Goal: Task Accomplishment & Management: Manage account settings

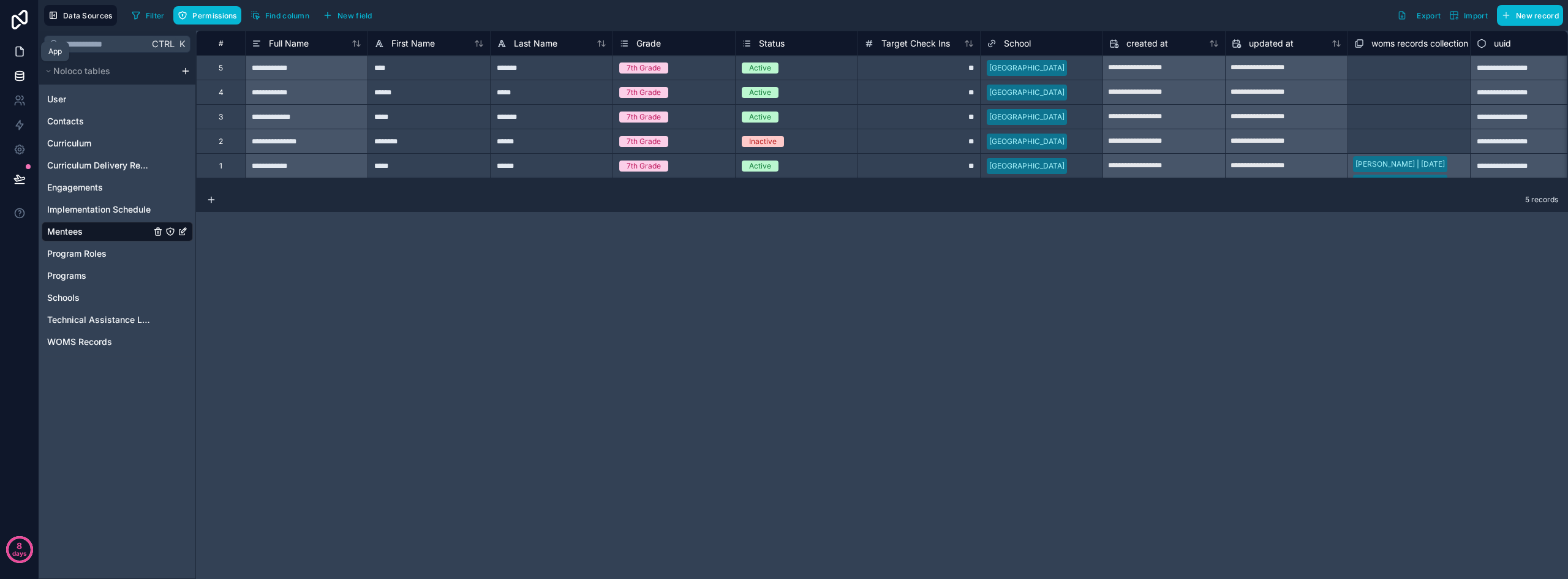
click at [19, 54] on icon at bounding box center [19, 51] width 12 height 12
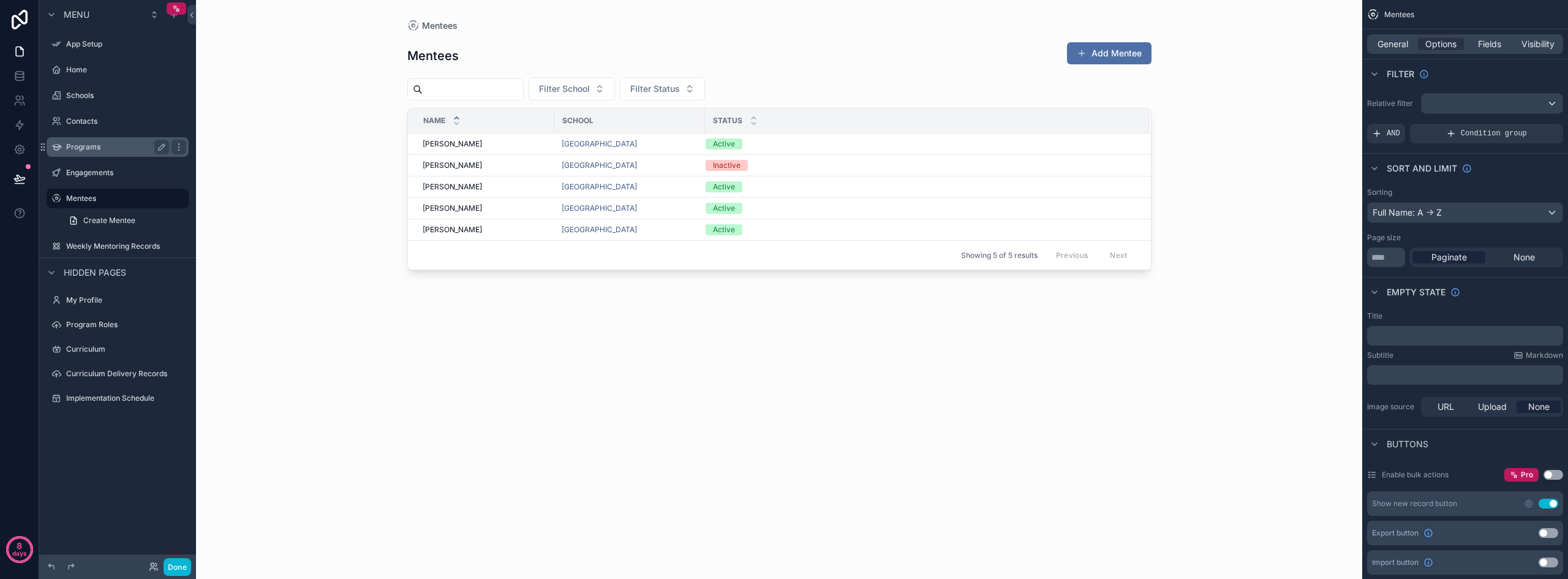
click at [101, 142] on label "Programs" at bounding box center [115, 147] width 98 height 10
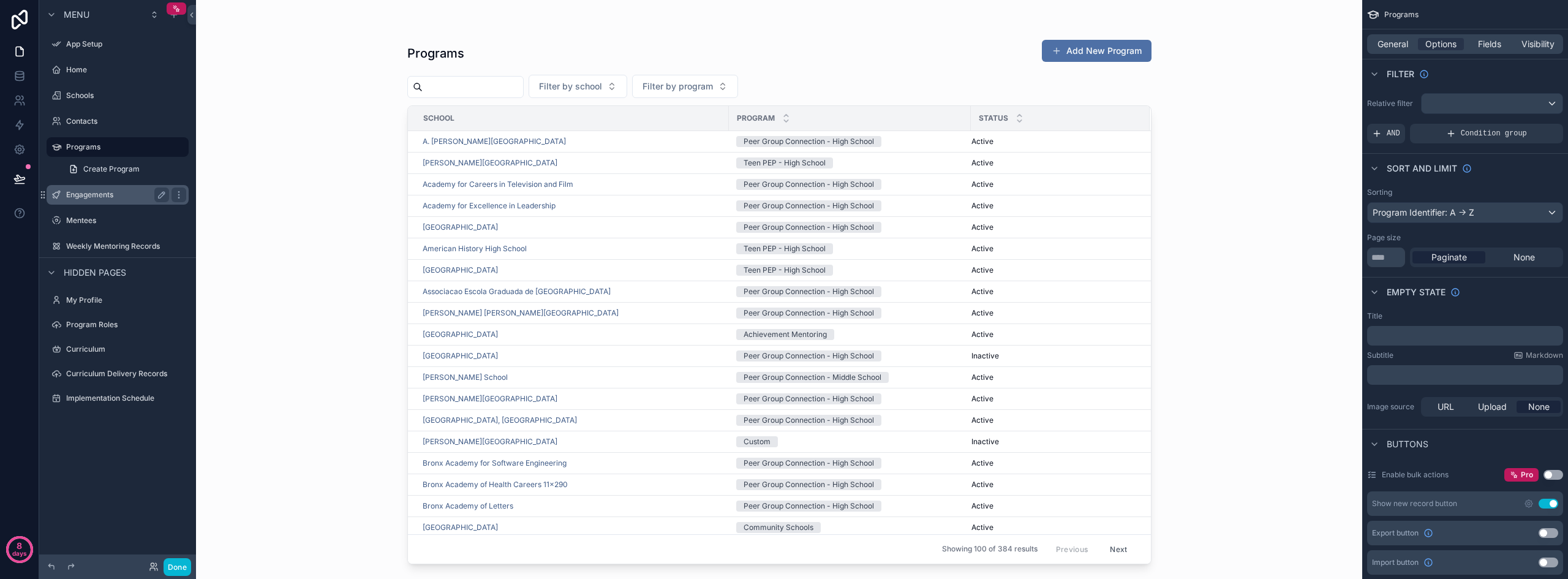
click at [84, 191] on label "Engagements" at bounding box center [115, 195] width 98 height 10
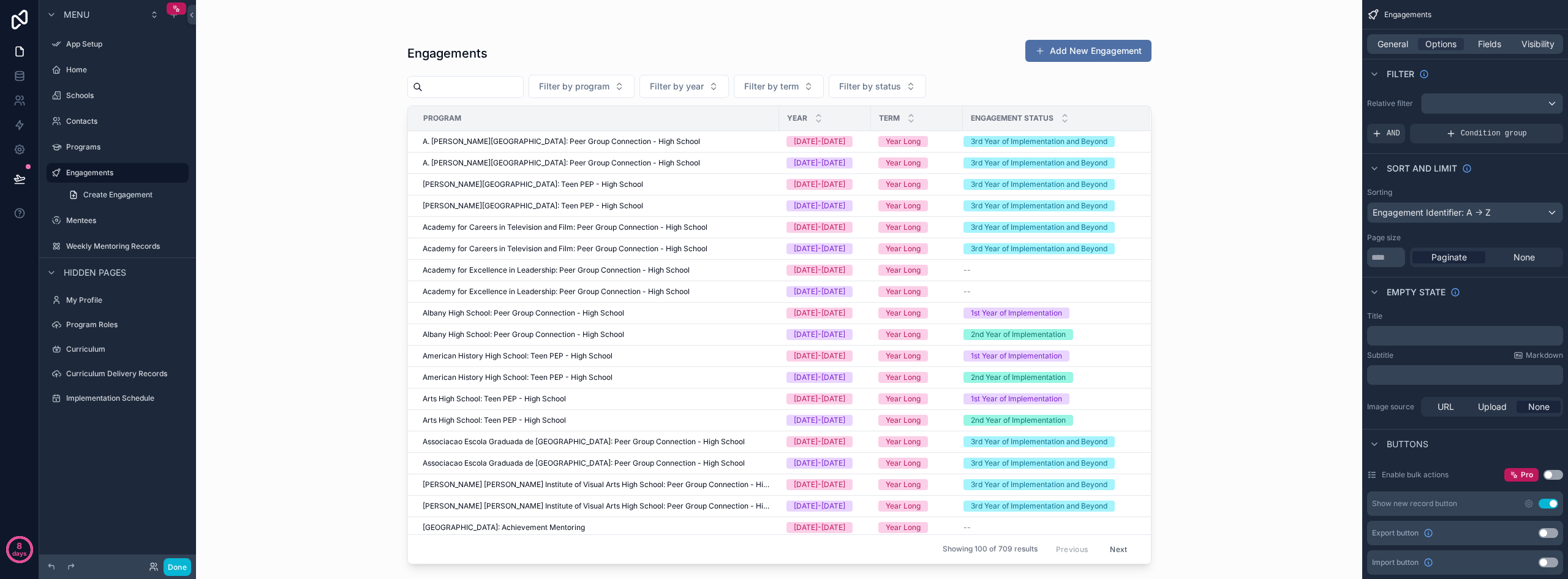
click at [710, 140] on div "scrollable content" at bounding box center [779, 282] width 783 height 564
click at [723, 142] on div "A. Philip Randolph Campus High School: Peer Group Connection - High School" at bounding box center [596, 142] width 349 height 10
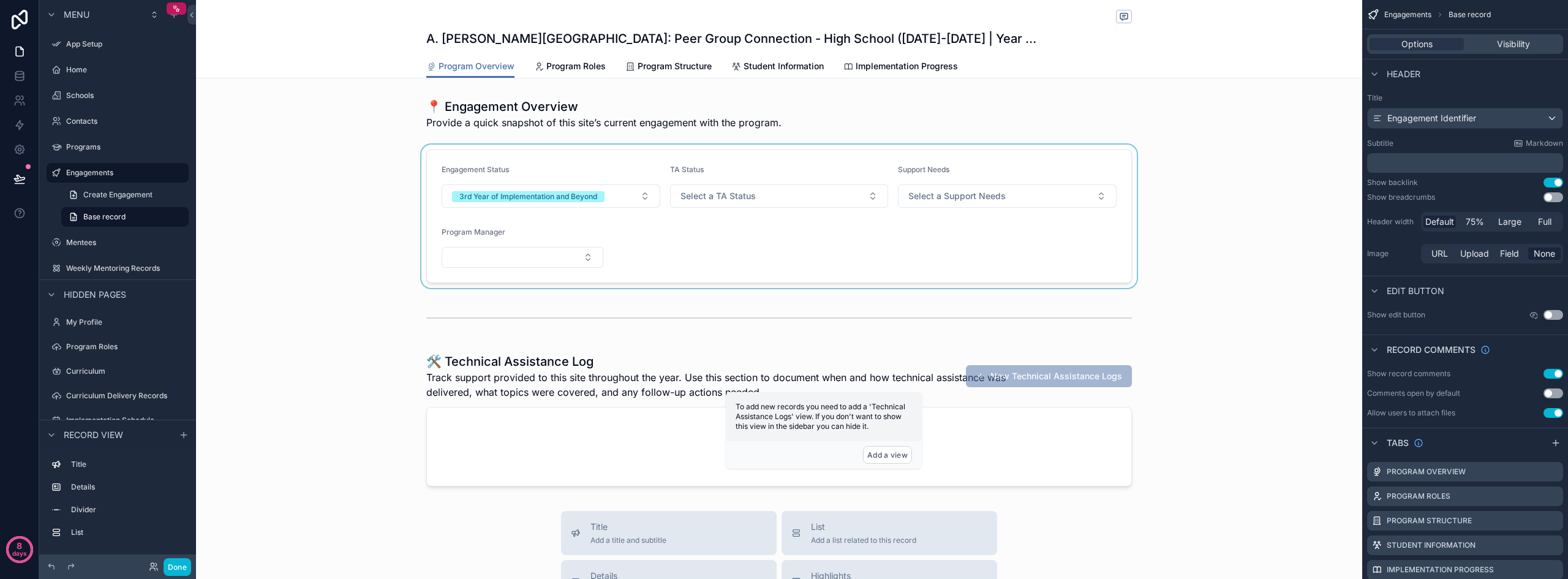
click at [491, 225] on div "scrollable content" at bounding box center [778, 216] width 1166 height 143
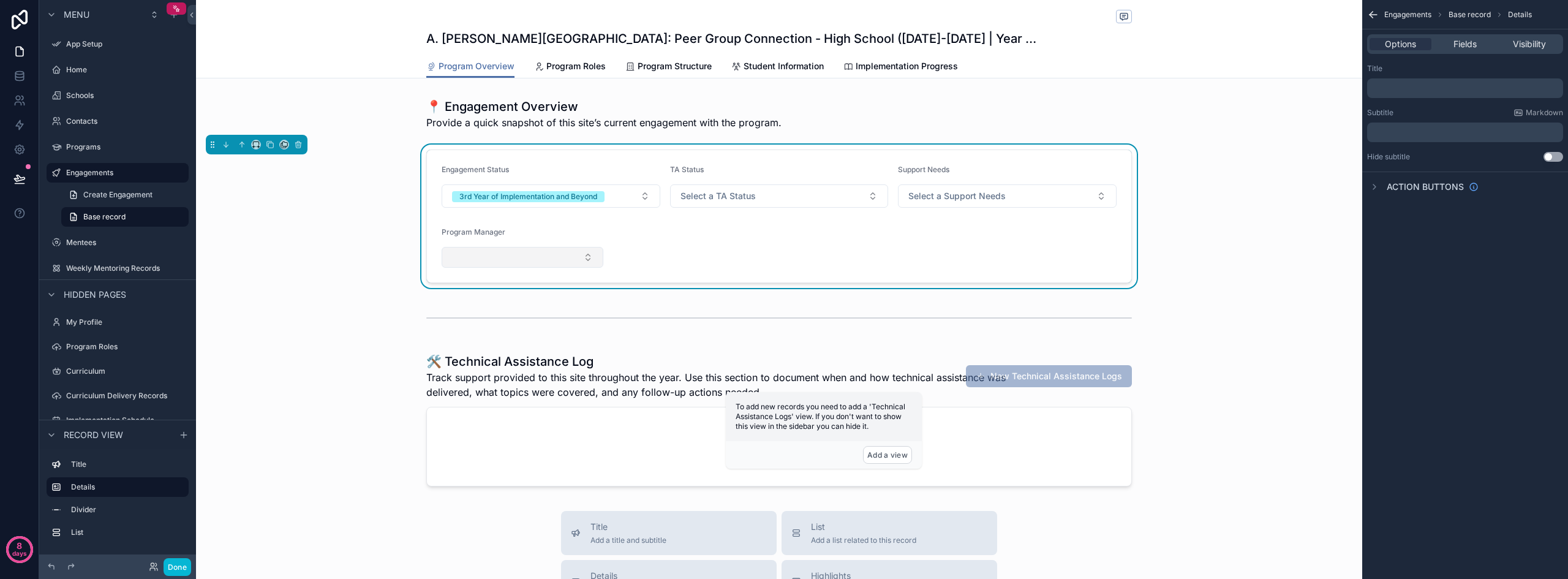
click at [524, 257] on button "Select Button" at bounding box center [522, 257] width 162 height 21
click at [743, 232] on form "Engagement Status 3rd Year of Implementation and Beyond TA Status Select a TA S…" at bounding box center [778, 216] width 704 height 132
click at [557, 257] on button "Select Button" at bounding box center [522, 257] width 162 height 21
click at [1476, 41] on span "Fields" at bounding box center [1464, 44] width 23 height 12
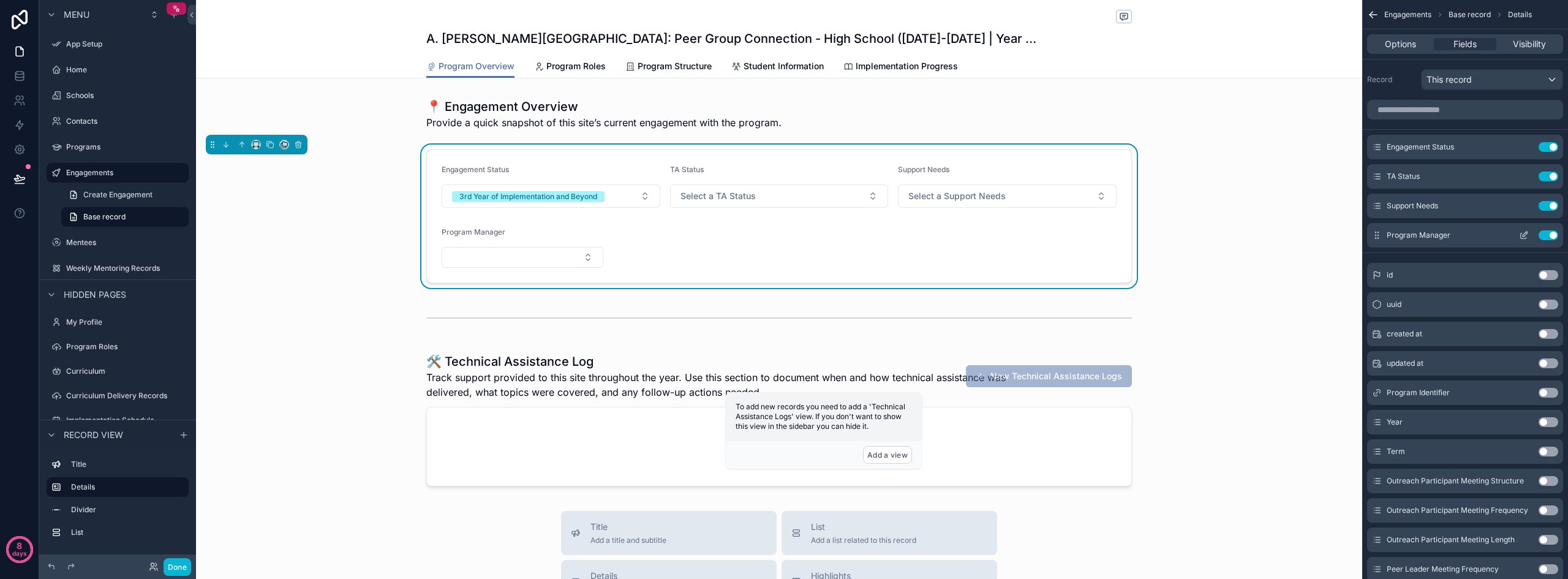
click at [1523, 231] on icon "scrollable content" at bounding box center [1523, 235] width 10 height 10
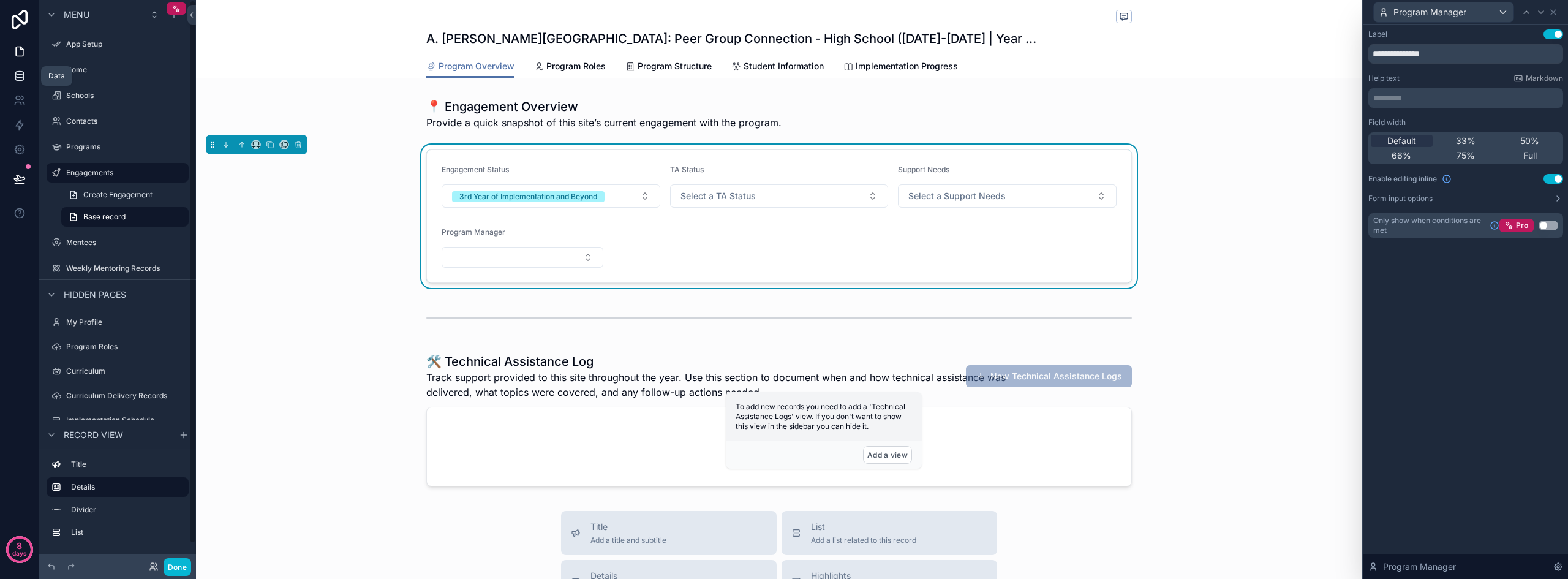
click at [26, 81] on link at bounding box center [19, 76] width 39 height 24
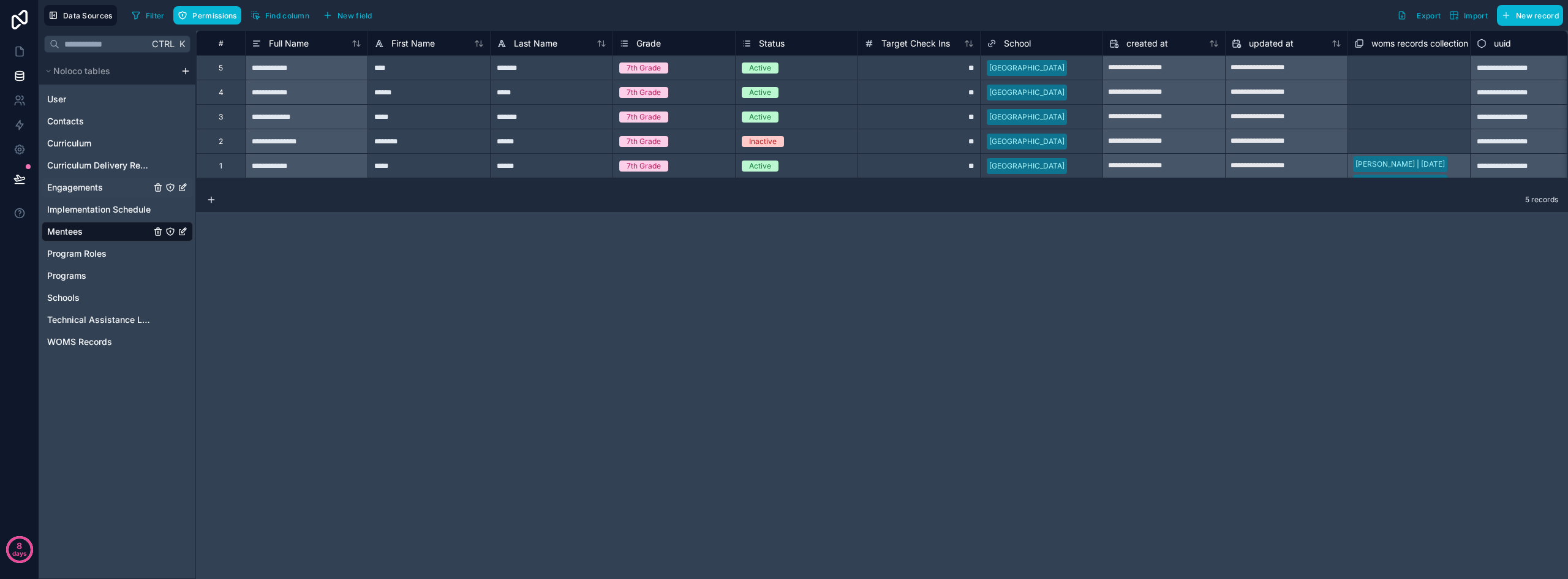
click at [81, 188] on span "Engagements" at bounding box center [75, 187] width 55 height 12
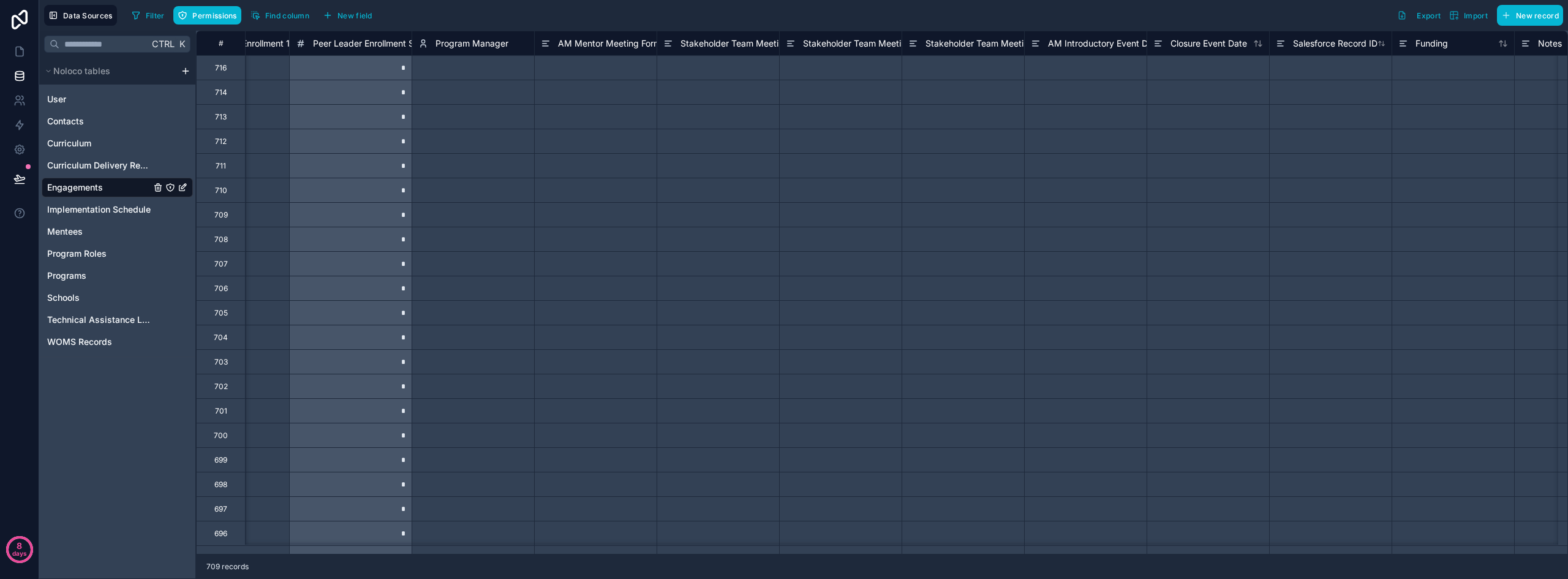
scroll to position [0, 4289]
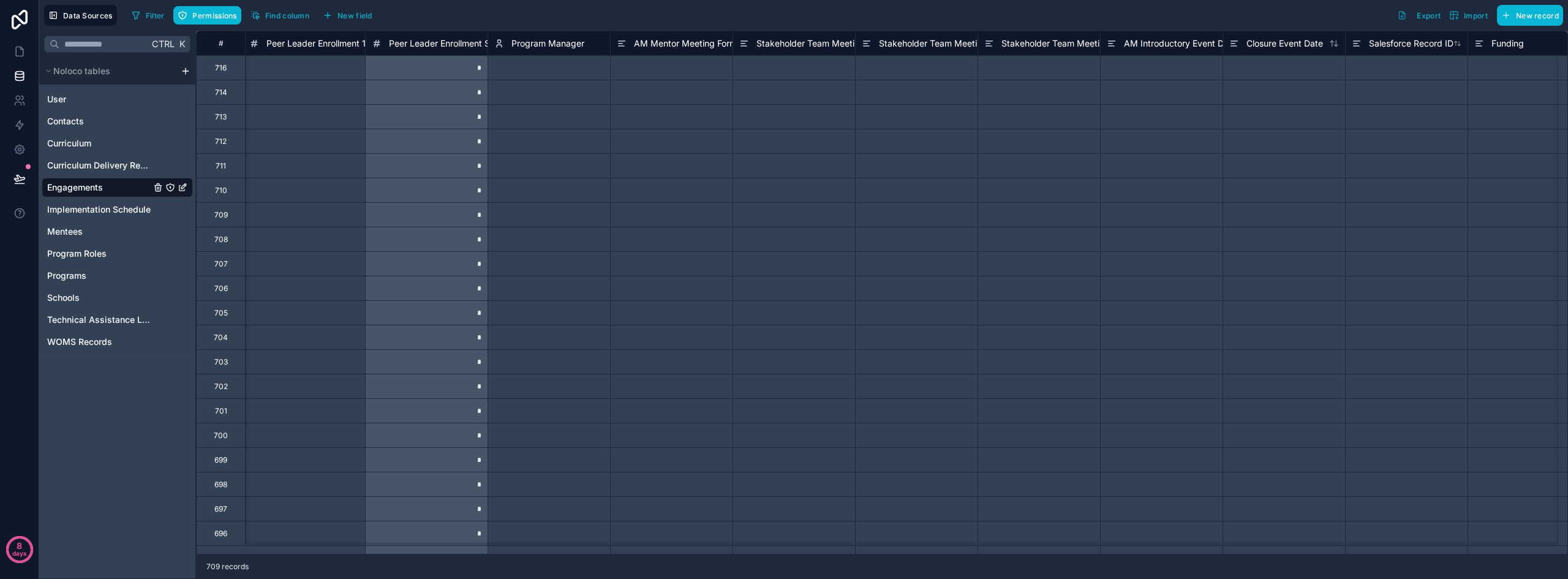
click at [557, 42] on span "Program Manager" at bounding box center [547, 43] width 73 height 12
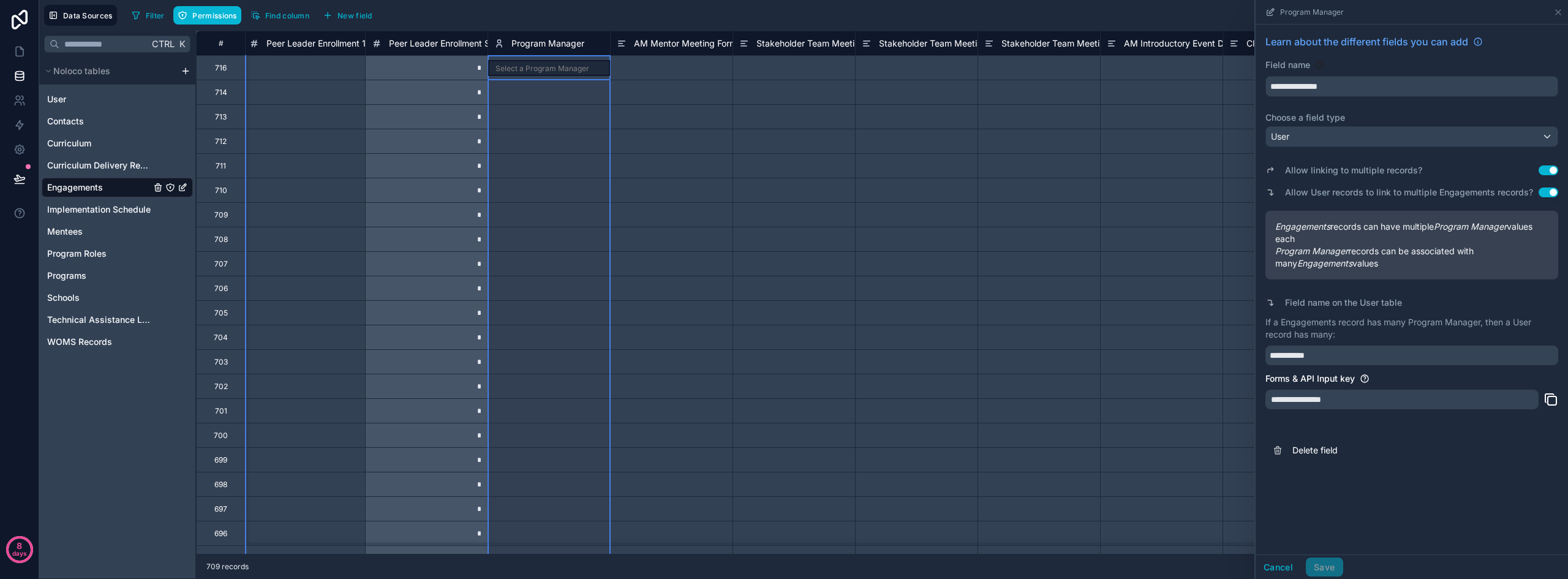
click at [715, 182] on div at bounding box center [671, 190] width 122 height 24
click at [552, 67] on div "Select a Program Manager" at bounding box center [541, 69] width 94 height 10
click at [552, 67] on div "Select a Program Manager" at bounding box center [542, 69] width 94 height 10
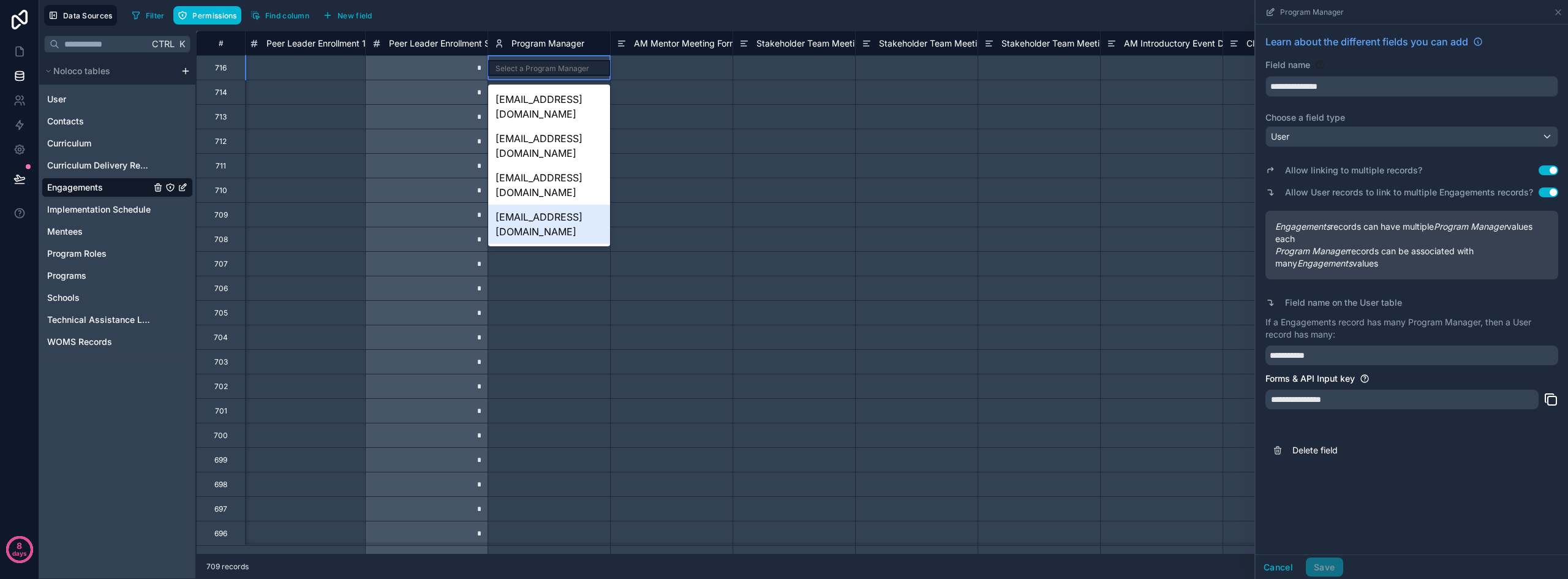
click at [590, 244] on div "Select a Program Manager" at bounding box center [549, 240] width 122 height 14
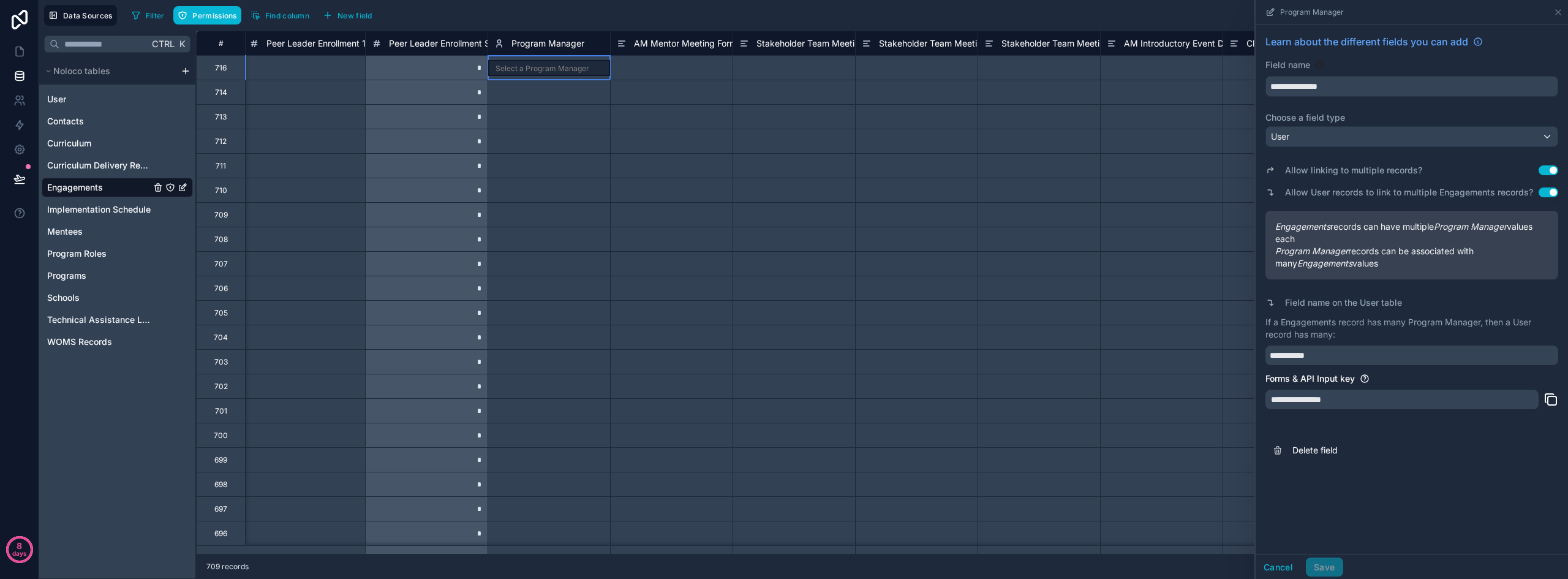
click at [541, 70] on div "Select a Program Manager" at bounding box center [542, 69] width 94 height 10
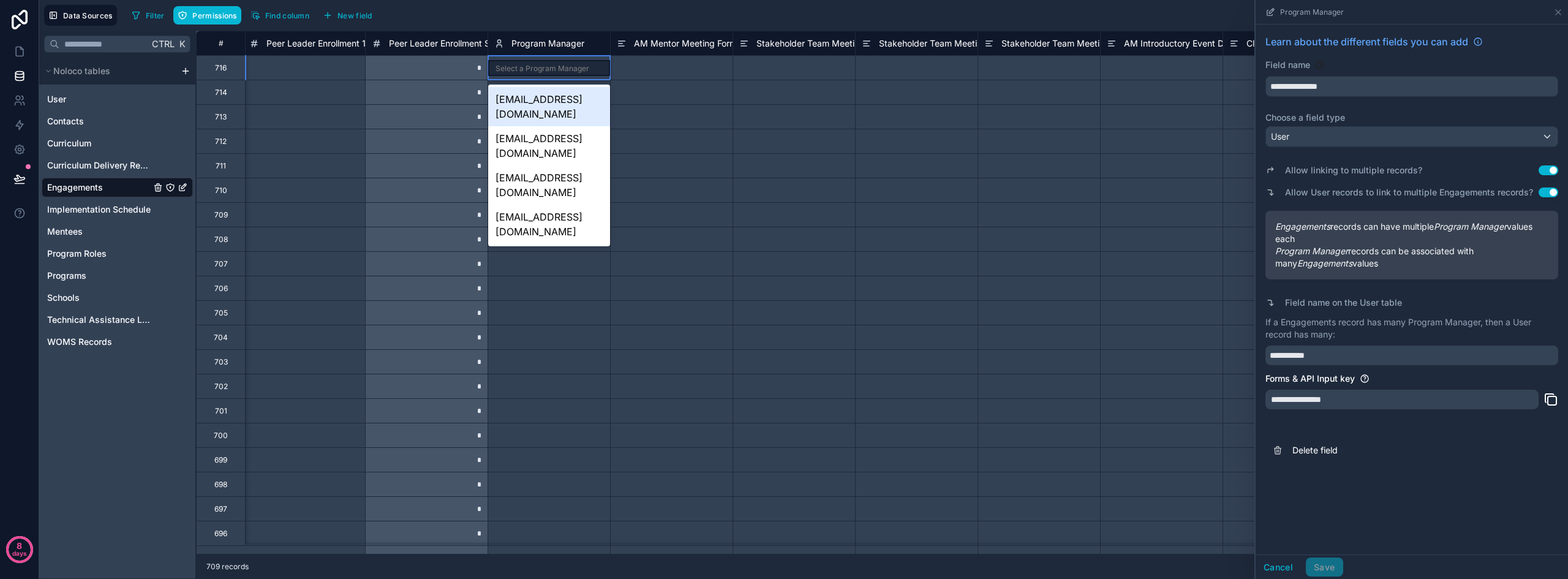
click at [541, 70] on div "Select a Program Manager" at bounding box center [542, 69] width 94 height 10
click at [793, 175] on div at bounding box center [793, 165] width 122 height 24
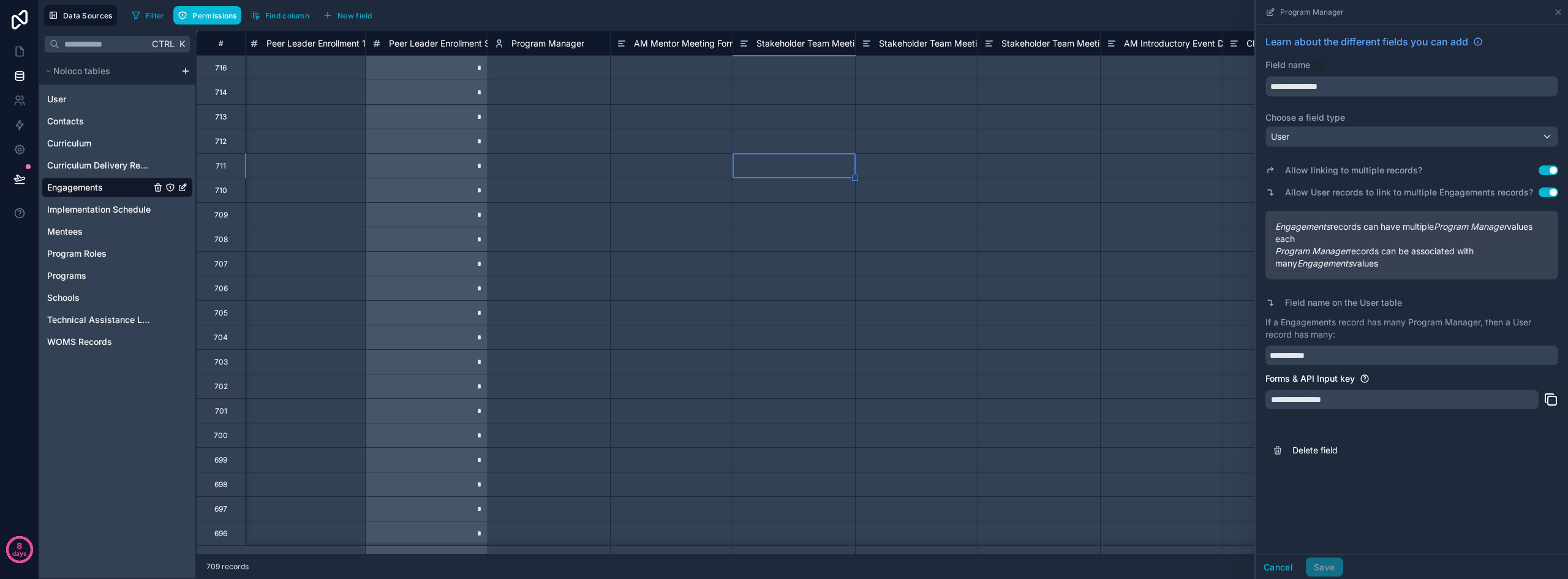
click at [529, 68] on div "Select a Program Manager" at bounding box center [541, 69] width 94 height 10
click at [29, 50] on link at bounding box center [19, 51] width 39 height 24
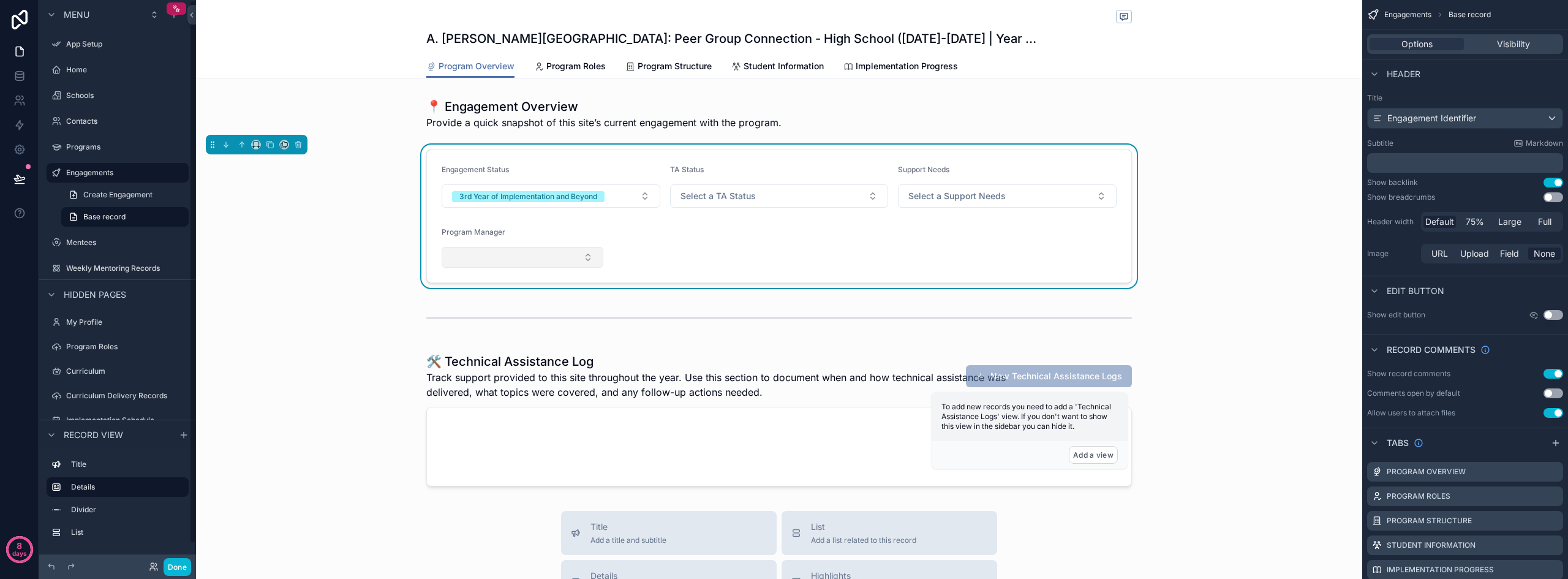
click at [544, 258] on button "Select Button" at bounding box center [522, 257] width 162 height 21
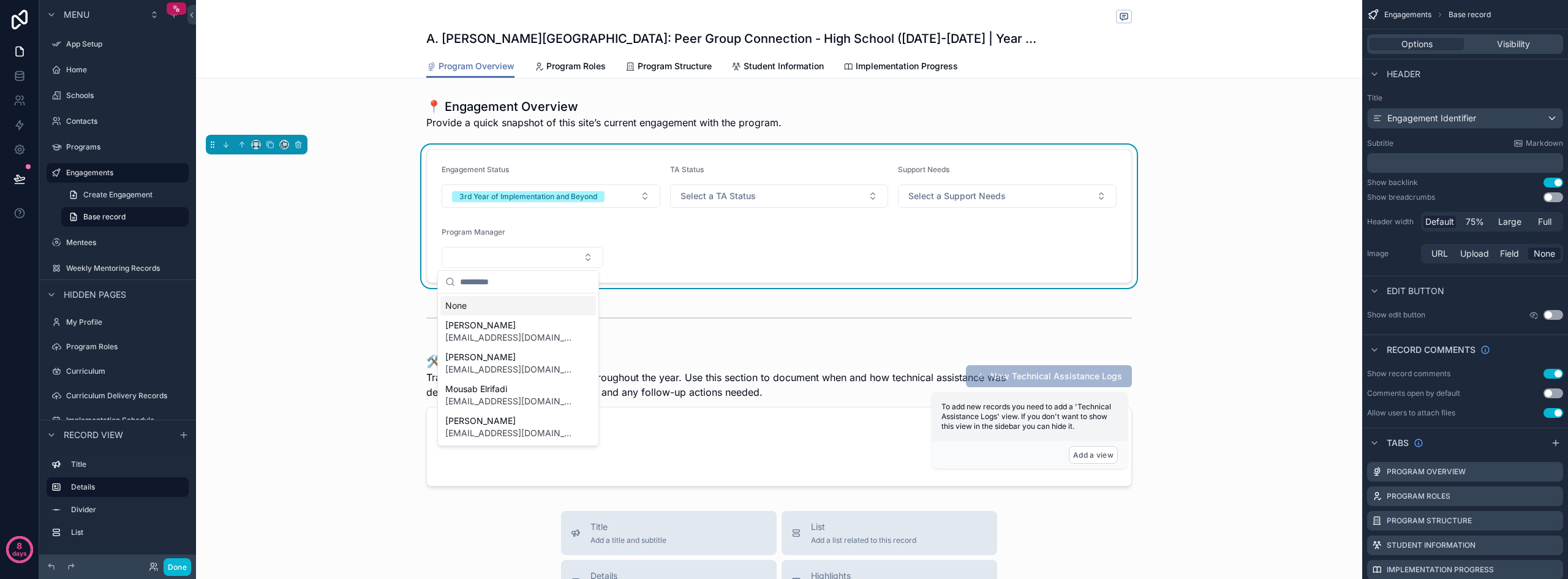
click at [1478, 87] on div "Header" at bounding box center [1464, 73] width 206 height 29
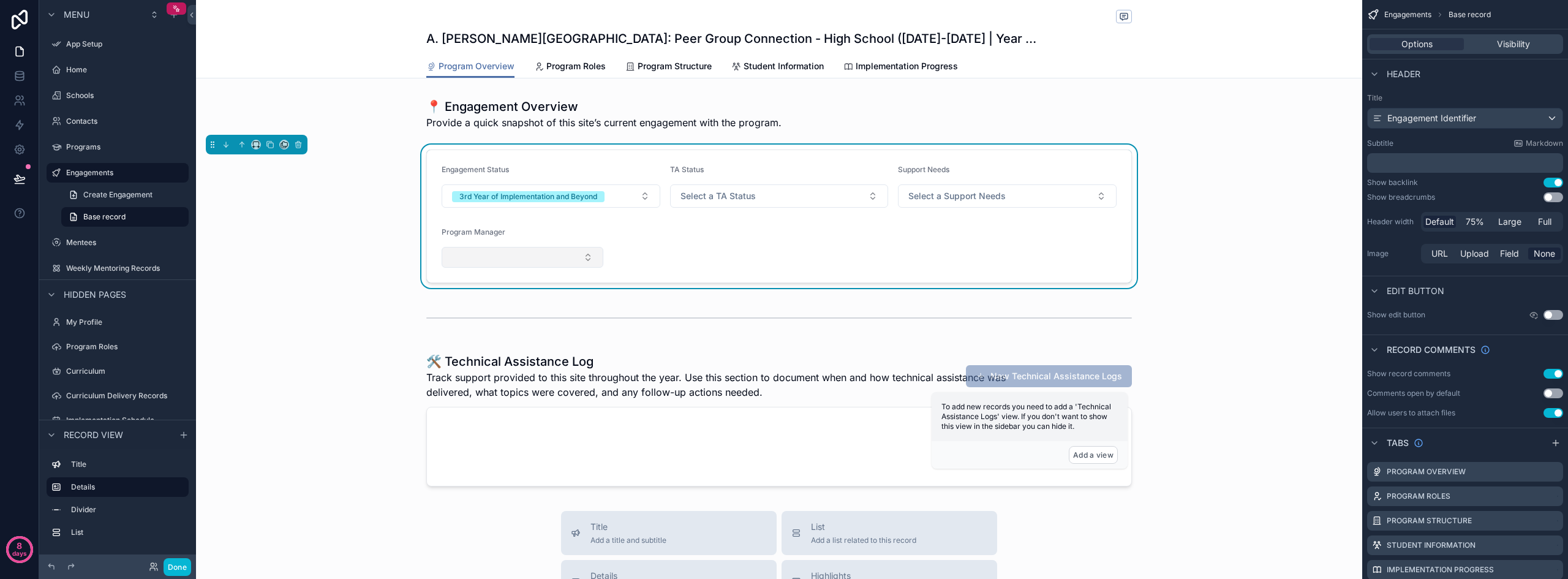
click at [586, 264] on button "Select Button" at bounding box center [522, 257] width 162 height 21
click at [706, 257] on form "Engagement Status 3rd Year of Implementation and Beyond TA Status Select a TA S…" at bounding box center [778, 216] width 704 height 132
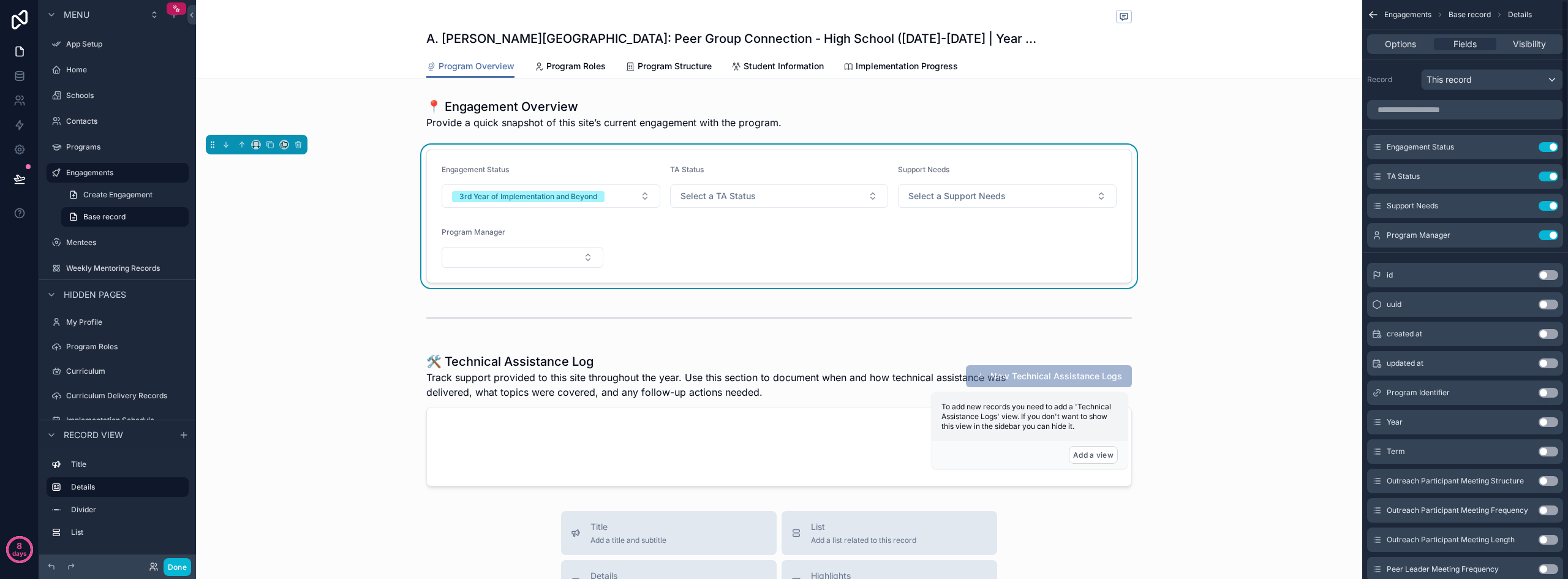
click at [772, 265] on form "Engagement Status 3rd Year of Implementation and Beyond TA Status Select a TA S…" at bounding box center [778, 216] width 704 height 132
click at [1518, 229] on div "Program Manager Use setting" at bounding box center [1464, 235] width 196 height 24
click at [1522, 232] on icon "scrollable content" at bounding box center [1523, 235] width 10 height 10
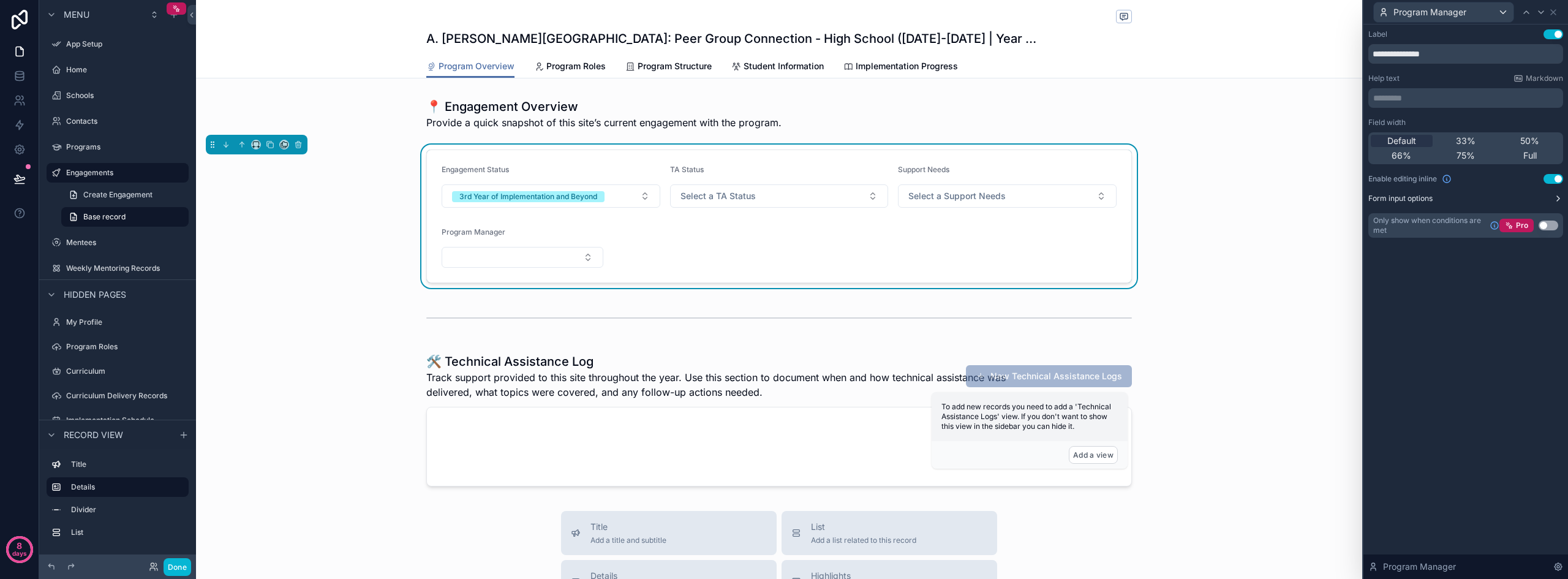
click at [1526, 201] on button "Form input options" at bounding box center [1465, 199] width 195 height 10
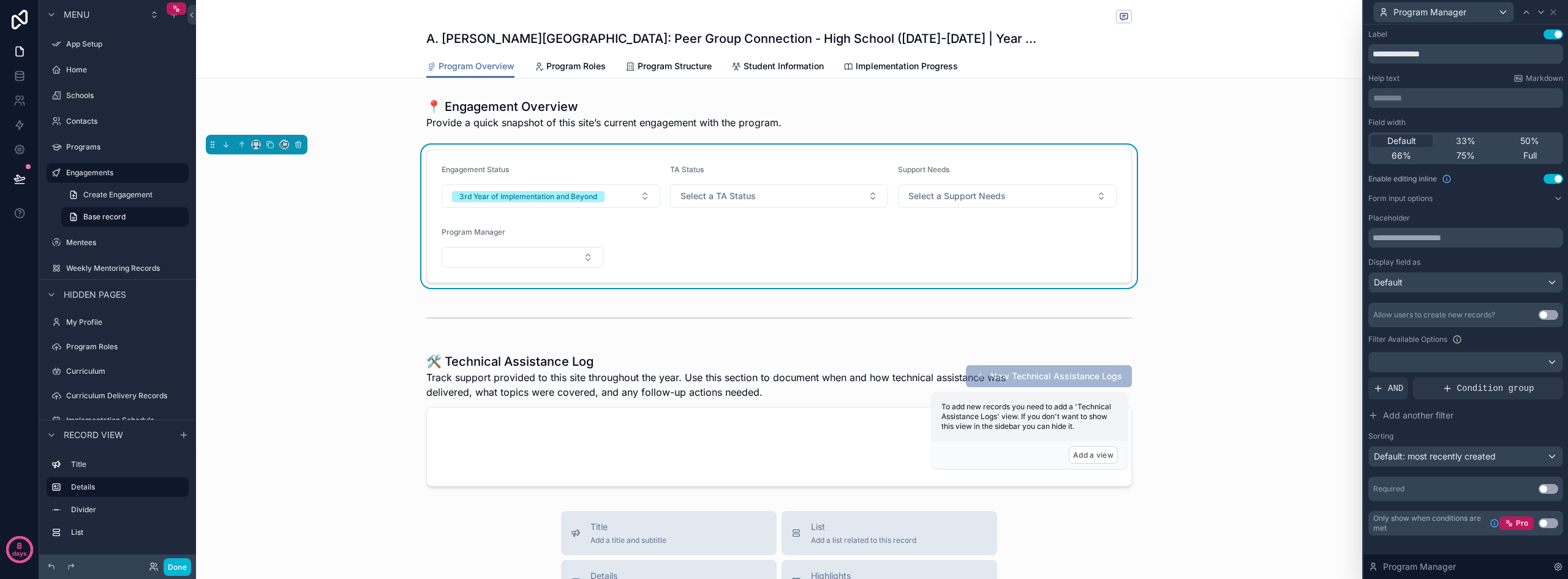
scroll to position [61, 0]
click at [1436, 362] on div at bounding box center [1465, 362] width 193 height 19
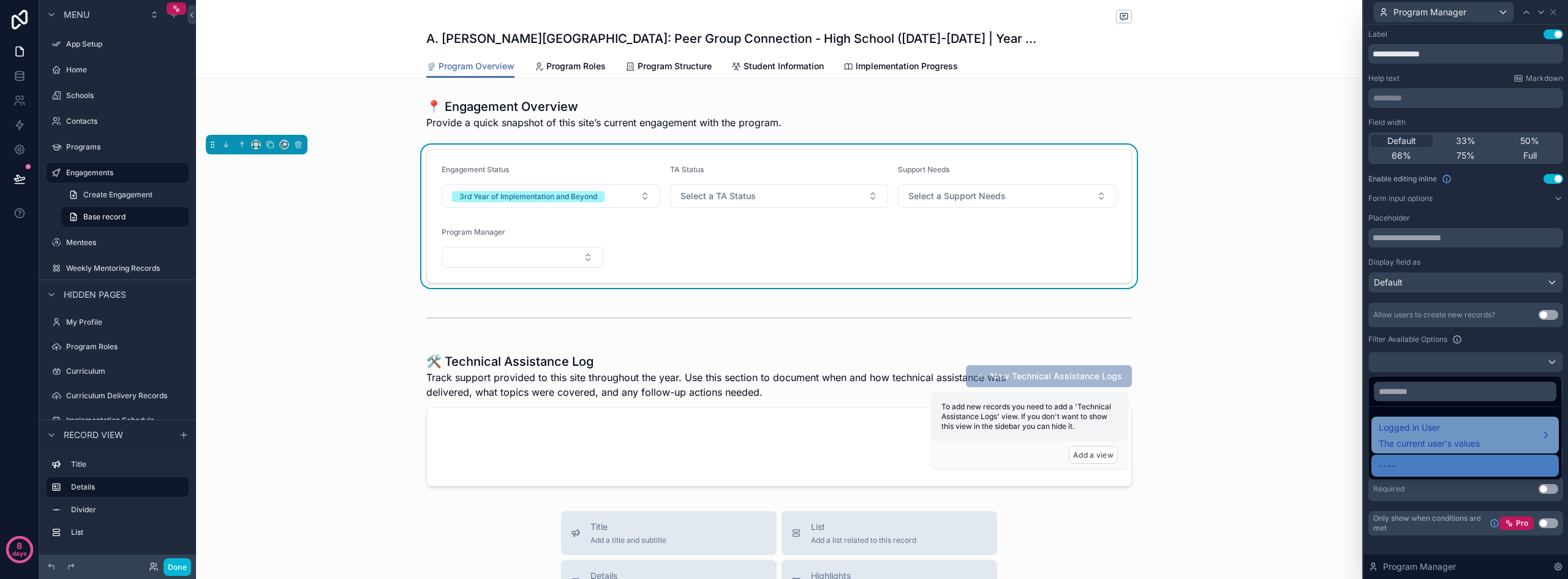
click at [1434, 437] on span "The current user's values" at bounding box center [1428, 443] width 101 height 12
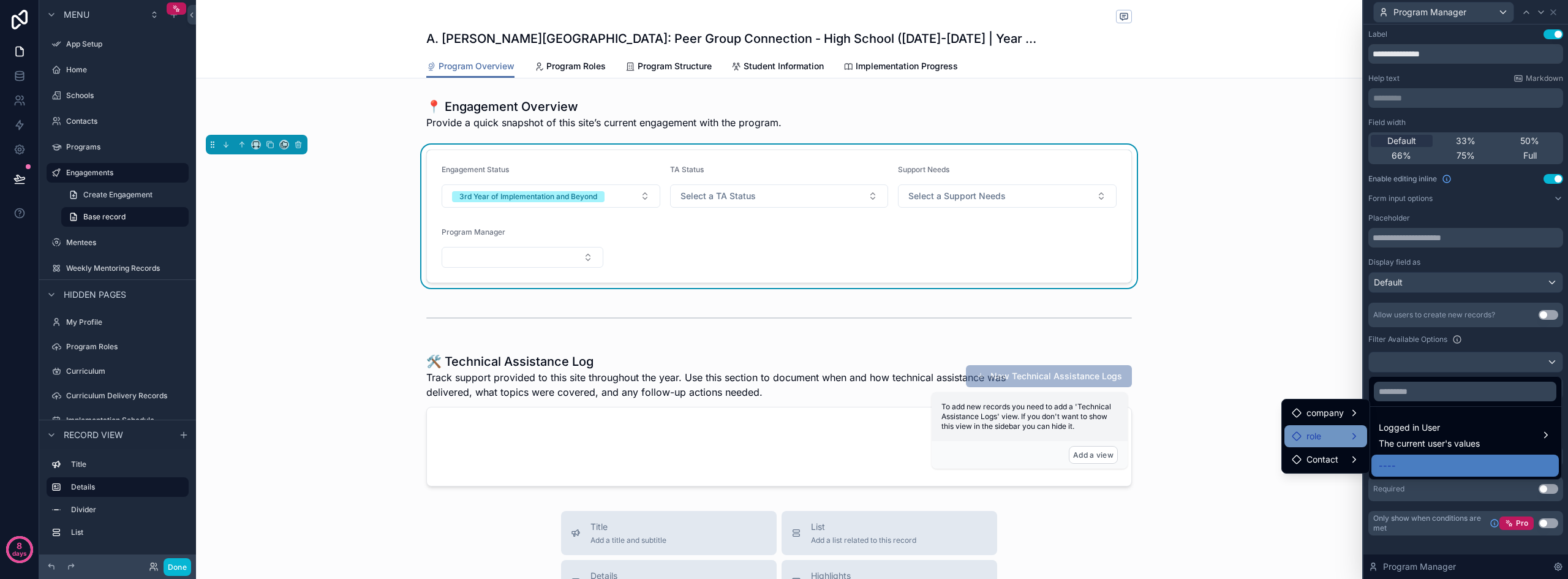
click at [1344, 443] on div "role" at bounding box center [1326, 436] width 68 height 14
click at [1418, 434] on span "users collection" at bounding box center [1424, 437] width 62 height 14
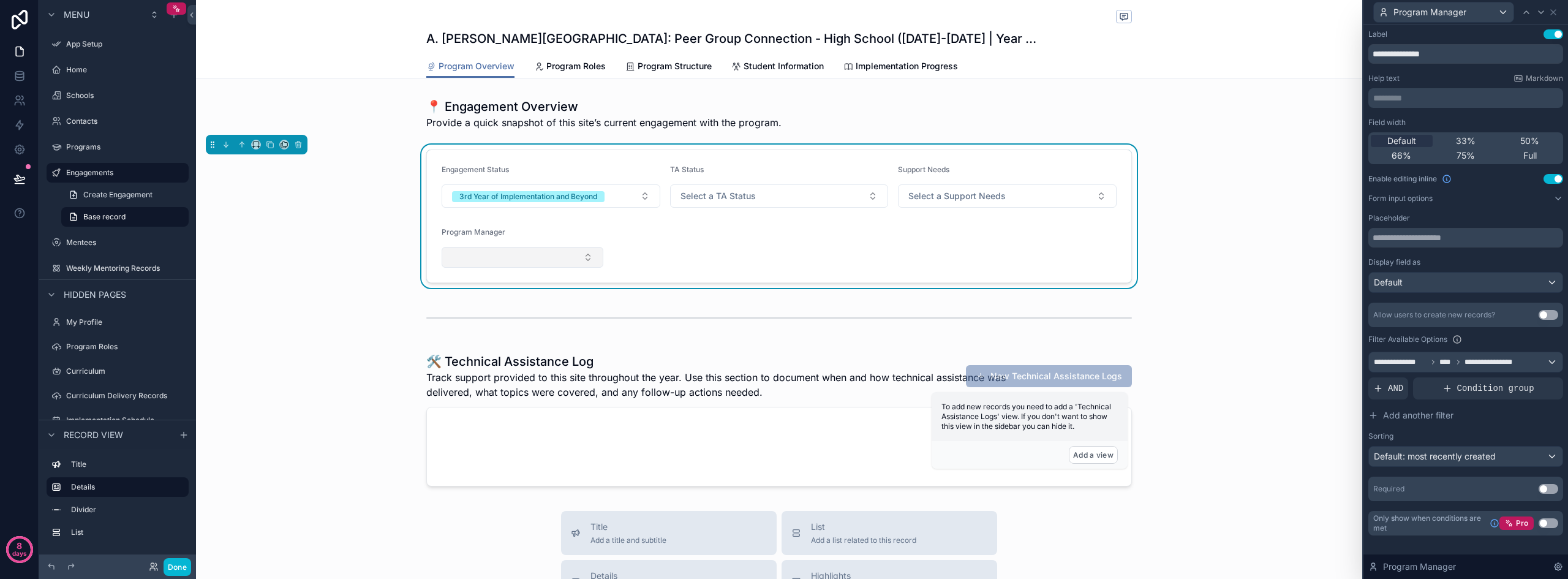
click at [516, 250] on button "Select Button" at bounding box center [522, 257] width 162 height 21
click at [1435, 357] on span "**********" at bounding box center [1446, 362] width 145 height 10
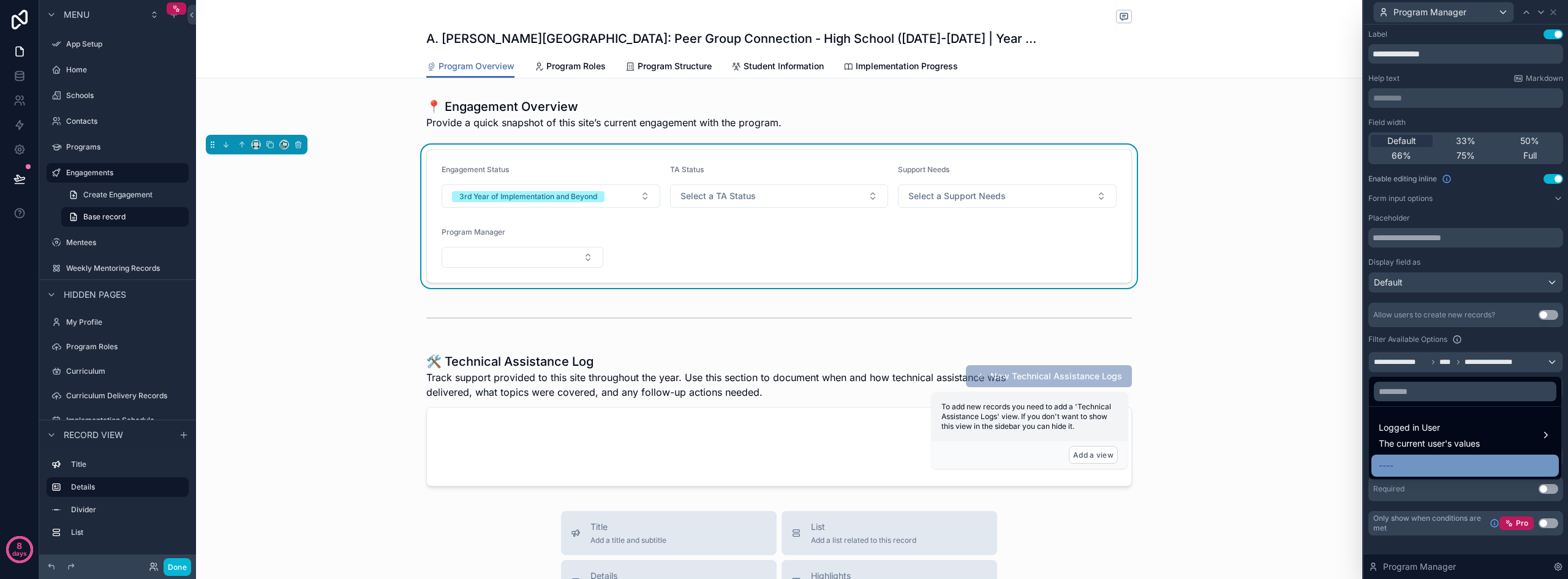
click at [1392, 462] on span "----" at bounding box center [1385, 465] width 14 height 14
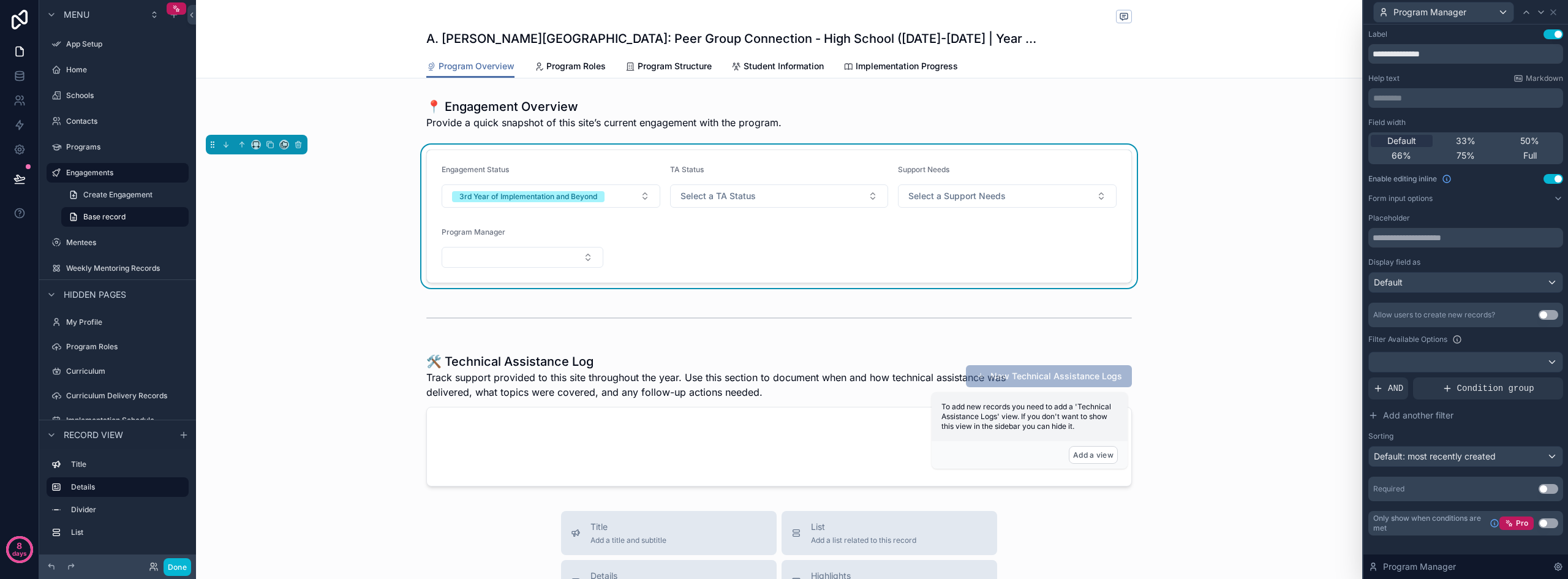
scroll to position [122, 0]
click at [1466, 391] on span "Condition group" at bounding box center [1495, 388] width 77 height 12
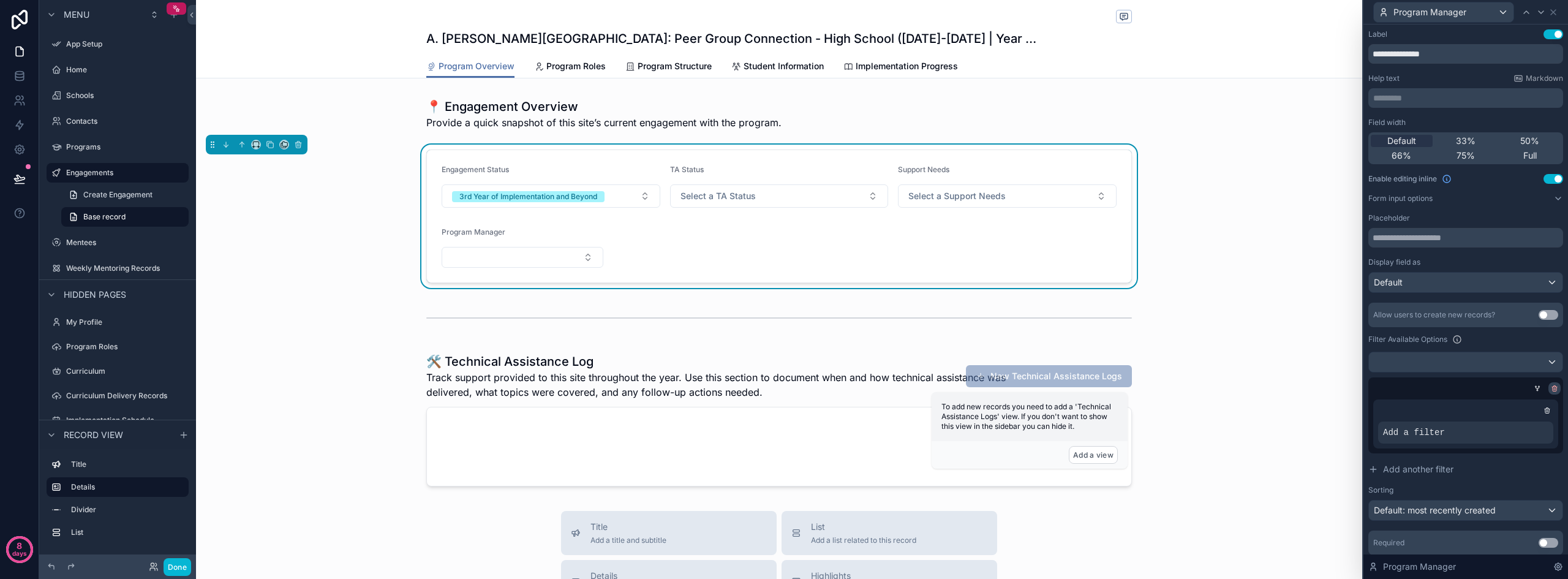
click at [1551, 388] on icon at bounding box center [1554, 388] width 7 height 7
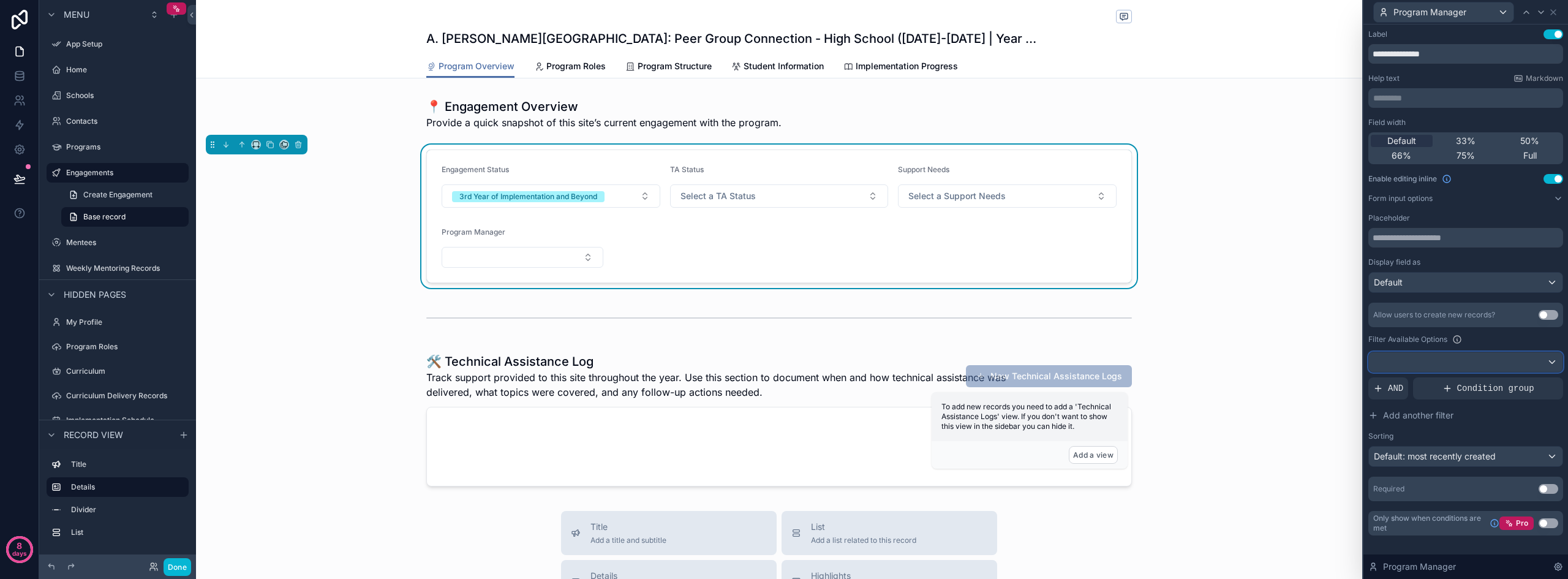
click at [1444, 369] on div at bounding box center [1465, 362] width 193 height 19
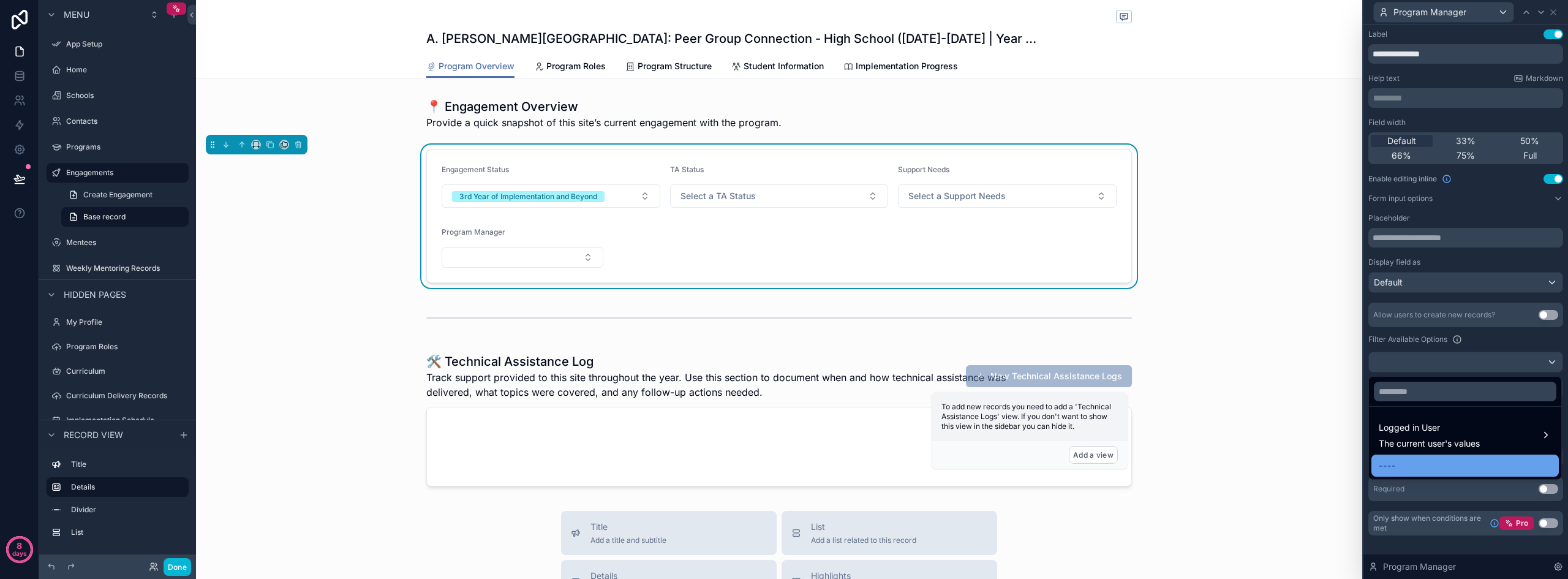
click at [1395, 465] on div "----" at bounding box center [1464, 465] width 173 height 14
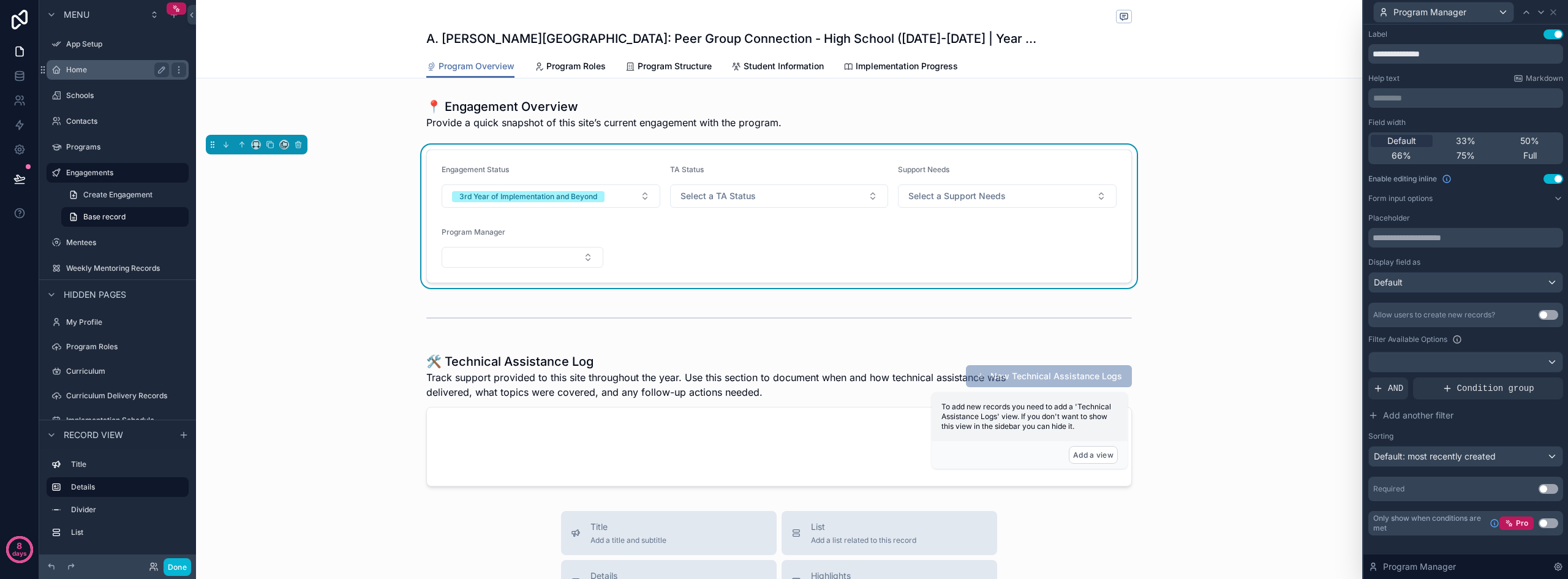
click at [73, 68] on label "Home" at bounding box center [115, 70] width 98 height 10
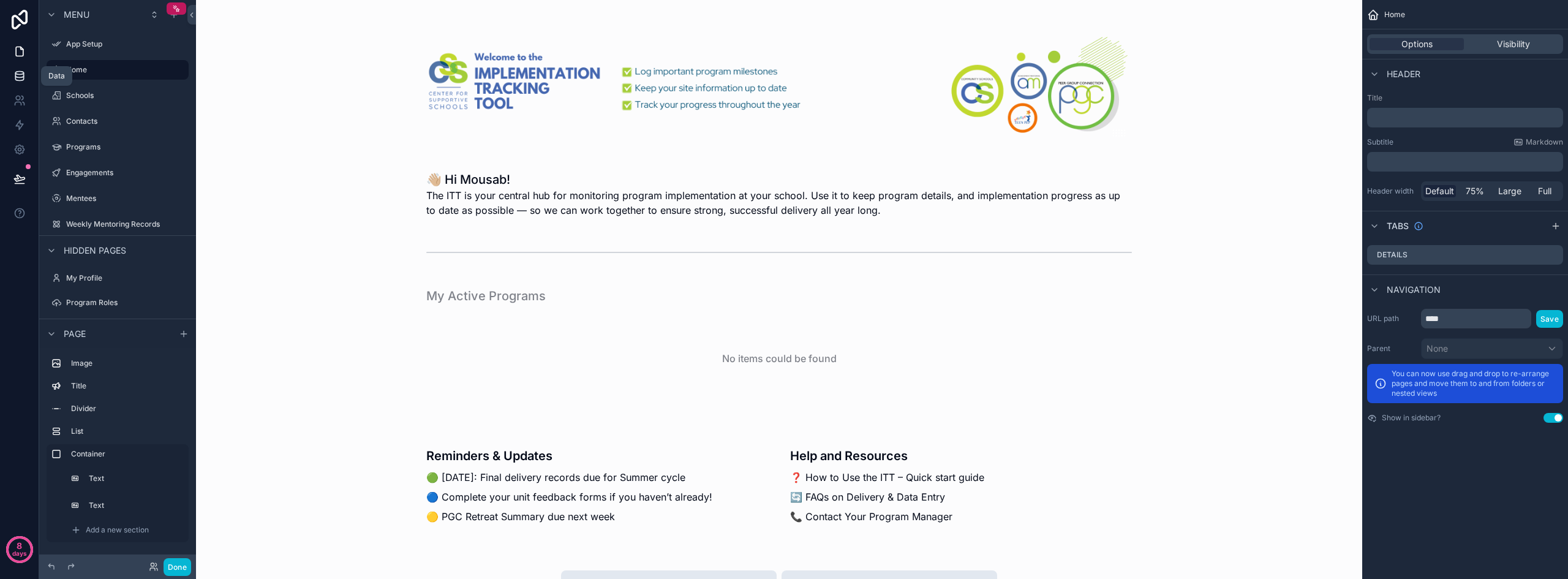
click at [26, 73] on link at bounding box center [19, 76] width 39 height 24
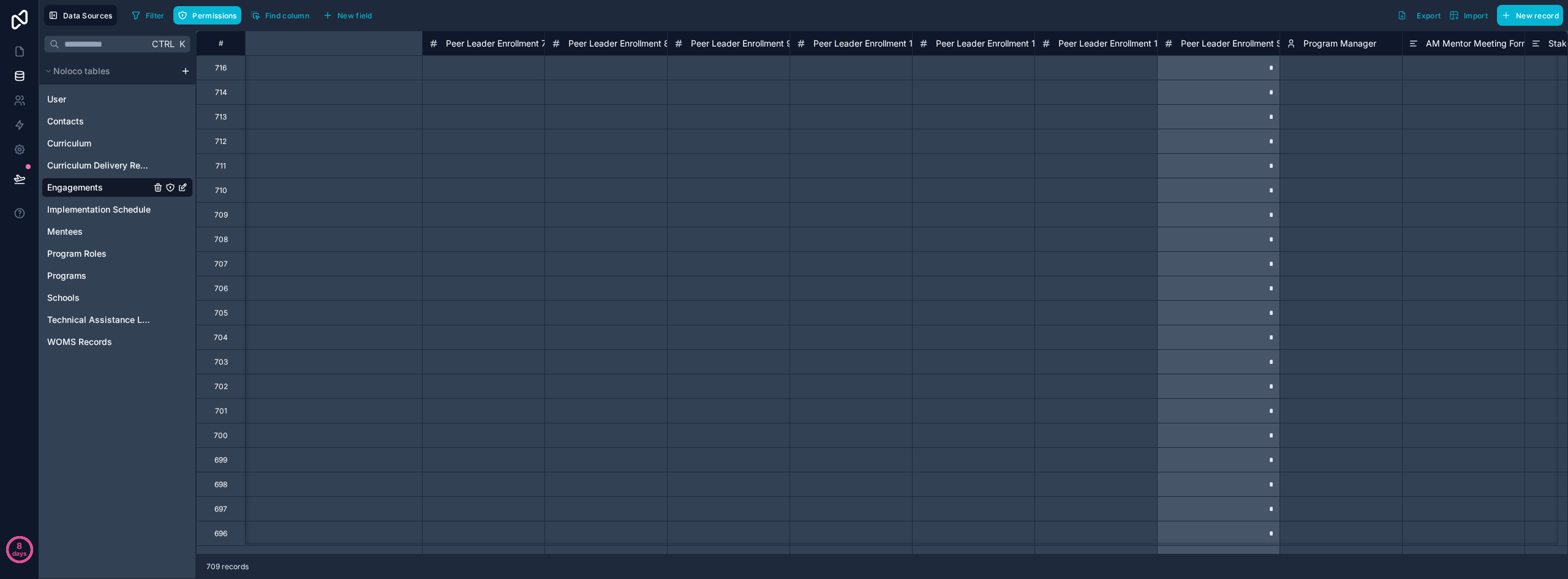
scroll to position [0, 3883]
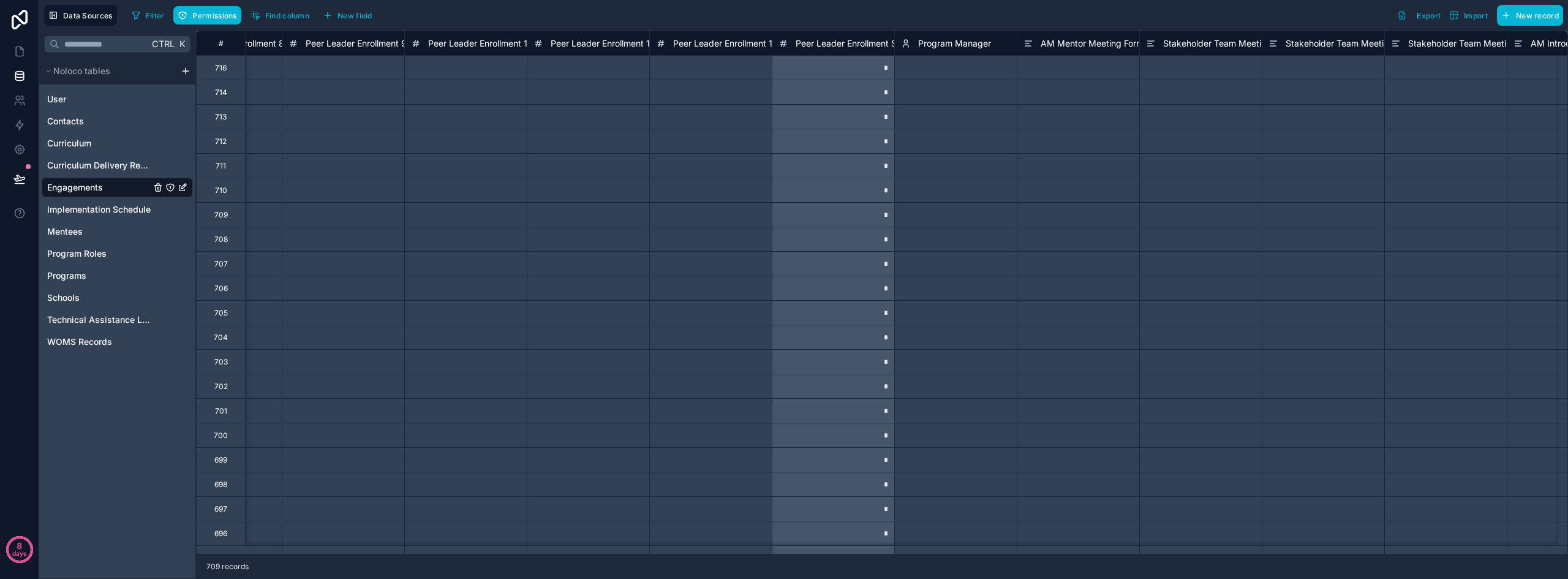
click at [949, 47] on span "Program Manager" at bounding box center [954, 43] width 73 height 12
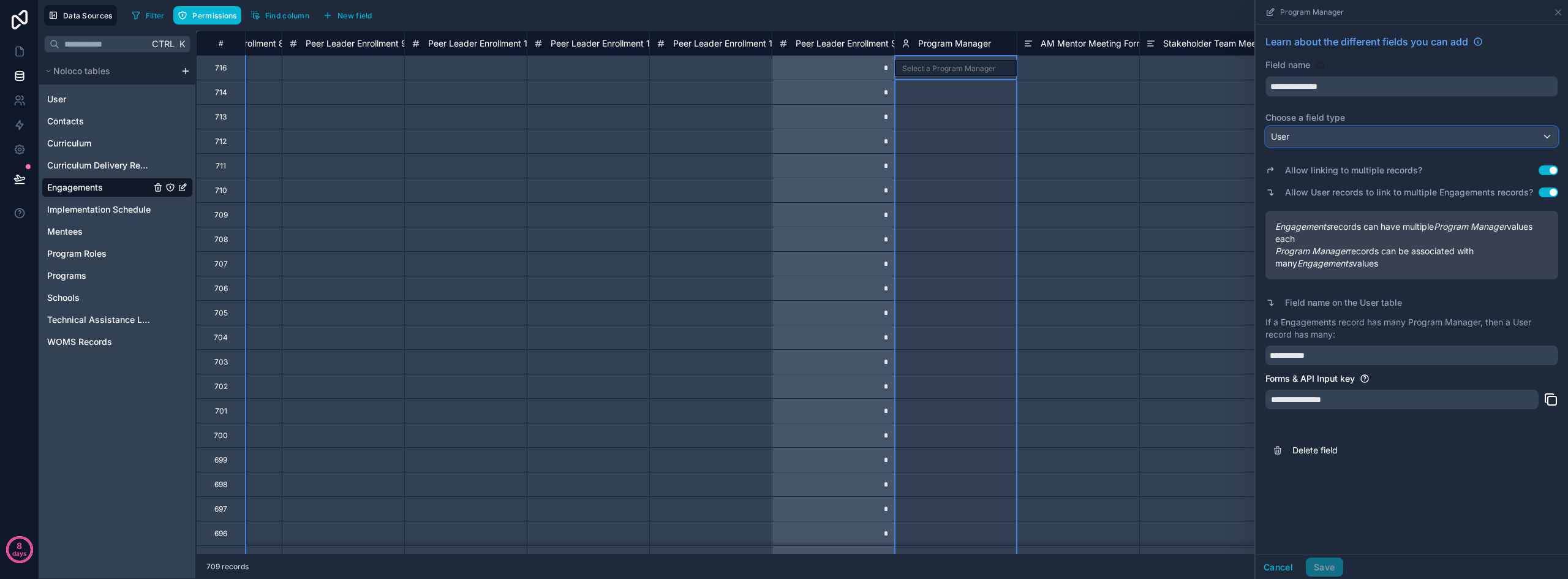
click at [1321, 134] on div "User" at bounding box center [1411, 136] width 291 height 19
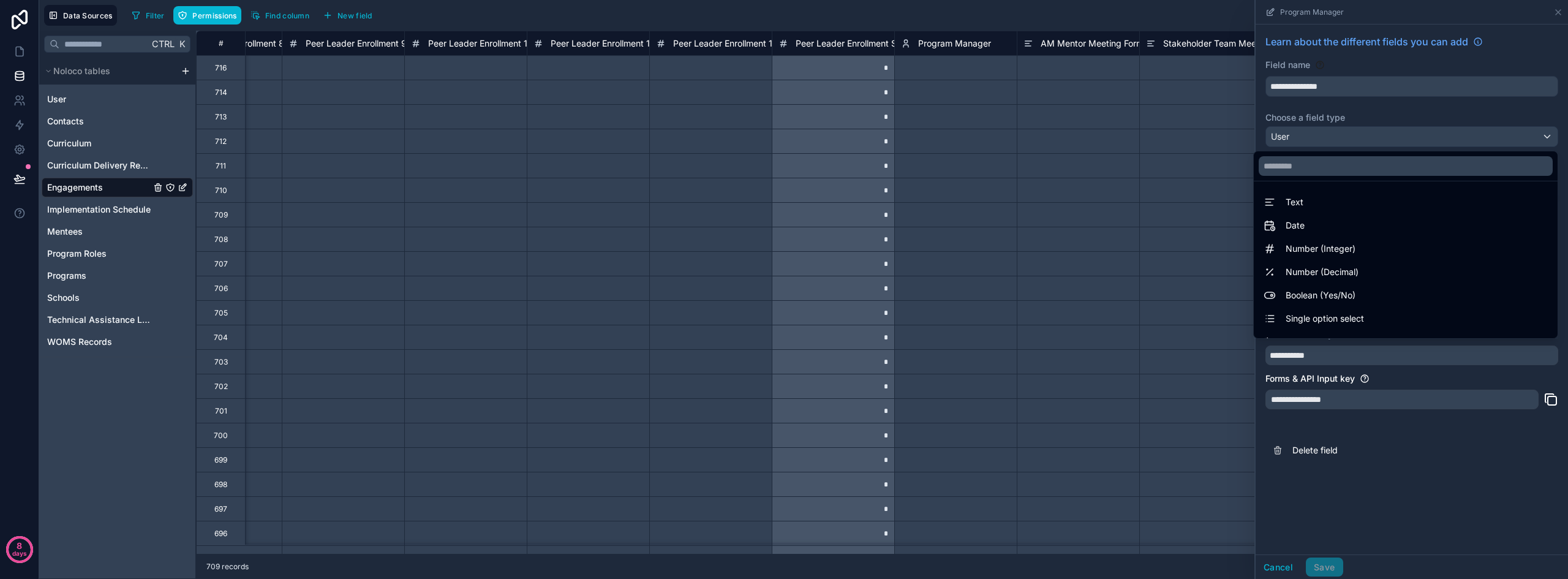
click at [1321, 134] on div at bounding box center [1411, 289] width 312 height 579
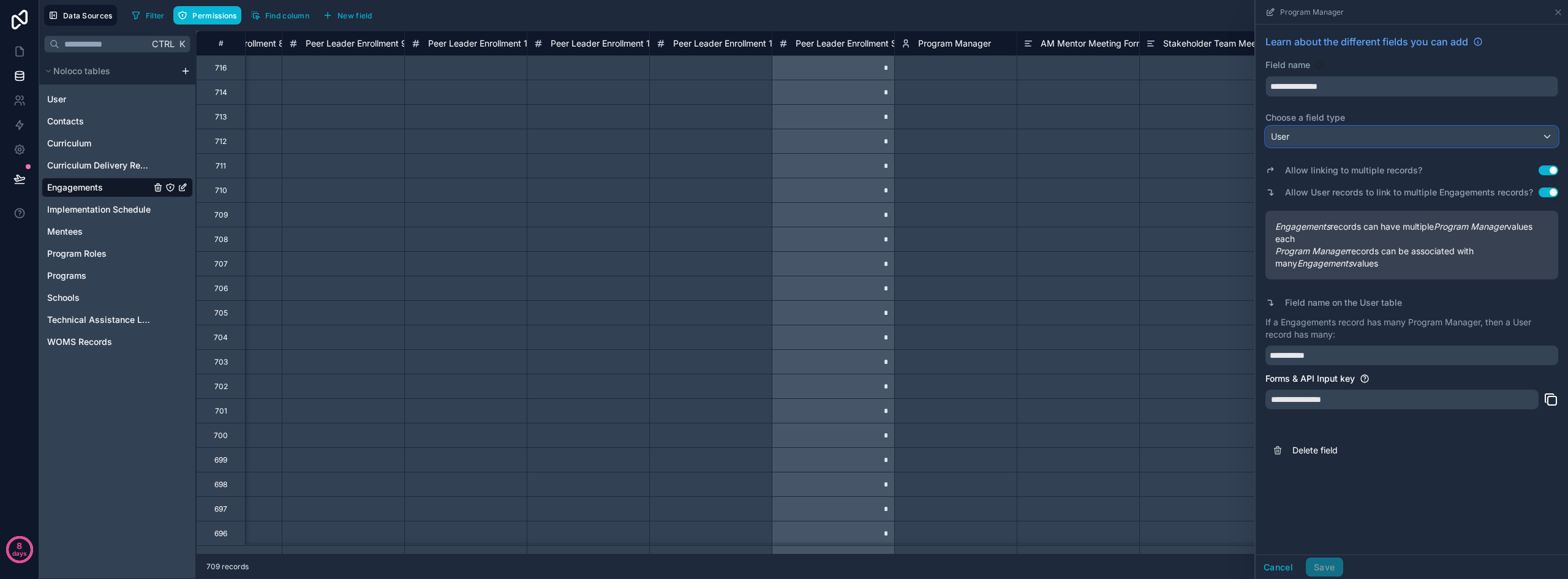
click at [1309, 140] on div "User" at bounding box center [1411, 136] width 291 height 19
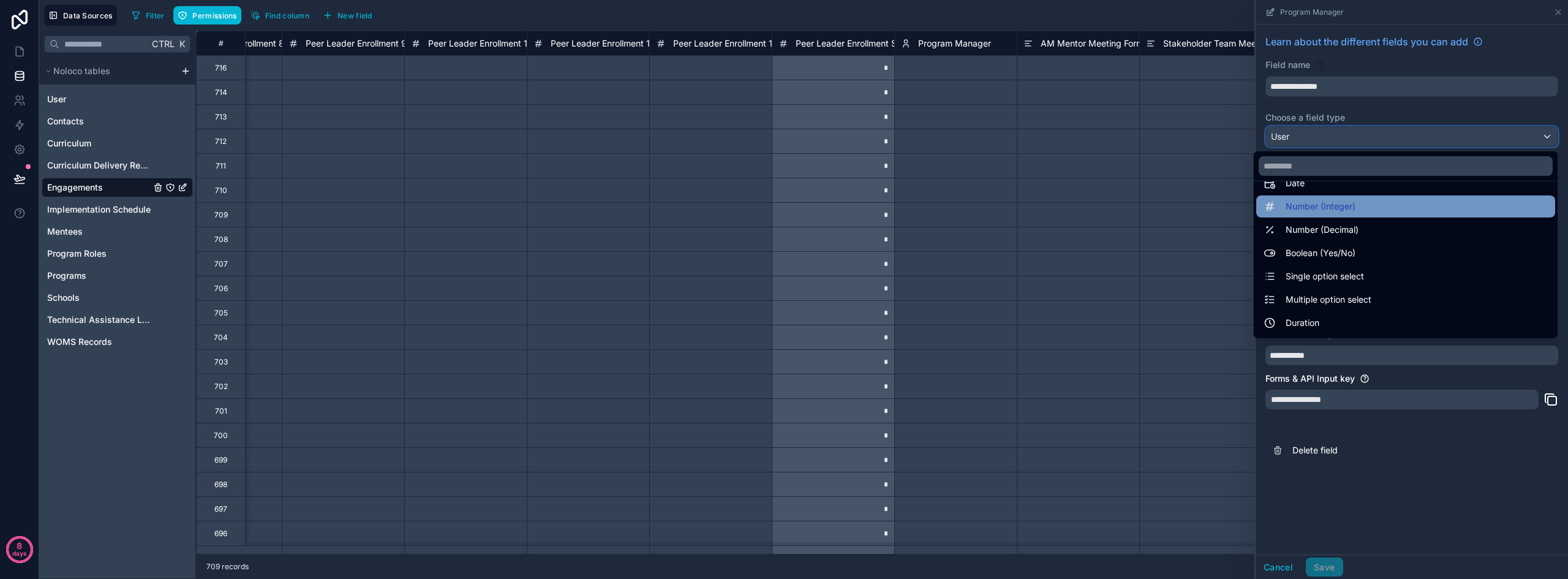
scroll to position [61, 0]
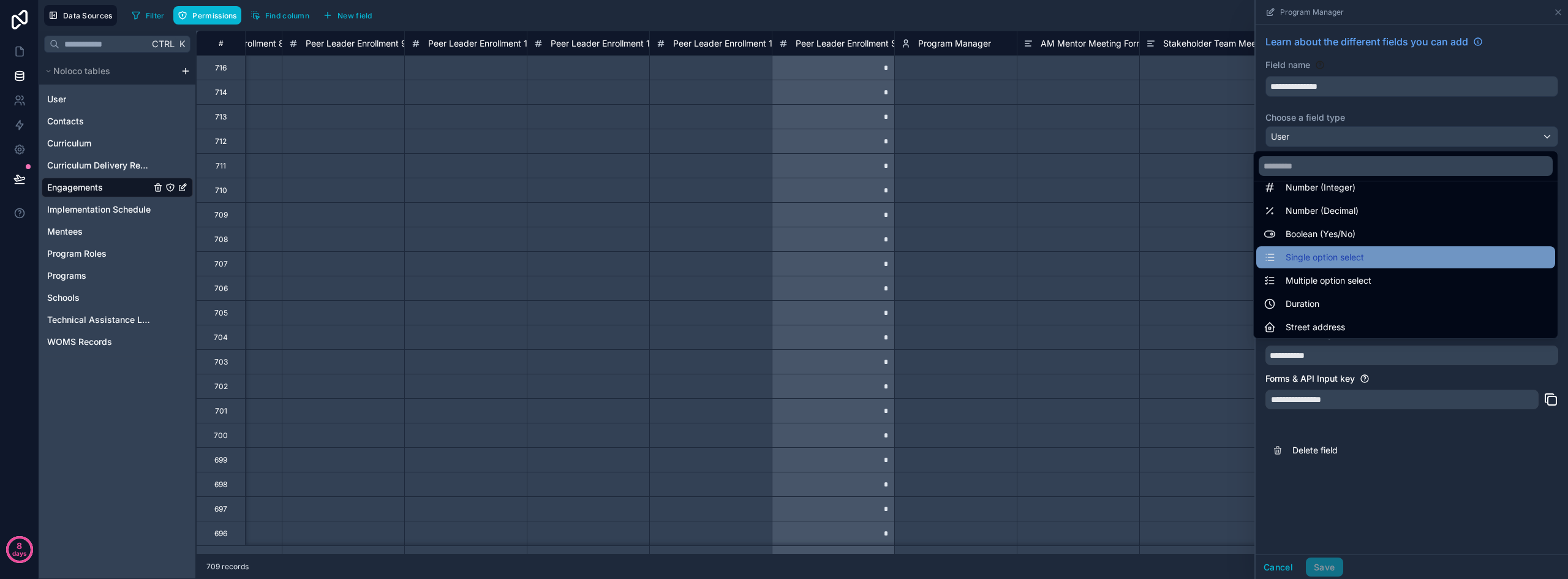
click at [1349, 254] on span "Single option select" at bounding box center [1324, 257] width 78 height 14
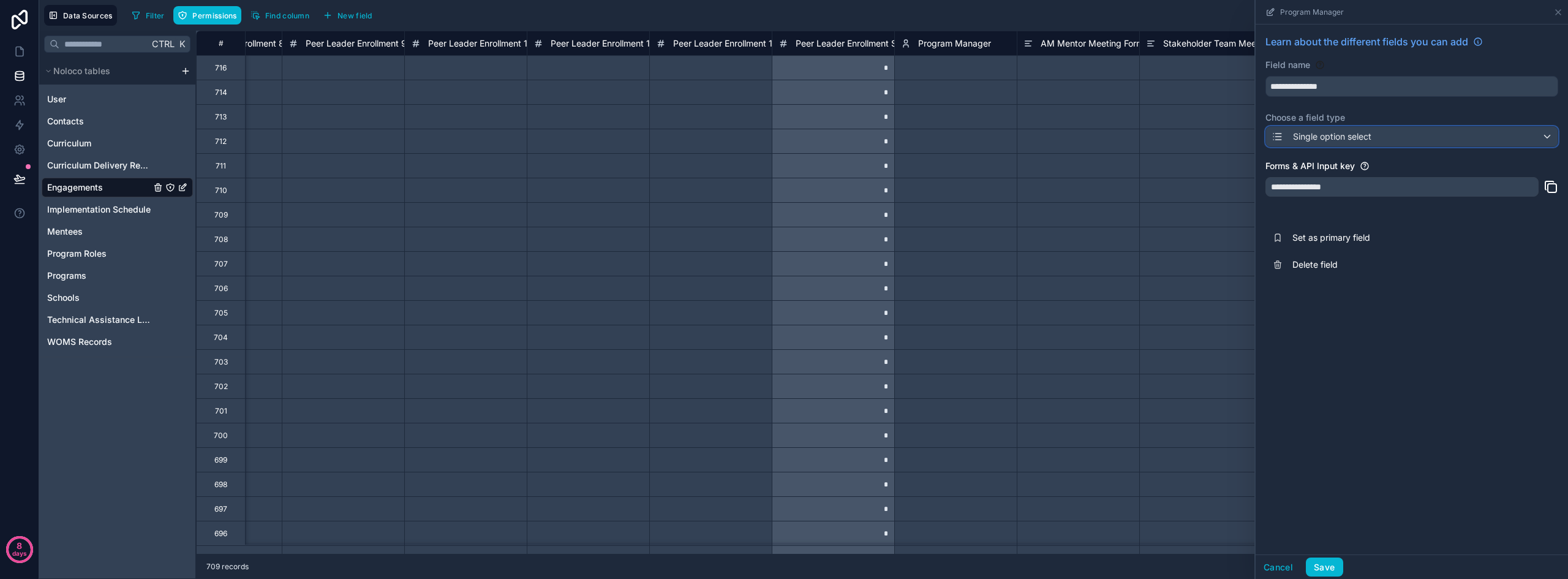
click at [1359, 135] on span "Single option select" at bounding box center [1331, 136] width 78 height 12
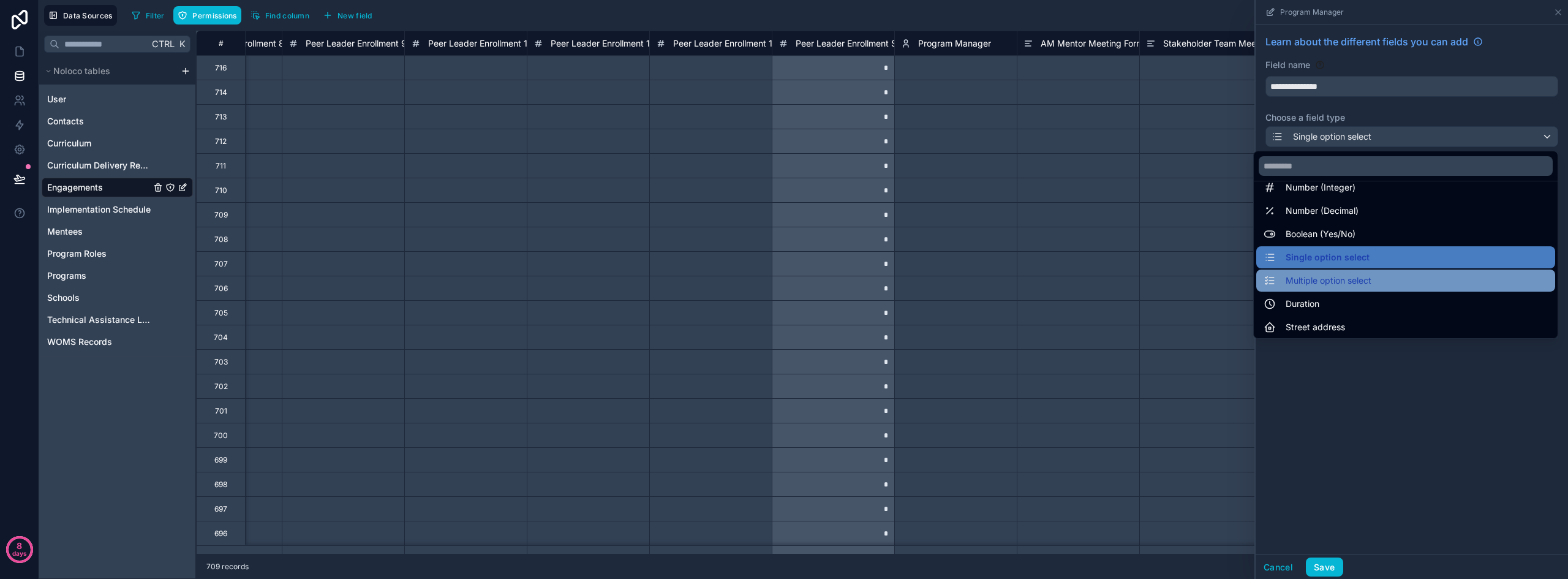
click at [1364, 278] on div "Multiple option select" at bounding box center [1405, 281] width 284 height 14
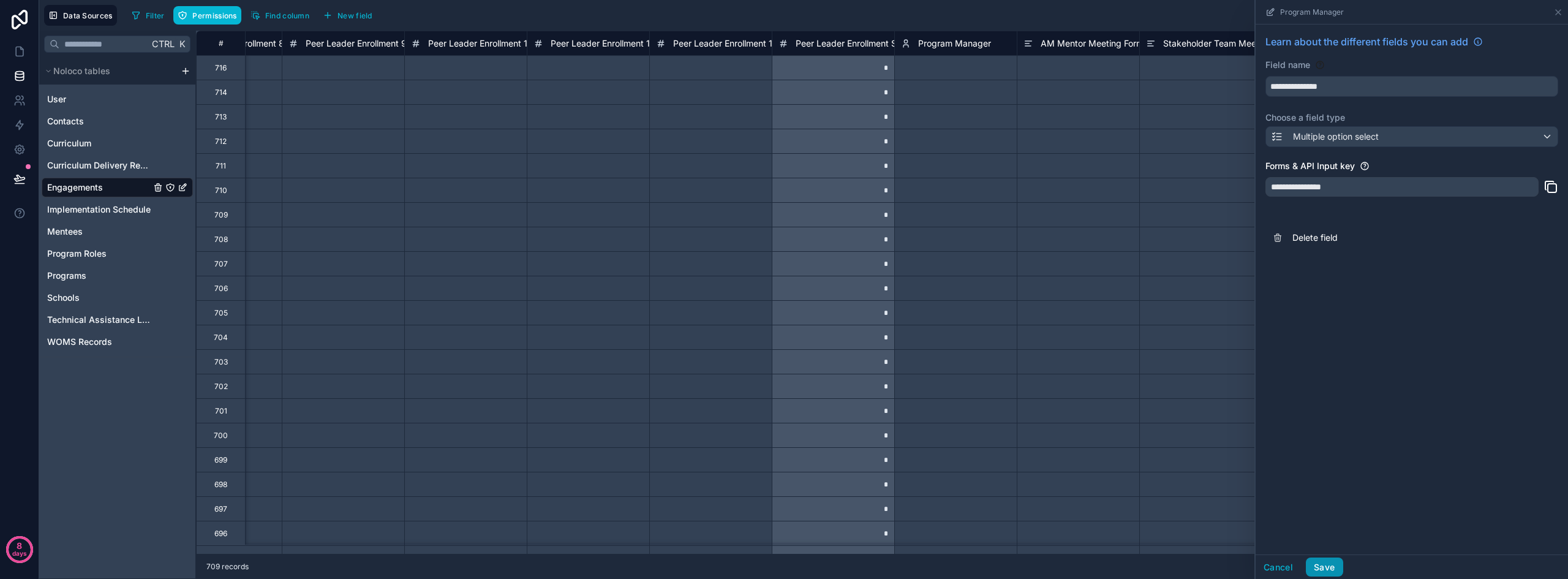
click at [1324, 565] on button "Save" at bounding box center [1323, 567] width 37 height 19
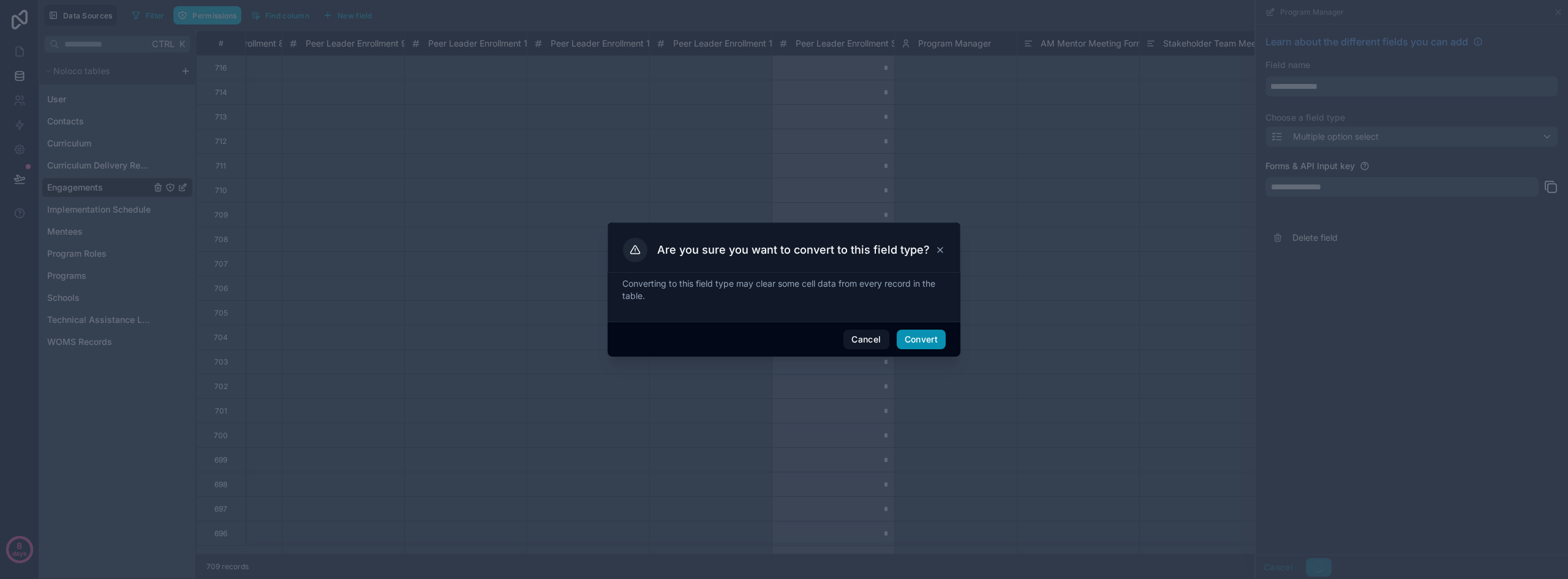
click at [924, 342] on button "Convert" at bounding box center [921, 339] width 49 height 19
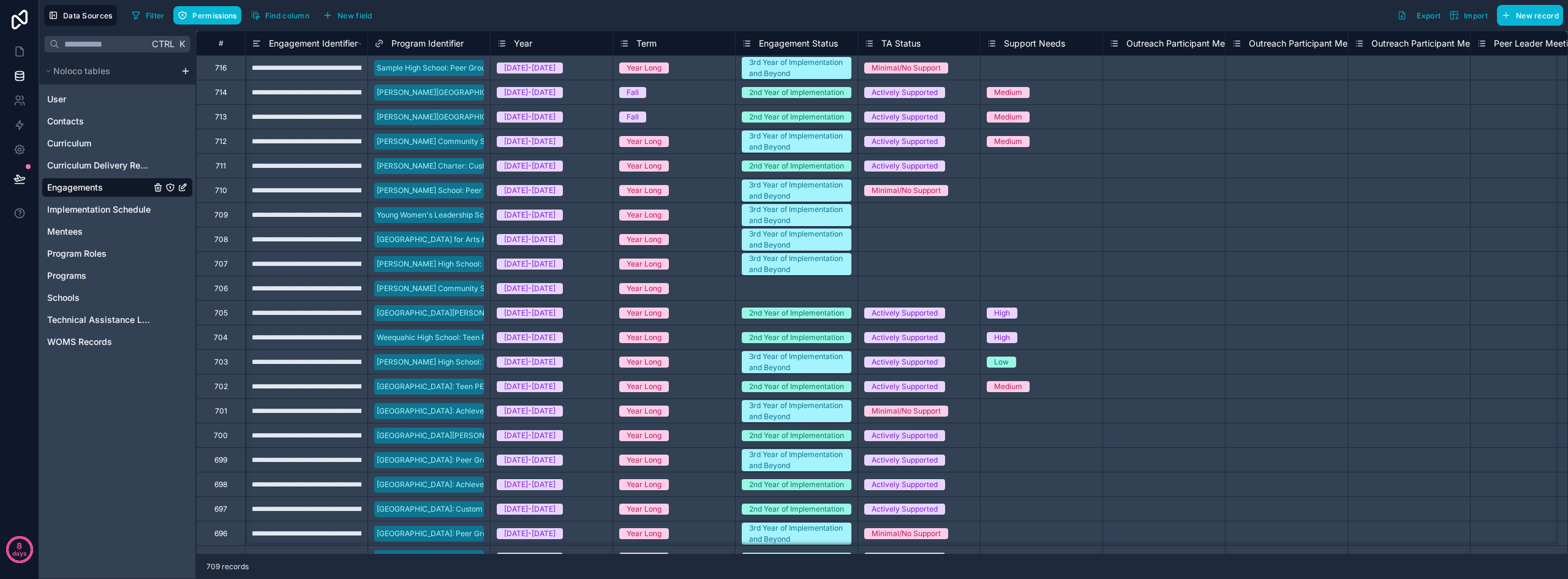
scroll to position [0, 28]
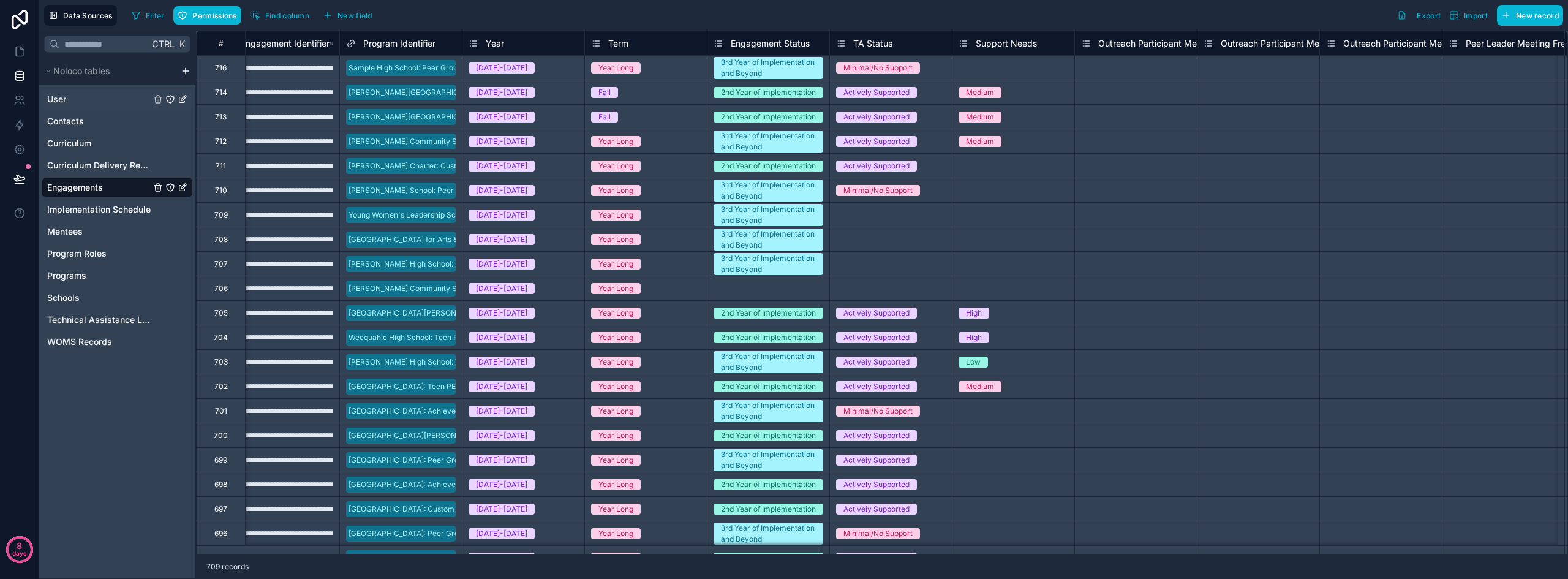
click at [58, 99] on span "User" at bounding box center [57, 99] width 19 height 12
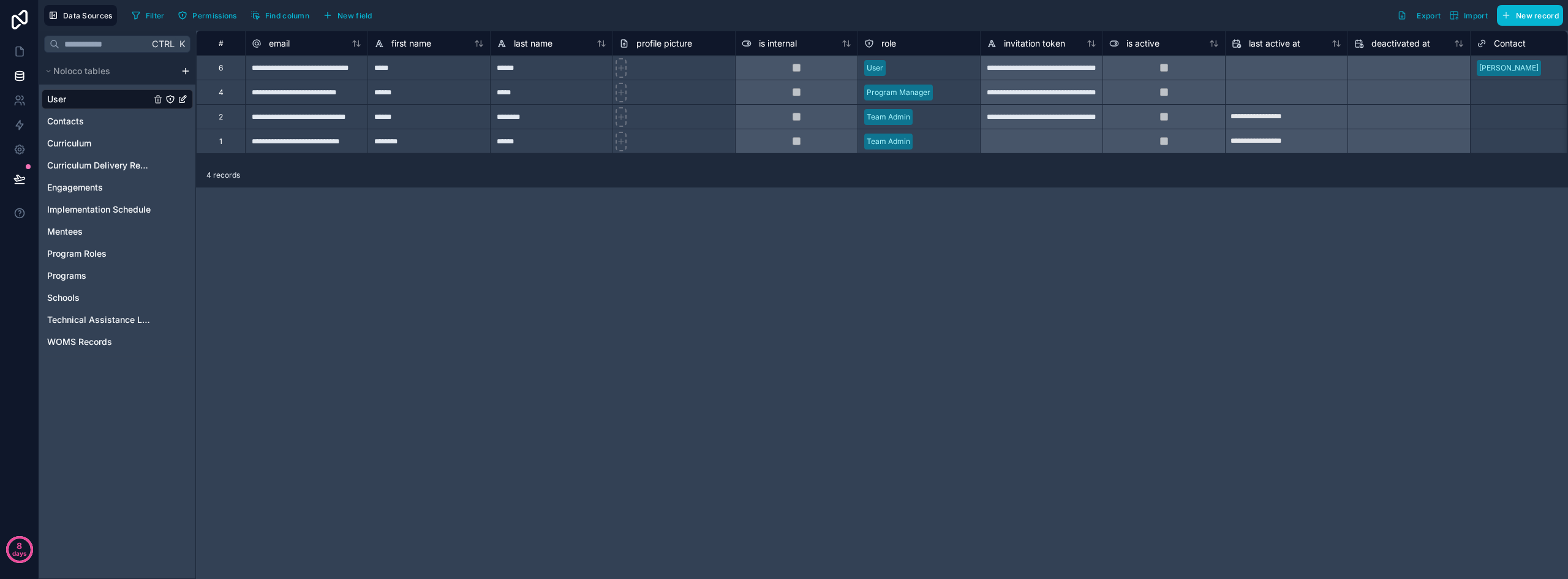
click at [892, 68] on div "User" at bounding box center [919, 68] width 122 height 19
click at [931, 65] on div "User" at bounding box center [919, 68] width 122 height 19
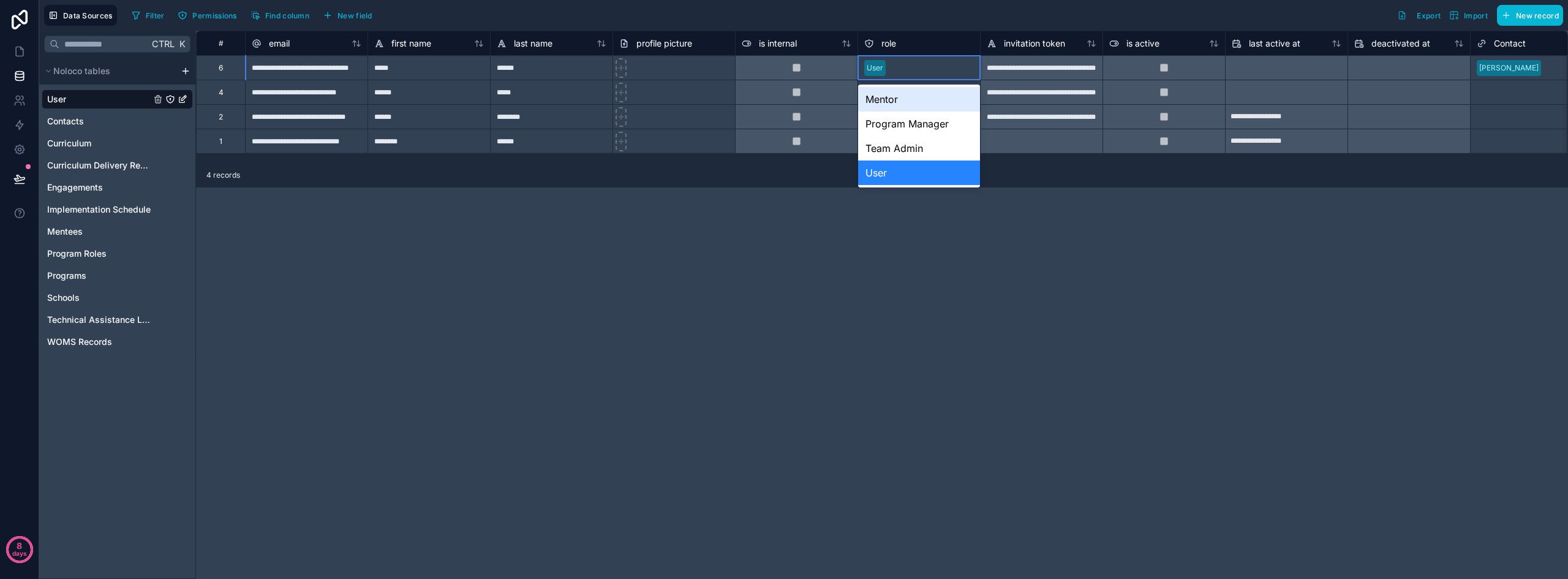
click at [950, 105] on div "Mentor" at bounding box center [919, 99] width 122 height 24
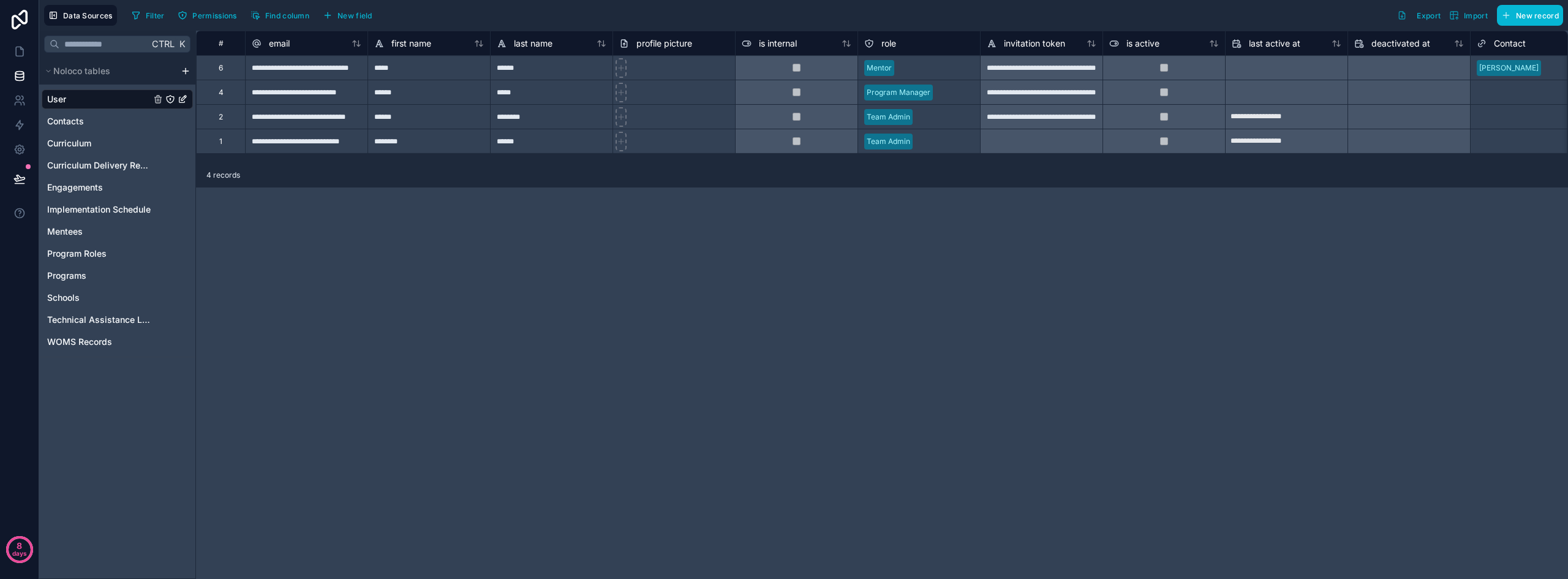
click at [1018, 253] on div "**********" at bounding box center [881, 305] width 1372 height 548
click at [14, 56] on icon at bounding box center [19, 51] width 12 height 12
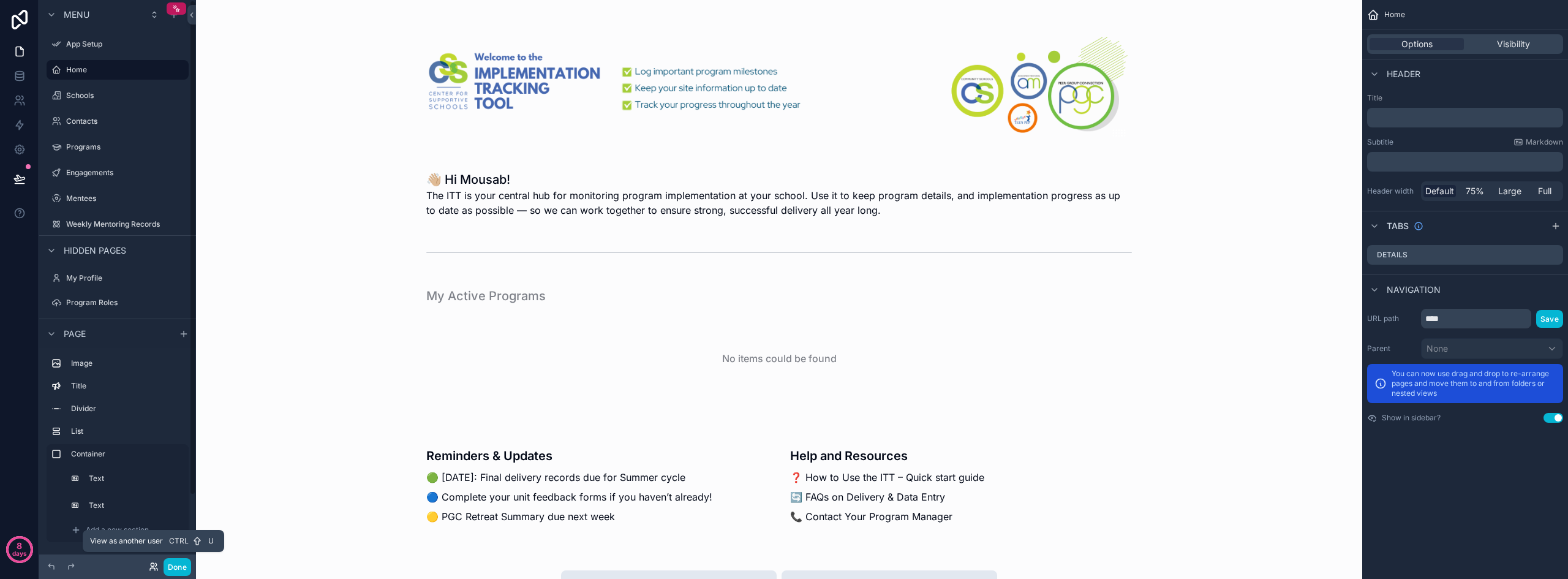
click at [150, 562] on icon at bounding box center [154, 567] width 10 height 10
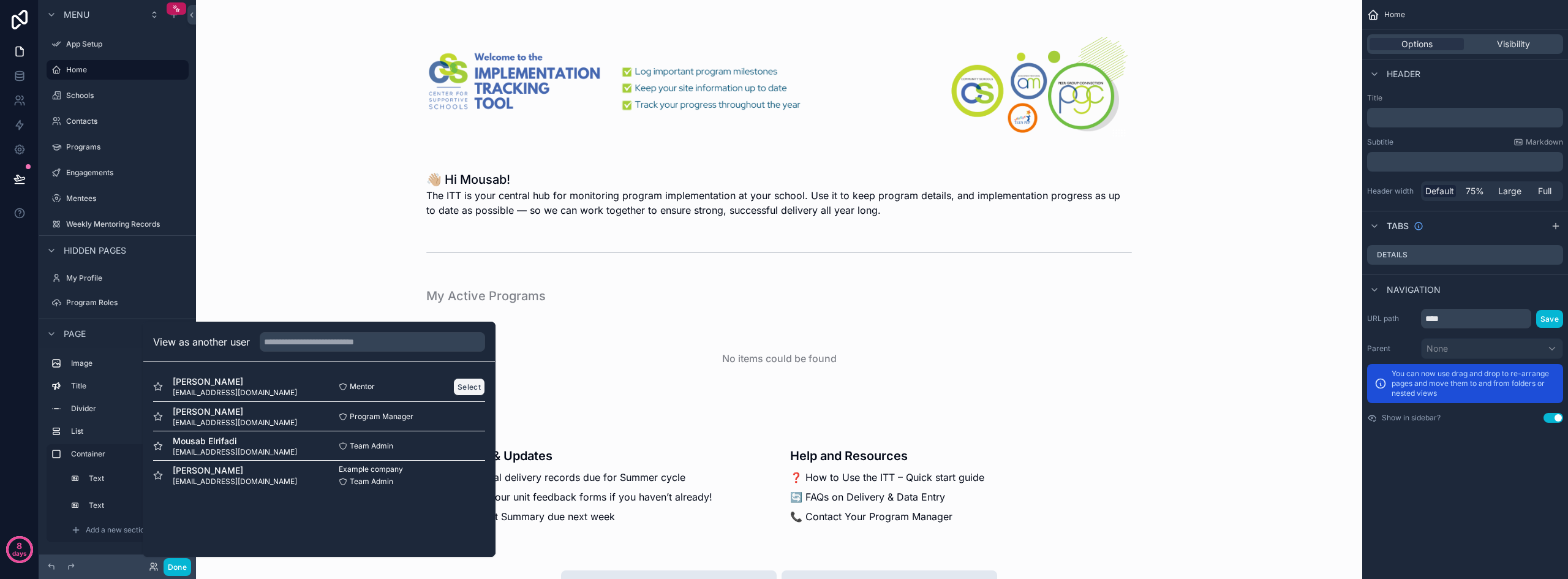
click at [471, 383] on button "Select" at bounding box center [469, 386] width 32 height 18
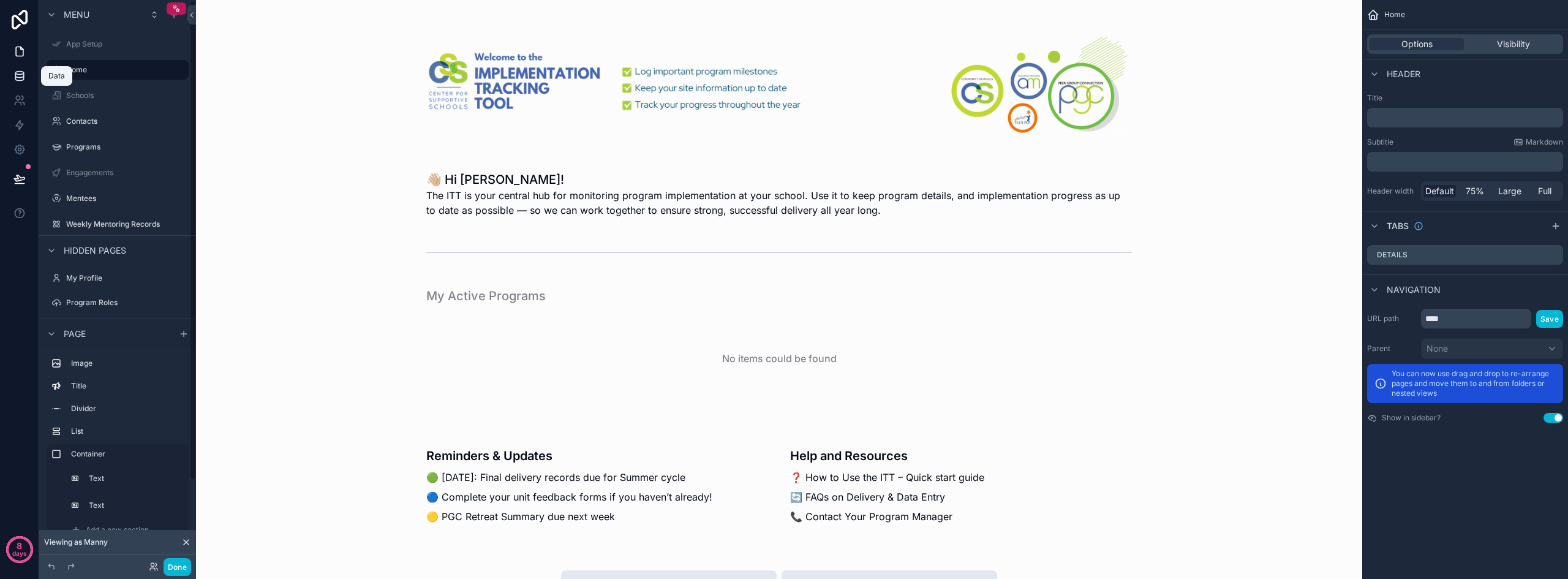
click at [25, 81] on icon at bounding box center [19, 76] width 12 height 12
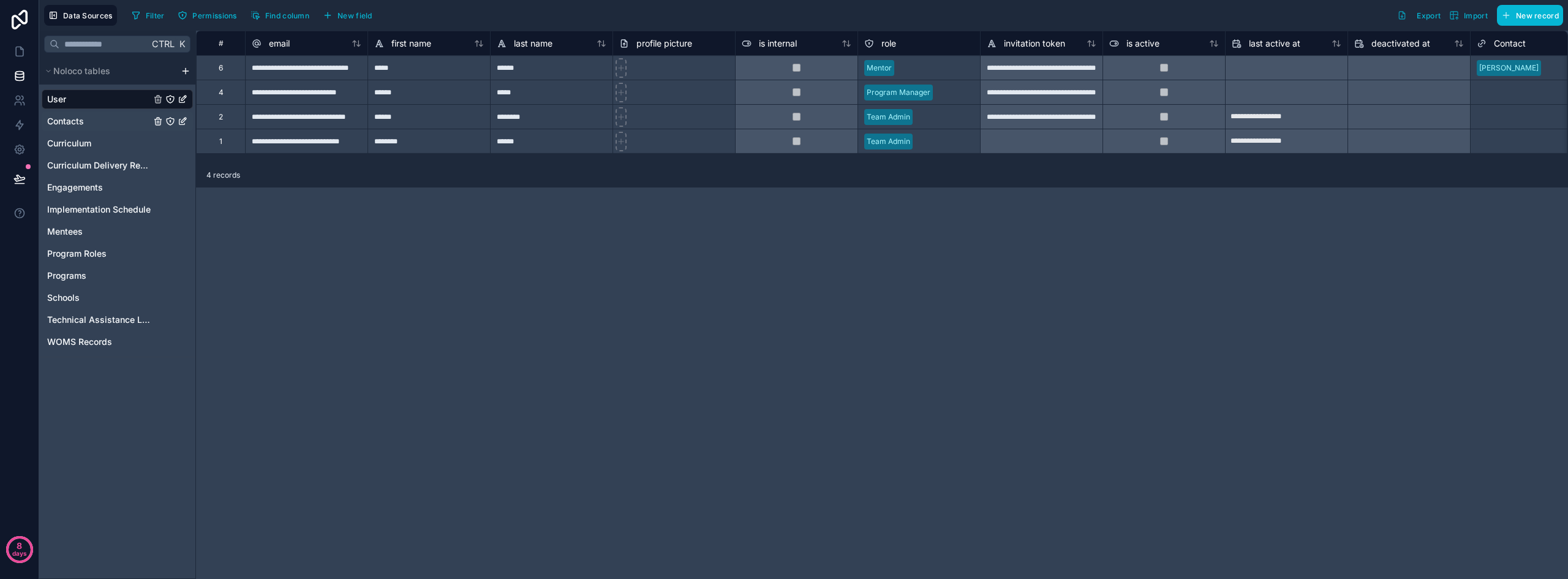
click at [170, 119] on icon "Contacts" at bounding box center [170, 122] width 10 height 10
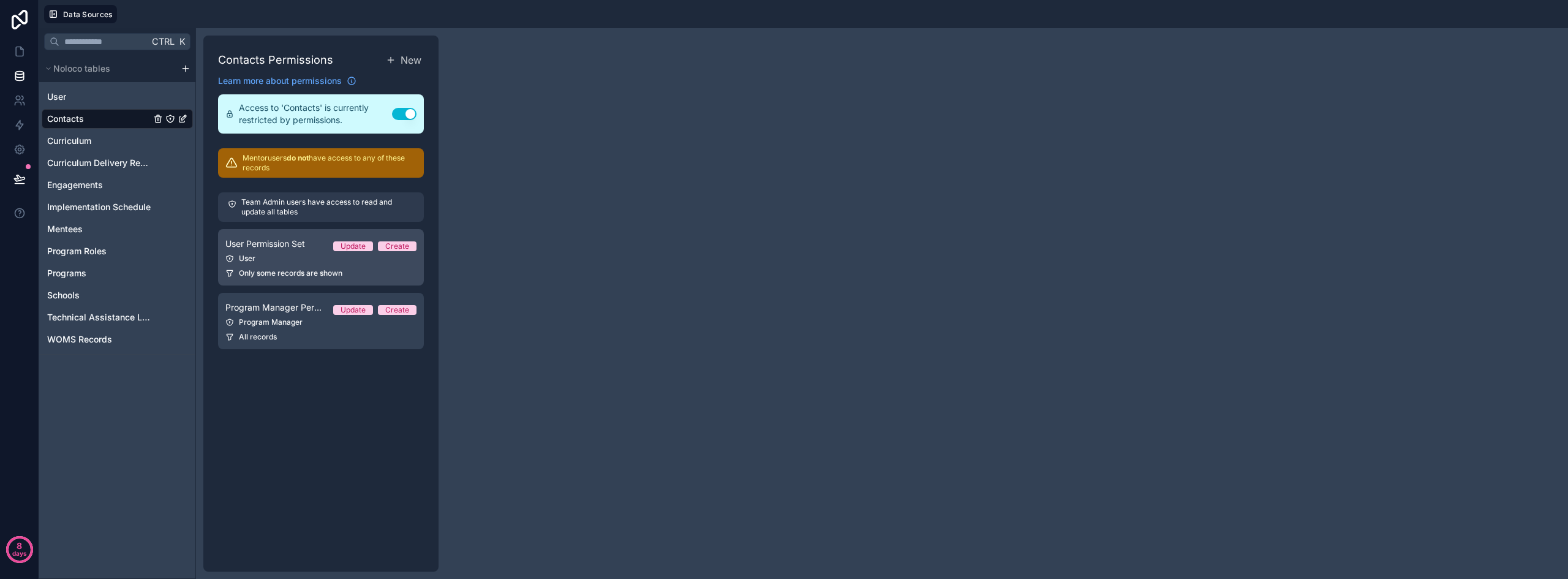
click at [280, 248] on span "User Permission Set" at bounding box center [265, 243] width 80 height 12
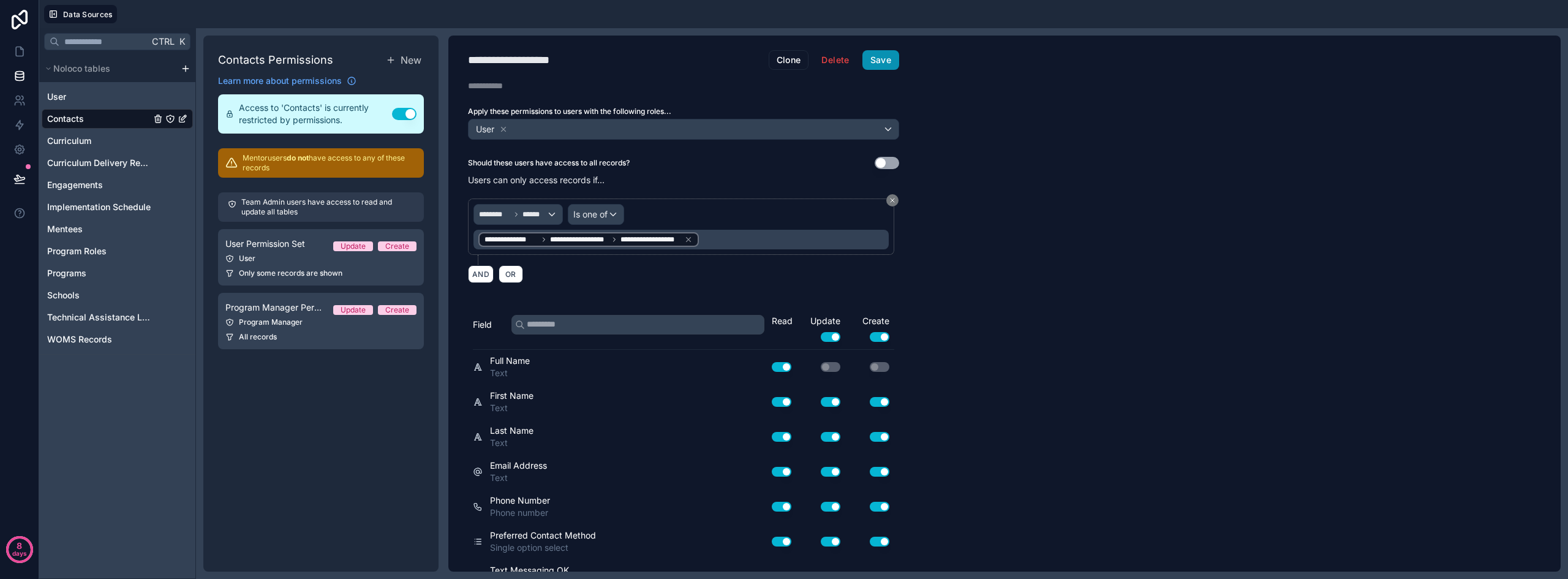
click at [872, 62] on button "Save" at bounding box center [880, 60] width 37 height 19
click at [301, 332] on div "All records" at bounding box center [321, 337] width 191 height 10
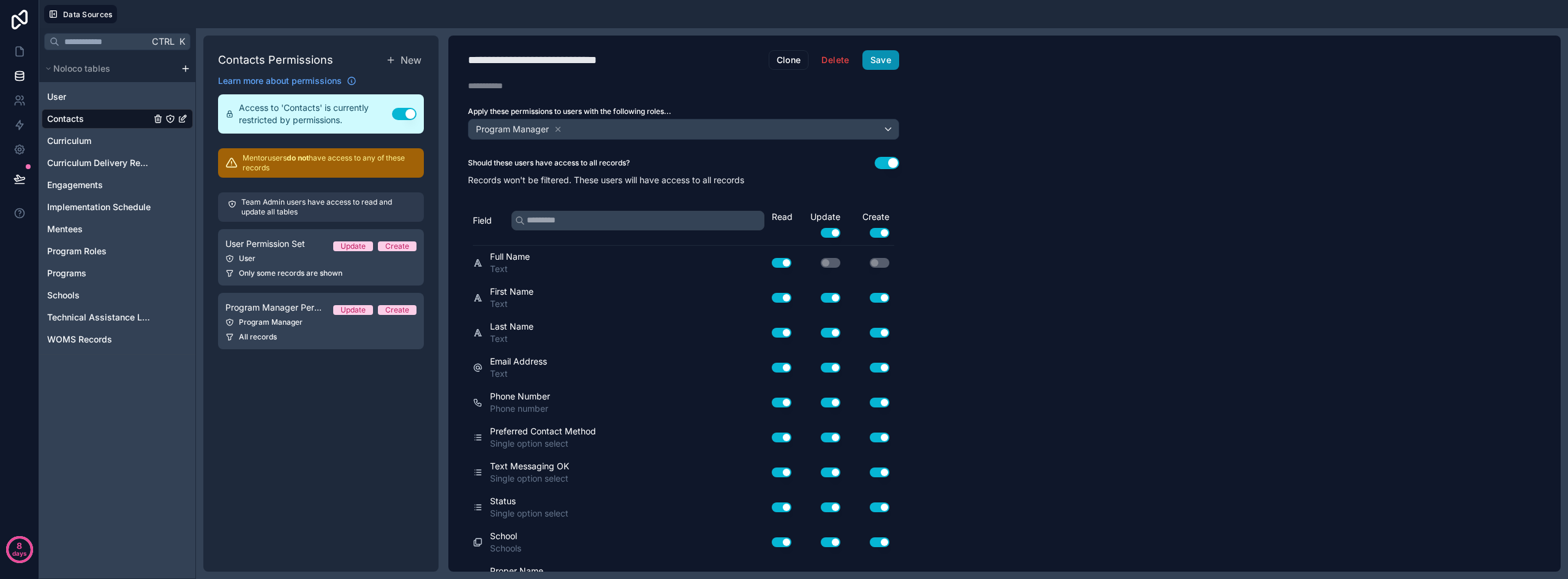
click at [892, 58] on button "Save" at bounding box center [880, 60] width 37 height 19
click at [16, 51] on icon at bounding box center [19, 52] width 7 height 9
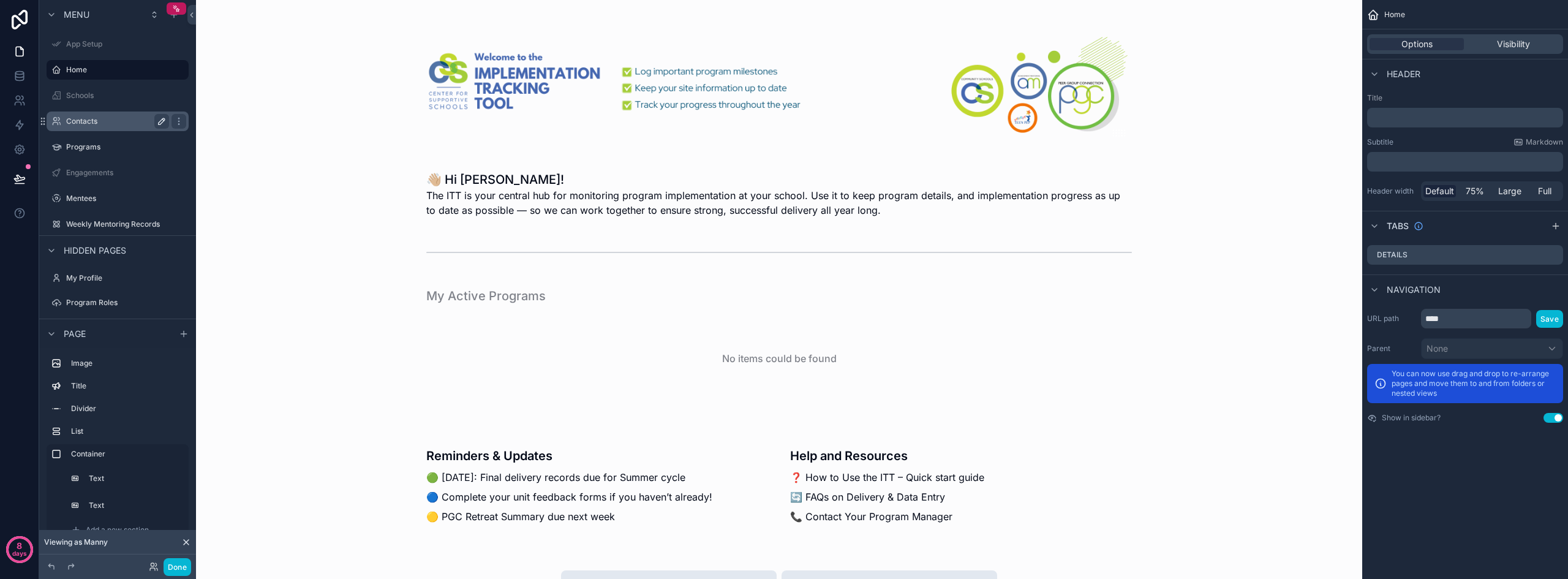
click at [163, 121] on icon "scrollable content" at bounding box center [163, 119] width 2 height 2
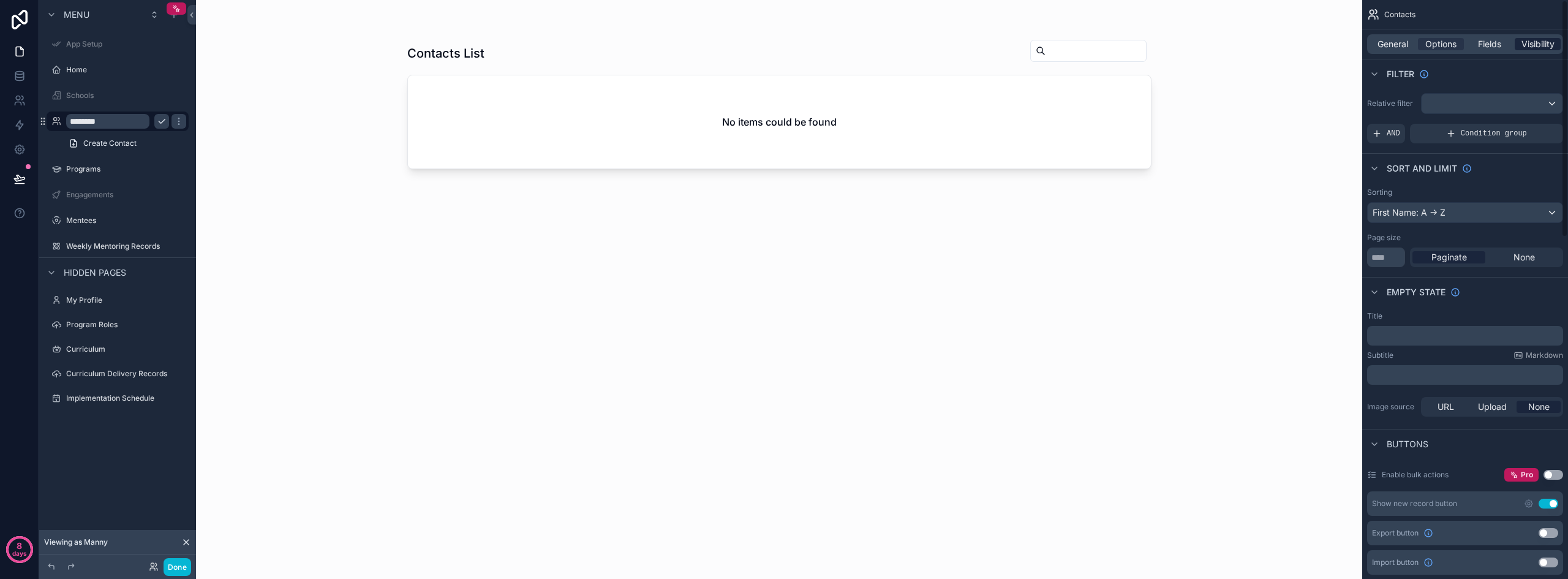
click at [1545, 41] on span "Visibility" at bounding box center [1538, 44] width 33 height 12
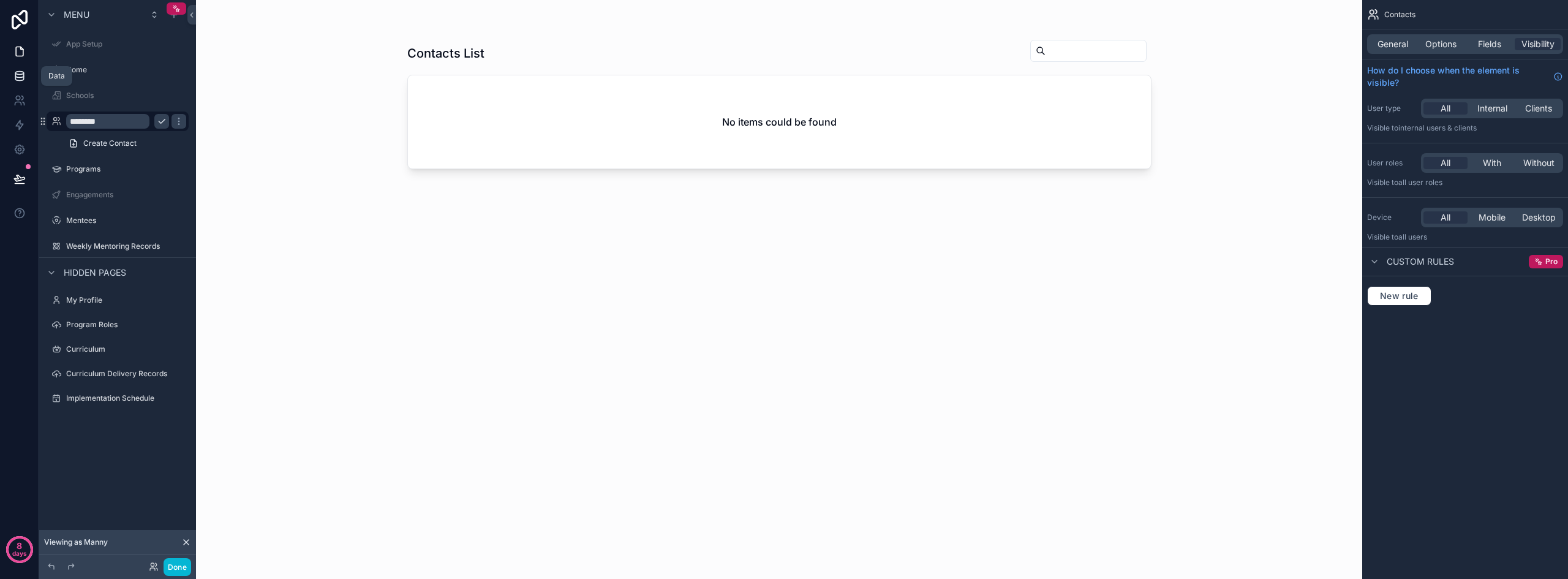
click at [19, 70] on icon at bounding box center [19, 76] width 12 height 12
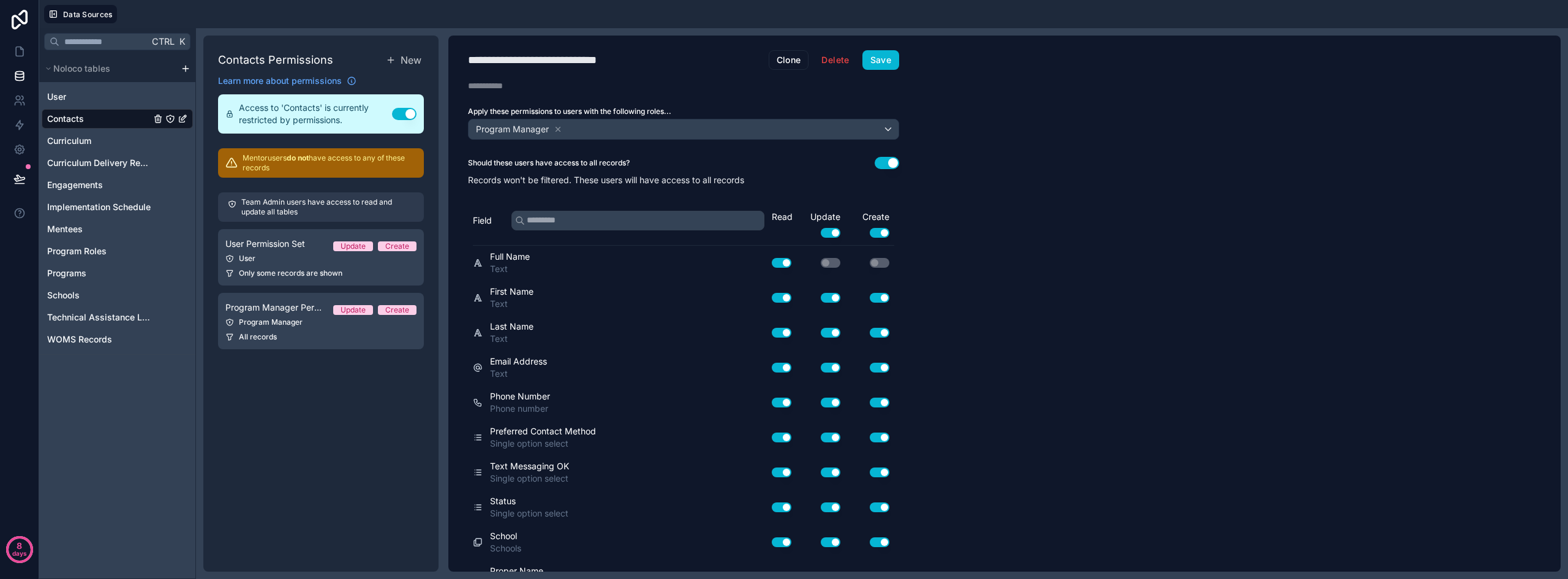
click at [170, 118] on icon "Contacts" at bounding box center [170, 118] width 1 height 1
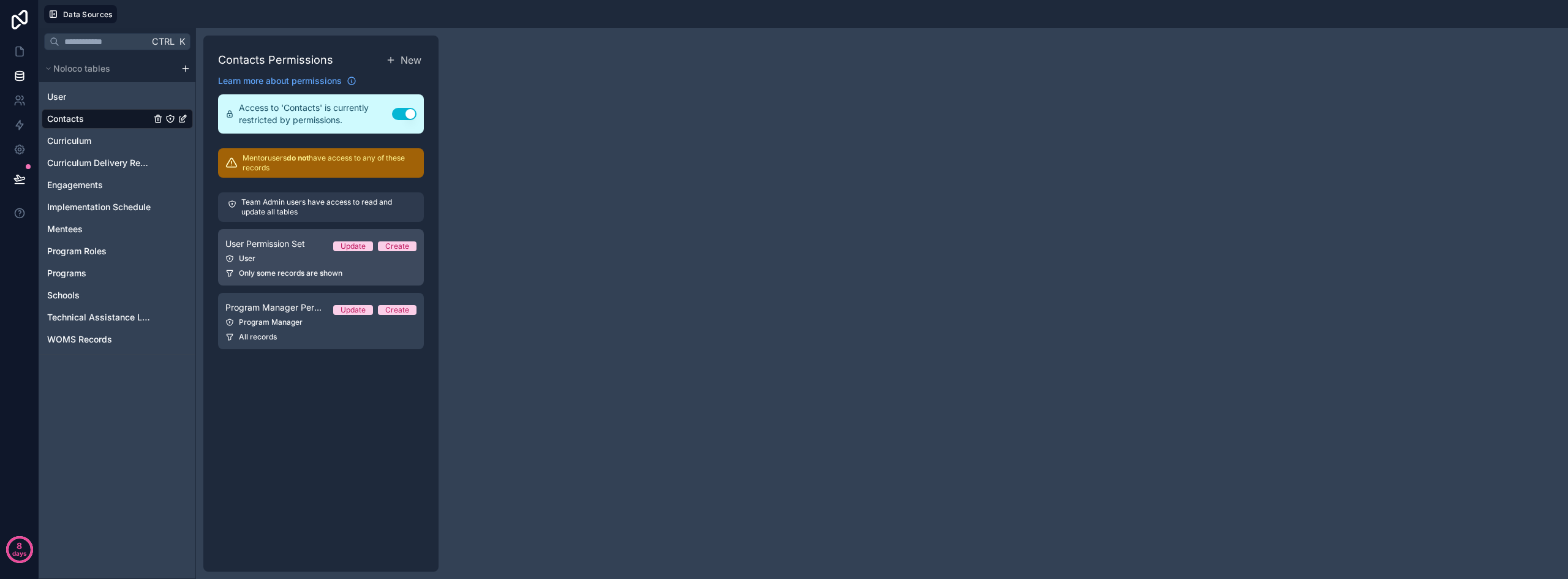
click at [268, 256] on div "User" at bounding box center [321, 258] width 191 height 10
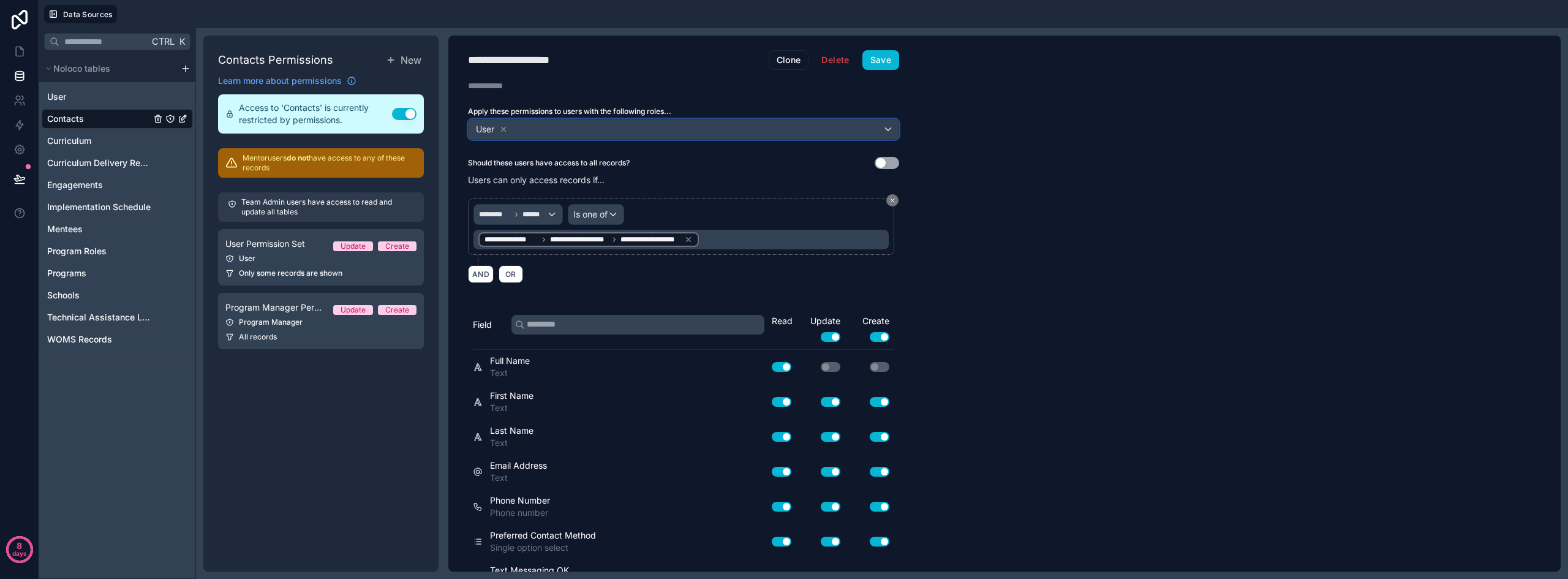
click at [636, 129] on div "User" at bounding box center [683, 129] width 430 height 19
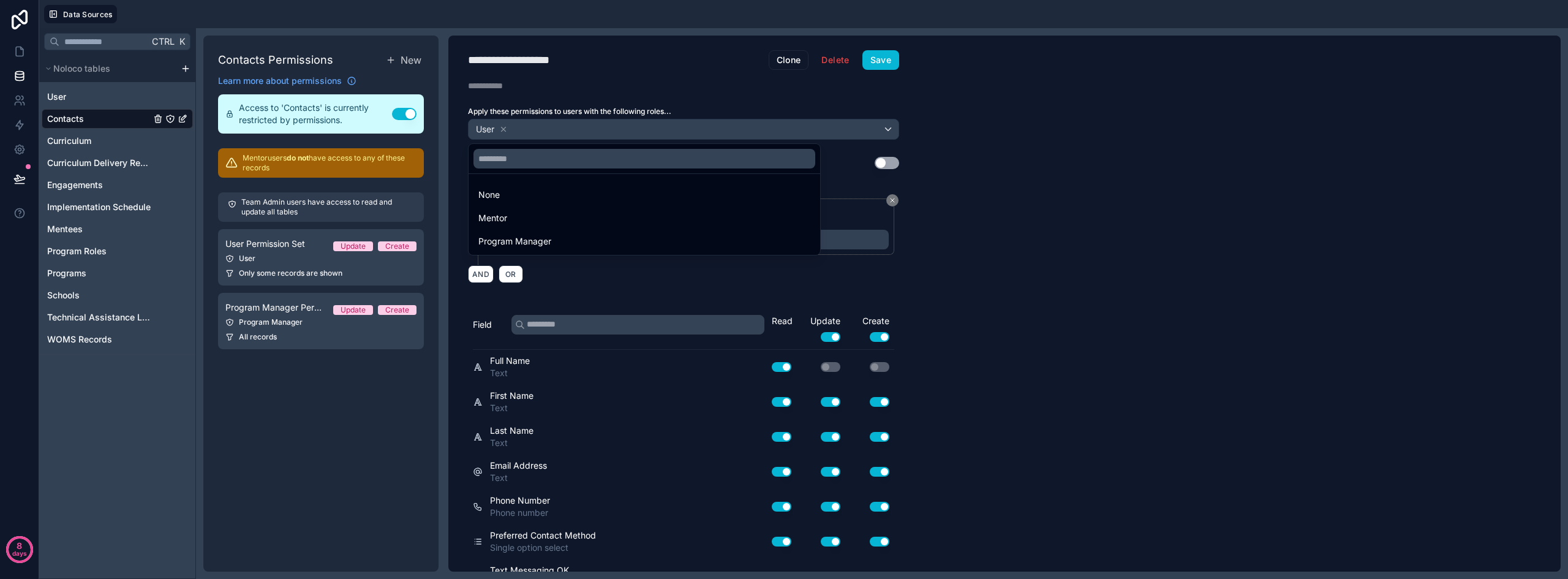
click at [1053, 191] on div at bounding box center [784, 289] width 1568 height 579
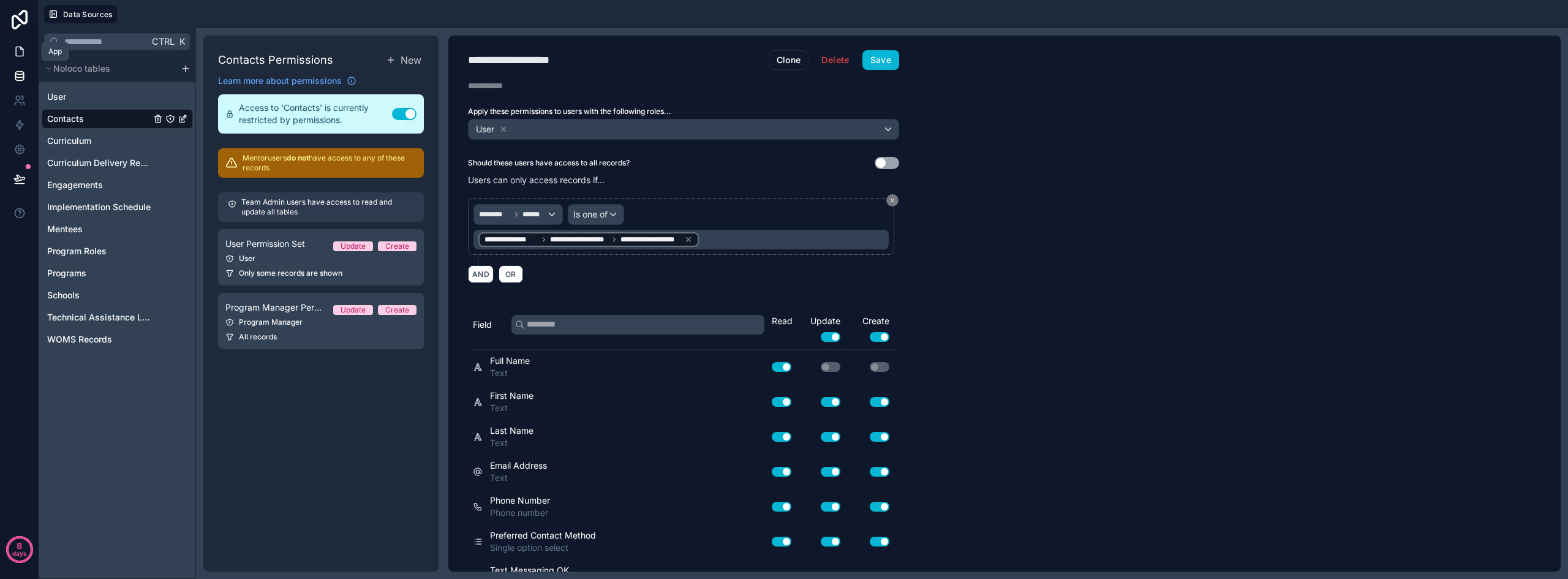
click at [23, 45] on icon at bounding box center [19, 51] width 12 height 12
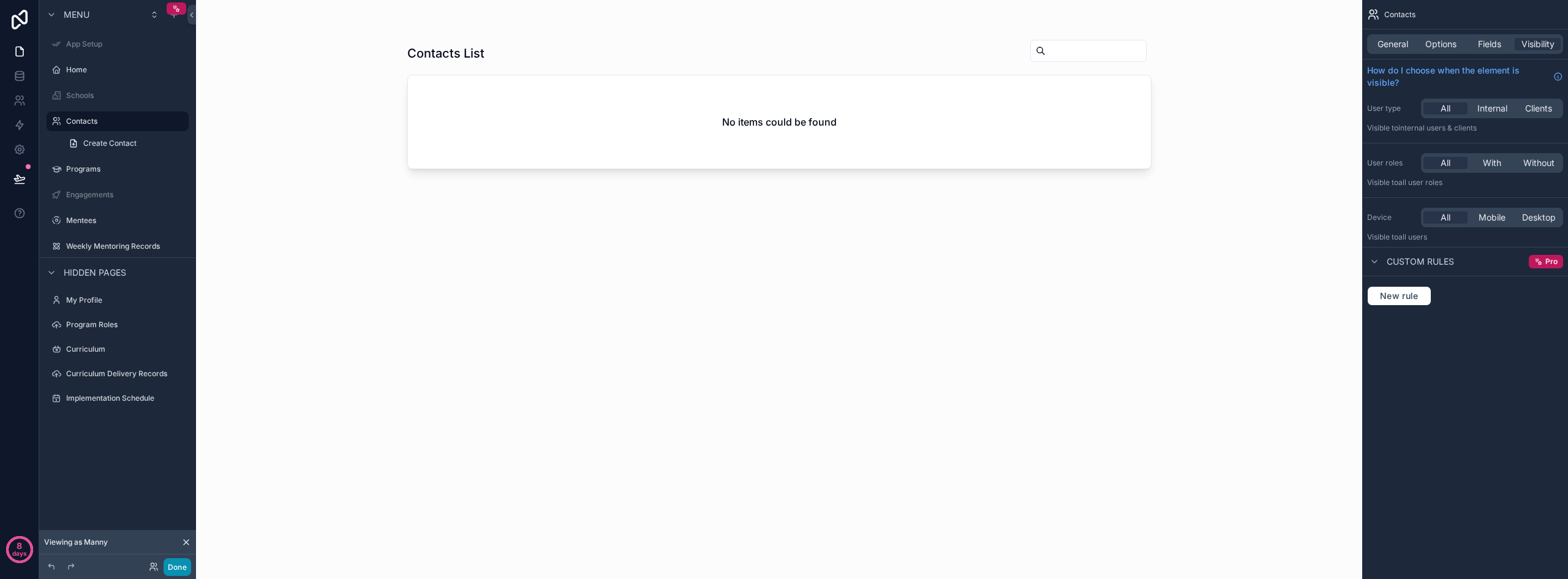
click at [187, 570] on button "Done" at bounding box center [177, 567] width 27 height 18
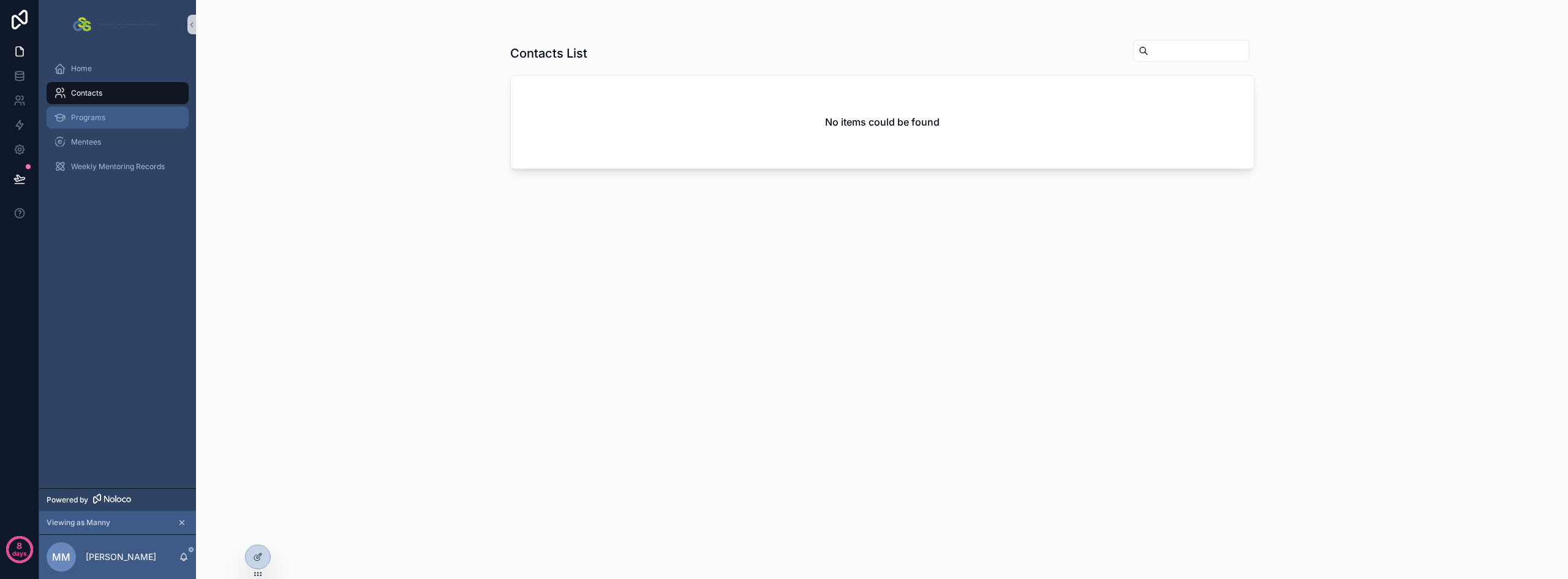
click at [101, 117] on span "Programs" at bounding box center [88, 118] width 35 height 10
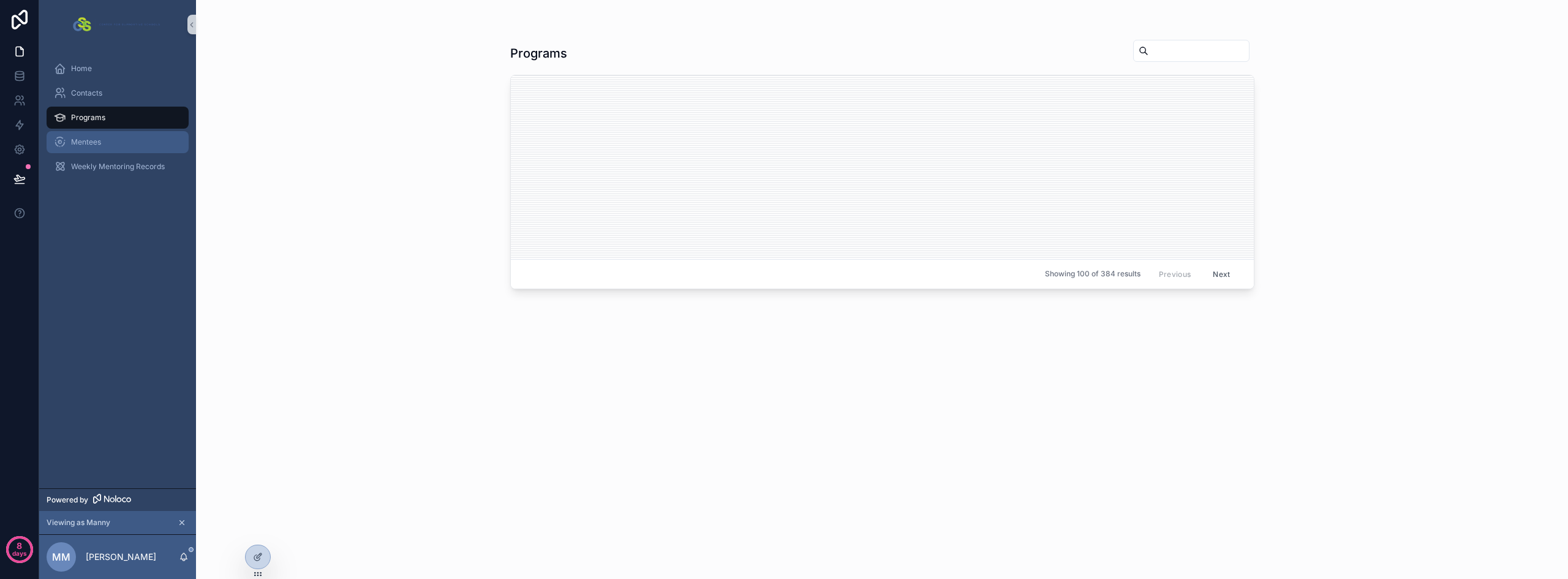
click at [95, 142] on span "Mentees" at bounding box center [86, 142] width 30 height 10
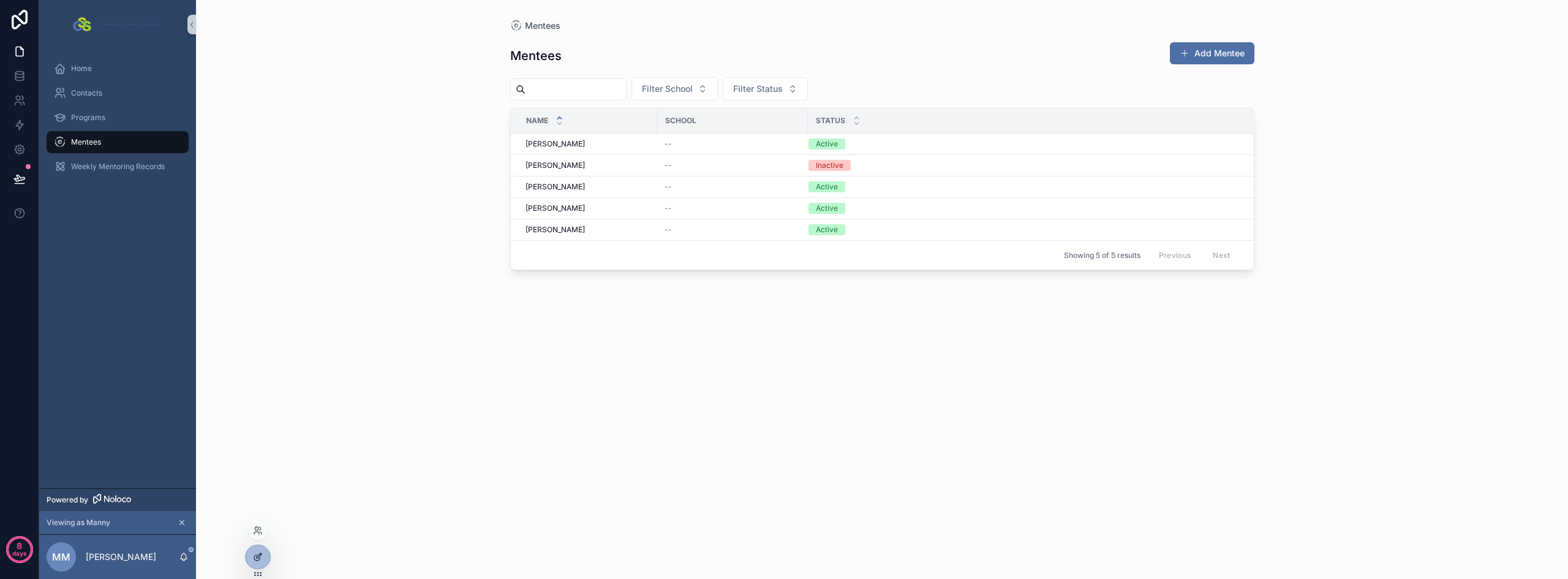
click at [260, 557] on icon at bounding box center [258, 557] width 10 height 10
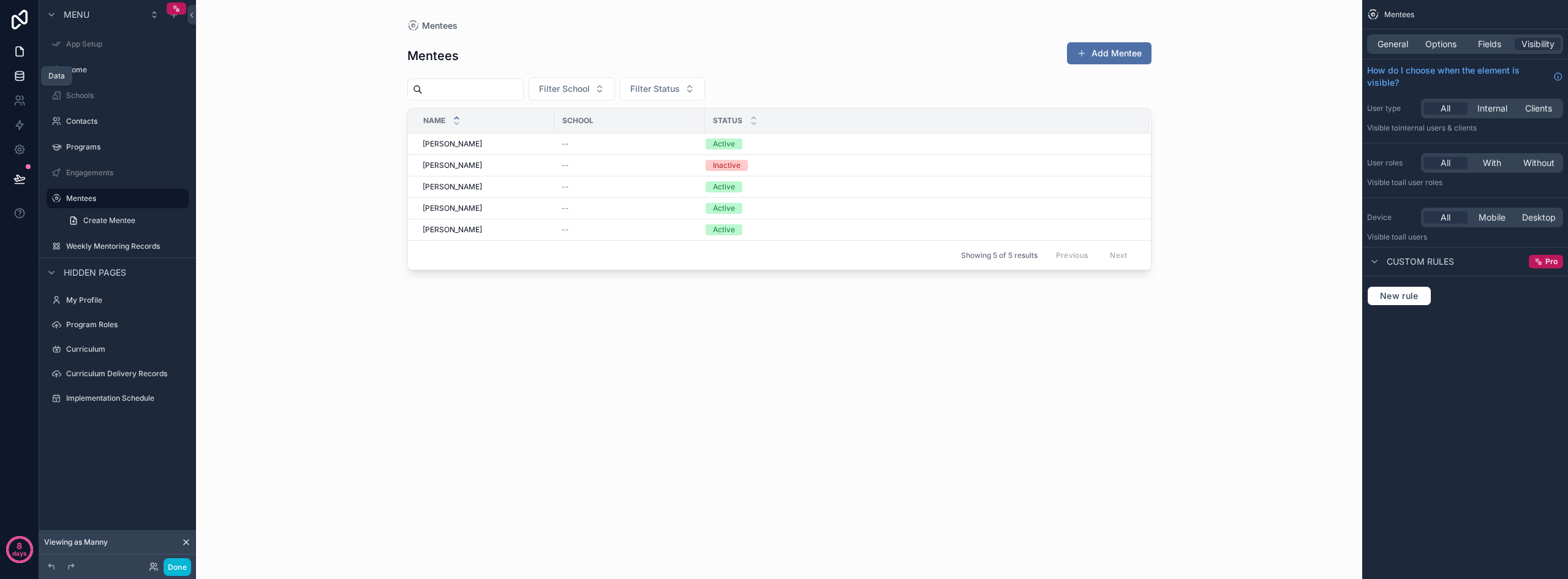
click at [21, 78] on icon at bounding box center [19, 75] width 8 height 5
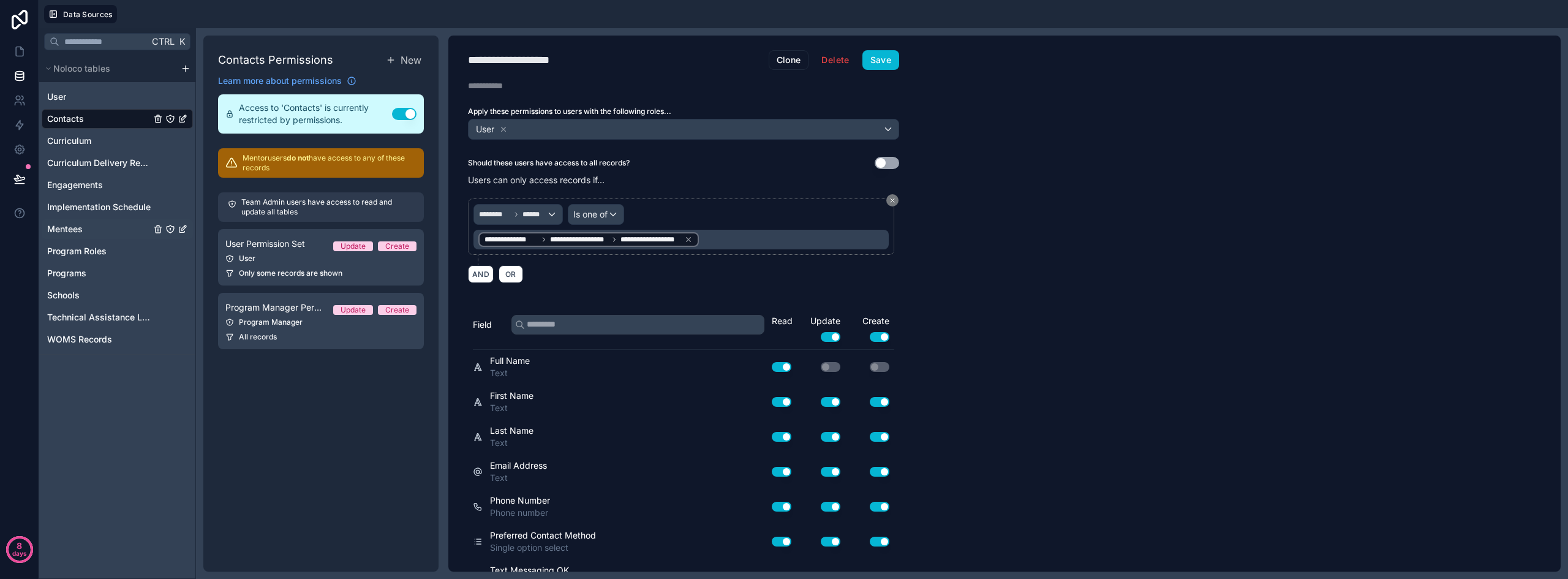
click at [76, 232] on span "Mentees" at bounding box center [65, 229] width 35 height 12
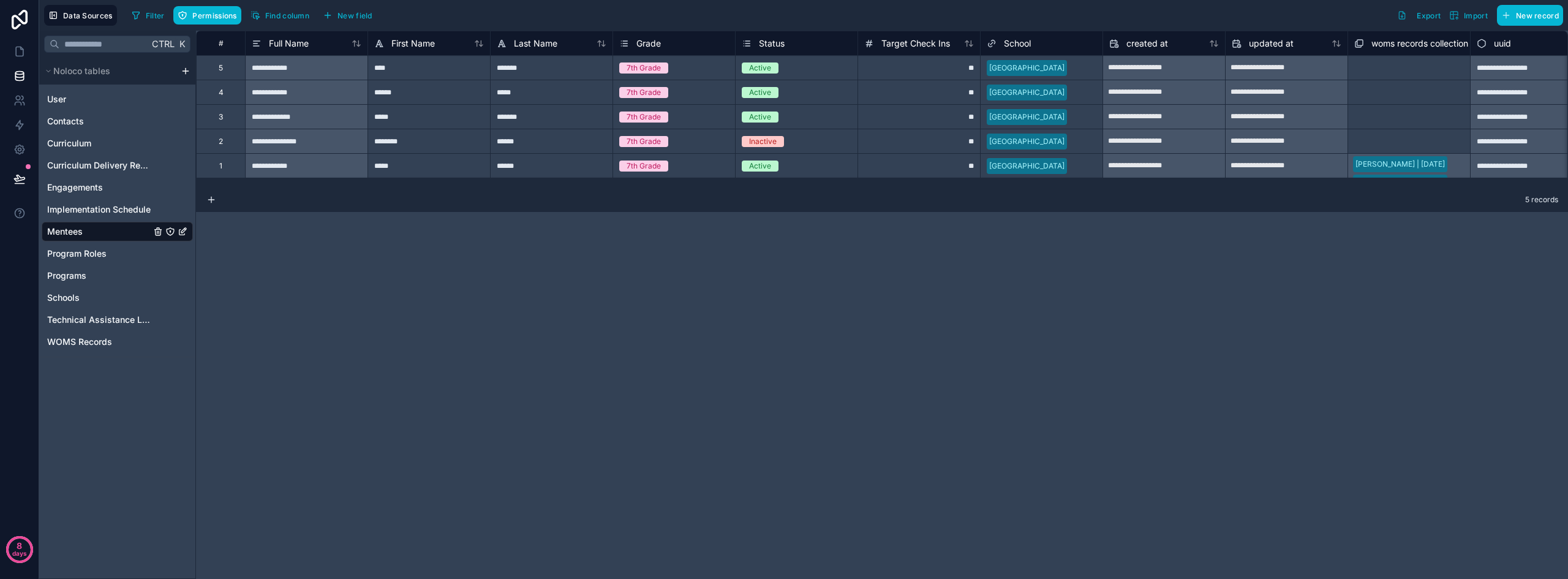
click at [171, 229] on icon "Mentees" at bounding box center [170, 232] width 7 height 7
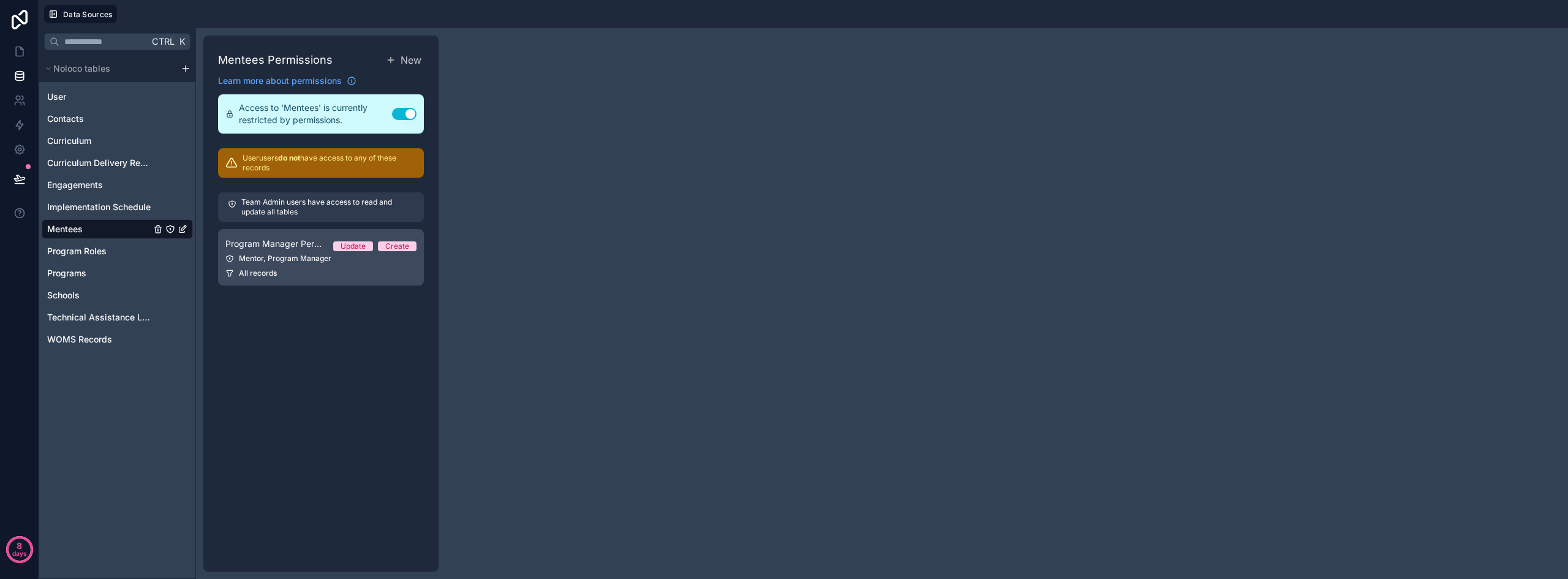
click at [292, 266] on link "Program Manager Permission Set Update Create Mentor, Program Manager All records" at bounding box center [321, 257] width 206 height 56
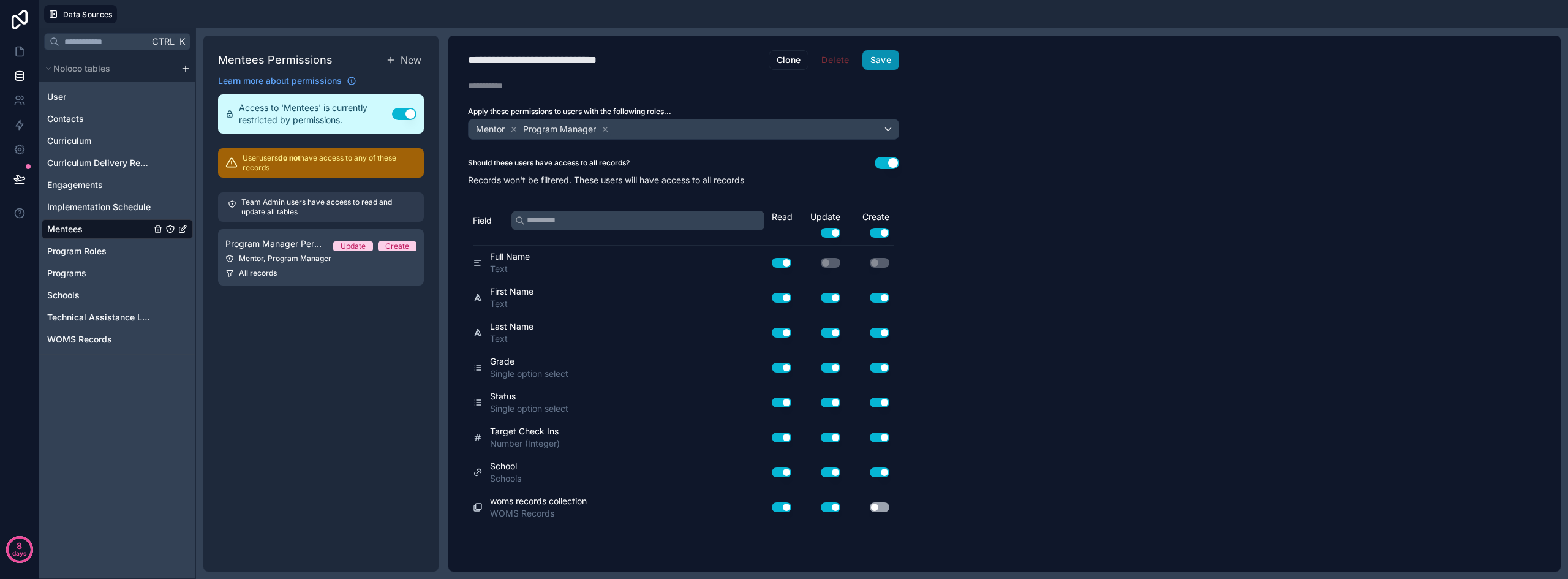
click at [882, 66] on button "Save" at bounding box center [880, 60] width 37 height 19
click at [76, 252] on span "Program Roles" at bounding box center [77, 251] width 60 height 12
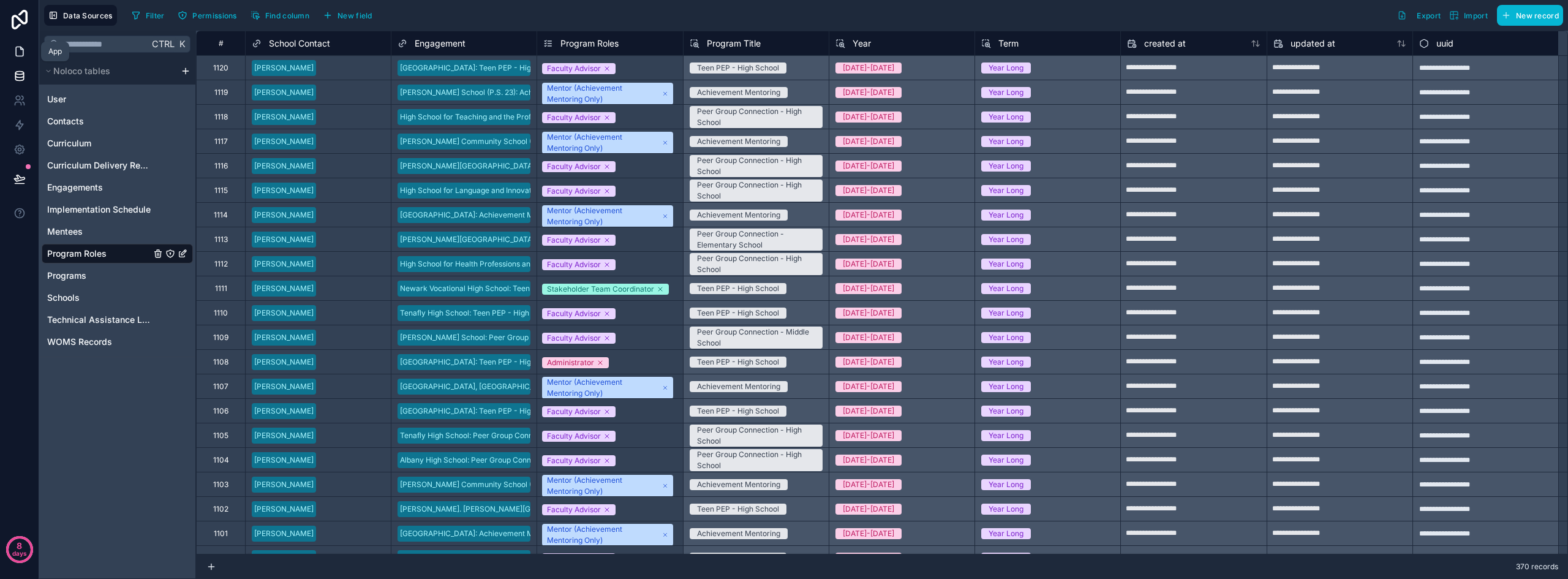
click at [19, 47] on icon at bounding box center [19, 51] width 12 height 12
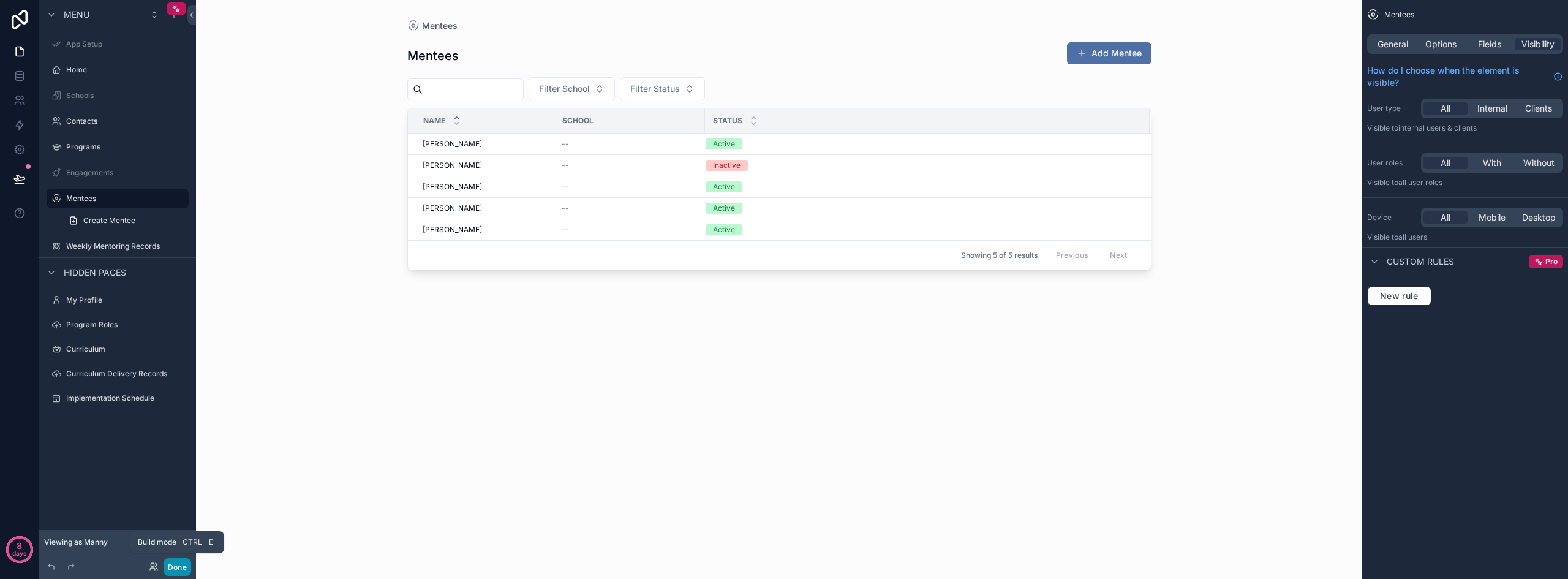
click at [172, 565] on button "Done" at bounding box center [177, 567] width 27 height 18
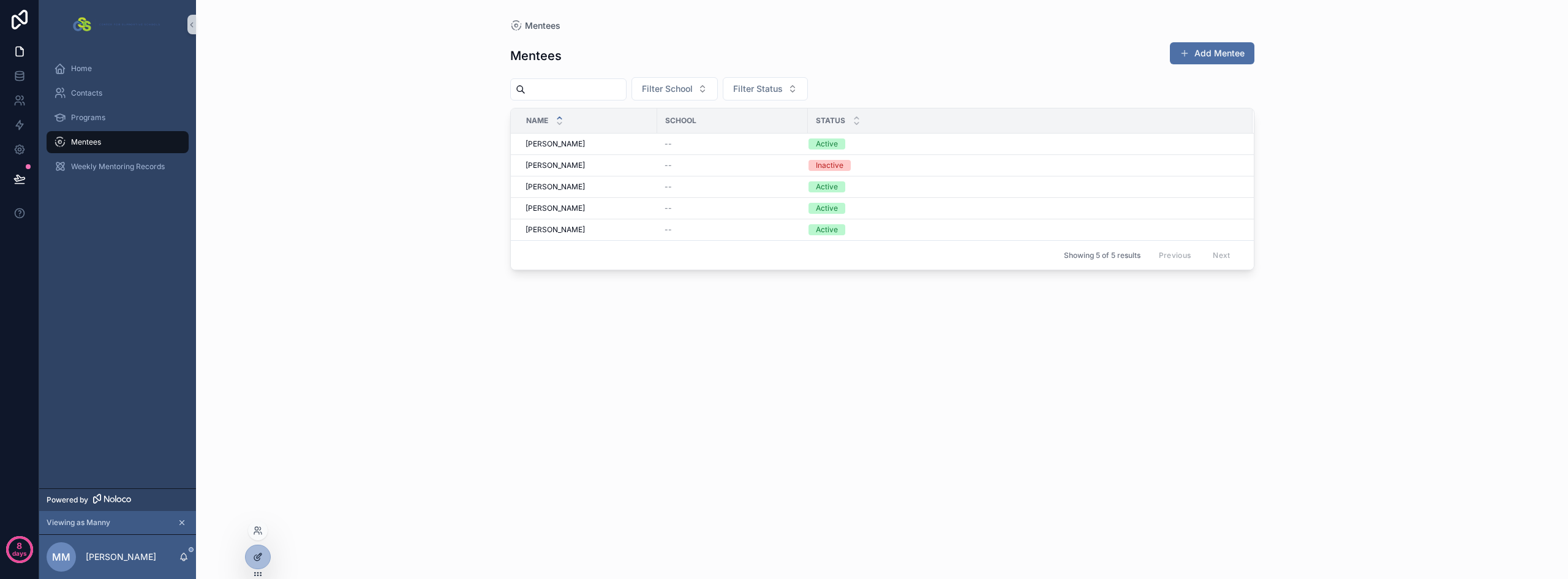
click at [251, 556] on div at bounding box center [257, 557] width 24 height 23
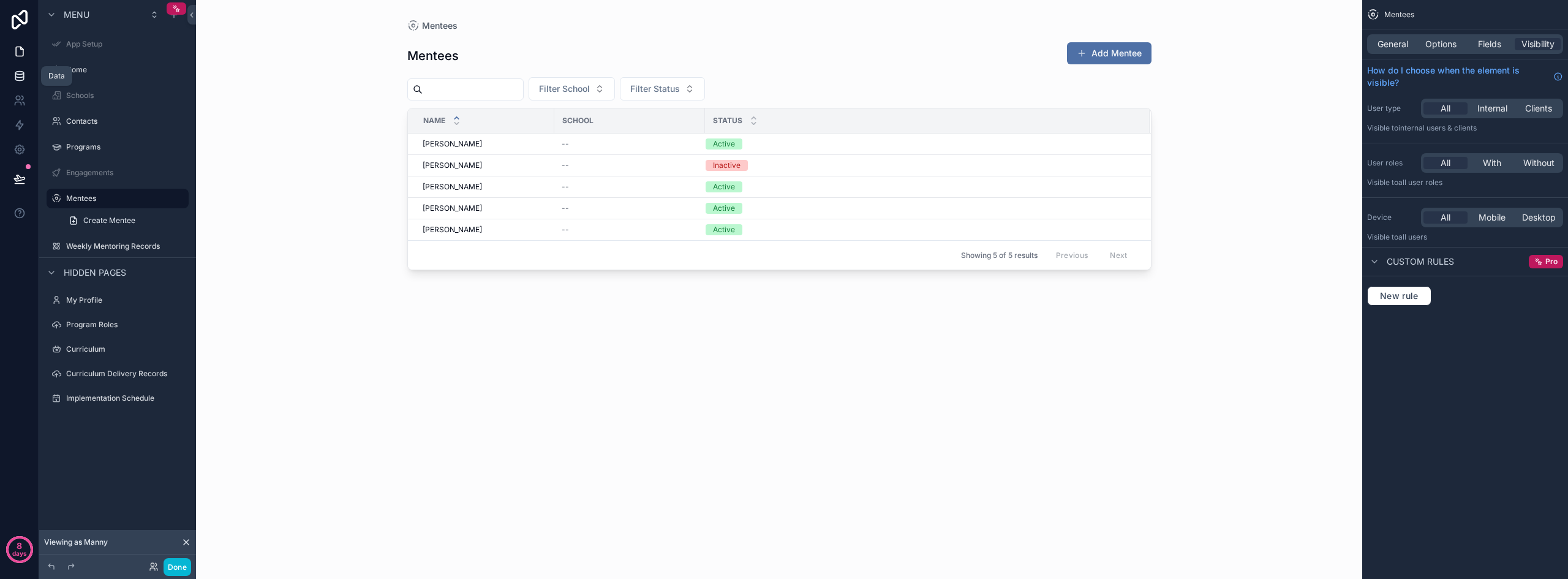
click at [15, 76] on icon at bounding box center [19, 75] width 8 height 5
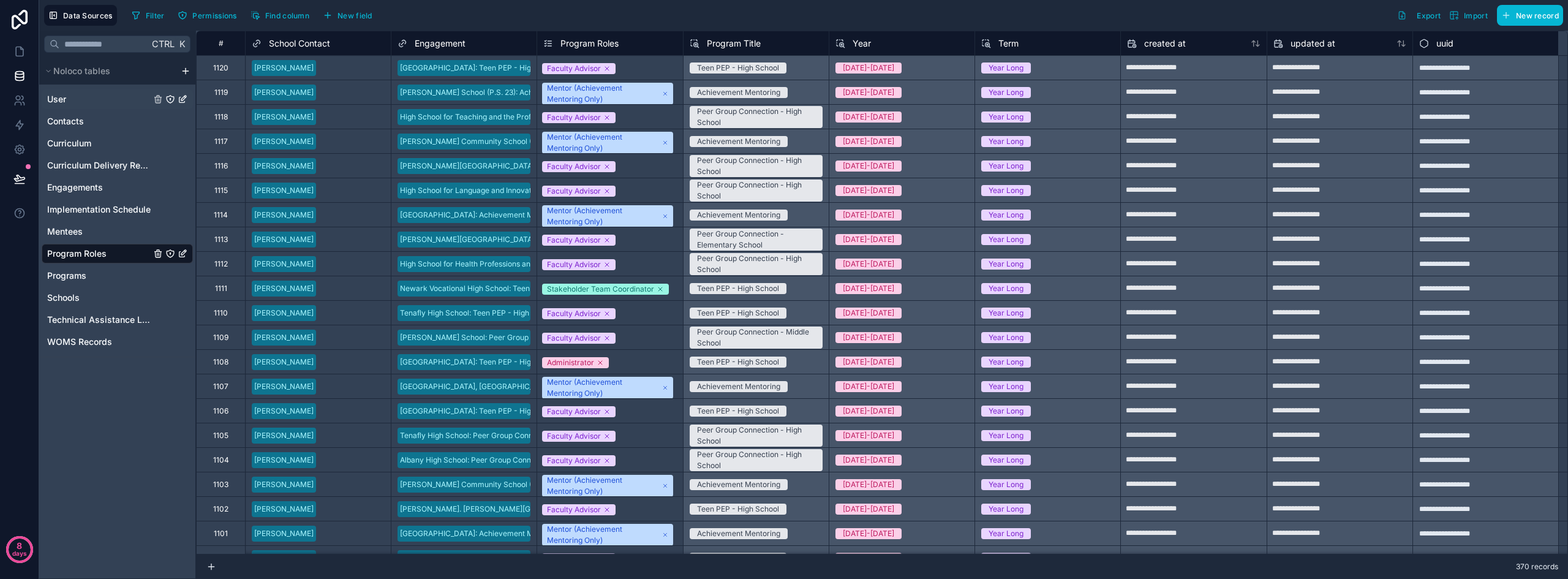
click at [72, 101] on div "User" at bounding box center [117, 99] width 151 height 19
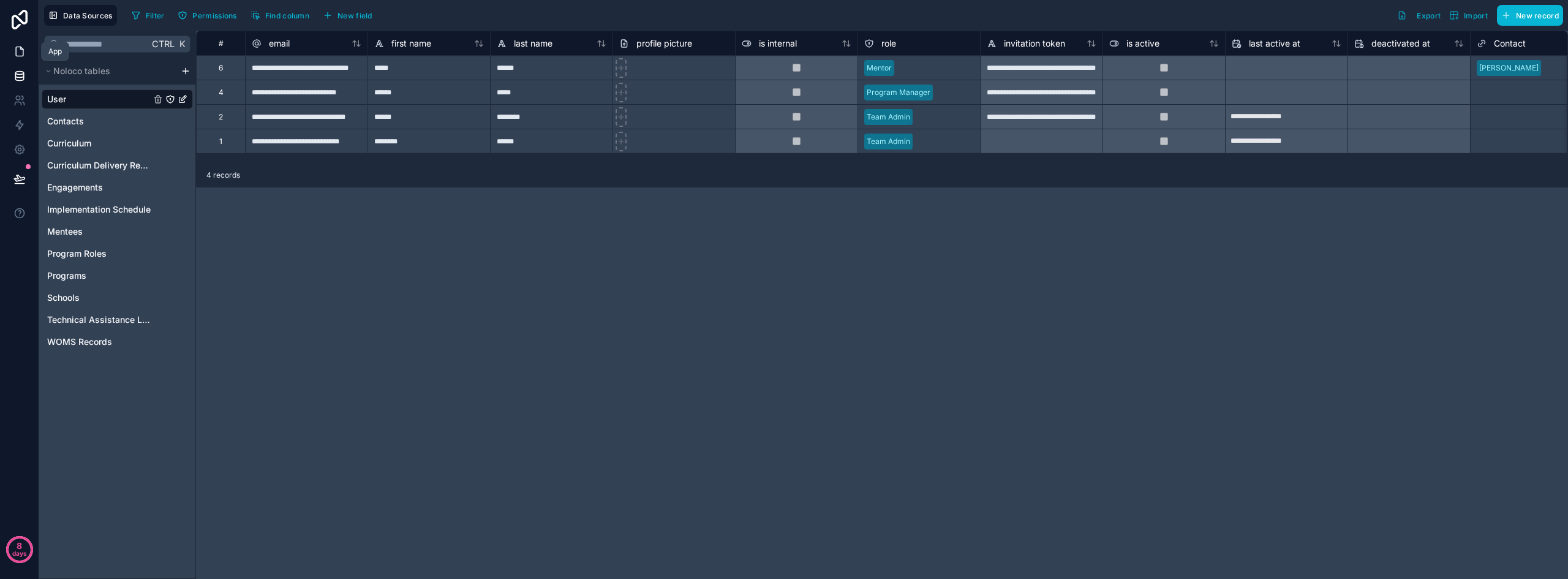
click at [12, 50] on link at bounding box center [19, 51] width 39 height 24
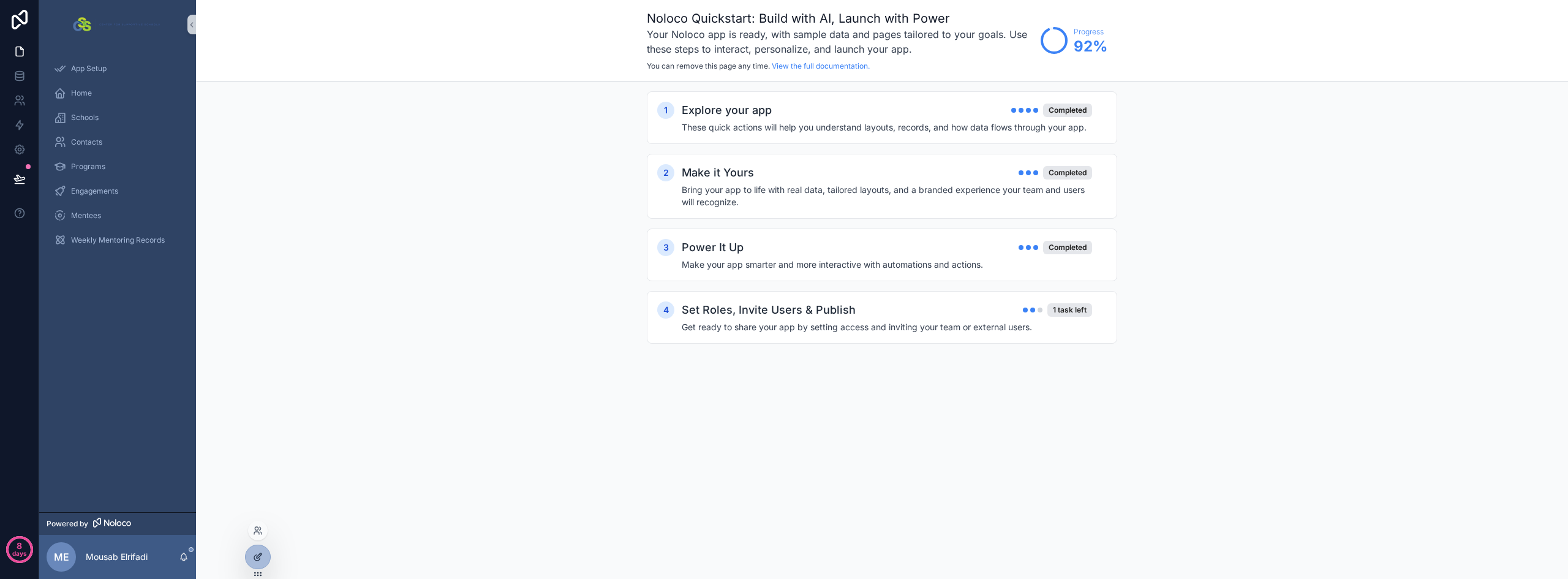
click at [257, 556] on icon at bounding box center [258, 557] width 10 height 10
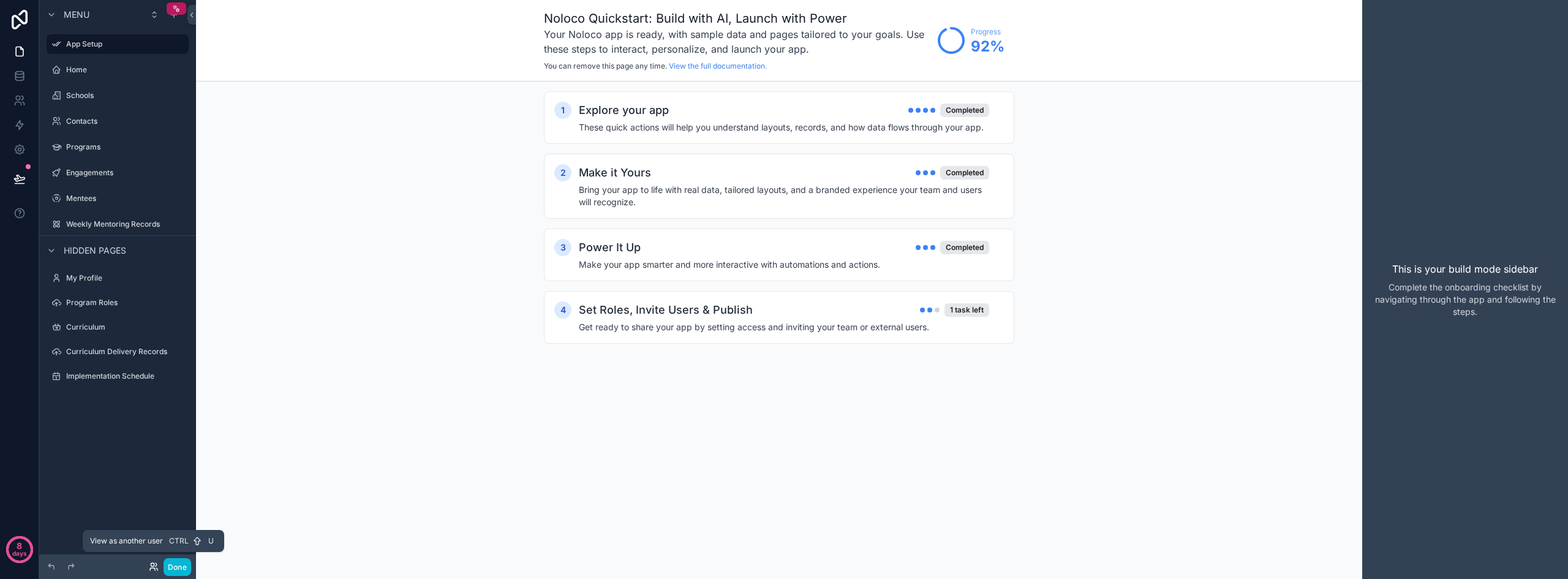
click at [152, 565] on icon at bounding box center [154, 567] width 10 height 10
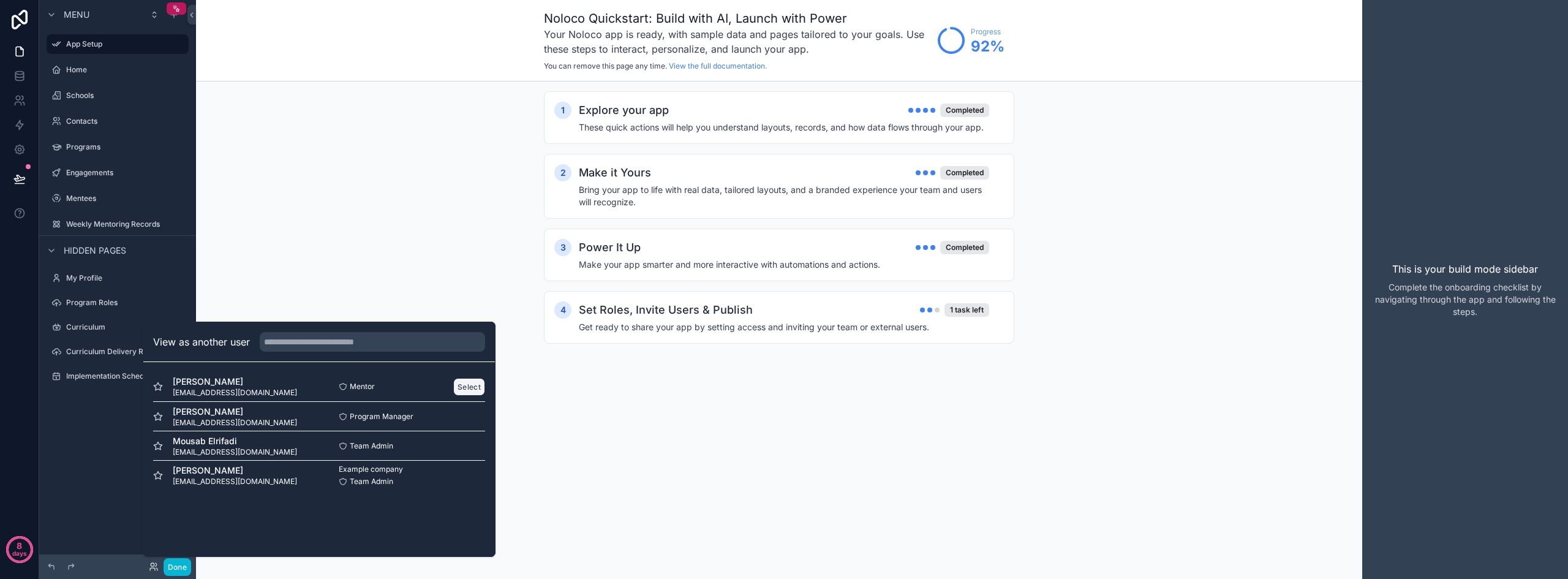
click at [468, 384] on button "Select" at bounding box center [469, 386] width 32 height 18
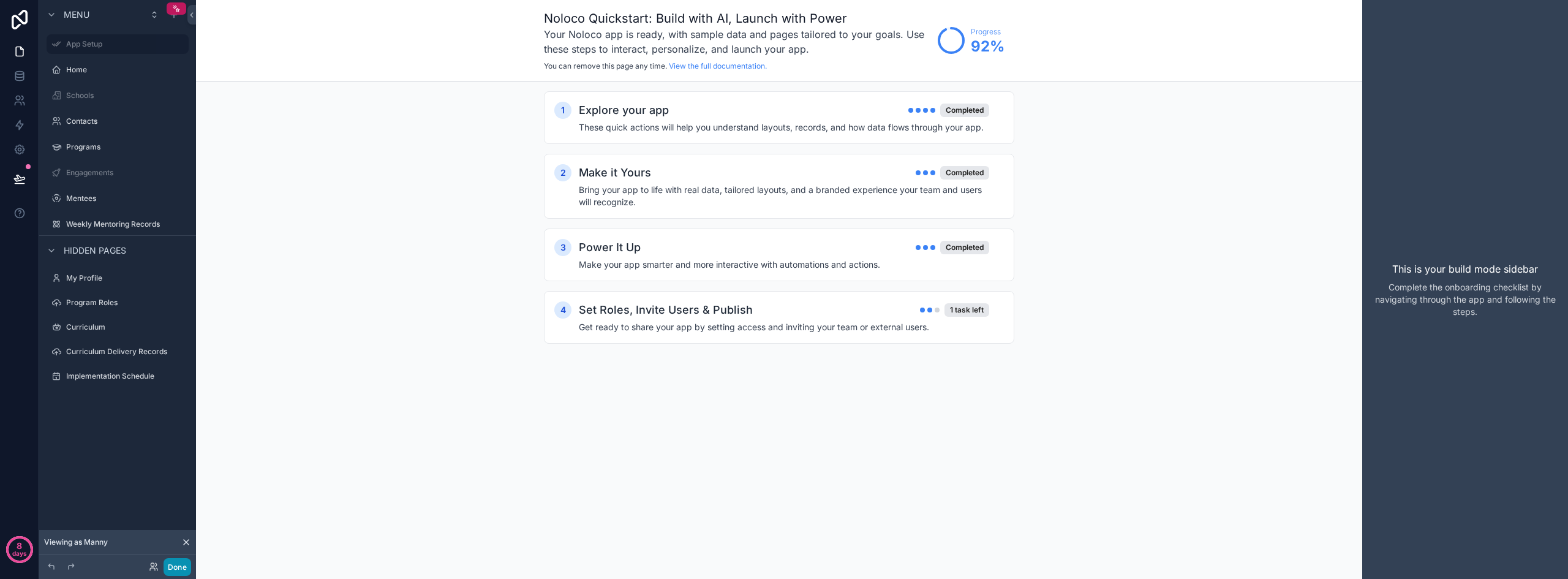
click at [178, 563] on button "Done" at bounding box center [177, 567] width 27 height 18
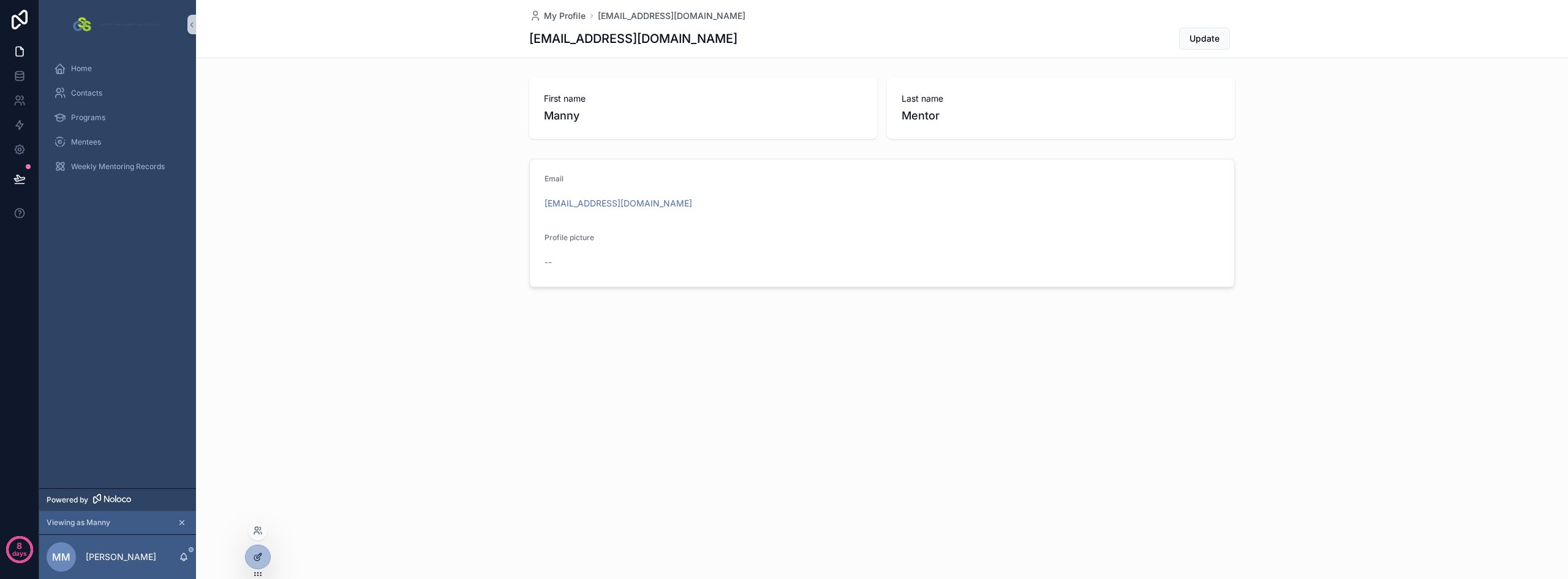
click at [252, 555] on div at bounding box center [257, 557] width 24 height 23
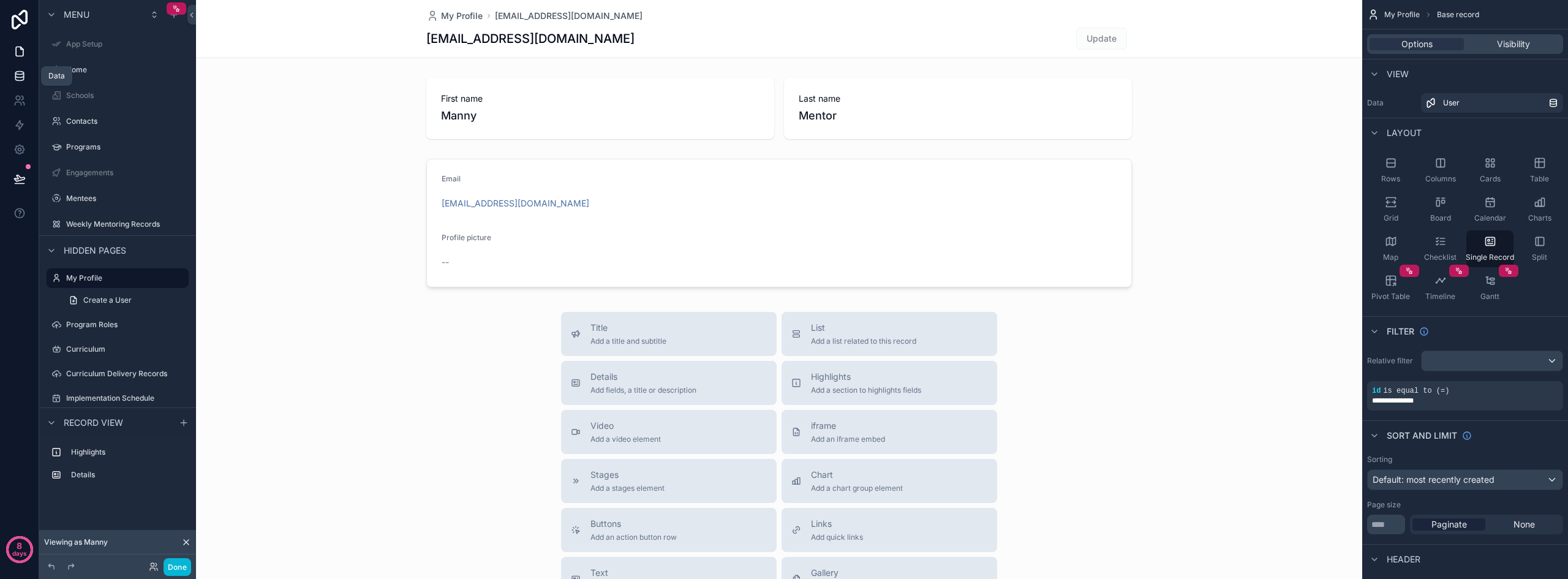
click at [17, 78] on icon at bounding box center [19, 75] width 8 height 5
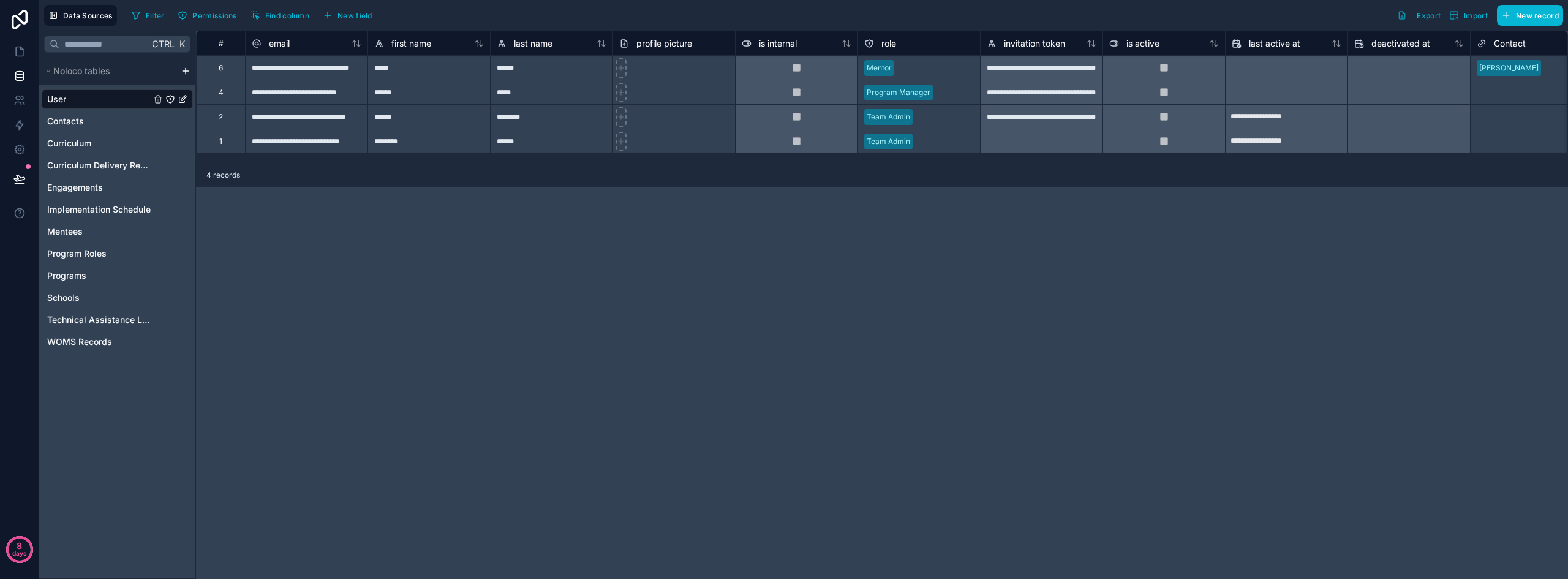
click at [58, 111] on div "User Contacts Curriculum Curriculum Delivery Records Engagements Implementation…" at bounding box center [117, 217] width 151 height 267
click at [58, 122] on span "Contacts" at bounding box center [65, 121] width 37 height 12
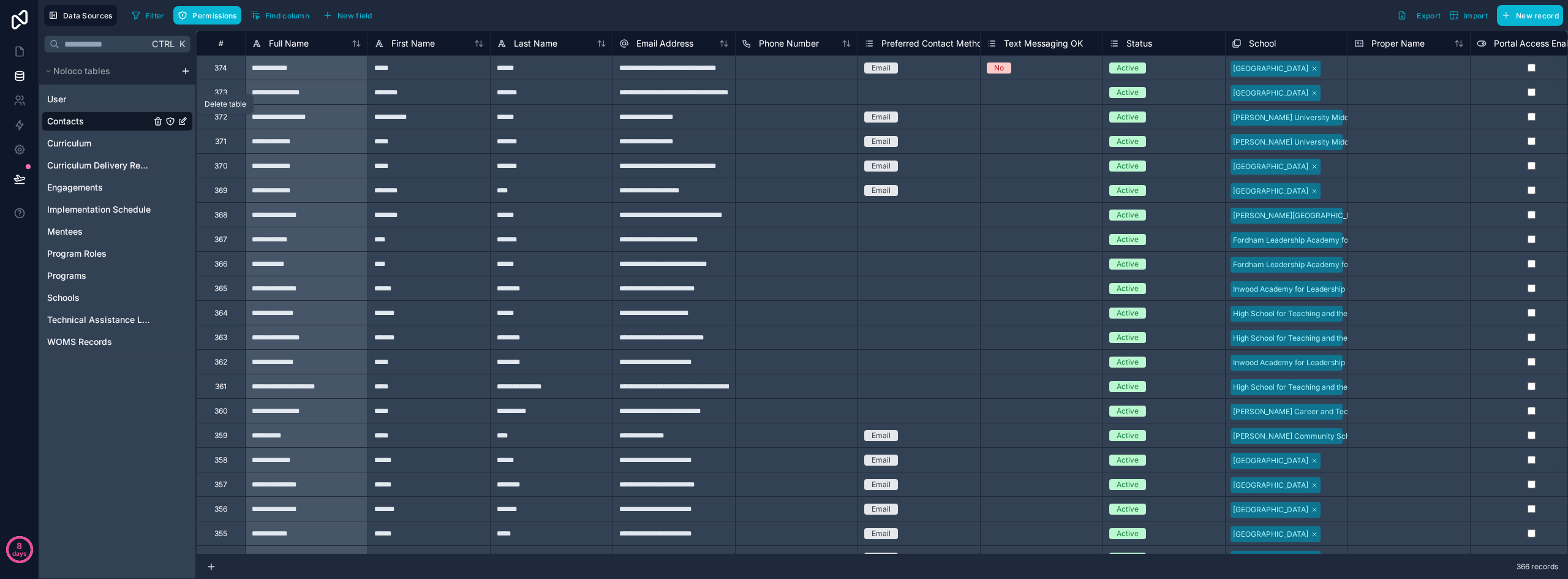
click at [170, 121] on icon "Contacts" at bounding box center [170, 121] width 1 height 1
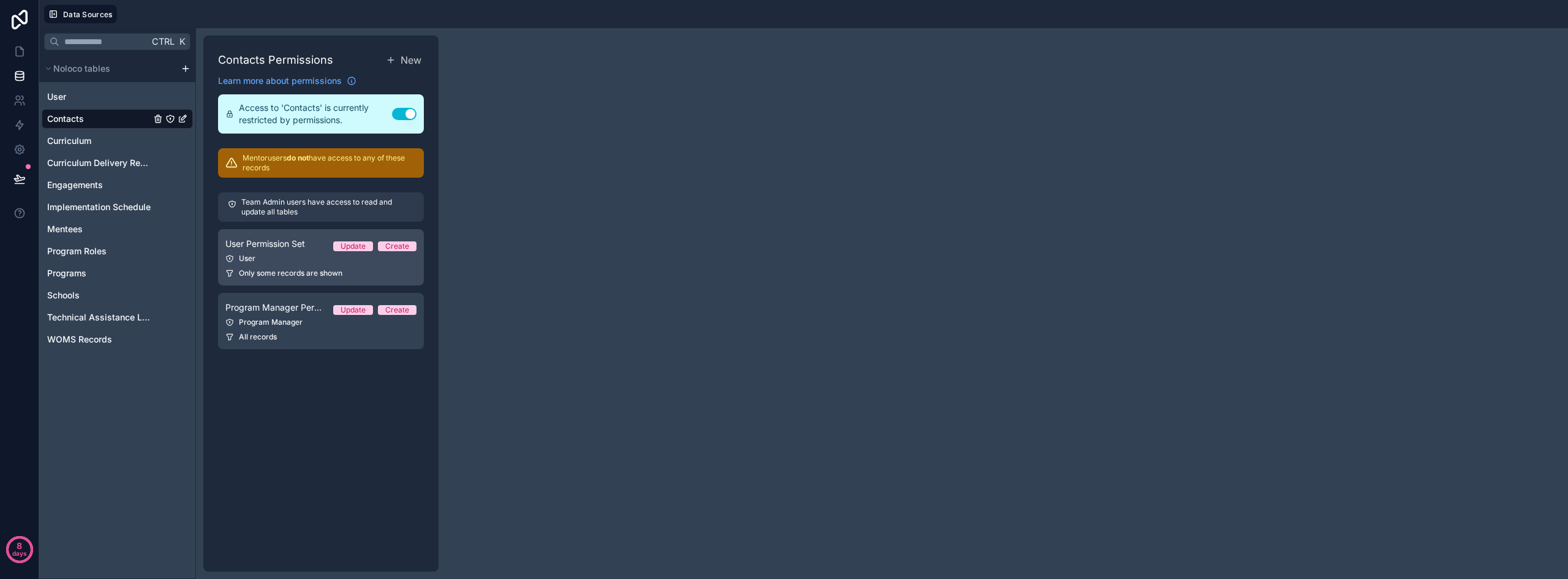
click at [278, 268] on link "User Permission Set Update Create User Only some records are shown" at bounding box center [321, 257] width 206 height 56
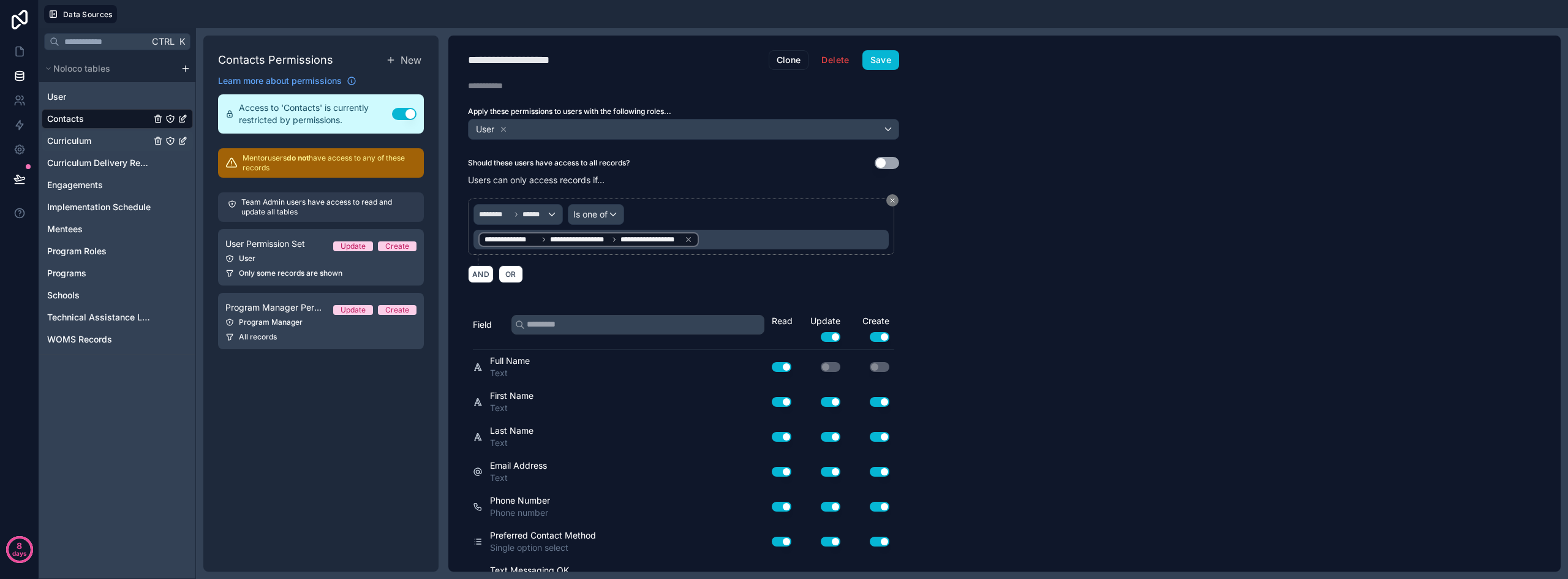
click at [63, 142] on span "Curriculum" at bounding box center [69, 140] width 44 height 12
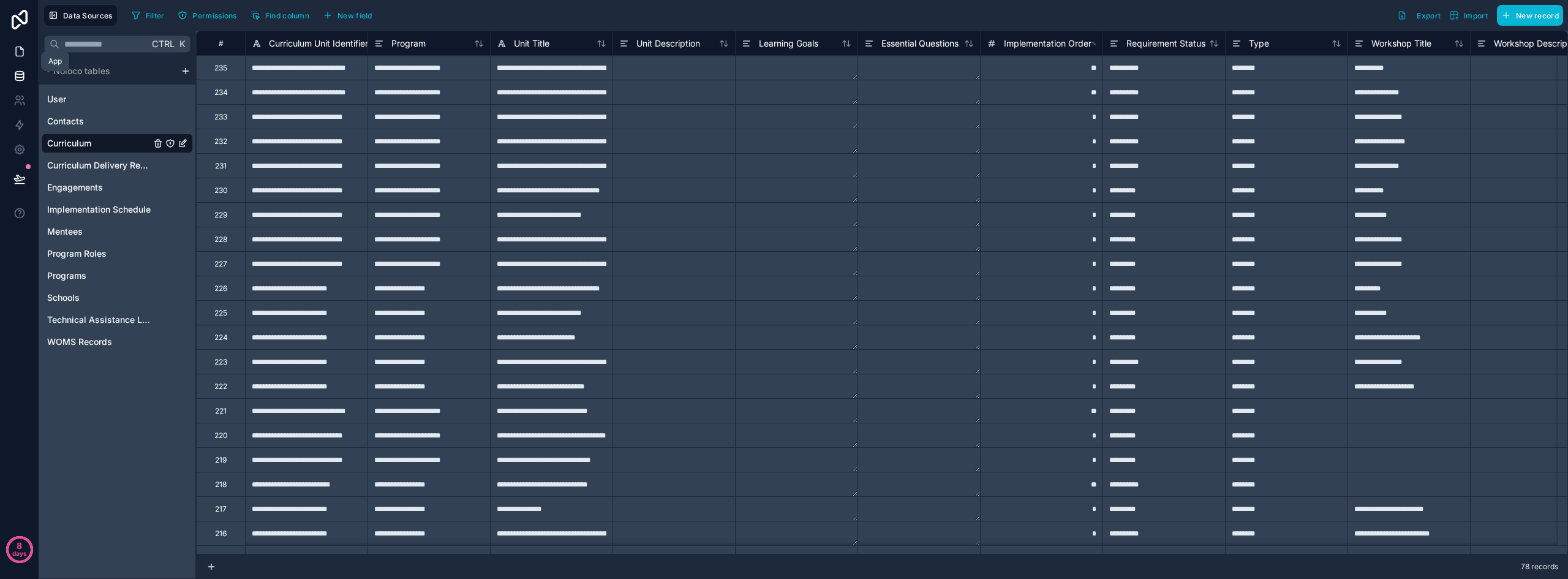
click at [19, 48] on icon at bounding box center [19, 51] width 12 height 12
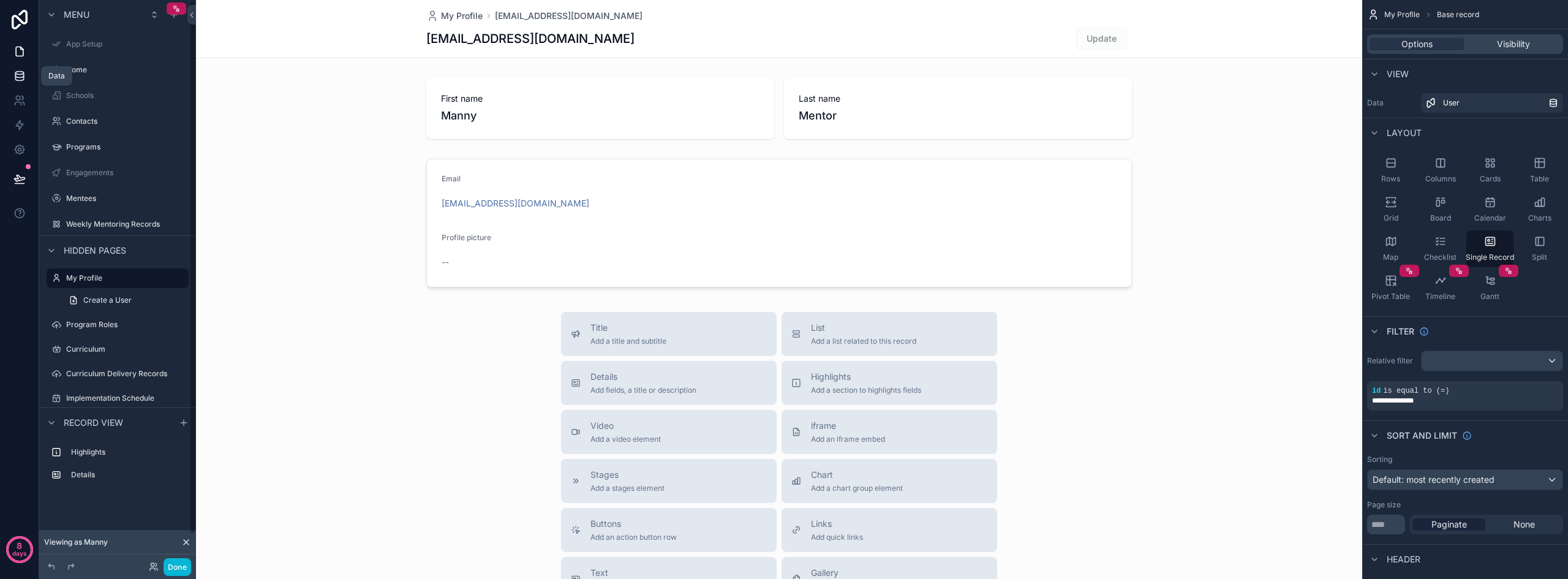
click at [14, 70] on icon at bounding box center [19, 76] width 12 height 12
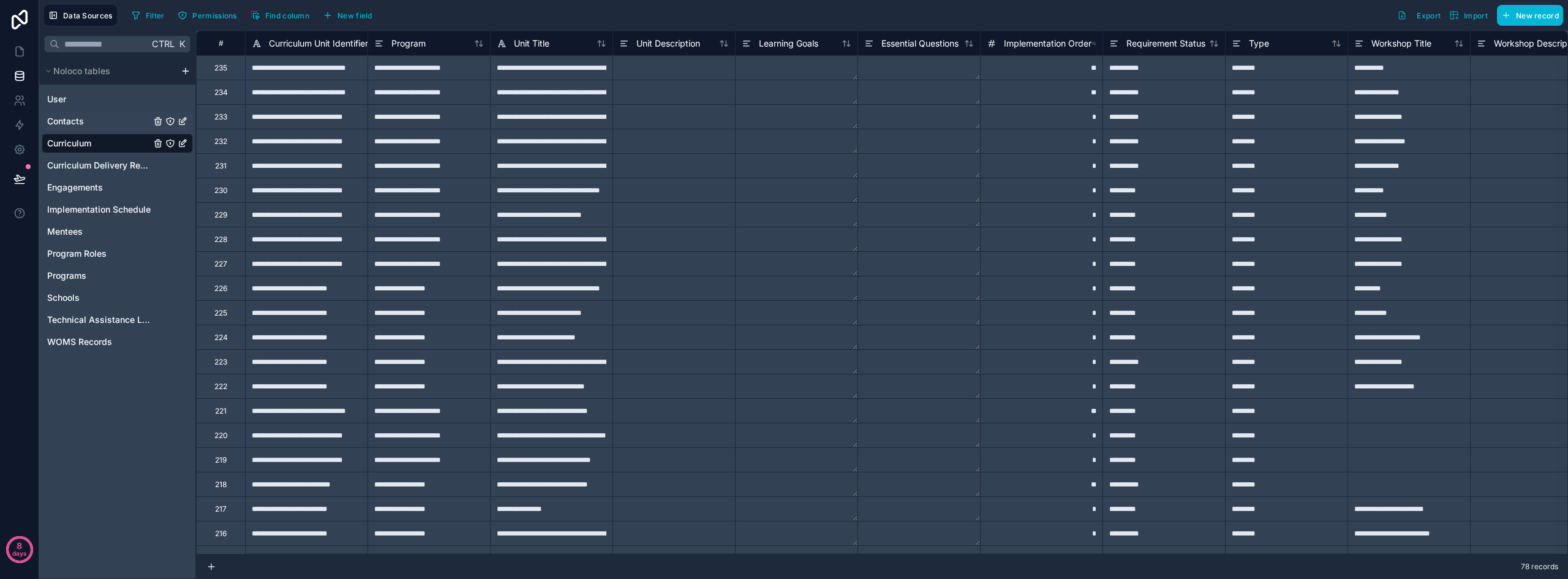
click at [104, 122] on div "Contacts" at bounding box center [117, 121] width 151 height 19
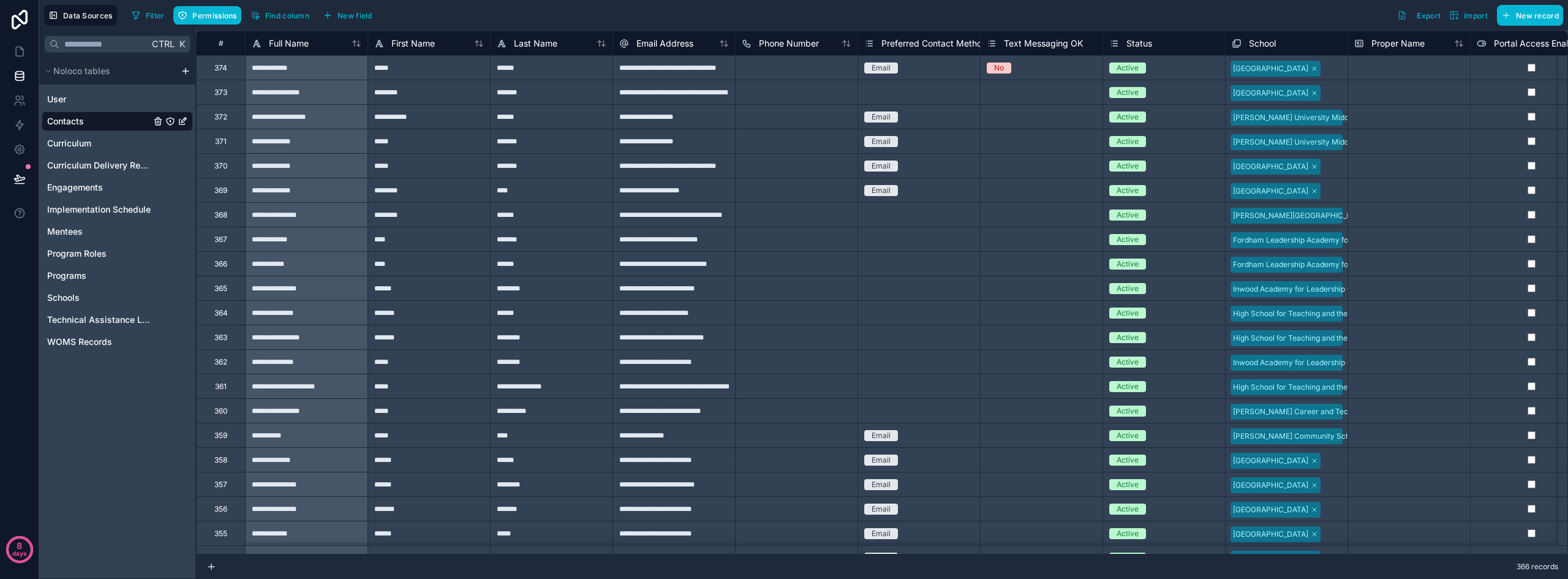
click at [168, 123] on icon "Contacts" at bounding box center [170, 121] width 7 height 7
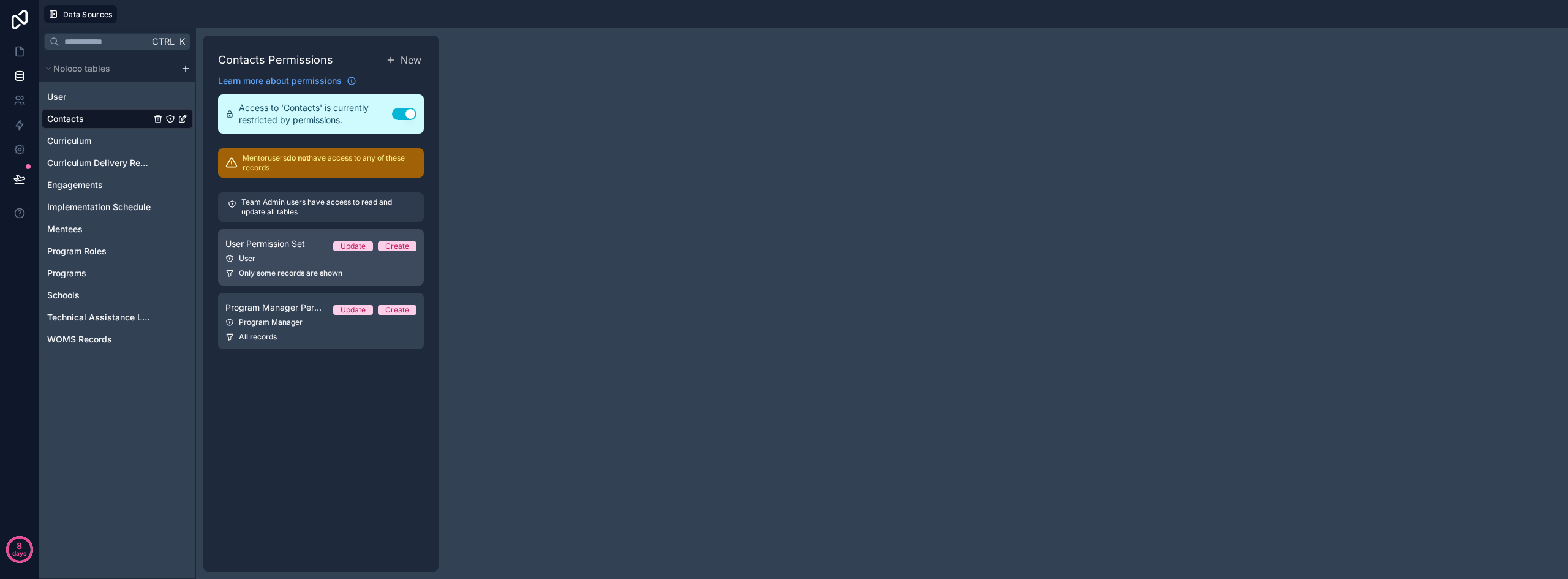
click at [288, 242] on span "User Permission Set" at bounding box center [265, 243] width 80 height 12
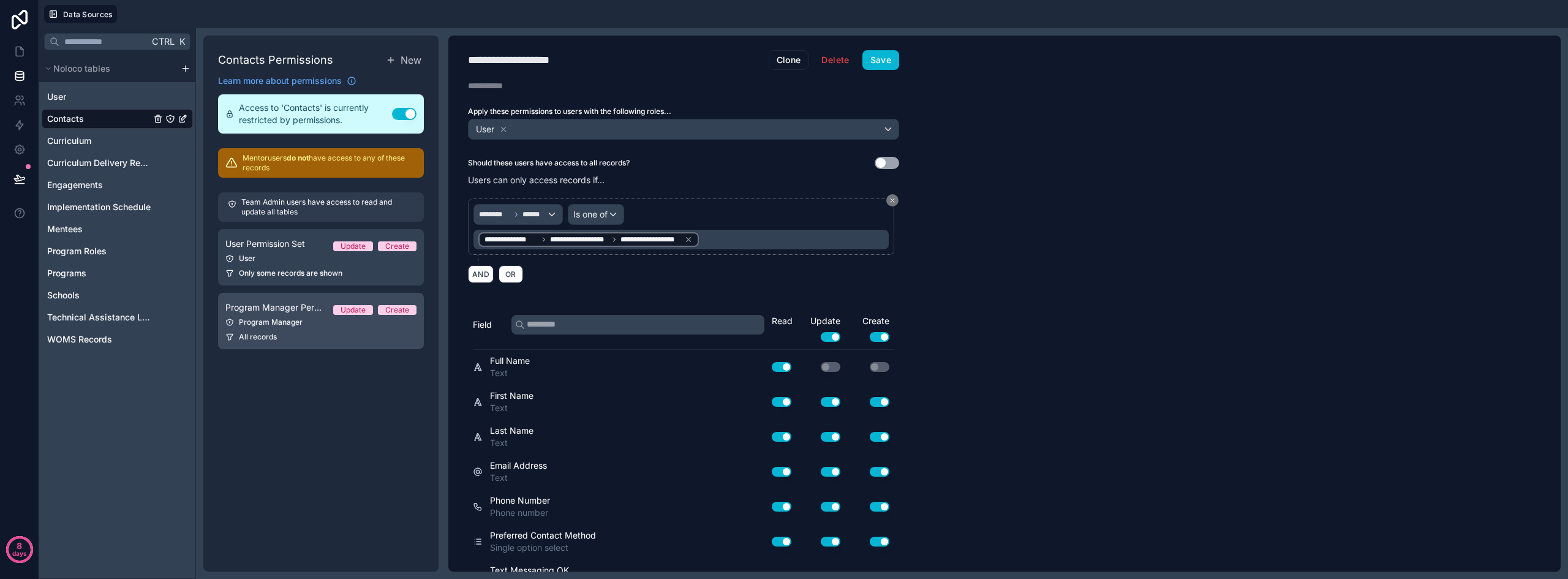
click at [309, 324] on div "Program Manager" at bounding box center [321, 322] width 191 height 10
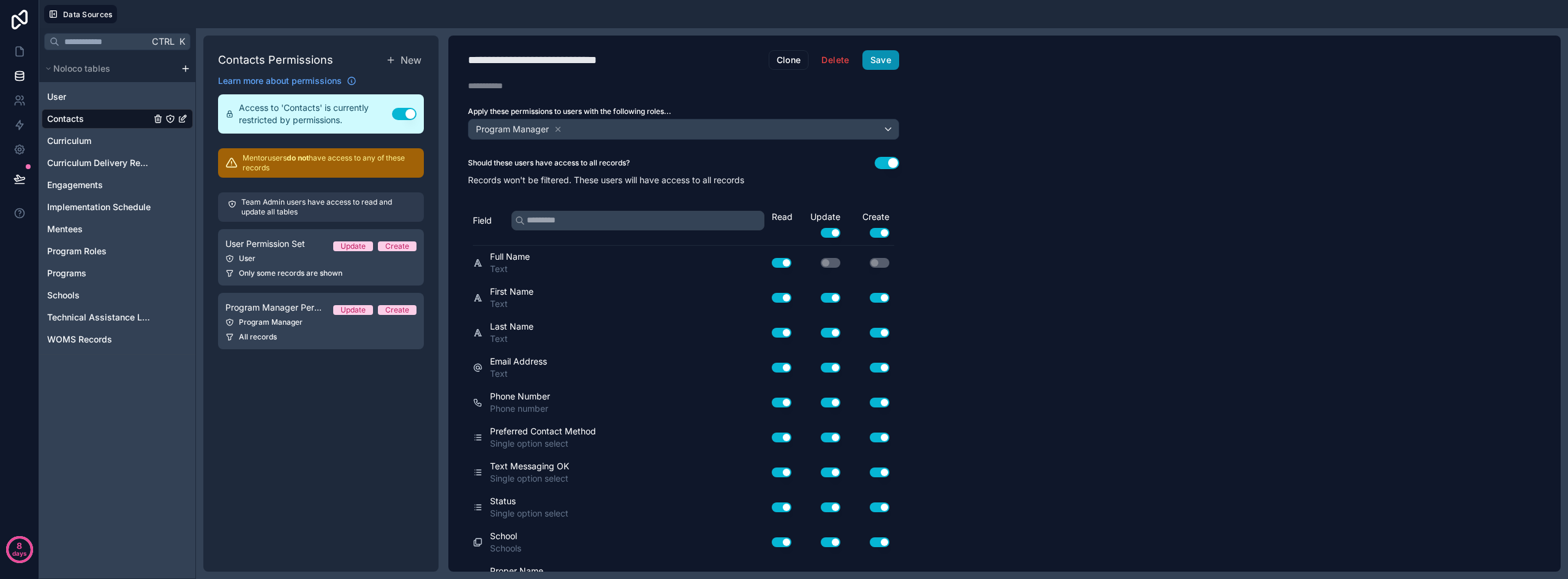
click at [893, 57] on button "Save" at bounding box center [880, 60] width 37 height 19
click at [19, 53] on icon at bounding box center [19, 51] width 12 height 12
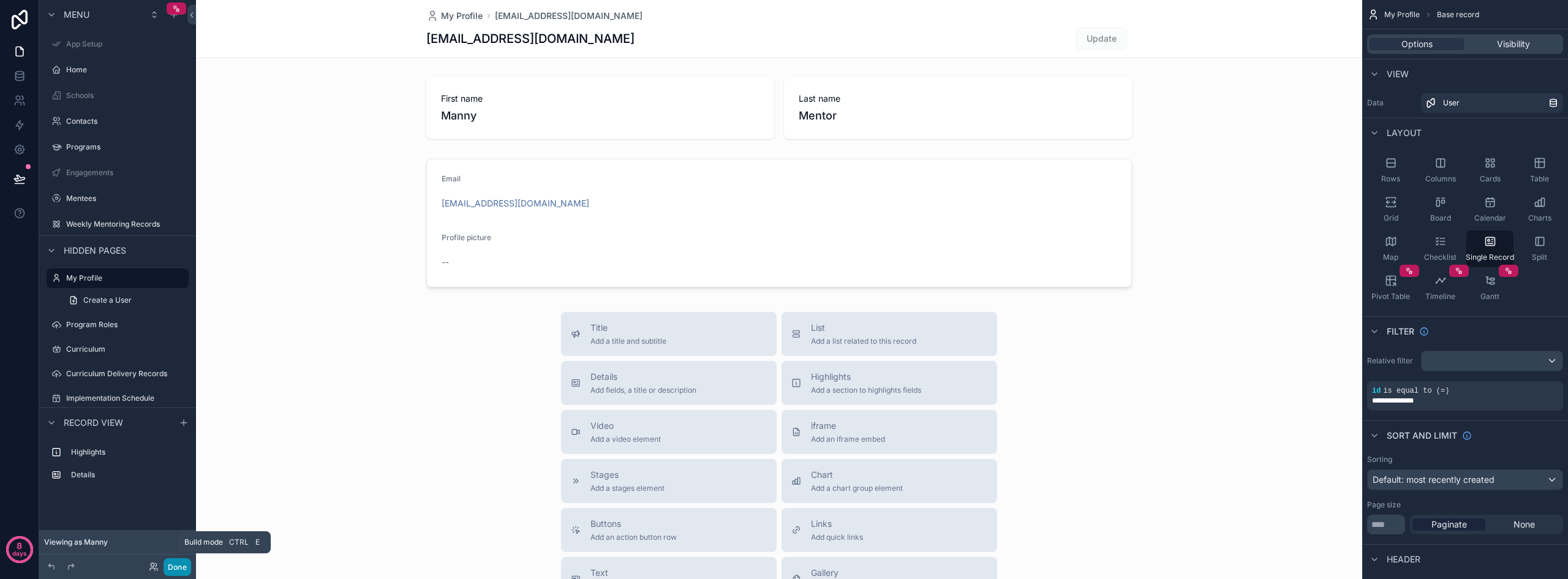
click at [183, 568] on button "Done" at bounding box center [177, 567] width 27 height 18
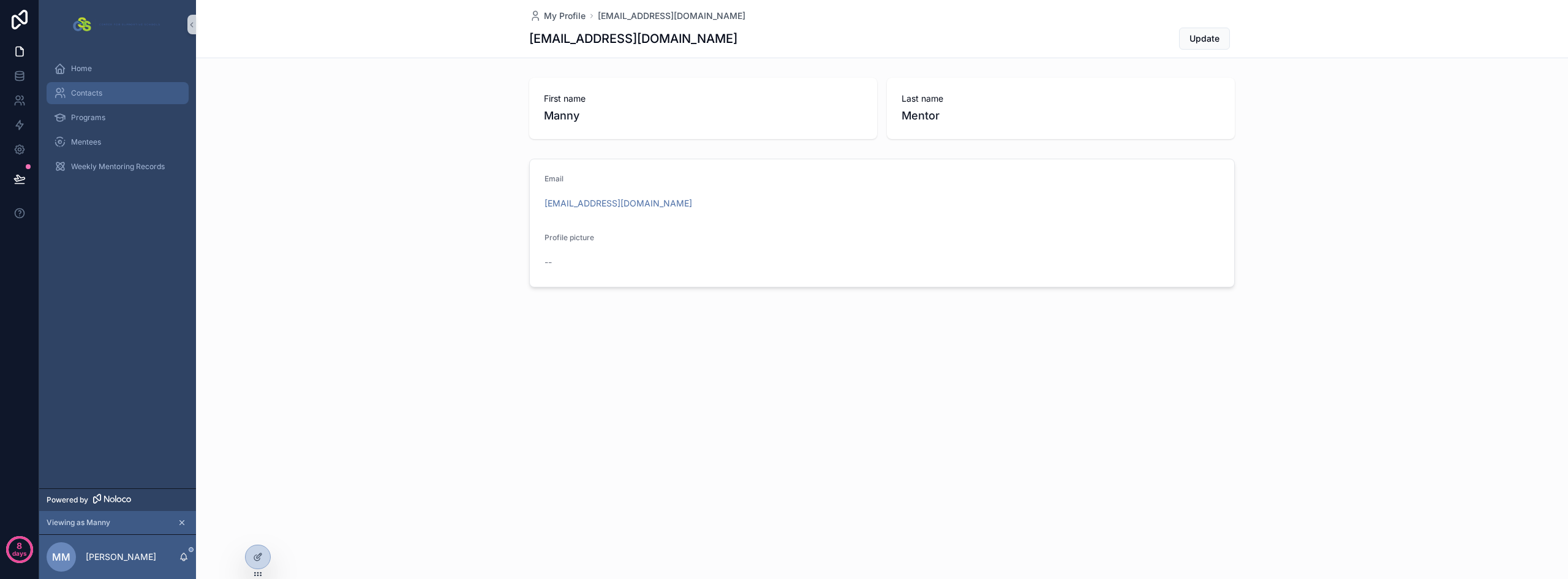
click at [109, 94] on div "Contacts" at bounding box center [117, 93] width 127 height 19
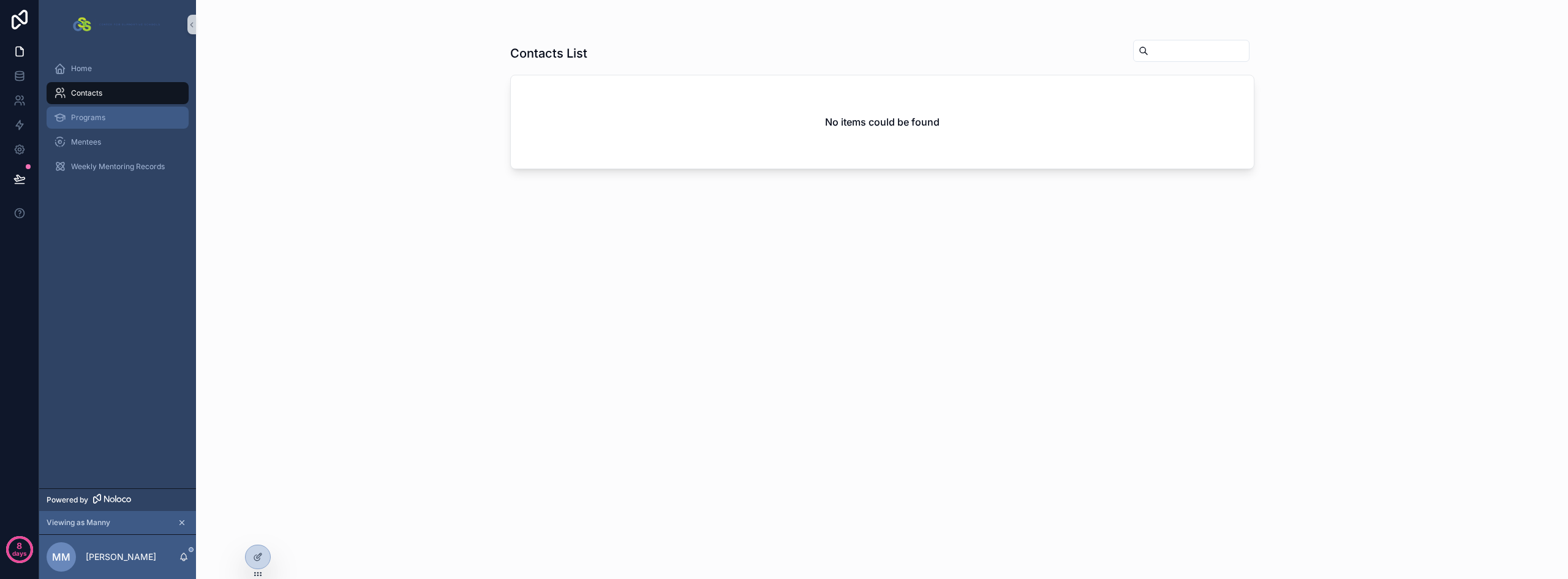
click at [88, 117] on span "Programs" at bounding box center [88, 118] width 35 height 10
click at [91, 127] on link "Programs" at bounding box center [118, 117] width 142 height 22
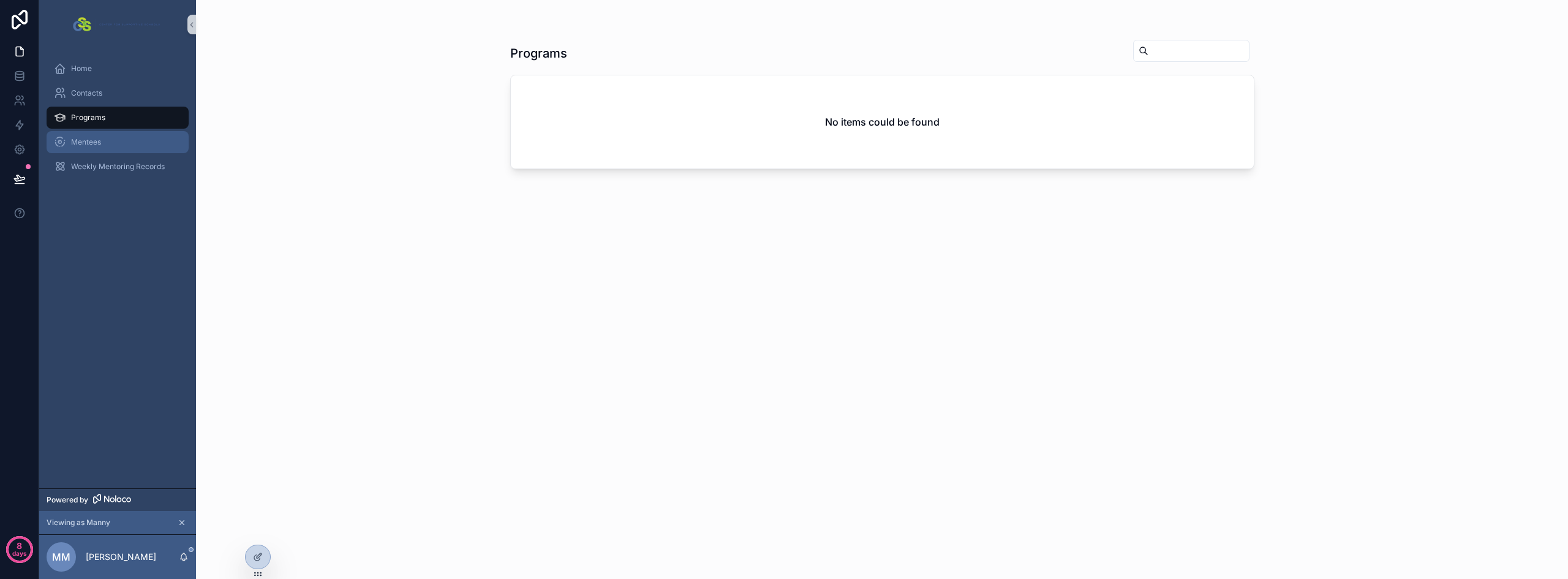
click at [93, 143] on span "Mentees" at bounding box center [86, 142] width 30 height 10
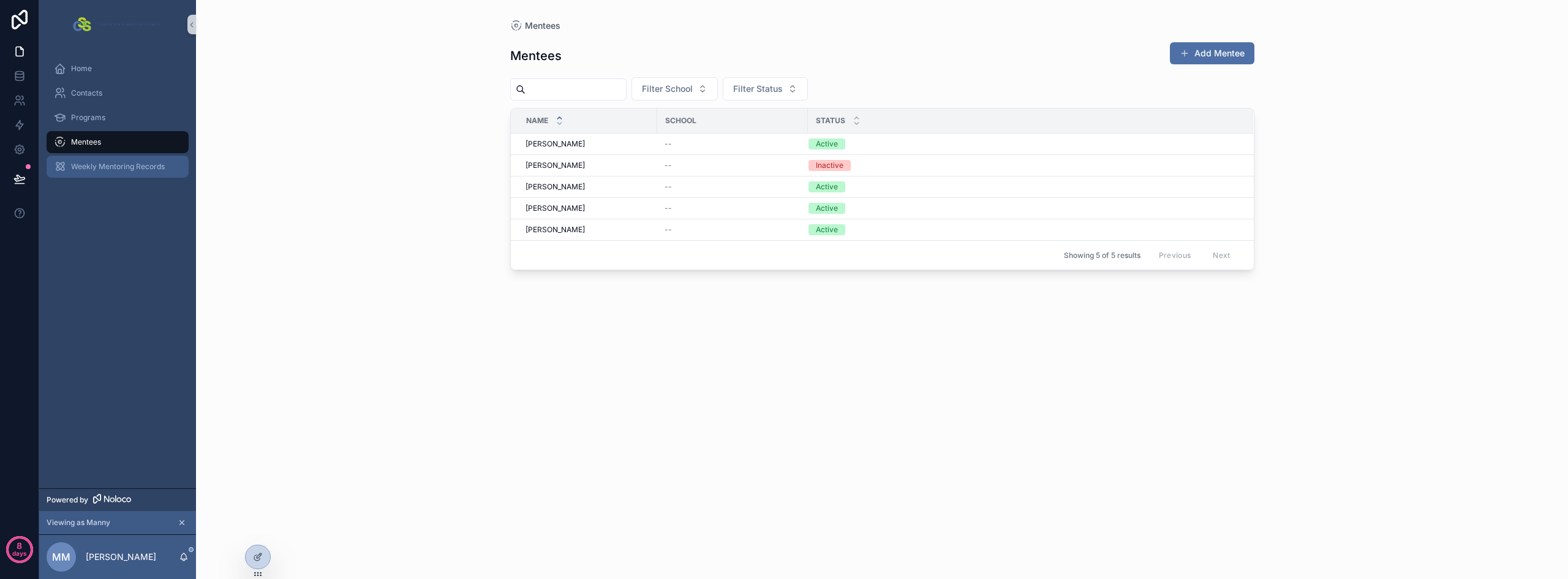
click at [88, 166] on span "Weekly Mentoring Records" at bounding box center [118, 167] width 94 height 10
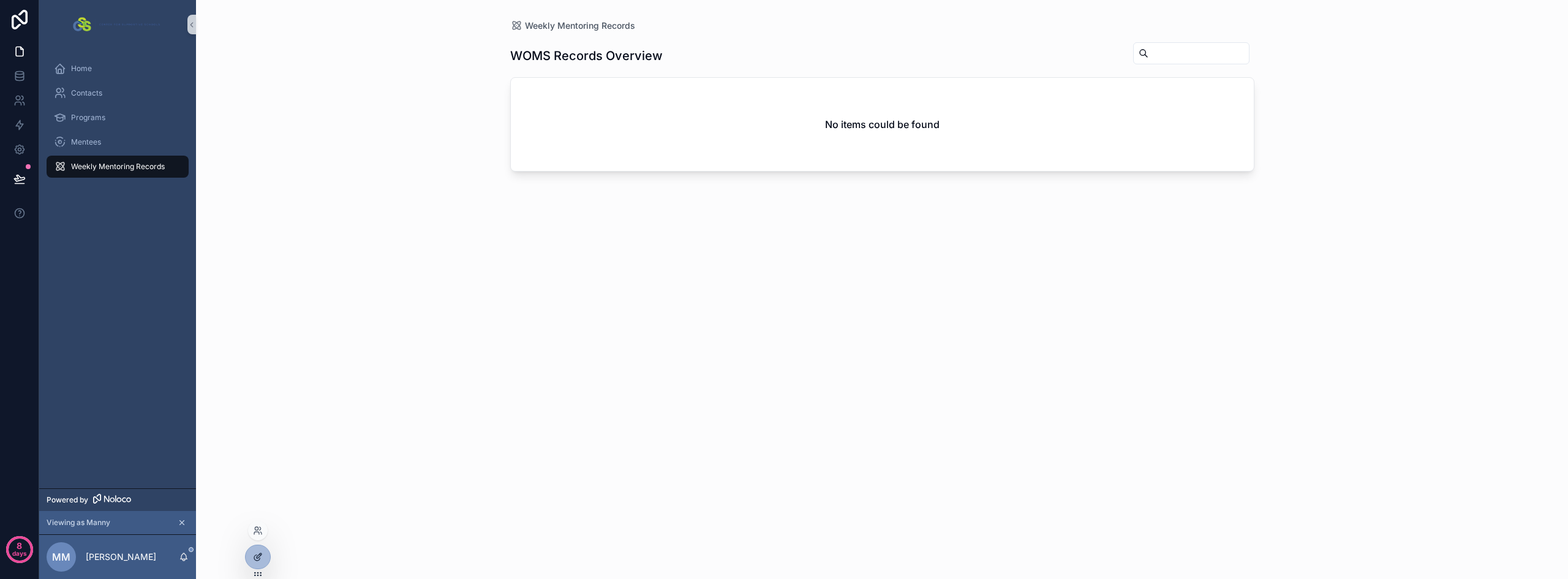
click at [256, 555] on icon at bounding box center [258, 557] width 10 height 10
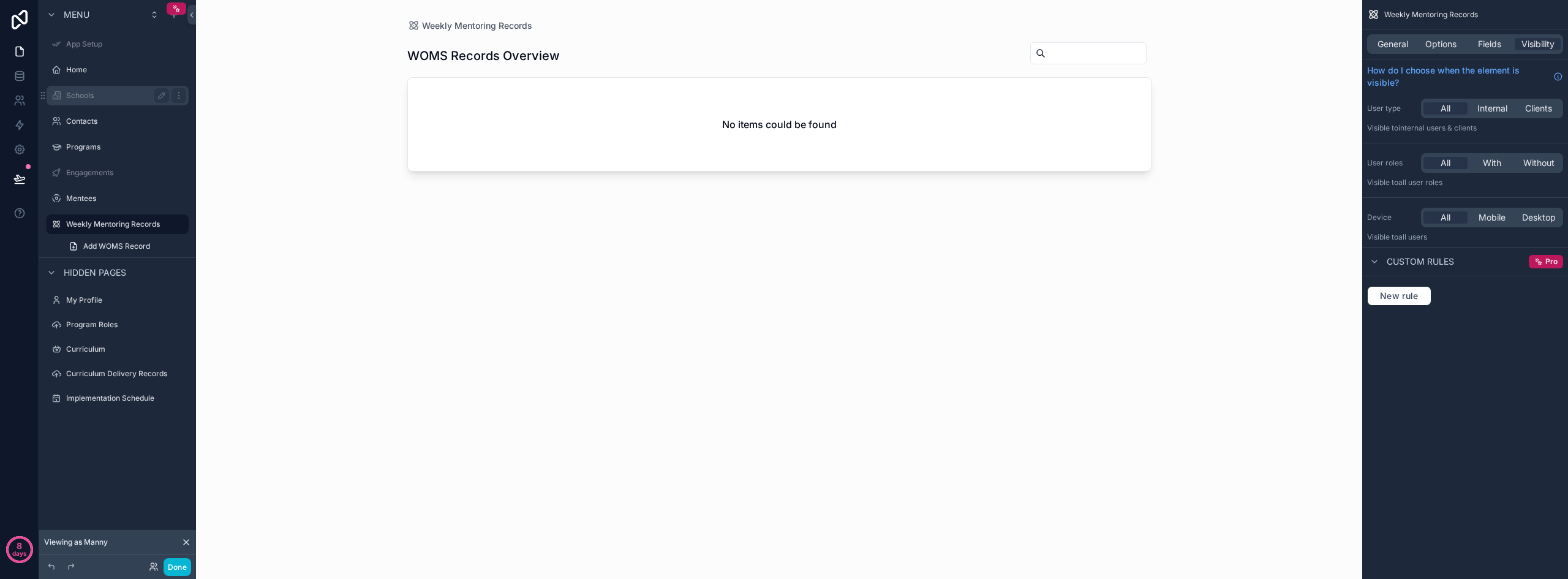
click at [94, 94] on label "Schools" at bounding box center [115, 96] width 98 height 10
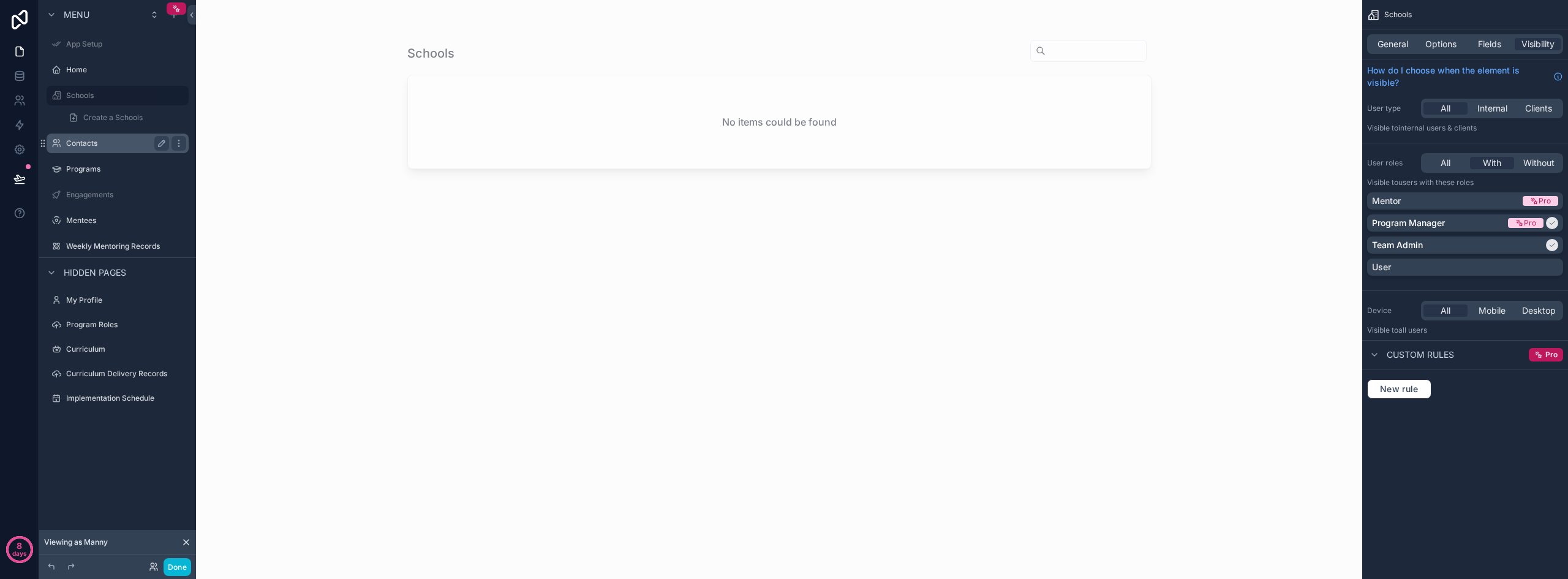
click at [101, 142] on label "Contacts" at bounding box center [115, 143] width 98 height 10
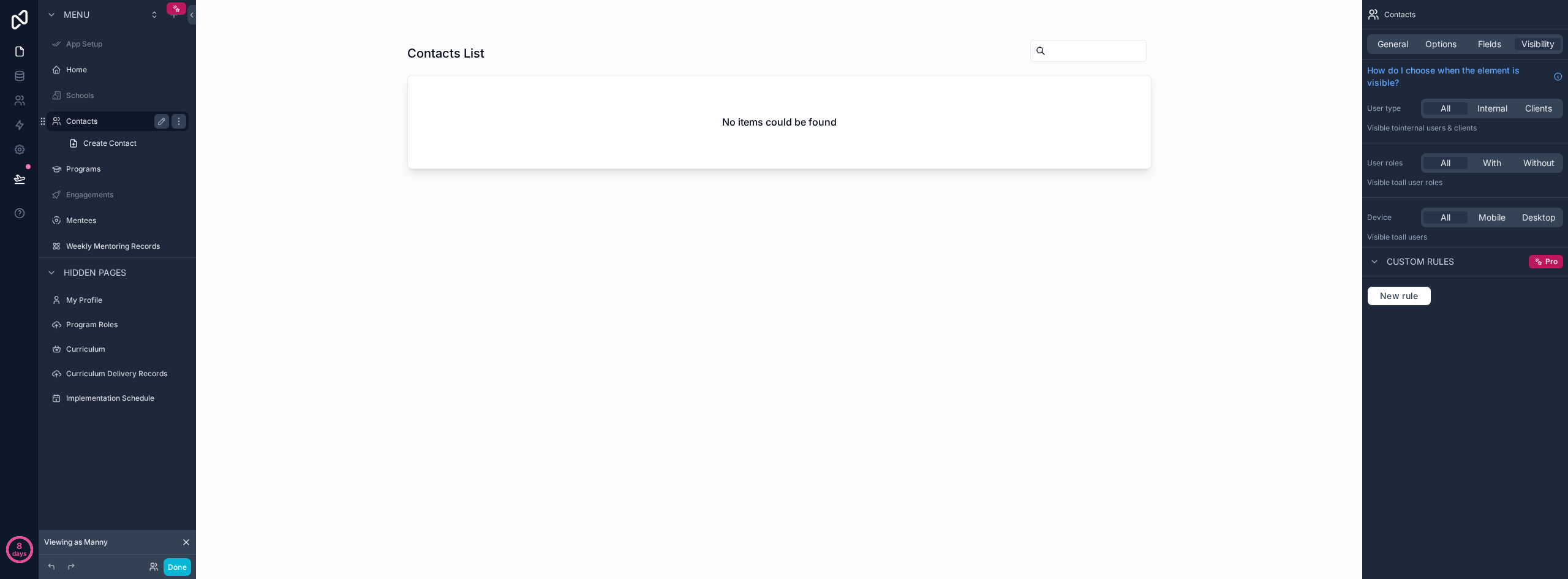
click at [100, 124] on label "Contacts" at bounding box center [115, 122] width 98 height 10
click at [1490, 159] on span "With" at bounding box center [1492, 163] width 19 height 12
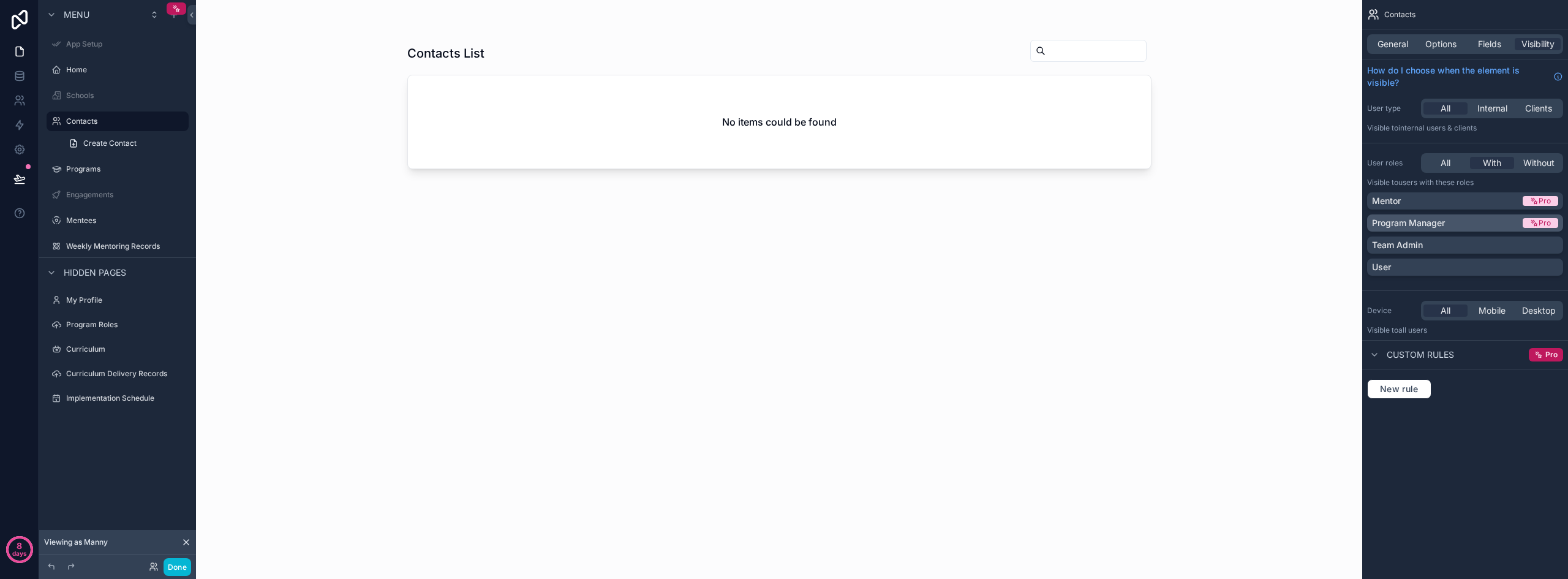
click at [1451, 226] on div "Program Manager" at bounding box center [1446, 222] width 148 height 12
click at [1451, 247] on div "Team Admin" at bounding box center [1464, 245] width 186 height 12
click at [1446, 263] on div "User" at bounding box center [1464, 267] width 186 height 12
click at [81, 167] on label "Programs" at bounding box center [115, 169] width 98 height 10
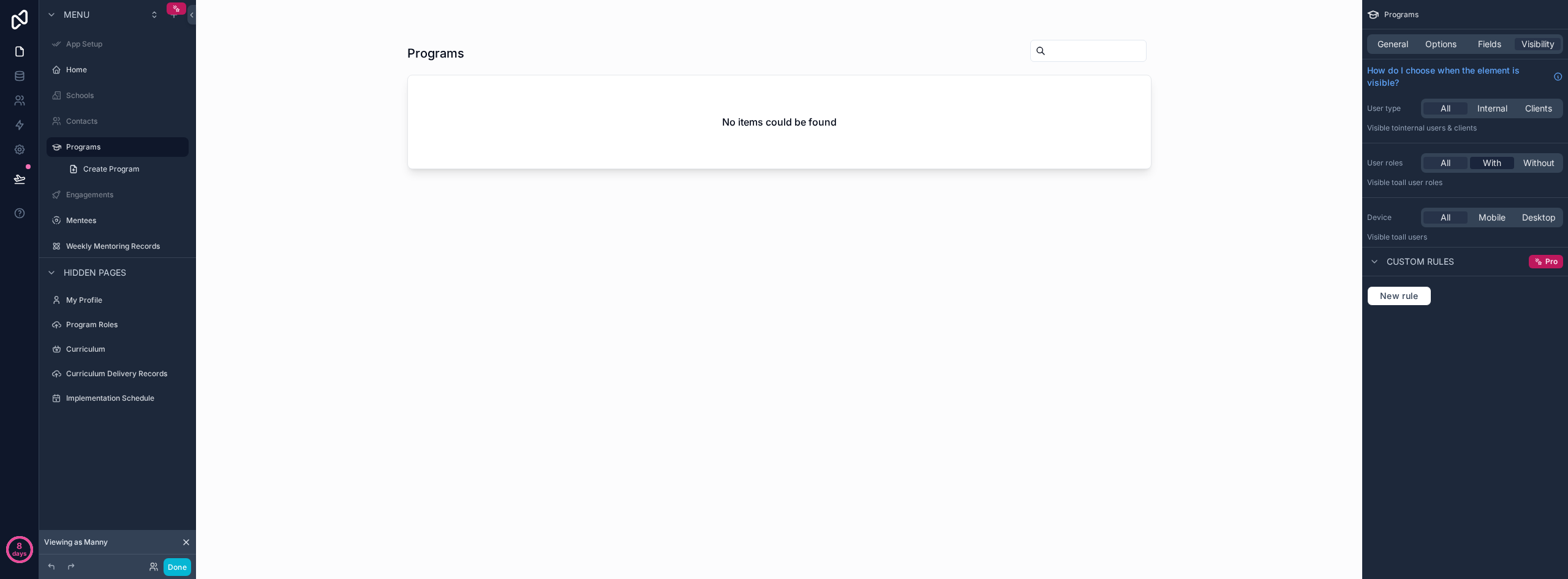
click at [1502, 159] on div "With" at bounding box center [1491, 163] width 44 height 12
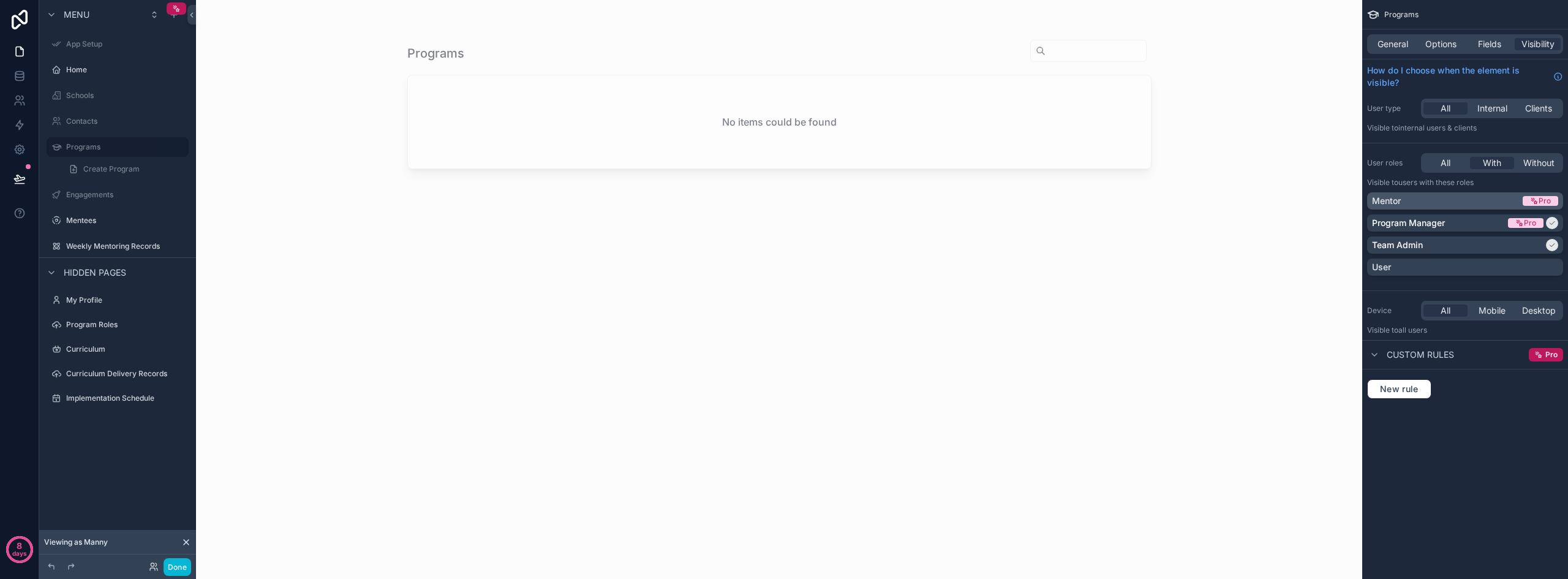
click at [1444, 202] on div "Mentor" at bounding box center [1446, 201] width 148 height 12
click at [1432, 203] on div "Mentor" at bounding box center [1439, 201] width 134 height 12
click at [1426, 262] on div "User" at bounding box center [1464, 267] width 186 height 12
click at [1426, 262] on div "User" at bounding box center [1457, 267] width 171 height 12
click at [173, 568] on button "Done" at bounding box center [177, 567] width 27 height 18
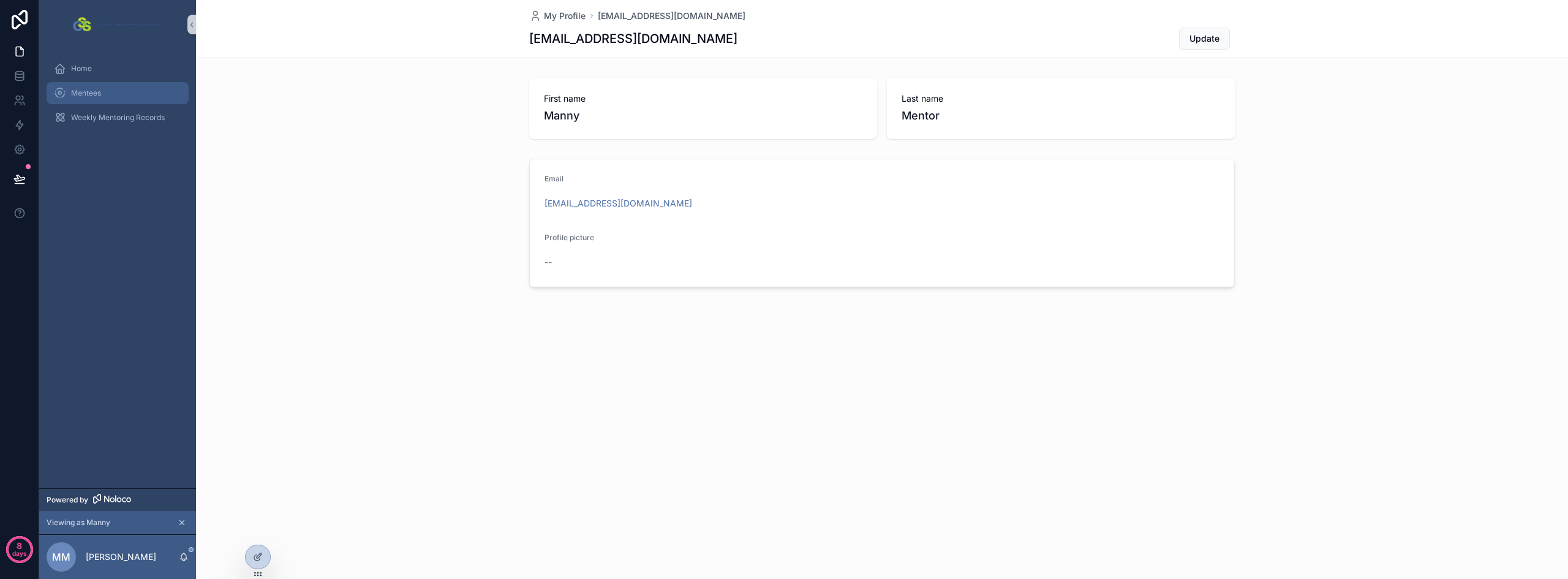
click at [88, 84] on div "Mentees" at bounding box center [117, 93] width 127 height 19
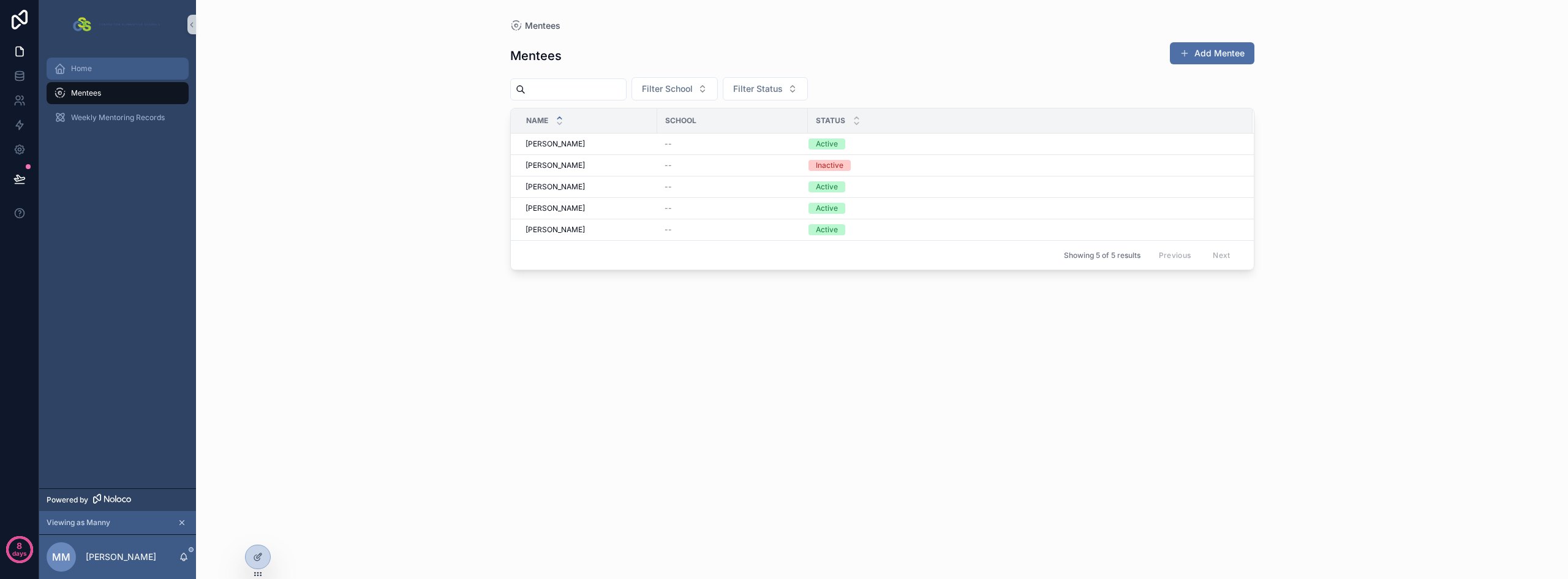
click at [94, 72] on div "Home" at bounding box center [117, 68] width 127 height 19
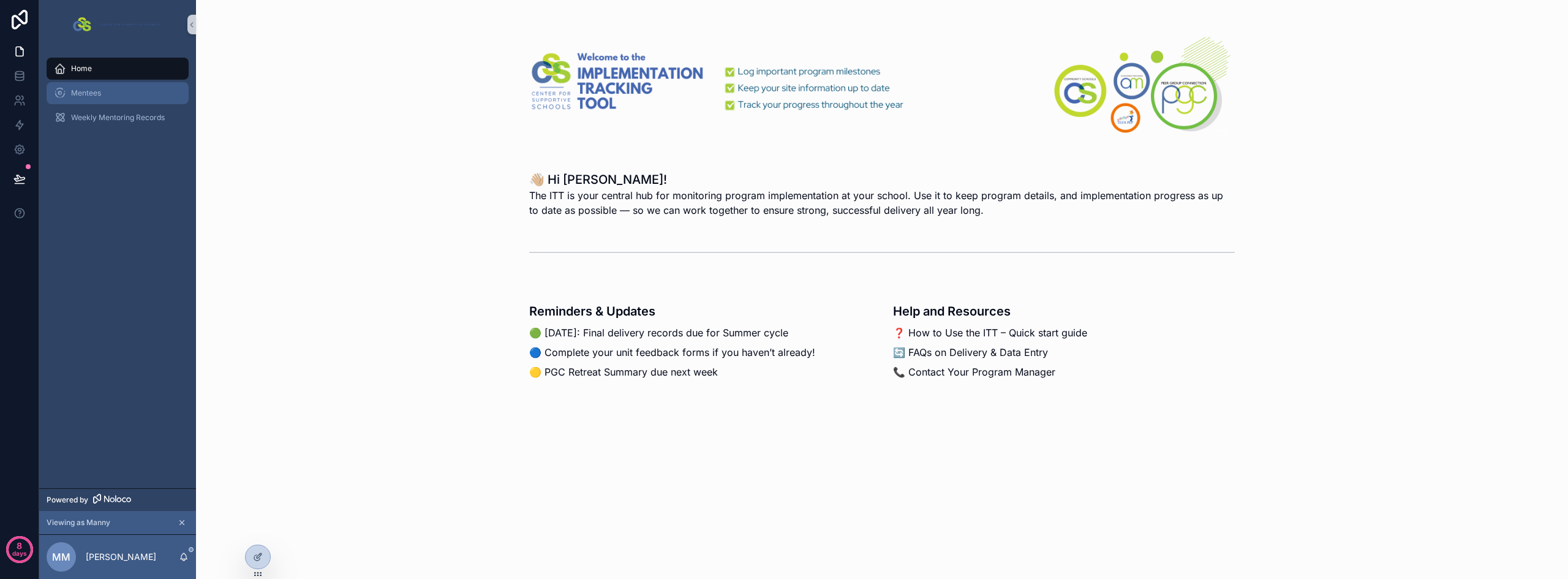
click at [93, 99] on div "Mentees" at bounding box center [117, 93] width 127 height 19
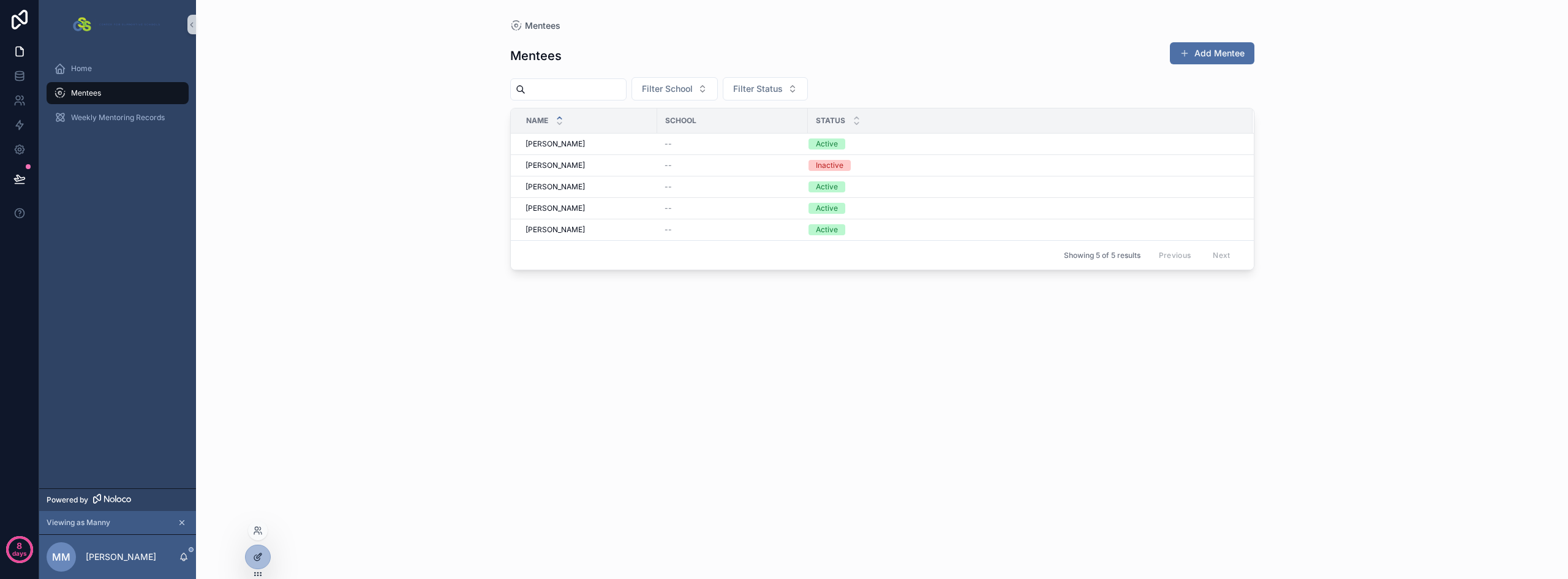
click at [260, 557] on icon at bounding box center [258, 557] width 10 height 10
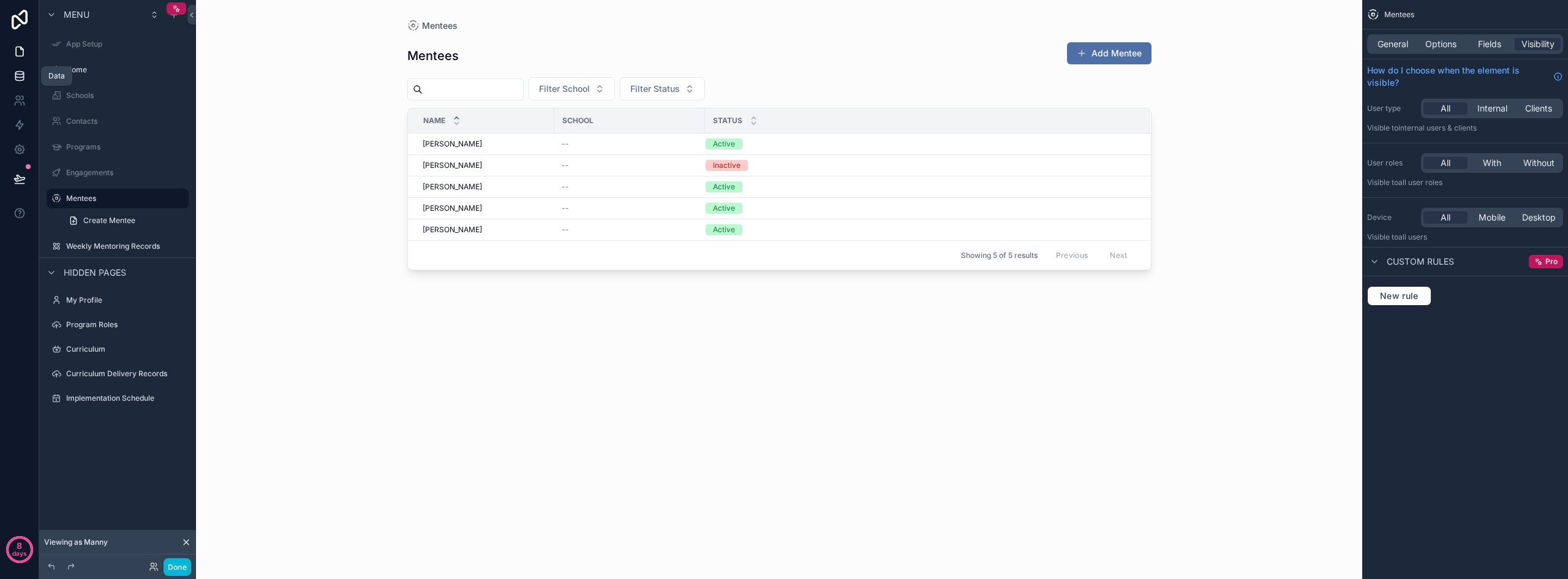
click at [23, 78] on icon at bounding box center [19, 76] width 12 height 12
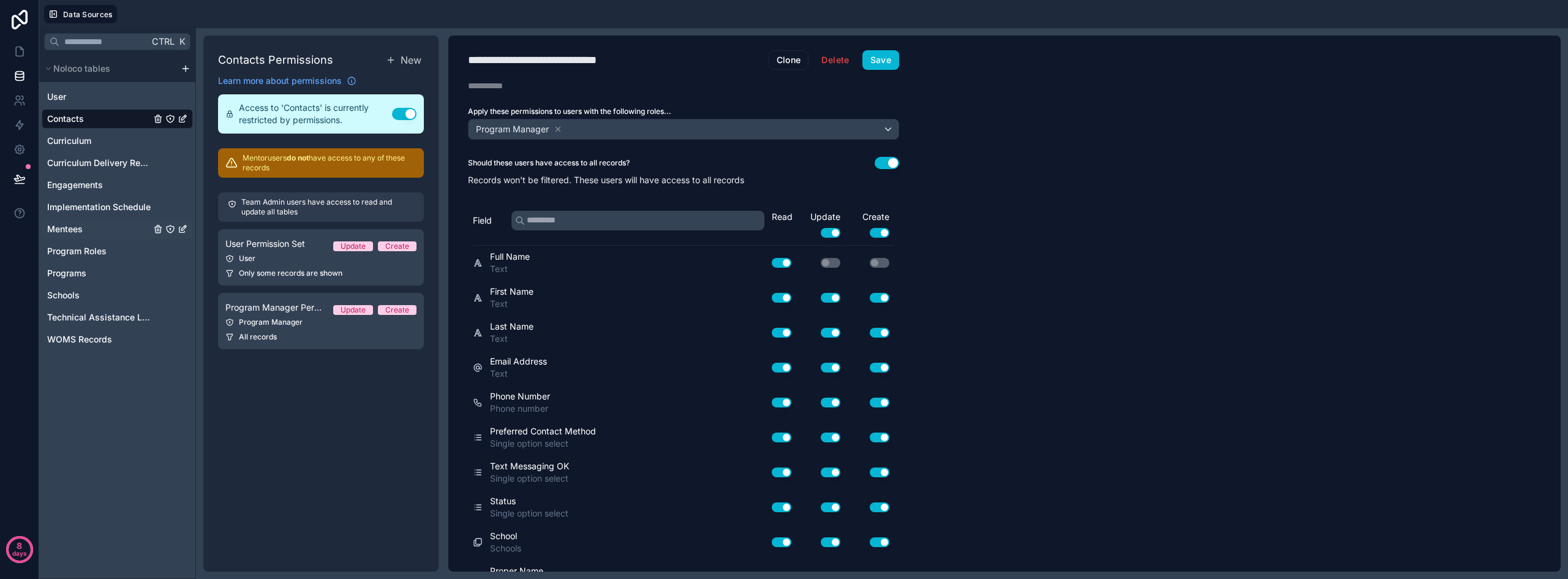
click at [182, 229] on icon "Mentees" at bounding box center [183, 229] width 10 height 10
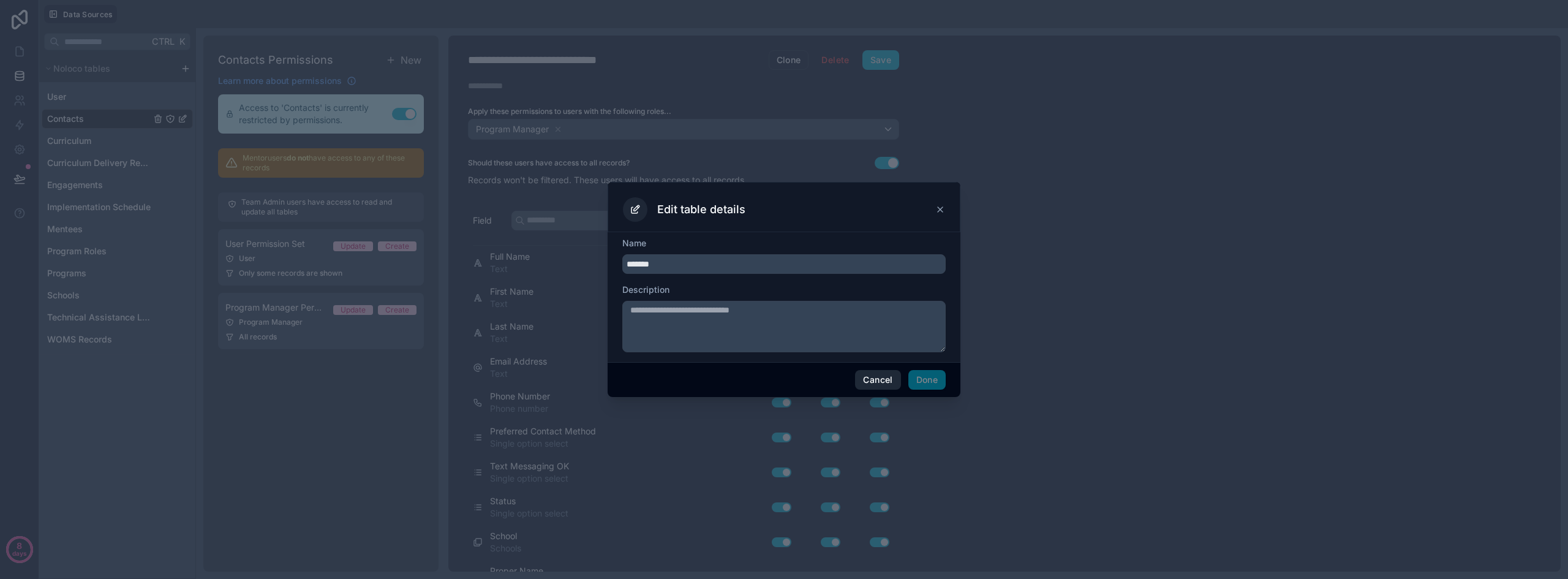
click at [867, 382] on button "Cancel" at bounding box center [878, 379] width 45 height 19
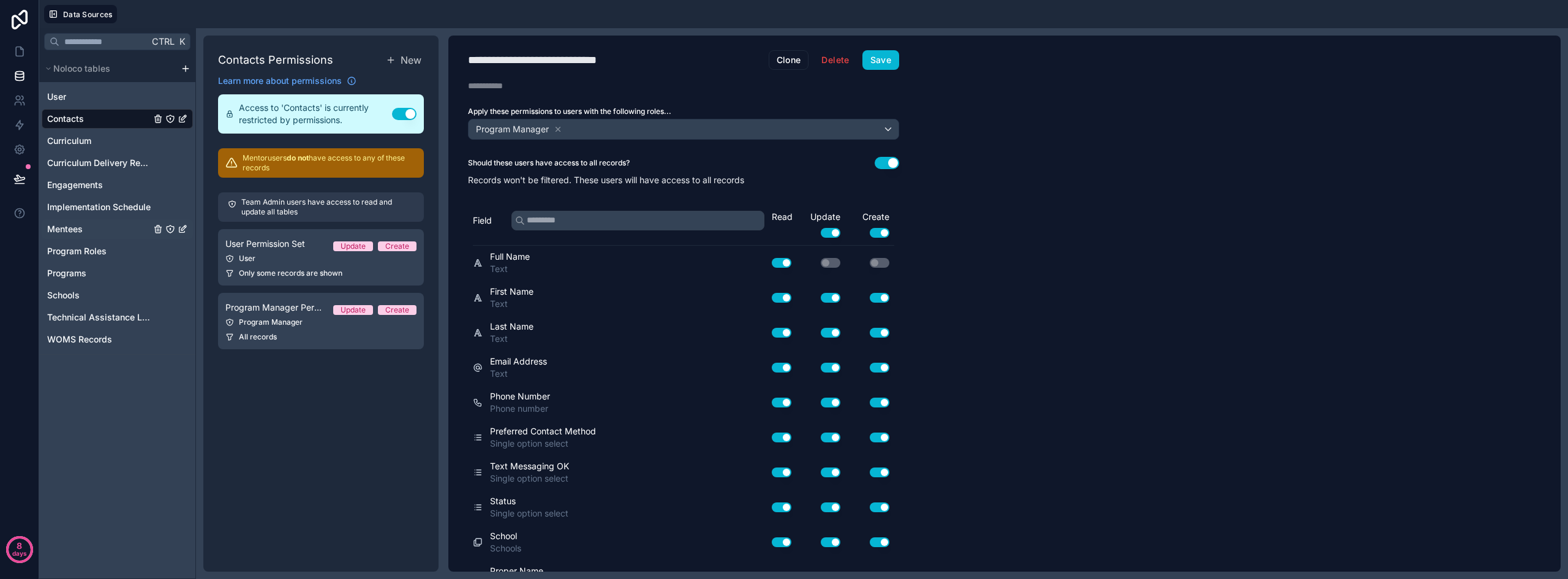
click at [65, 228] on span "Mentees" at bounding box center [65, 229] width 35 height 12
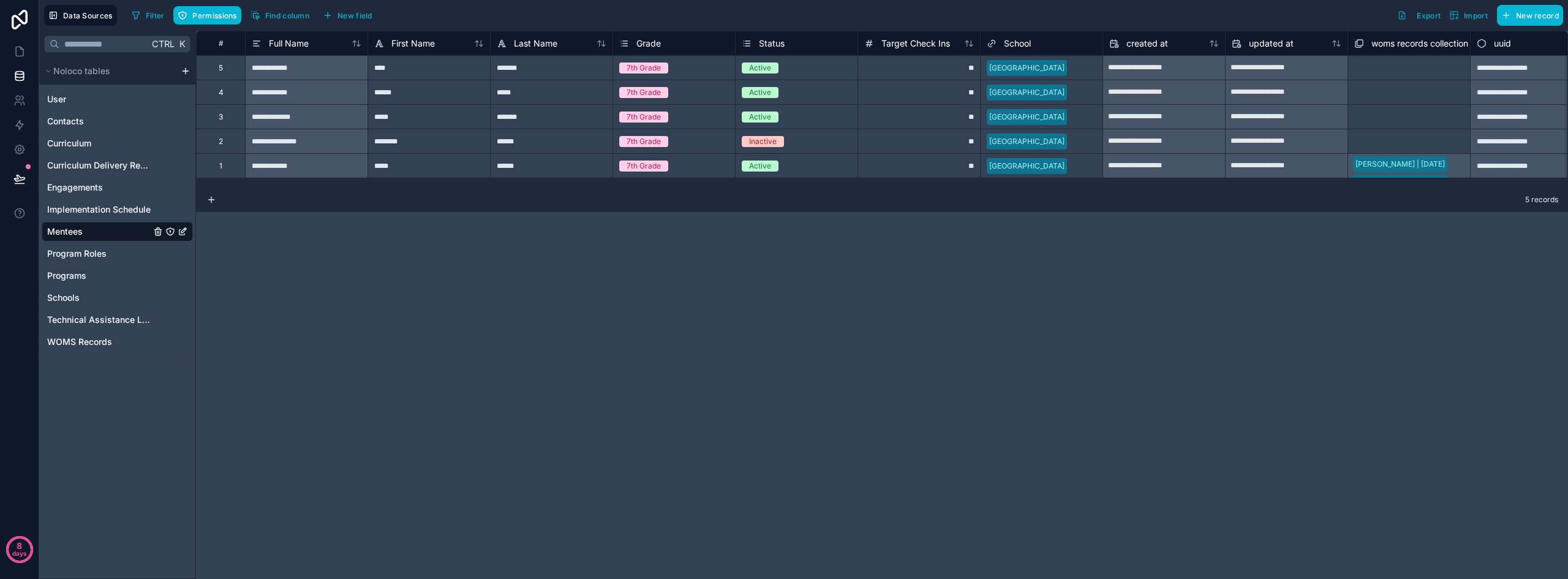
click at [167, 233] on icon "Mentees" at bounding box center [170, 232] width 10 height 10
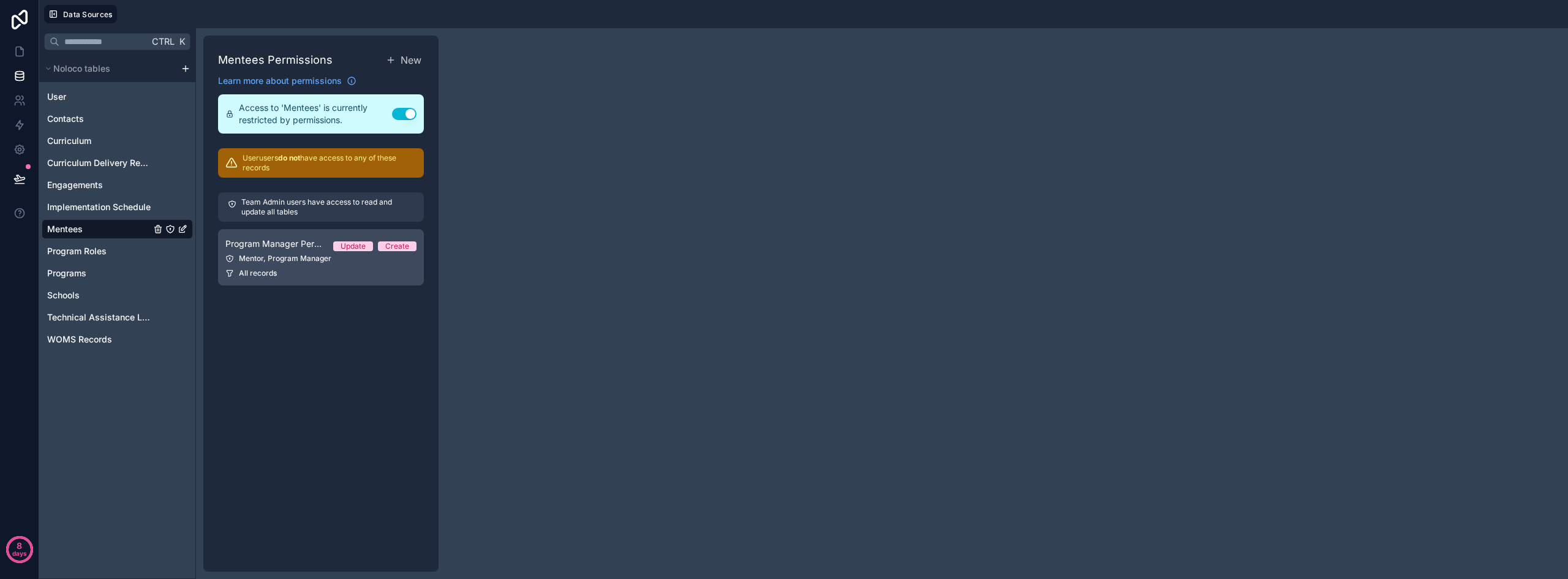
click at [281, 265] on link "Program Manager Permission Set Update Create Mentor, Program Manager All records" at bounding box center [321, 257] width 206 height 56
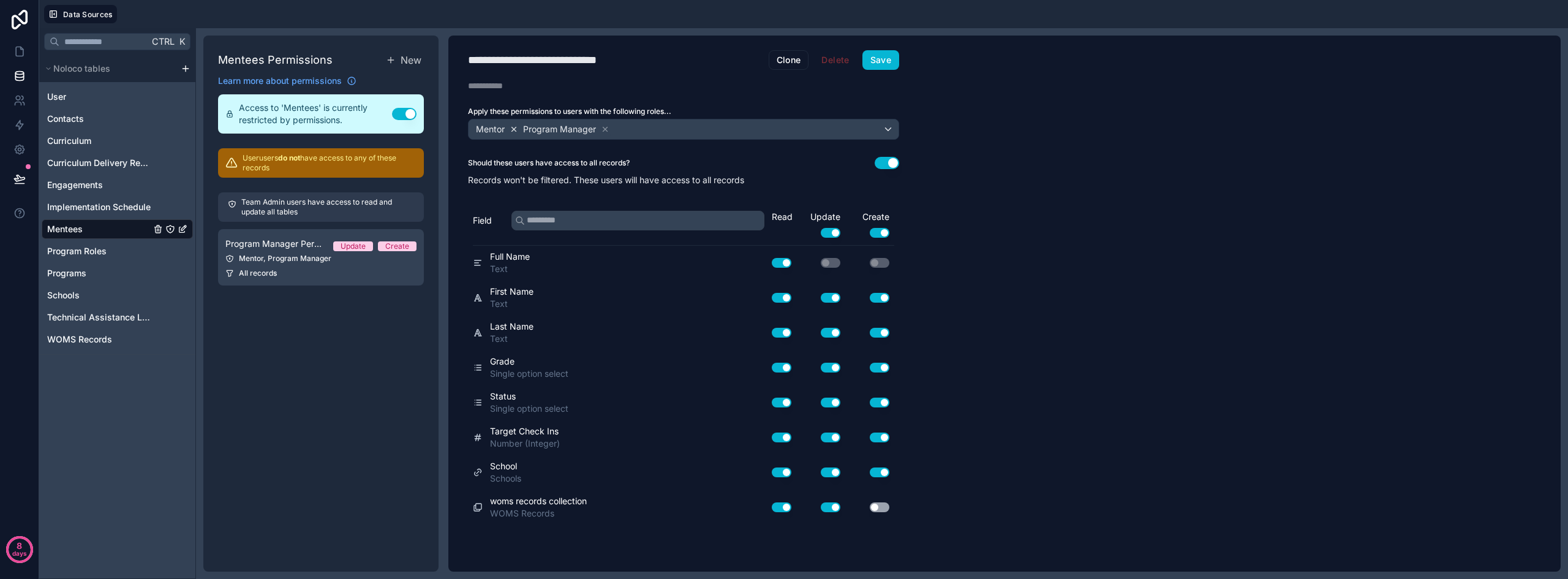
click at [513, 127] on icon at bounding box center [514, 129] width 4 height 4
click at [875, 62] on button "Save" at bounding box center [880, 60] width 37 height 19
click at [410, 62] on span "New" at bounding box center [411, 60] width 21 height 14
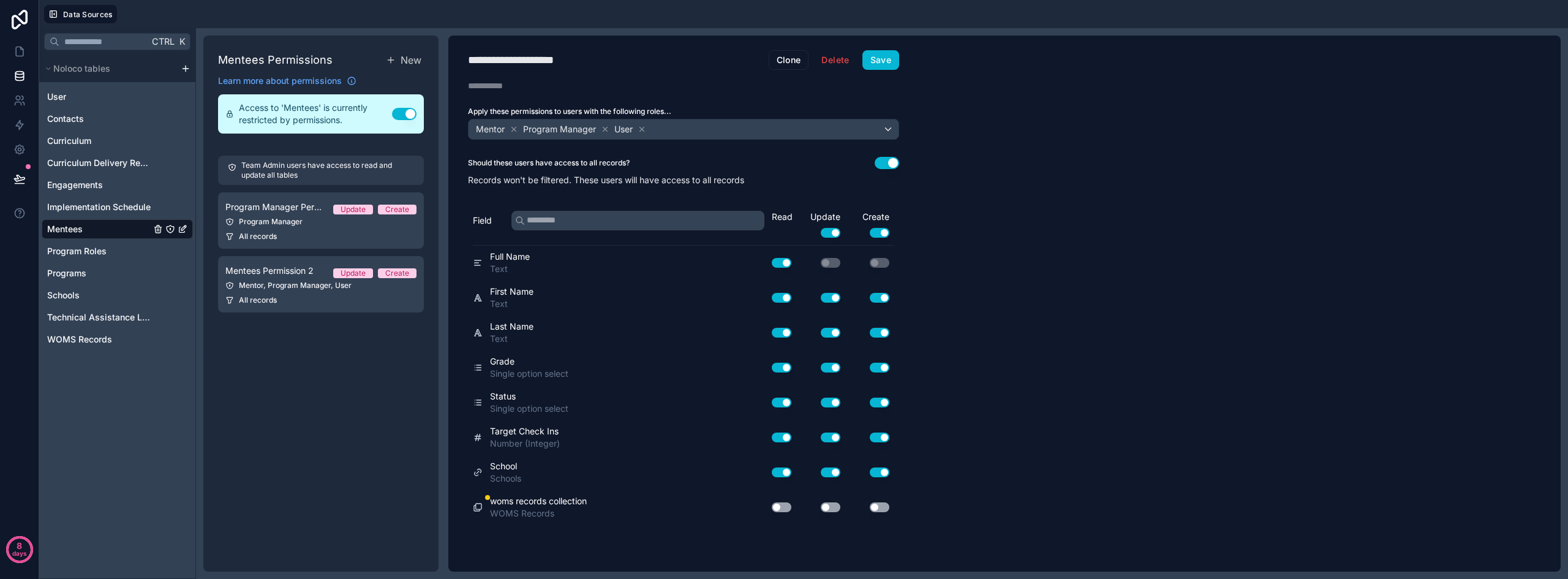
click at [565, 63] on div "**********" at bounding box center [530, 60] width 126 height 17
type div "**********"
click at [73, 230] on span "Mentees" at bounding box center [65, 229] width 35 height 12
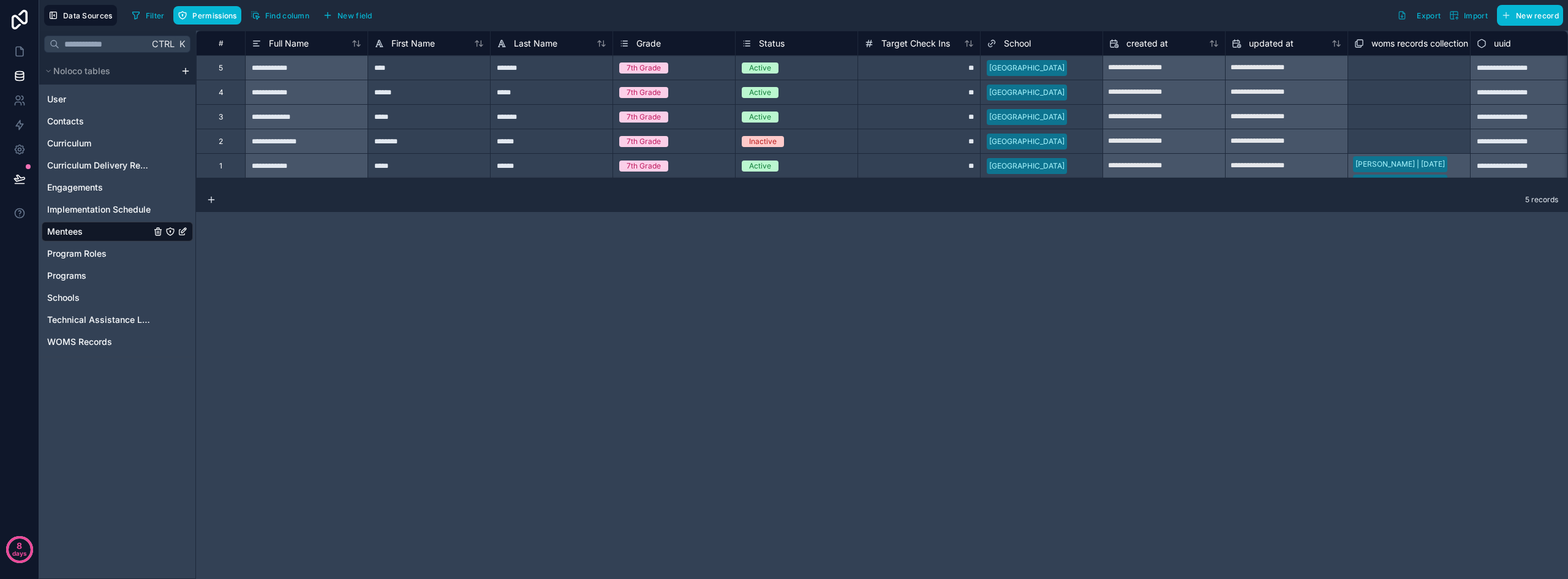
scroll to position [0, 25]
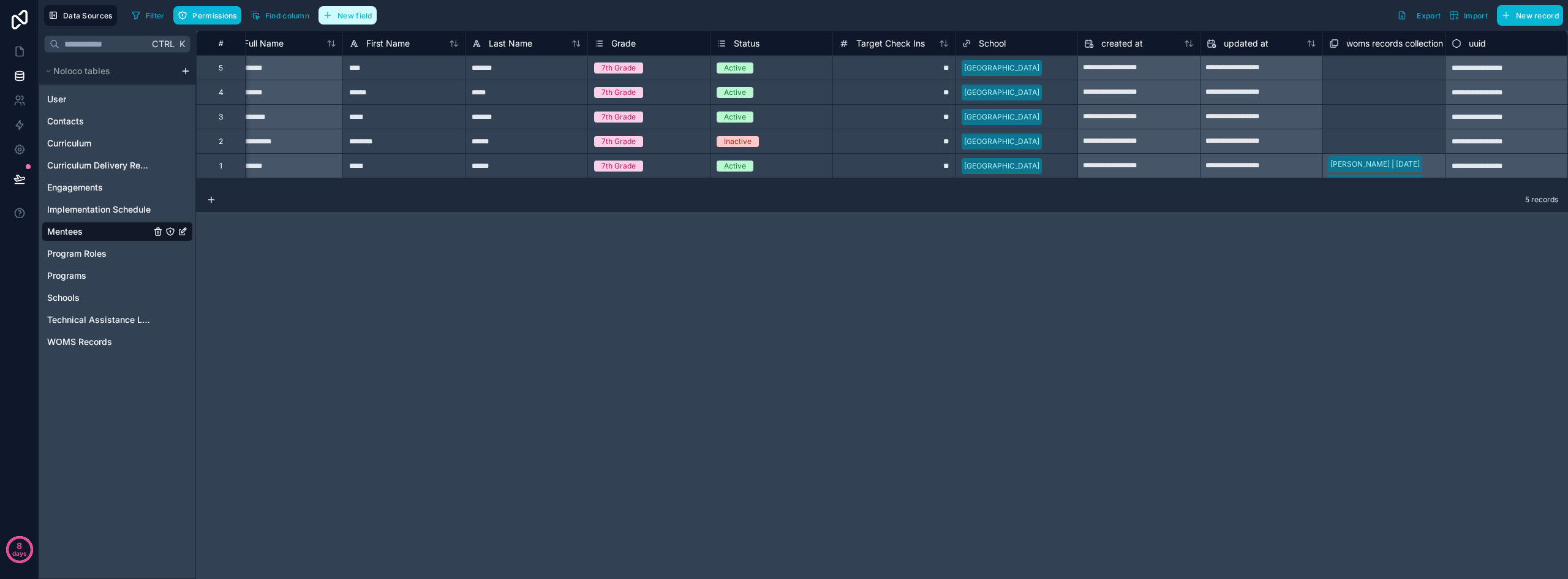
click at [365, 19] on span "New field" at bounding box center [355, 15] width 35 height 9
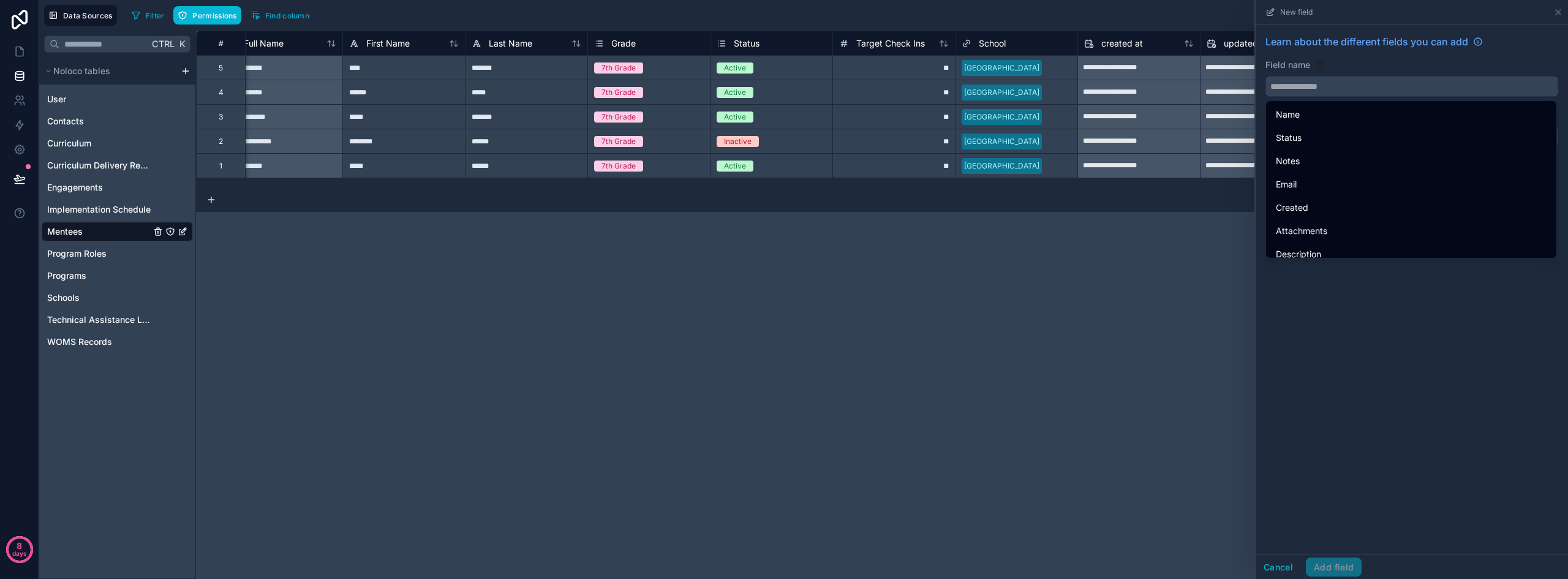
click at [1373, 86] on input "text" at bounding box center [1411, 86] width 291 height 19
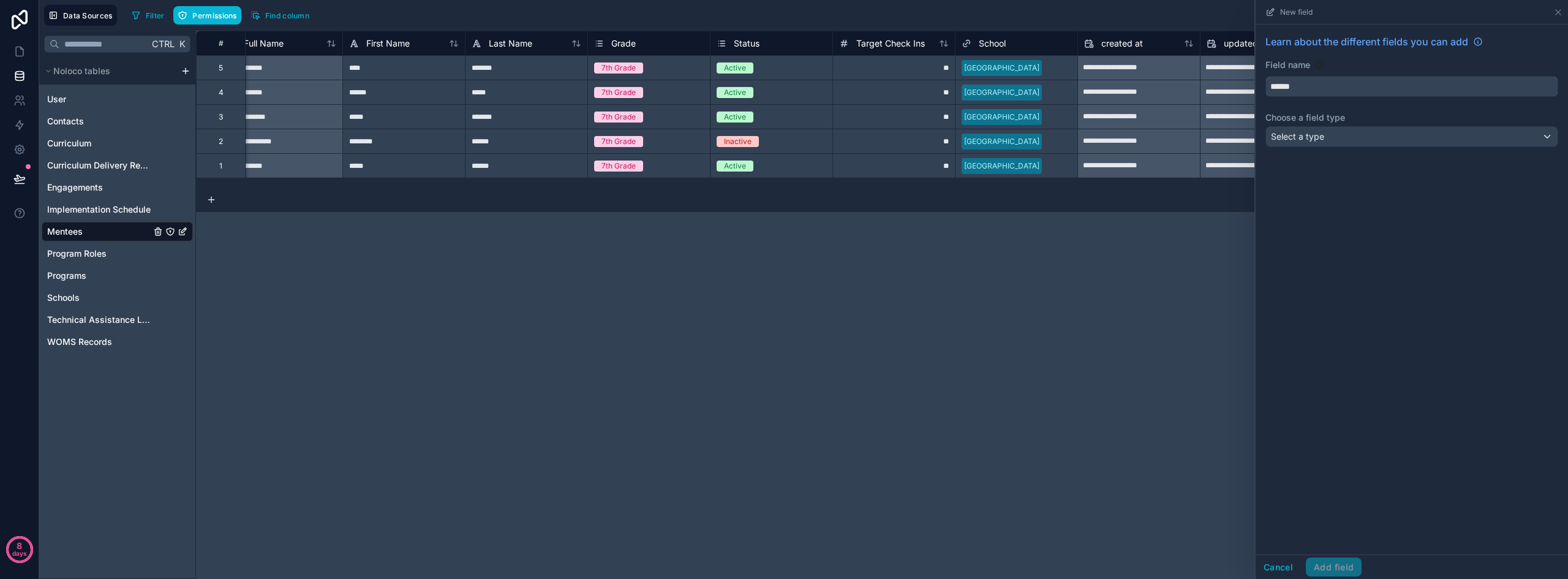
type input "******"
click at [1308, 129] on div "Select a type" at bounding box center [1411, 136] width 291 height 19
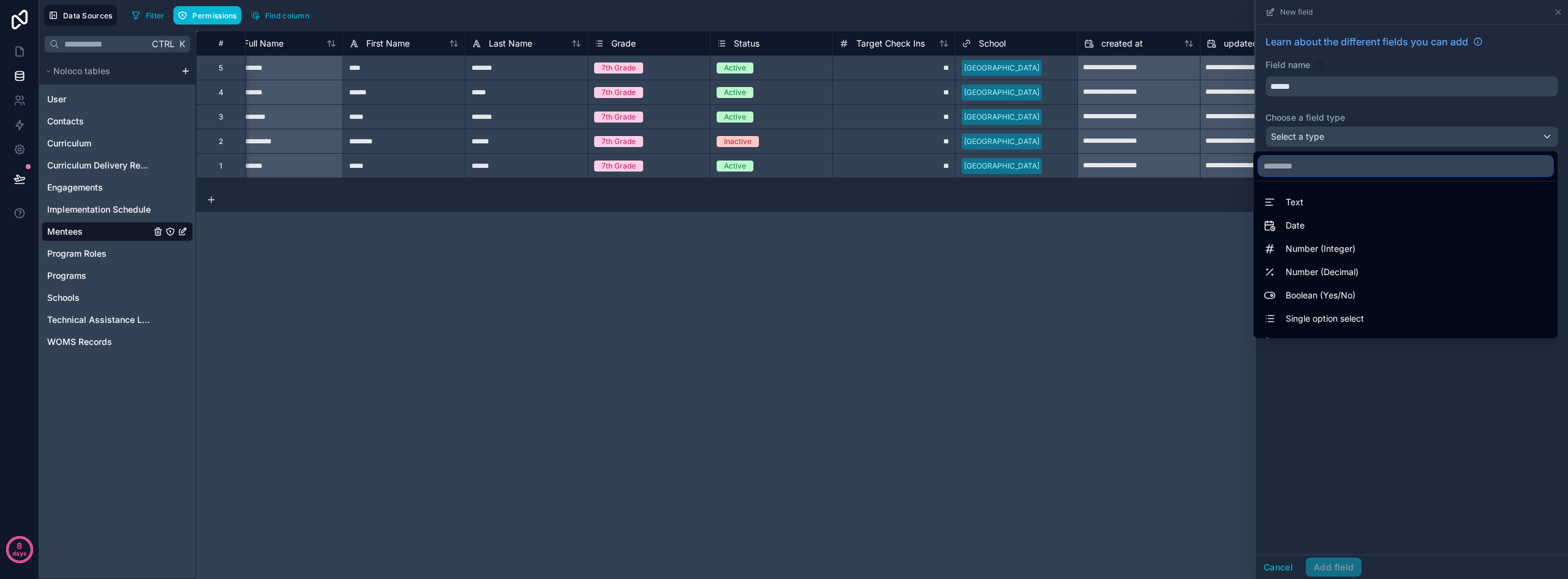
click at [1304, 165] on input "text" at bounding box center [1405, 165] width 294 height 19
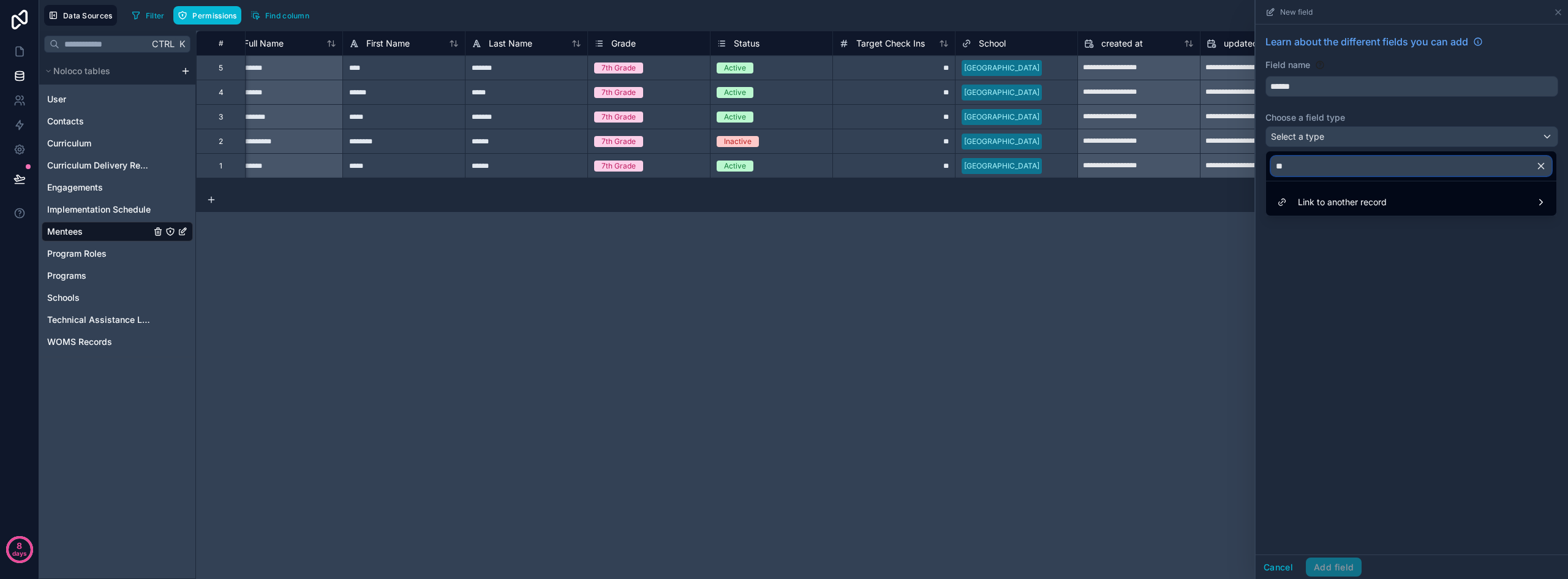
type input "*"
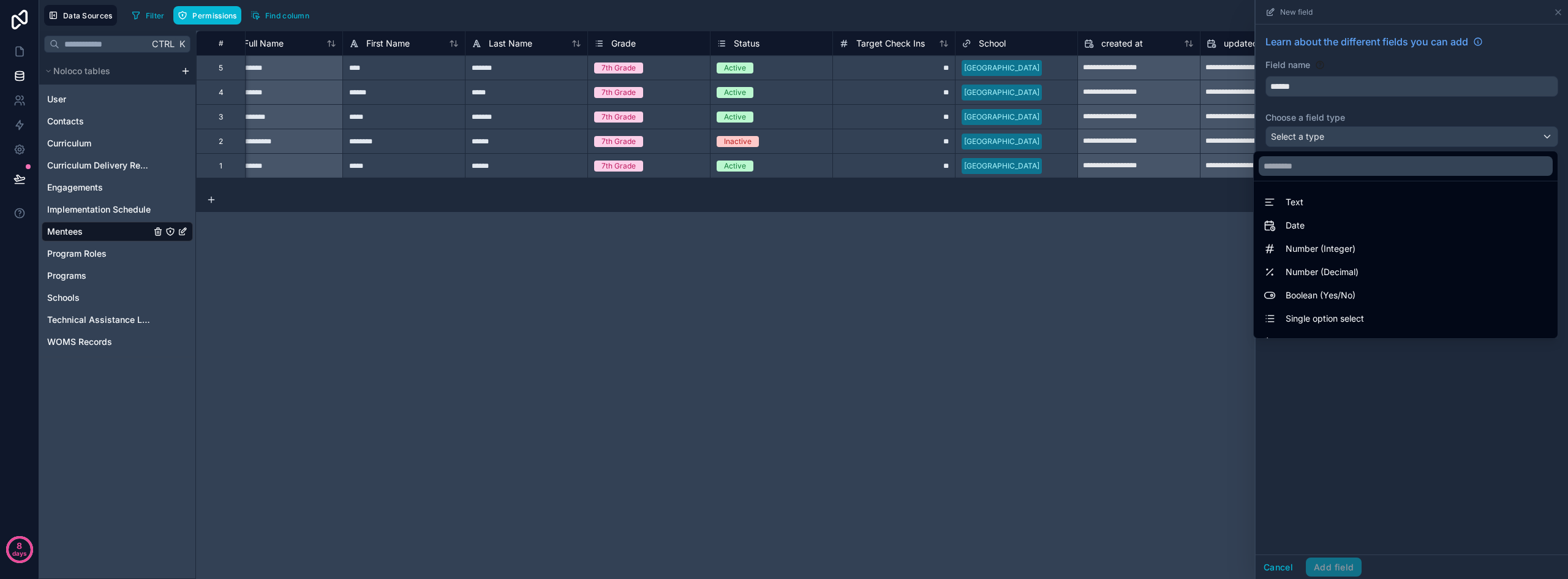
click at [1305, 136] on div at bounding box center [1411, 289] width 312 height 579
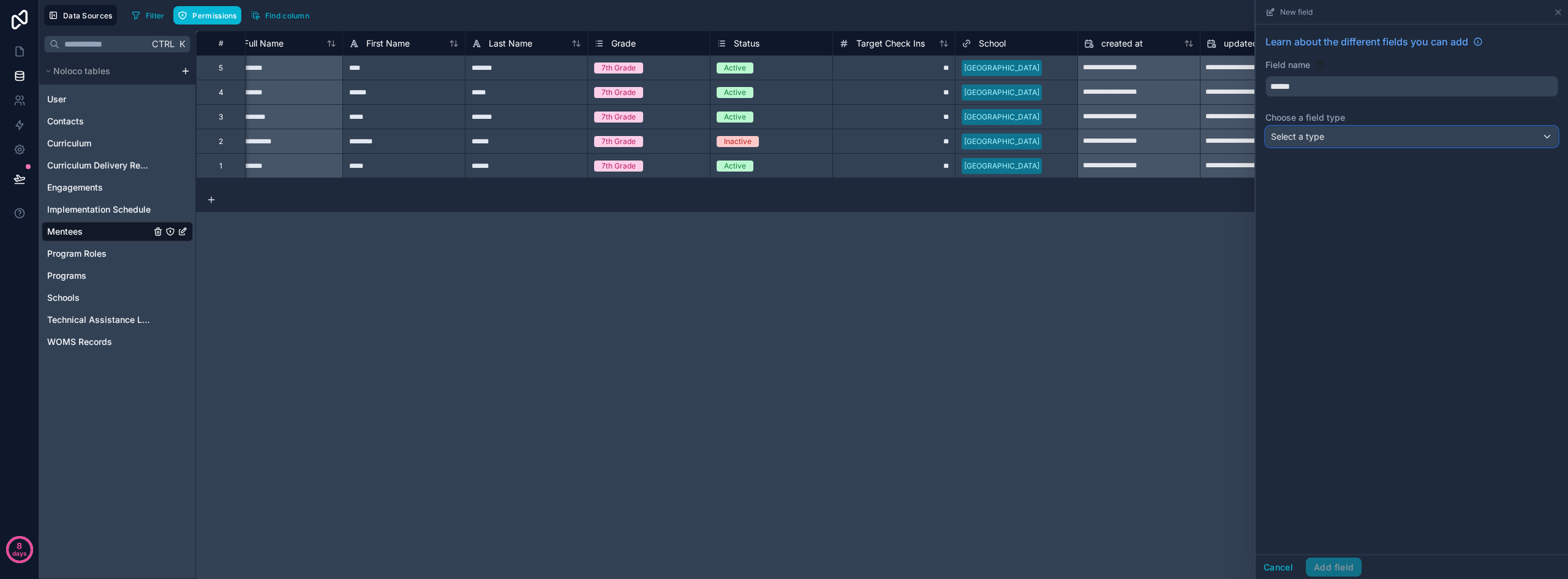
click at [1292, 140] on span "Select a type" at bounding box center [1298, 136] width 53 height 10
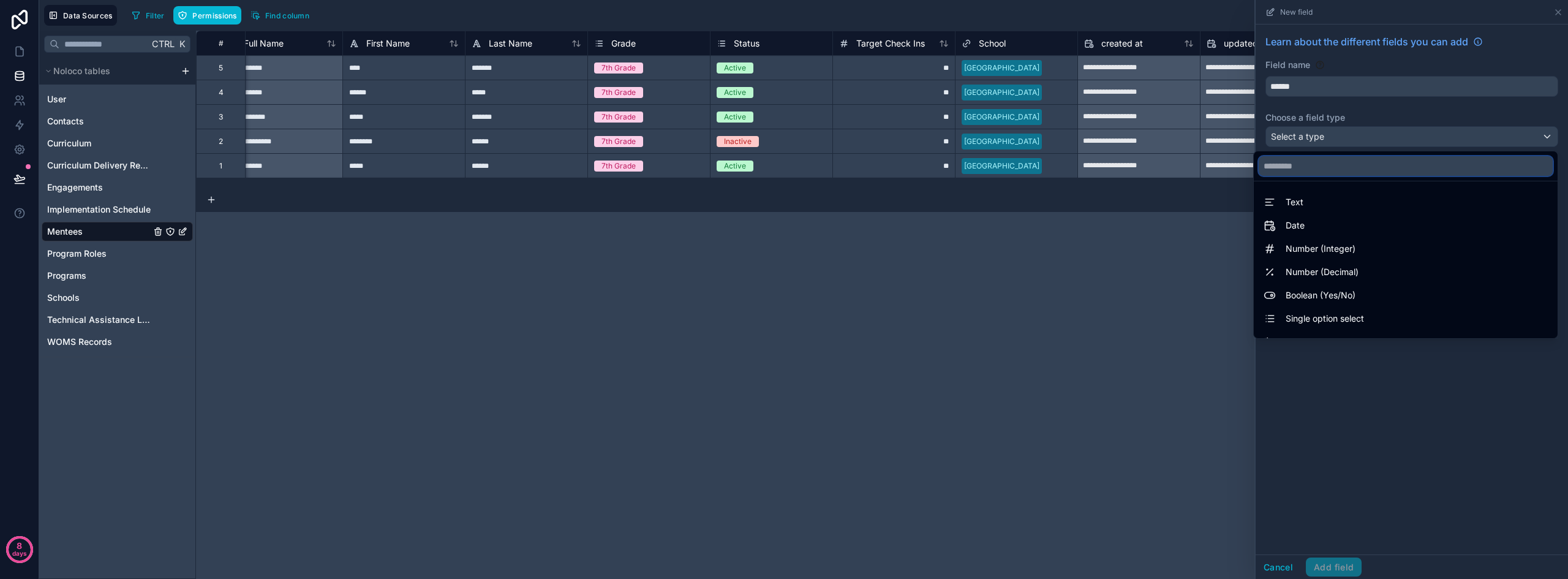
click at [1287, 169] on input "text" at bounding box center [1405, 165] width 294 height 19
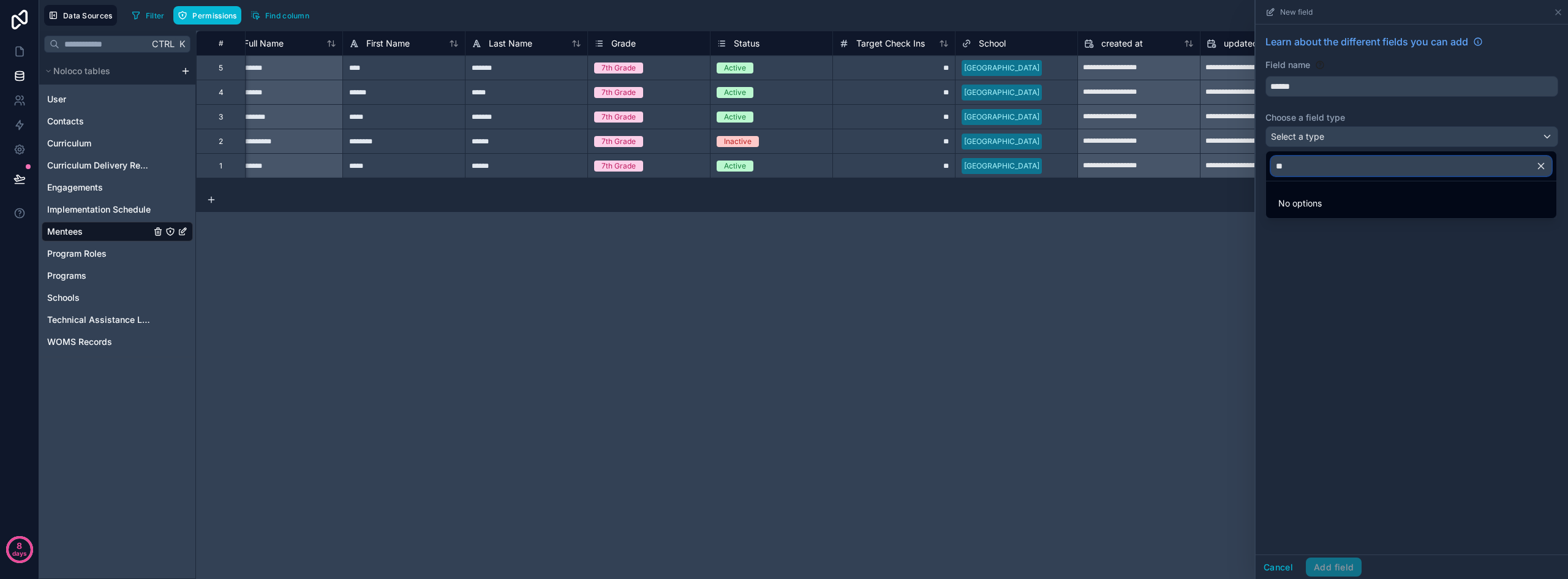
type input "*"
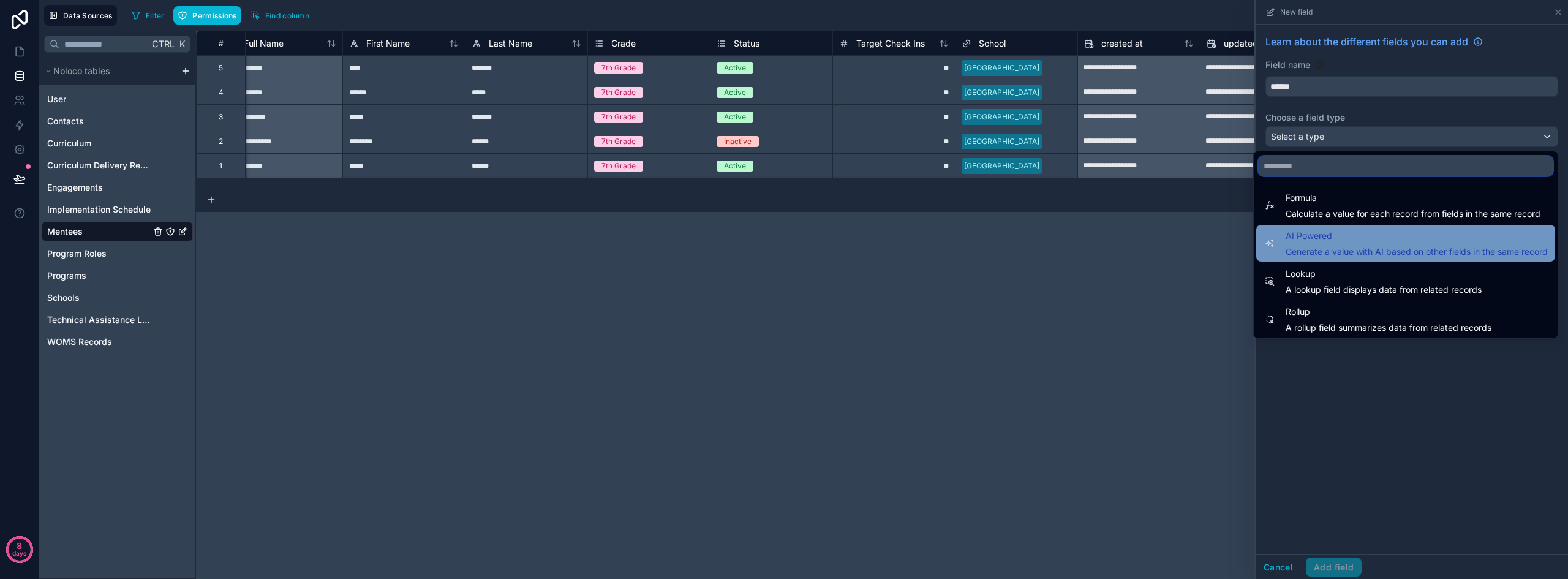
scroll to position [355, 0]
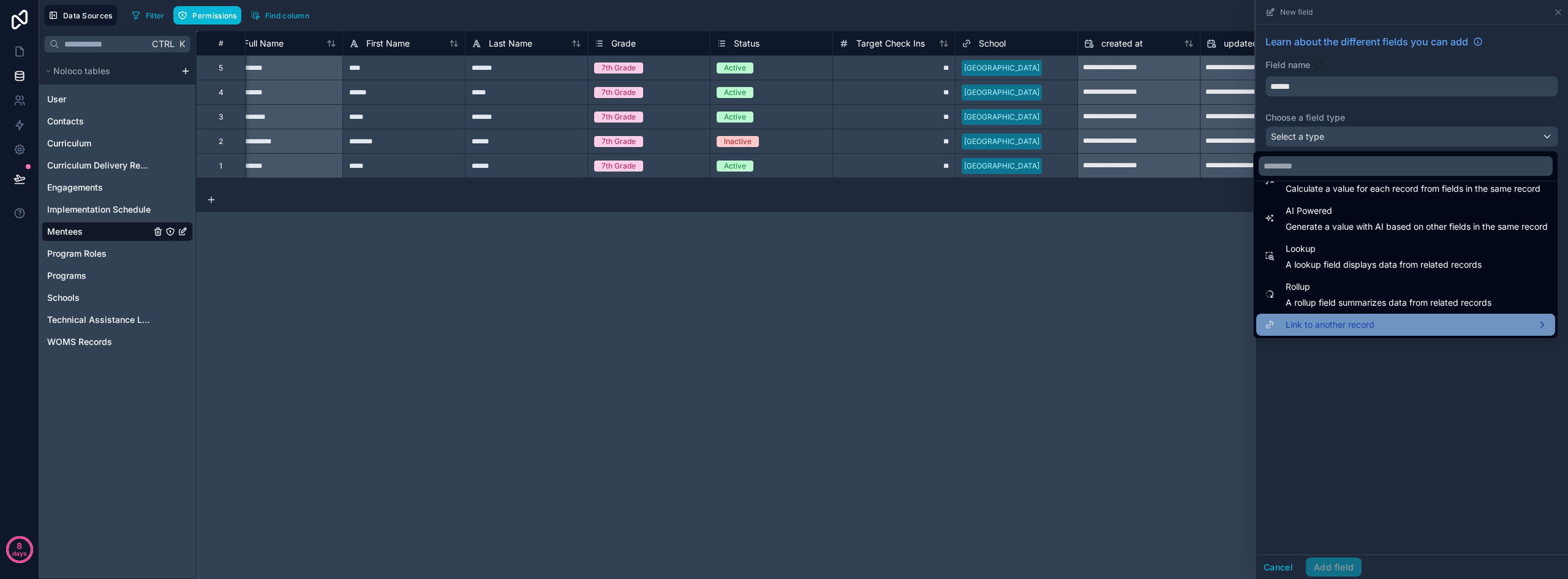
click at [1331, 325] on span "Link to another record" at bounding box center [1329, 324] width 88 height 14
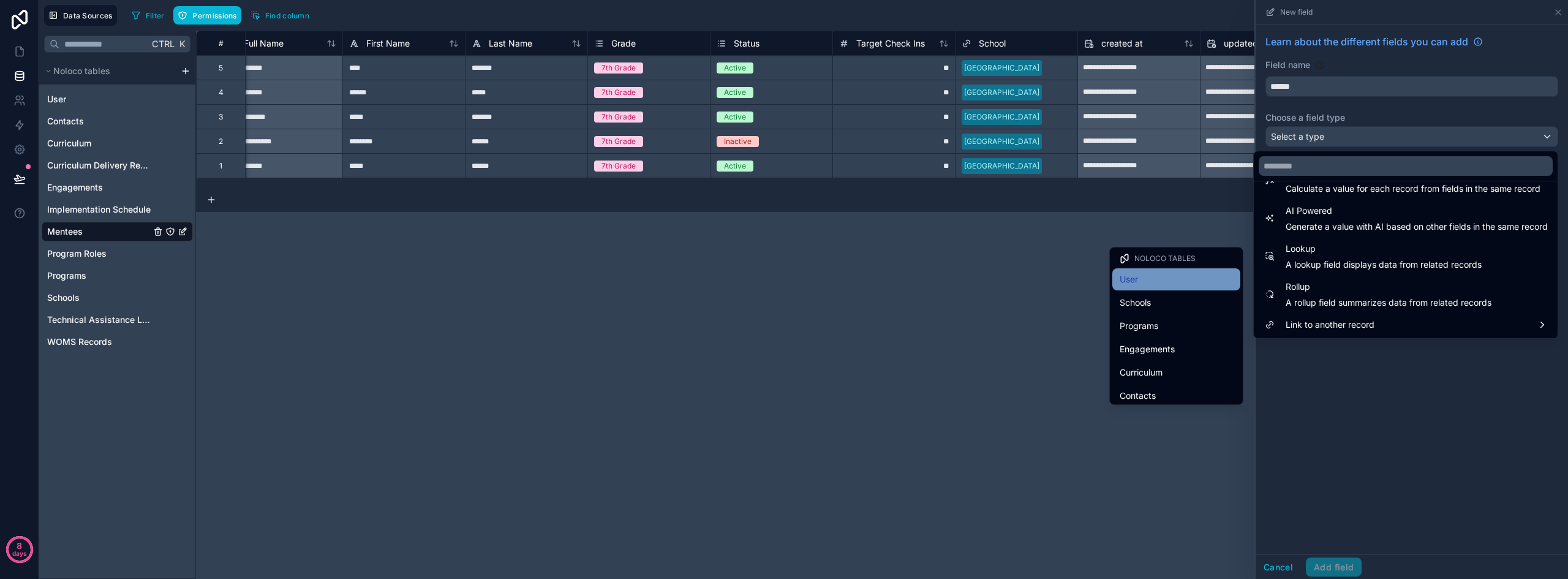
click at [1140, 277] on div "User" at bounding box center [1176, 279] width 114 height 14
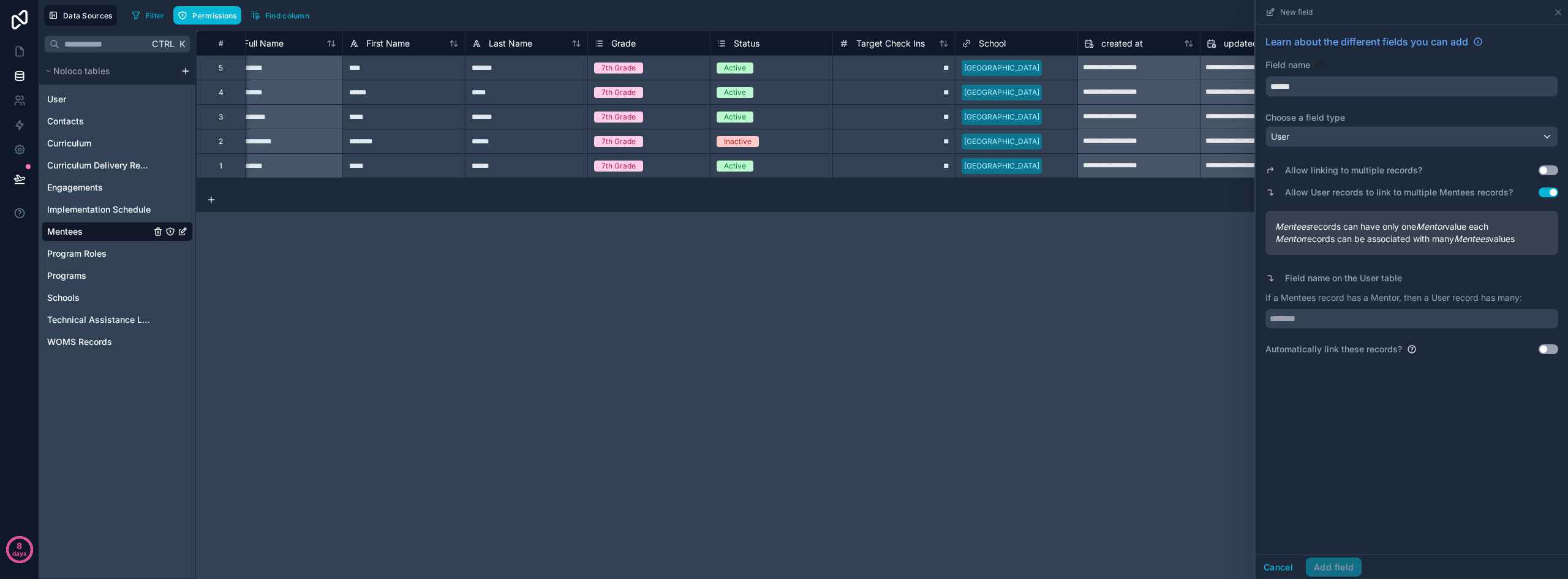
click at [1553, 167] on button "Use setting" at bounding box center [1548, 170] width 19 height 10
click at [1548, 168] on button "Use setting" at bounding box center [1548, 170] width 19 height 10
click at [1327, 314] on input "text" at bounding box center [1411, 318] width 293 height 19
type input "*******"
click at [1325, 570] on button "Add field" at bounding box center [1333, 567] width 55 height 19
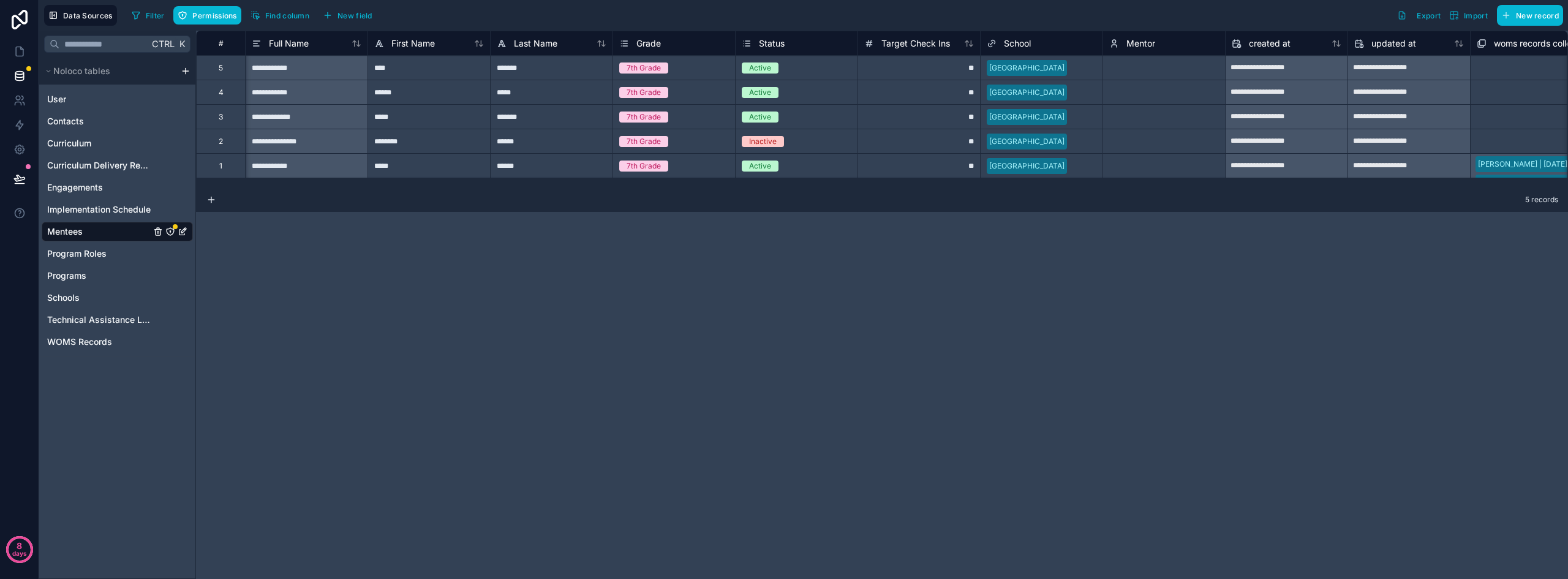
scroll to position [0, 147]
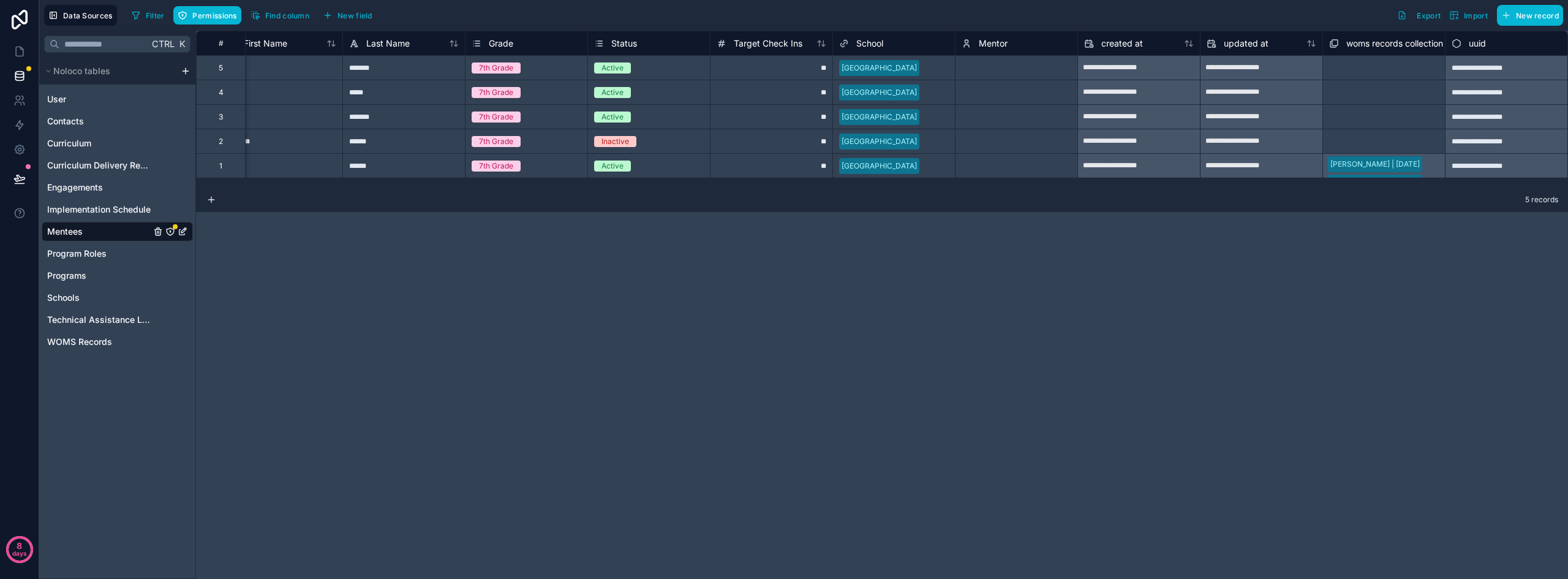
click at [992, 59] on div "Select a Mentor" at bounding box center [1016, 67] width 122 height 24
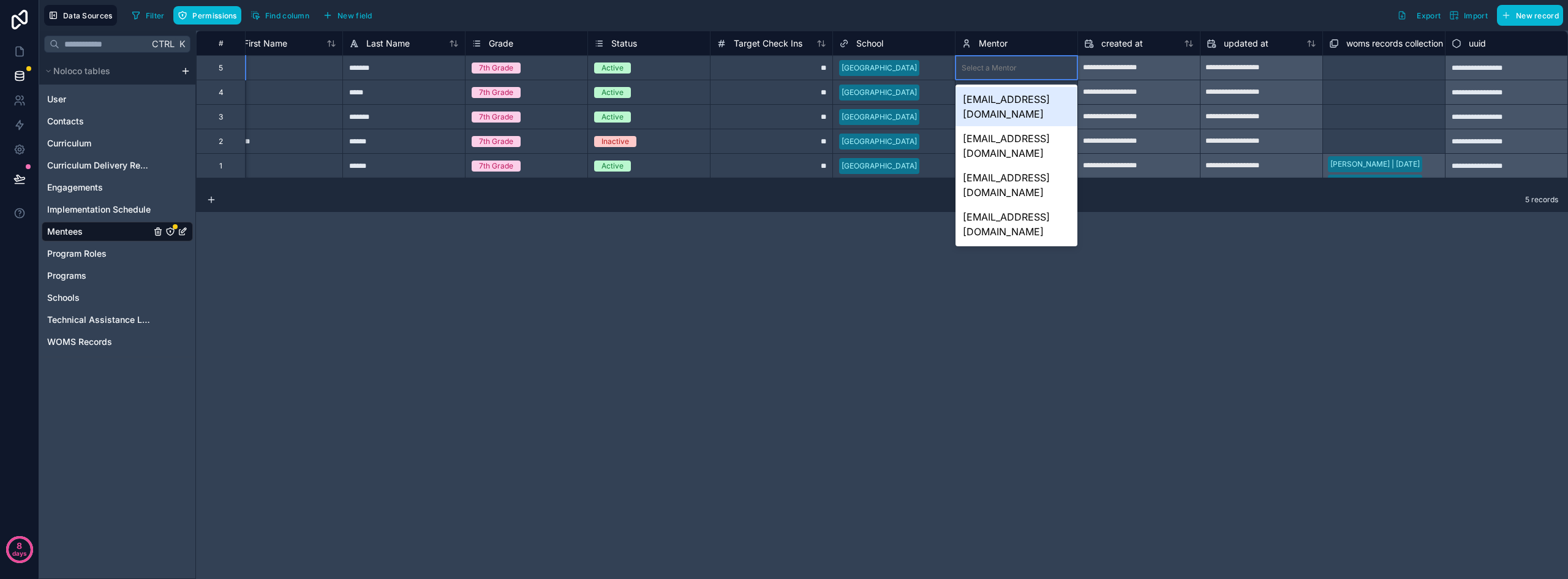
click at [1025, 97] on div "evaluation@supportiveschools.org" at bounding box center [1016, 106] width 122 height 39
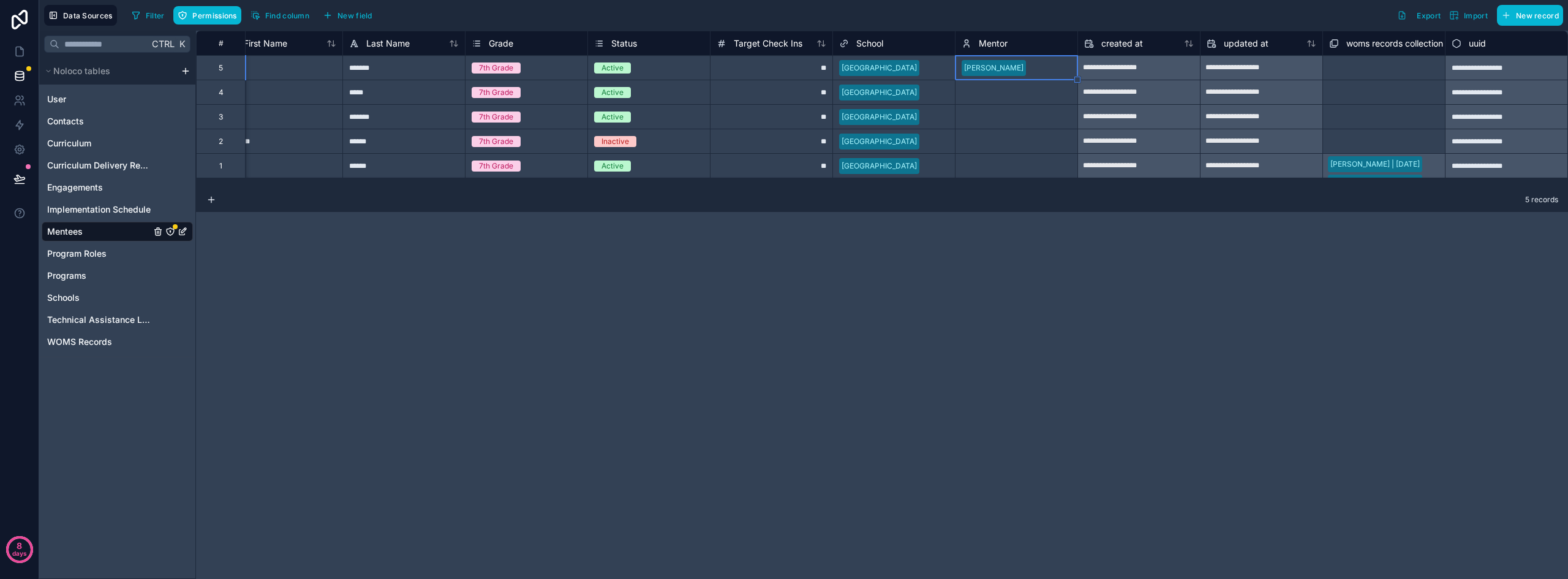
click at [1004, 125] on div "Select a Mentor" at bounding box center [1016, 117] width 122 height 24
click at [1046, 75] on div "[PERSON_NAME]" at bounding box center [1016, 68] width 122 height 19
drag, startPoint x: 1077, startPoint y: 78, endPoint x: 1080, endPoint y: 168, distance: 90.0
click at [1059, 110] on div "**********" at bounding box center [803, 289] width 1528 height 579
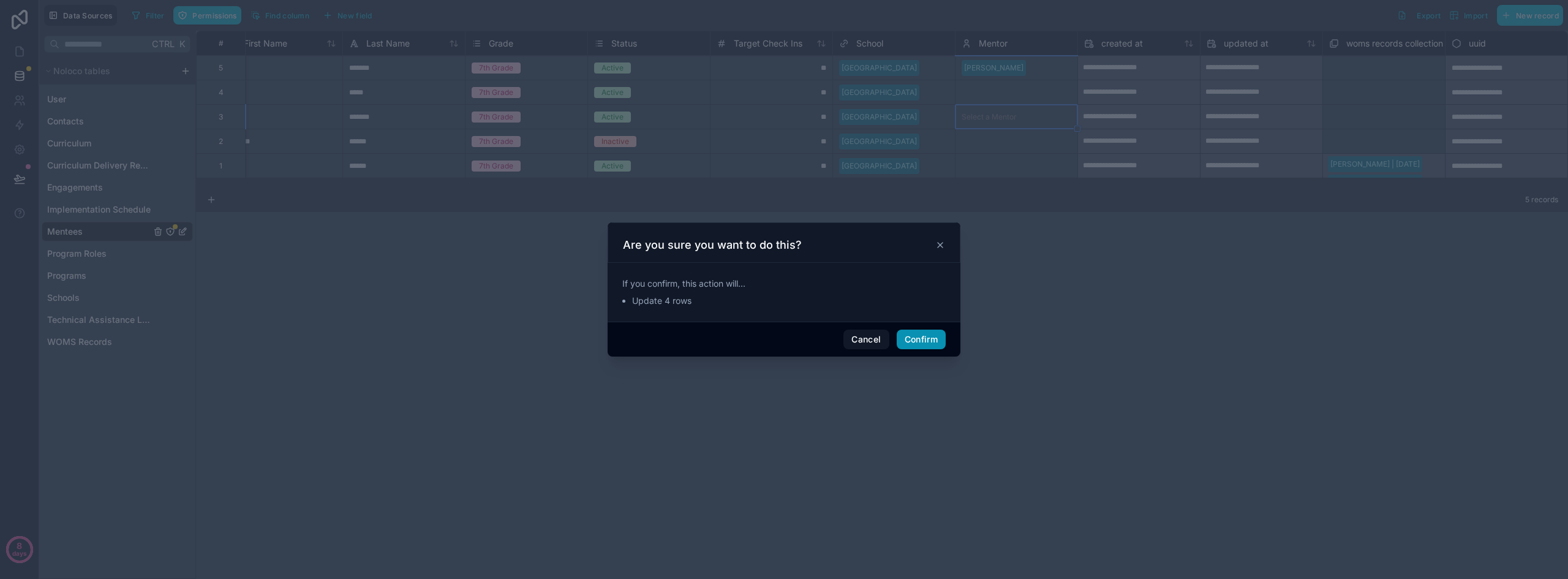
click at [909, 337] on button "Confirm" at bounding box center [921, 339] width 49 height 19
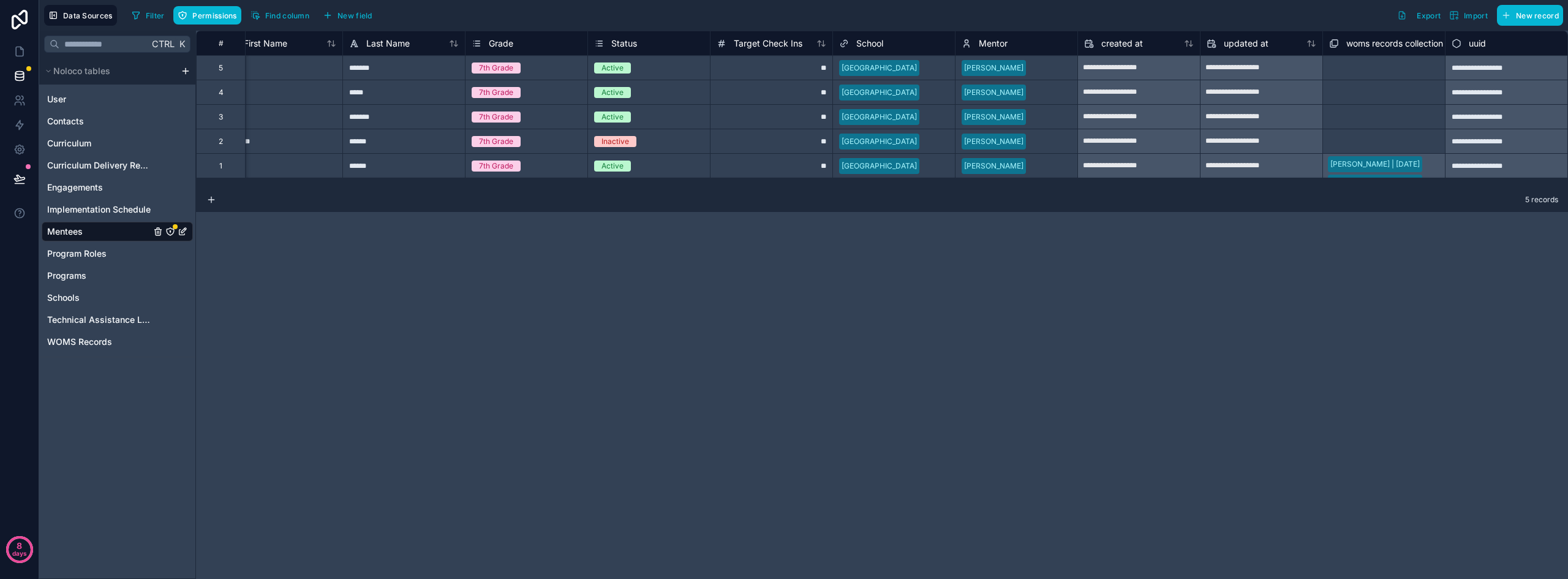
click at [170, 229] on icon "Mentees" at bounding box center [170, 232] width 10 height 10
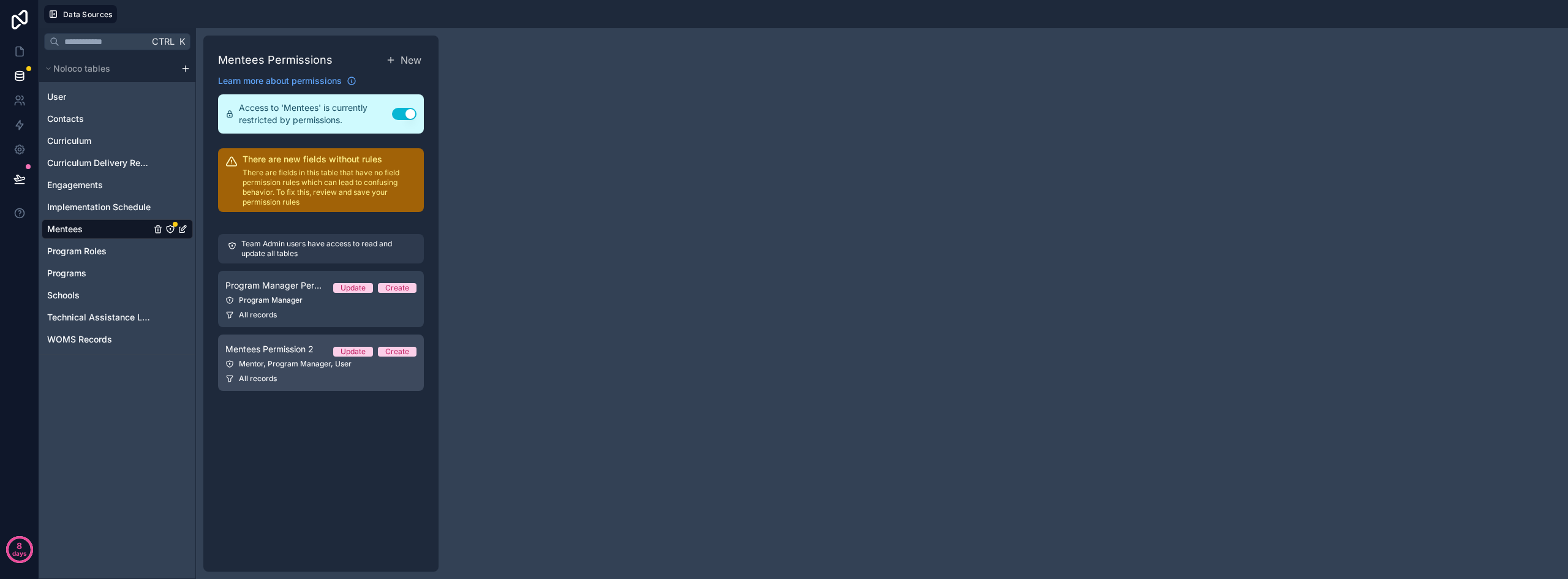
click at [293, 363] on div "Mentor, Program Manager, User" at bounding box center [321, 364] width 191 height 10
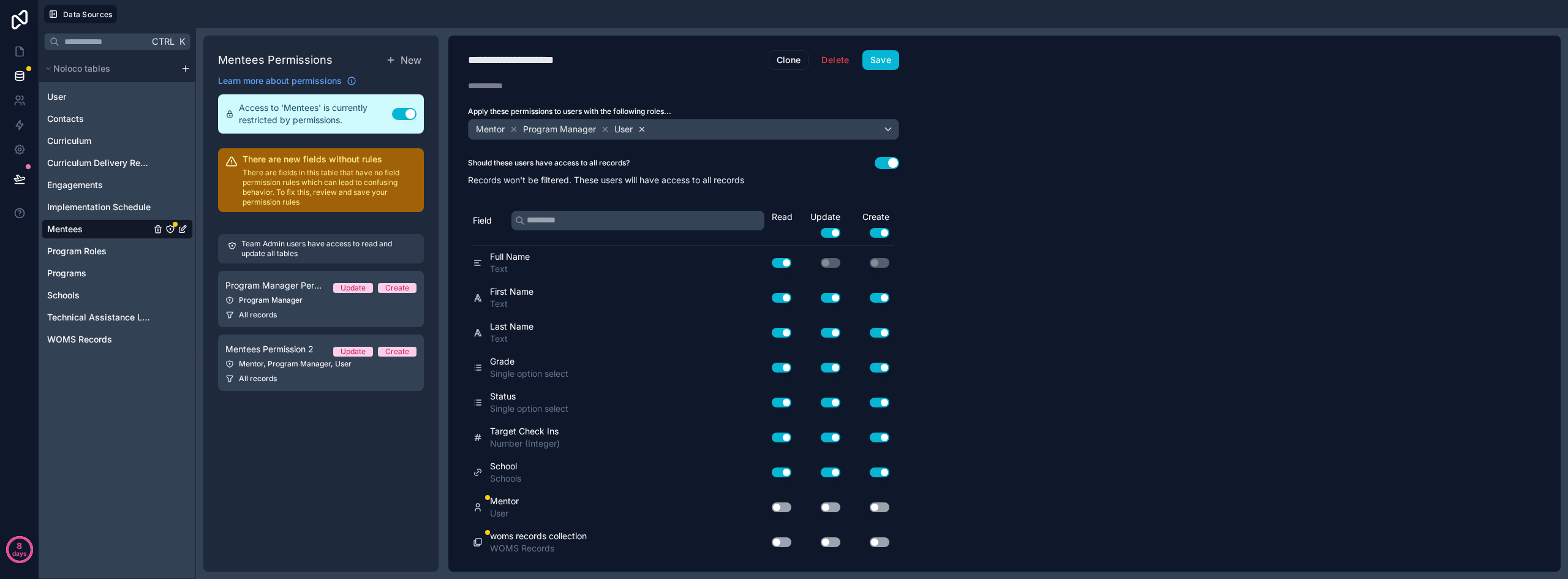
click at [643, 126] on icon at bounding box center [642, 129] width 9 height 9
click at [601, 128] on icon at bounding box center [605, 129] width 9 height 9
click at [543, 55] on div "**********" at bounding box center [530, 60] width 126 height 17
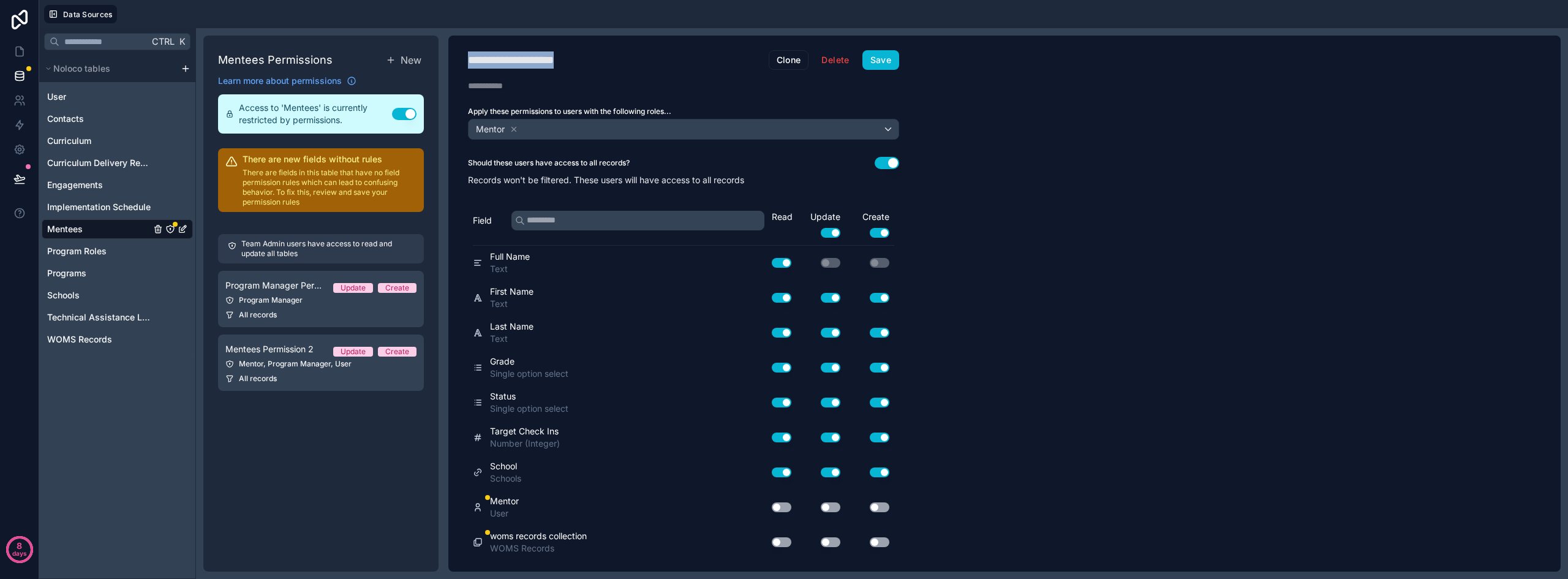
type div "**********"
click at [883, 163] on button "Use setting" at bounding box center [887, 163] width 24 height 12
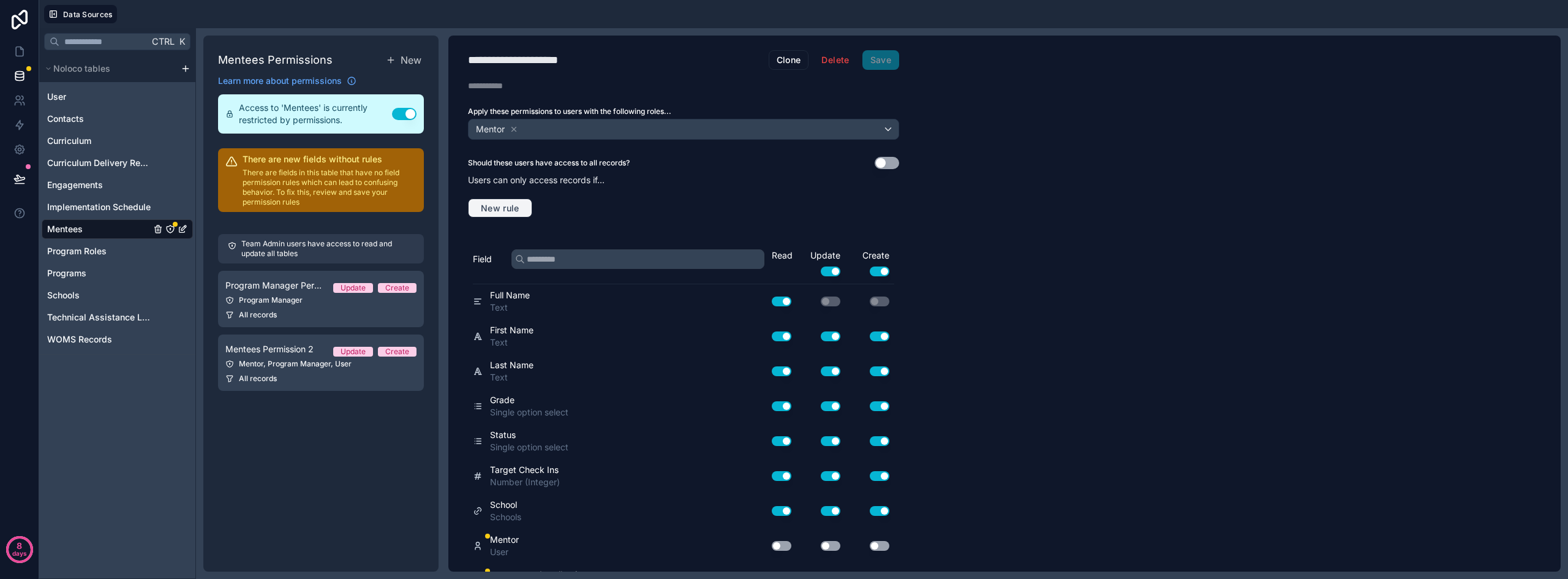
click at [513, 204] on span "New rule" at bounding box center [500, 208] width 48 height 11
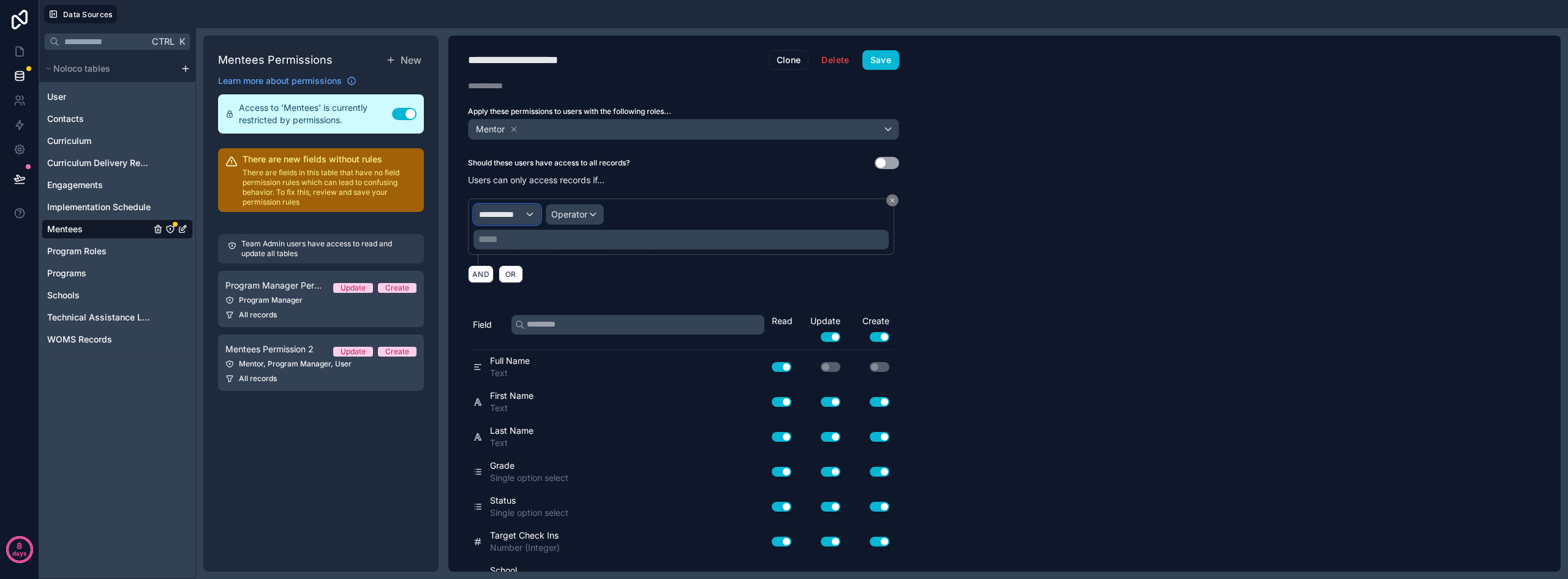
click at [481, 206] on div "**********" at bounding box center [507, 214] width 66 height 19
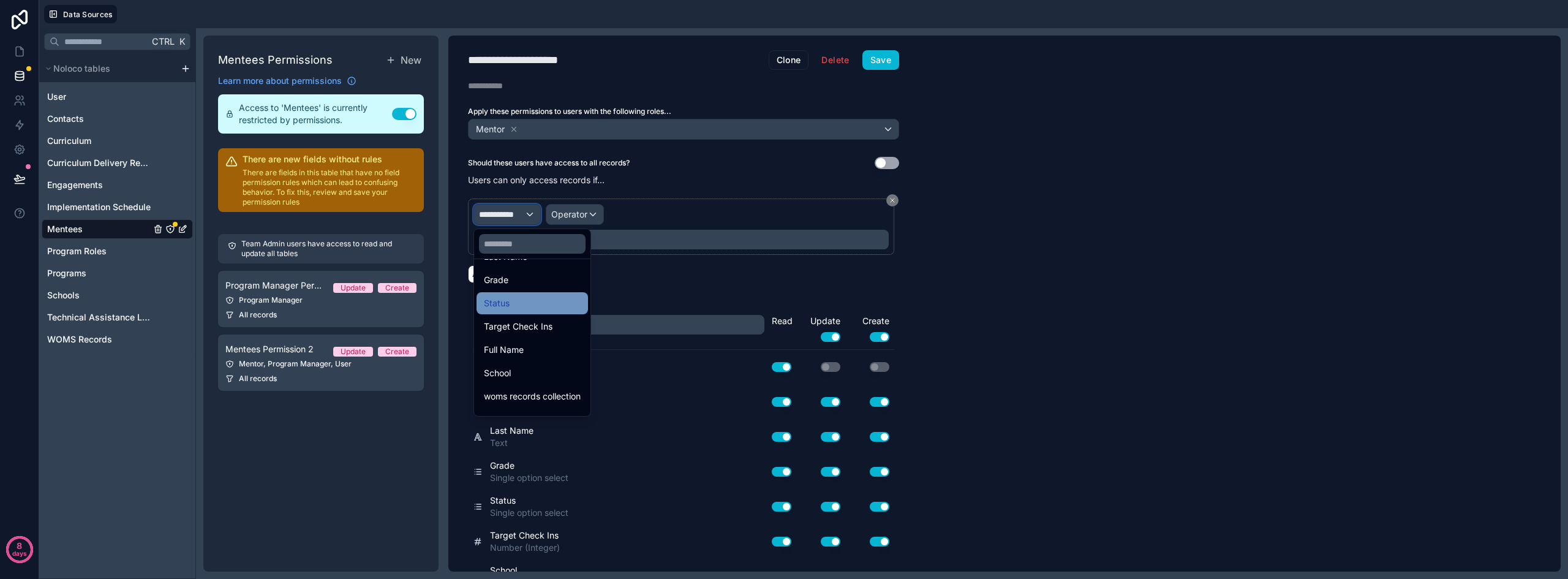
scroll to position [157, 0]
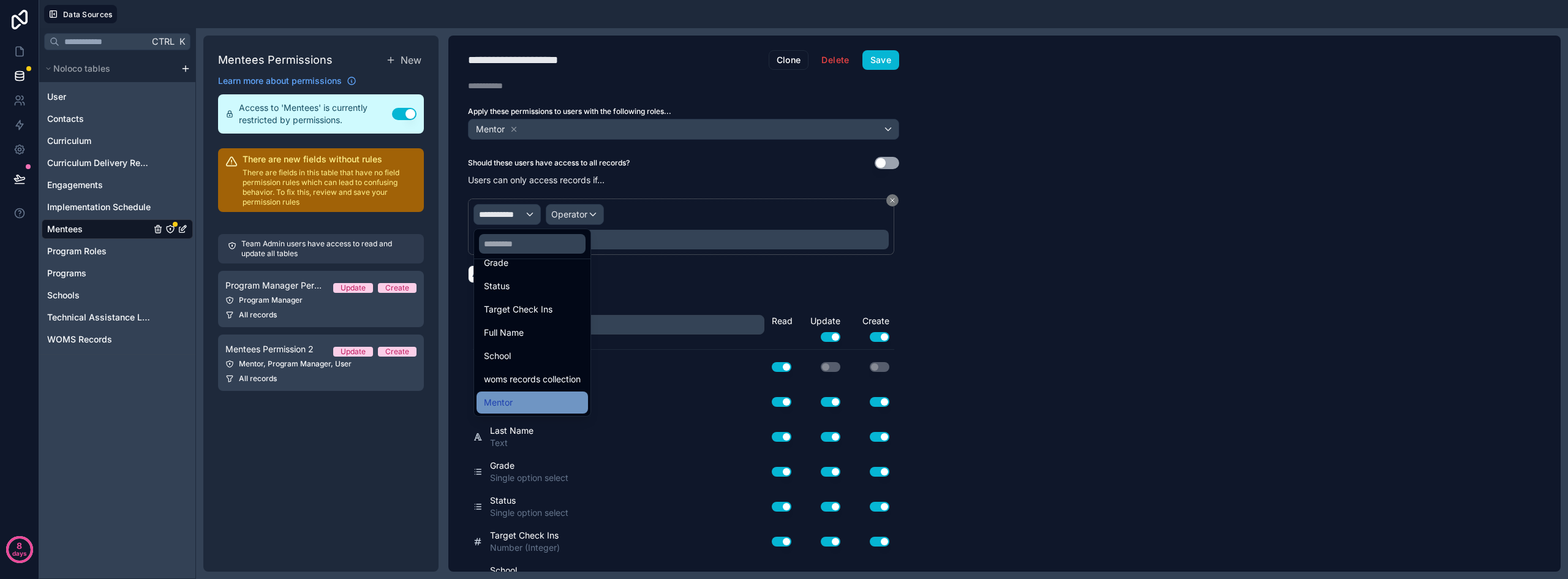
click at [517, 401] on div "Mentor" at bounding box center [532, 402] width 97 height 14
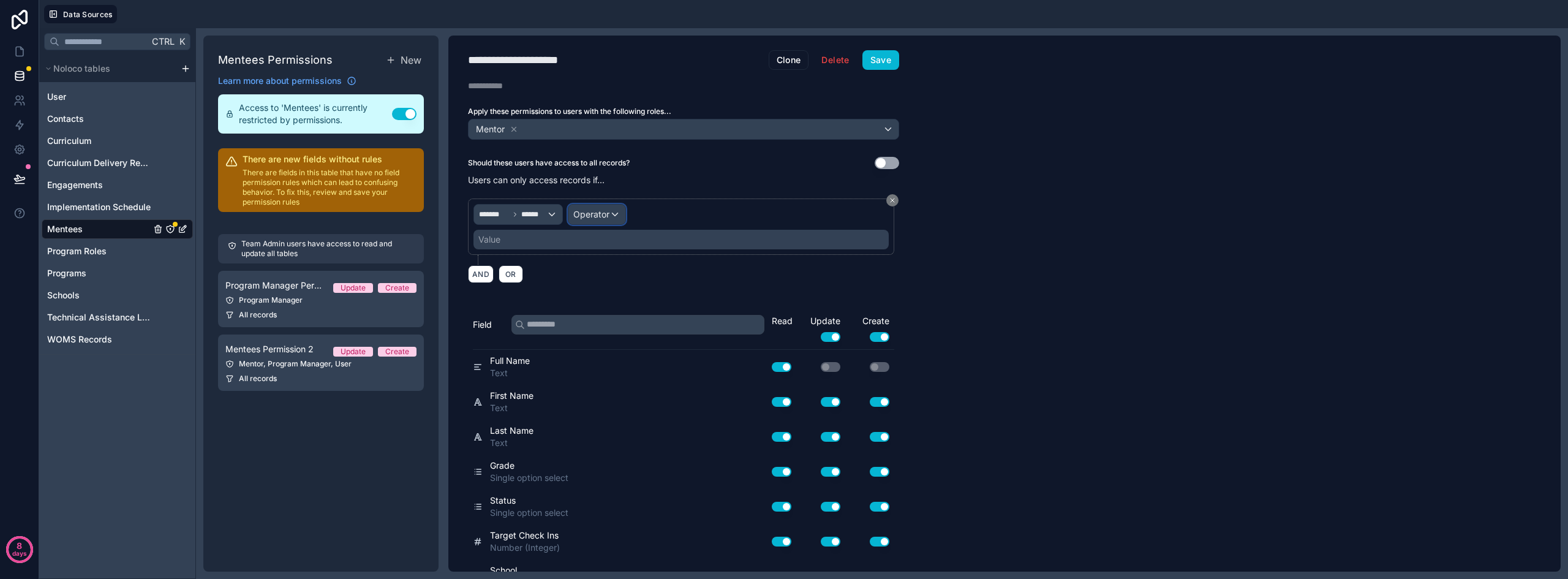
click at [594, 214] on span "Operator" at bounding box center [591, 214] width 36 height 10
click at [616, 329] on div "Is one of" at bounding box center [624, 327] width 91 height 14
click at [546, 235] on div "Value" at bounding box center [680, 239] width 415 height 19
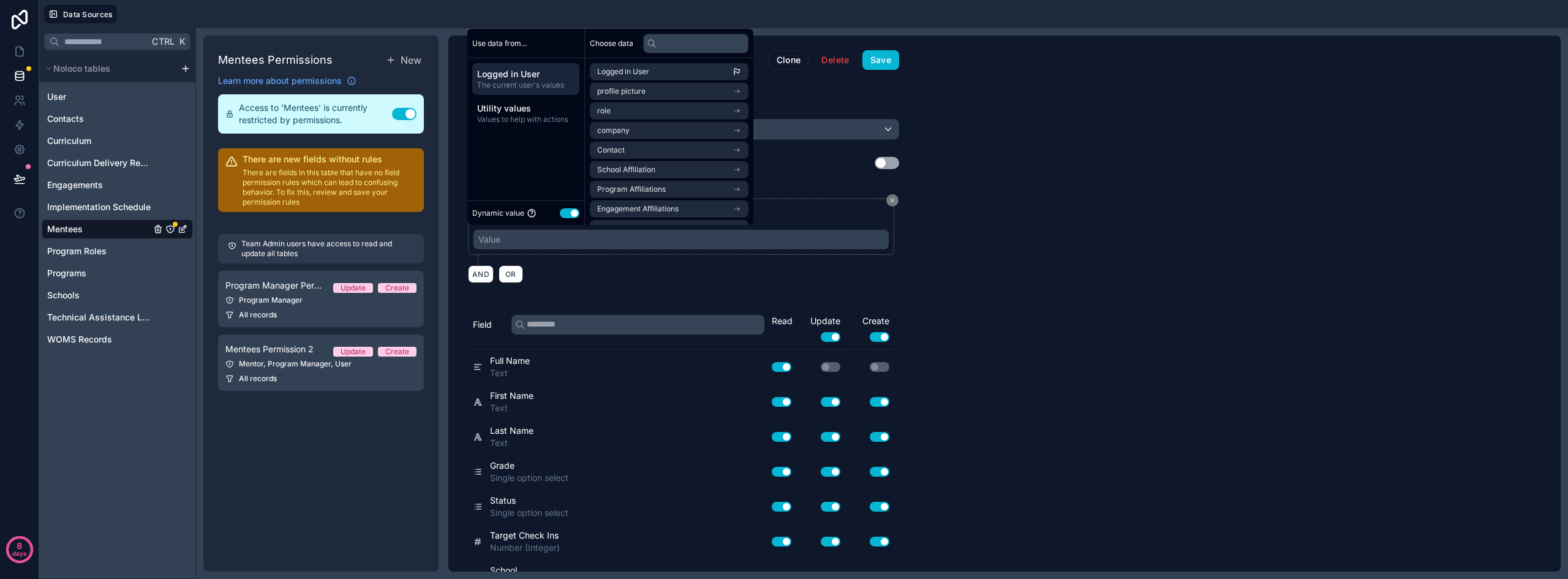
click at [518, 68] on span "Logged in User" at bounding box center [525, 74] width 97 height 12
click at [644, 71] on span "Logged in User" at bounding box center [623, 72] width 52 height 10
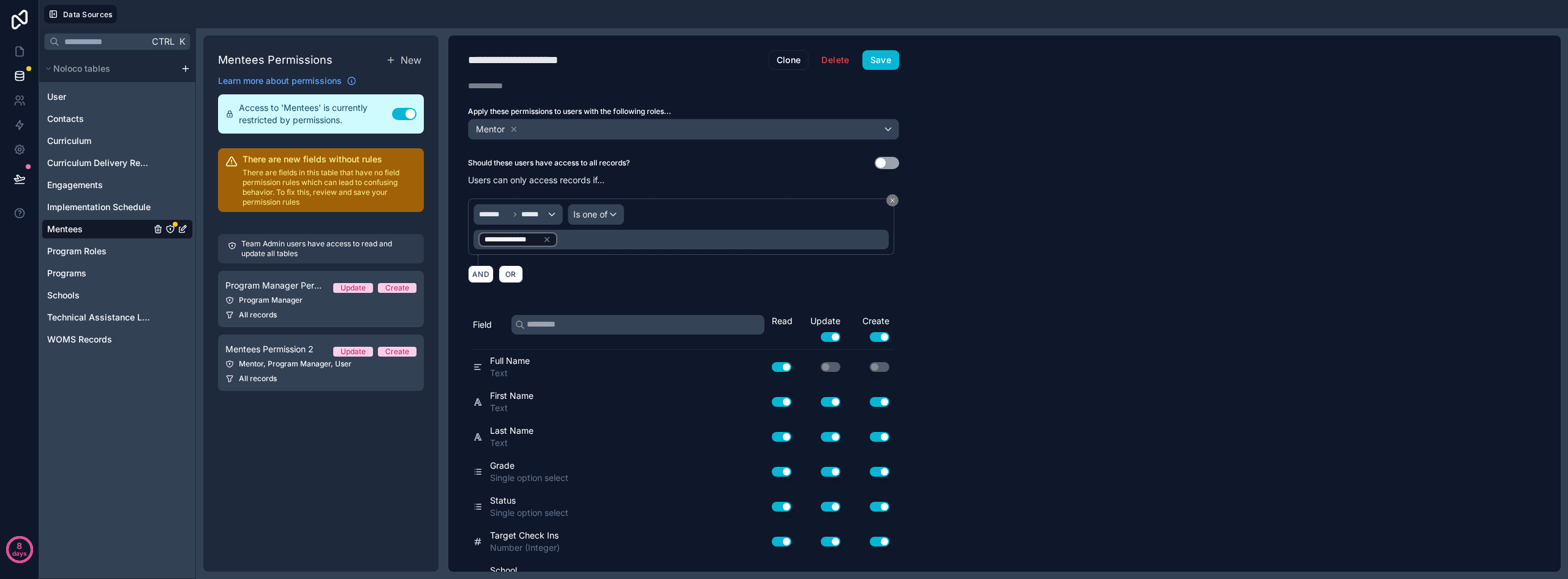
click at [1105, 293] on div "**********" at bounding box center [1004, 303] width 1112 height 536
click at [888, 56] on button "Save" at bounding box center [880, 60] width 37 height 19
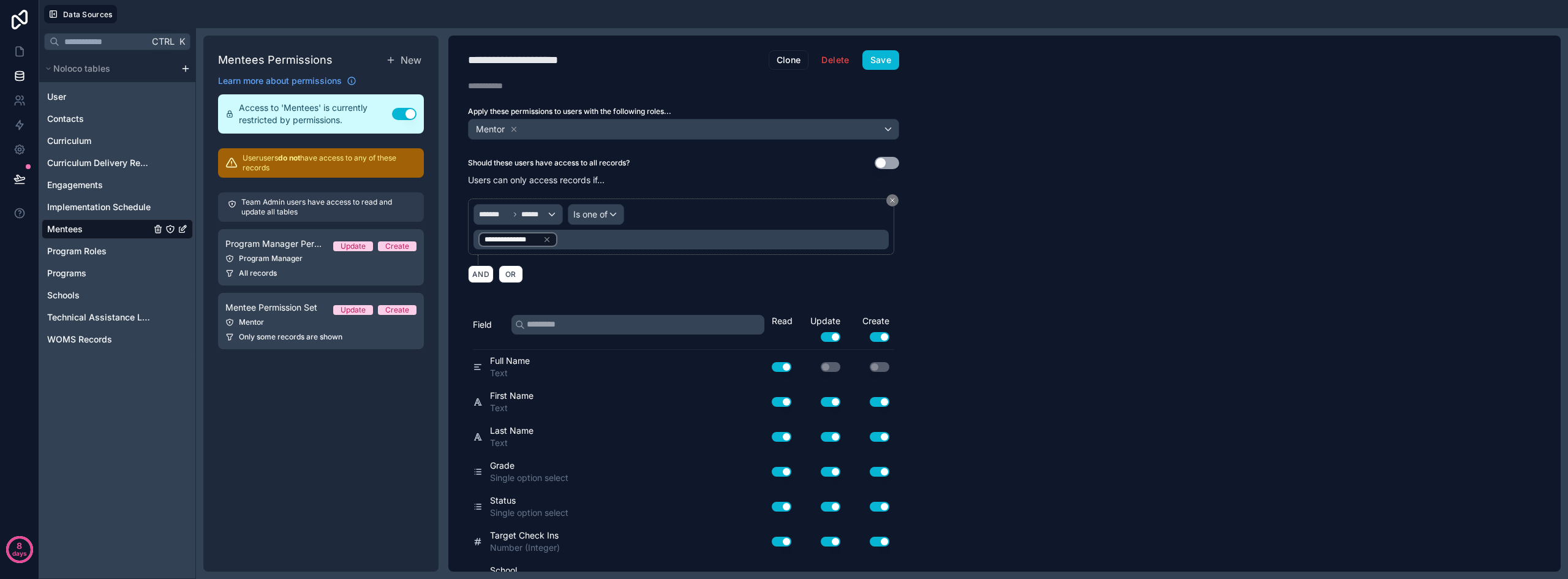
click at [91, 231] on div "Mentees" at bounding box center [117, 229] width 151 height 19
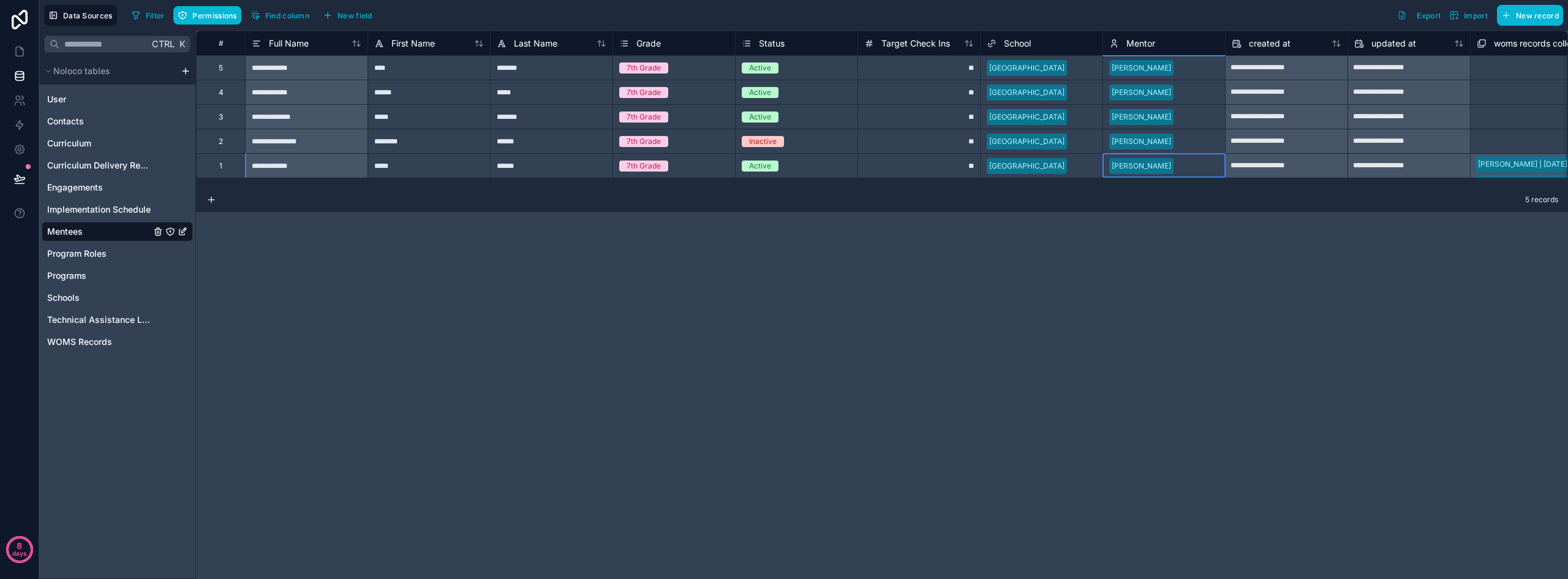
click at [1184, 168] on div "[PERSON_NAME]" at bounding box center [1163, 166] width 122 height 19
click at [23, 47] on icon at bounding box center [19, 51] width 12 height 12
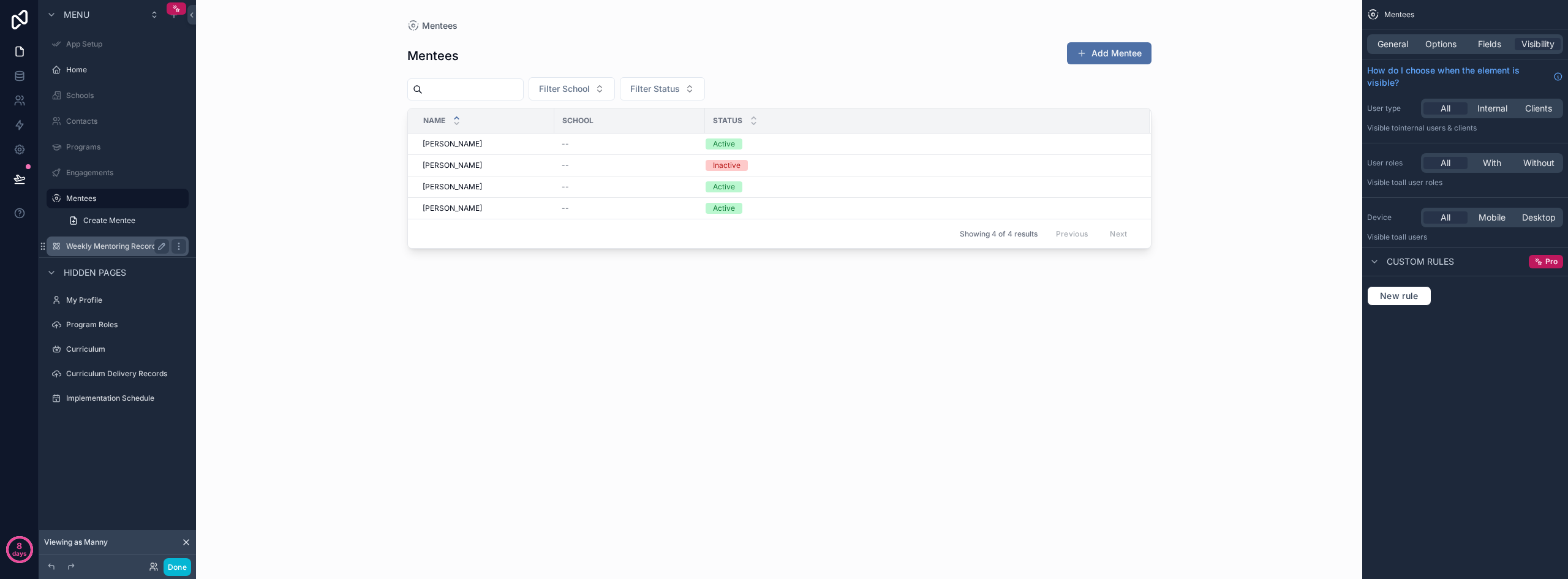
click at [115, 241] on label "Weekly Mentoring Records" at bounding box center [115, 246] width 98 height 10
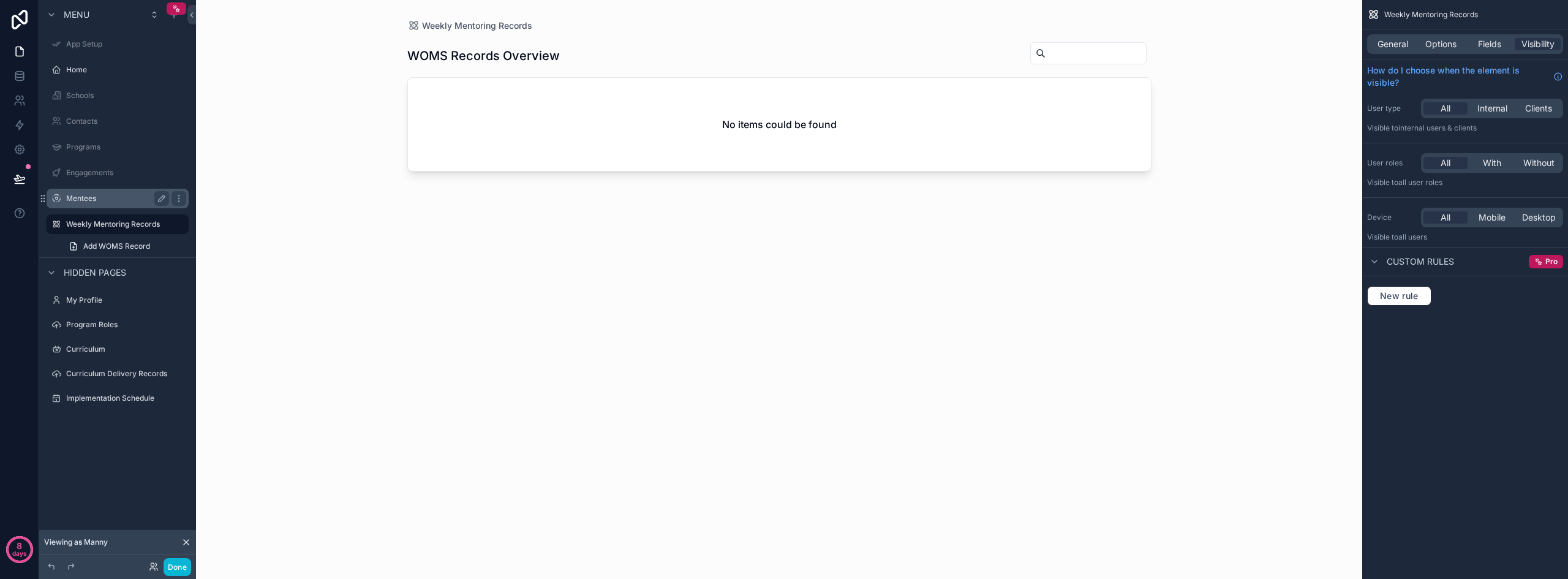
click at [87, 197] on label "Mentees" at bounding box center [115, 199] width 98 height 10
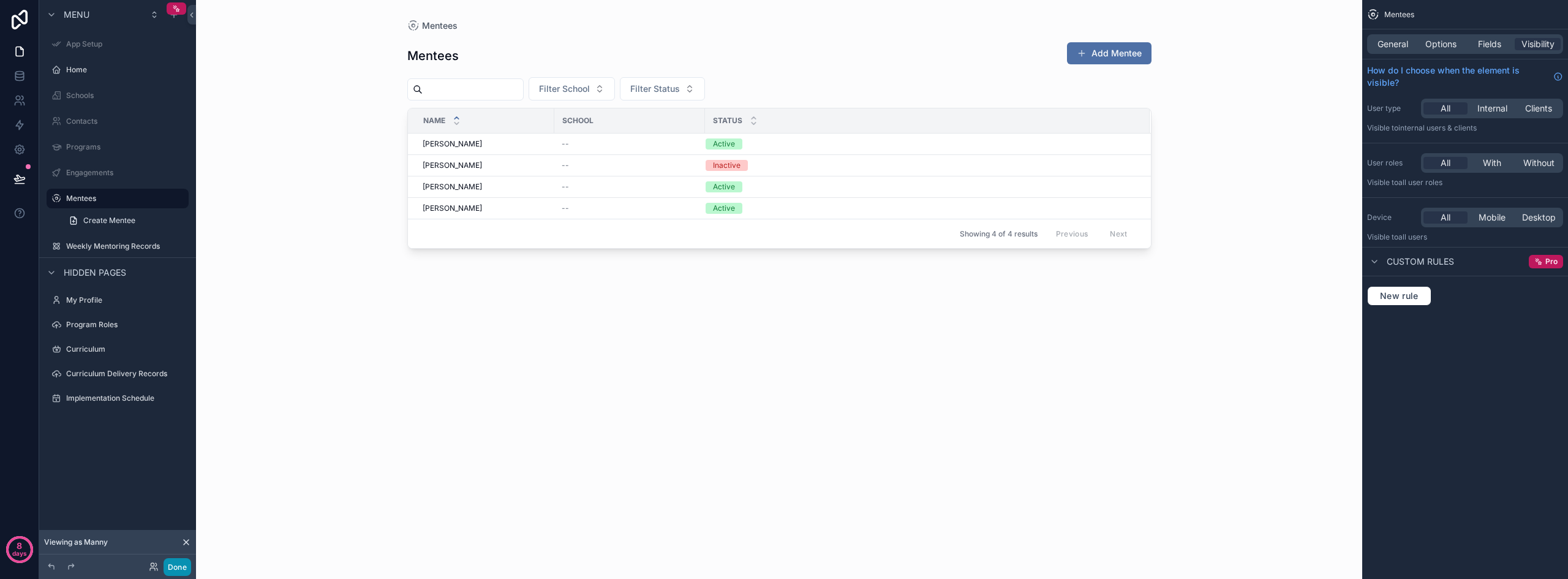
click at [172, 571] on button "Done" at bounding box center [177, 567] width 27 height 18
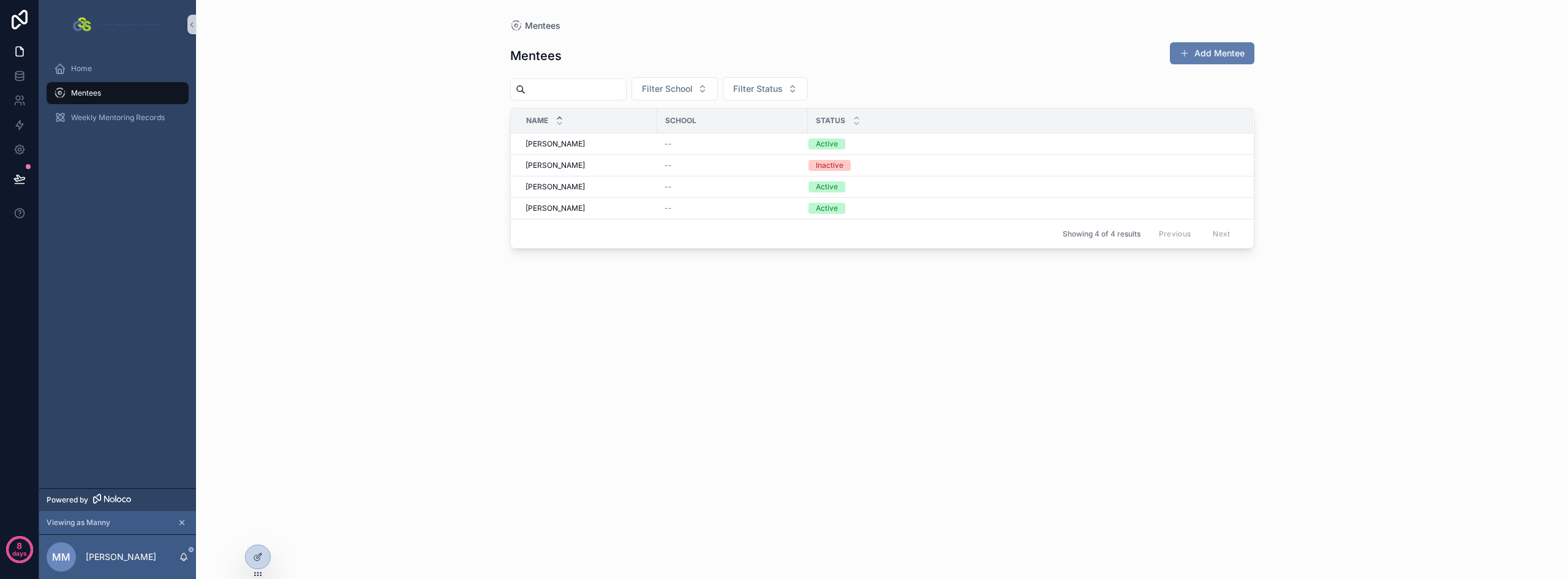
click at [1228, 55] on button "Add Mentee" at bounding box center [1211, 53] width 84 height 22
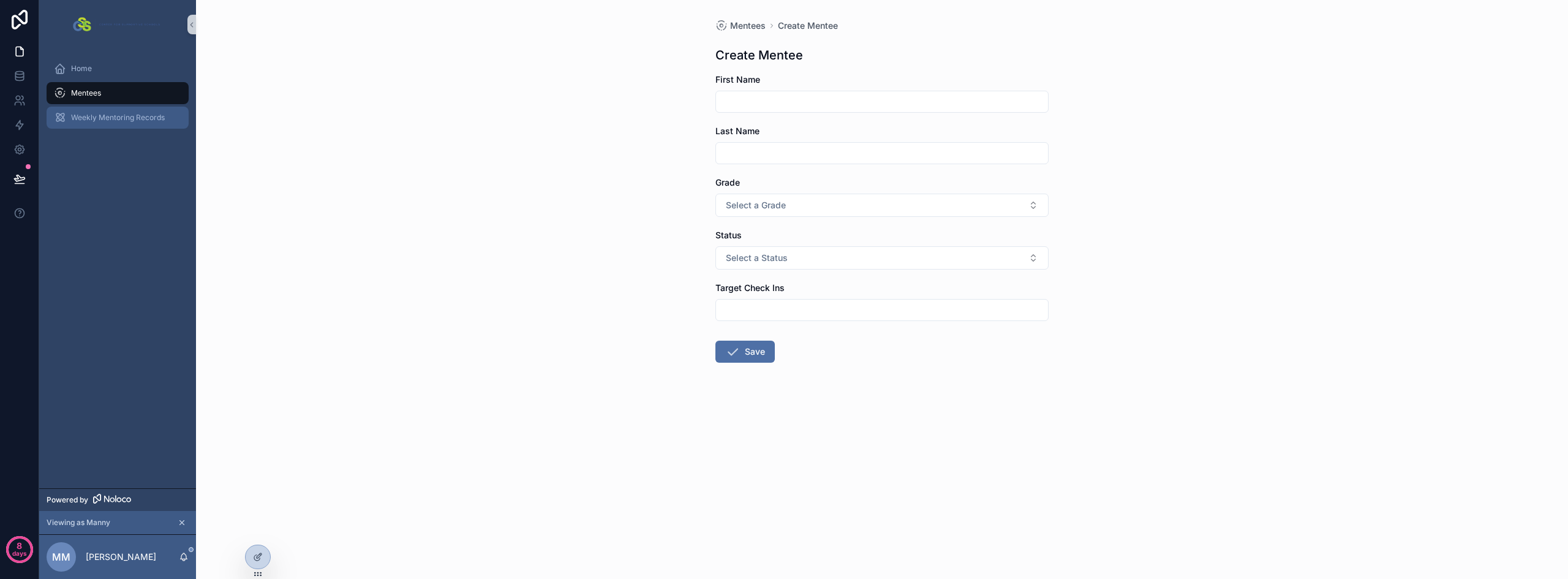
click at [114, 119] on span "Weekly Mentoring Records" at bounding box center [118, 118] width 94 height 10
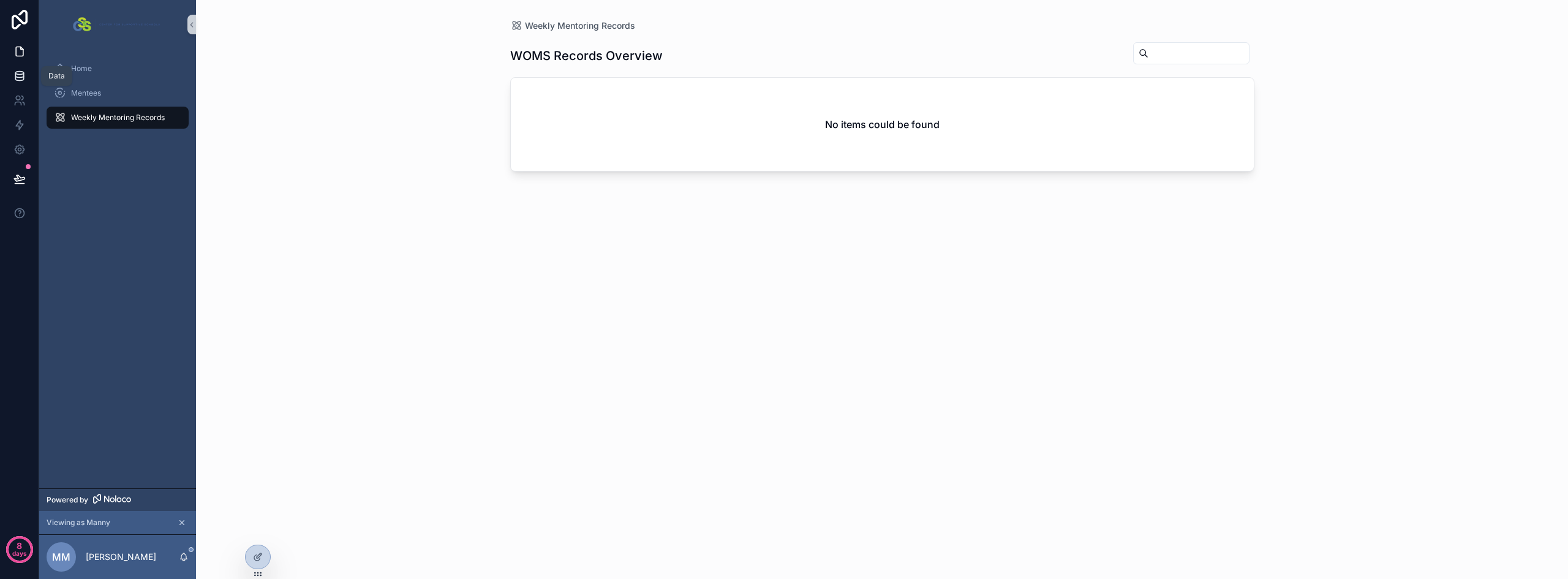
click at [14, 81] on icon at bounding box center [19, 76] width 12 height 12
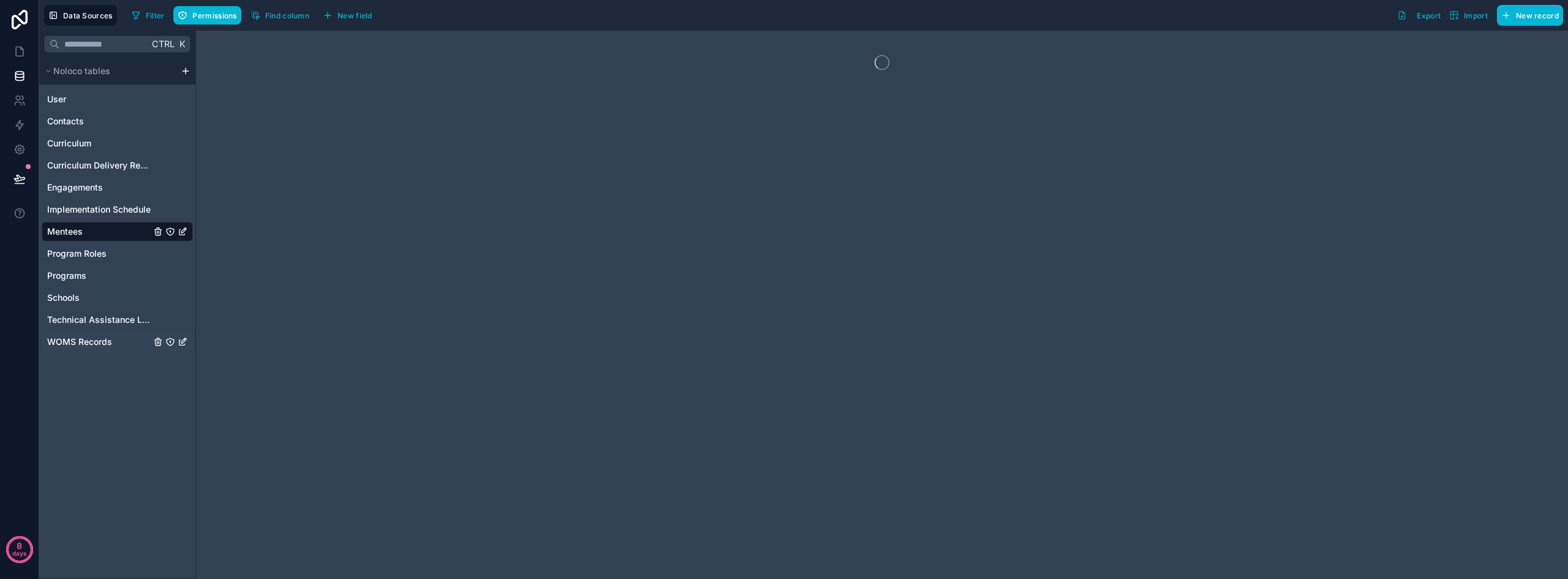
click at [83, 344] on span "WOMS Records" at bounding box center [80, 342] width 65 height 12
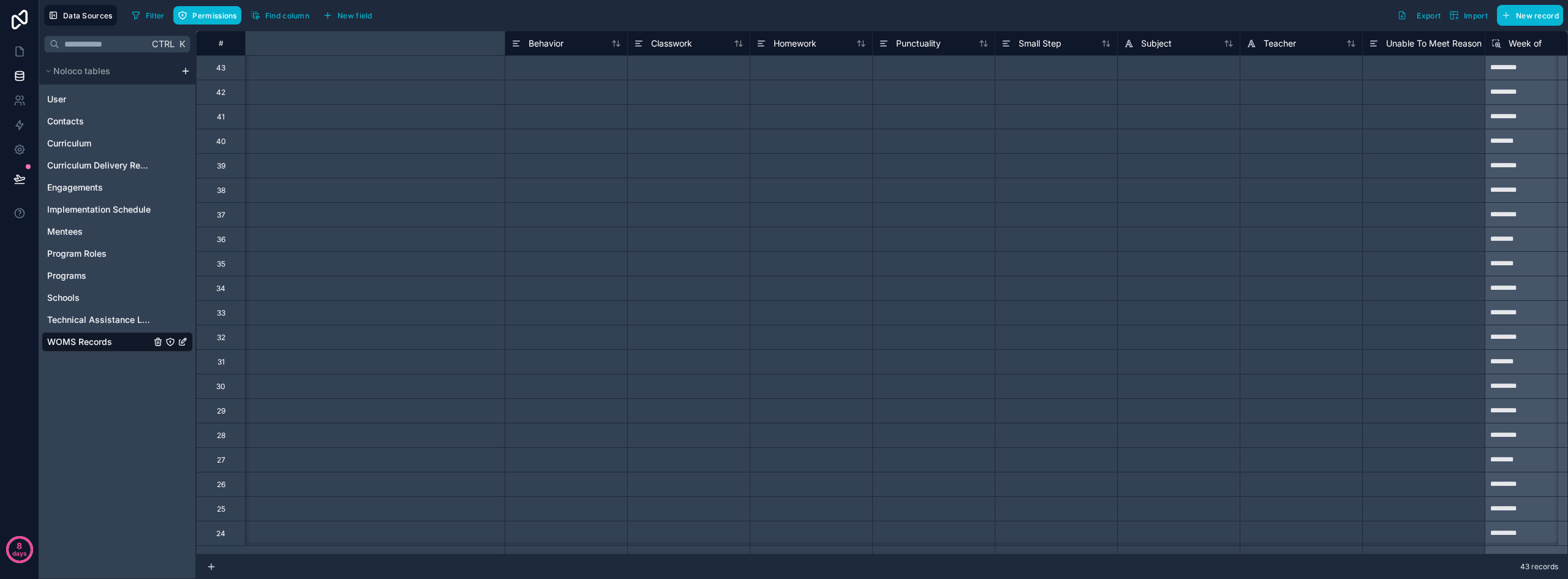
scroll to position [0, 2361]
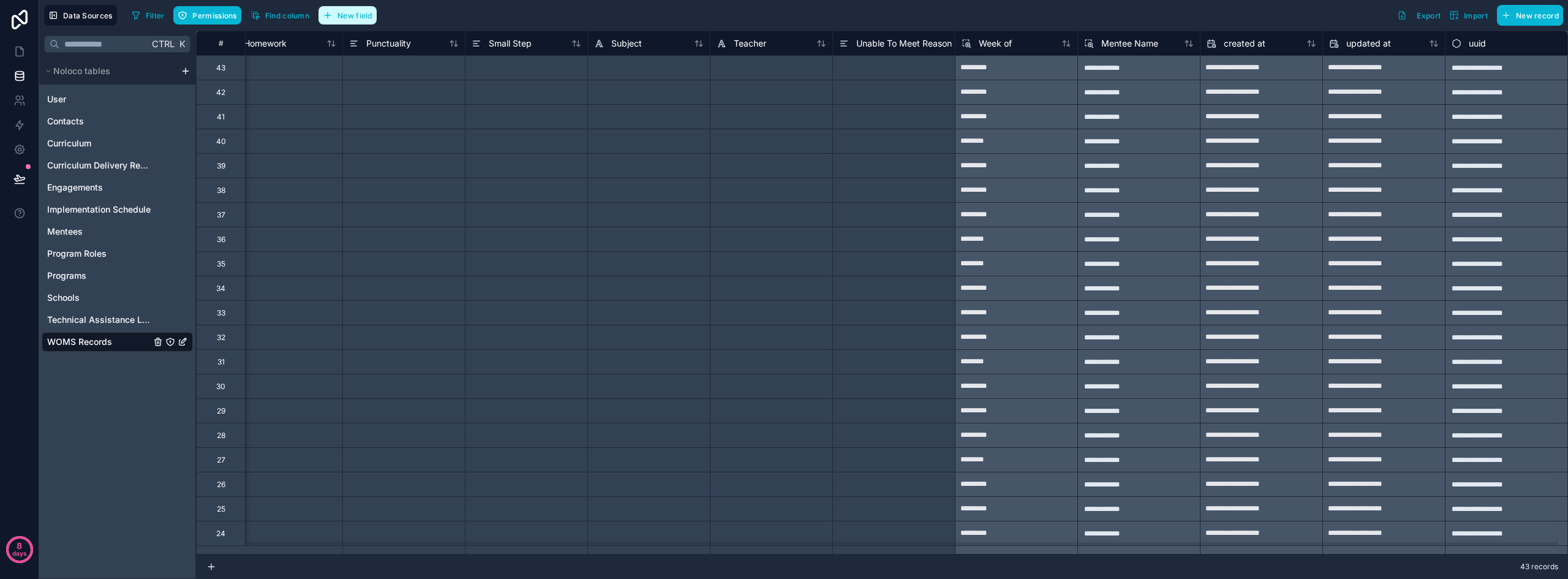
click at [355, 17] on span "New field" at bounding box center [355, 15] width 35 height 9
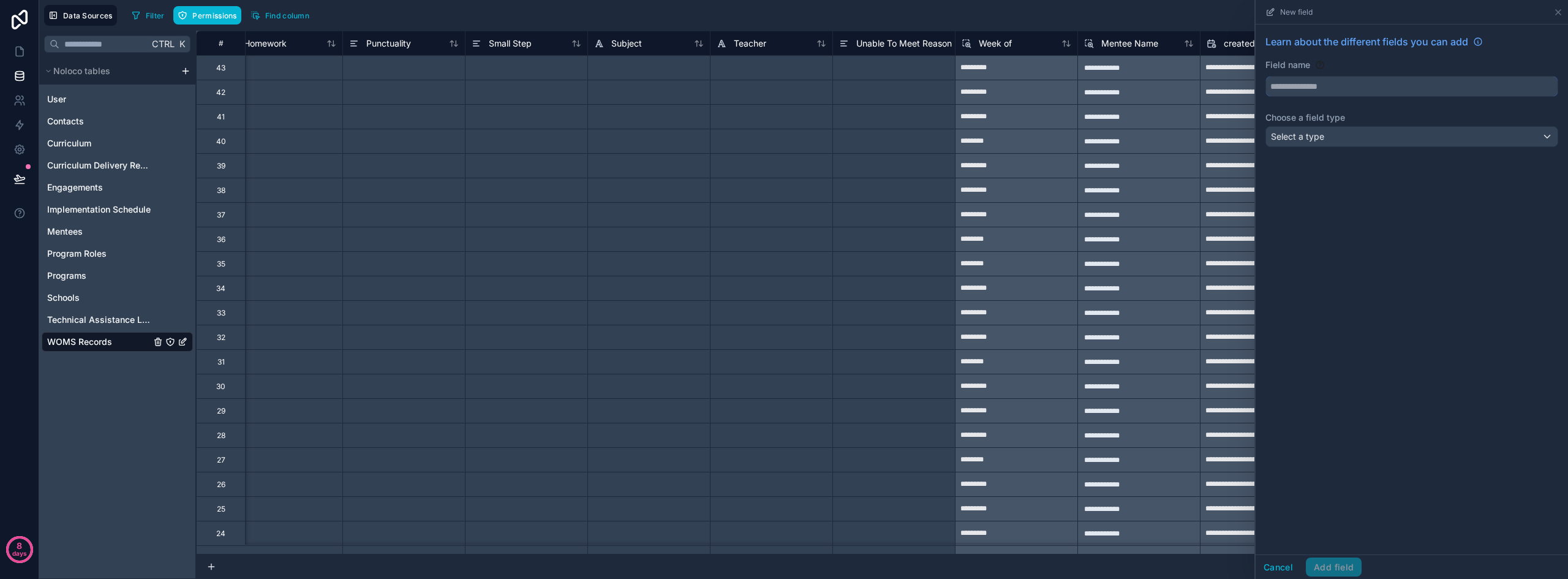
click at [1344, 85] on input "text" at bounding box center [1411, 86] width 291 height 19
click at [1265, 76] on button "******" at bounding box center [1411, 86] width 293 height 21
type input "**********"
click at [1323, 135] on span "Select a type" at bounding box center [1298, 136] width 53 height 10
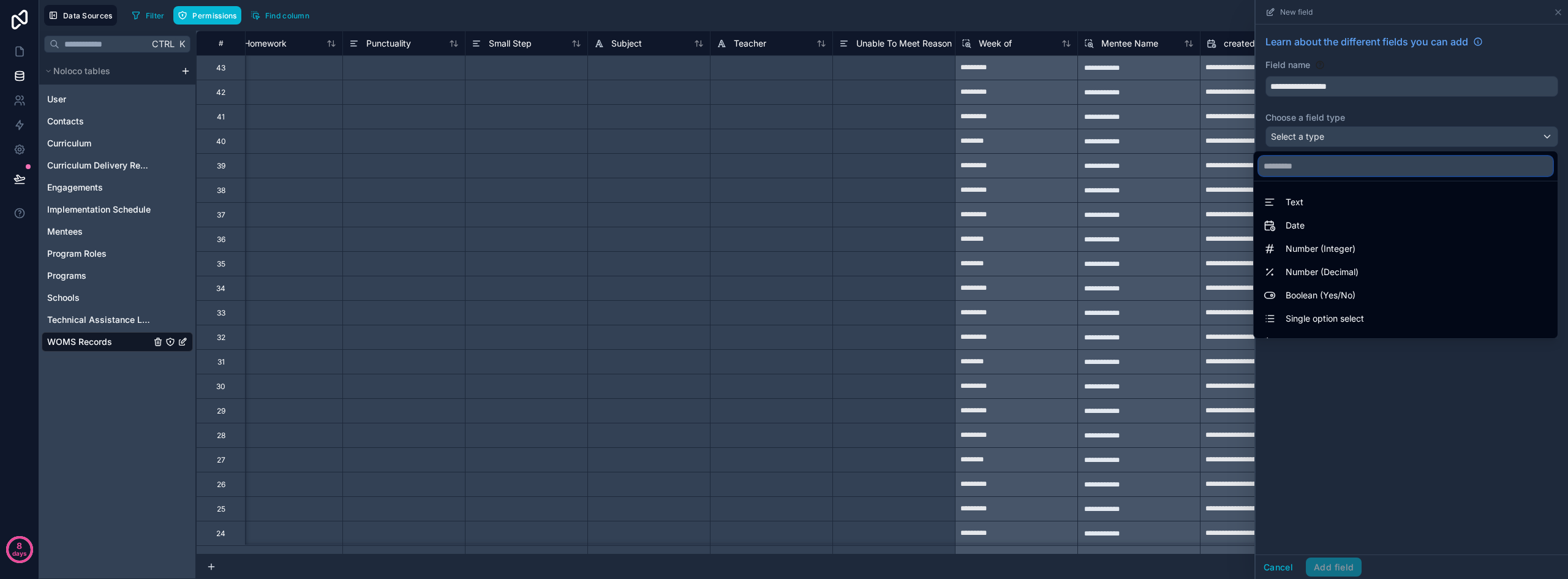
click at [1282, 164] on input "text" at bounding box center [1405, 165] width 294 height 19
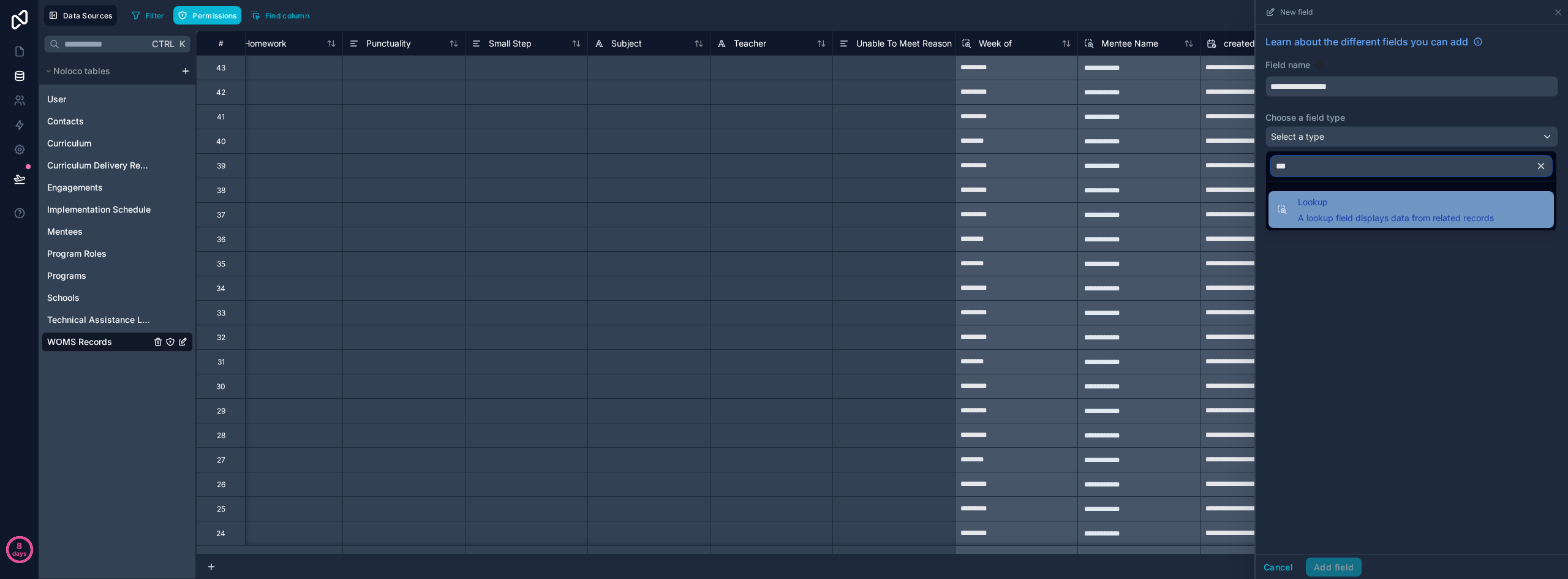
type input "***"
click at [1311, 201] on span "Lookup" at bounding box center [1395, 202] width 196 height 14
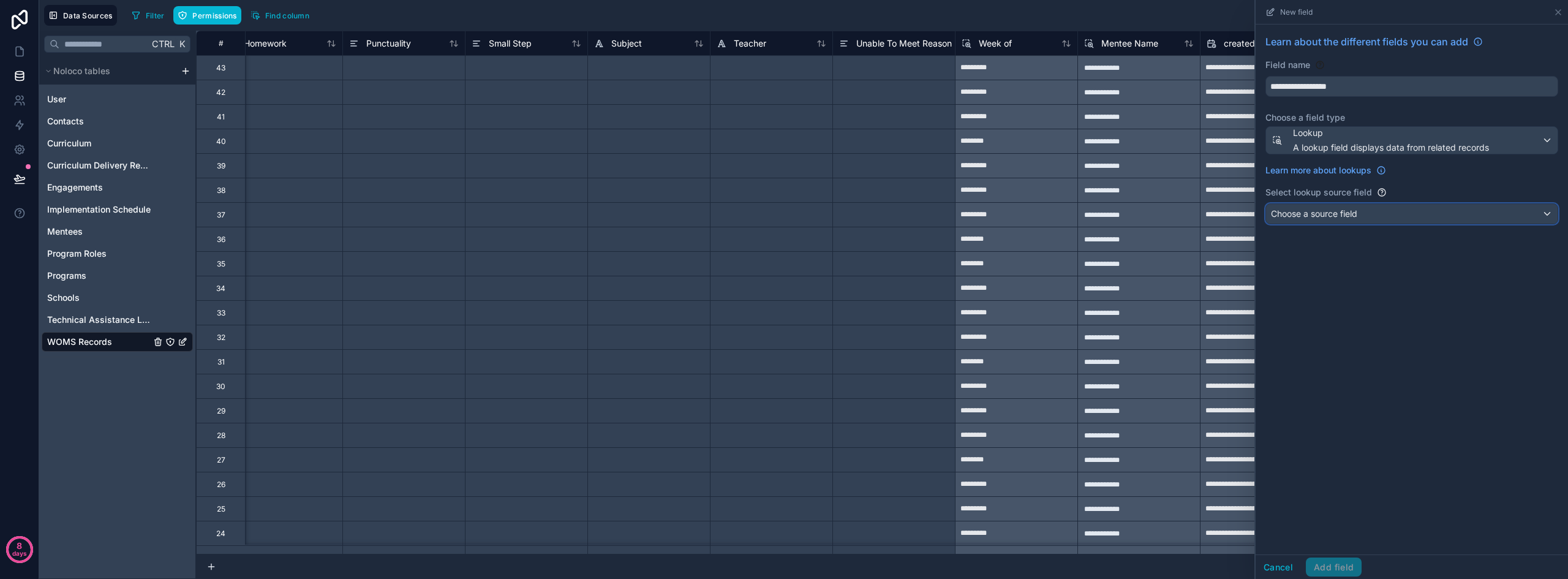
click at [1316, 212] on span "Choose a source field" at bounding box center [1314, 213] width 86 height 10
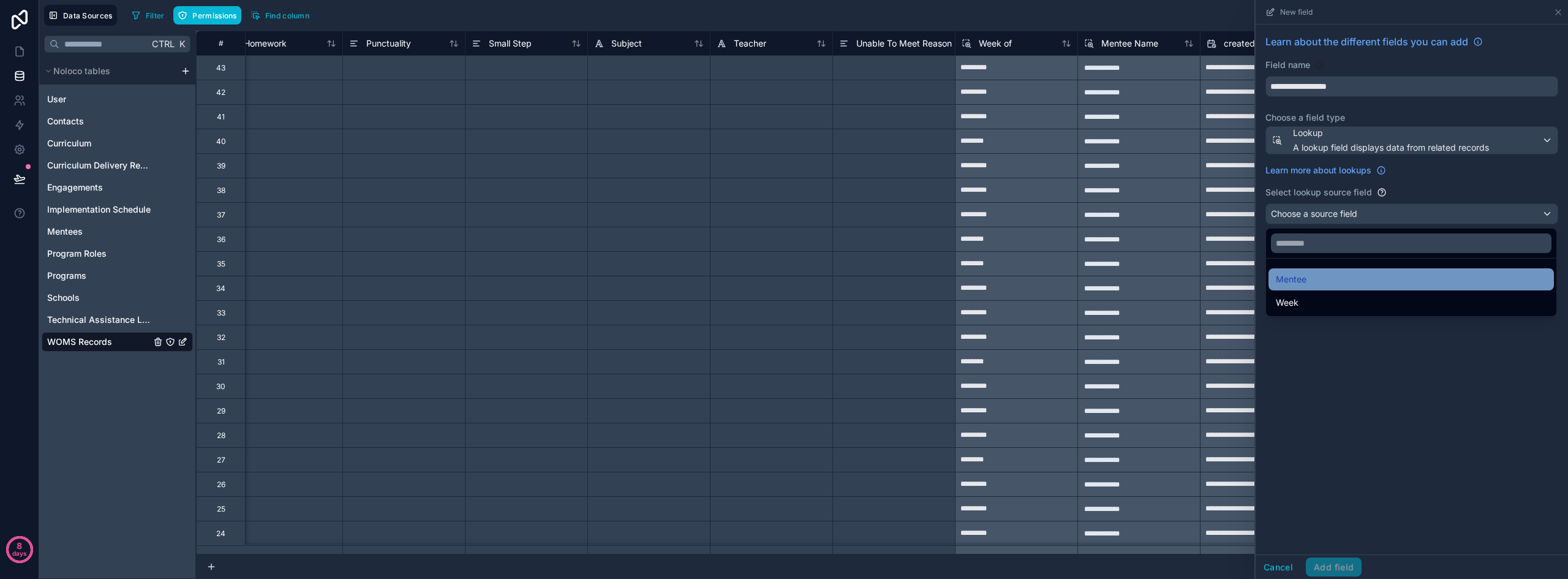
click at [1333, 286] on div "Mentee" at bounding box center [1410, 279] width 270 height 14
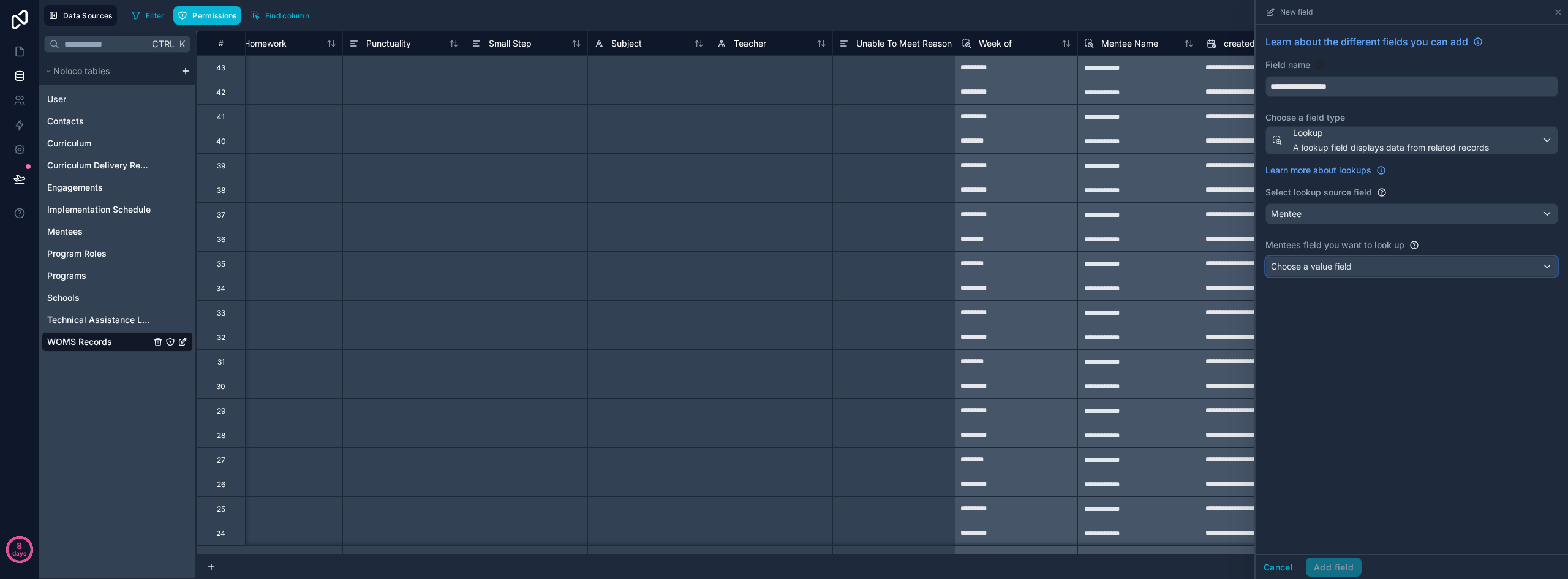
click at [1332, 270] on span "Choose a value field" at bounding box center [1311, 266] width 81 height 10
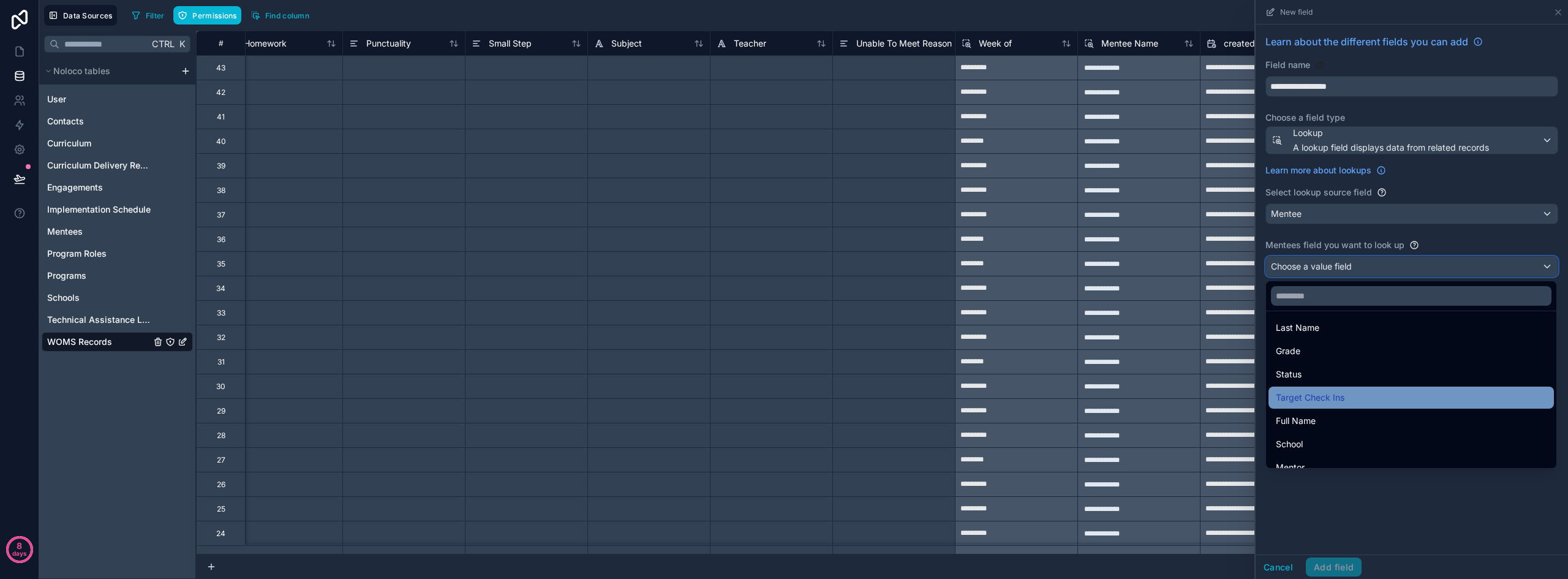
scroll to position [40, 0]
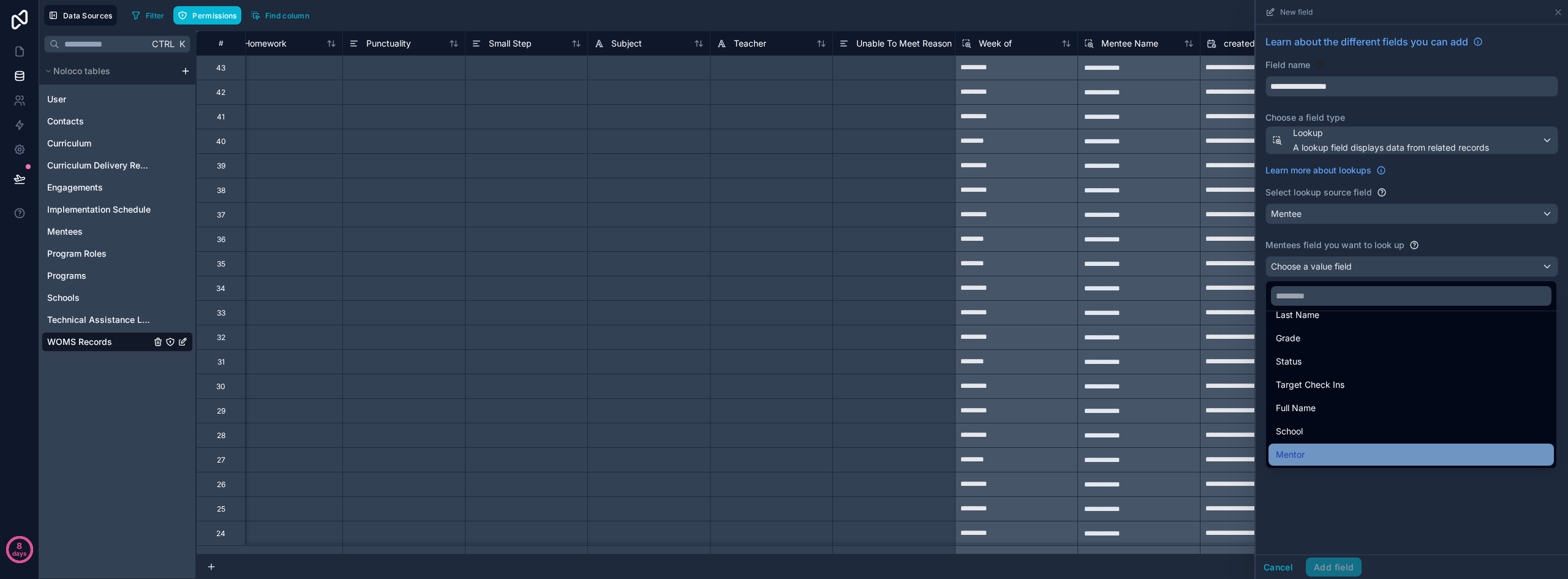
click at [1323, 443] on div "Mentor" at bounding box center [1410, 454] width 286 height 22
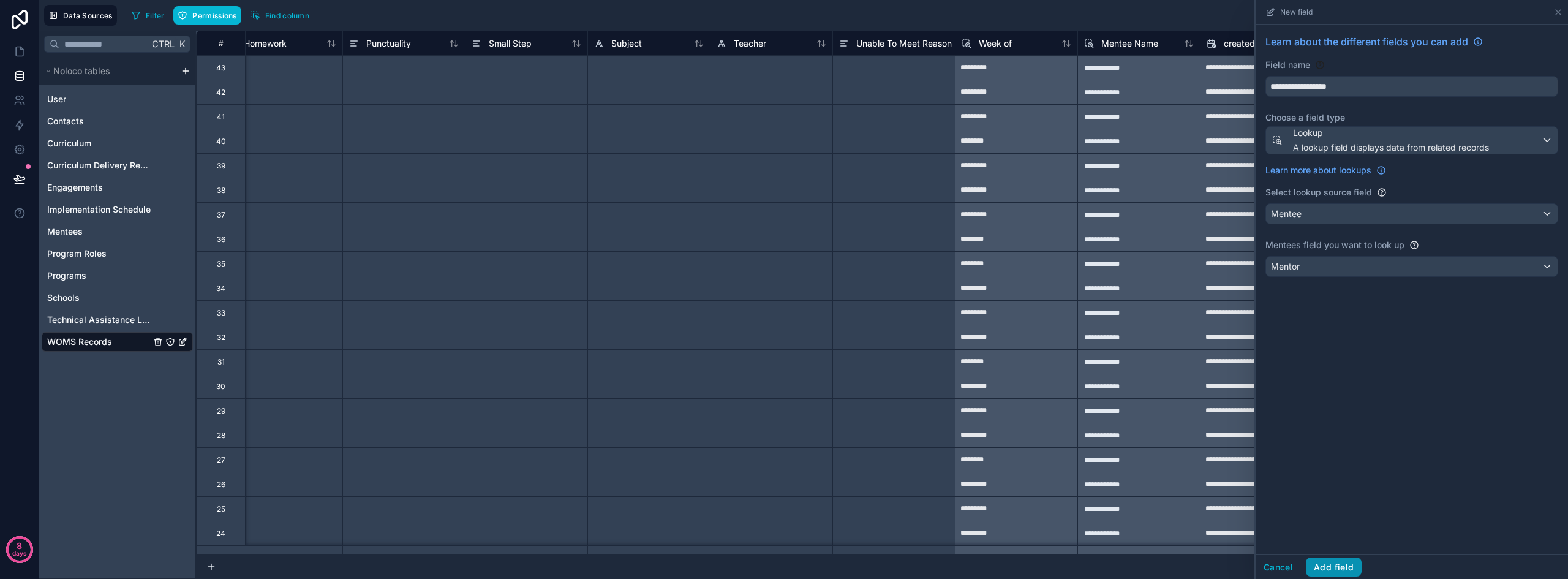
click at [1341, 563] on button "Add field" at bounding box center [1333, 567] width 55 height 19
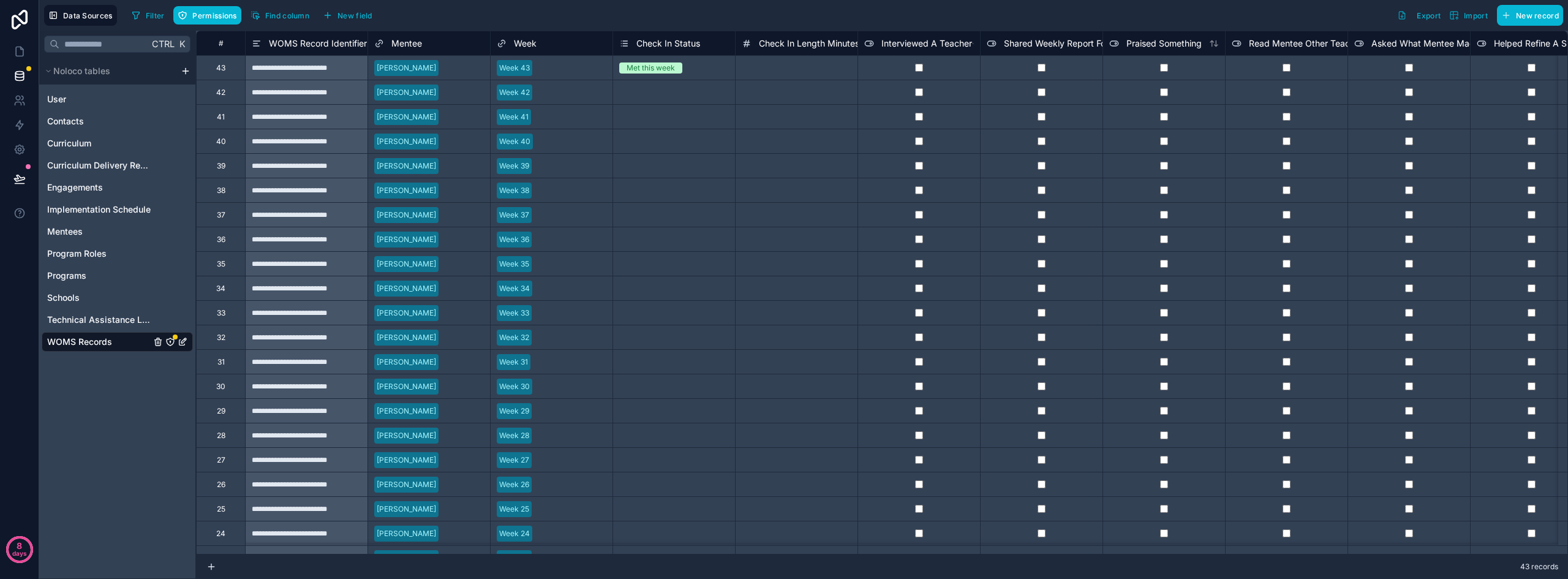
click at [169, 340] on icon "WOMS Records" at bounding box center [170, 342] width 10 height 10
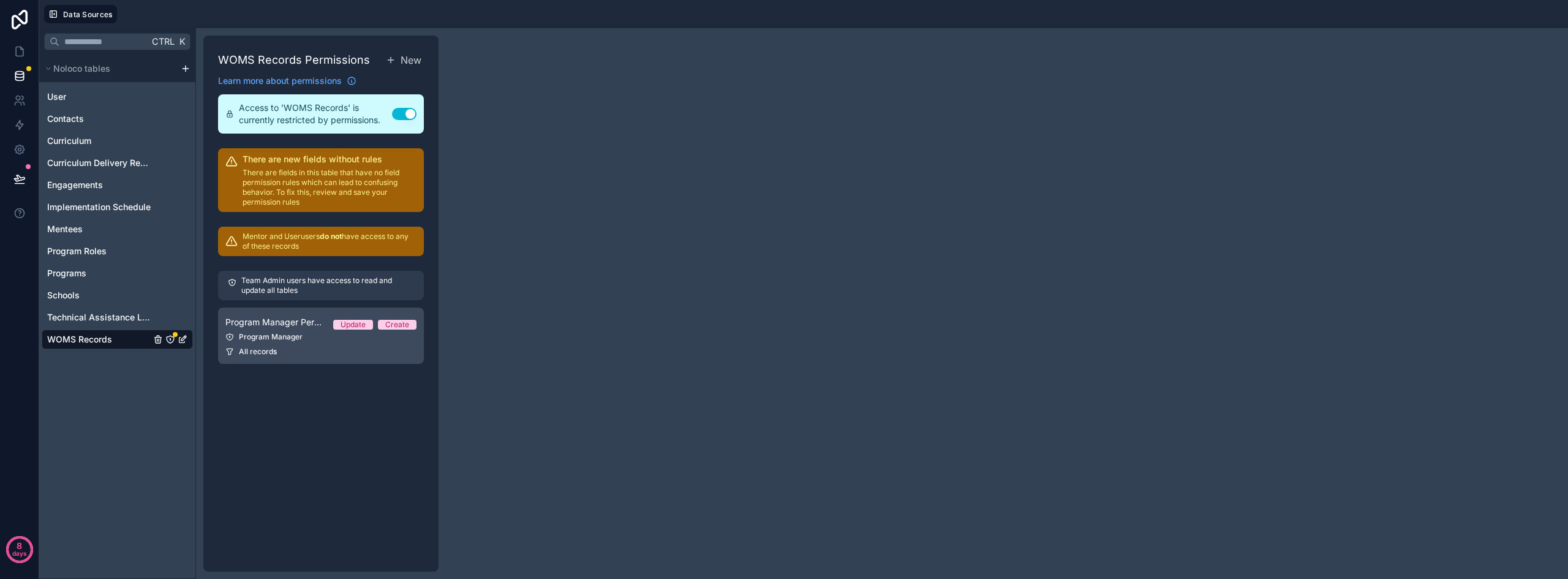
click at [293, 336] on div "Program Manager" at bounding box center [321, 337] width 191 height 10
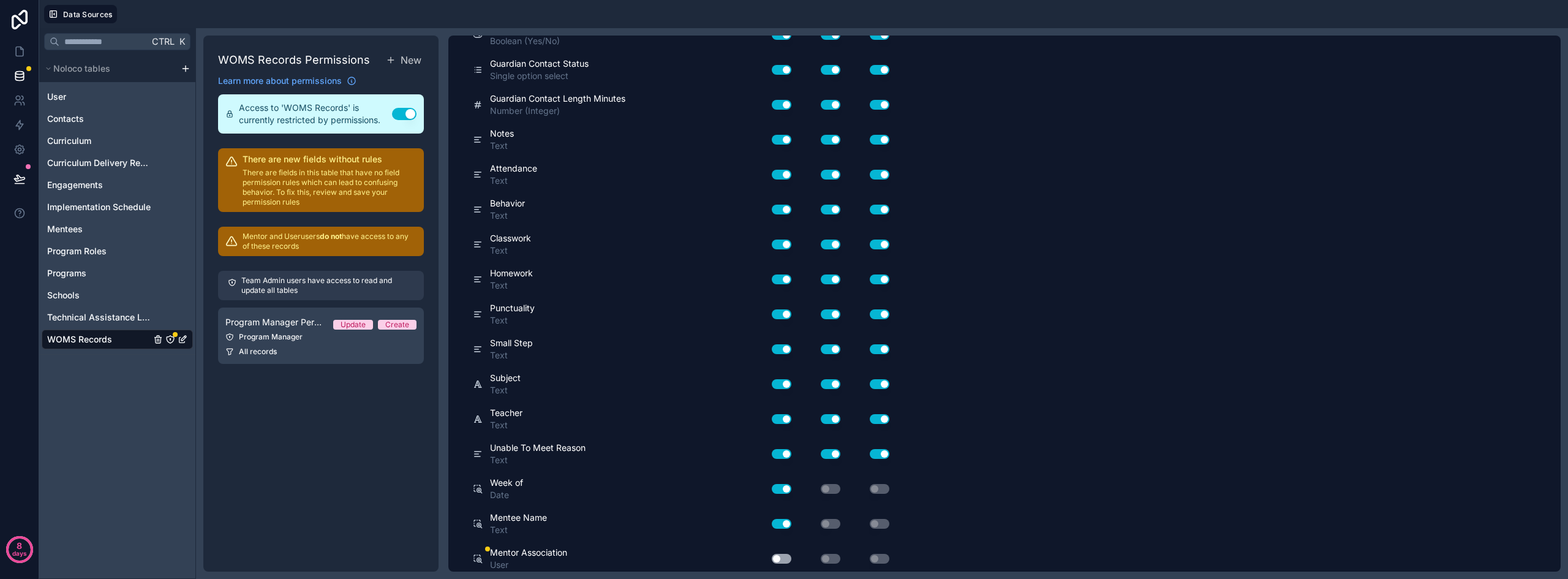
scroll to position [652, 0]
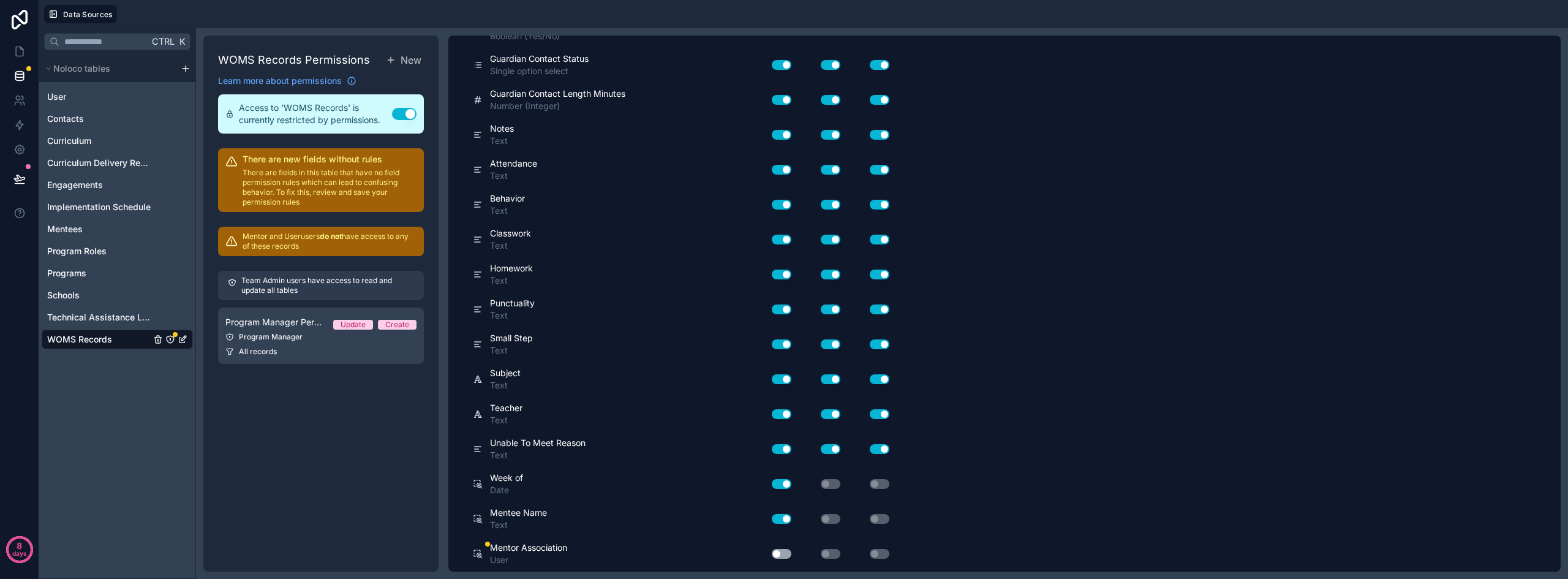
click at [779, 555] on button "Use setting" at bounding box center [781, 554] width 19 height 10
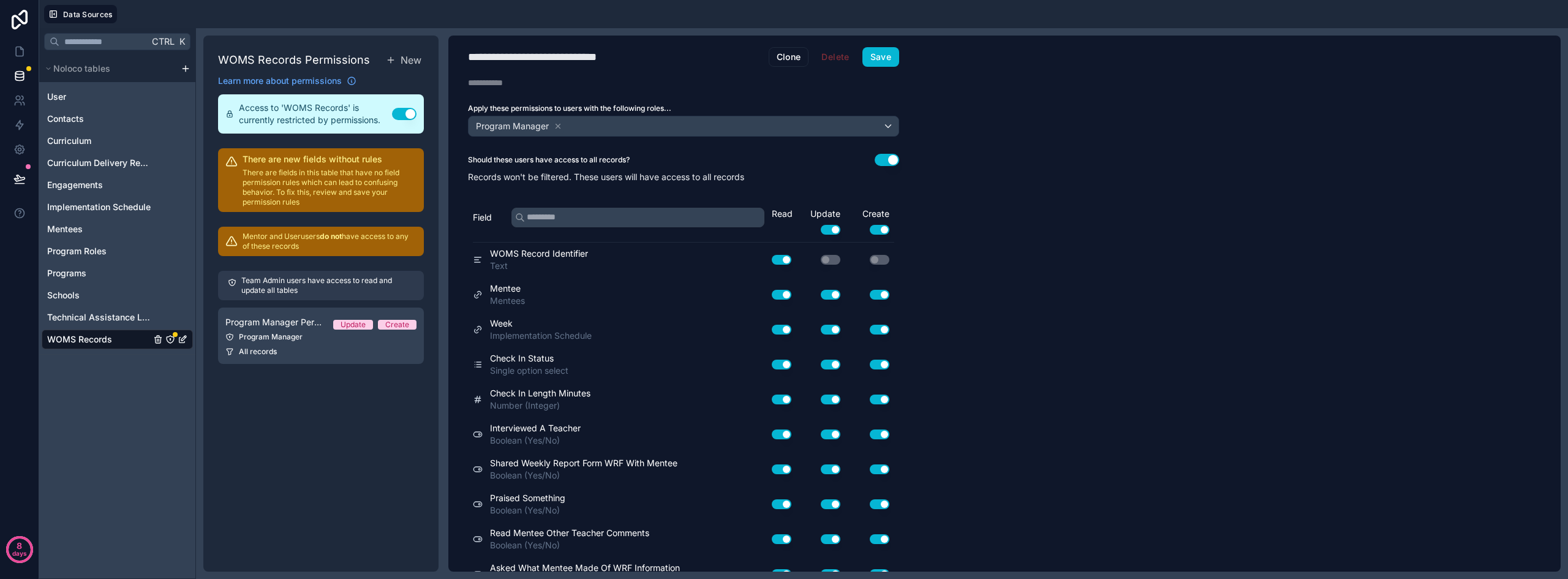
scroll to position [0, 0]
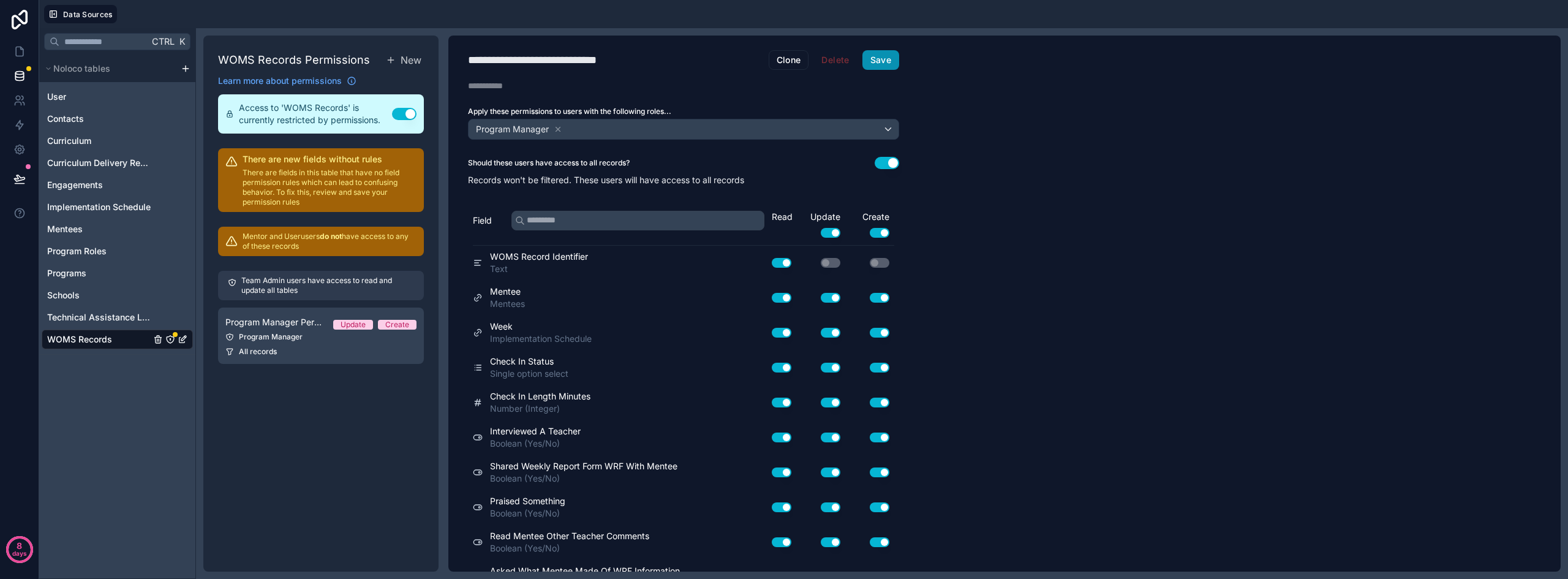
click at [883, 68] on button "Save" at bounding box center [880, 60] width 37 height 19
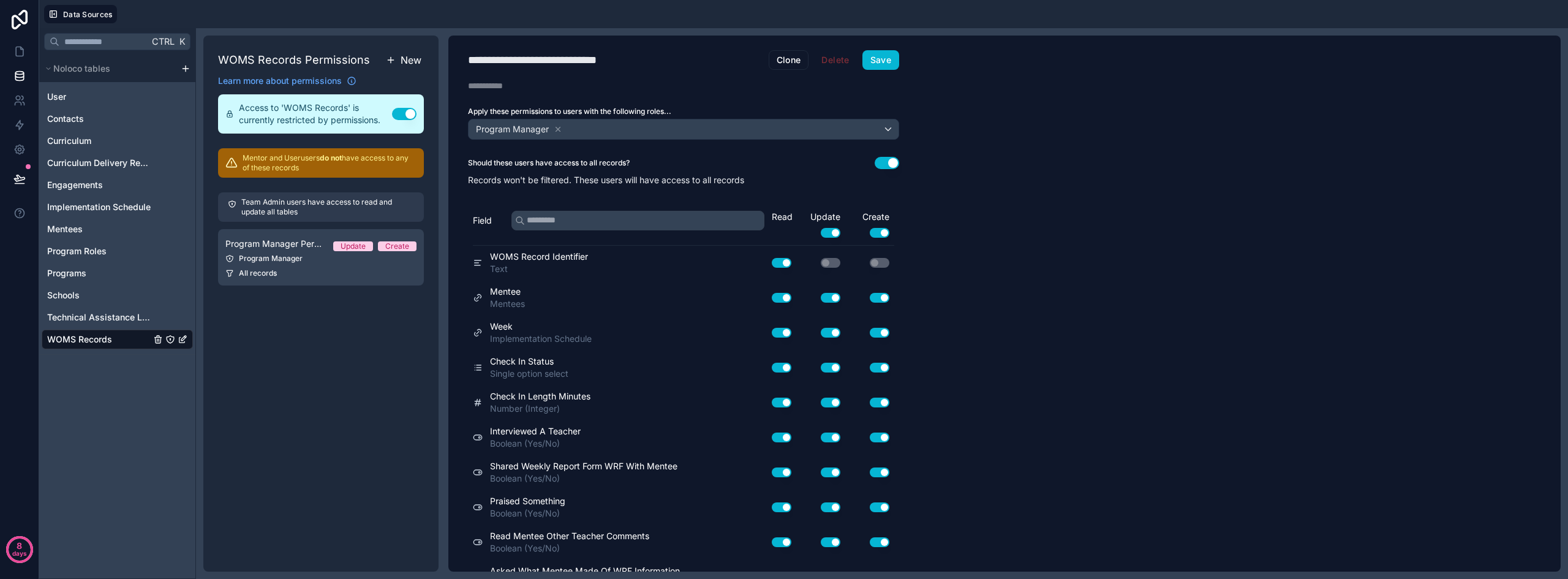
click at [398, 61] on button "New" at bounding box center [404, 60] width 40 height 19
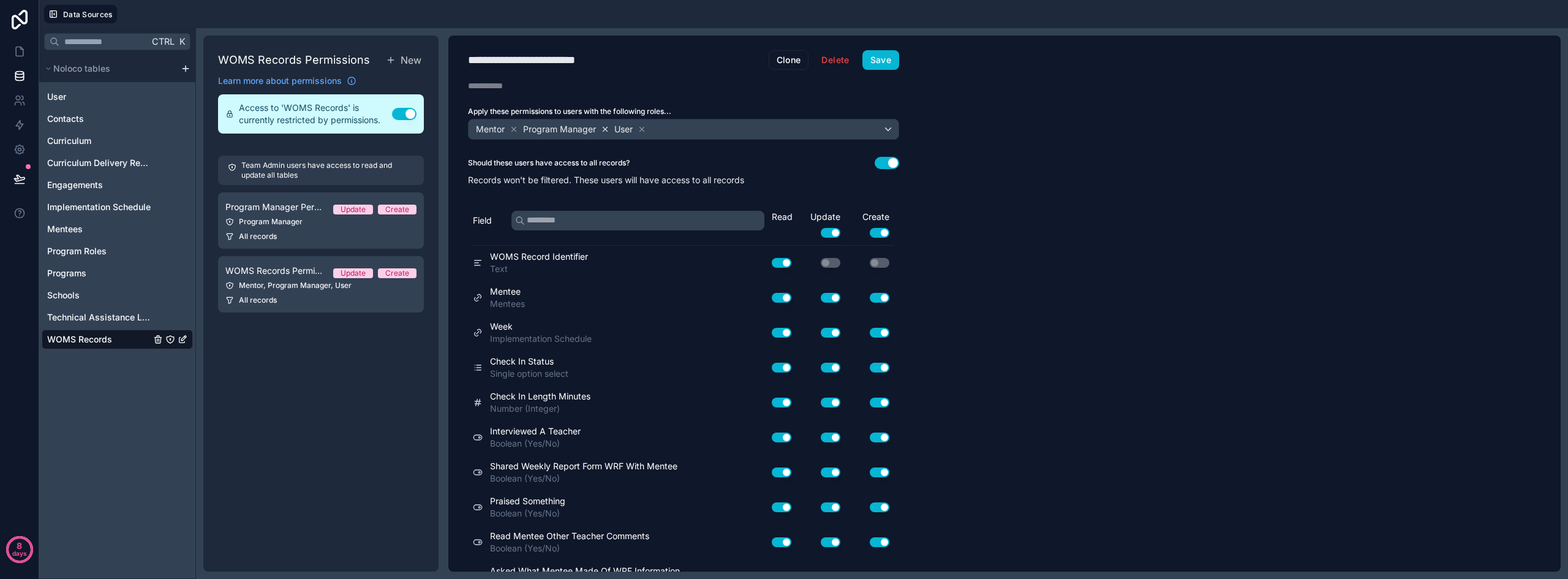
click at [603, 128] on icon at bounding box center [606, 129] width 4 height 4
click at [551, 127] on icon at bounding box center [550, 129] width 9 height 9
click at [539, 58] on div "**********" at bounding box center [549, 60] width 163 height 17
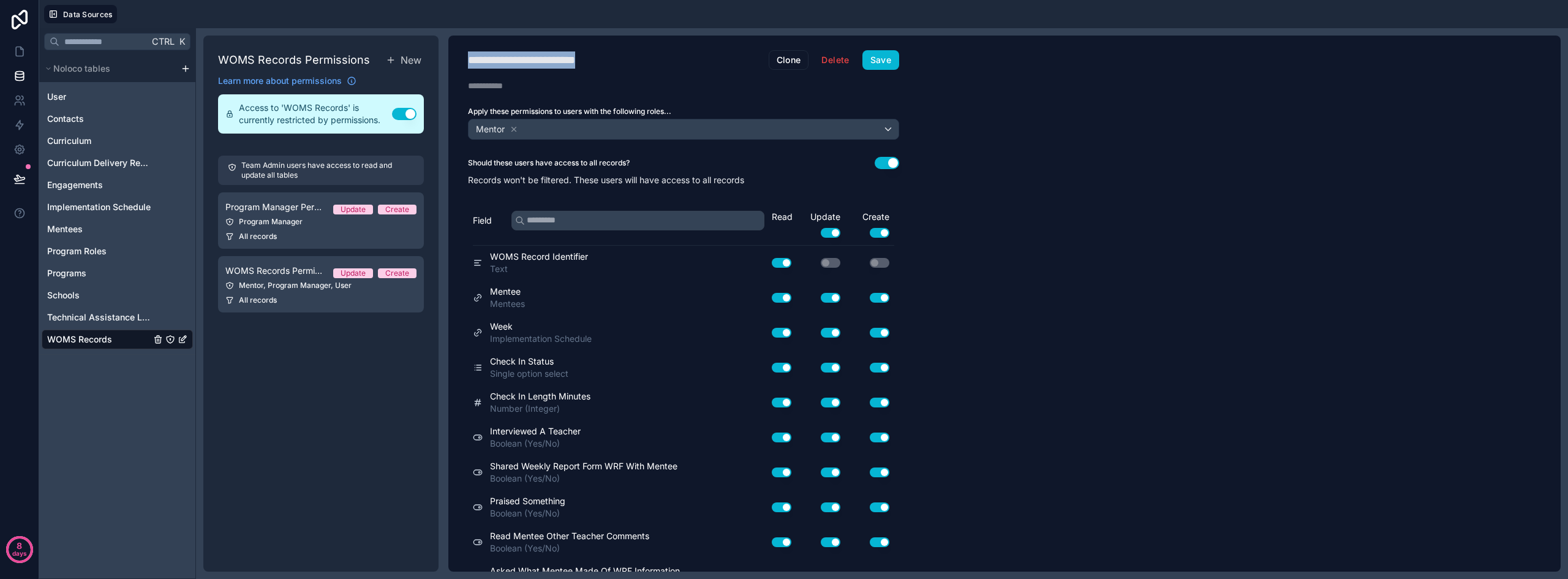
type div "**********"
click at [893, 160] on button "Use setting" at bounding box center [887, 163] width 24 height 12
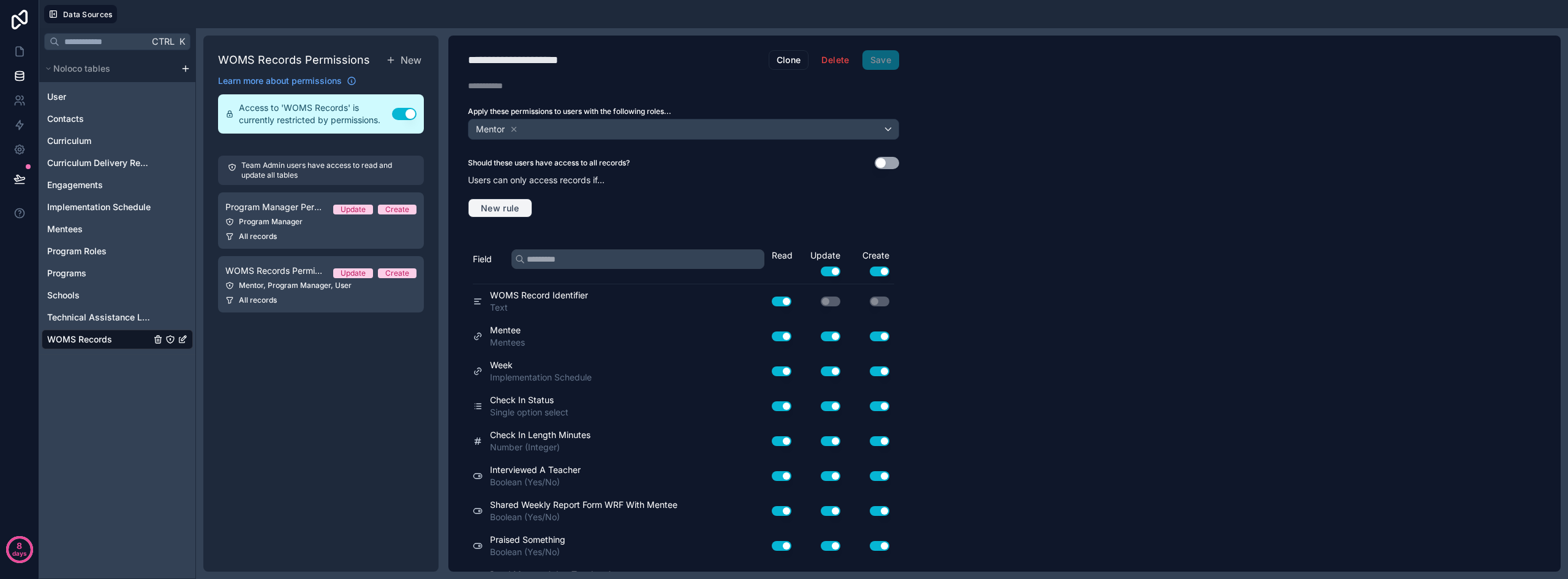
click at [497, 206] on span "New rule" at bounding box center [500, 208] width 48 height 11
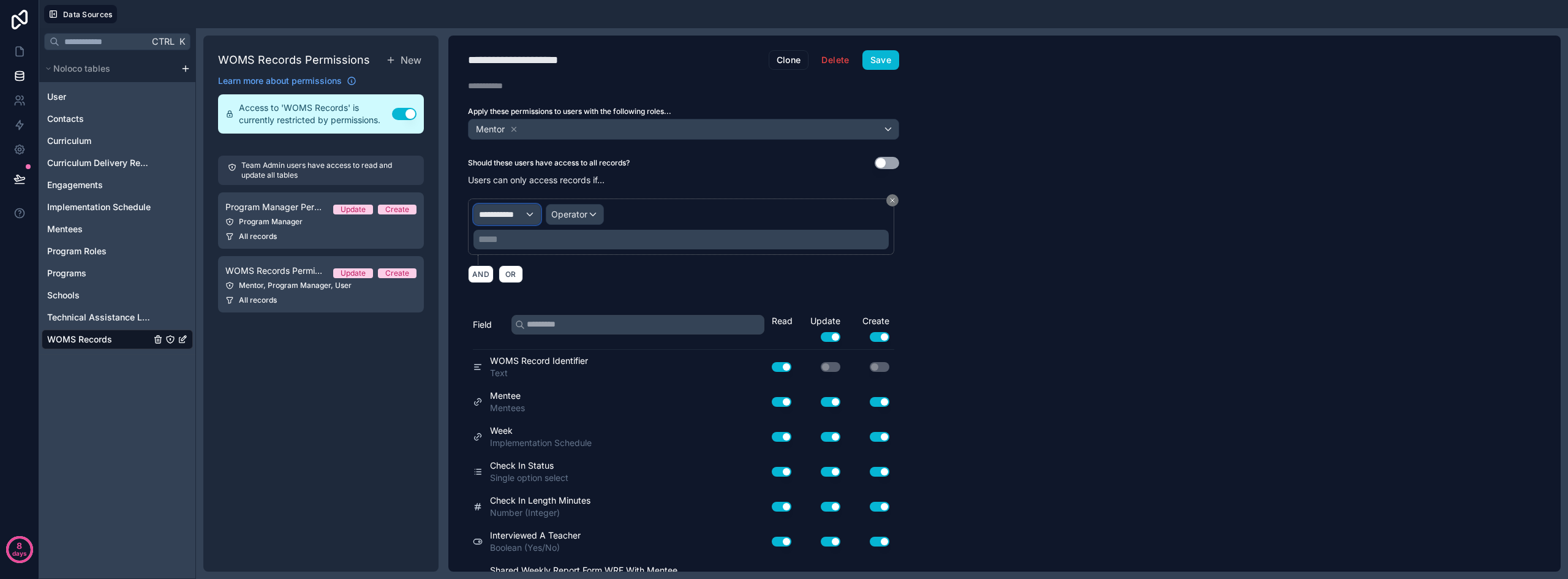
click at [506, 214] on span "**********" at bounding box center [501, 214] width 45 height 12
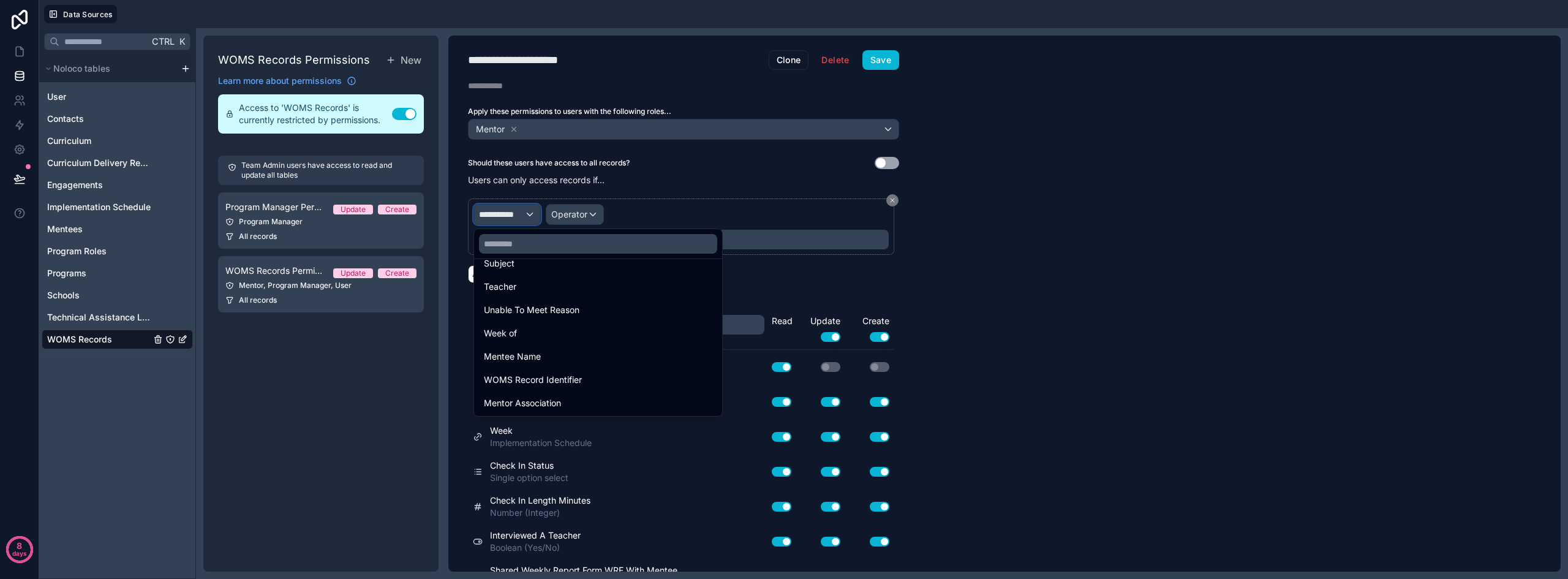
scroll to position [599, 0]
click at [549, 401] on span "Mentor Association" at bounding box center [522, 402] width 77 height 14
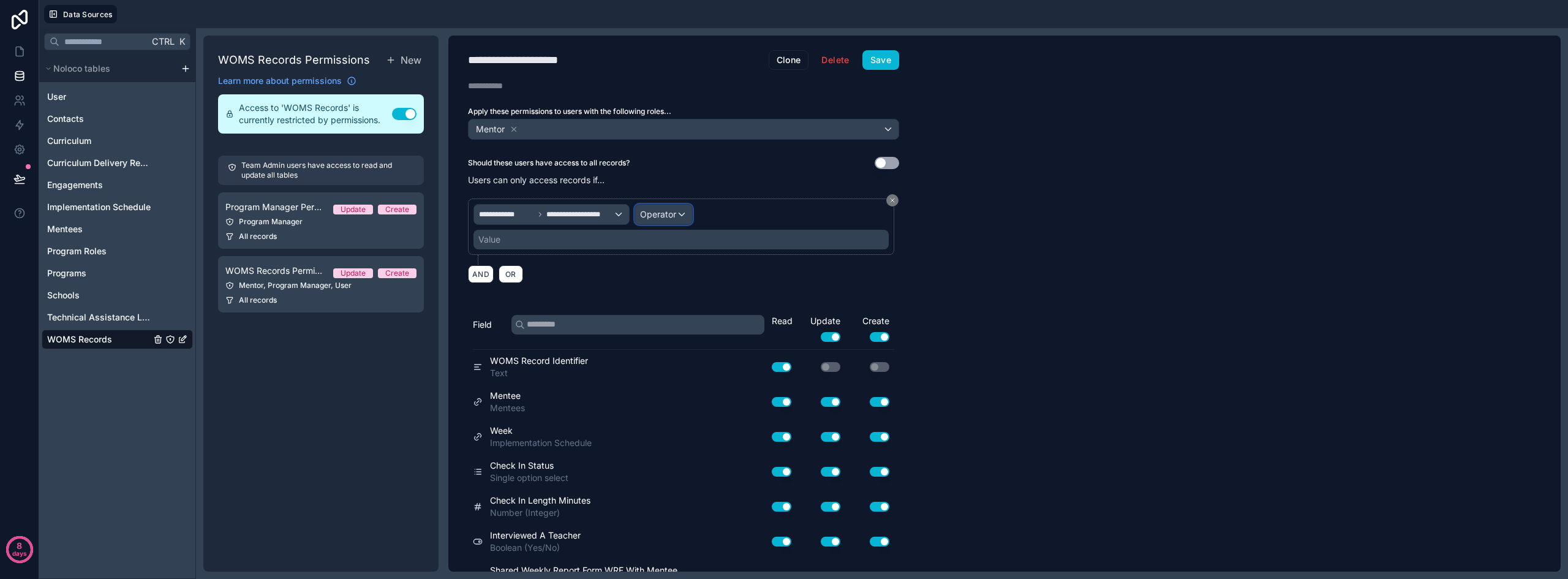
click at [644, 221] on div "Operator" at bounding box center [663, 214] width 57 height 19
click at [659, 322] on span "Is one of" at bounding box center [662, 327] width 35 height 14
click at [585, 241] on div "Value" at bounding box center [680, 239] width 415 height 19
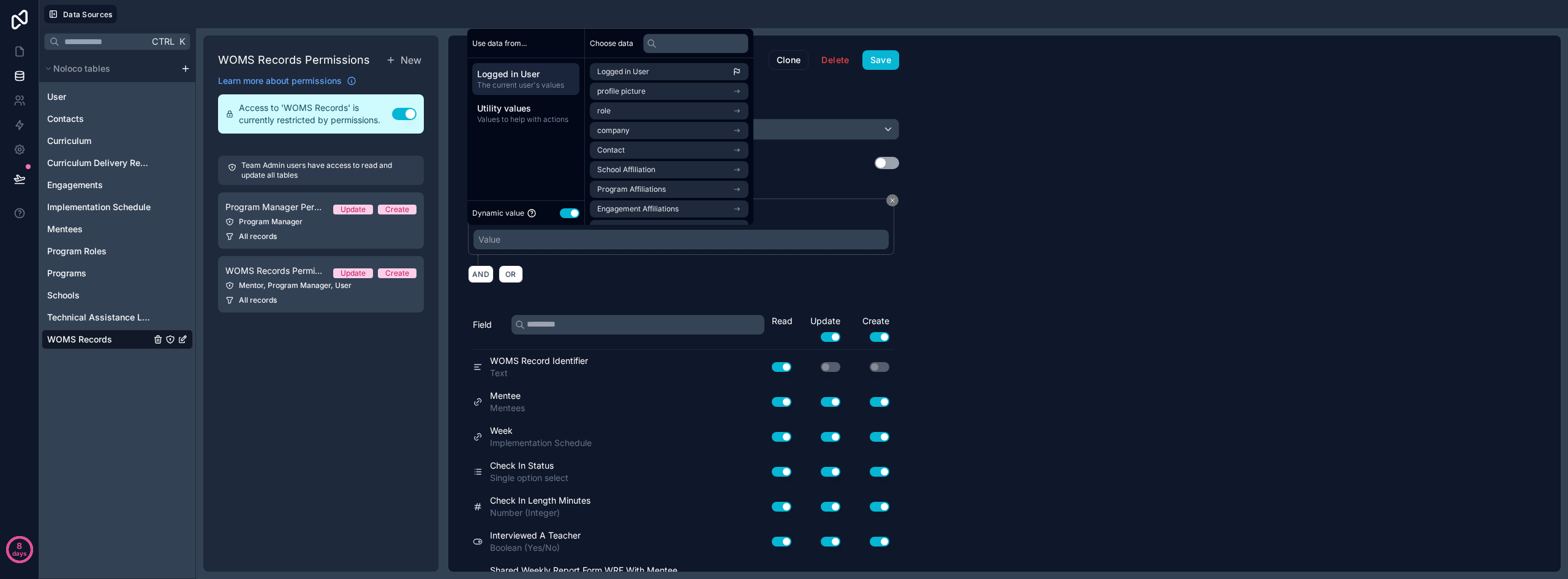
click at [527, 76] on span "Logged in User" at bounding box center [525, 74] width 97 height 12
click at [532, 73] on span "Logged in User" at bounding box center [525, 74] width 97 height 12
click at [620, 72] on span "Logged in User" at bounding box center [623, 72] width 52 height 10
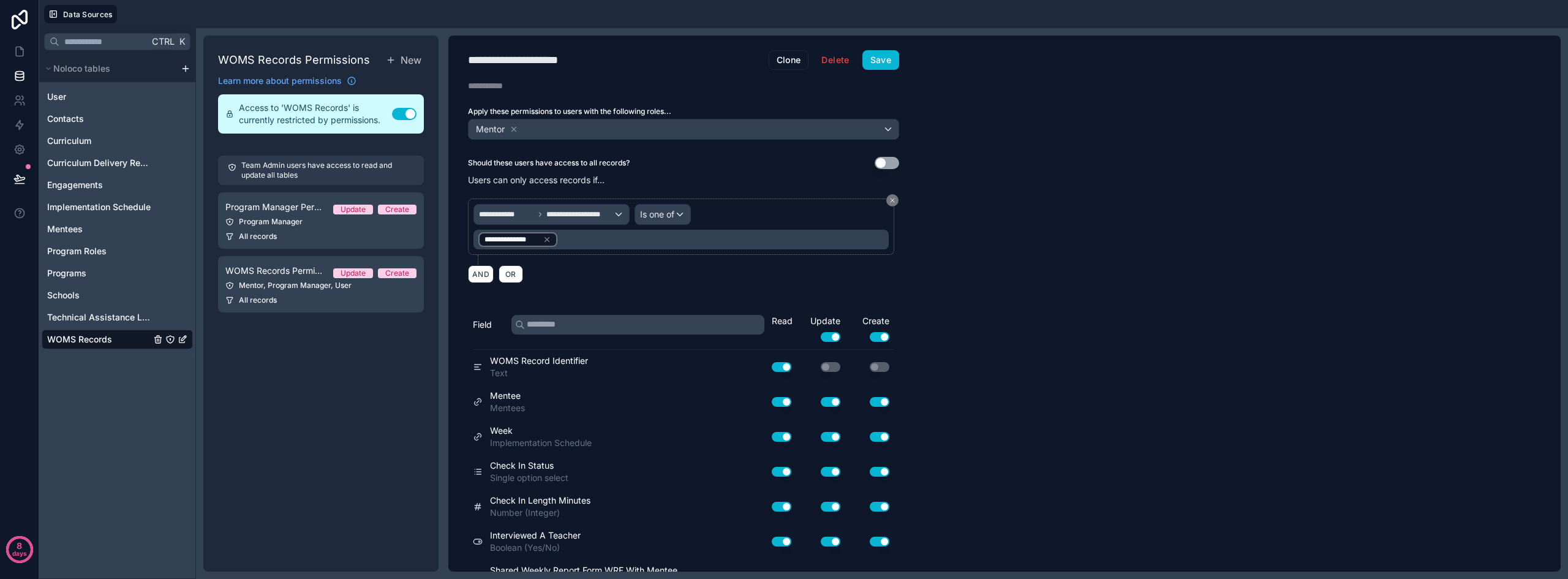
click at [983, 317] on div "**********" at bounding box center [1004, 303] width 1112 height 536
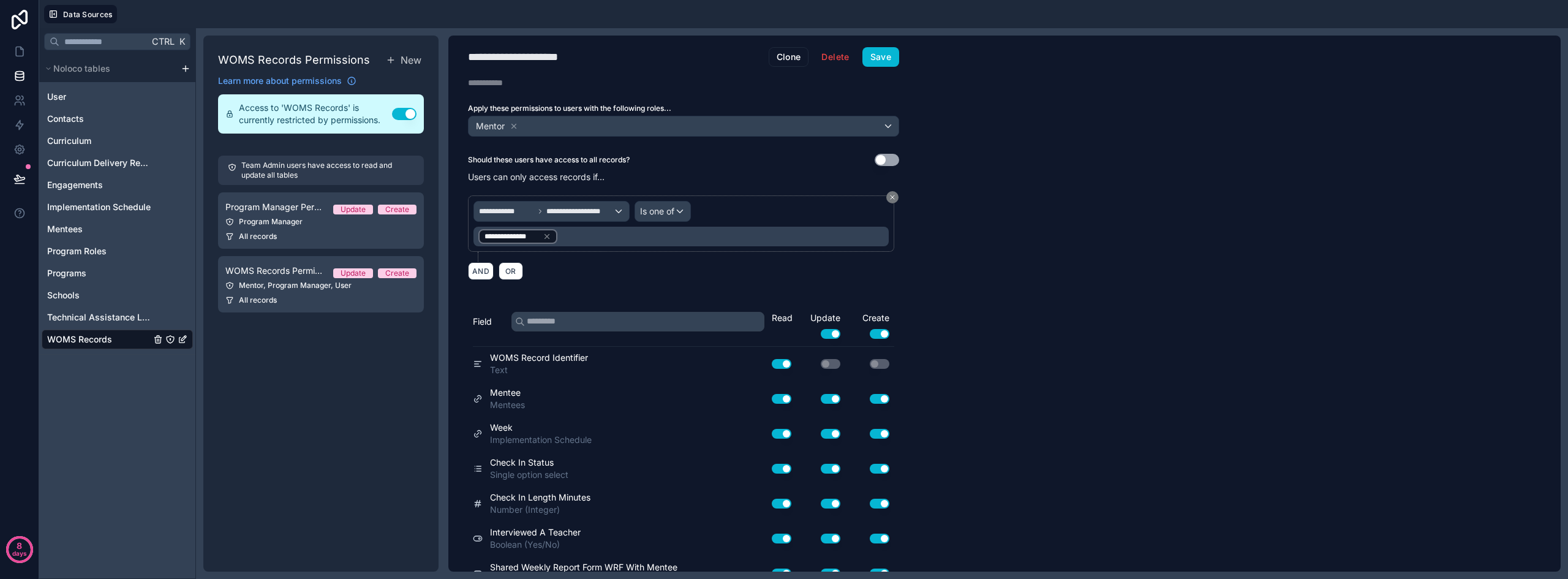
scroll to position [0, 0]
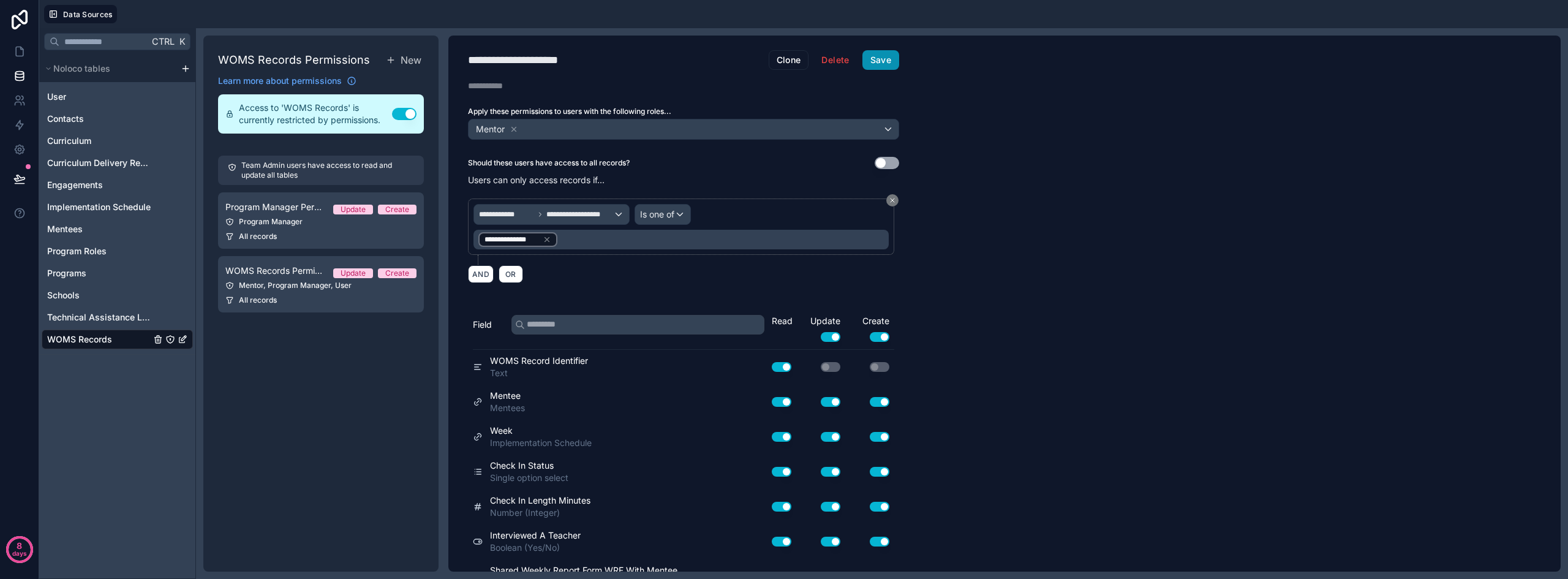
click at [886, 58] on button "Save" at bounding box center [880, 60] width 37 height 19
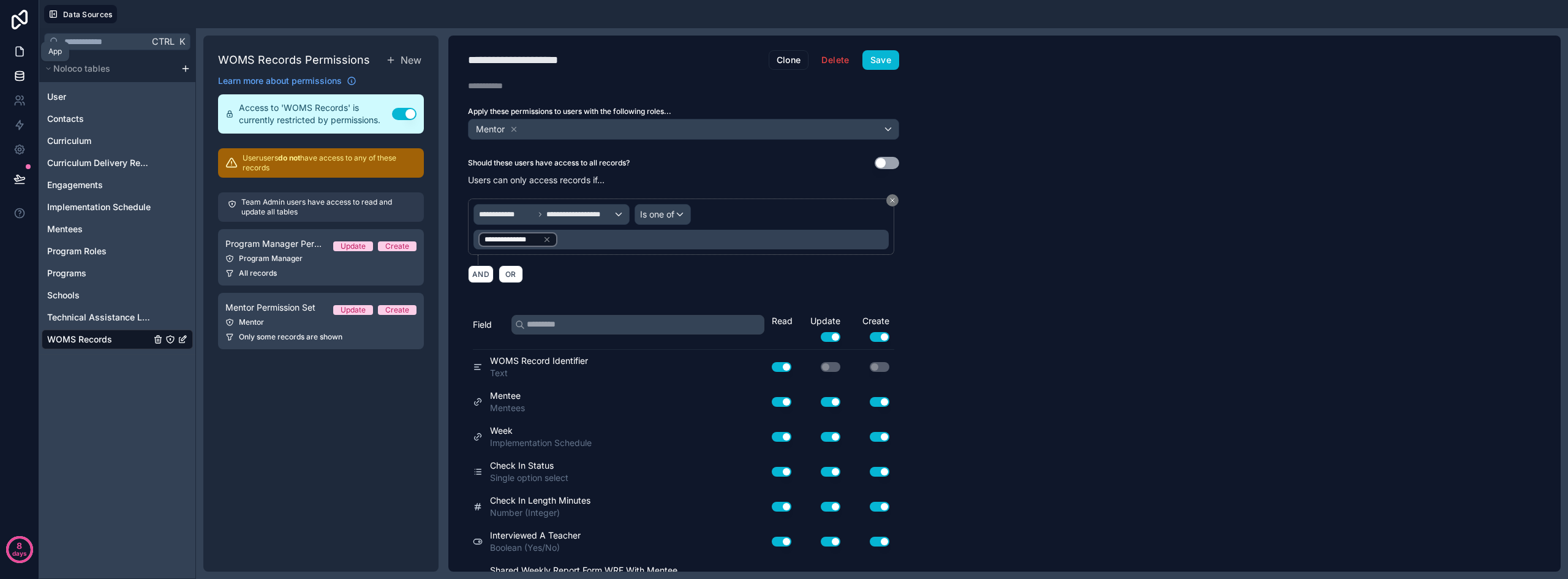
click at [17, 51] on icon at bounding box center [19, 51] width 12 height 12
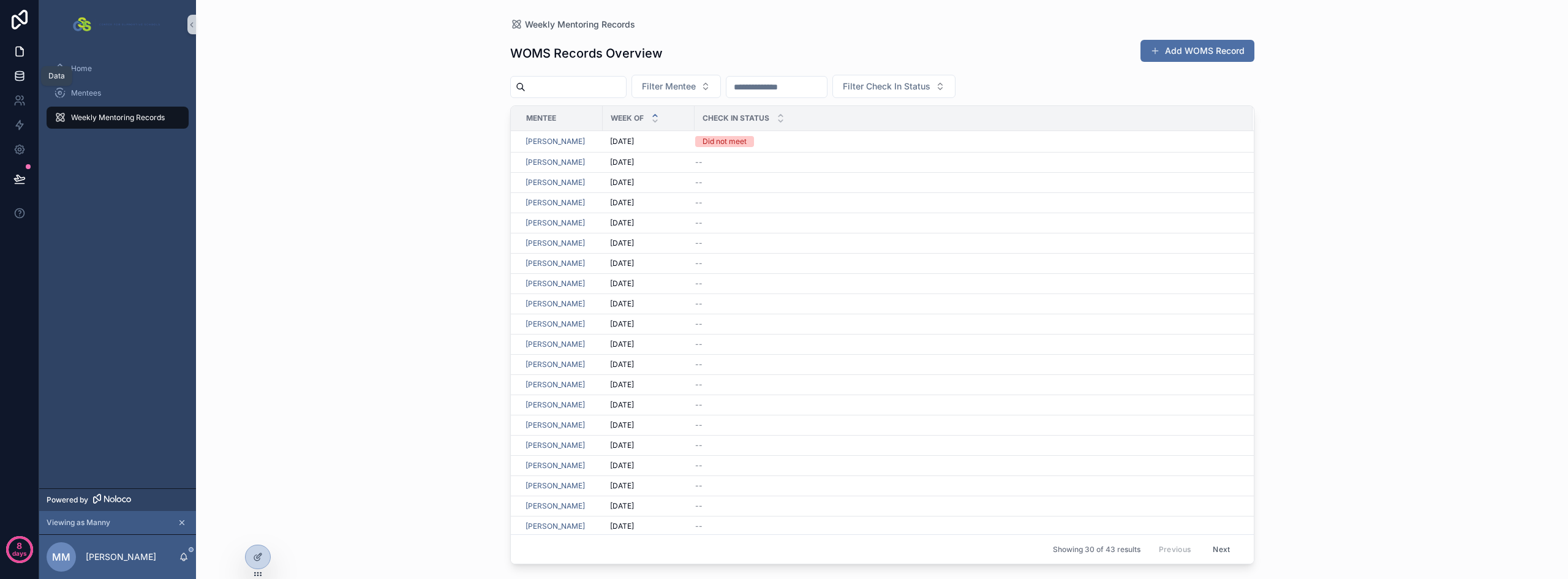
click at [19, 77] on icon at bounding box center [19, 75] width 8 height 5
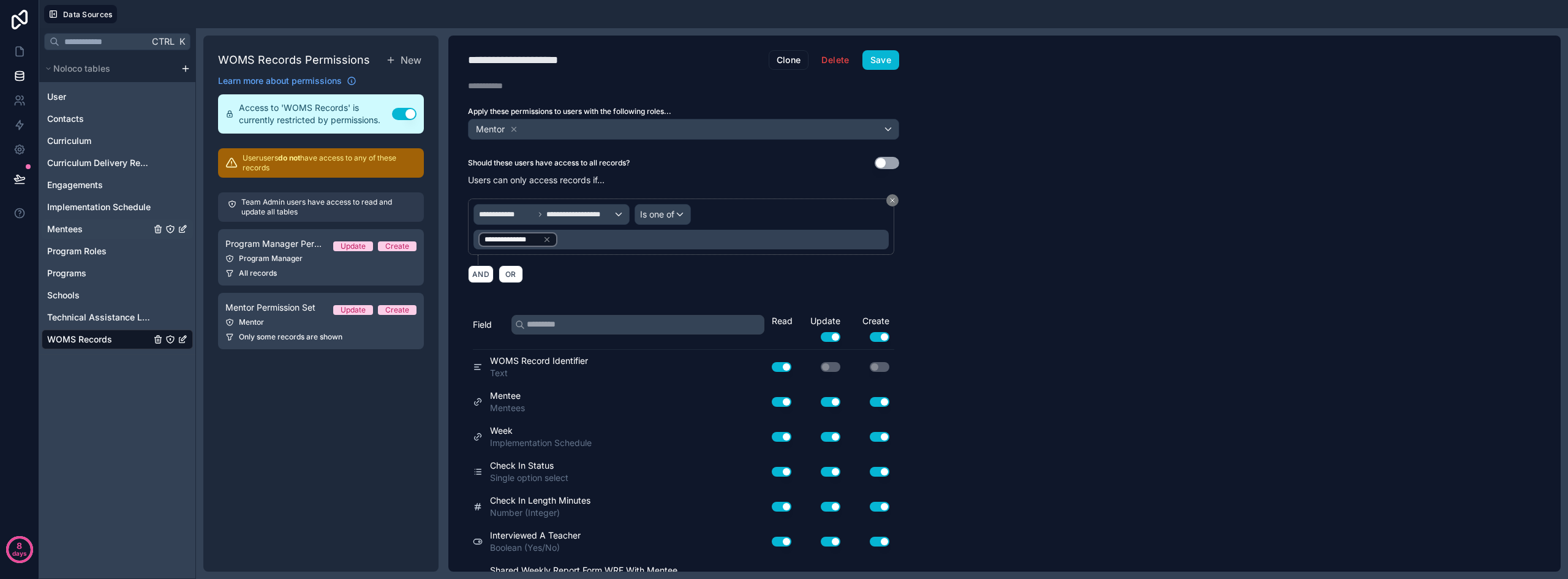
click at [65, 219] on div "Mentees" at bounding box center [117, 229] width 151 height 19
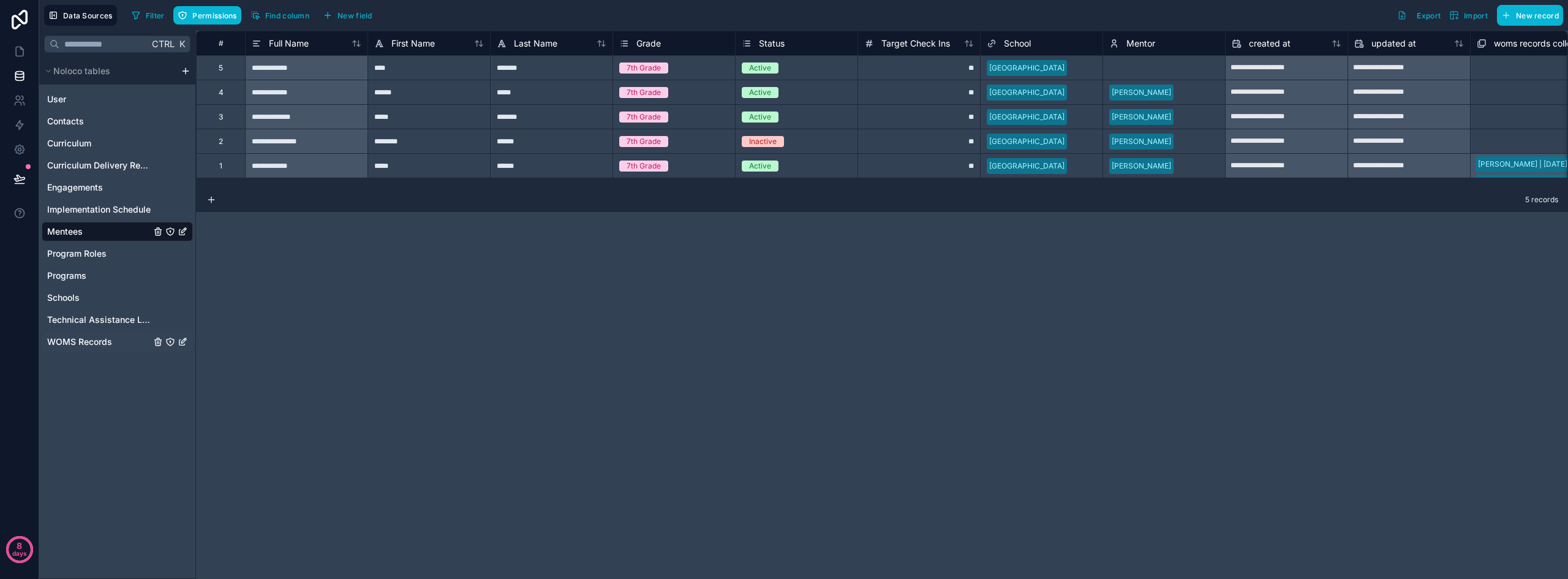
click at [60, 341] on span "WOMS Records" at bounding box center [80, 342] width 65 height 12
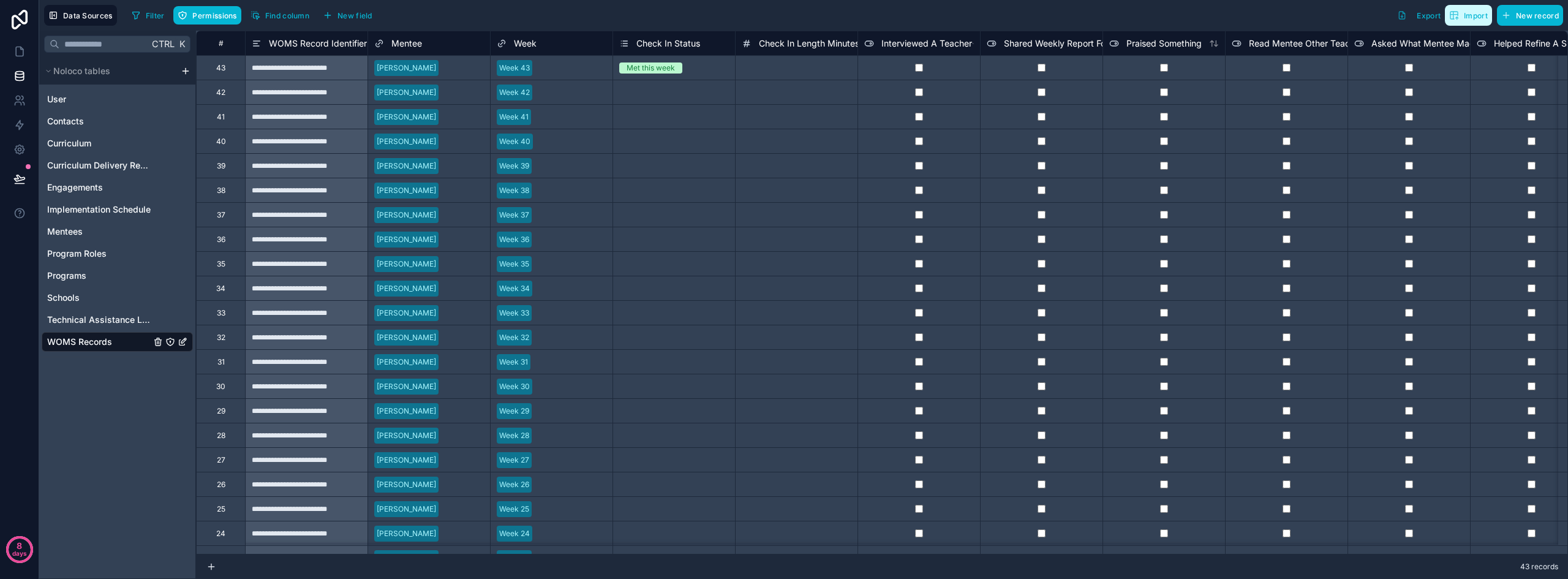
click at [1473, 14] on span "Import" at bounding box center [1475, 15] width 24 height 9
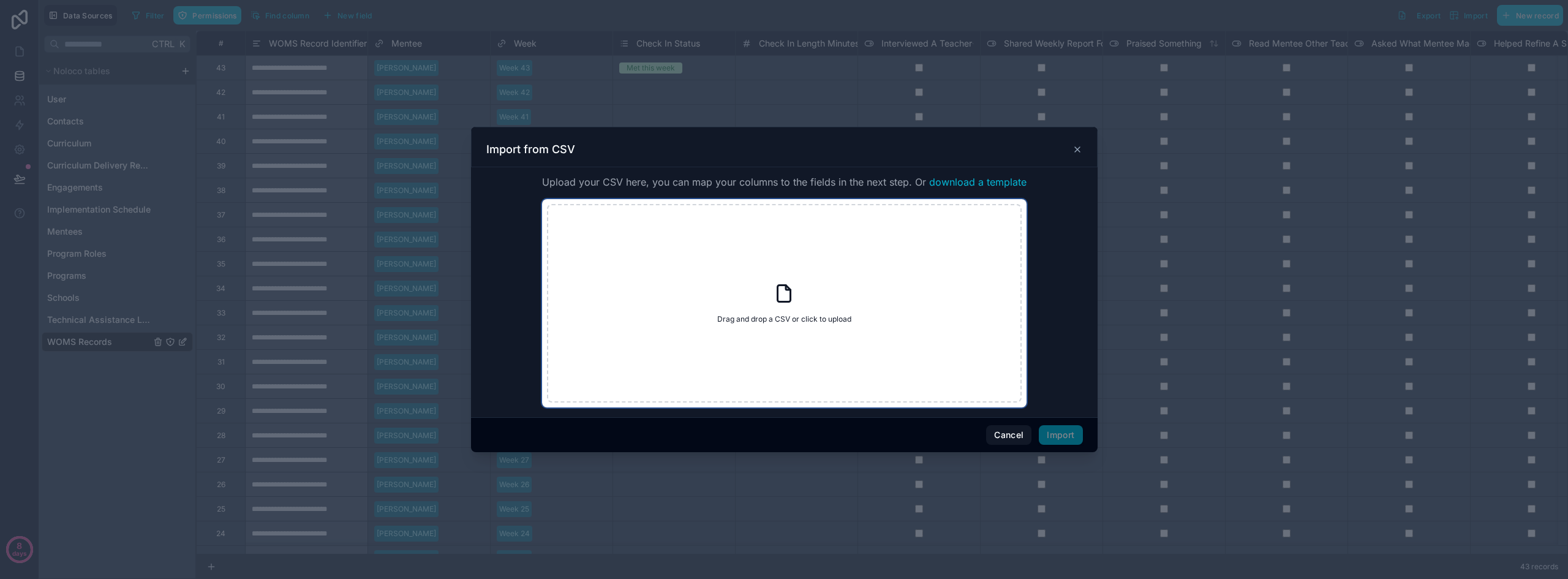
click at [789, 293] on icon at bounding box center [783, 293] width 22 height 22
type input "**********"
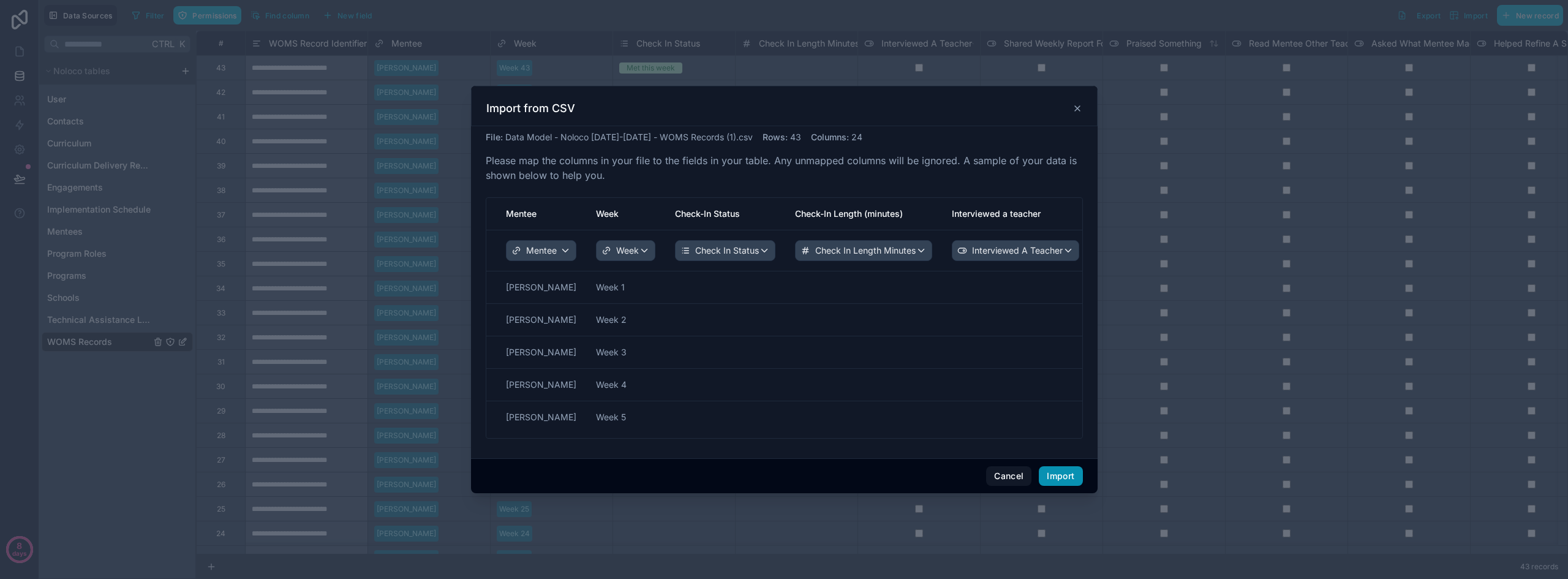
click at [1072, 470] on button "Import" at bounding box center [1060, 475] width 43 height 19
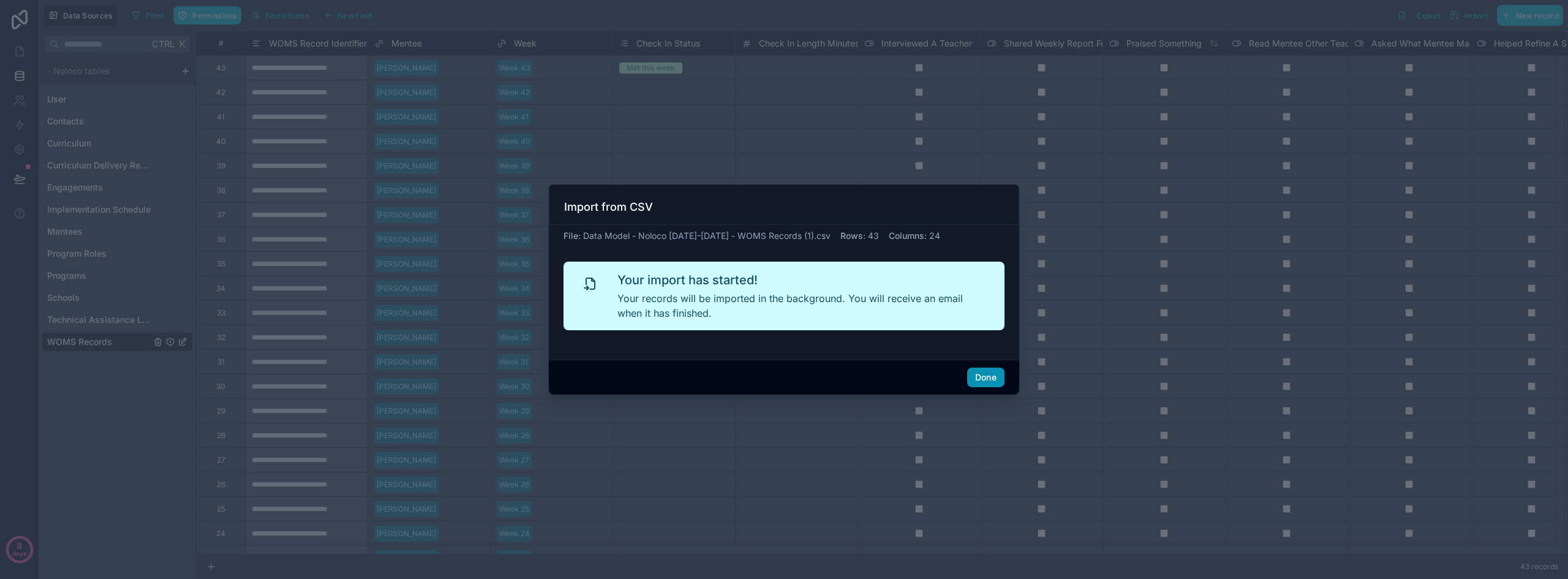
click at [987, 378] on button "Done" at bounding box center [985, 377] width 37 height 19
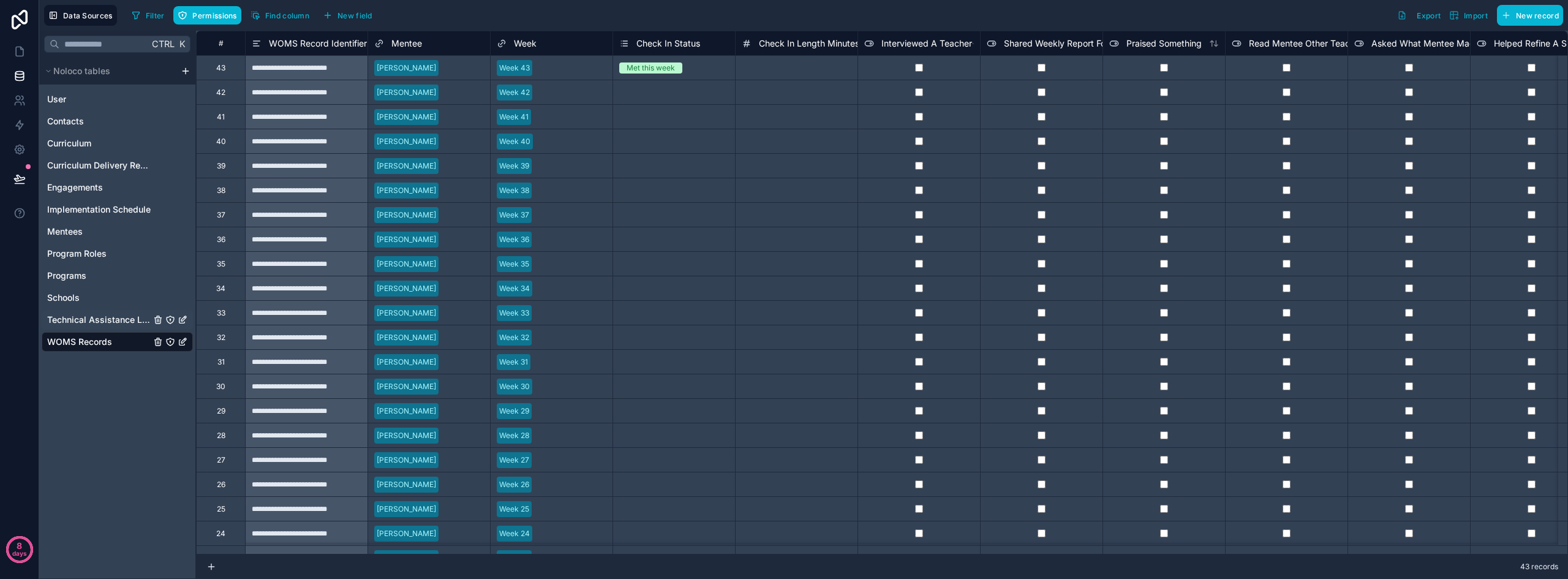
click at [96, 318] on span "Technical Assistance Logs" at bounding box center [99, 319] width 104 height 12
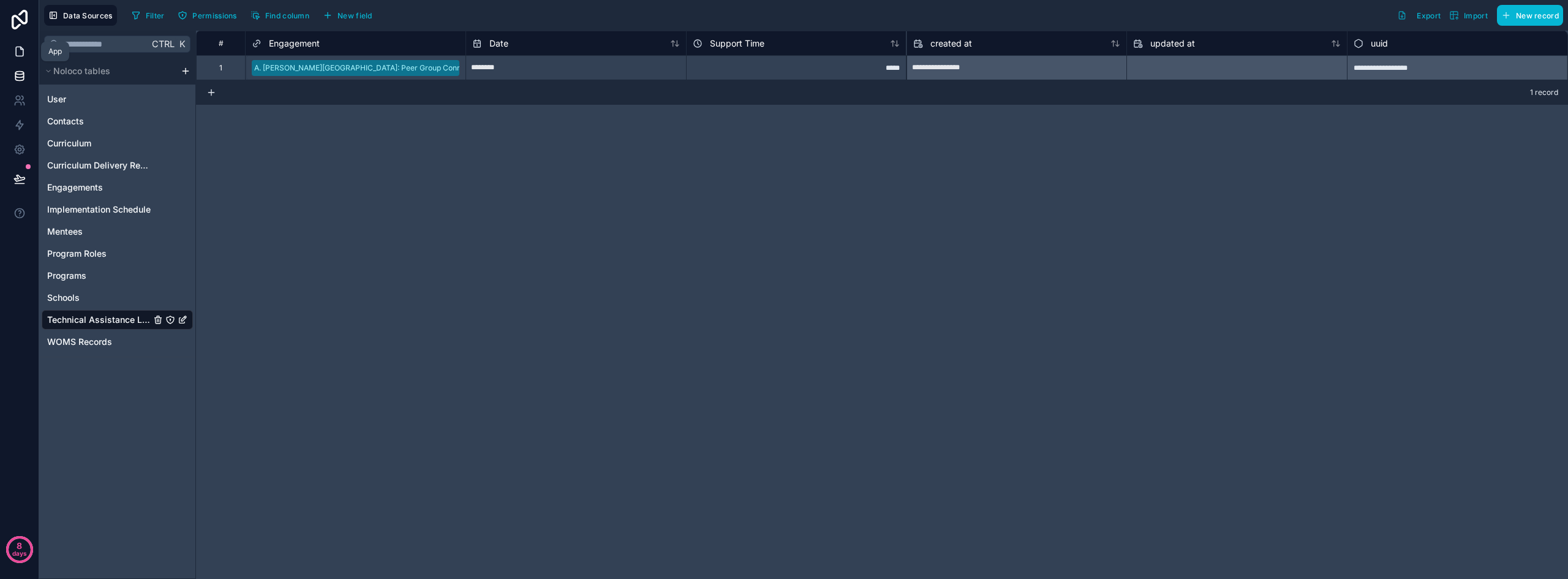
click at [21, 53] on icon at bounding box center [19, 51] width 12 height 12
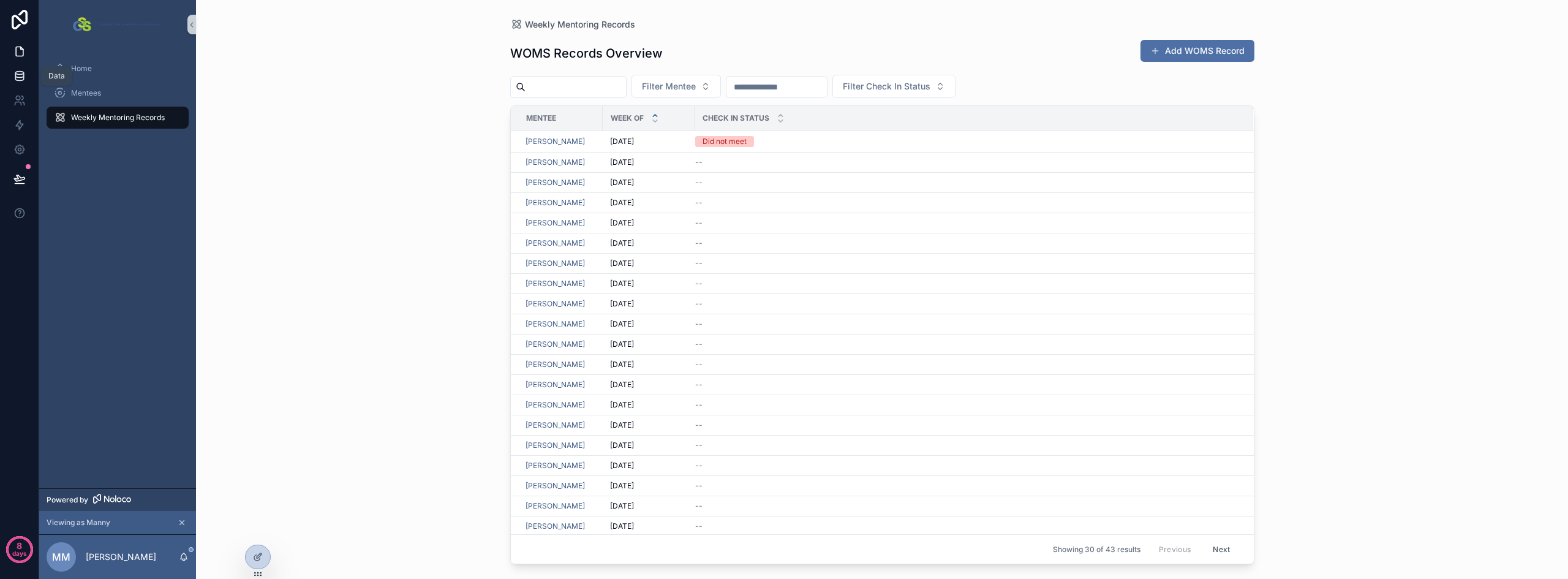
click at [16, 70] on icon at bounding box center [19, 76] width 12 height 12
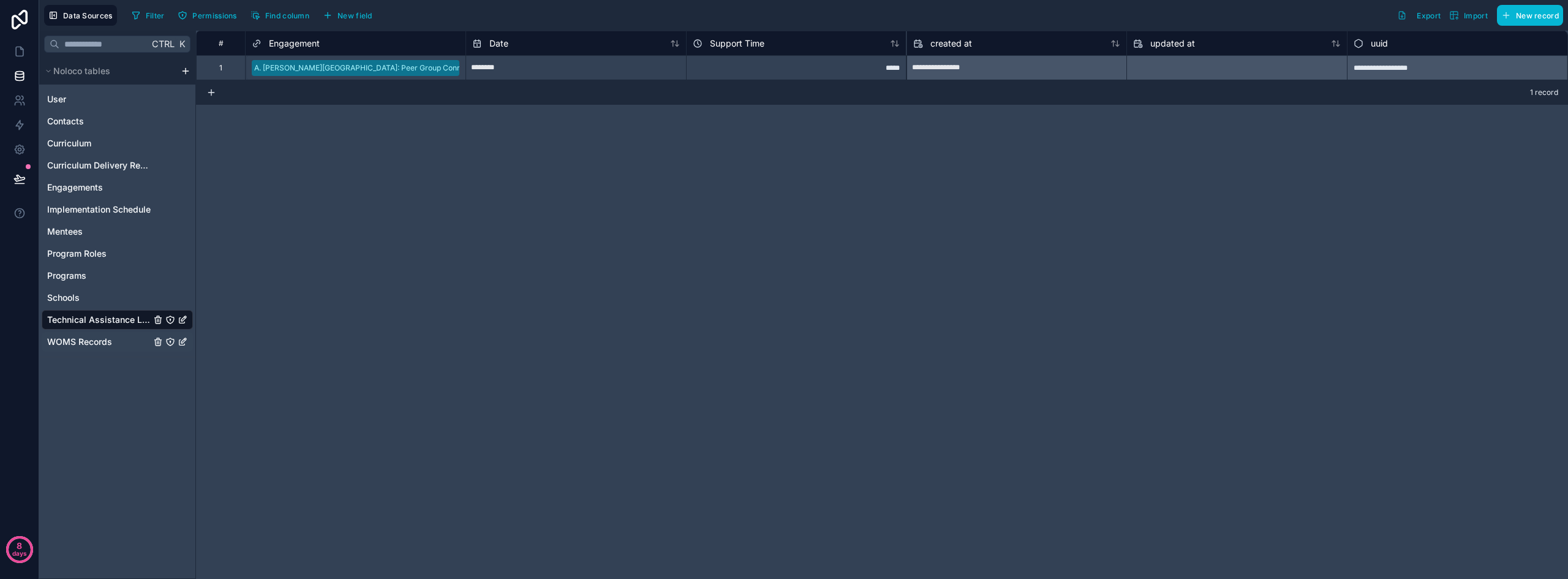
click at [79, 336] on span "WOMS Records" at bounding box center [80, 342] width 65 height 12
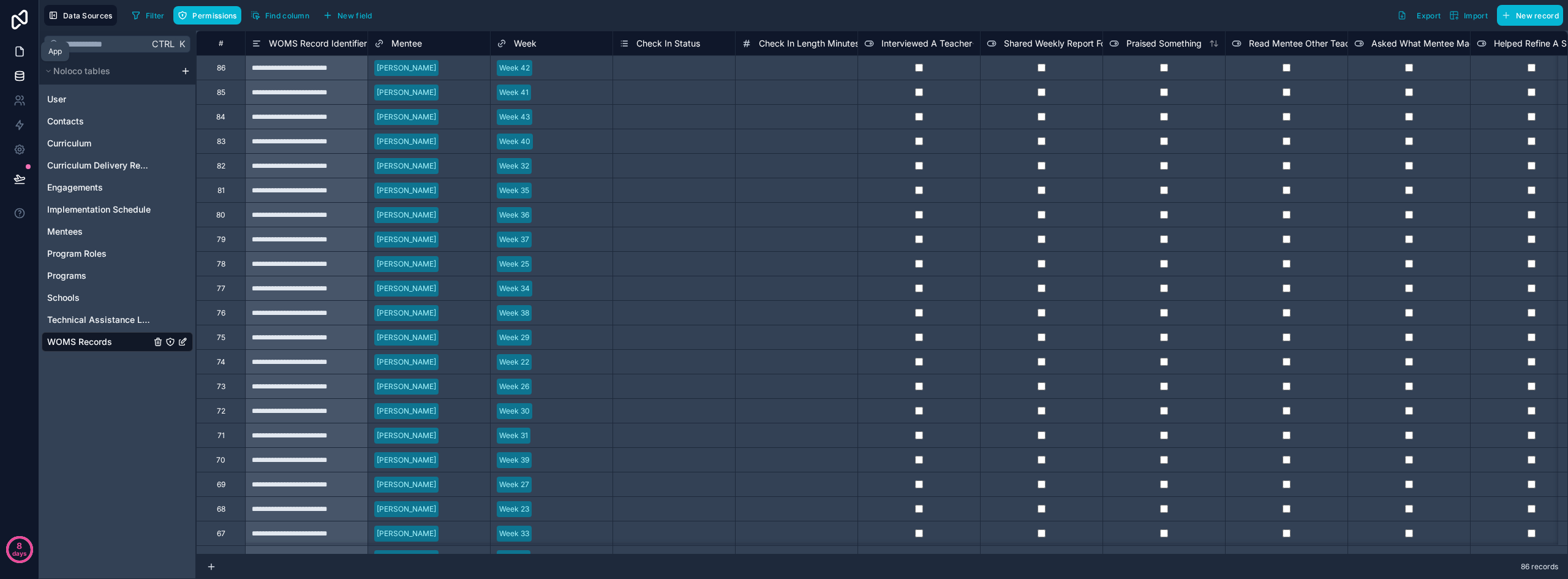
click at [19, 49] on icon at bounding box center [19, 51] width 12 height 12
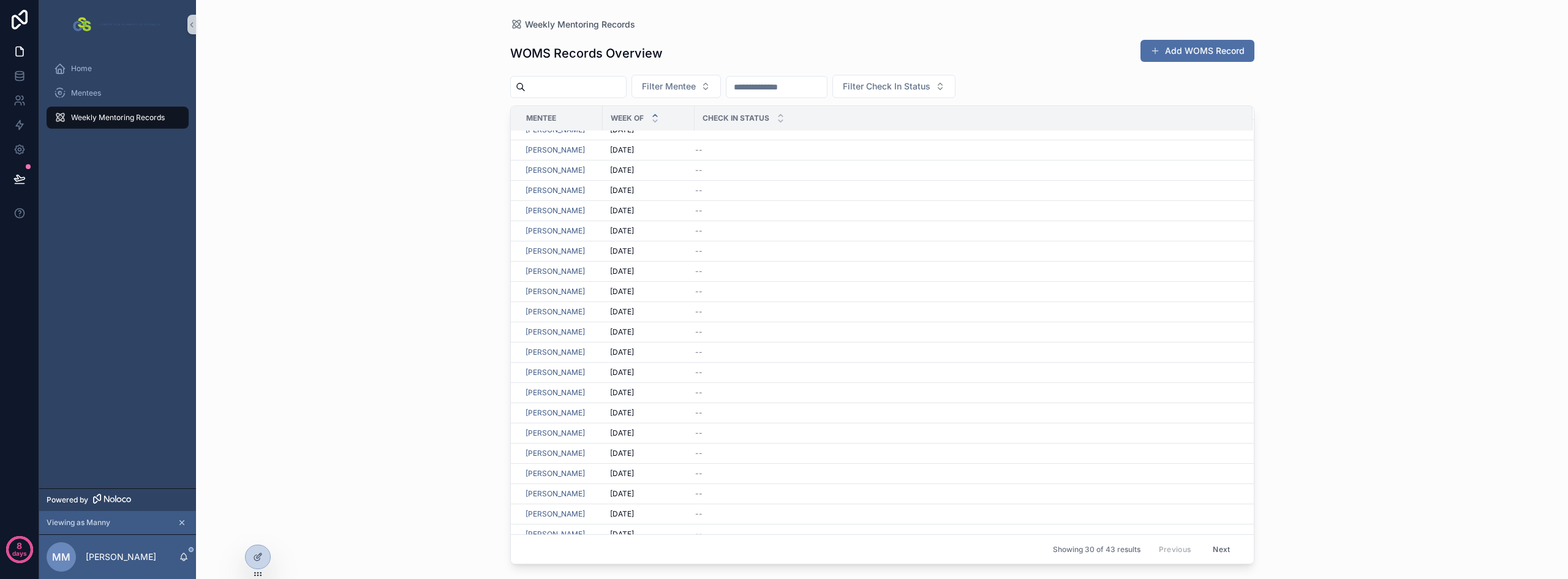
scroll to position [142, 0]
click at [262, 559] on icon at bounding box center [258, 557] width 10 height 10
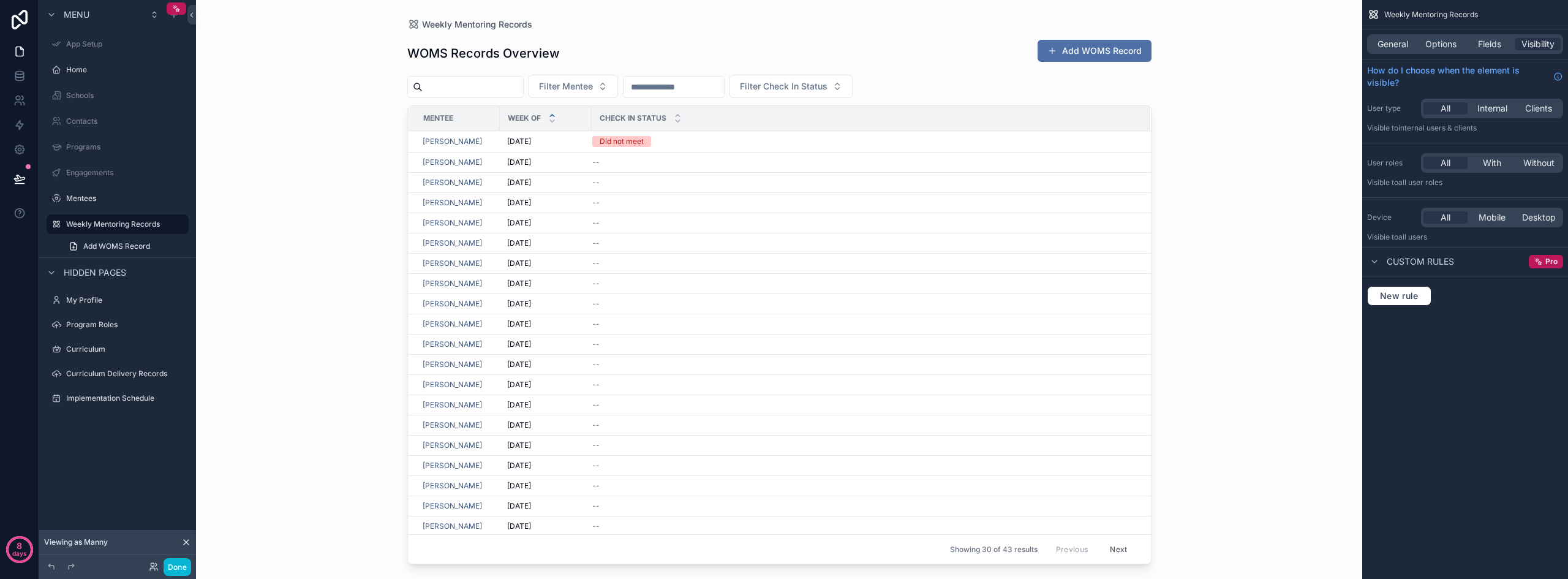
click at [185, 539] on icon at bounding box center [186, 542] width 10 height 10
click at [107, 224] on label "Weekly Mentoring Records" at bounding box center [115, 224] width 98 height 10
click at [185, 570] on button "Done" at bounding box center [177, 567] width 27 height 18
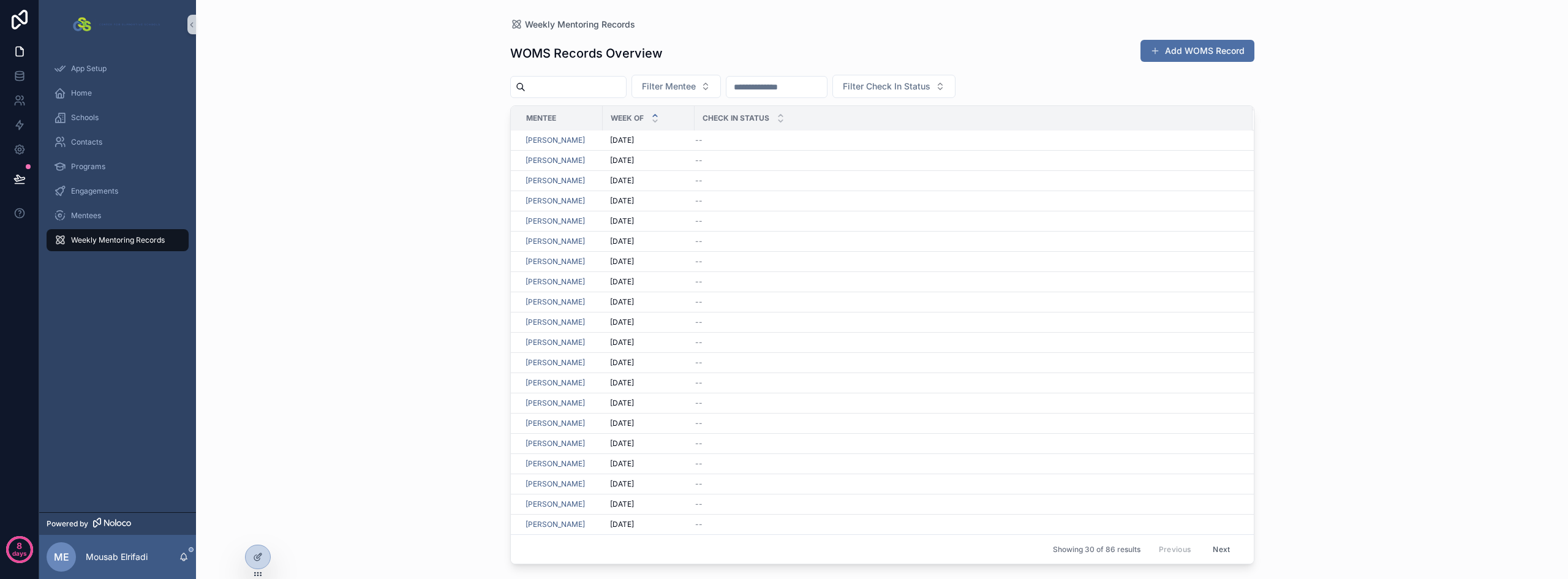
scroll to position [0, 0]
click at [260, 531] on icon at bounding box center [258, 530] width 10 height 10
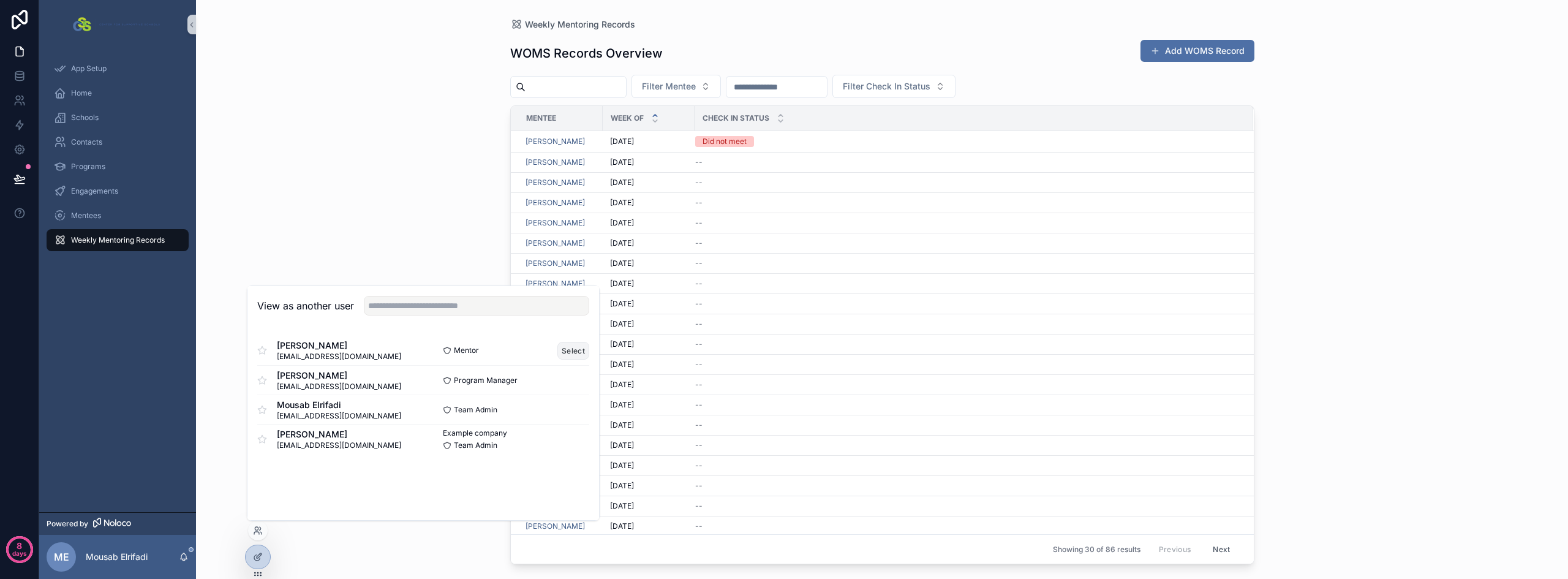
click at [578, 348] on button "Select" at bounding box center [573, 350] width 32 height 18
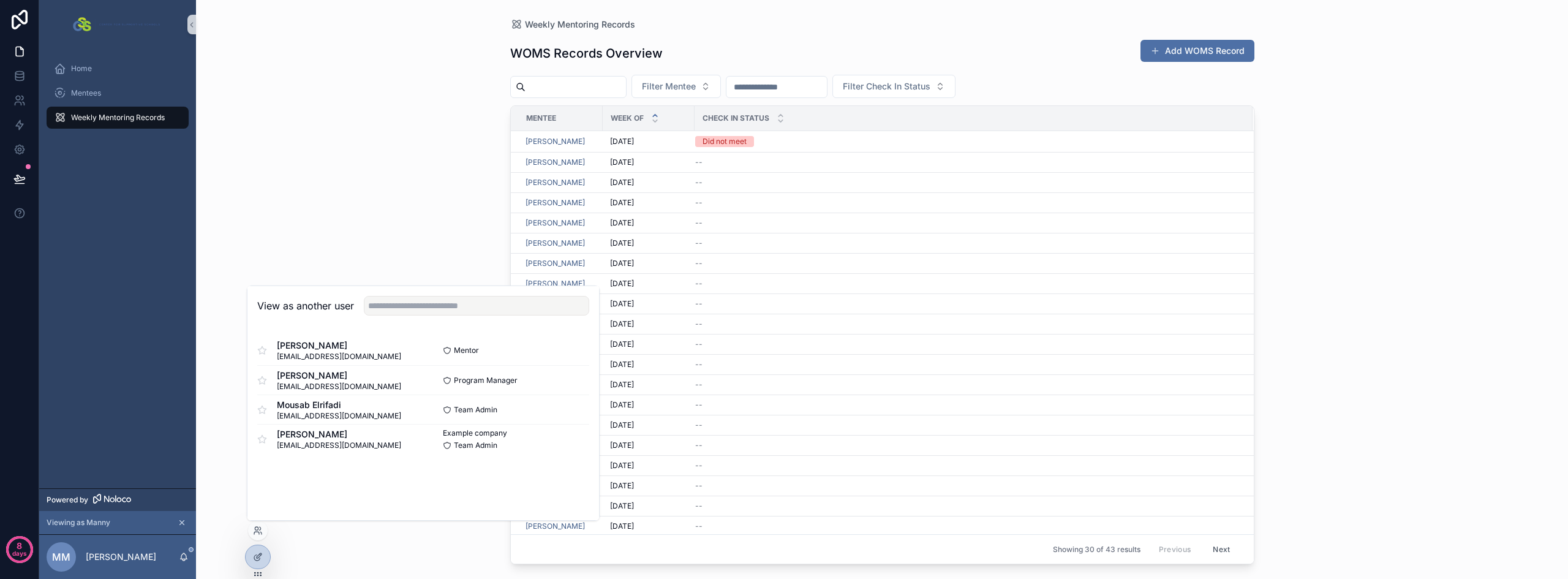
click at [348, 211] on div "Weekly Mentoring Records WOMS Records Overview Add WOMS Record Filter Mentee Fi…" at bounding box center [881, 289] width 1372 height 579
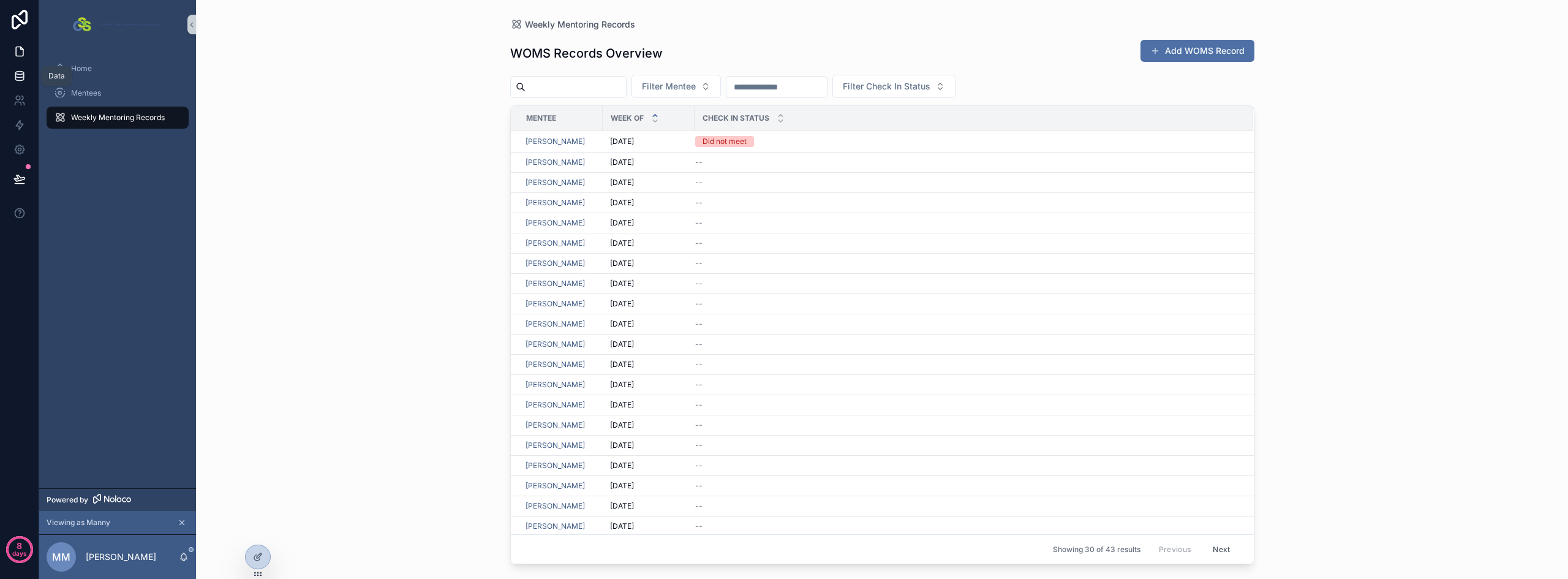
click at [19, 79] on icon at bounding box center [19, 76] width 12 height 12
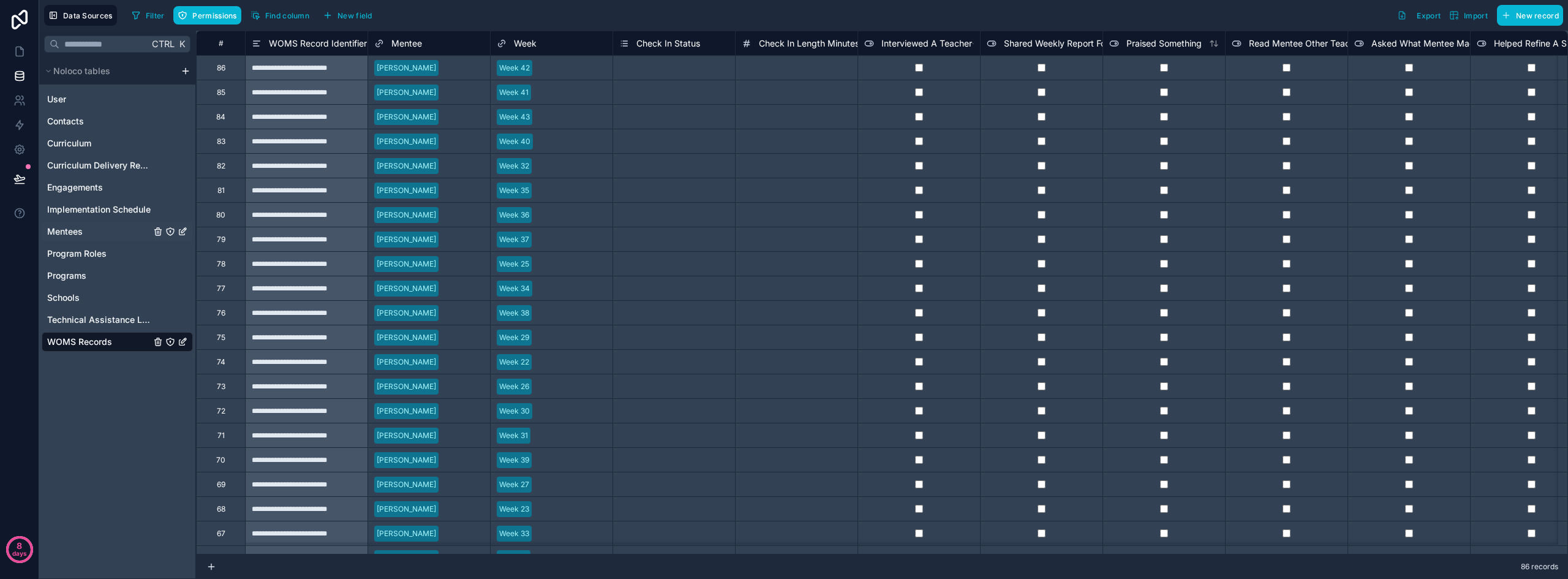
click at [68, 229] on span "Mentees" at bounding box center [65, 231] width 35 height 12
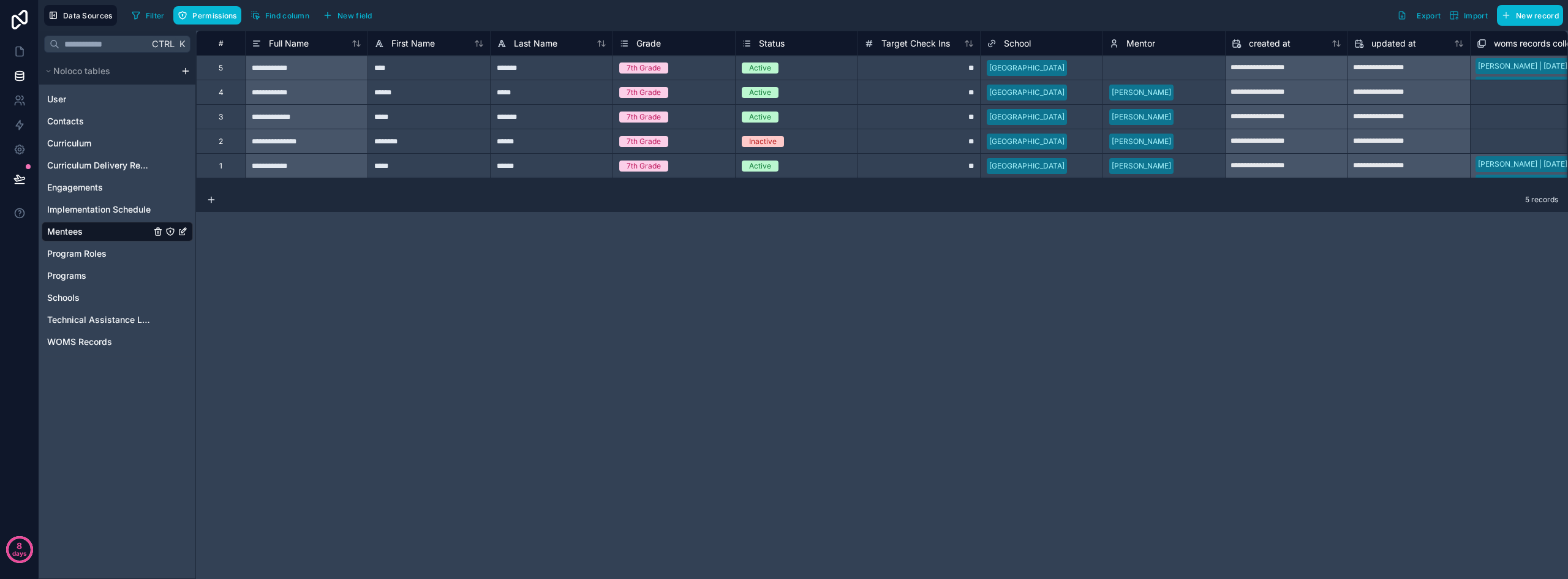
click at [1179, 93] on div "[PERSON_NAME]" at bounding box center [1163, 93] width 122 height 19
click at [1188, 68] on div "Select a Mentor" at bounding box center [1163, 68] width 122 height 12
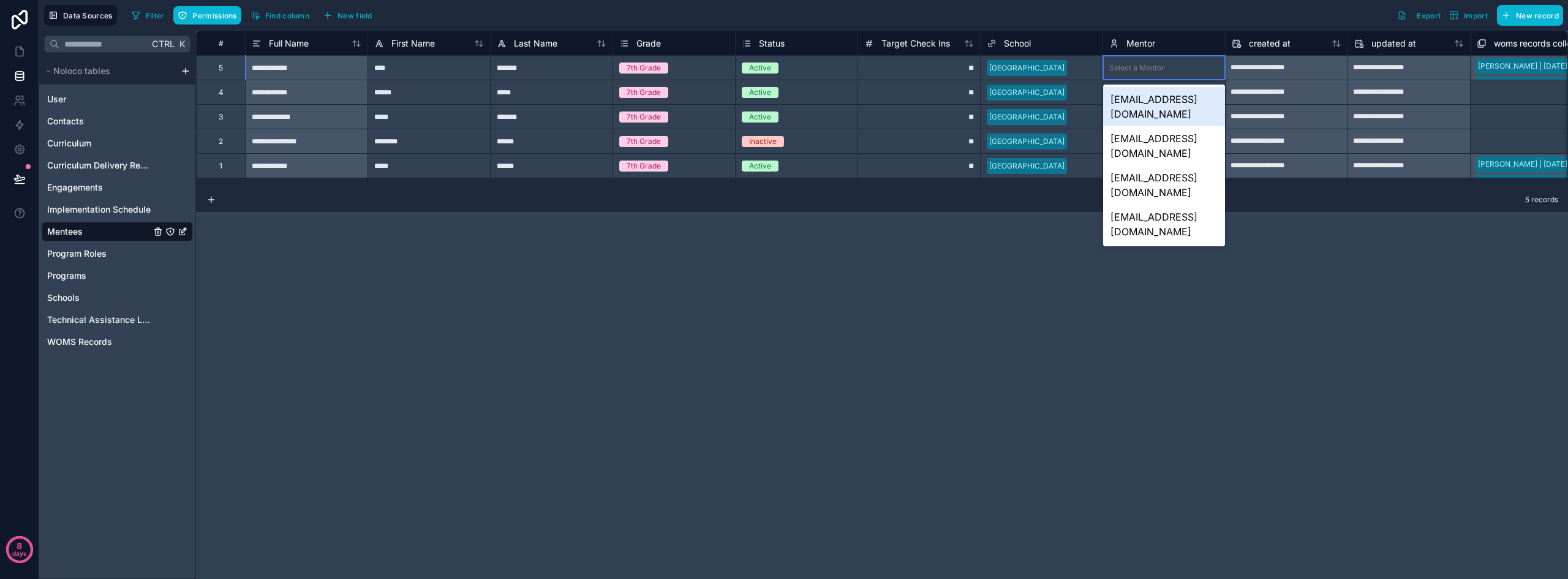
click at [1156, 99] on div "[EMAIL_ADDRESS][DOMAIN_NAME]" at bounding box center [1163, 106] width 122 height 39
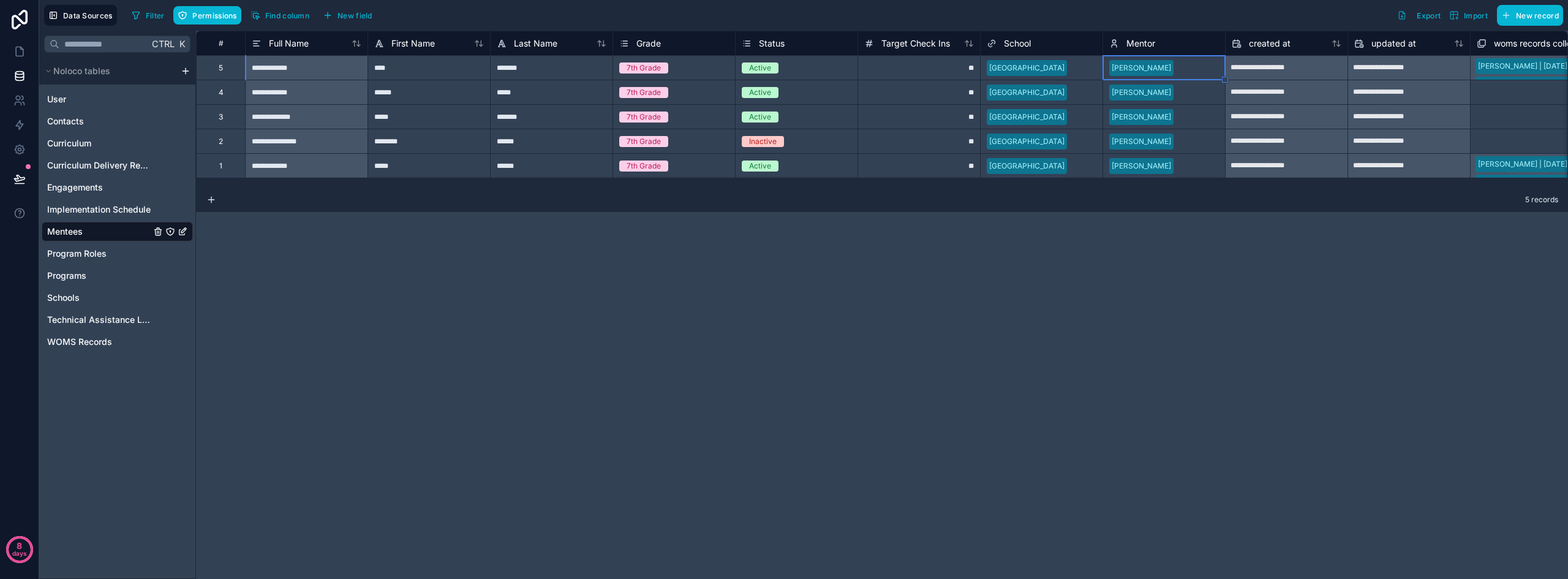
click at [1046, 244] on div "**********" at bounding box center [881, 305] width 1372 height 548
click at [14, 48] on icon at bounding box center [19, 51] width 12 height 12
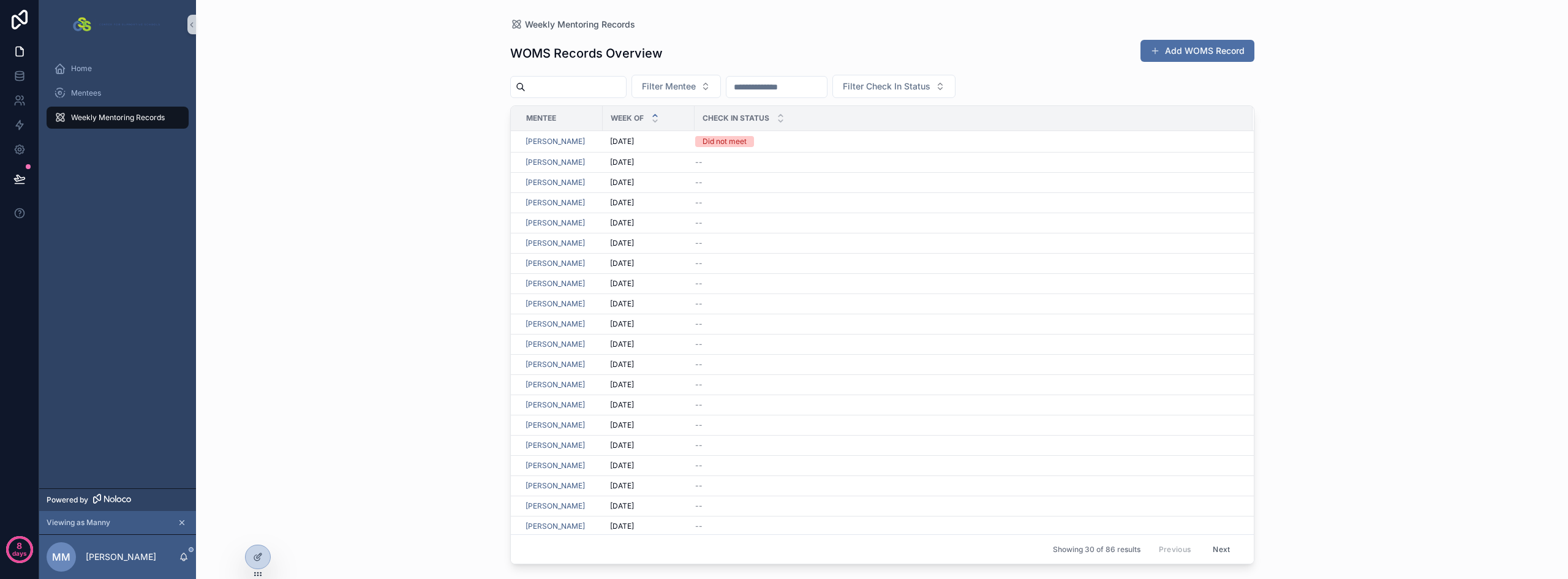
click at [472, 213] on div "Weekly Mentoring Records WOMS Records Overview Add WOMS Record Filter Mentee Fi…" at bounding box center [881, 289] width 1372 height 579
click at [94, 95] on span "Mentees" at bounding box center [86, 94] width 30 height 10
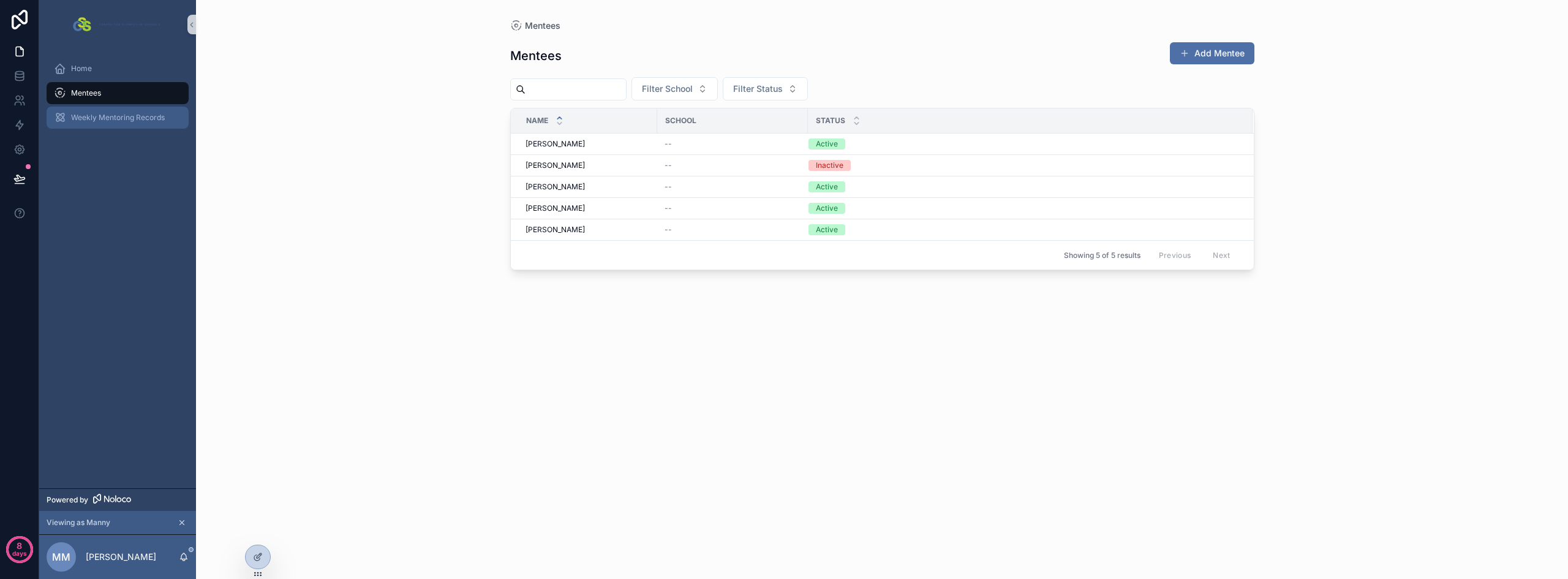
click at [97, 114] on span "Weekly Mentoring Records" at bounding box center [118, 118] width 94 height 10
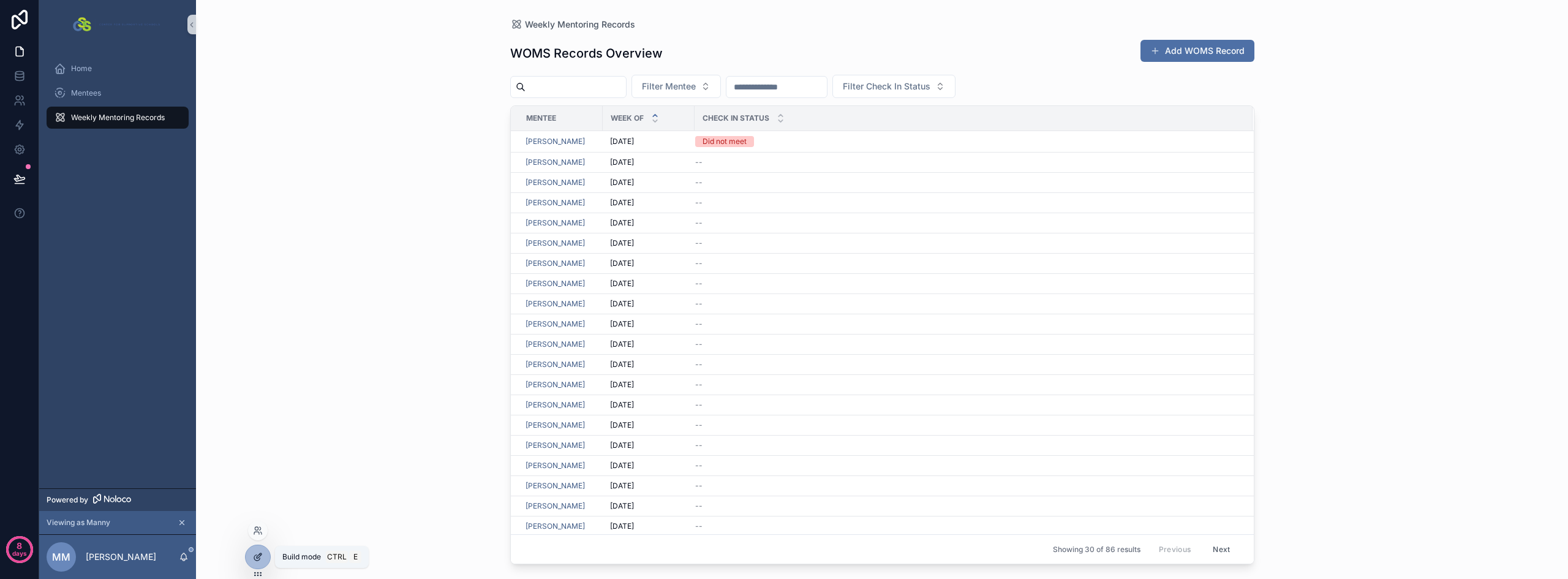
click at [257, 558] on icon at bounding box center [258, 557] width 10 height 10
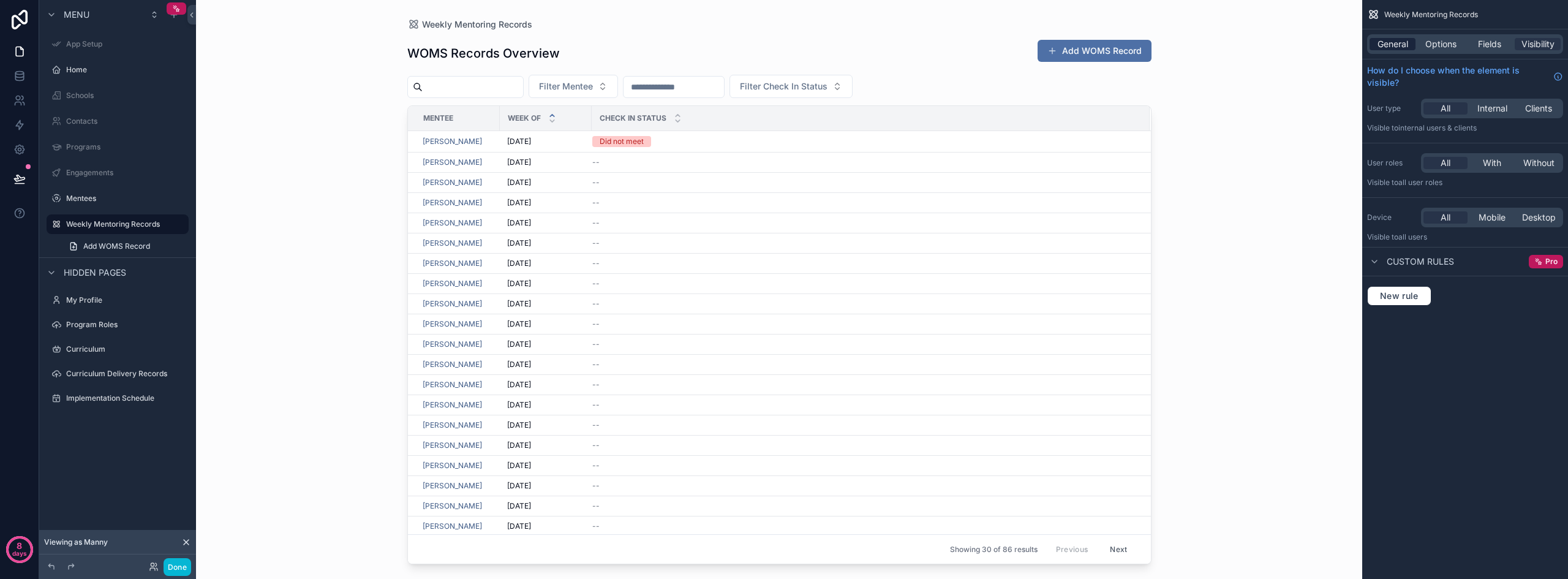
click at [1391, 44] on span "General" at bounding box center [1392, 44] width 31 height 12
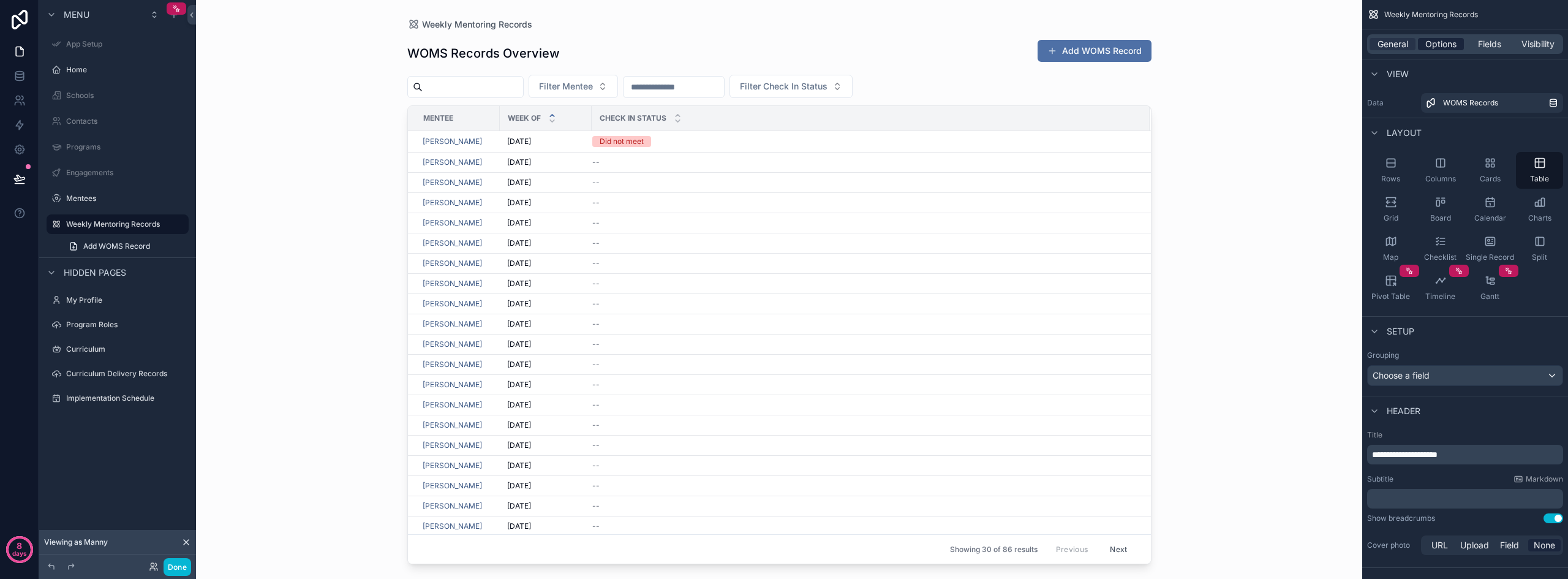
click at [1454, 47] on span "Options" at bounding box center [1440, 44] width 31 height 12
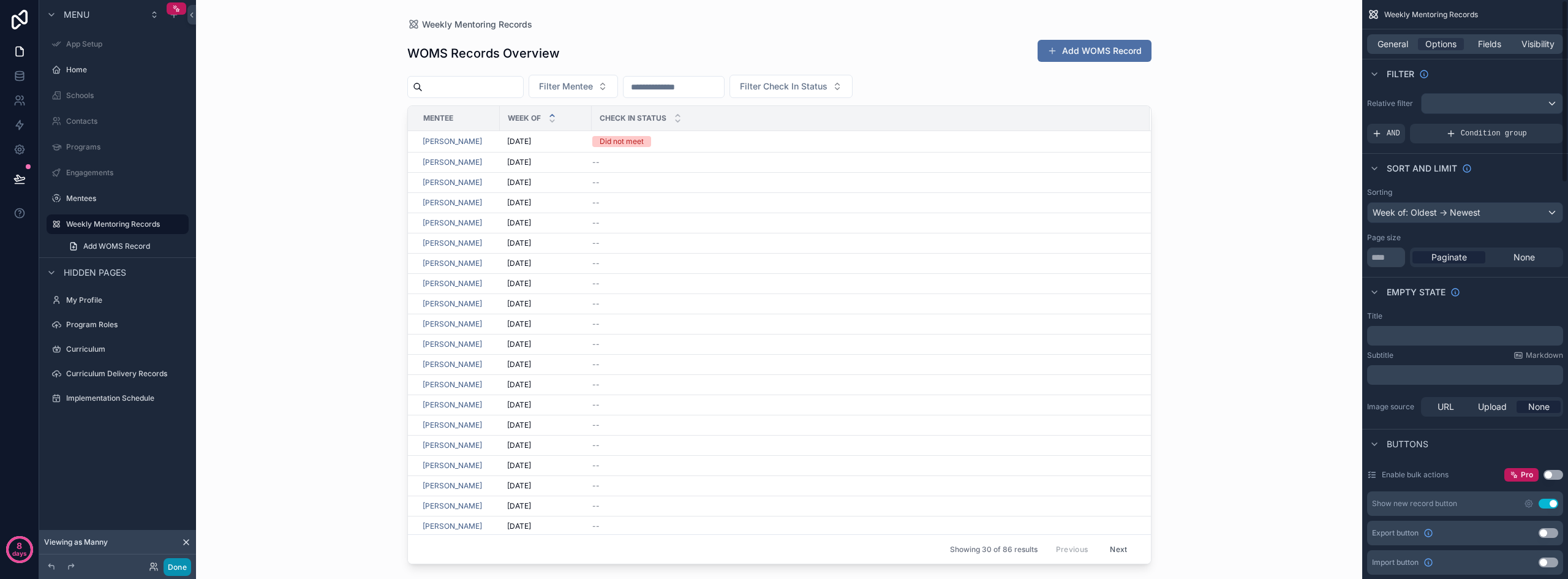
click at [183, 564] on button "Done" at bounding box center [177, 567] width 27 height 18
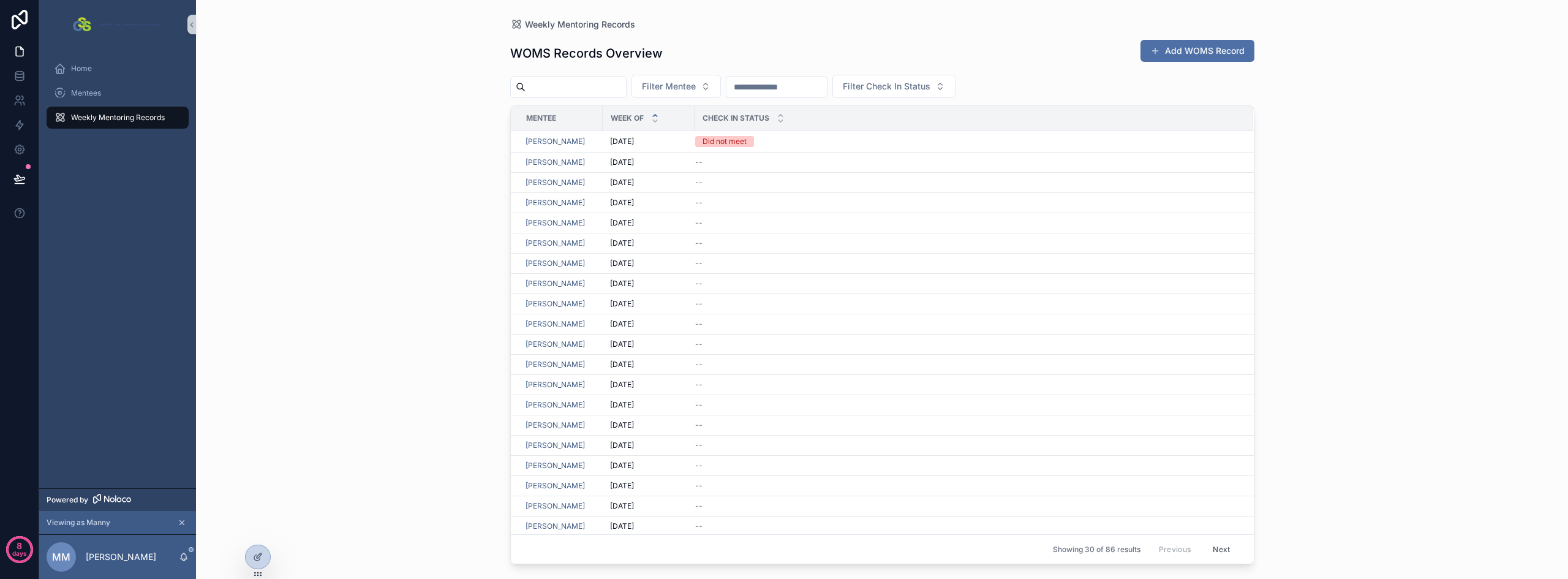
click at [361, 268] on div "Weekly Mentoring Records WOMS Records Overview Add WOMS Record Filter Mentee Fi…" at bounding box center [881, 289] width 1372 height 579
click at [132, 555] on p "[PERSON_NAME]" at bounding box center [121, 556] width 70 height 12
click at [443, 446] on div "Weekly Mentoring Records WOMS Records Overview Add WOMS Record Filter Mentee Fi…" at bounding box center [881, 289] width 1372 height 579
click at [260, 525] on icon at bounding box center [258, 530] width 10 height 10
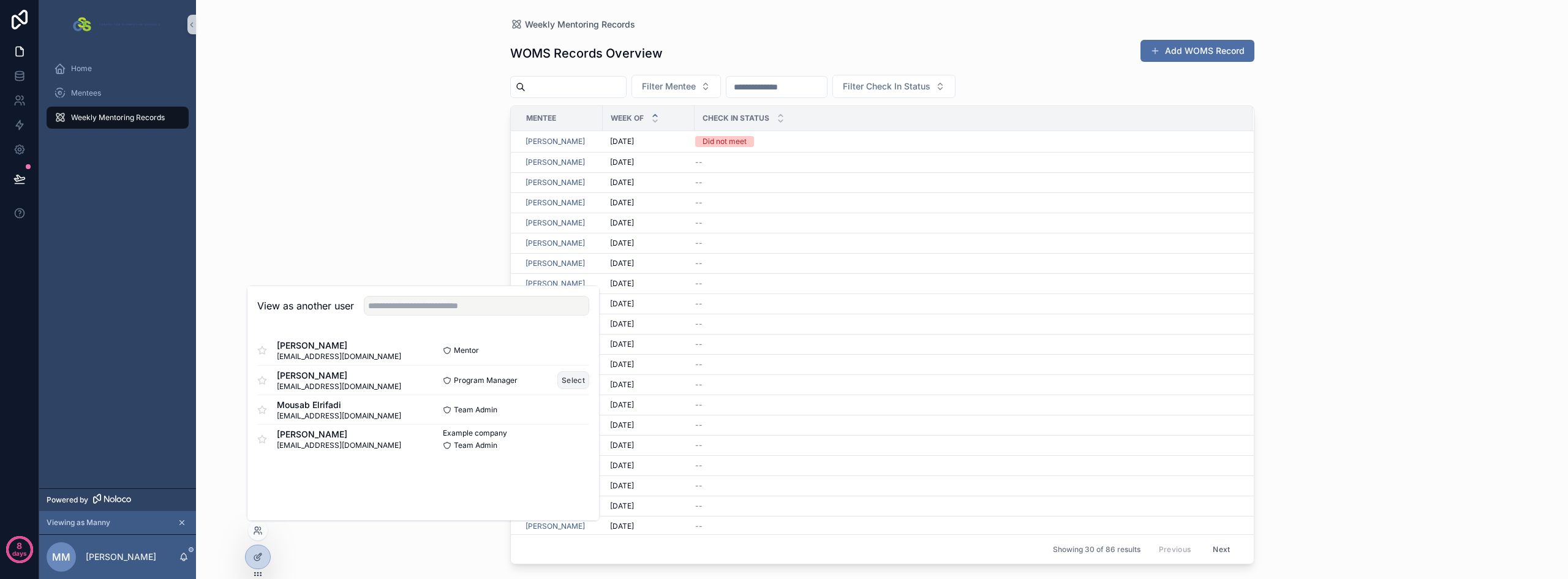
click at [579, 376] on button "Select" at bounding box center [573, 380] width 32 height 18
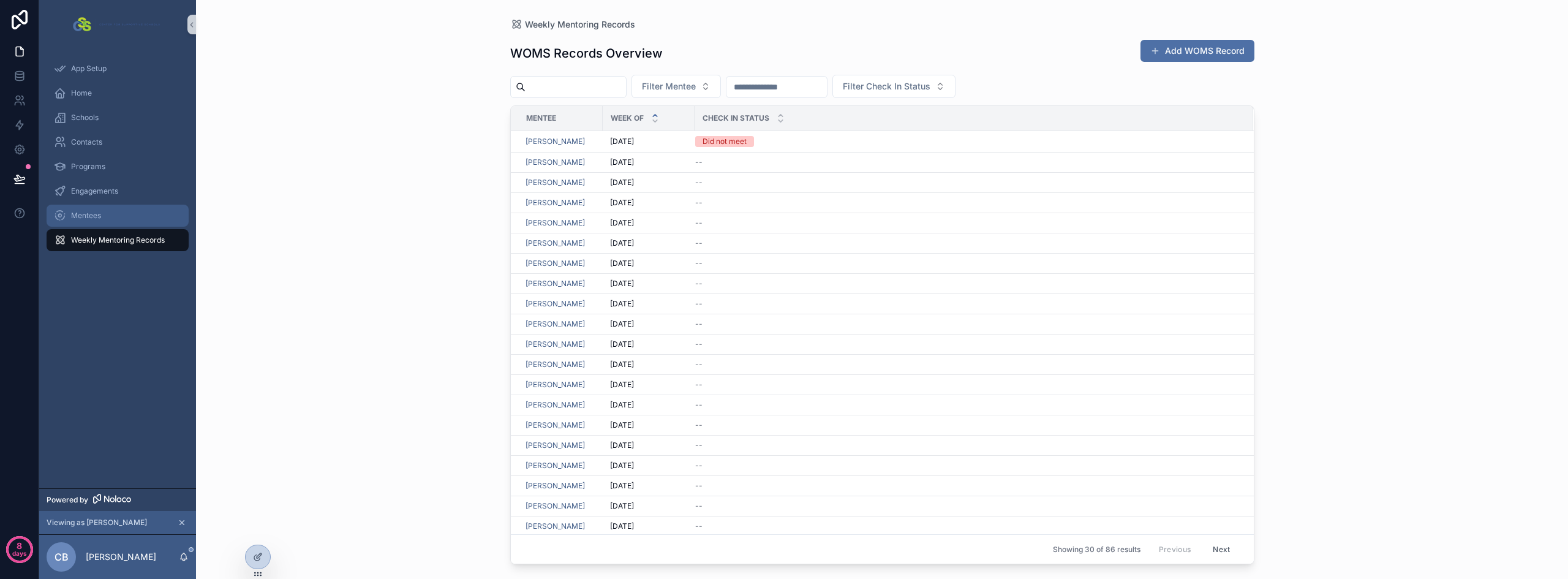
click at [101, 216] on span "Mentees" at bounding box center [86, 216] width 30 height 10
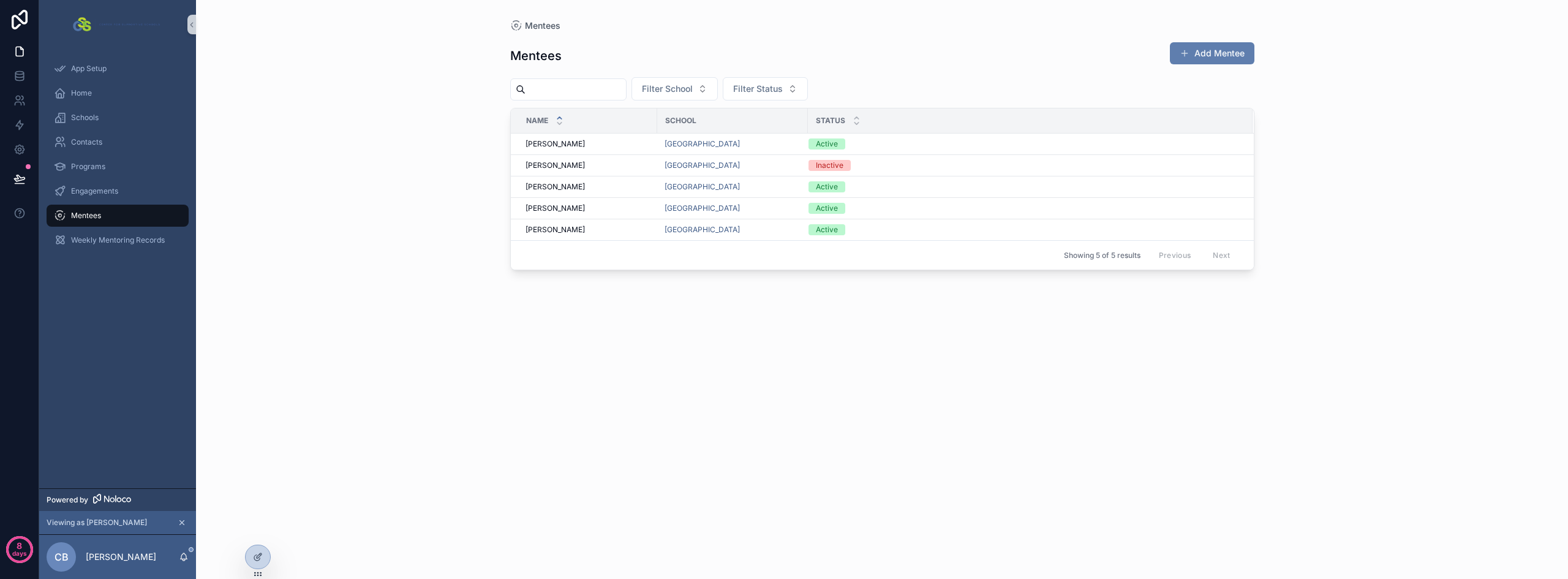
click at [1231, 55] on button "Add Mentee" at bounding box center [1211, 53] width 84 height 22
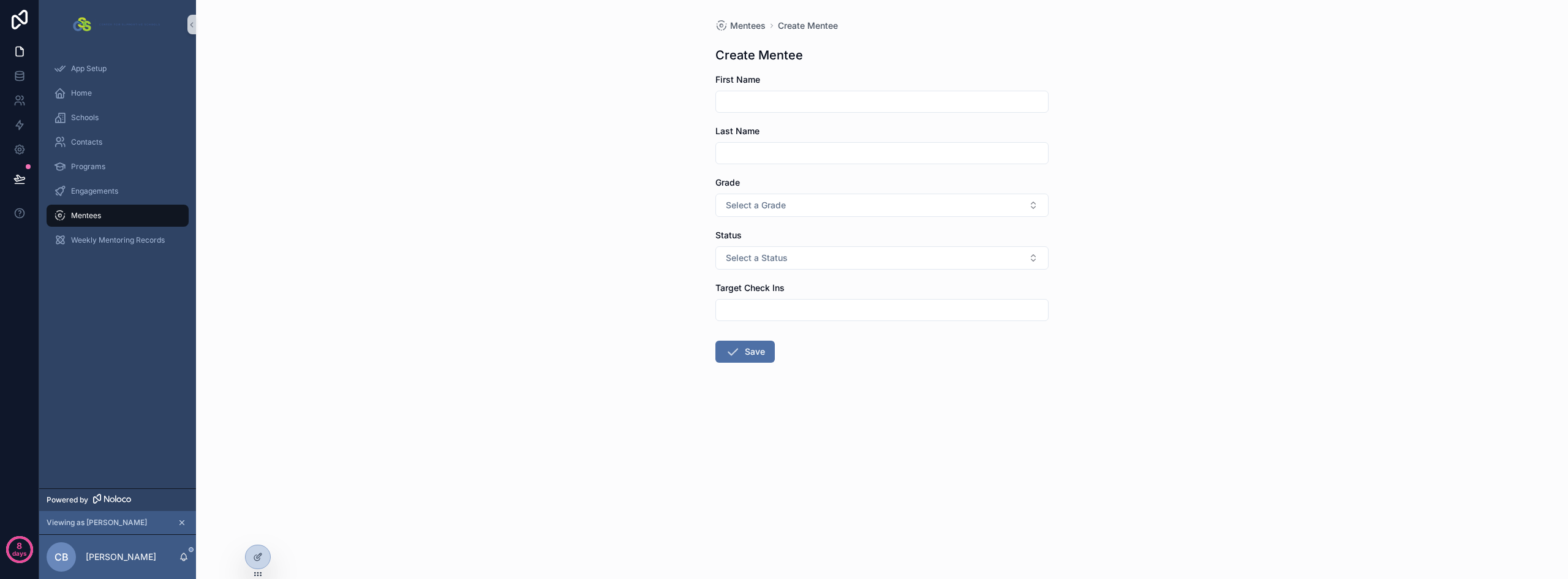
click at [547, 295] on div "Mentees Create Mentee Create Mentee First Name Last Name Grade Select a Grade S…" at bounding box center [881, 289] width 1372 height 579
click at [257, 553] on icon at bounding box center [258, 557] width 10 height 10
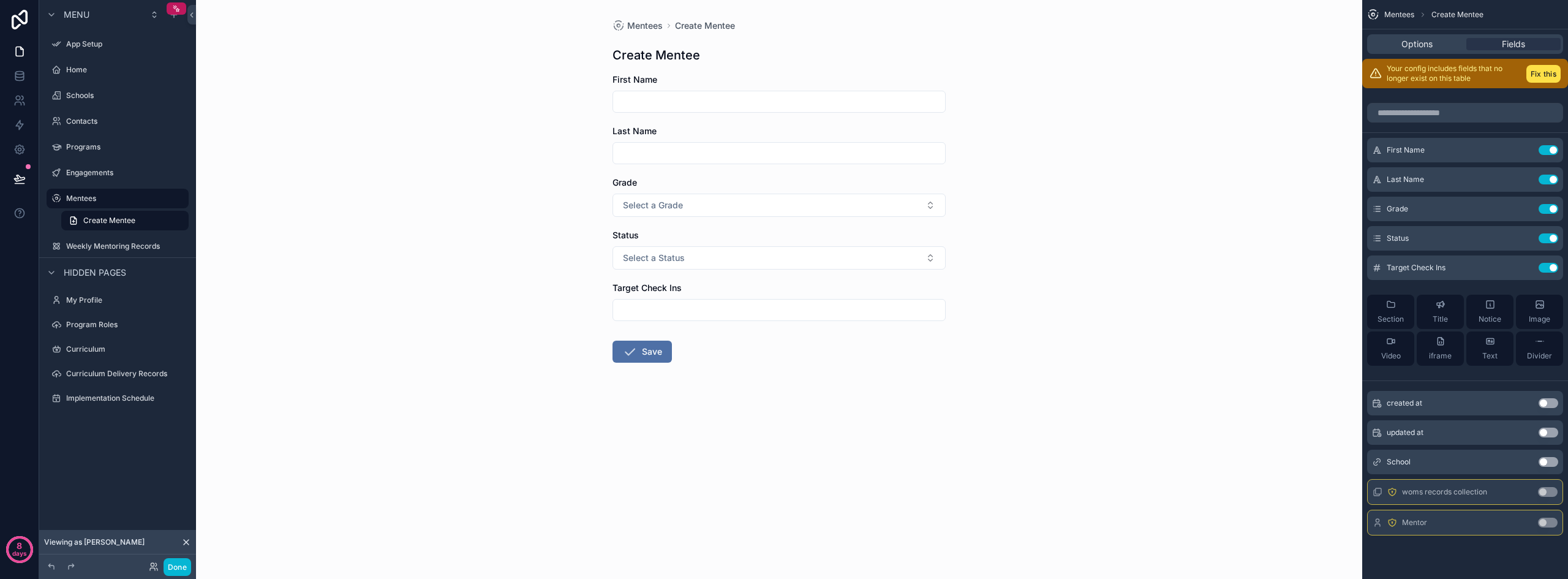
click at [1129, 151] on div "Mentees Create Mentee Create Mentee First Name Last Name Grade Select a Grade S…" at bounding box center [778, 289] width 1166 height 579
click at [1533, 74] on button "Fix this" at bounding box center [1544, 73] width 35 height 18
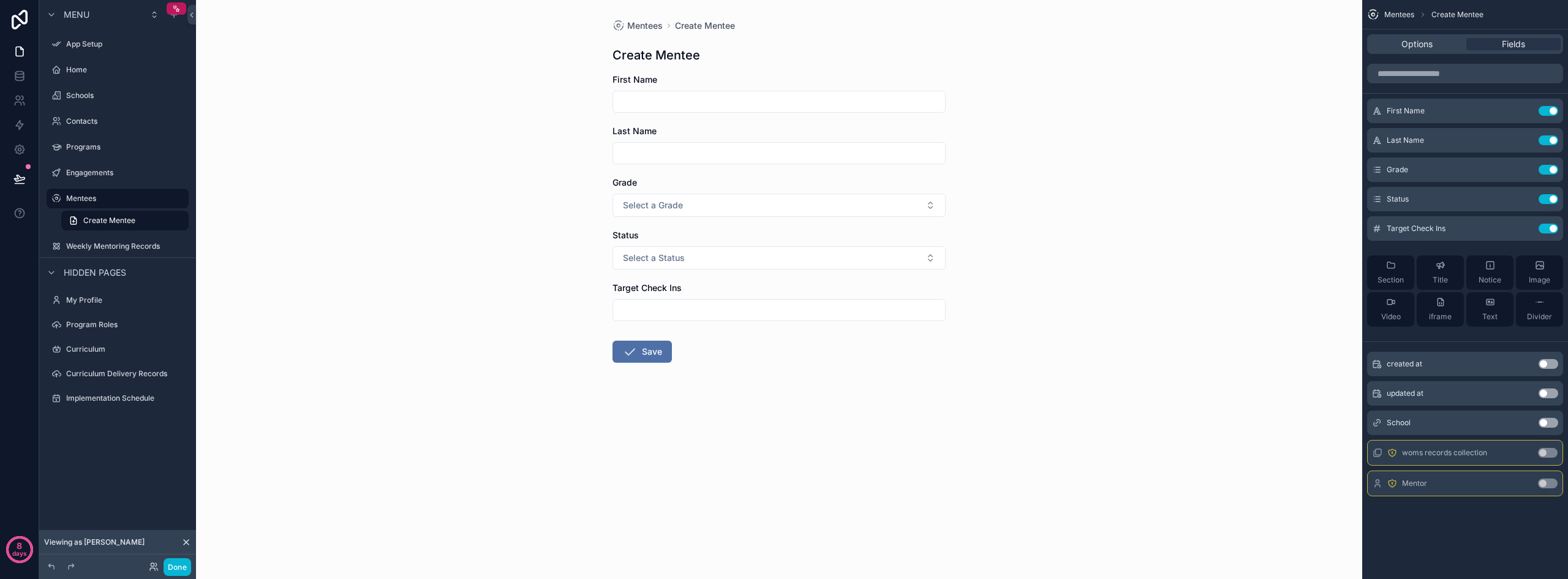
click at [1544, 483] on button "Use setting" at bounding box center [1547, 483] width 19 height 10
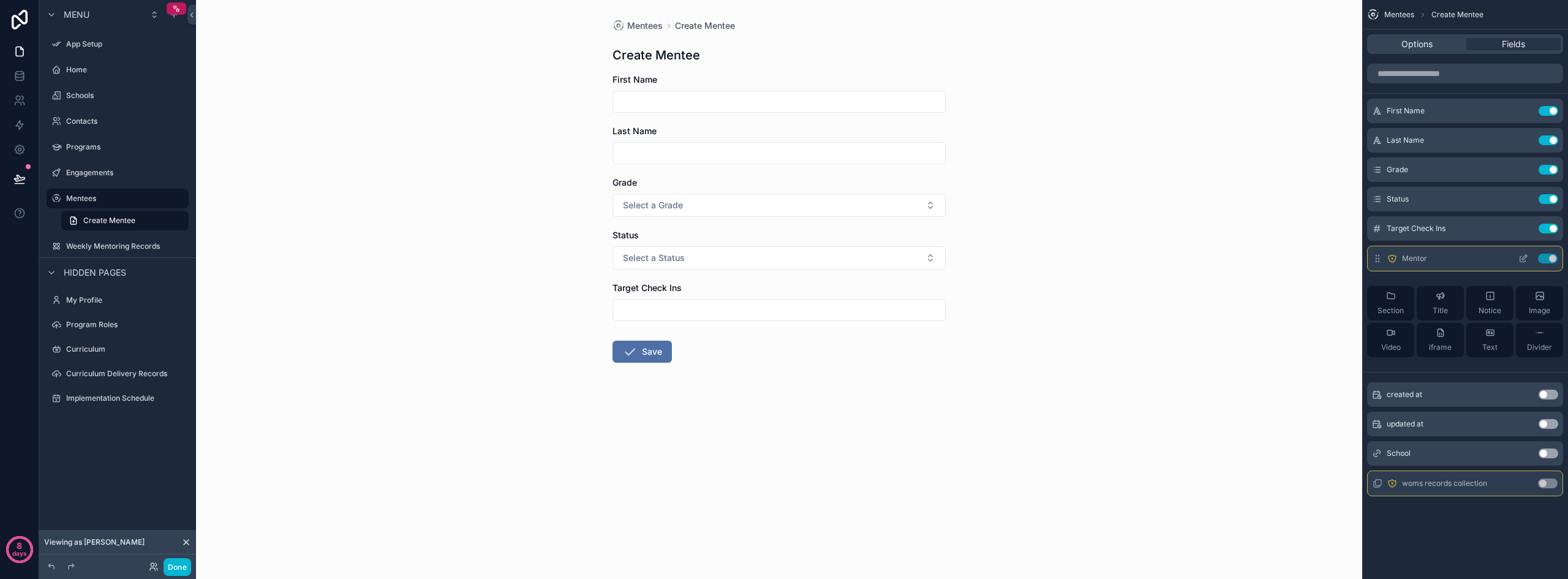
click at [1547, 257] on button "Use setting" at bounding box center [1547, 258] width 19 height 10
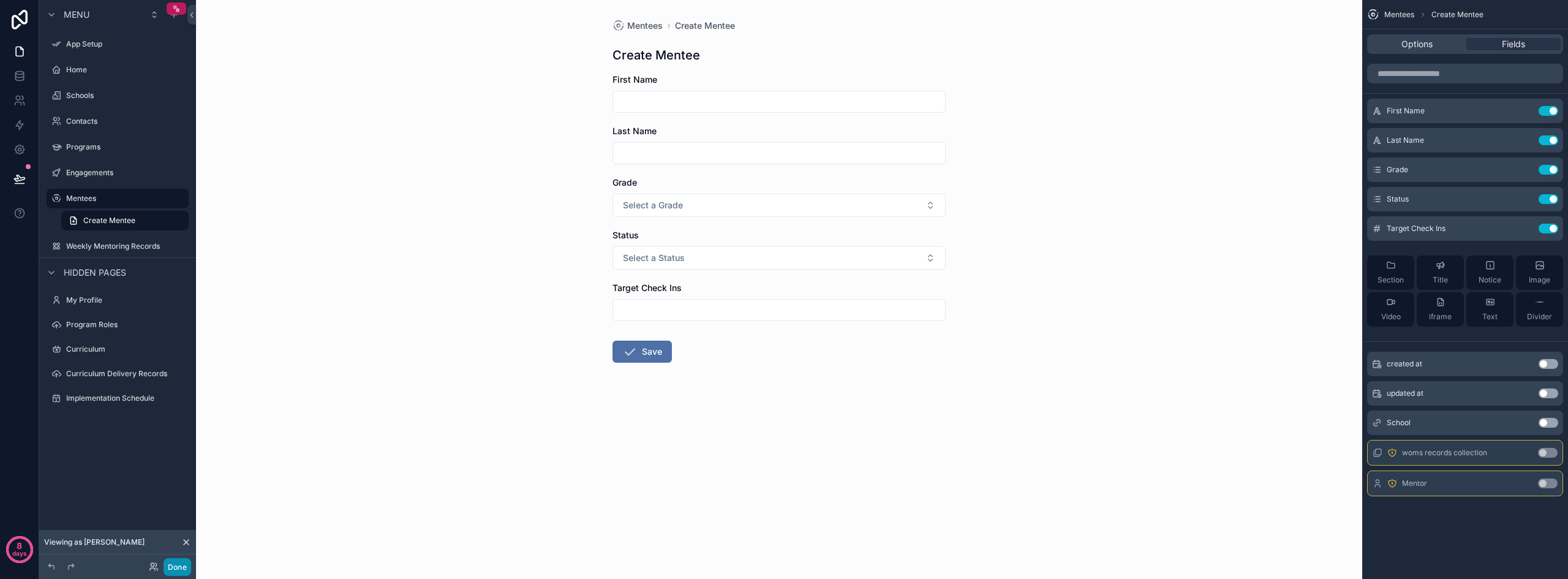
click at [185, 570] on button "Done" at bounding box center [177, 567] width 27 height 18
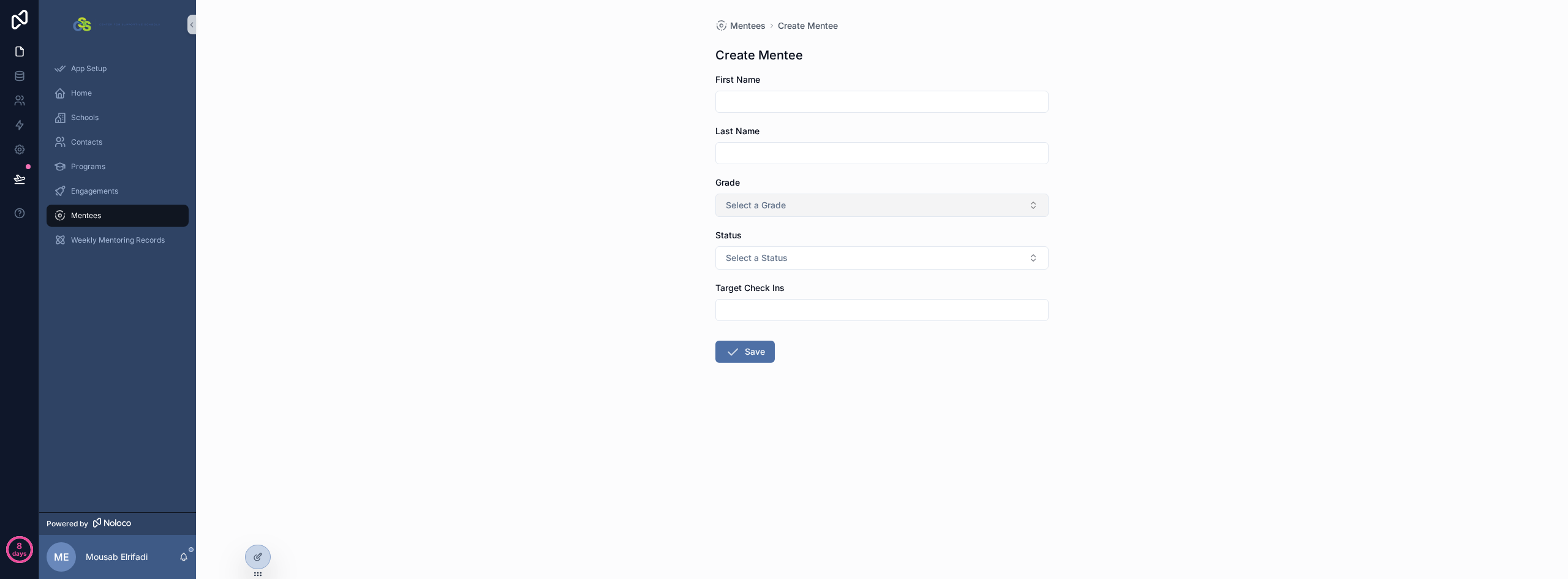
click at [805, 212] on button "Select a Grade" at bounding box center [881, 205] width 333 height 23
click at [499, 184] on div "Mentees Create Mentee Create Mentee First Name Last Name Grade Select a Grade S…" at bounding box center [881, 289] width 1372 height 579
click at [806, 199] on button "Select a Grade" at bounding box center [881, 205] width 333 height 23
click at [580, 186] on div "Mentees Create Mentee Create Mentee First Name Last Name Grade Select a Grade S…" at bounding box center [881, 289] width 1372 height 579
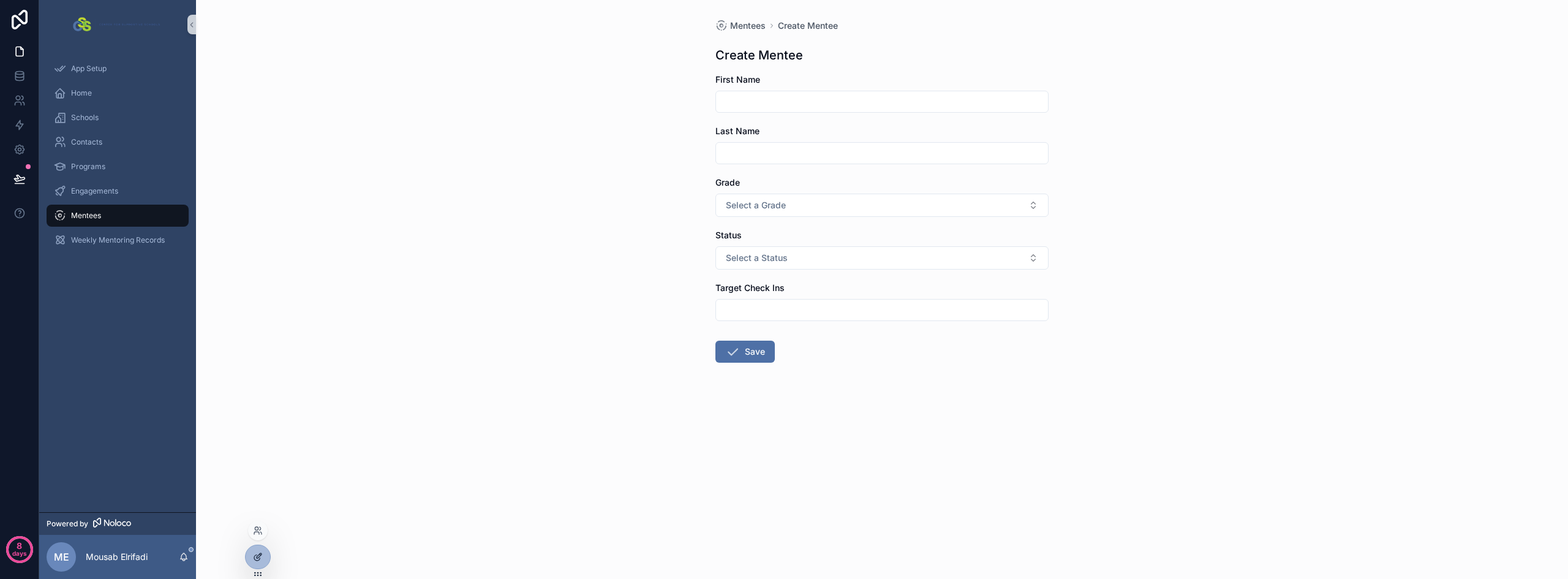
click at [269, 562] on div at bounding box center [258, 557] width 26 height 24
click at [19, 81] on icon at bounding box center [19, 78] width 8 height 5
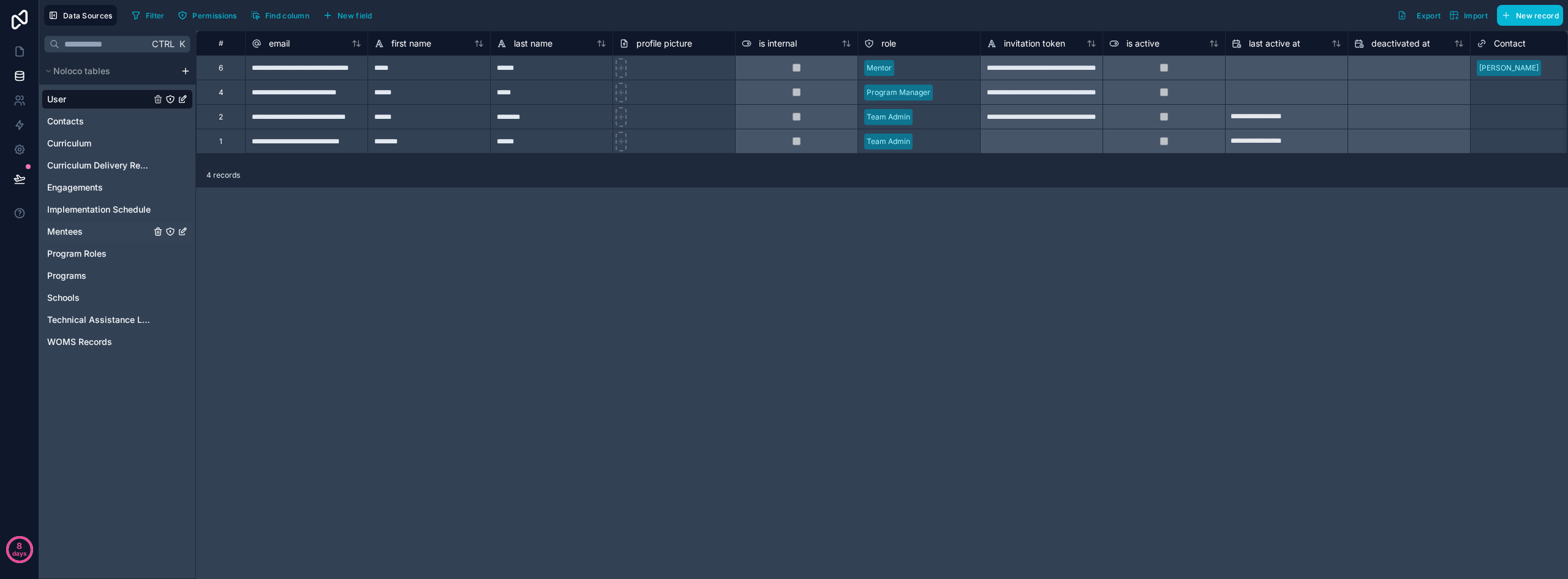
click at [76, 237] on div "Mentees" at bounding box center [117, 231] width 151 height 19
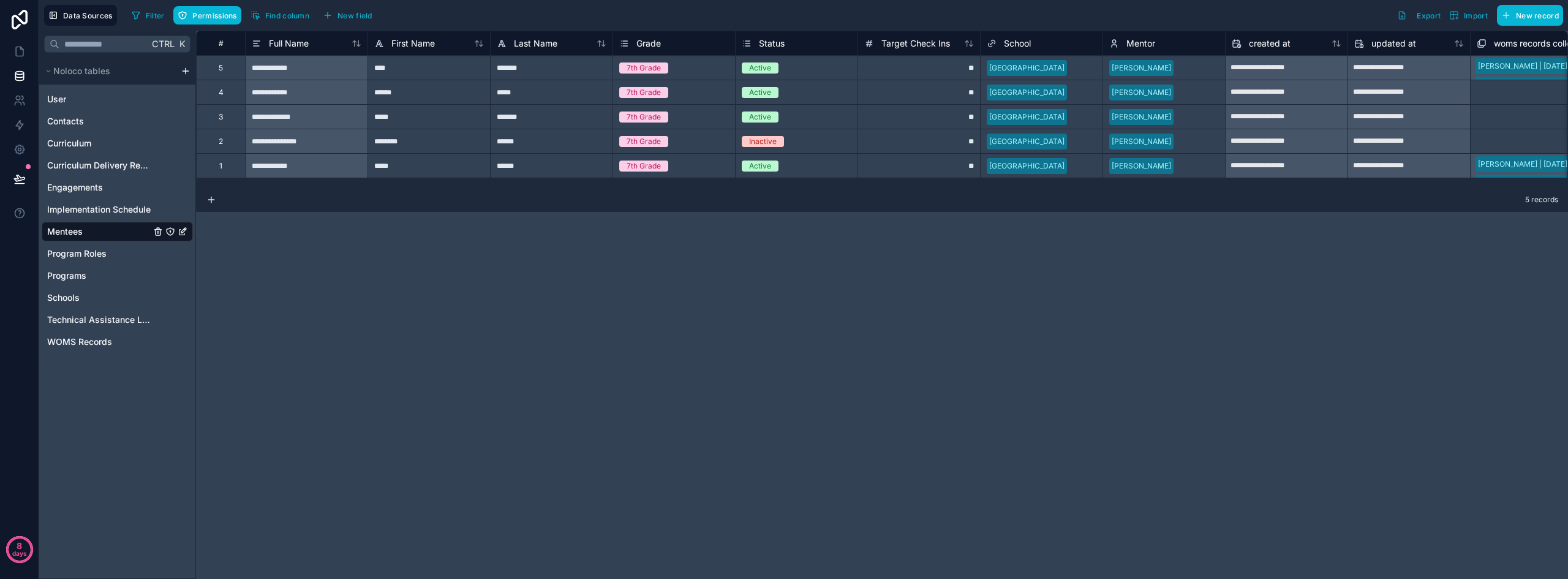
click at [658, 42] on span "Grade" at bounding box center [649, 43] width 24 height 12
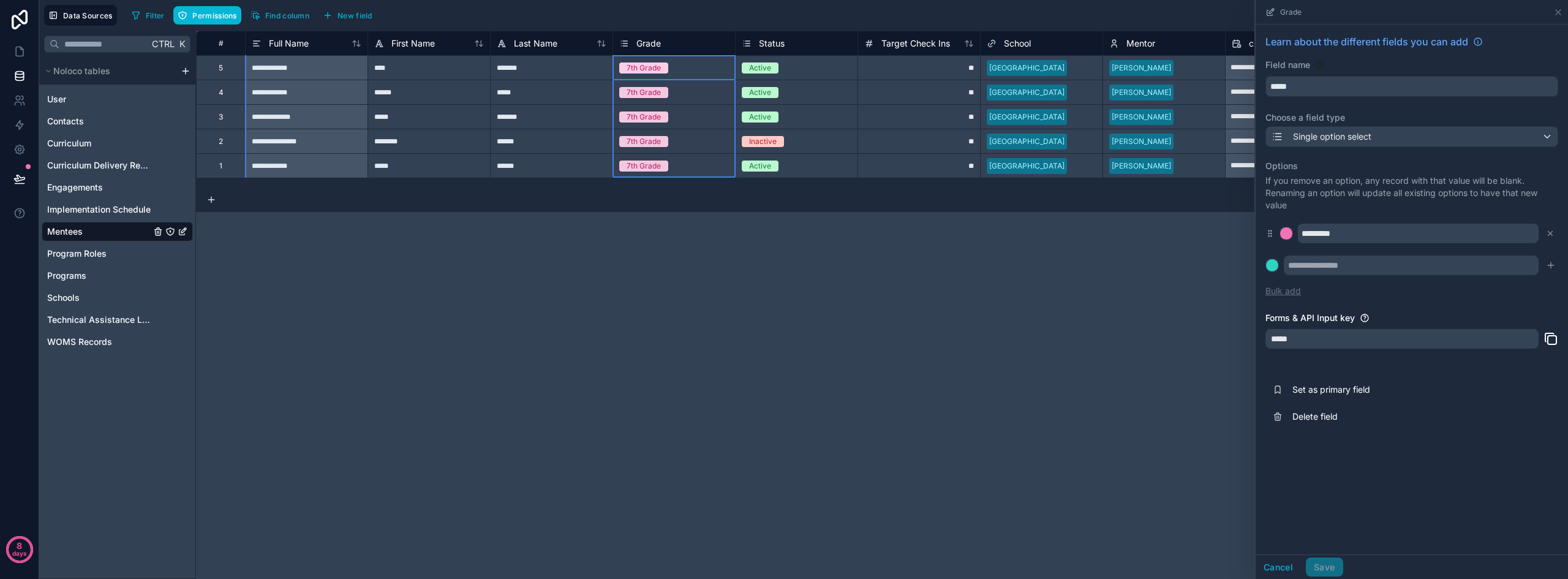
click at [1287, 292] on button "Bulk add" at bounding box center [1282, 291] width 35 height 12
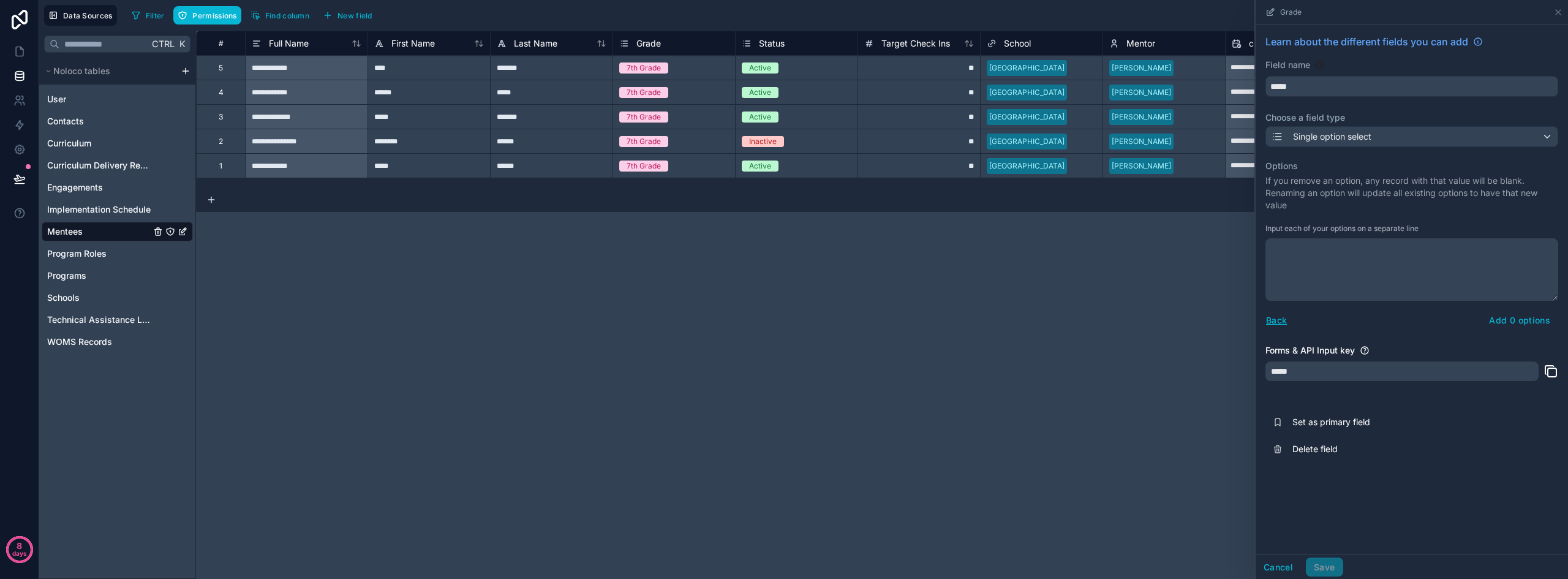
click at [1318, 257] on textarea at bounding box center [1411, 269] width 293 height 63
type textarea "**********"
click at [1515, 321] on button "Add 10 options" at bounding box center [1518, 320] width 81 height 19
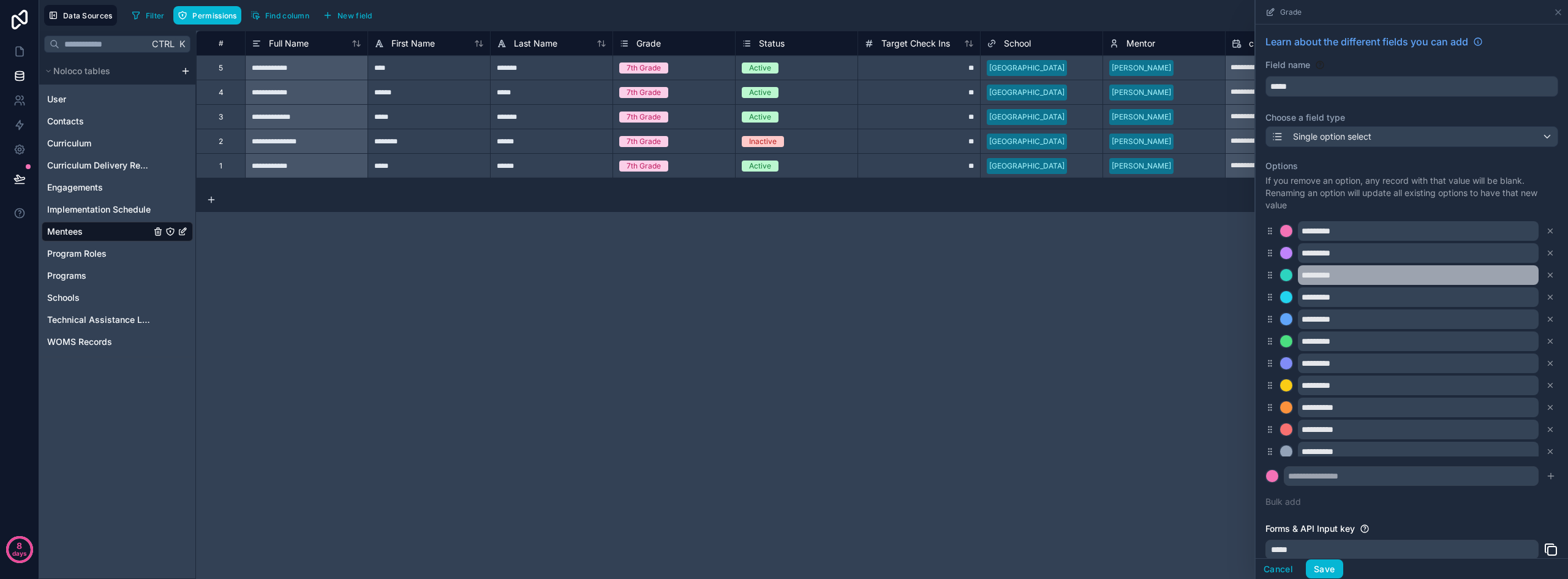
scroll to position [0, 0]
click at [1288, 233] on div at bounding box center [1285, 233] width 12 height 12
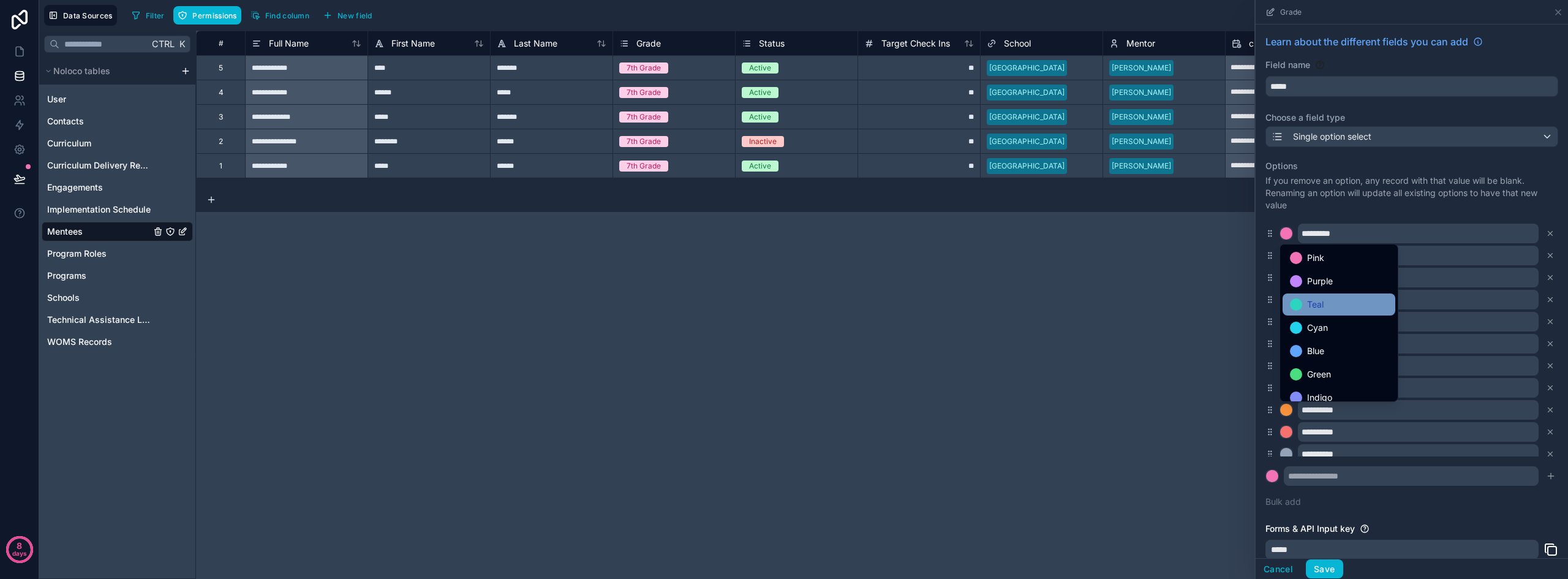
click at [1321, 314] on div "Teal" at bounding box center [1339, 304] width 113 height 22
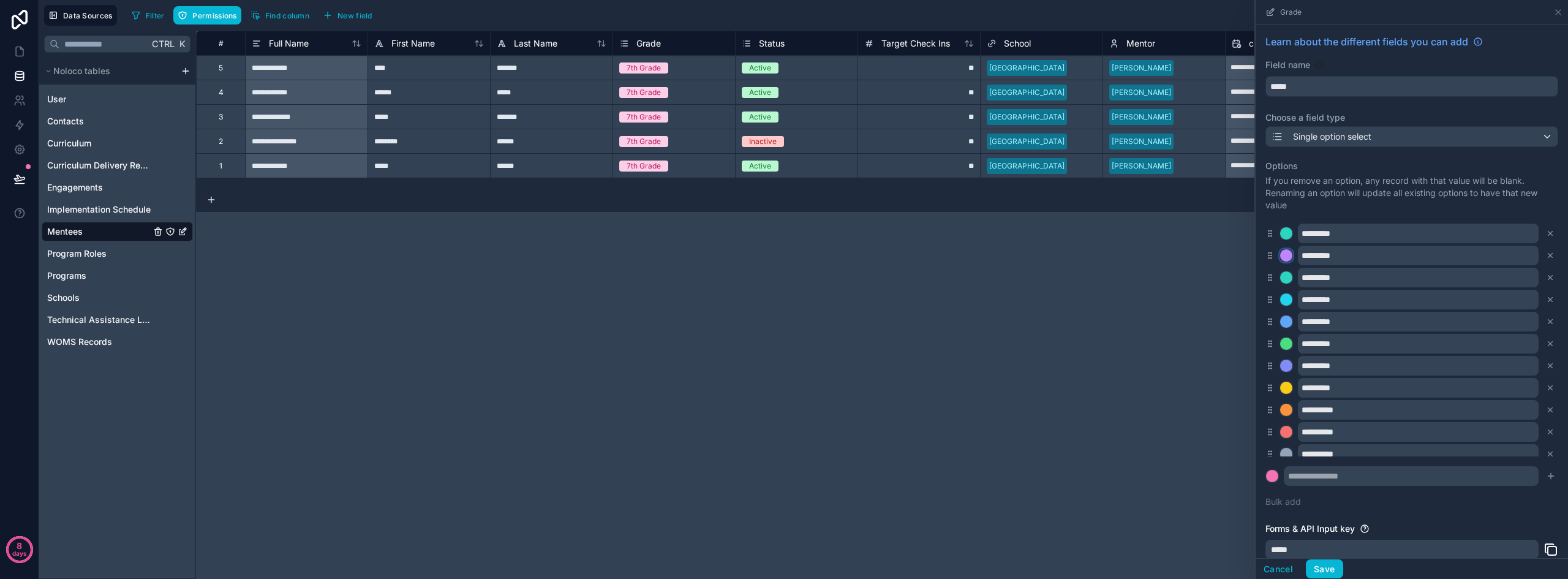
click at [1285, 252] on div at bounding box center [1285, 255] width 12 height 12
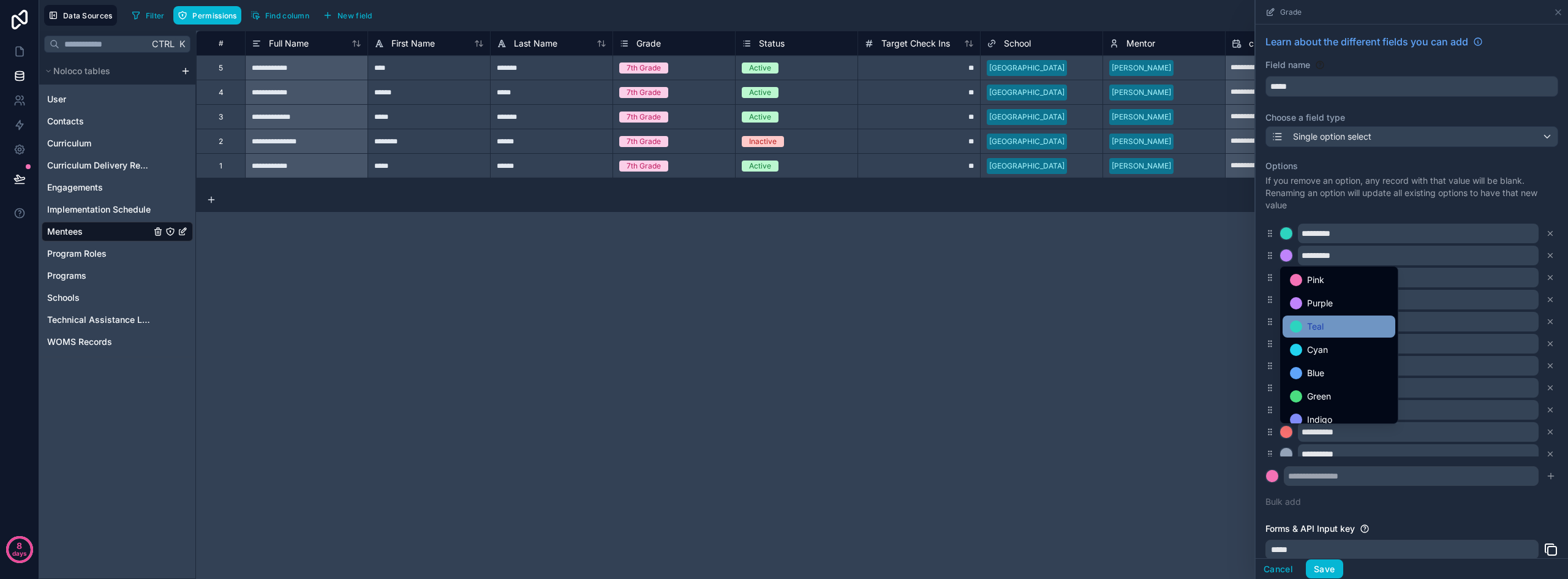
click at [1311, 328] on span "Teal" at bounding box center [1315, 327] width 17 height 14
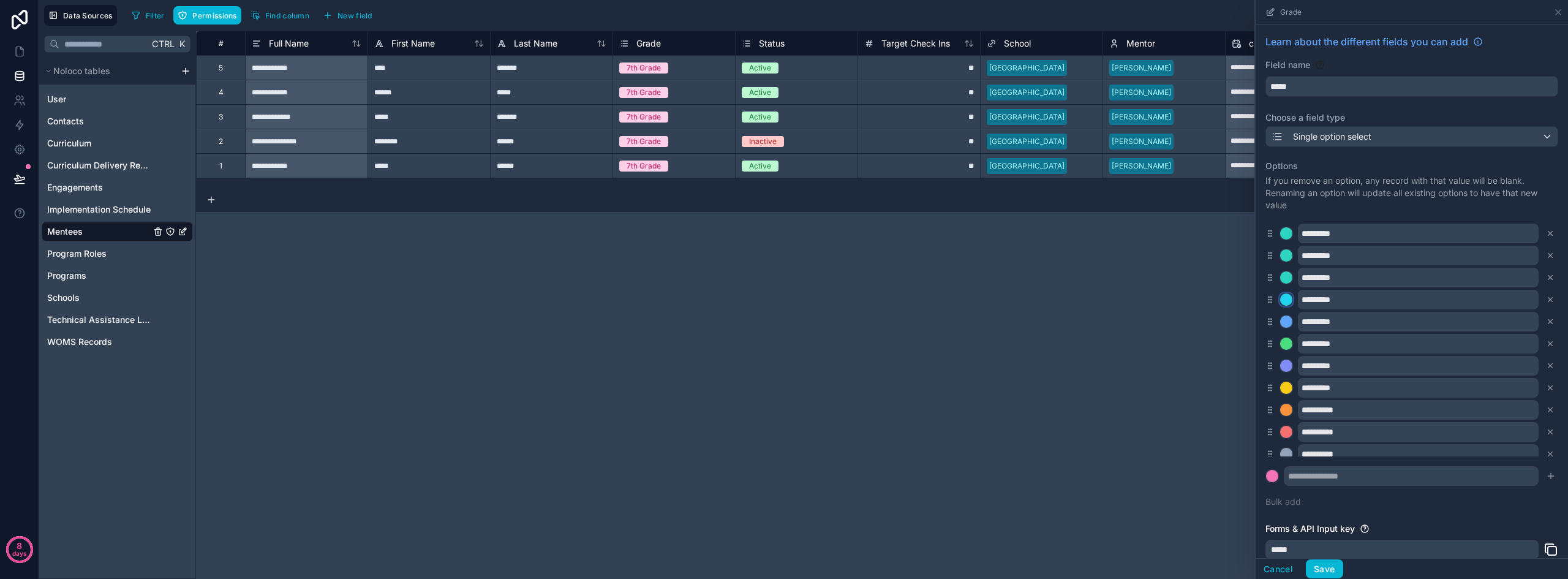
click at [1282, 297] on div at bounding box center [1285, 299] width 12 height 12
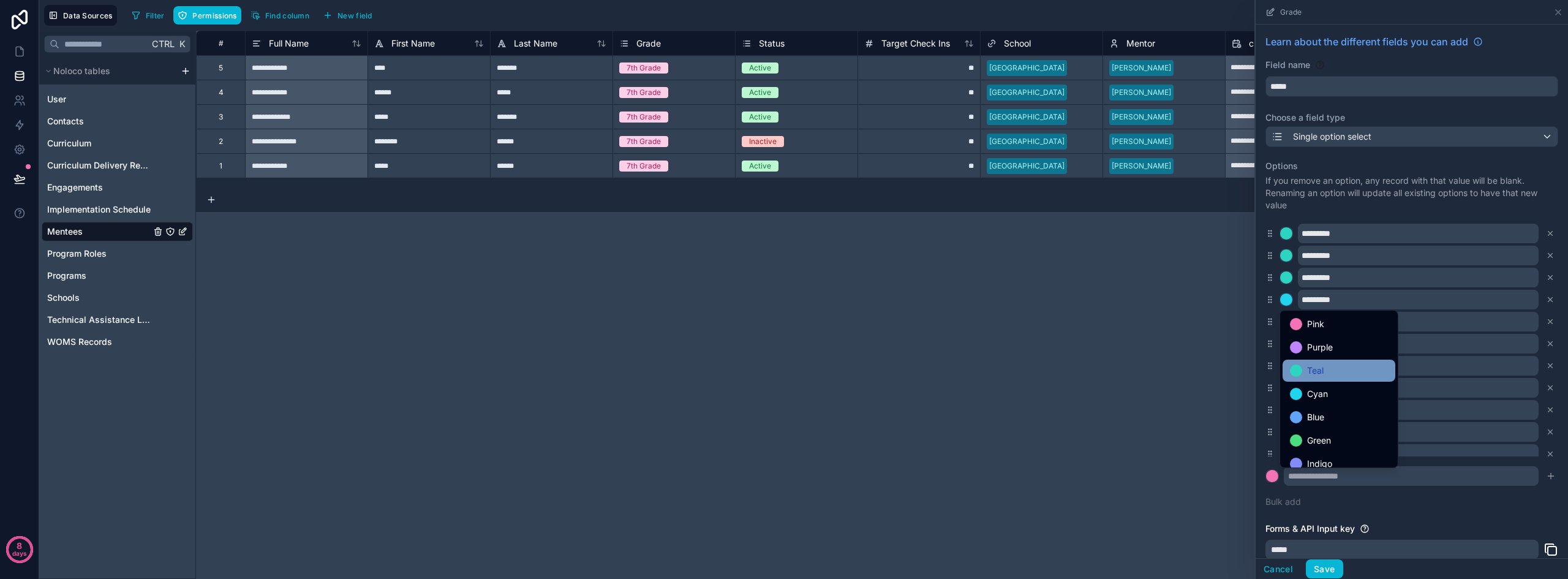
click at [1312, 370] on span "Teal" at bounding box center [1315, 370] width 17 height 14
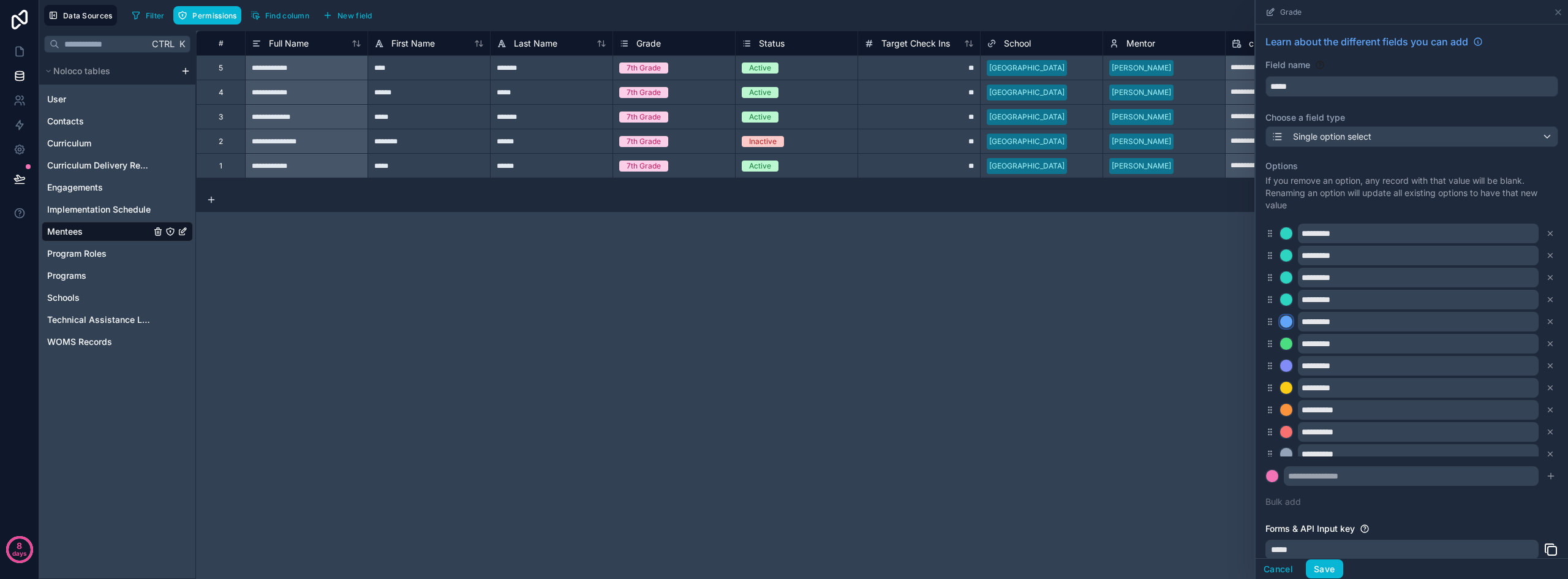
click at [1284, 319] on div at bounding box center [1285, 321] width 12 height 12
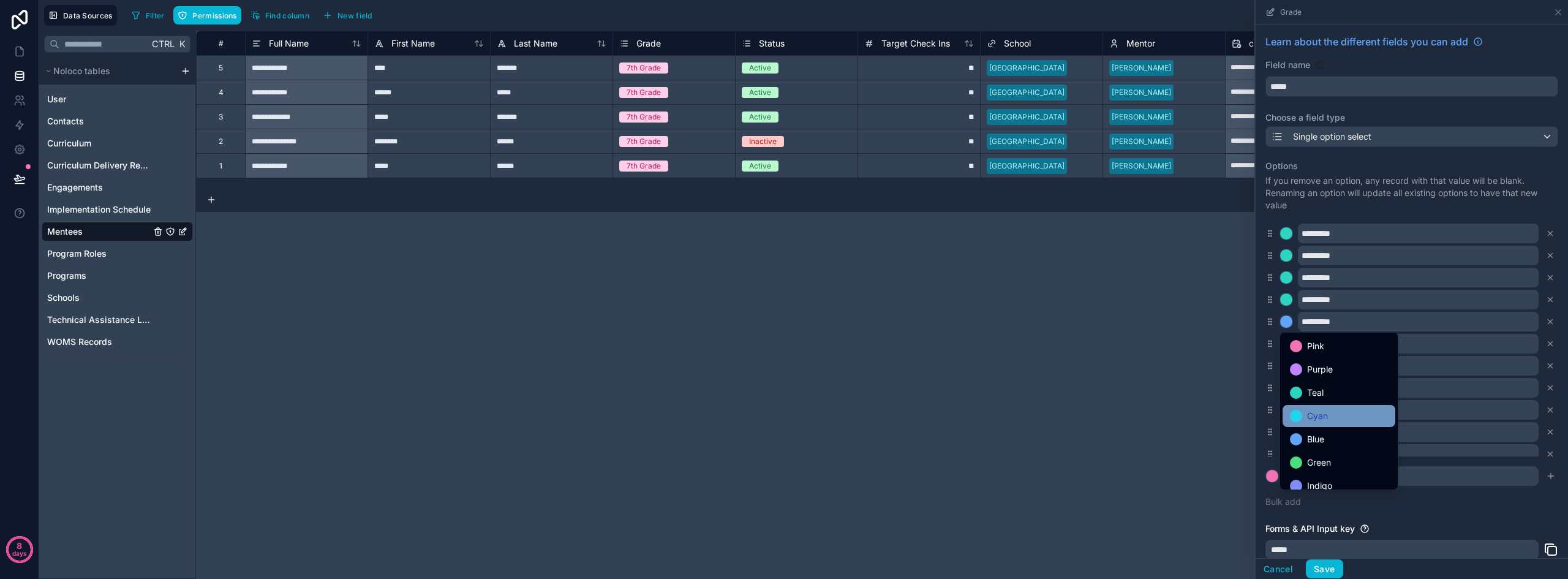
click at [1311, 414] on span "Cyan" at bounding box center [1317, 416] width 21 height 14
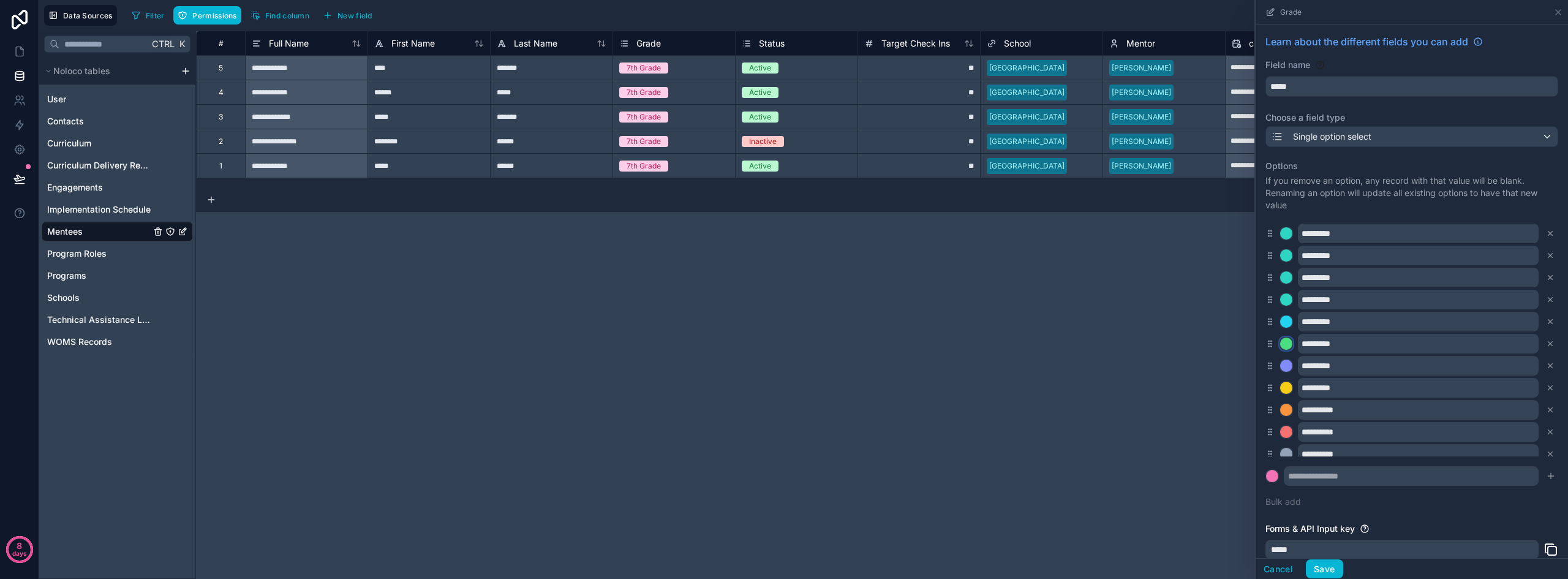
click at [1286, 344] on div at bounding box center [1285, 343] width 12 height 12
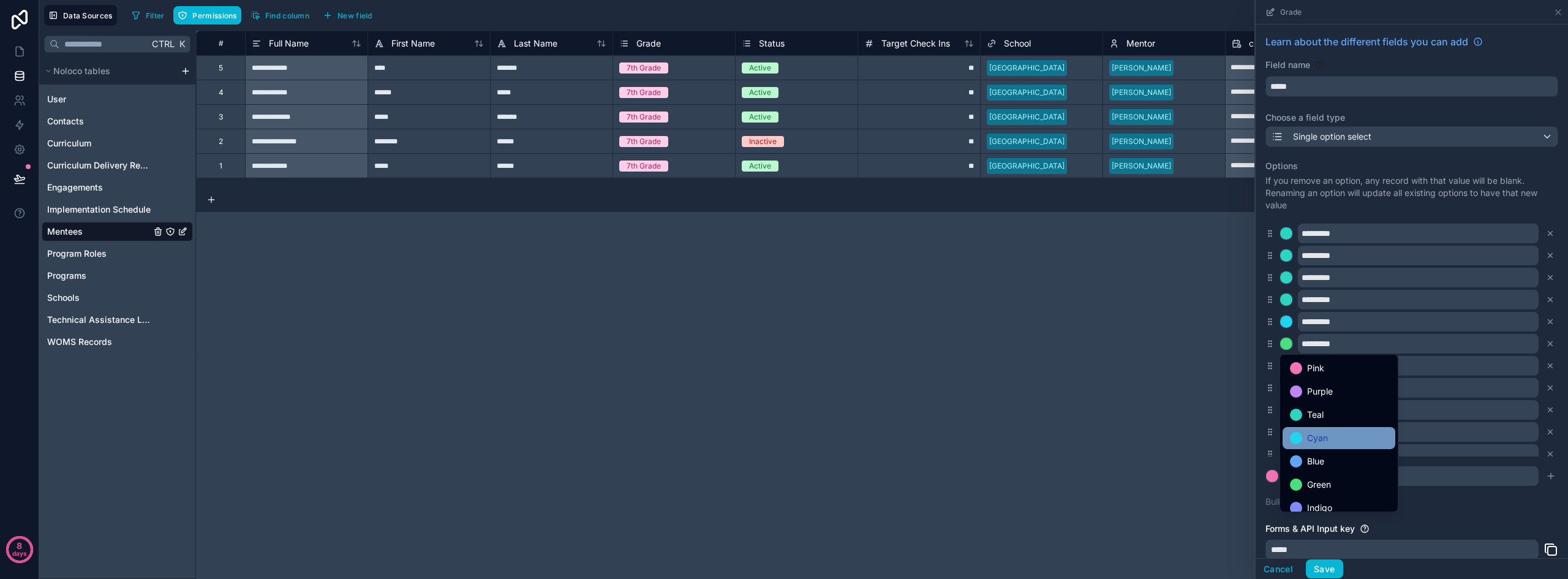
click at [1319, 435] on span "Cyan" at bounding box center [1317, 438] width 21 height 14
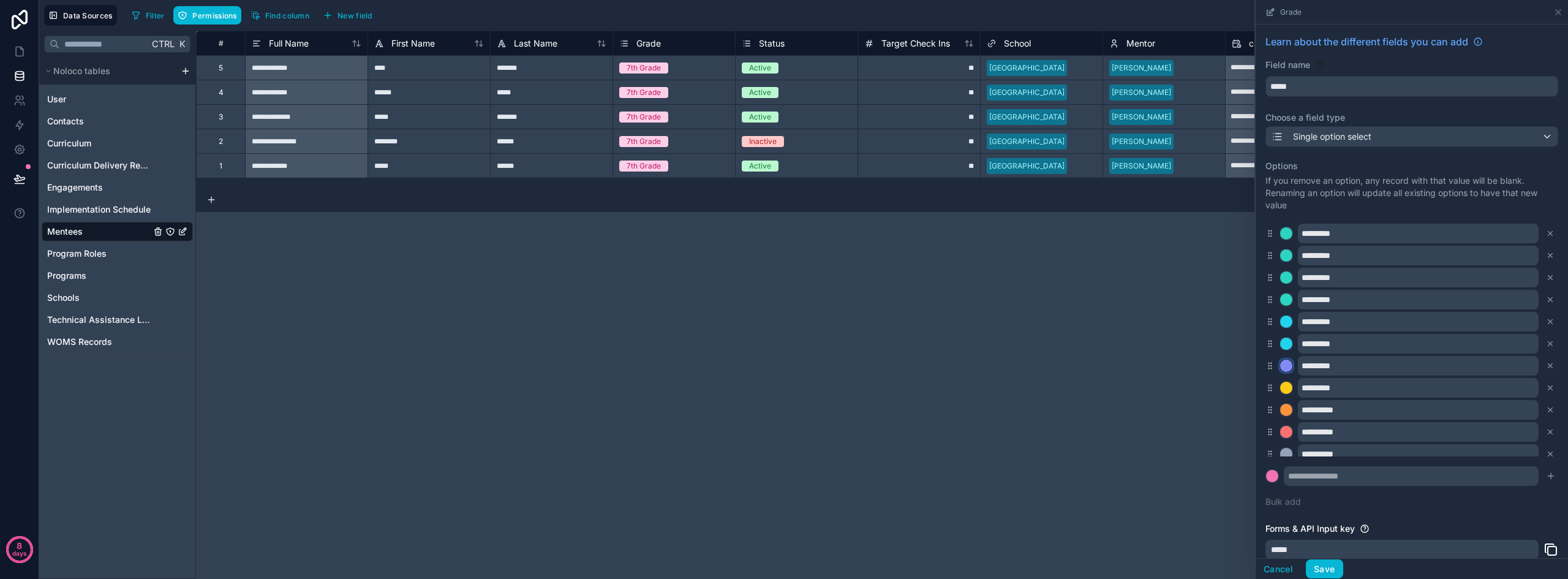
click at [1285, 366] on div at bounding box center [1285, 365] width 12 height 12
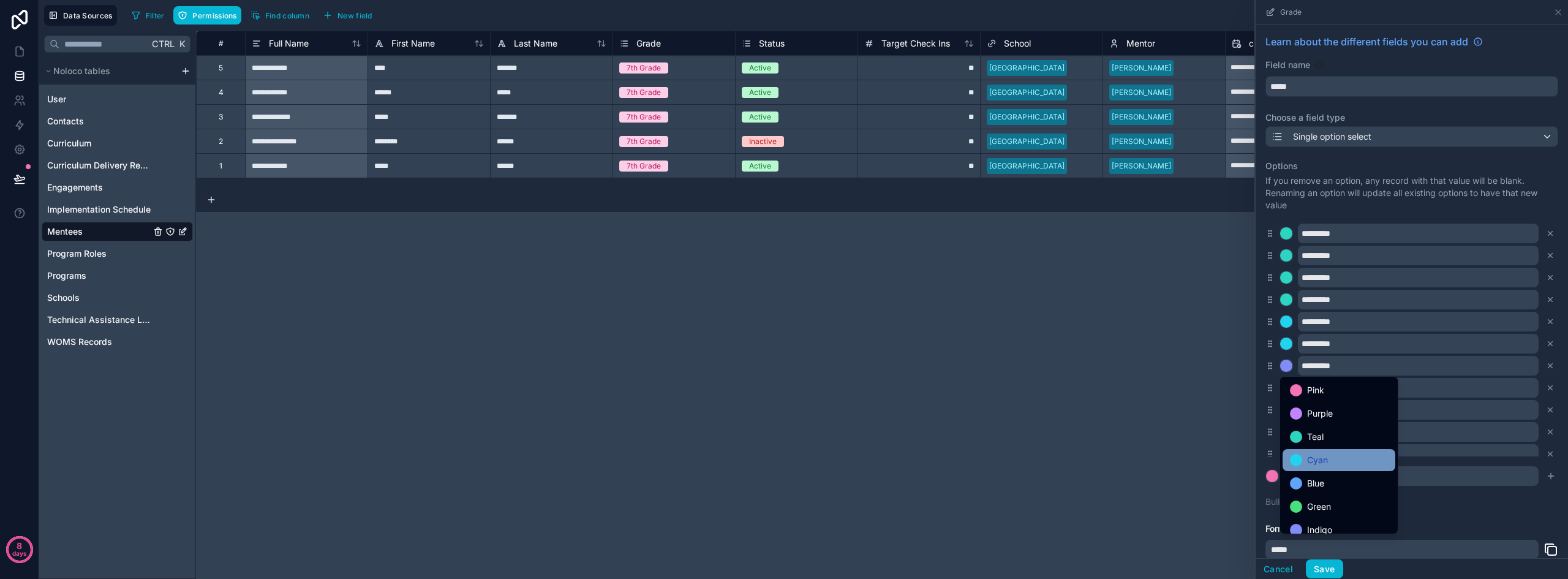
click at [1316, 460] on span "Cyan" at bounding box center [1317, 460] width 21 height 14
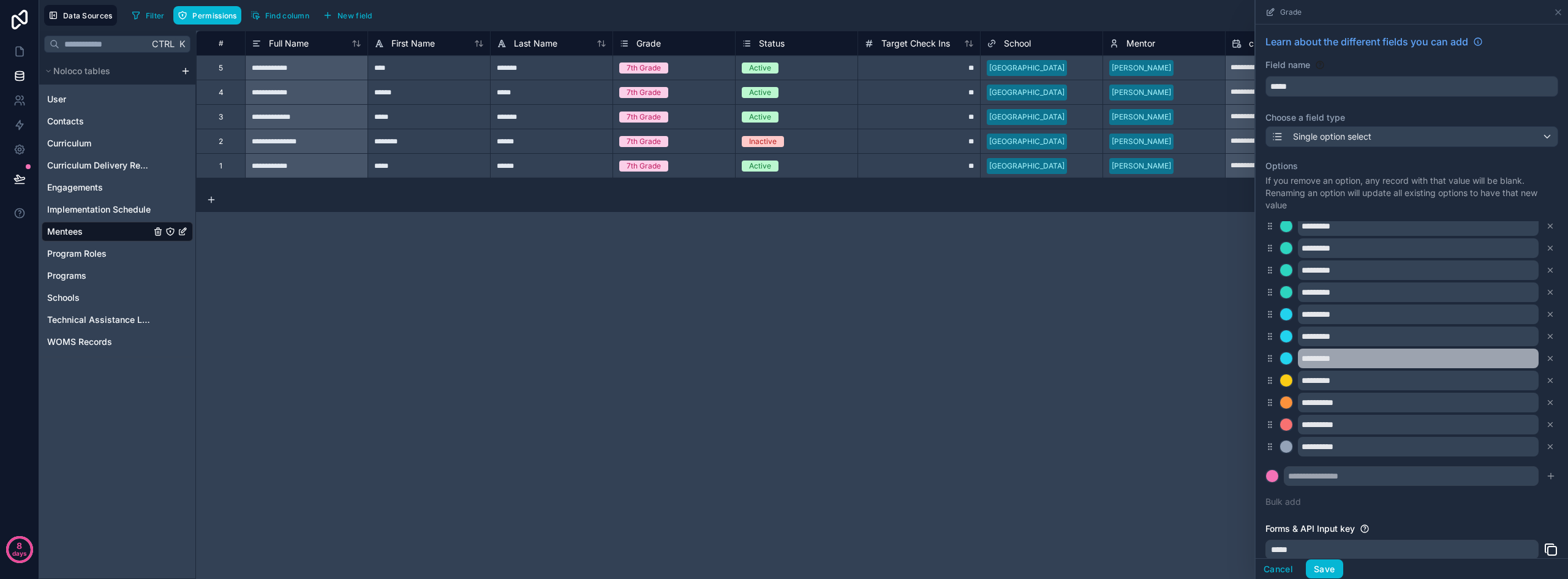
scroll to position [10, 0]
click at [1286, 376] on div at bounding box center [1285, 378] width 12 height 12
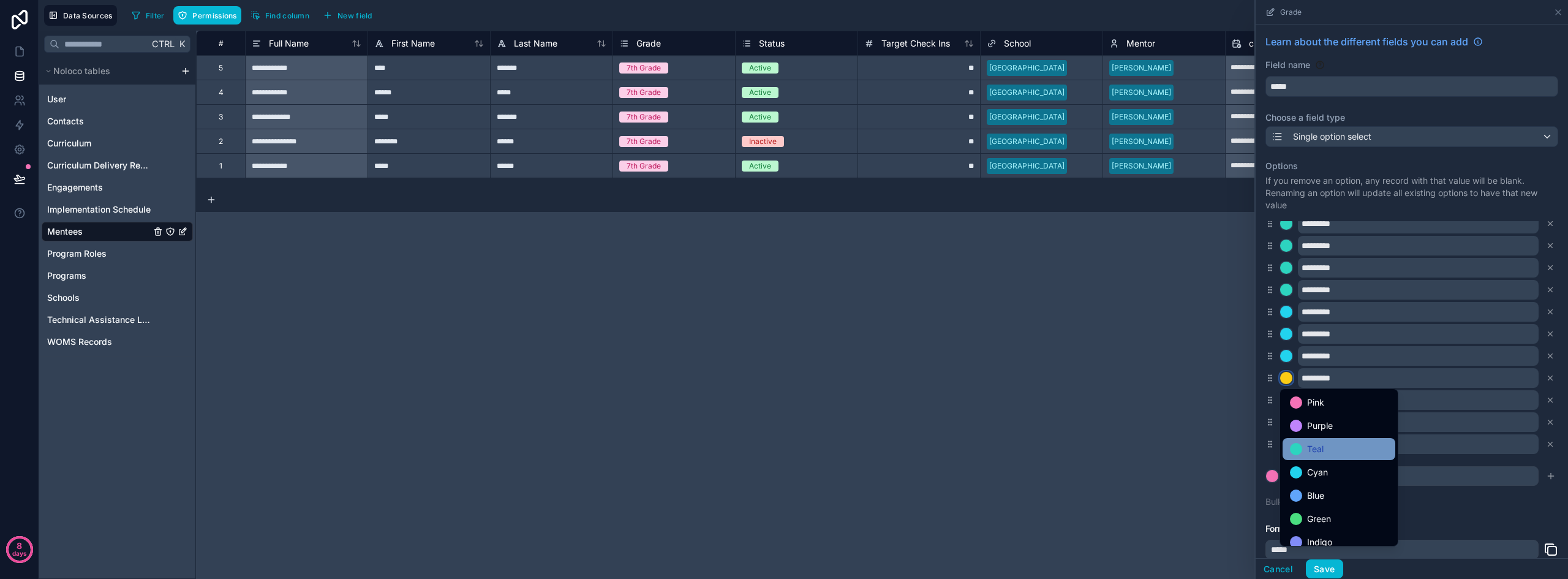
scroll to position [61, 0]
click at [1317, 433] on span "Blue" at bounding box center [1316, 434] width 17 height 14
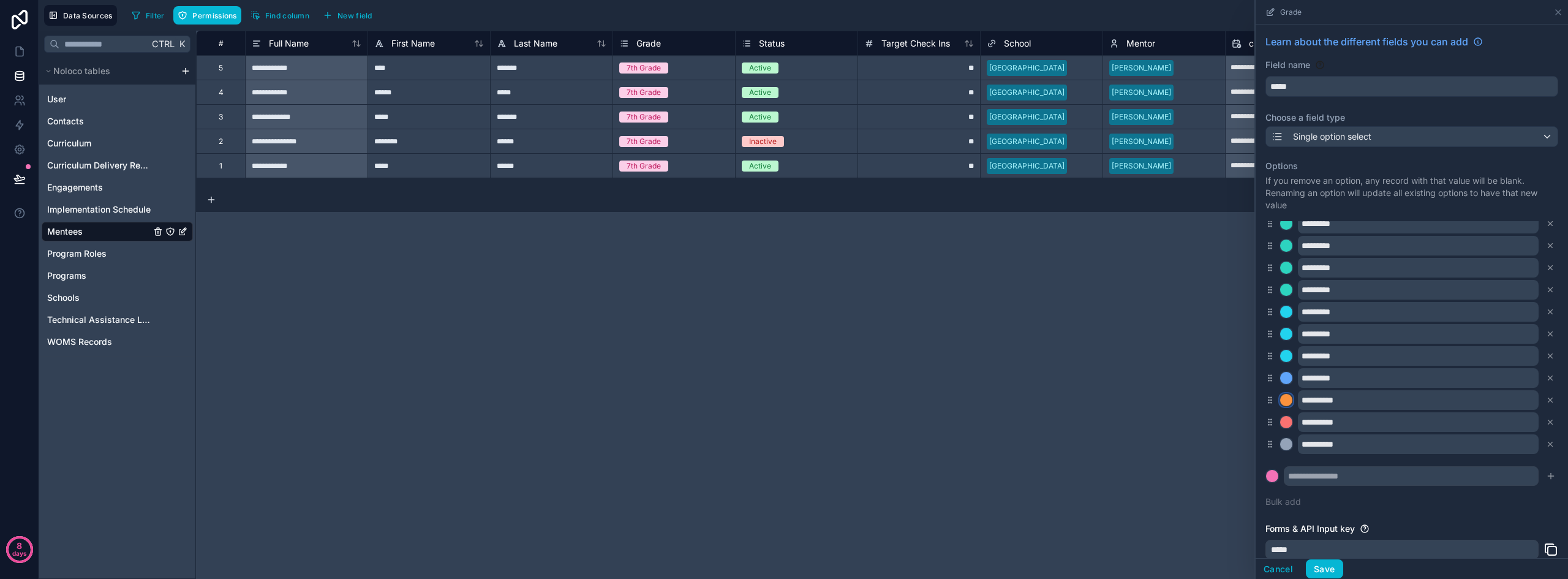
click at [1280, 399] on div at bounding box center [1285, 399] width 12 height 12
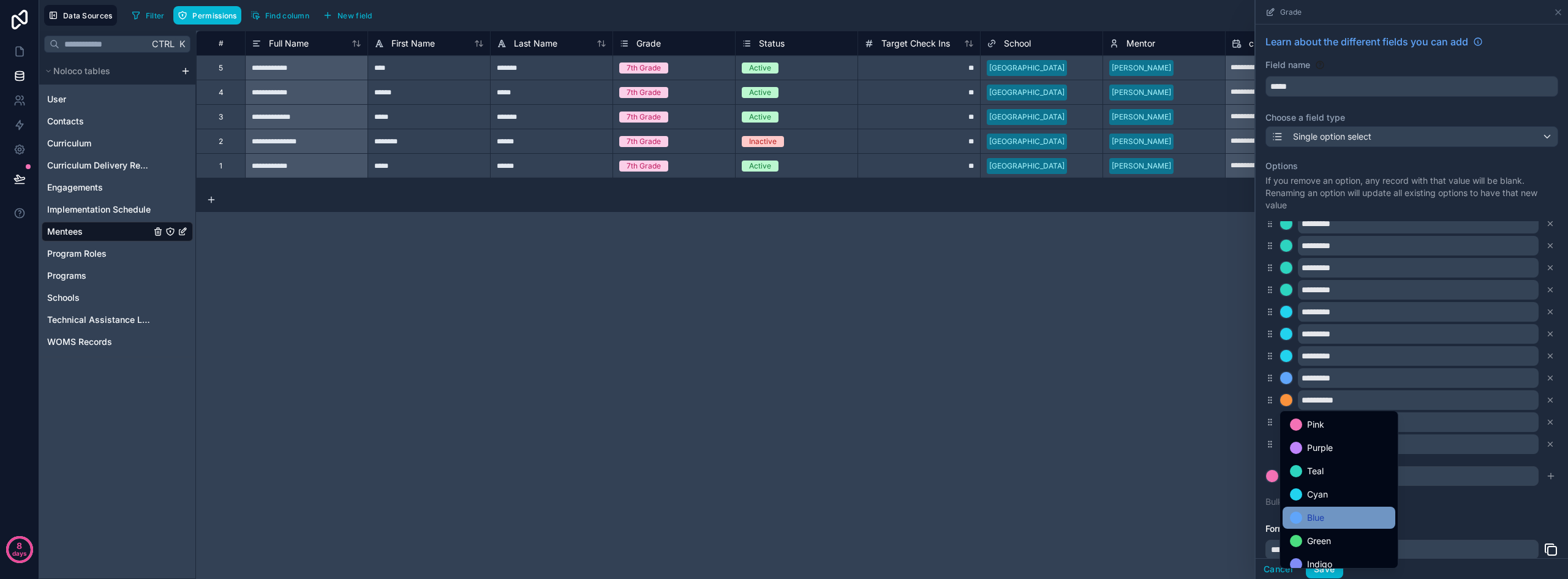
click at [1321, 511] on span "Blue" at bounding box center [1316, 517] width 17 height 14
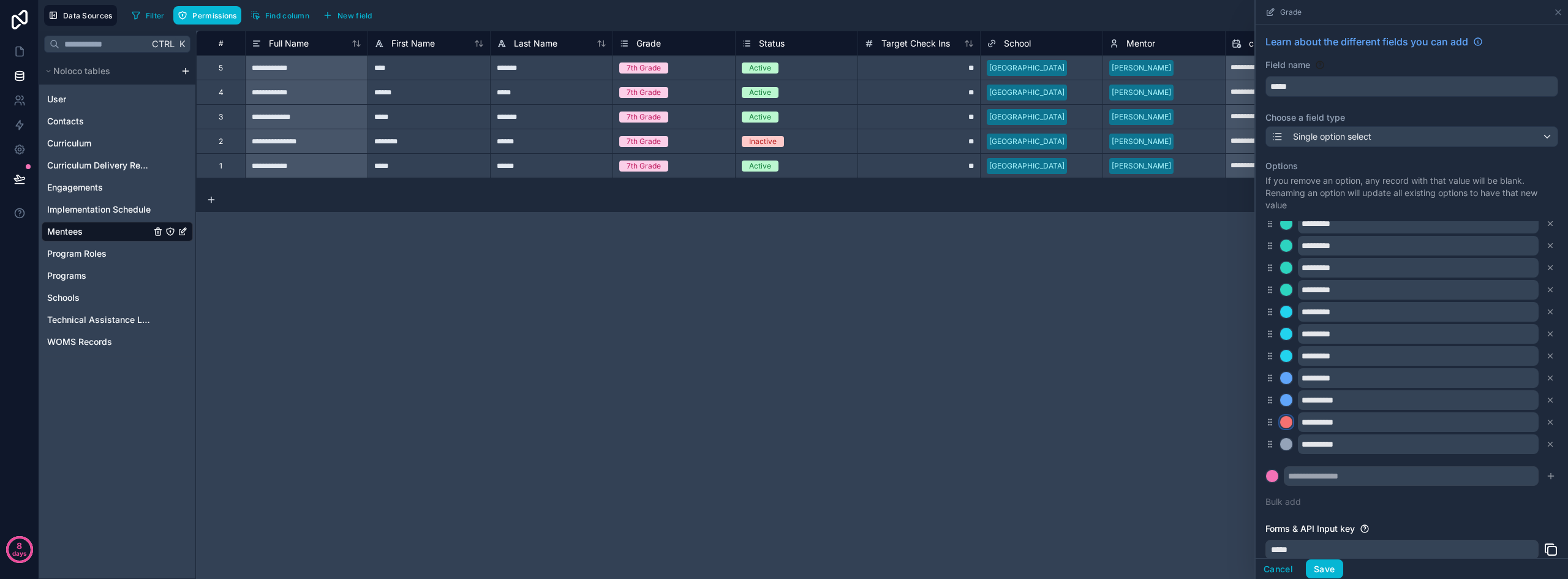
click at [1290, 419] on div at bounding box center [1285, 421] width 12 height 12
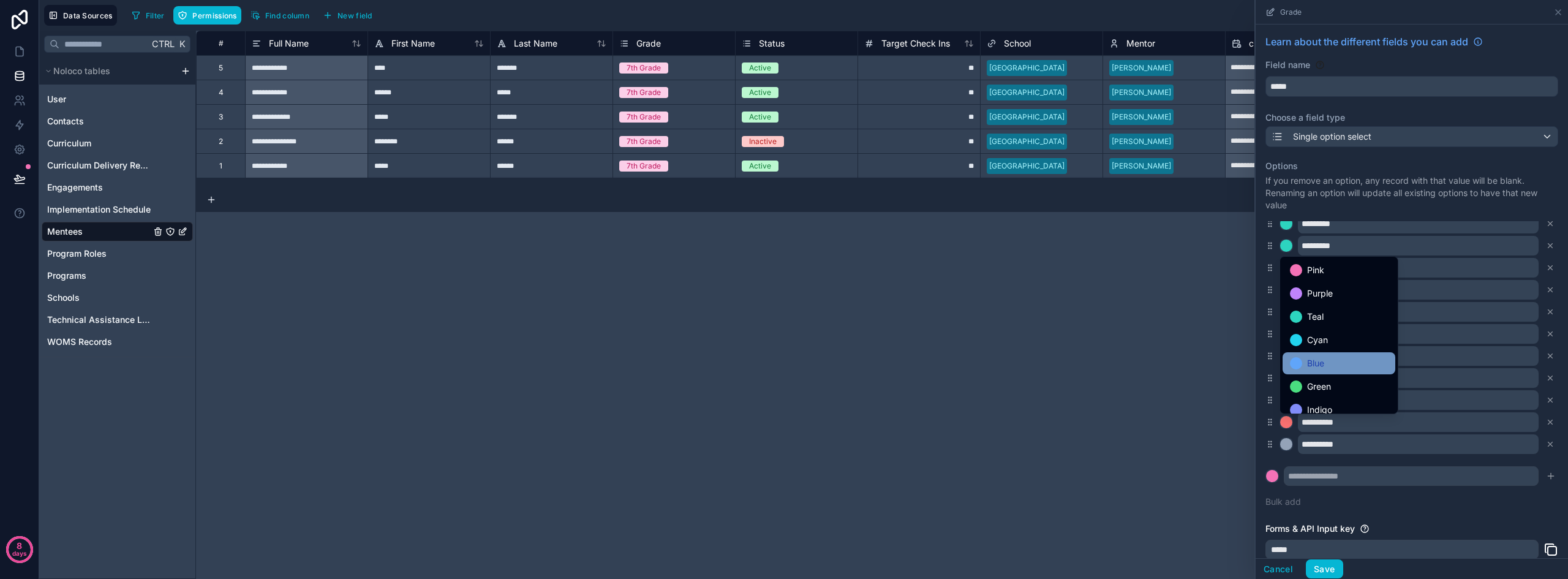
click at [1324, 363] on span "Blue" at bounding box center [1316, 363] width 17 height 14
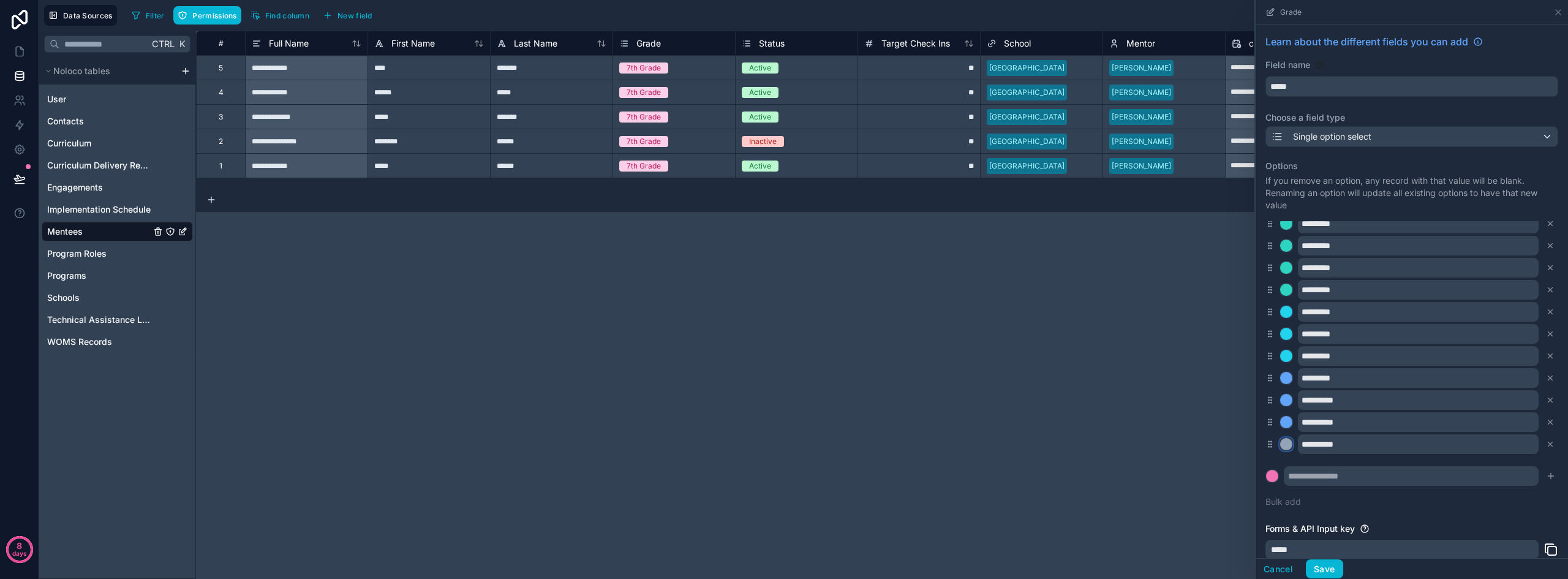
click at [1285, 444] on div at bounding box center [1285, 444] width 12 height 12
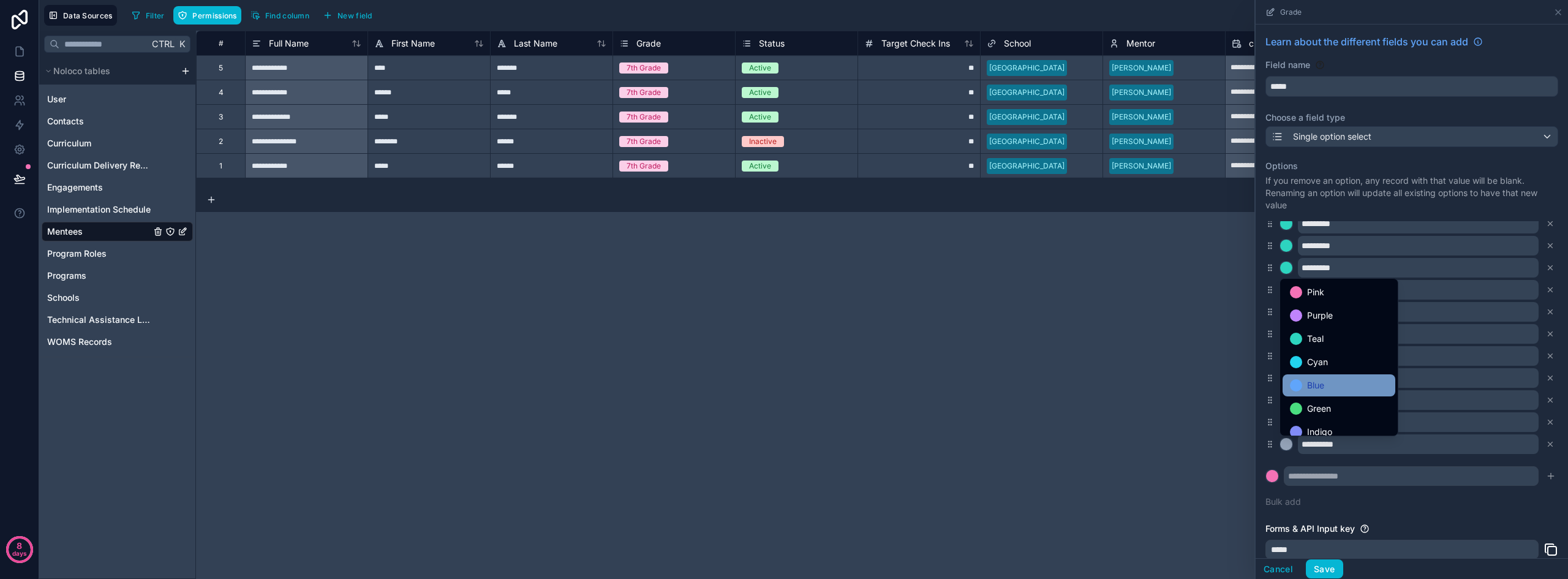
click at [1326, 388] on div "Blue" at bounding box center [1339, 385] width 98 height 14
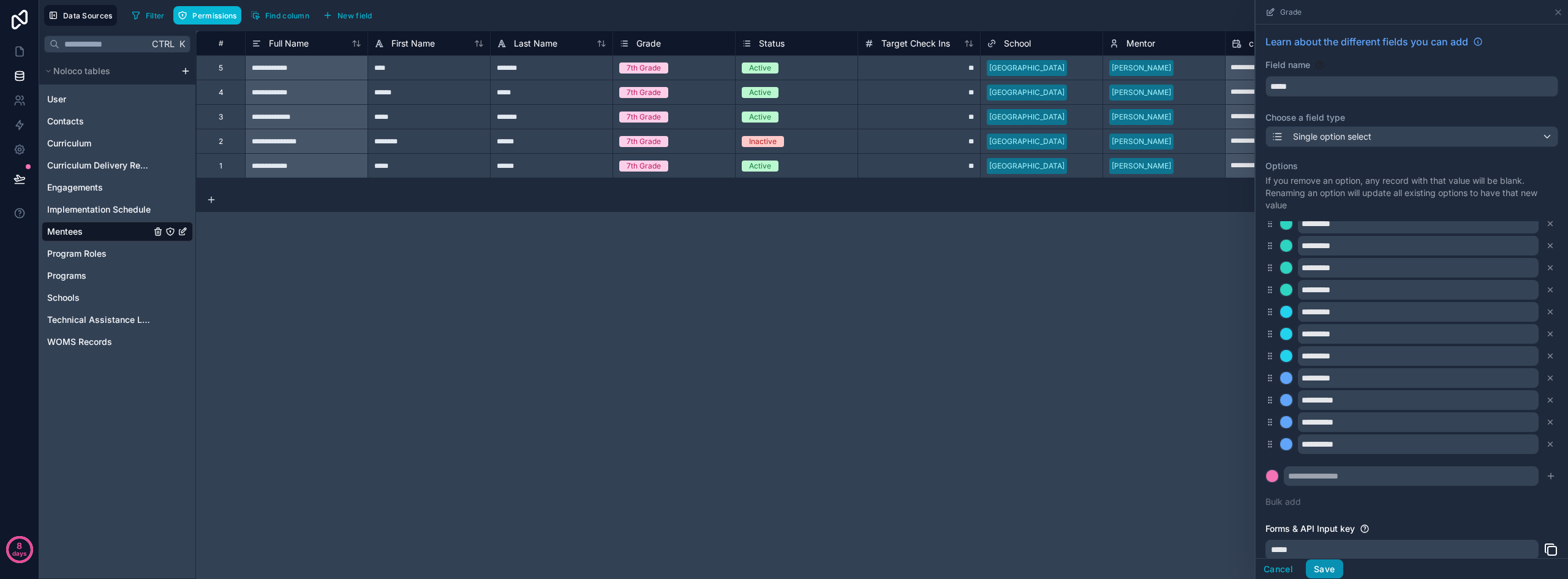
click at [1330, 567] on button "Save" at bounding box center [1323, 568] width 37 height 19
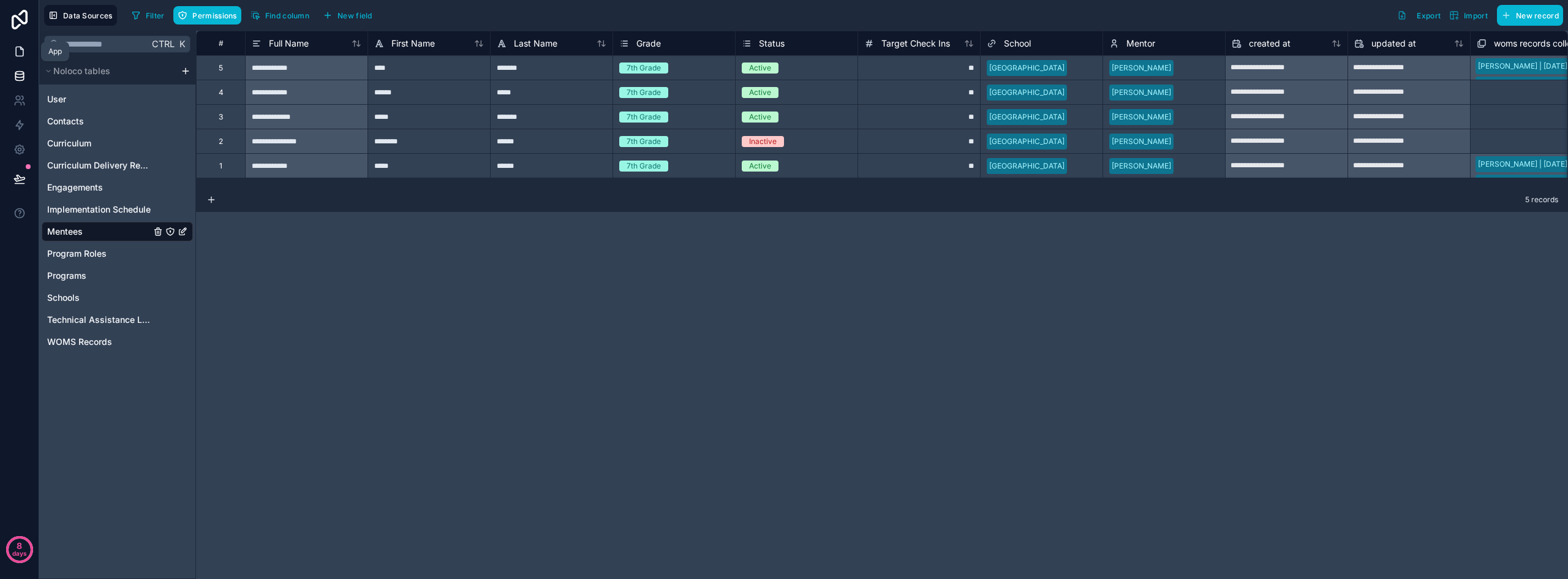
click at [19, 47] on icon at bounding box center [19, 51] width 12 height 12
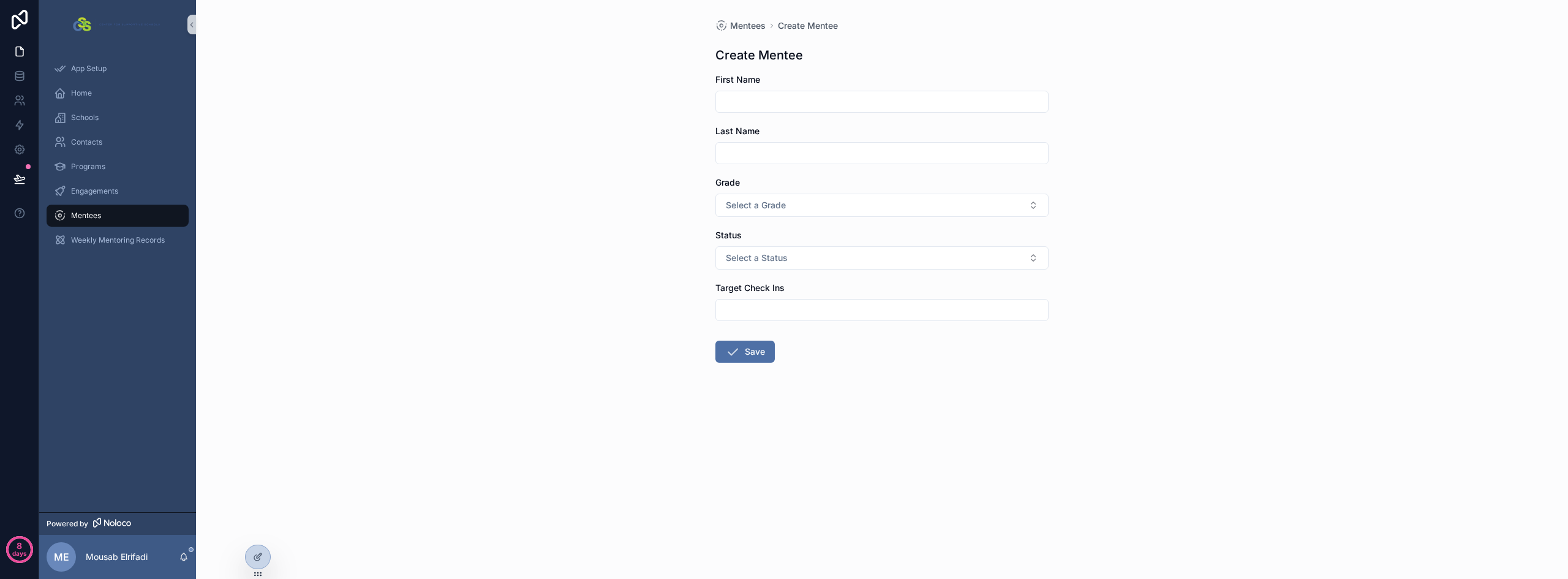
click at [492, 318] on div "Mentees Create Mentee Create Mentee First Name Last Name Grade Select a Grade S…" at bounding box center [881, 289] width 1372 height 579
click at [249, 552] on div at bounding box center [257, 557] width 24 height 23
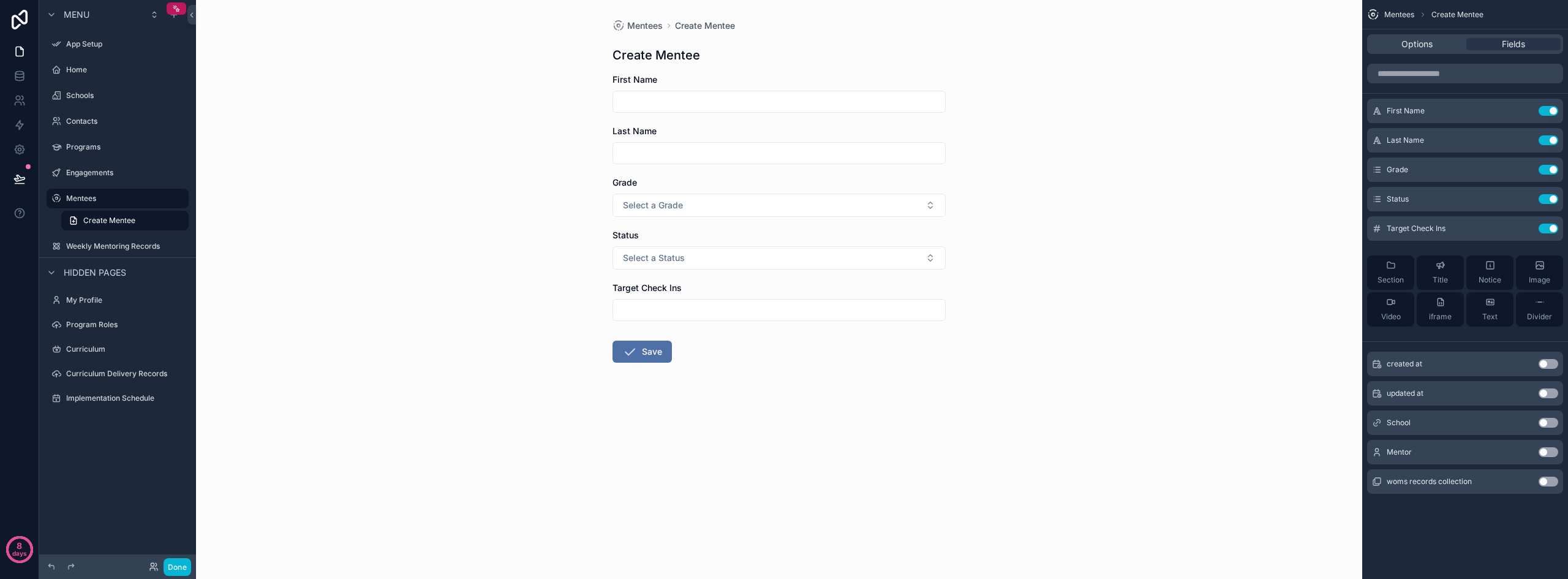
click at [1545, 452] on button "Use setting" at bounding box center [1548, 452] width 19 height 10
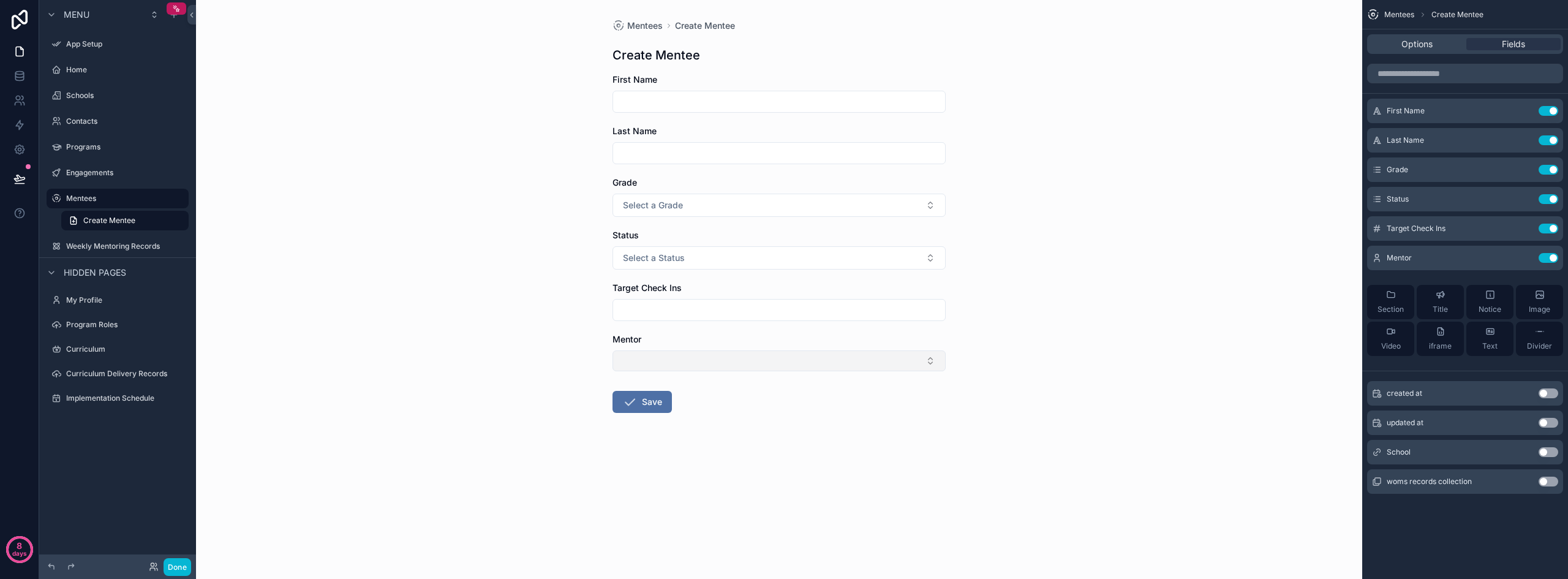
click at [760, 363] on button "Select Button" at bounding box center [778, 360] width 333 height 21
click at [1521, 254] on icon "scrollable content" at bounding box center [1523, 258] width 10 height 10
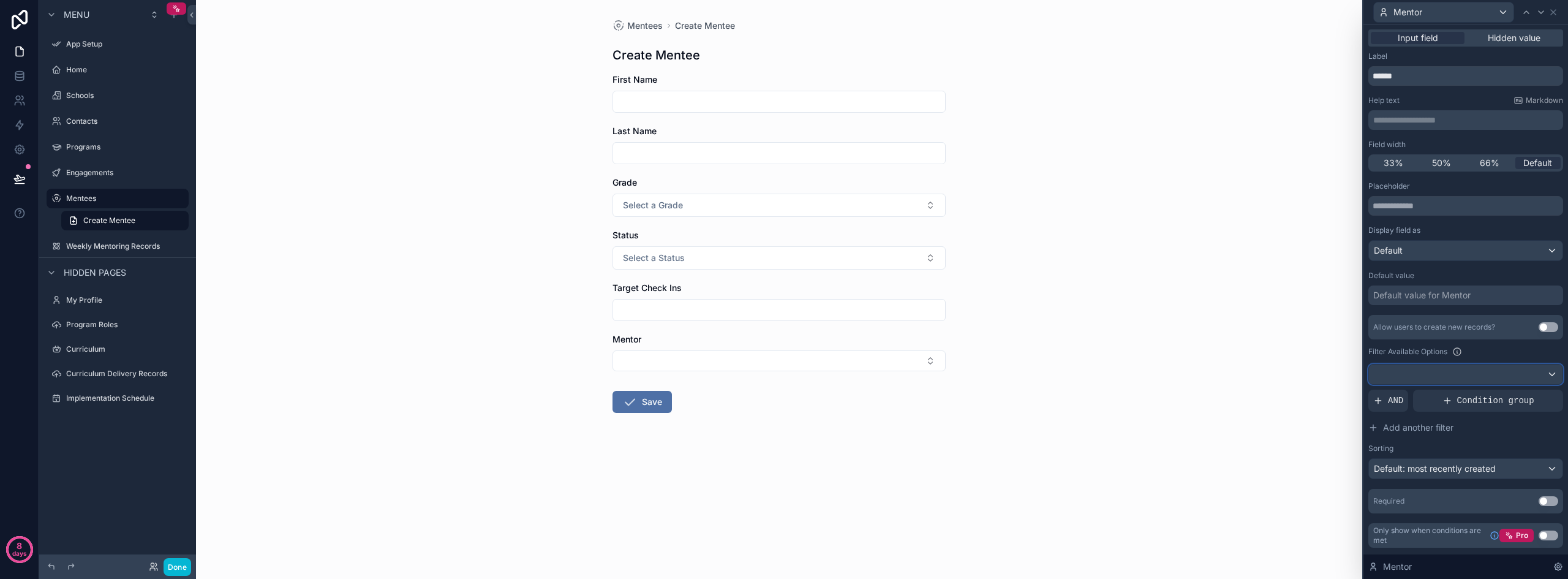
click at [1448, 374] on div at bounding box center [1465, 374] width 193 height 19
click at [1392, 433] on span "----" at bounding box center [1385, 439] width 14 height 14
click at [1482, 371] on div at bounding box center [1465, 374] width 193 height 19
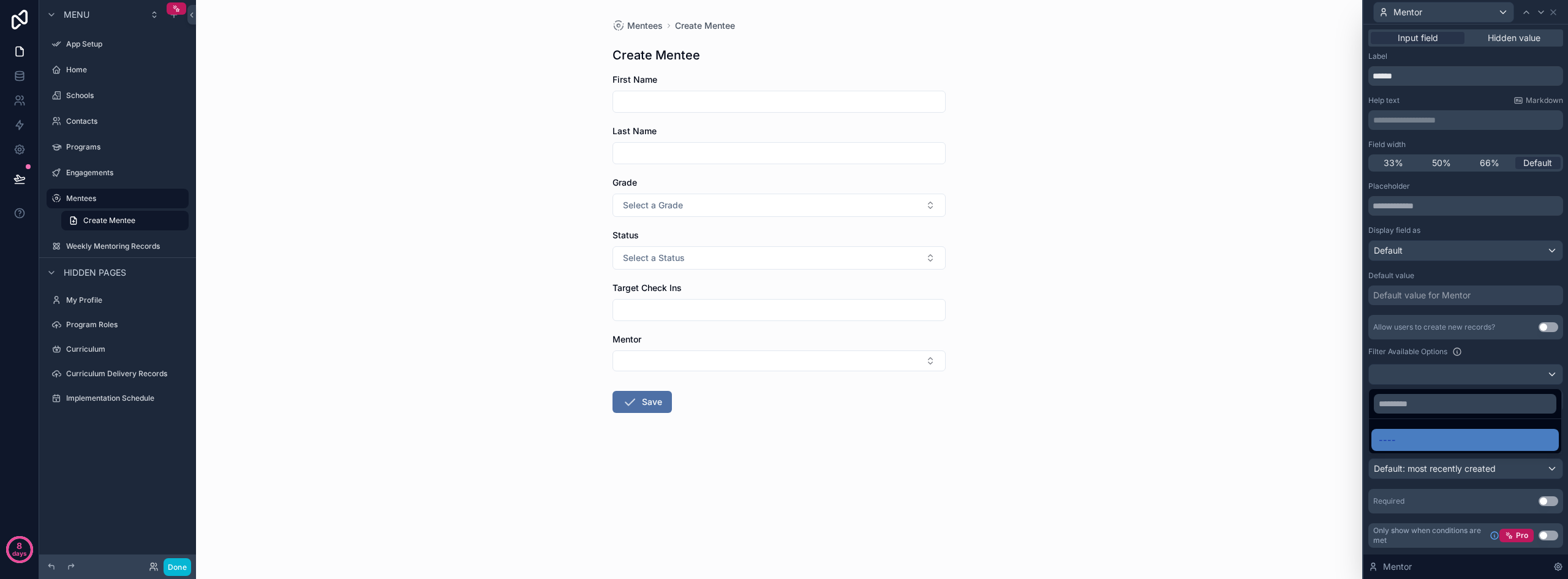
click at [1483, 369] on div at bounding box center [1465, 289] width 204 height 579
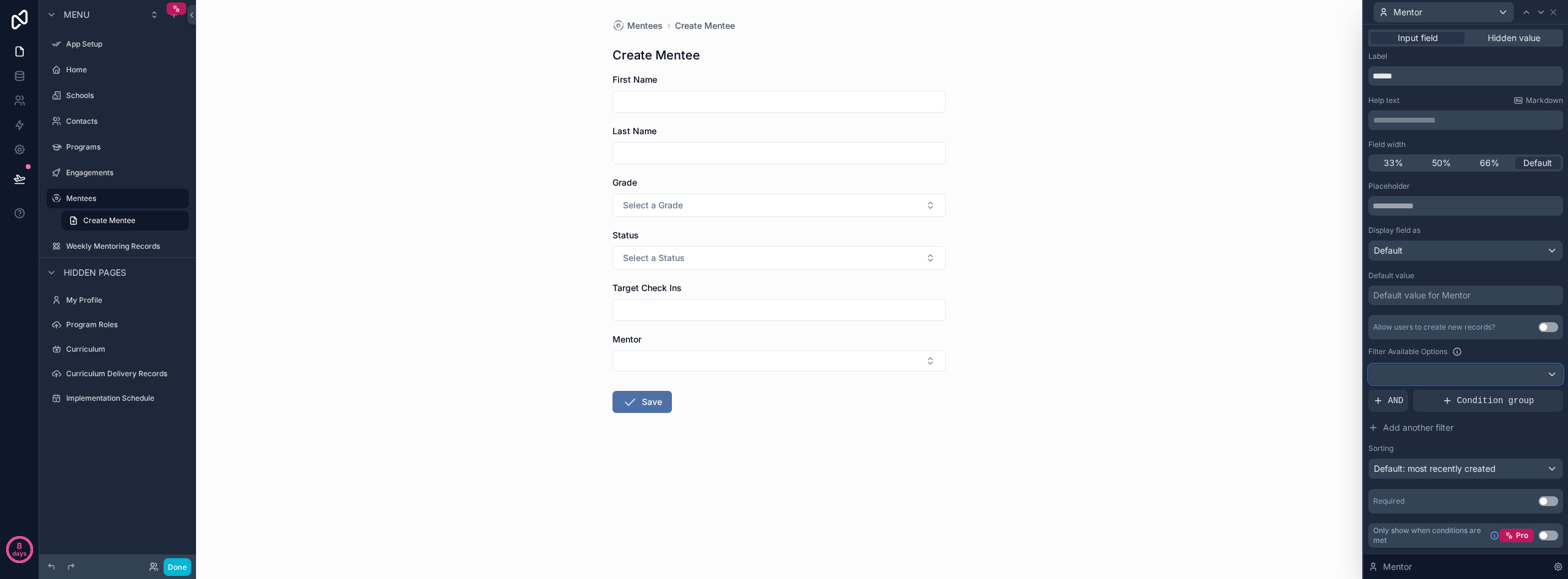
click at [1410, 368] on div at bounding box center [1465, 374] width 193 height 19
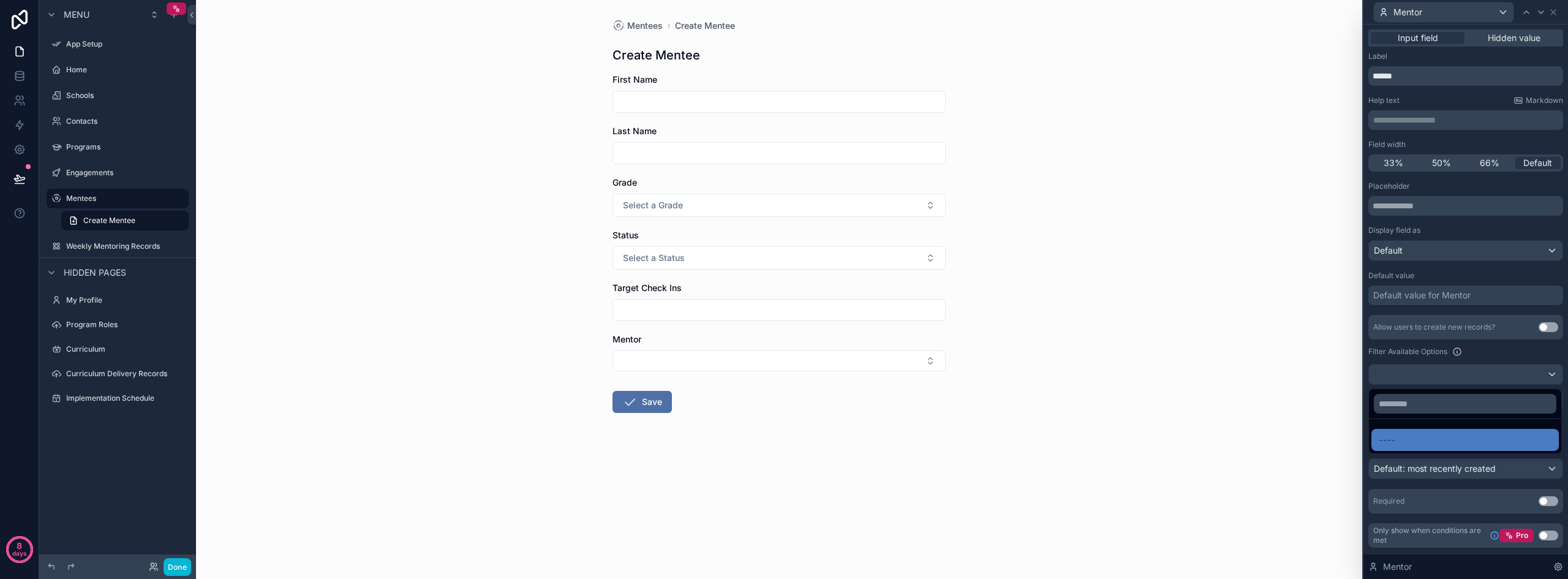
click at [1057, 401] on div "Mentees Create Mentee Create Mentee First Name Last Name Grade Select a Grade S…" at bounding box center [778, 289] width 1166 height 579
click at [175, 562] on button "Done" at bounding box center [177, 567] width 27 height 18
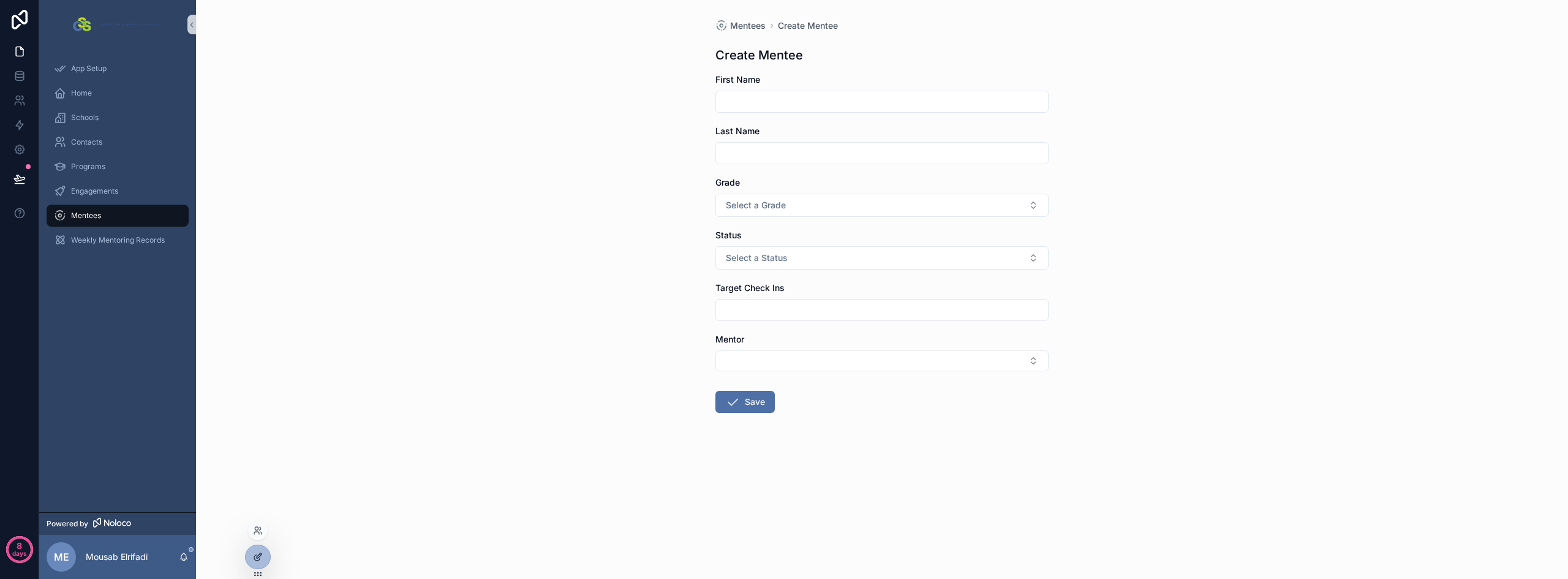
click at [253, 562] on div at bounding box center [257, 557] width 24 height 23
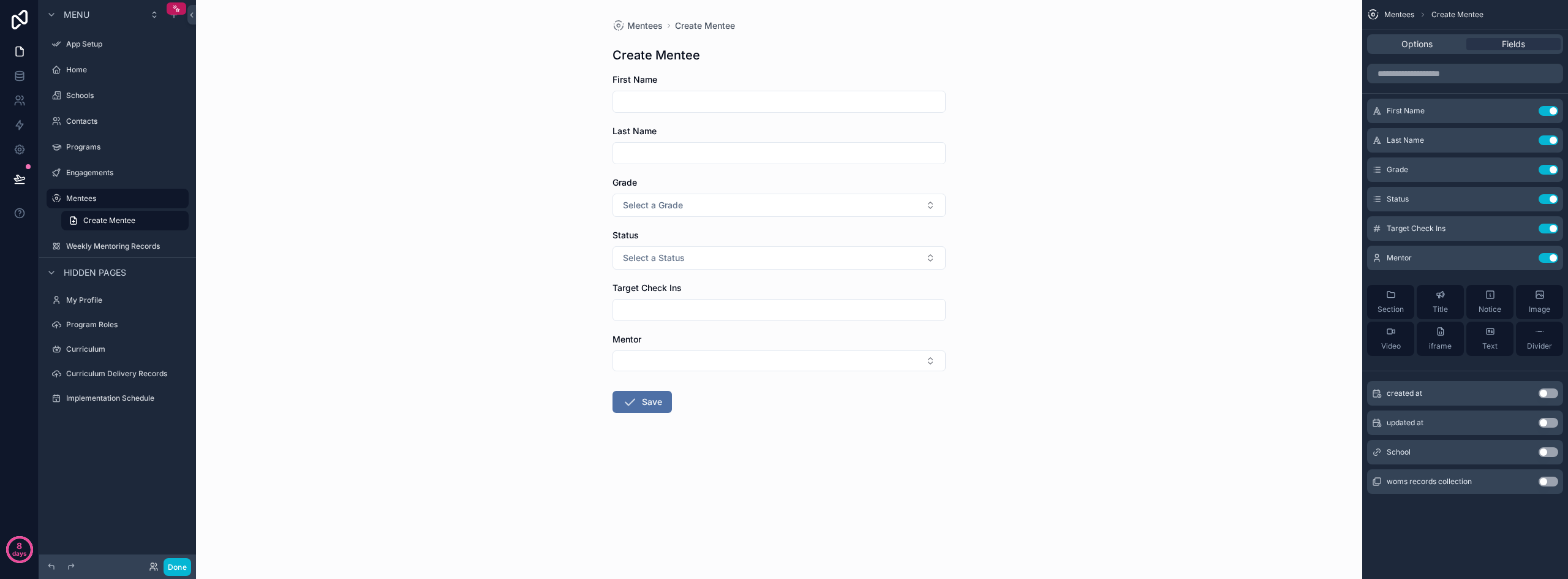
click at [1022, 307] on div "Mentees Create Mentee Create Mentee First Name Last Name Grade Select a Grade S…" at bounding box center [778, 289] width 1166 height 579
click at [1544, 255] on button "Use setting" at bounding box center [1548, 258] width 19 height 10
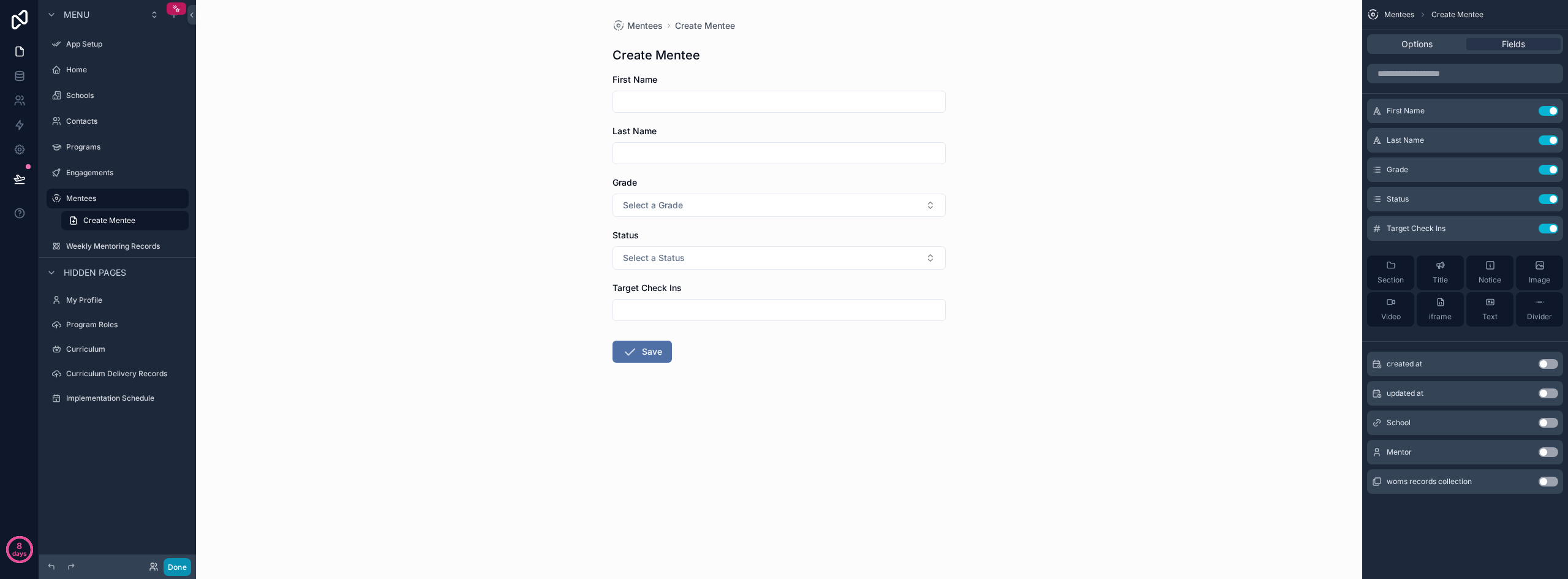
click at [170, 562] on button "Done" at bounding box center [177, 567] width 27 height 18
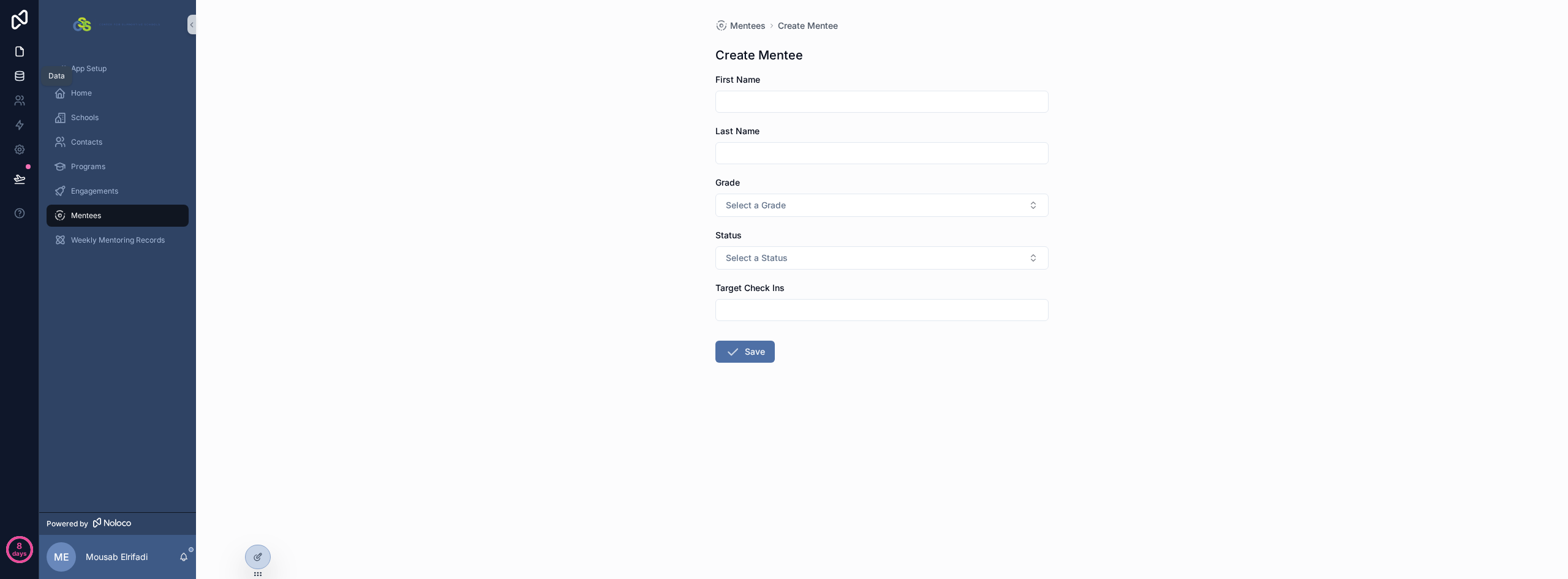
click at [16, 78] on icon at bounding box center [19, 76] width 12 height 12
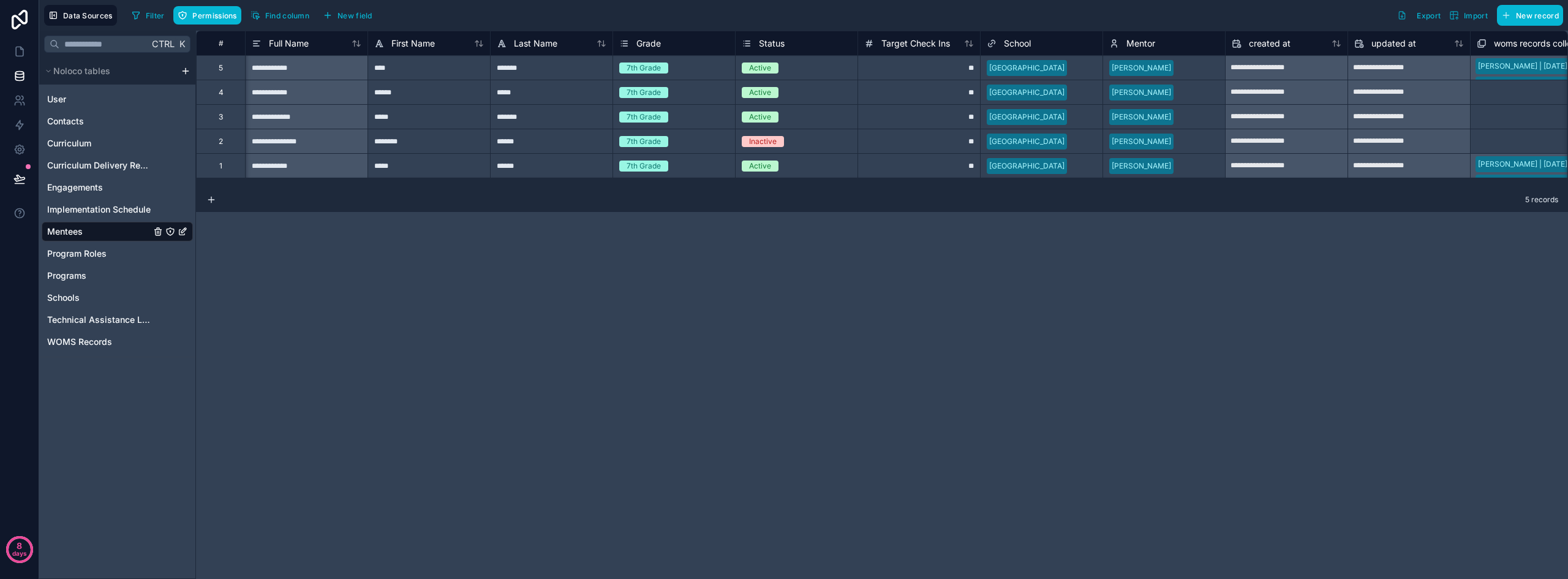
scroll to position [0, 147]
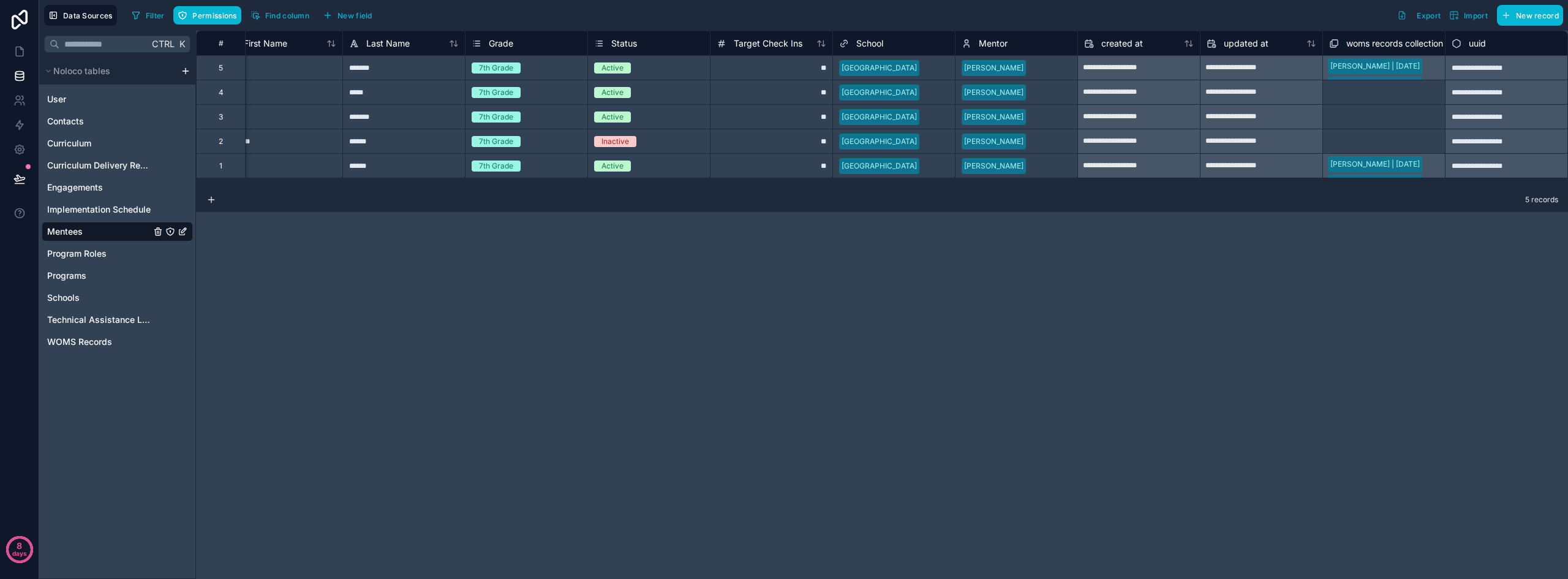
click at [1004, 42] on span "Mentor" at bounding box center [993, 43] width 29 height 12
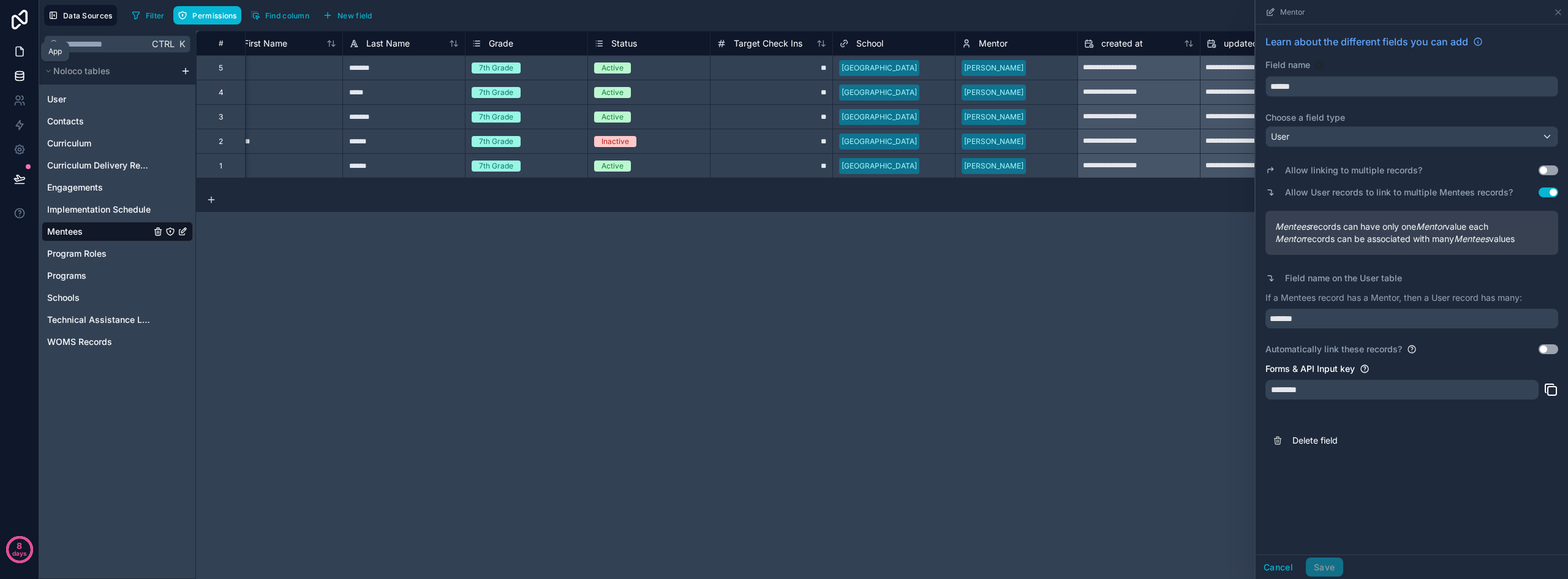
click at [19, 48] on icon at bounding box center [19, 51] width 12 height 12
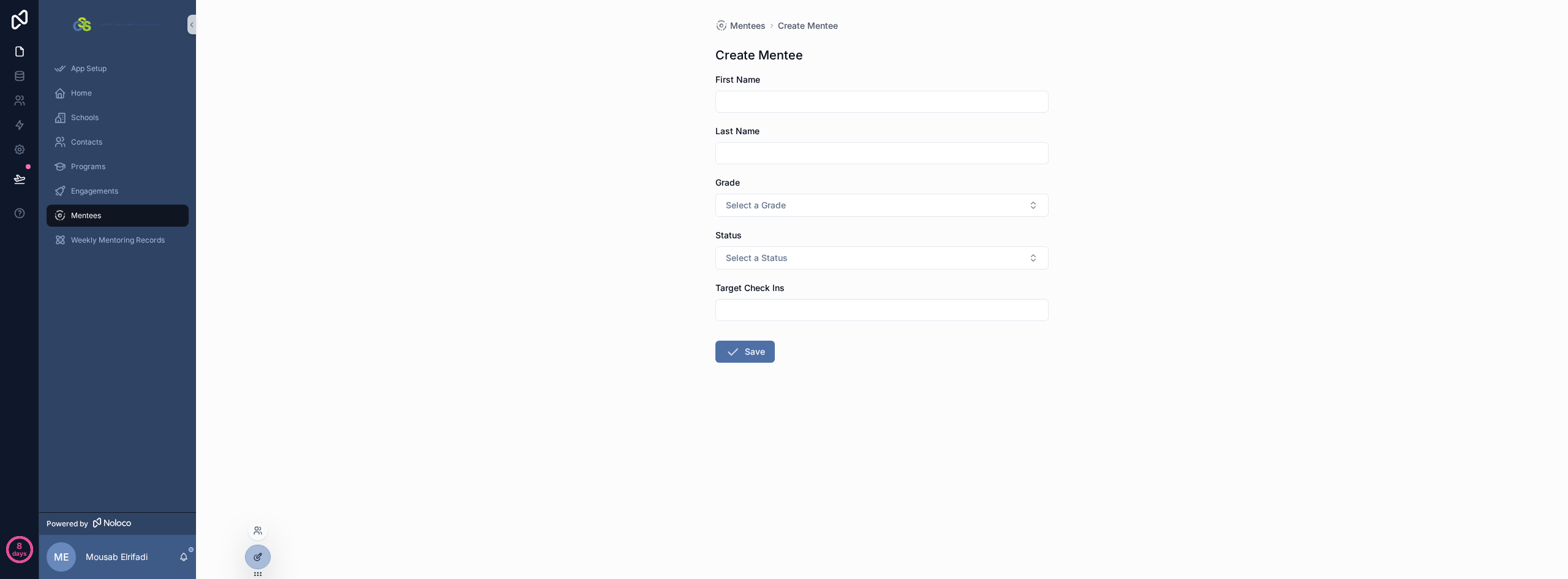
click at [257, 555] on icon at bounding box center [259, 555] width 5 height 5
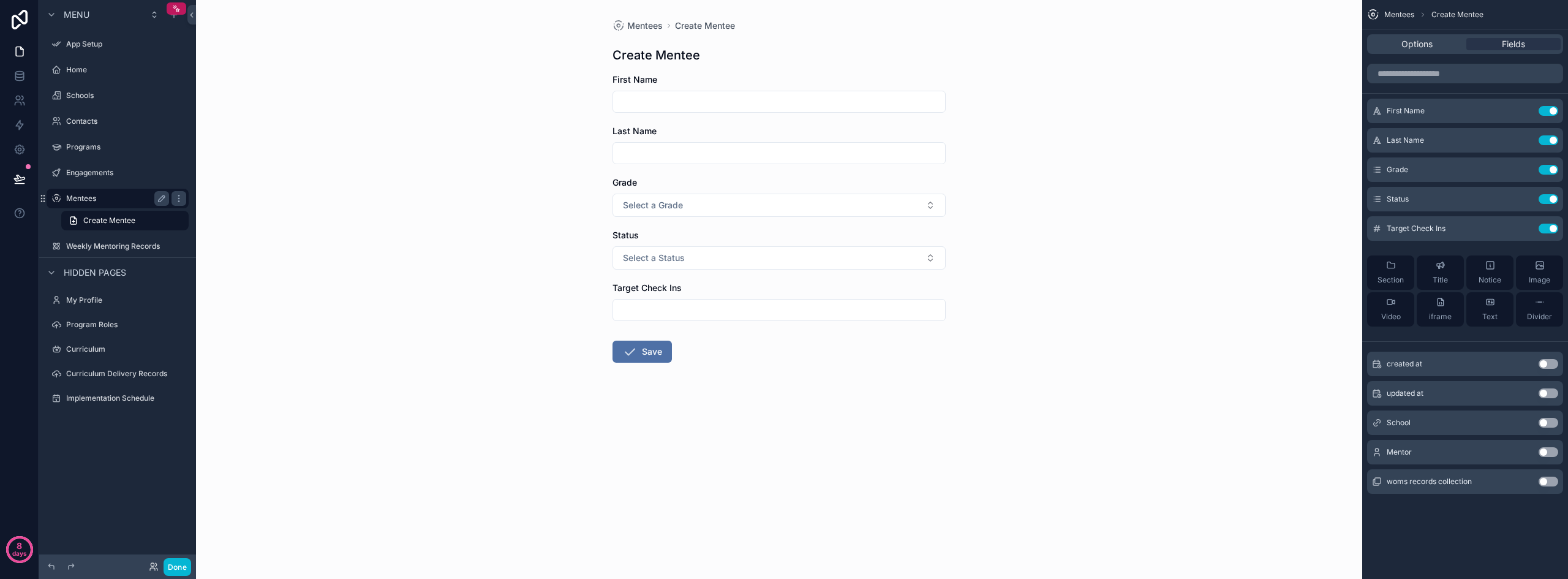
click at [91, 197] on label "Mentees" at bounding box center [115, 199] width 98 height 10
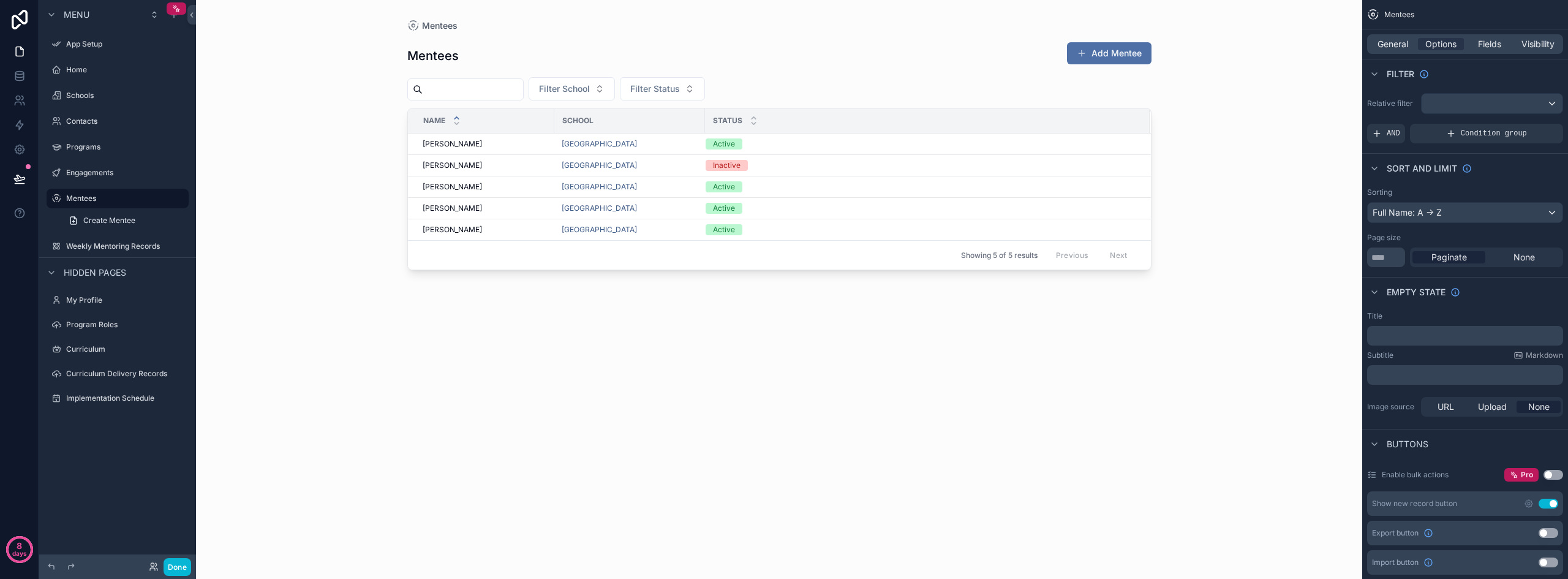
click at [880, 393] on div "scrollable content" at bounding box center [779, 282] width 783 height 564
click at [414, 360] on div "Mentees Add Mentee Filter School Filter Status Name School Status [PERSON_NAME]…" at bounding box center [779, 298] width 744 height 532
click at [104, 70] on label "Home" at bounding box center [115, 70] width 98 height 10
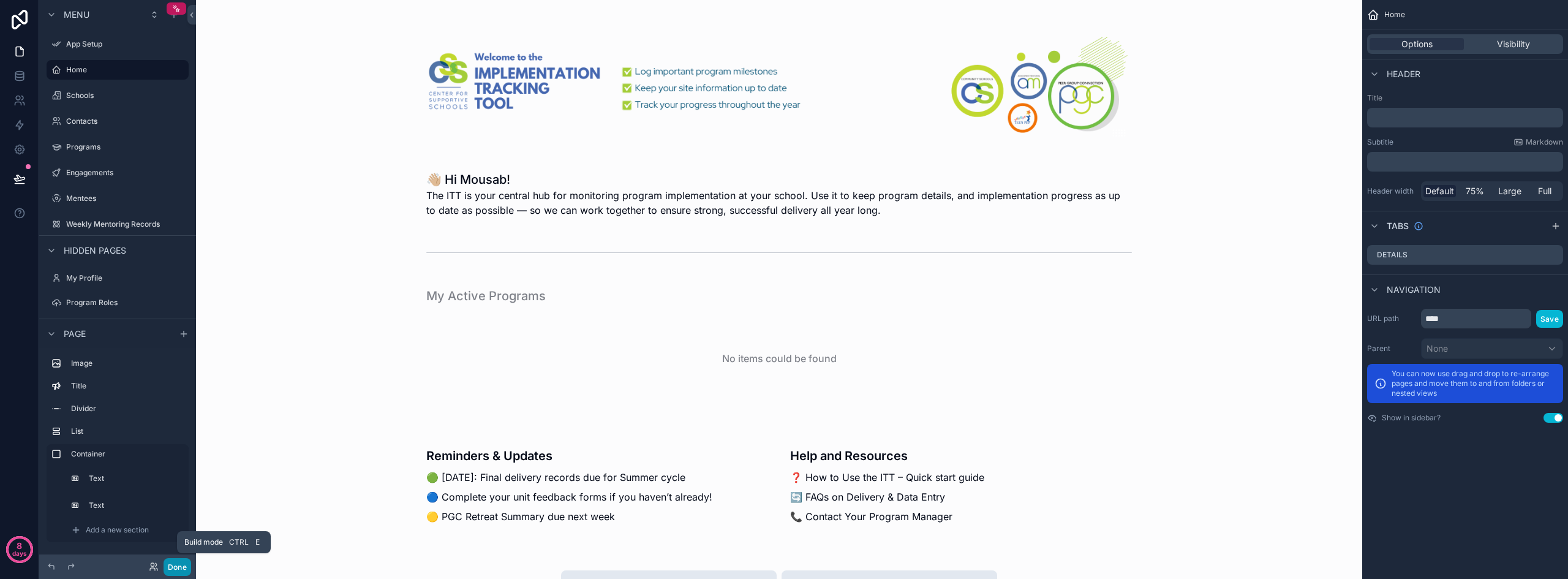
click at [179, 565] on button "Done" at bounding box center [177, 567] width 27 height 18
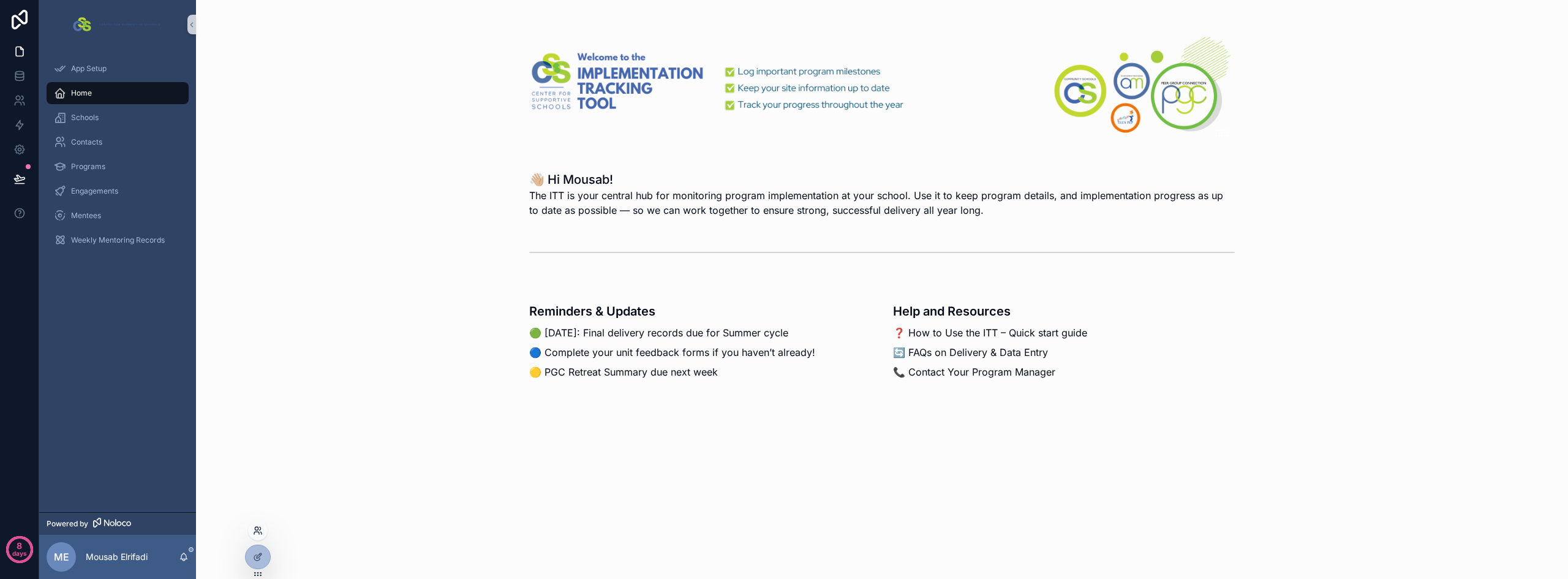
click at [258, 534] on icon at bounding box center [258, 530] width 10 height 10
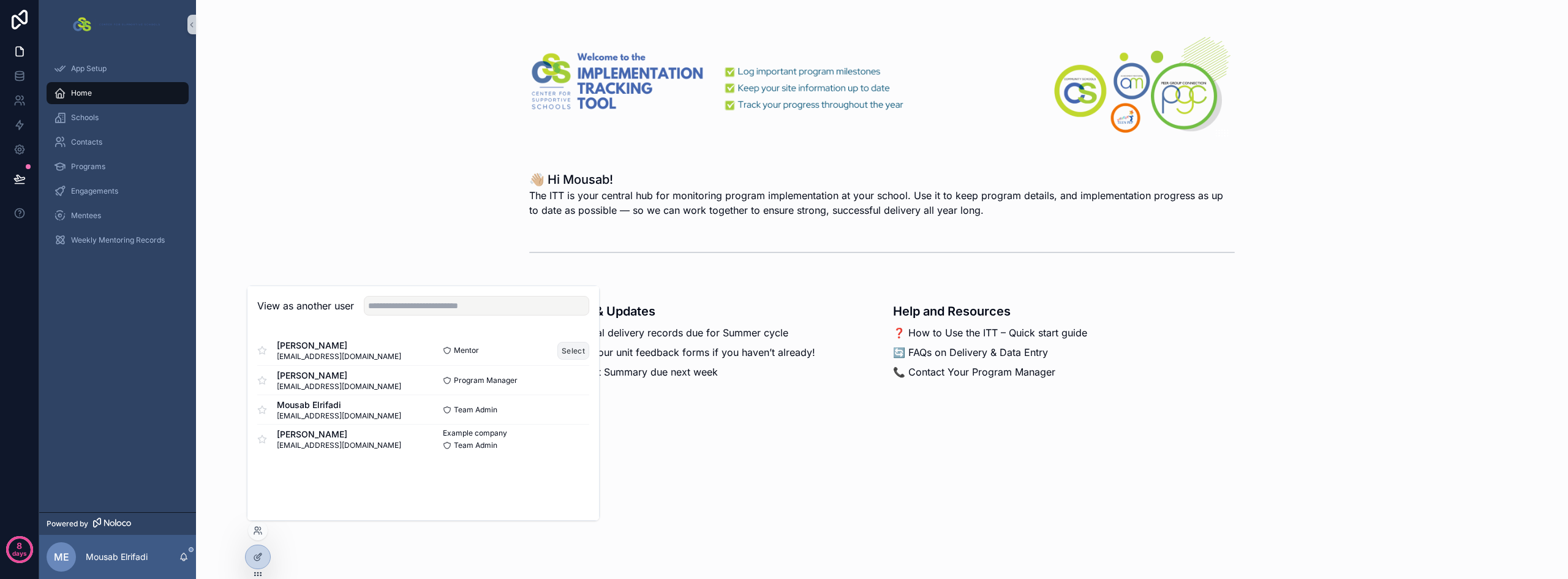
click at [580, 351] on button "Select" at bounding box center [573, 350] width 32 height 18
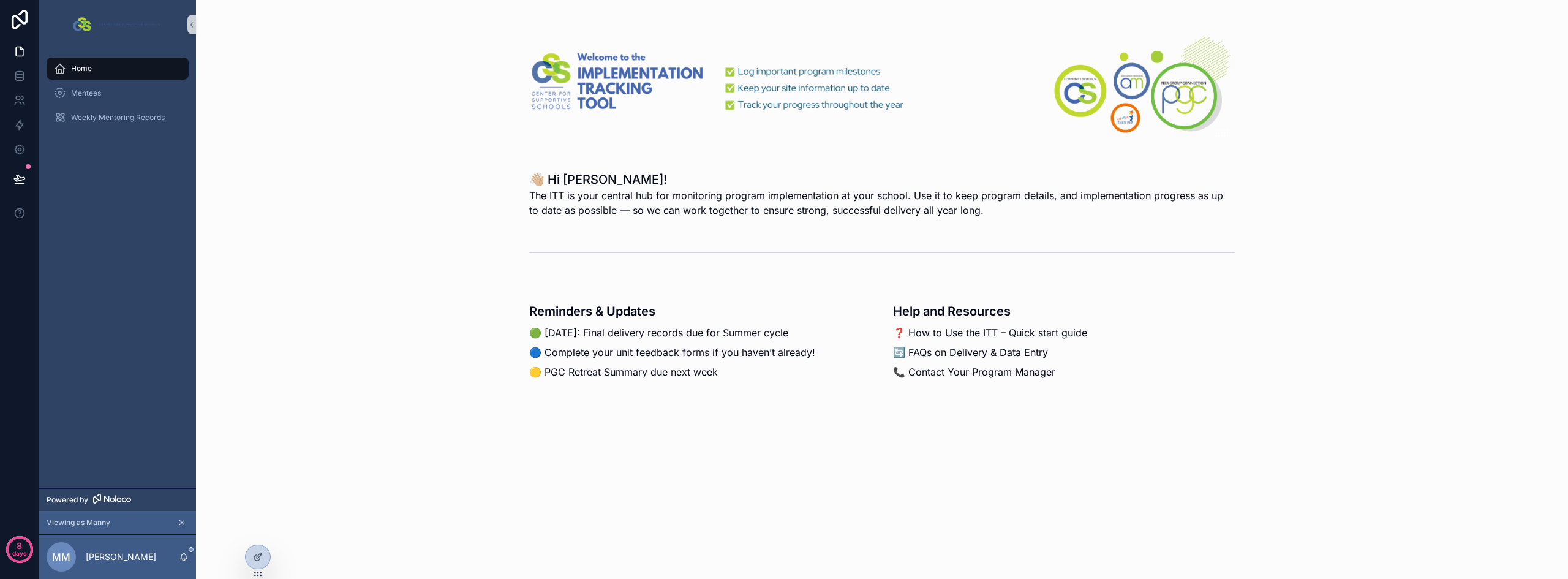
click at [91, 81] on div "Mentees" at bounding box center [117, 93] width 157 height 24
click at [91, 88] on span "Mentees" at bounding box center [86, 94] width 30 height 10
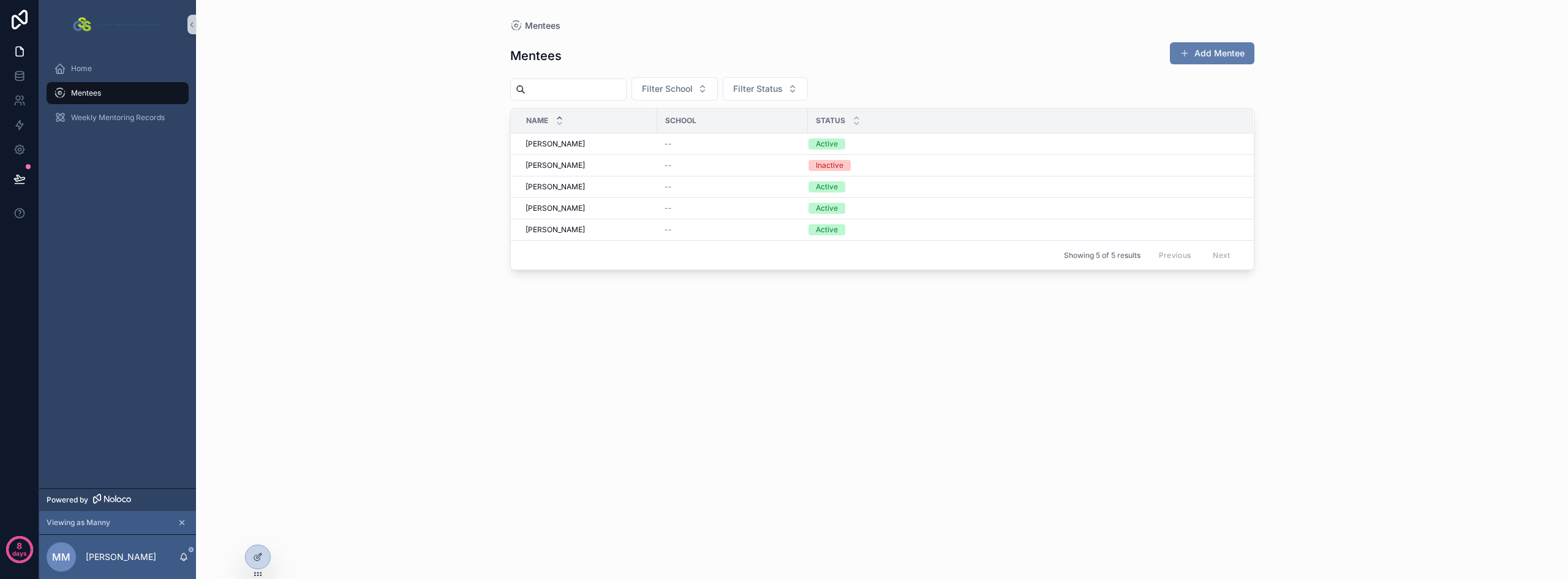
click at [1201, 55] on button "Add Mentee" at bounding box center [1211, 53] width 84 height 22
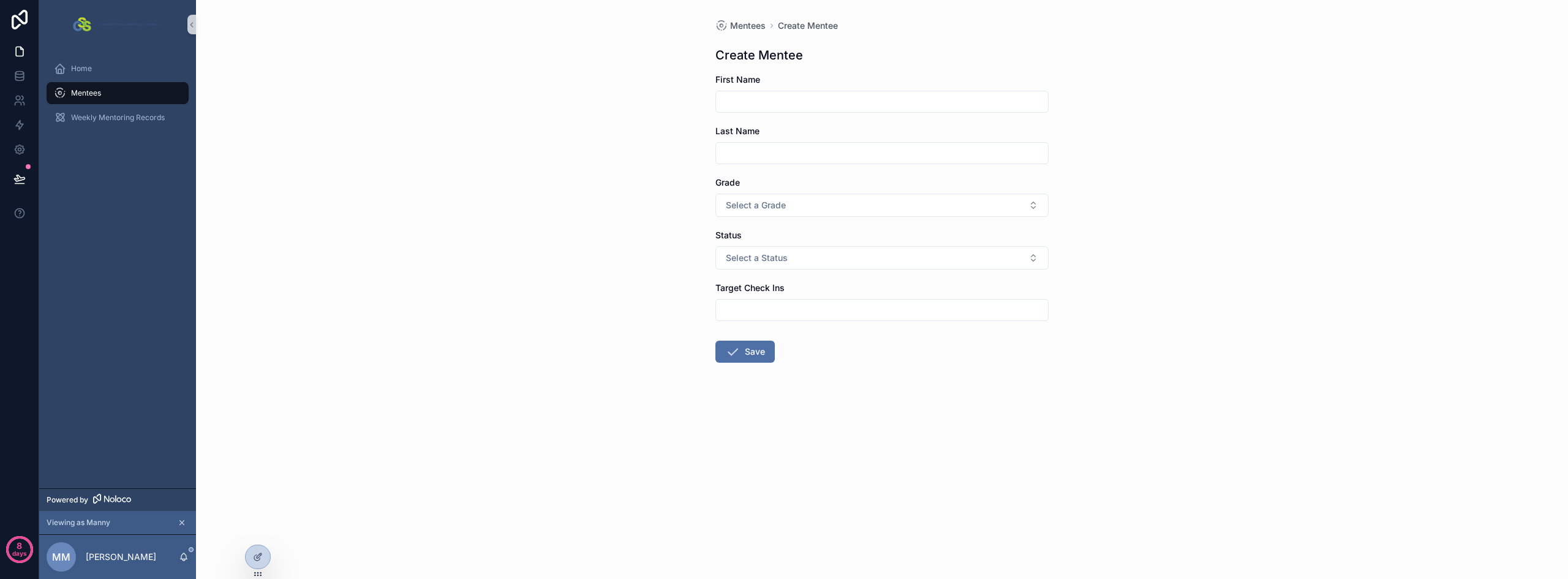
click at [772, 107] on input "scrollable content" at bounding box center [881, 101] width 332 height 17
click at [772, 91] on div "scrollable content" at bounding box center [881, 101] width 333 height 22
click at [769, 98] on input "scrollable content" at bounding box center [881, 101] width 332 height 17
type input "*****"
type input "***"
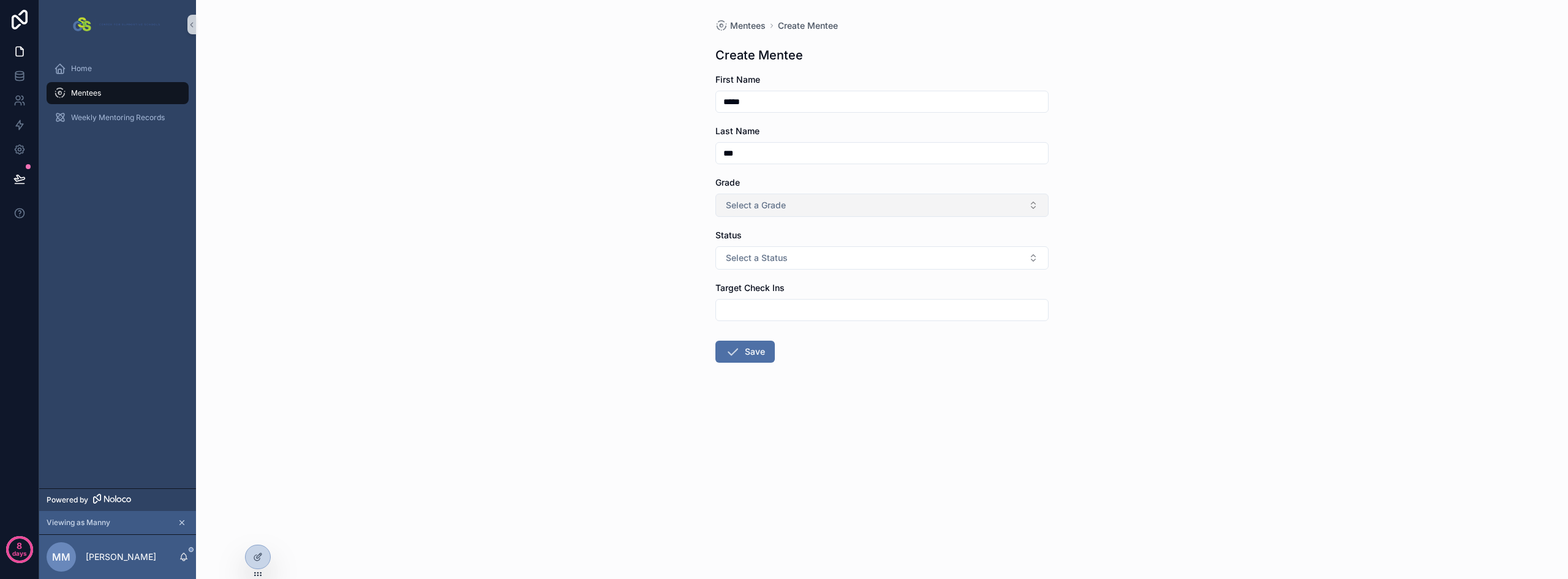
click at [772, 202] on span "Select a Grade" at bounding box center [755, 205] width 60 height 12
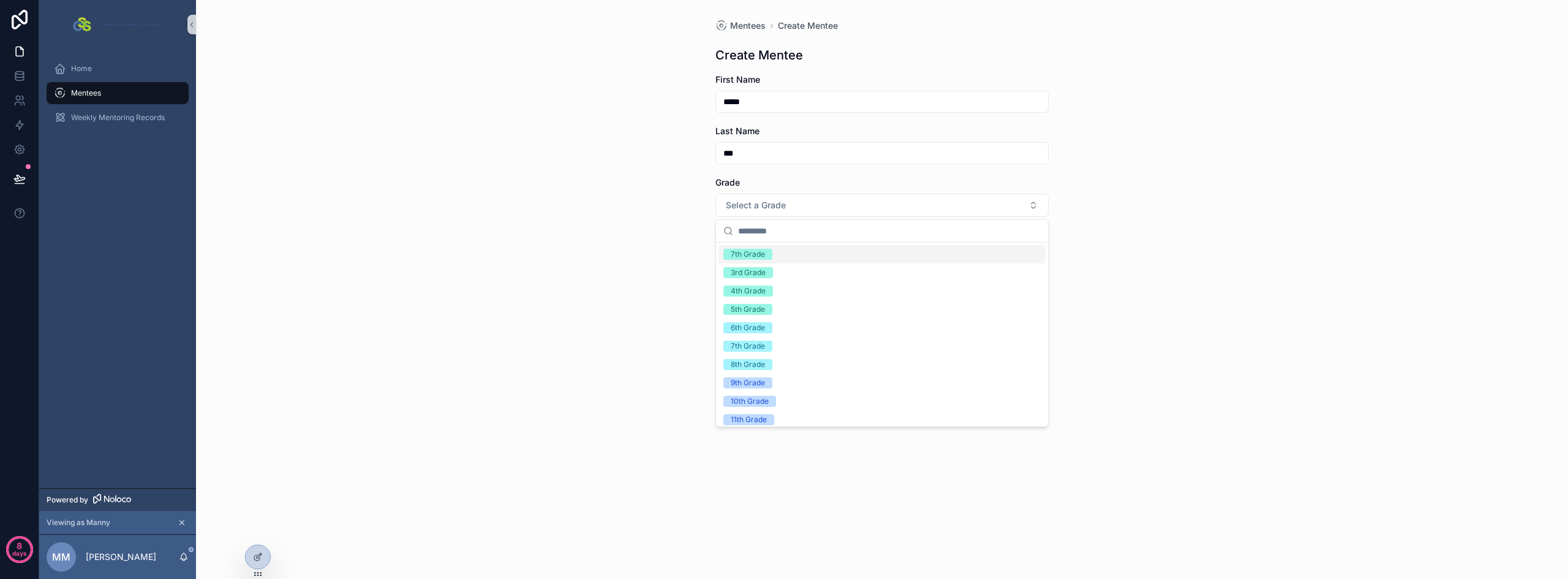
click at [777, 260] on div "7th Grade" at bounding box center [882, 255] width 327 height 19
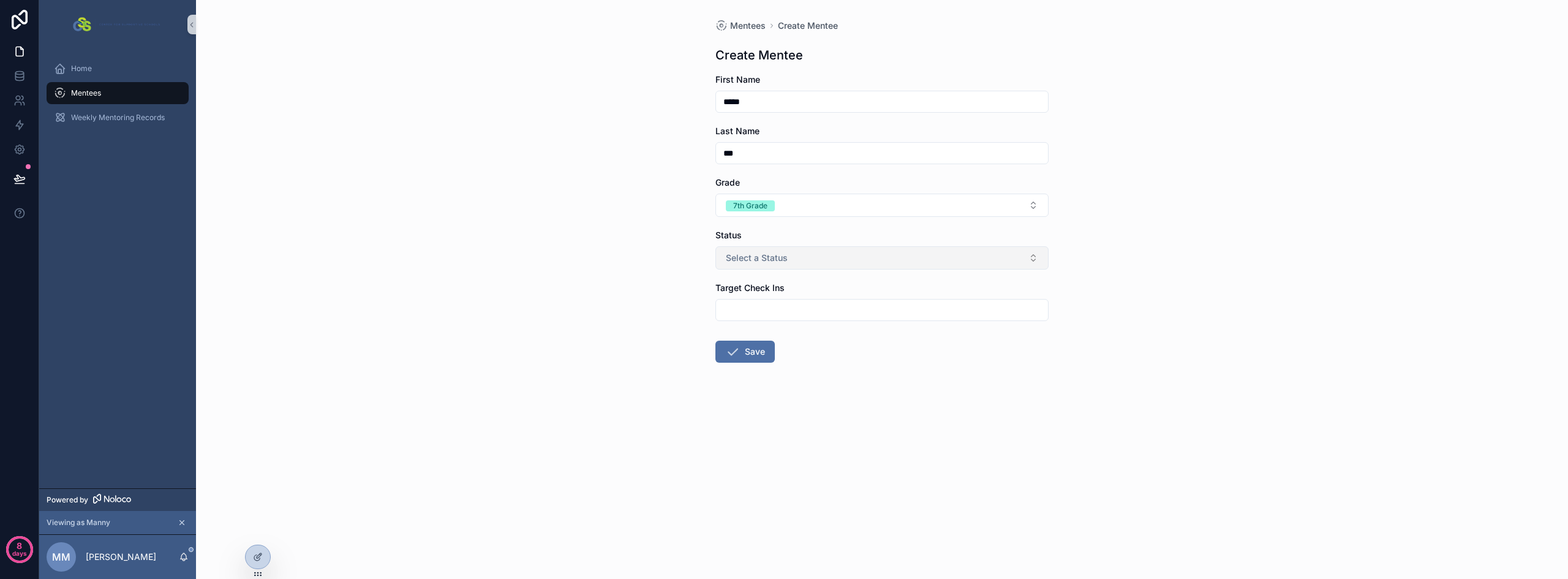
click at [778, 257] on span "Select a Status" at bounding box center [757, 257] width 62 height 12
click at [776, 304] on div "Active" at bounding box center [882, 307] width 327 height 19
click at [765, 309] on input "scrollable content" at bounding box center [881, 310] width 332 height 17
type input "**"
click at [757, 350] on button "Save" at bounding box center [744, 351] width 60 height 22
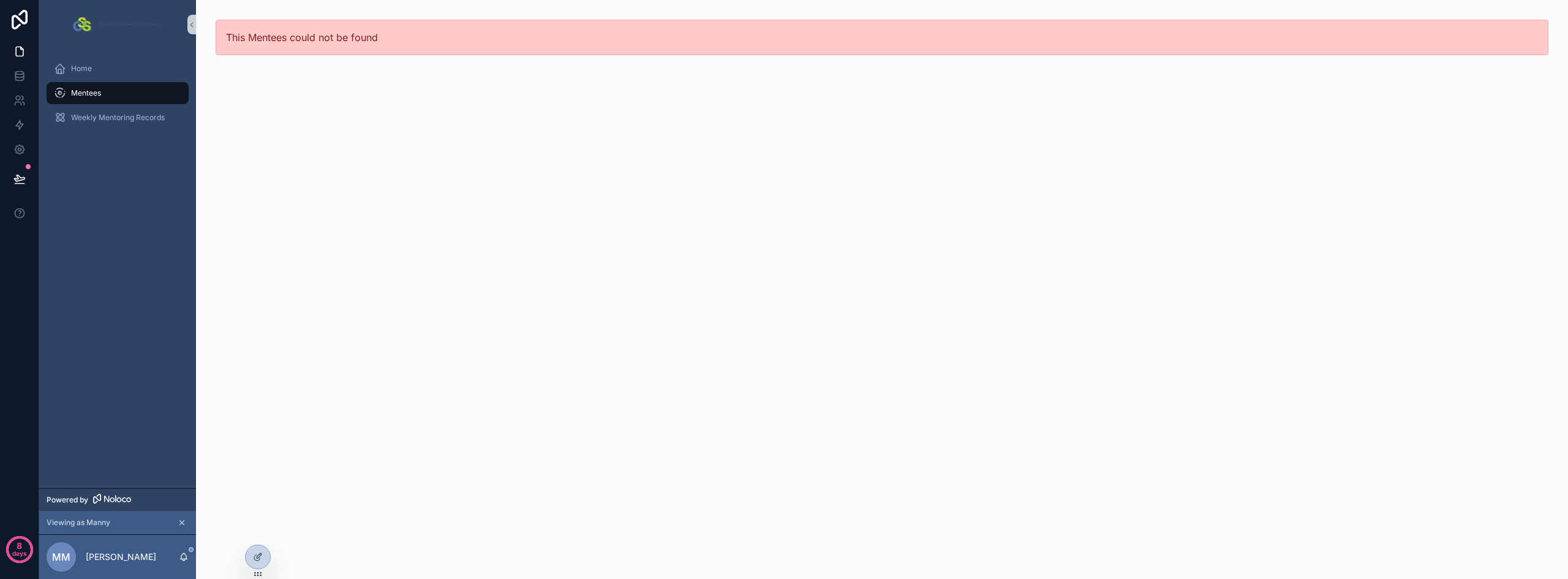
click at [97, 94] on span "Mentees" at bounding box center [86, 94] width 30 height 10
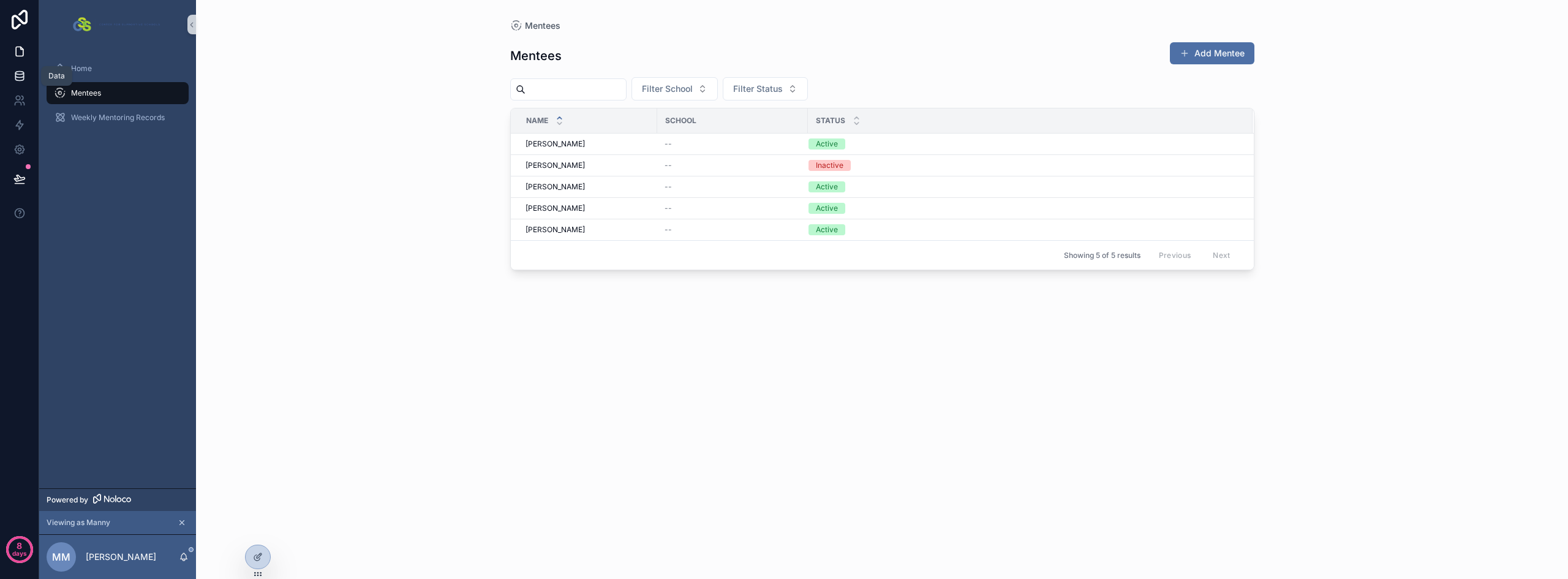
click at [16, 75] on icon at bounding box center [19, 76] width 12 height 12
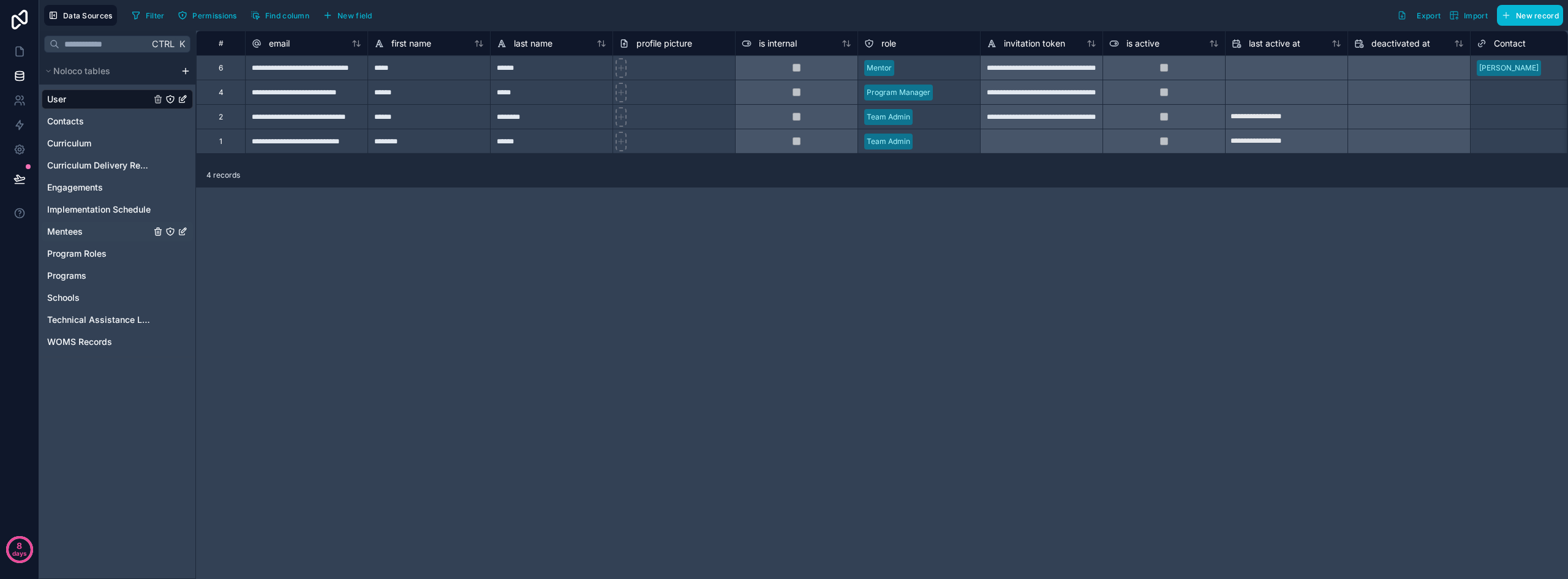
click at [78, 231] on span "Mentees" at bounding box center [65, 231] width 35 height 12
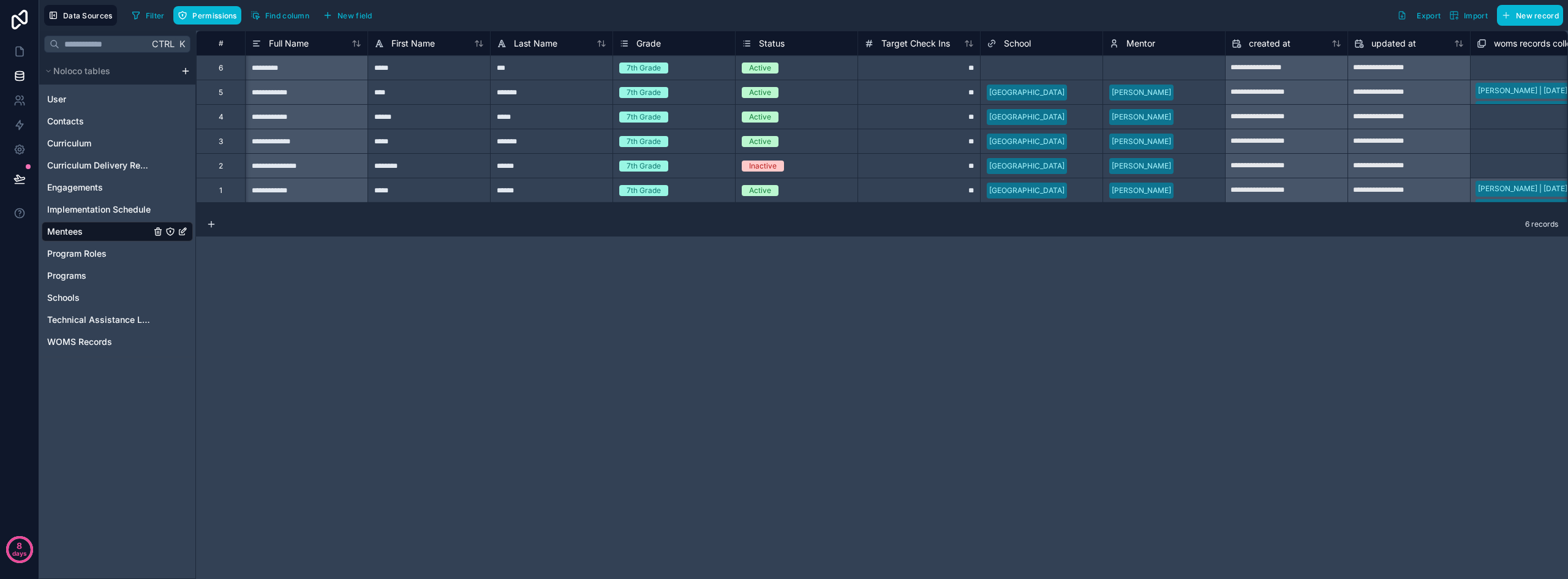
scroll to position [0, 147]
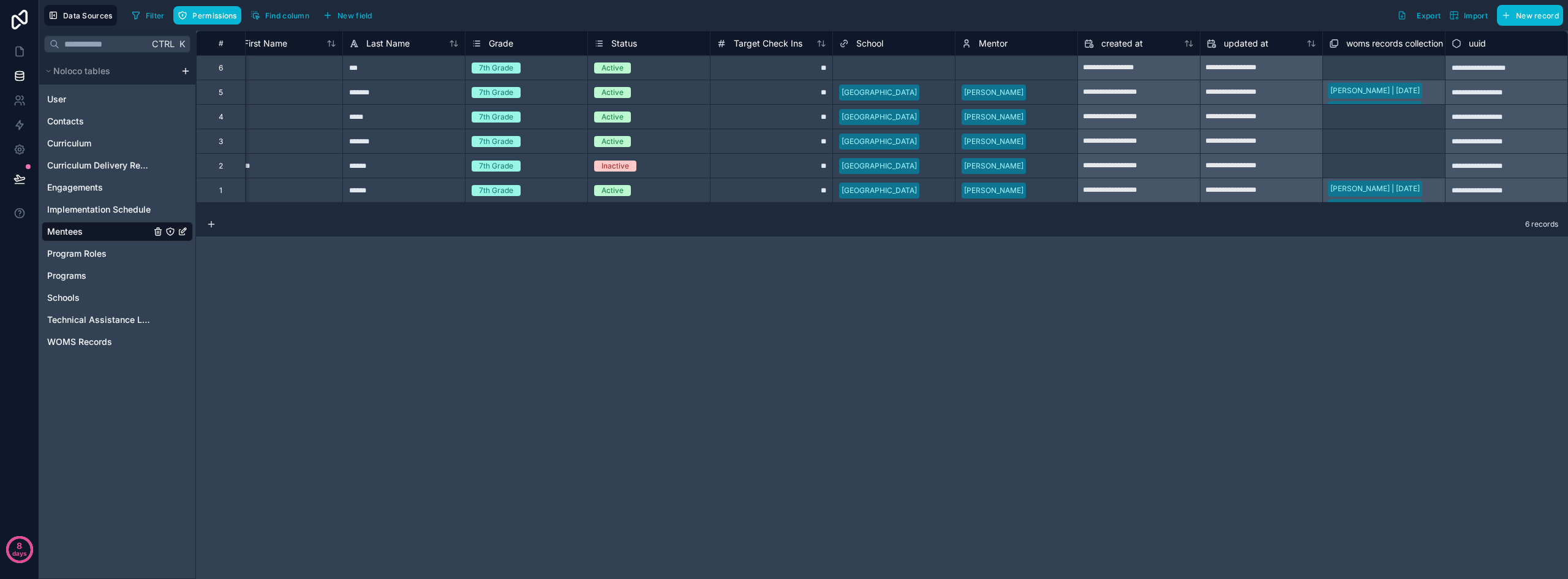
click at [890, 64] on div "Select a School" at bounding box center [865, 68] width 54 height 10
click at [908, 65] on div "Select a School" at bounding box center [893, 68] width 122 height 12
click at [993, 65] on div "Select a Mentor" at bounding box center [989, 68] width 55 height 10
click at [871, 42] on span "School" at bounding box center [869, 43] width 27 height 12
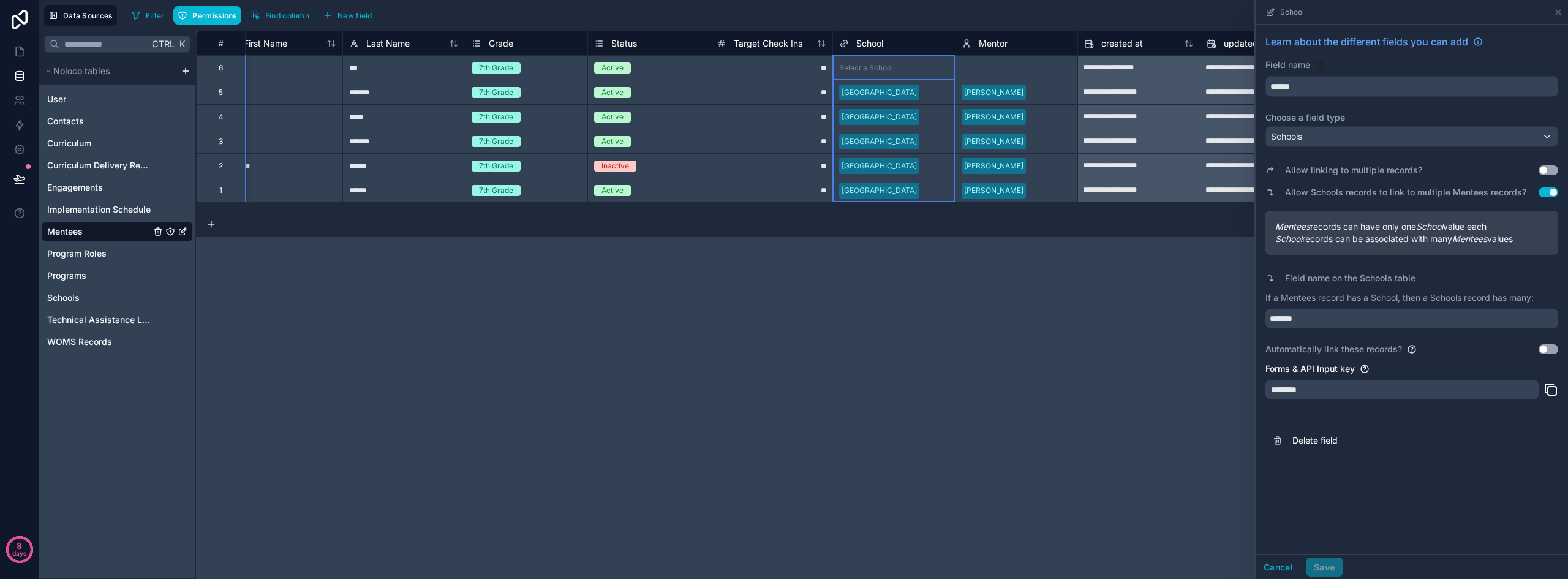
click at [898, 320] on div "**********" at bounding box center [881, 305] width 1372 height 548
click at [1564, 11] on div "School" at bounding box center [1411, 12] width 312 height 24
click at [1560, 11] on icon at bounding box center [1558, 12] width 10 height 10
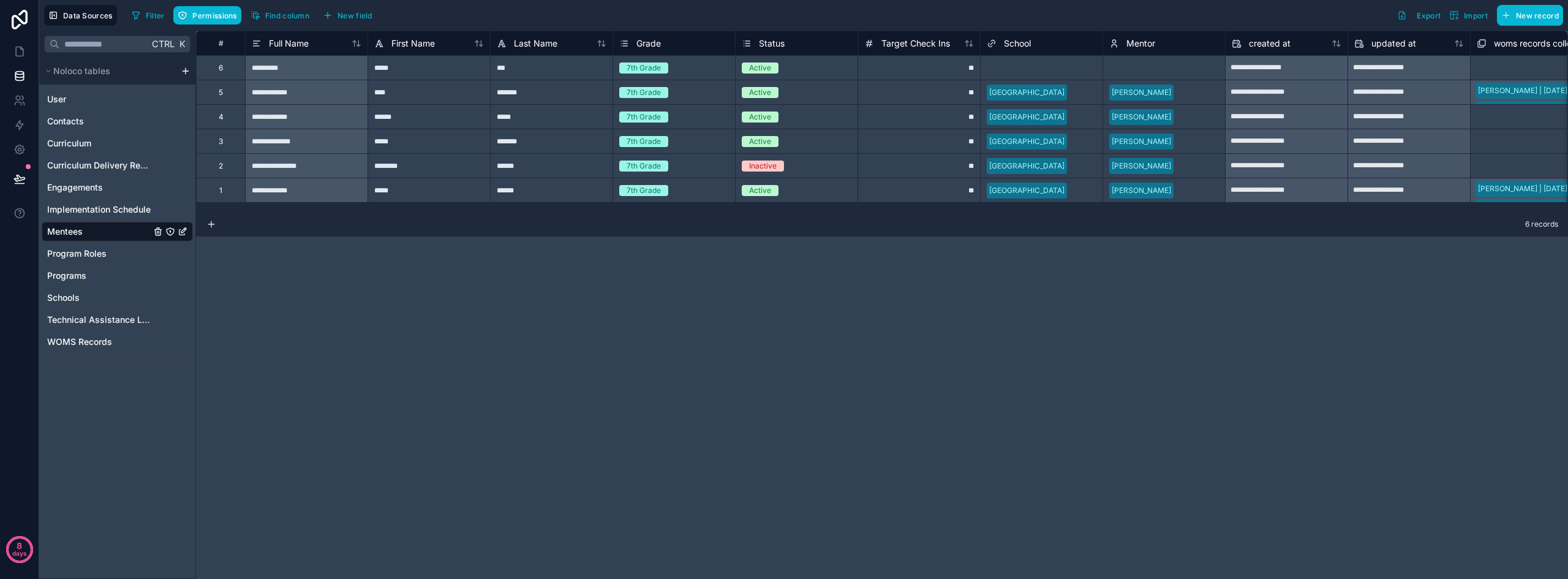
click at [224, 67] on div "6" at bounding box center [220, 68] width 49 height 24
click at [253, 117] on div "Delete row" at bounding box center [256, 117] width 63 height 14
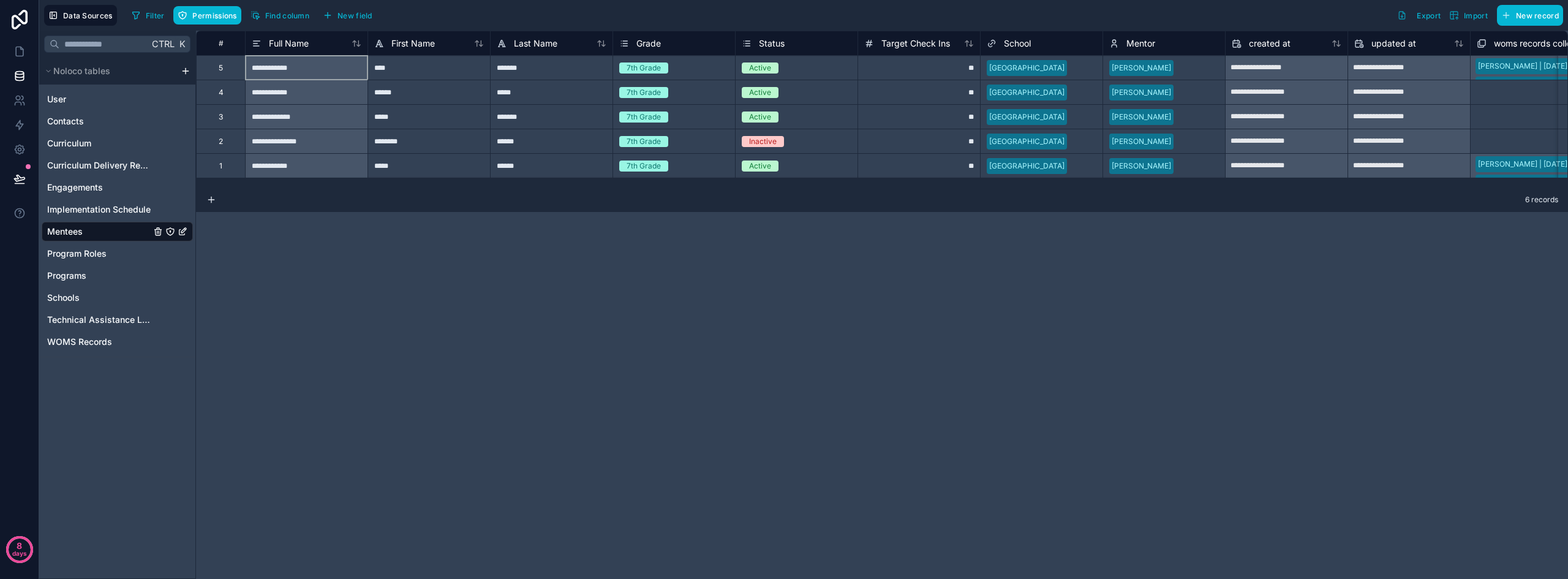
type input "**********"
click at [76, 227] on span "Mentees" at bounding box center [65, 231] width 35 height 12
click at [18, 49] on icon at bounding box center [19, 51] width 12 height 12
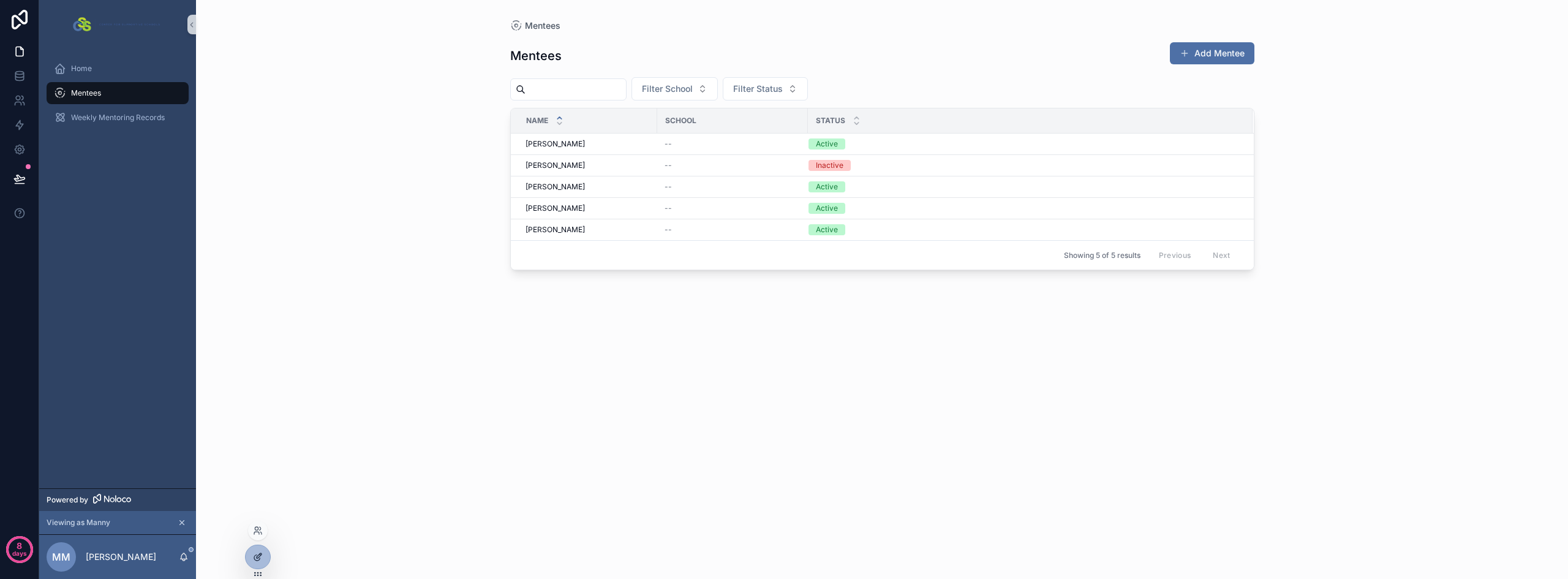
click at [254, 557] on icon at bounding box center [257, 557] width 6 height 6
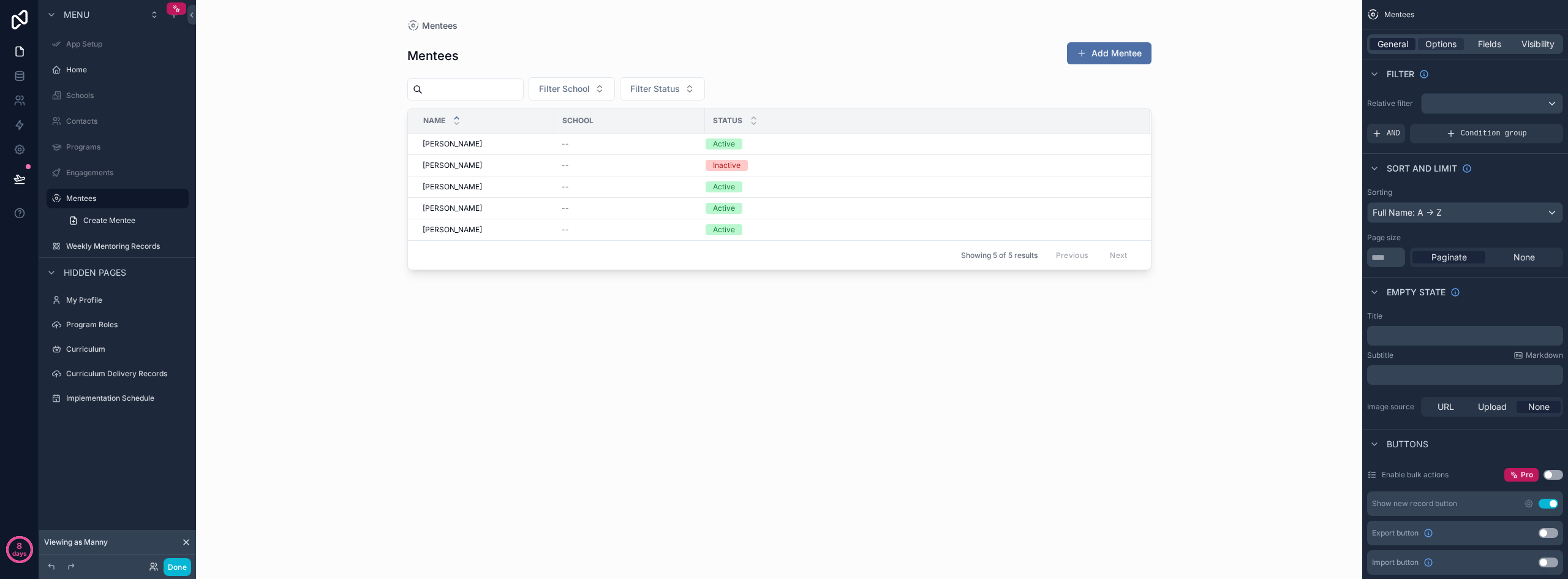
click at [1403, 44] on span "General" at bounding box center [1392, 44] width 31 height 12
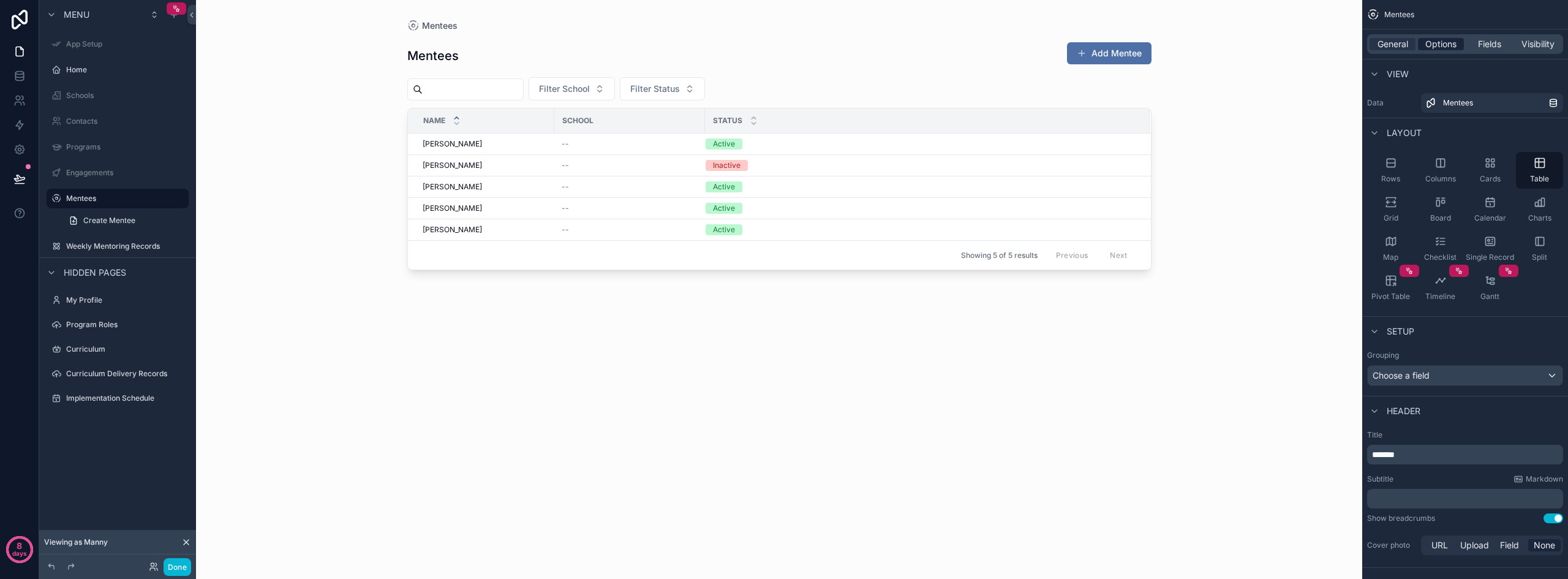
click at [1434, 42] on span "Options" at bounding box center [1440, 44] width 31 height 12
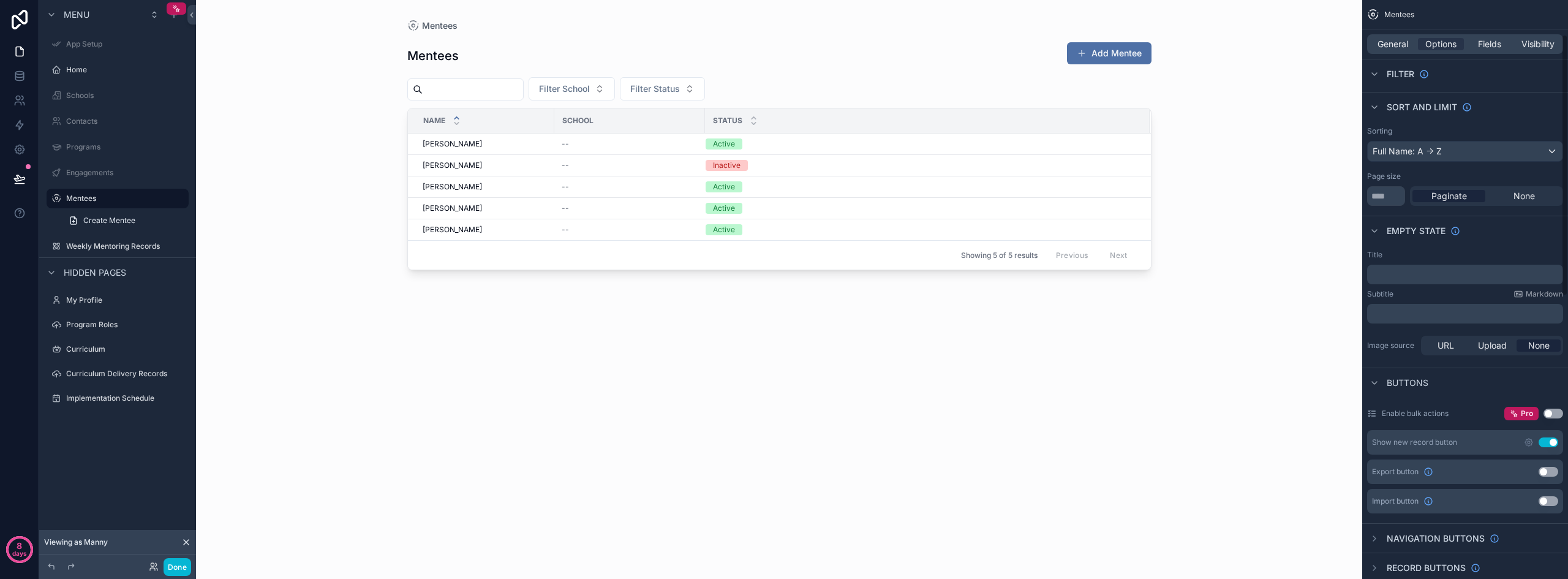
scroll to position [122, 0]
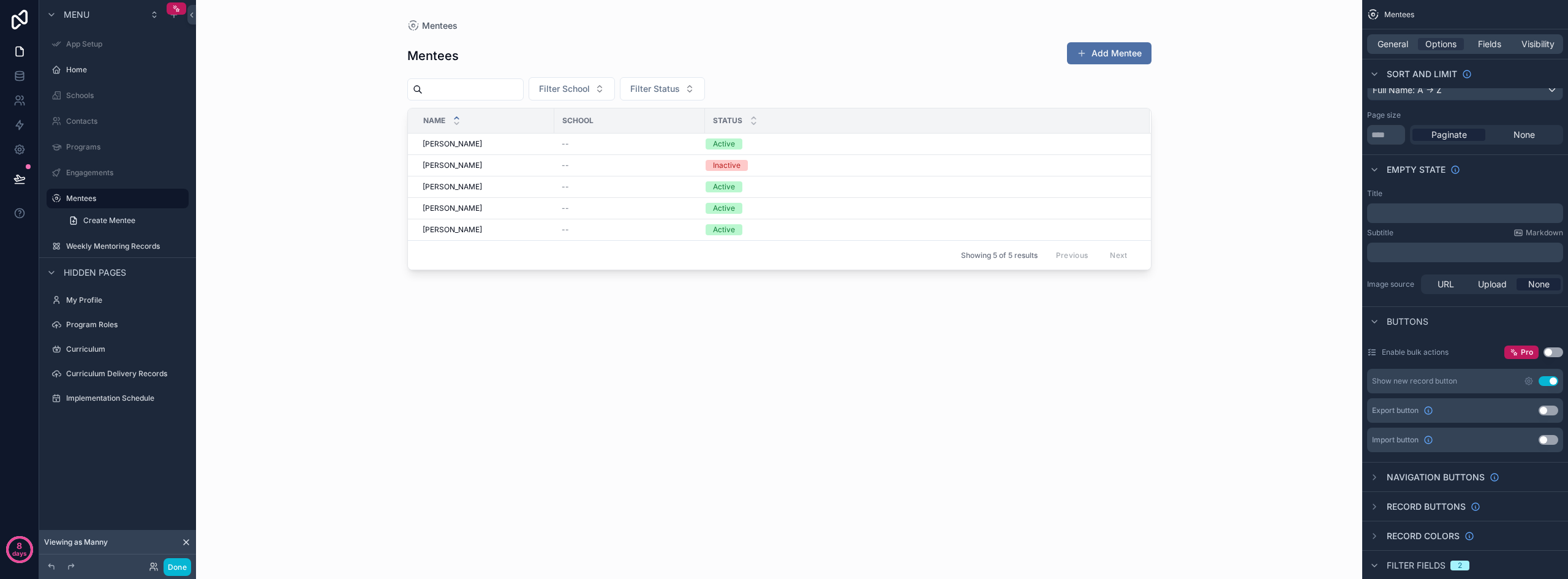
click at [1548, 379] on button "Use setting" at bounding box center [1548, 381] width 19 height 10
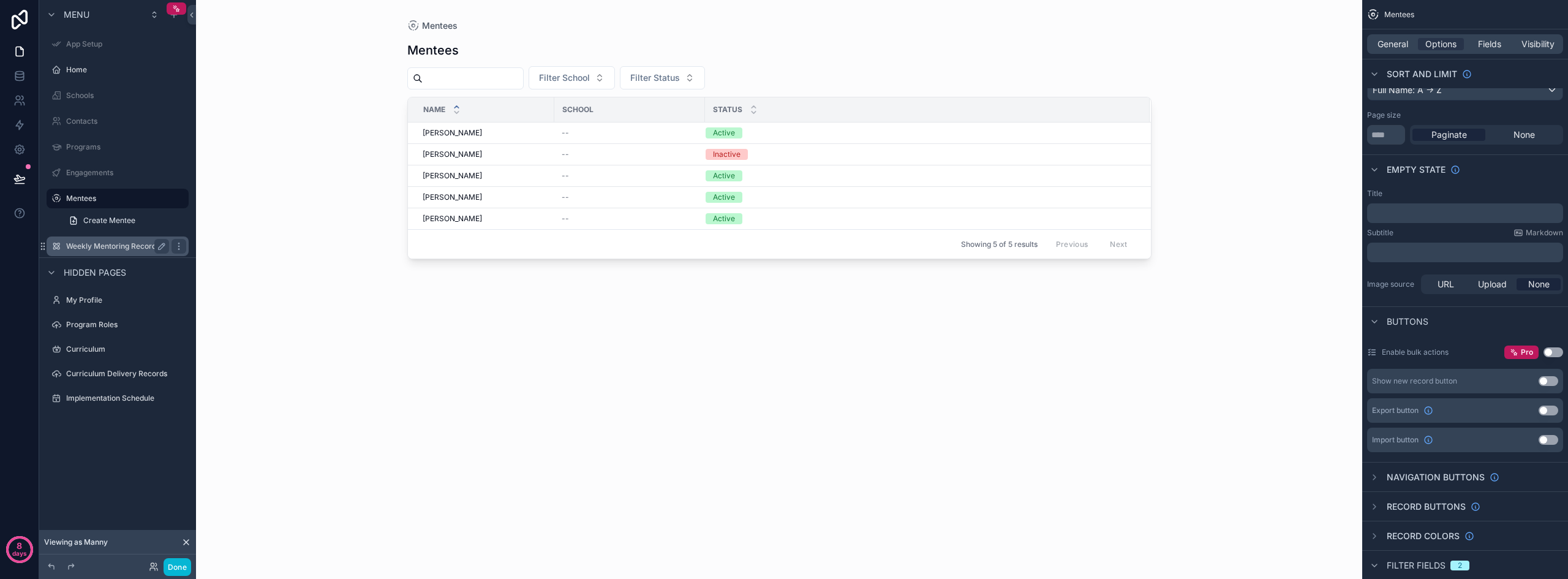
click at [109, 241] on label "Weekly Mentoring Records" at bounding box center [115, 246] width 98 height 10
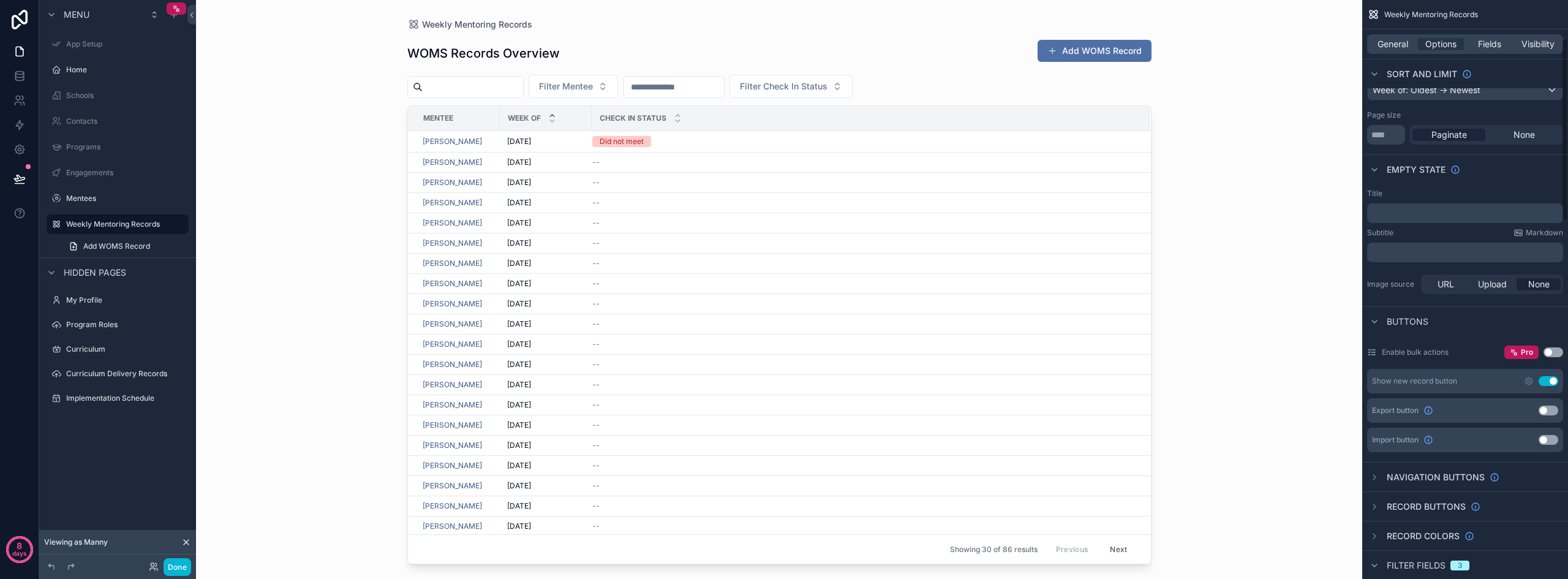
click at [1549, 379] on button "Use setting" at bounding box center [1548, 381] width 19 height 10
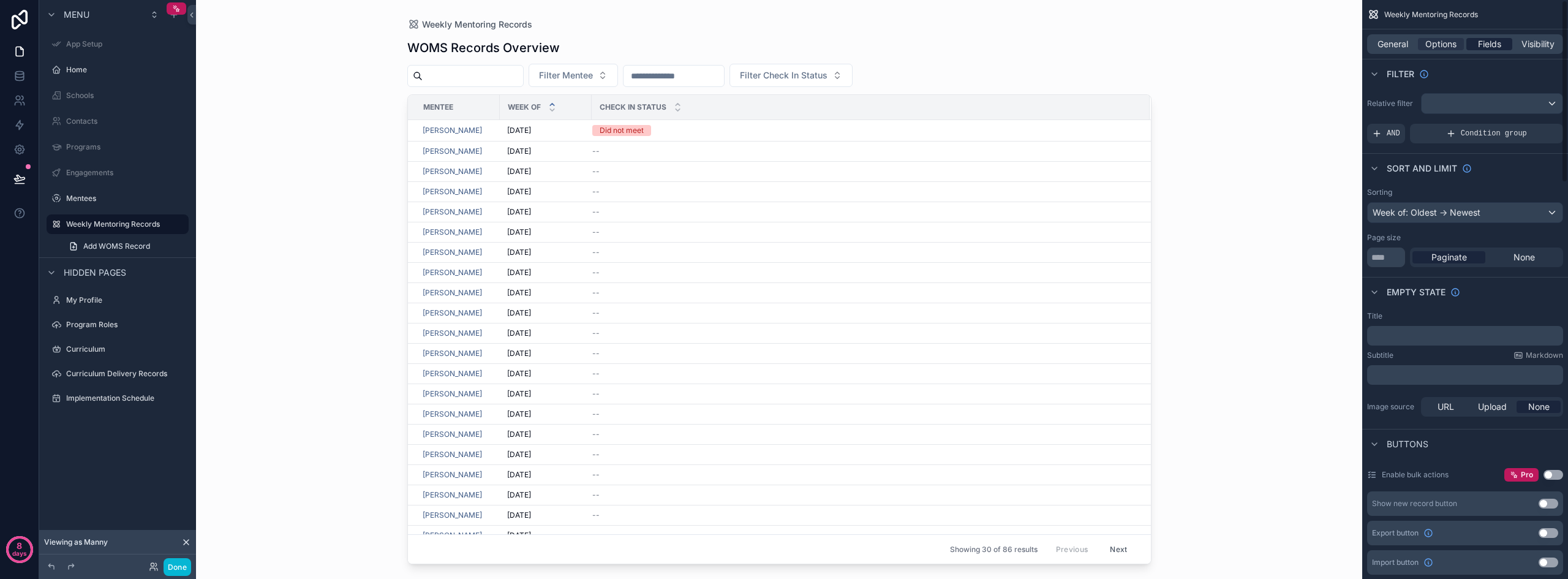
click at [1490, 44] on span "Fields" at bounding box center [1489, 44] width 23 height 12
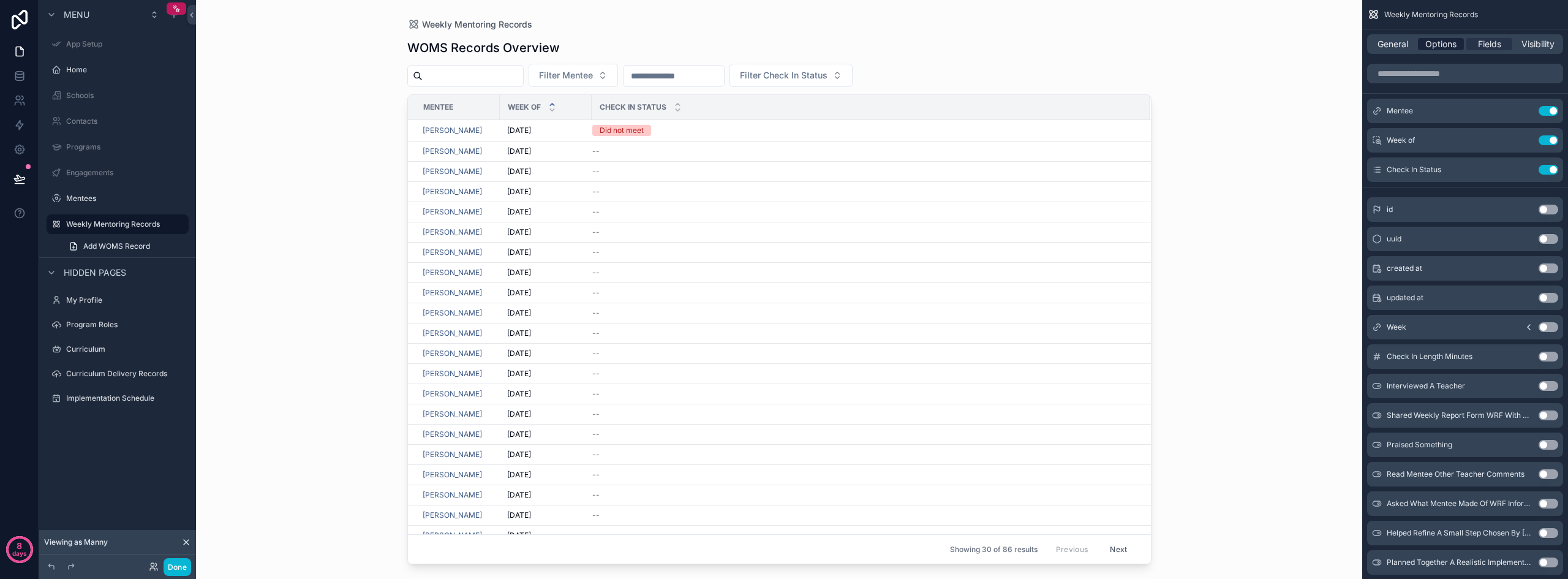
click at [1454, 46] on span "Options" at bounding box center [1440, 44] width 31 height 12
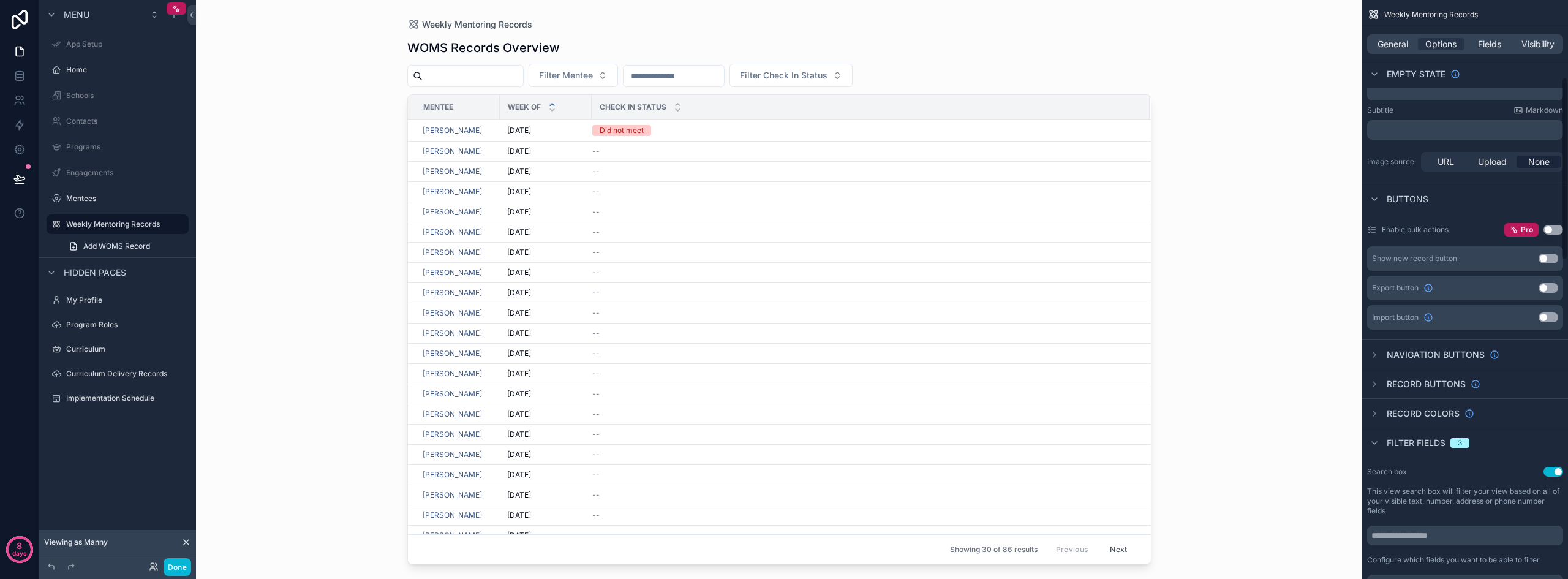
scroll to position [306, 0]
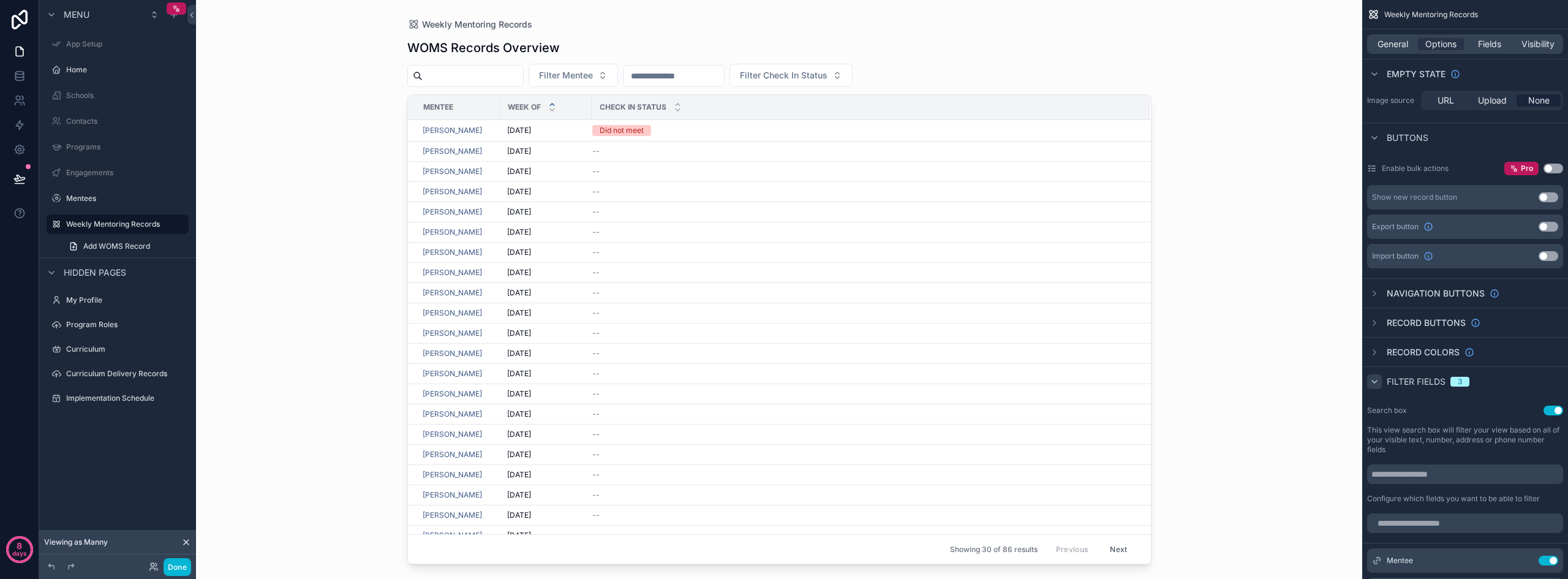
click at [1380, 381] on div "scrollable content" at bounding box center [1374, 381] width 14 height 14
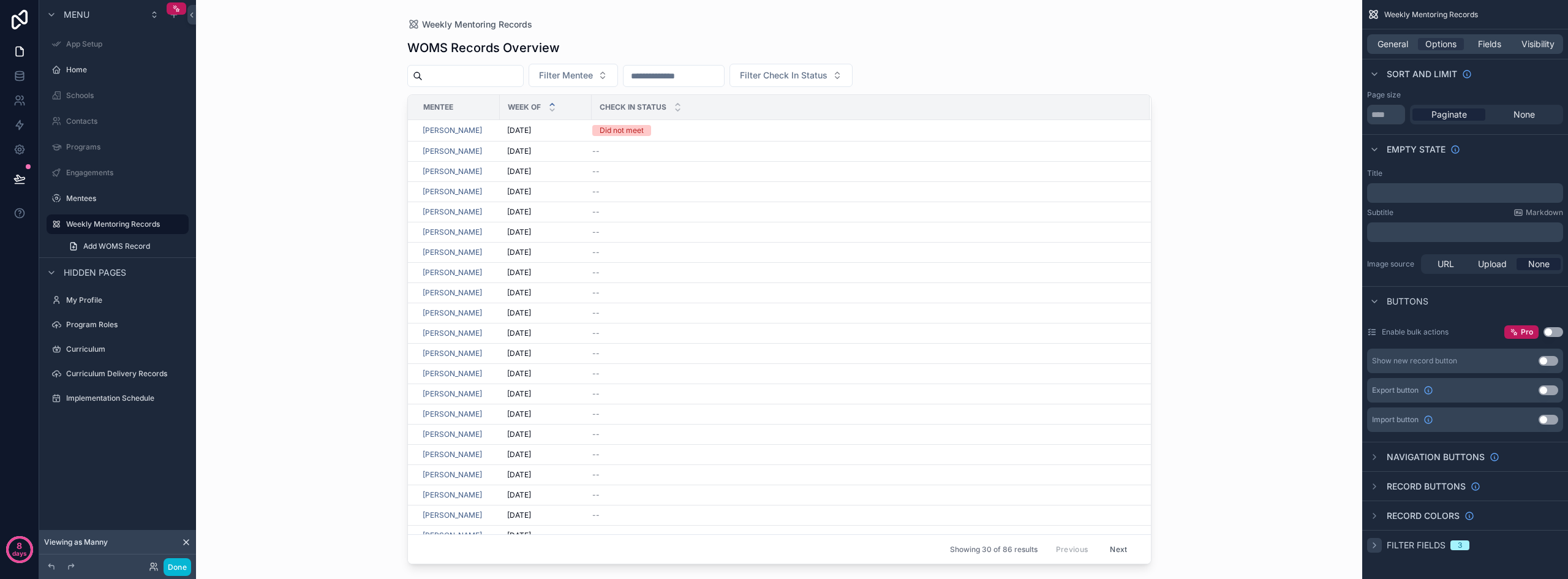
click at [1379, 546] on div "scrollable content" at bounding box center [1374, 545] width 14 height 14
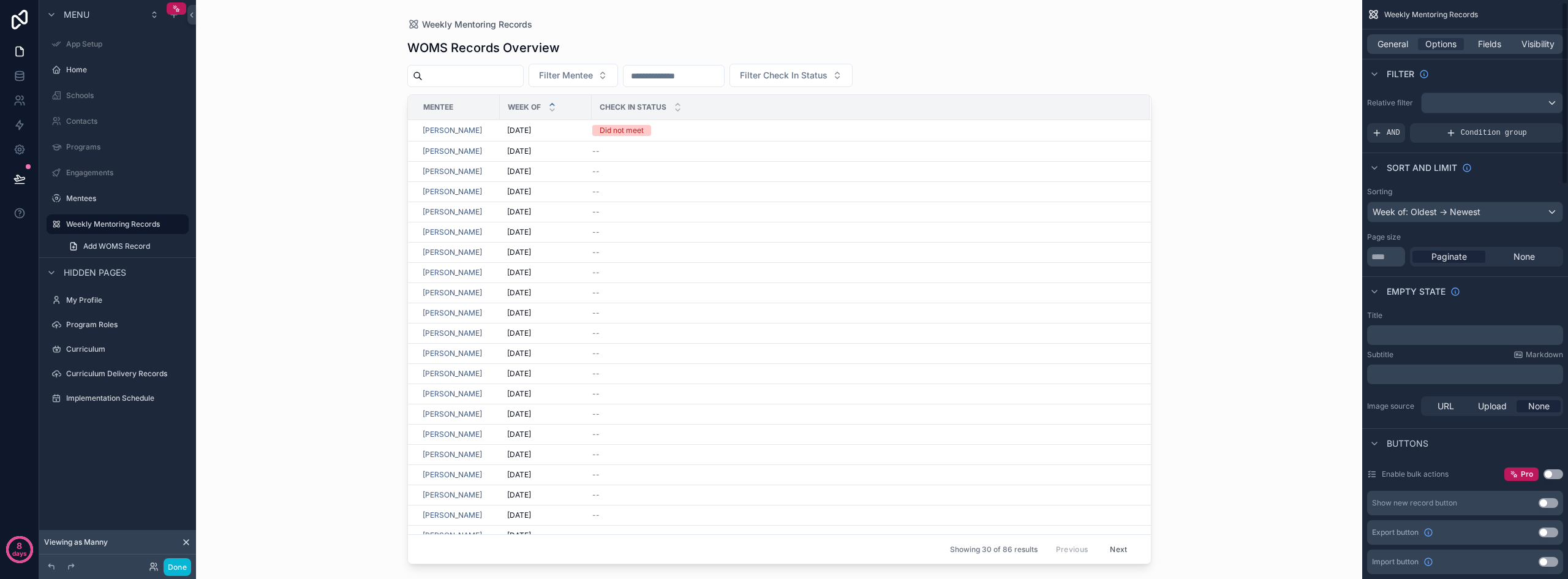
scroll to position [0, 0]
click at [1406, 42] on span "General" at bounding box center [1392, 44] width 31 height 12
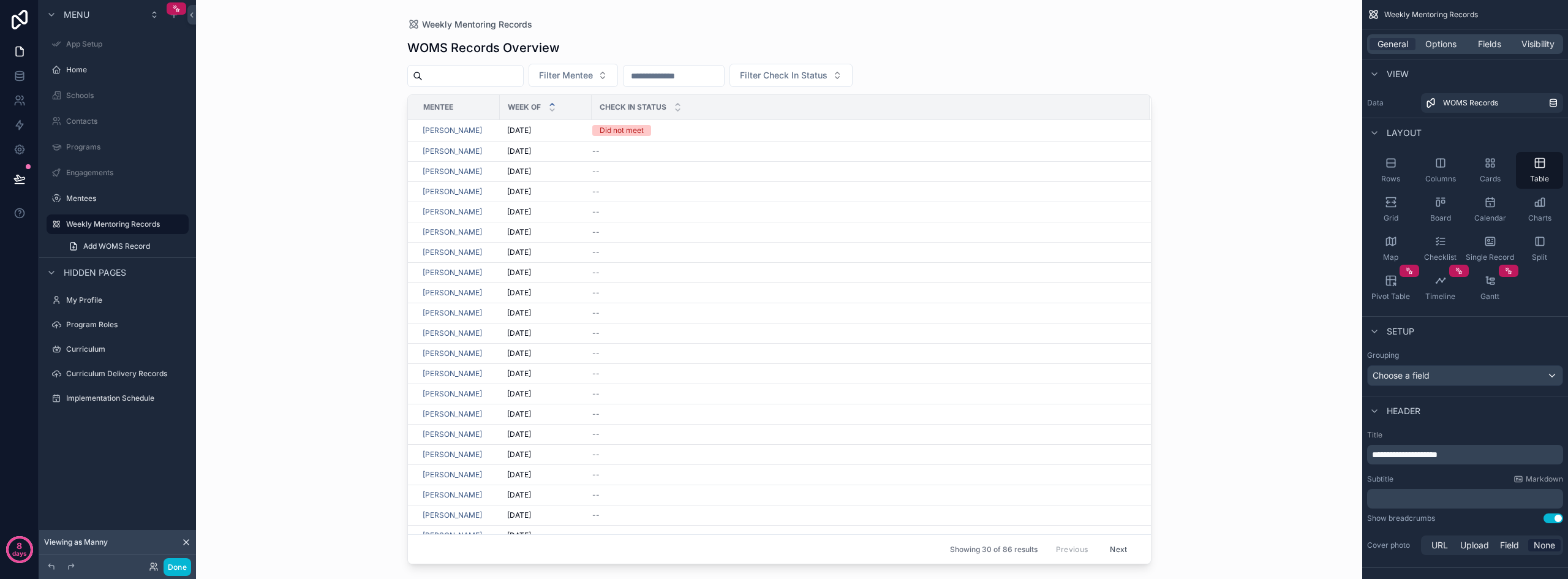
scroll to position [61, 0]
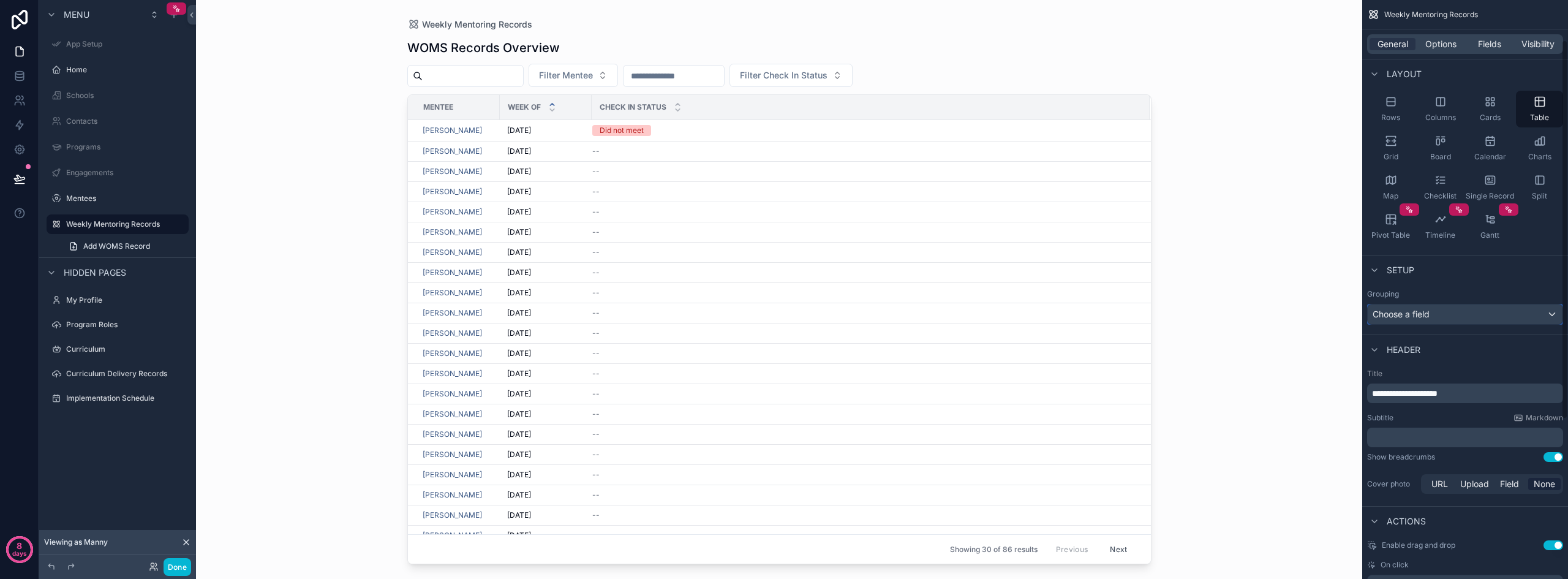
click at [1436, 312] on div "Choose a field" at bounding box center [1464, 314] width 195 height 19
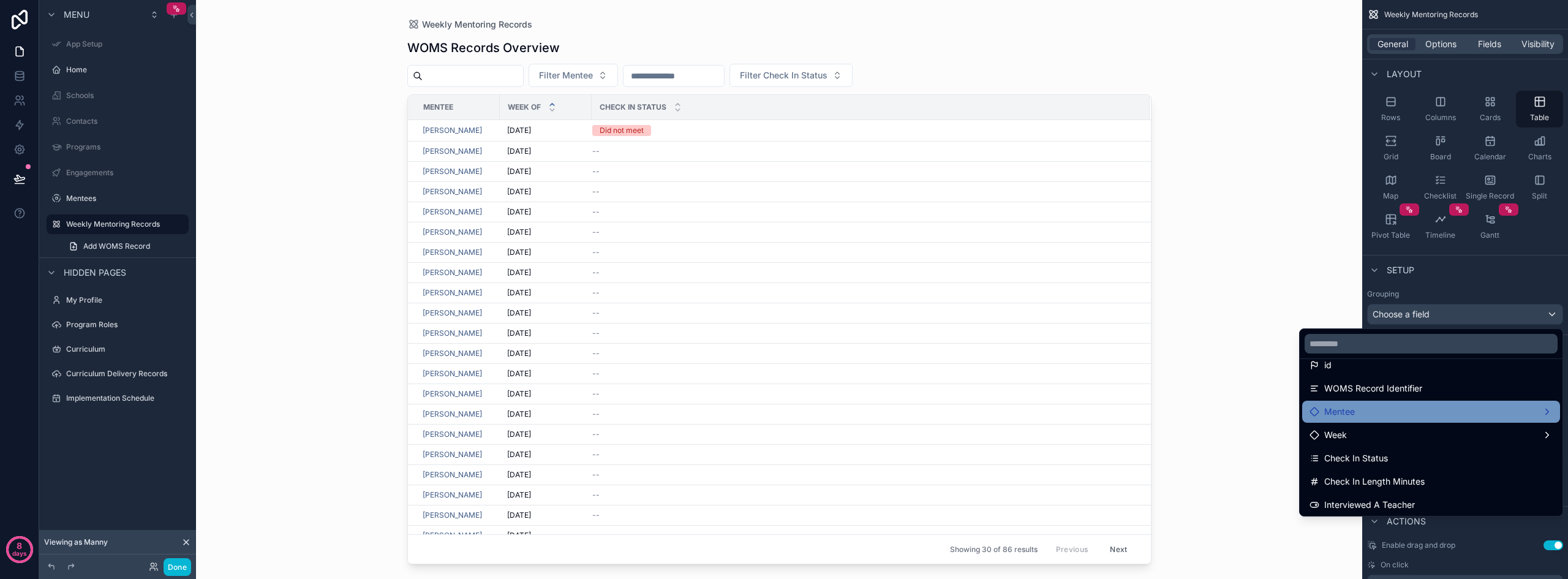
click at [1415, 414] on div "Mentee" at bounding box center [1431, 411] width 243 height 14
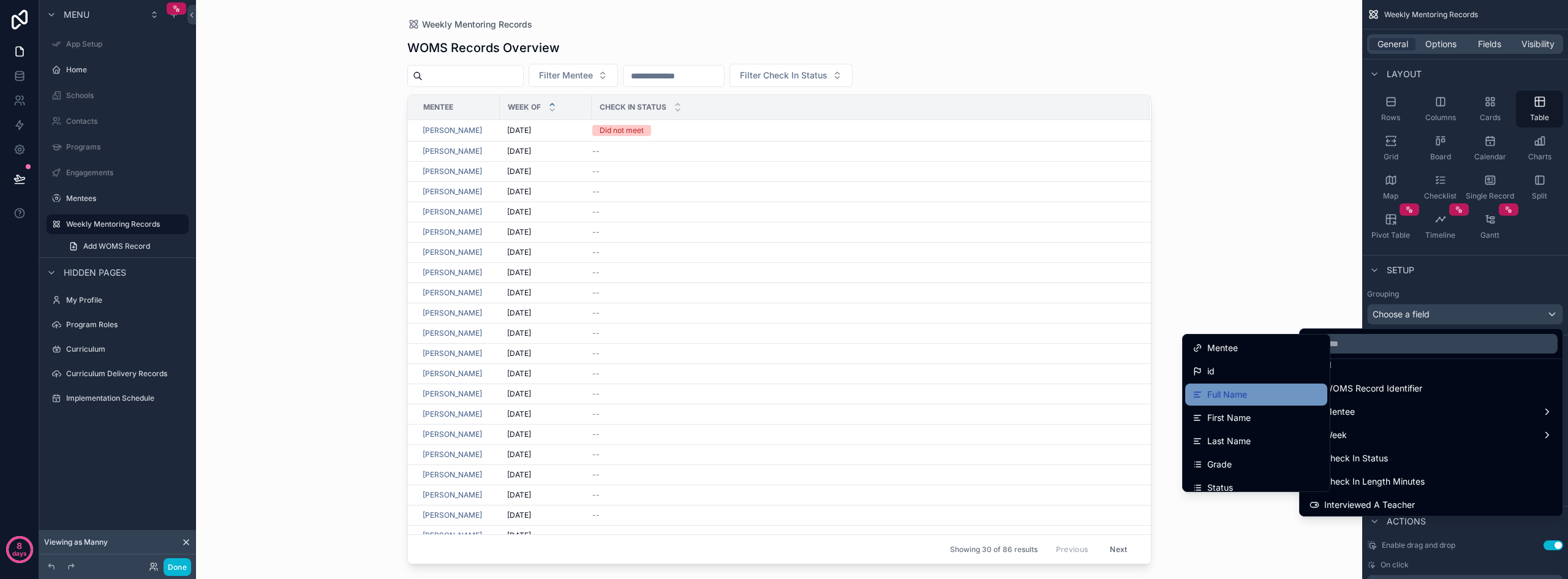
click at [1234, 396] on span "Full Name" at bounding box center [1226, 394] width 40 height 14
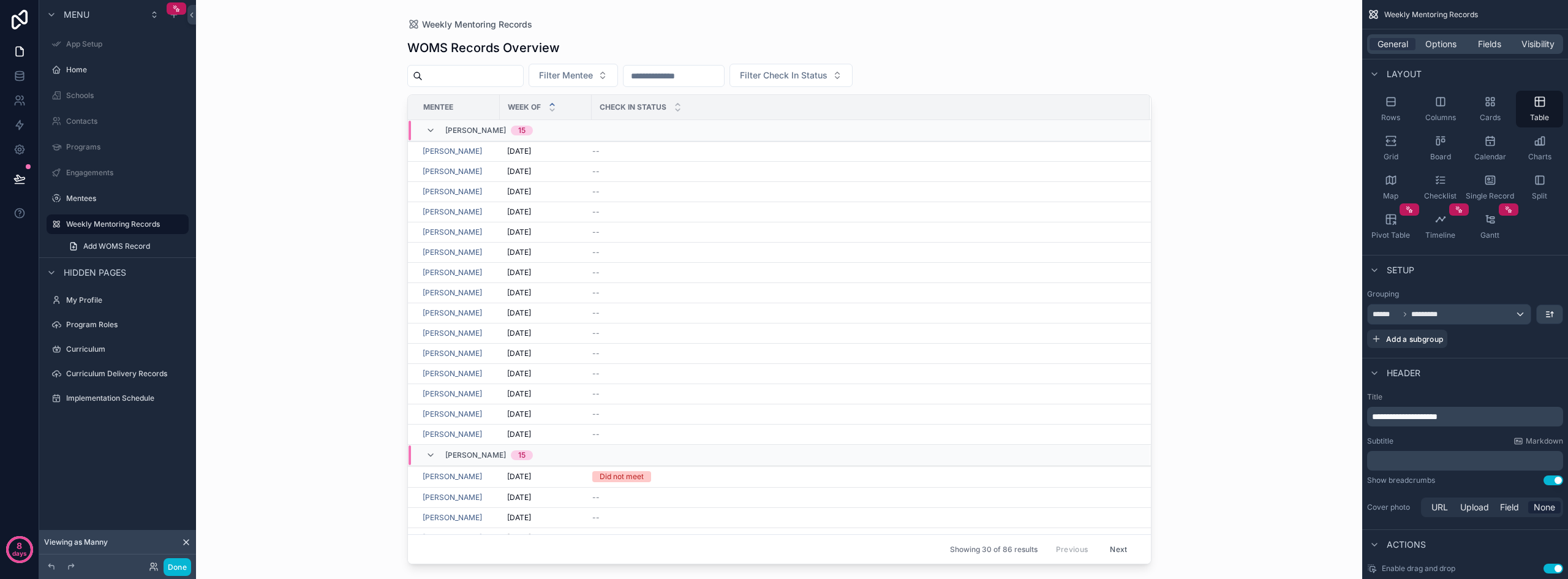
click at [1255, 280] on div "Weekly Mentoring Records WOMS Records Overview Filter Mentee Filter Check In St…" at bounding box center [778, 289] width 1166 height 579
click at [179, 571] on button "Done" at bounding box center [177, 567] width 27 height 18
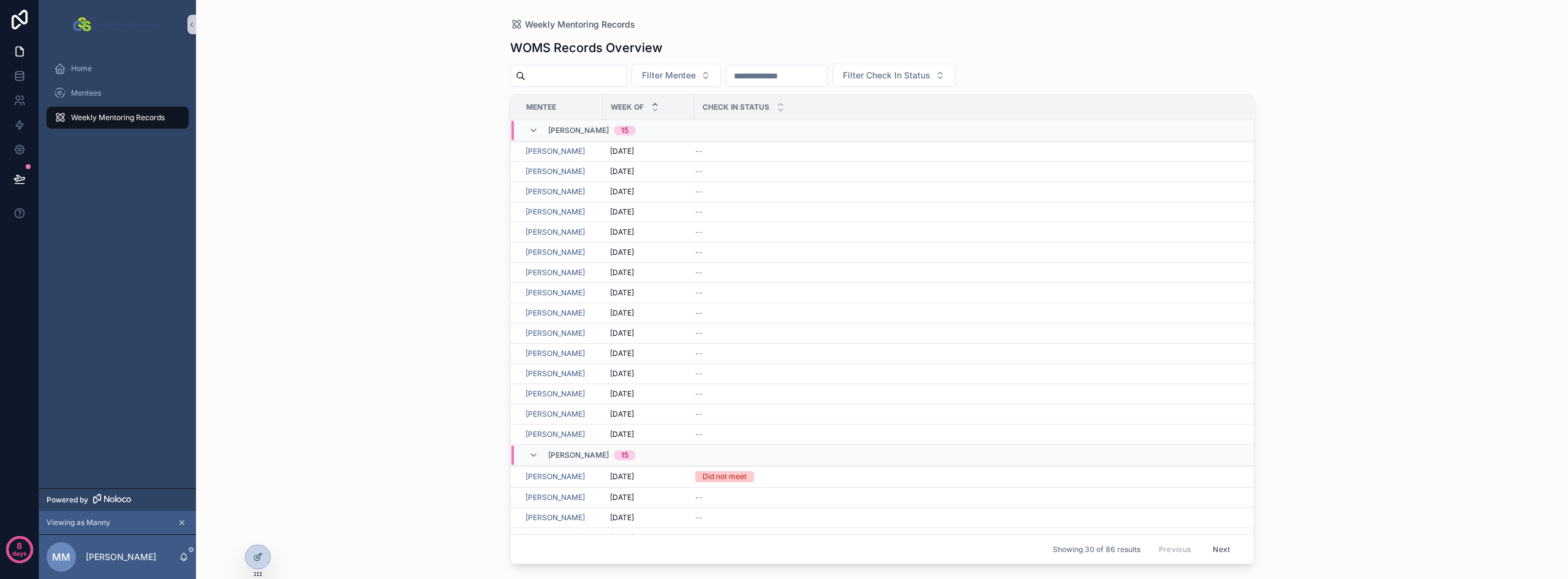
click at [1205, 544] on button "Next" at bounding box center [1221, 549] width 35 height 19
click at [253, 559] on icon at bounding box center [258, 557] width 10 height 10
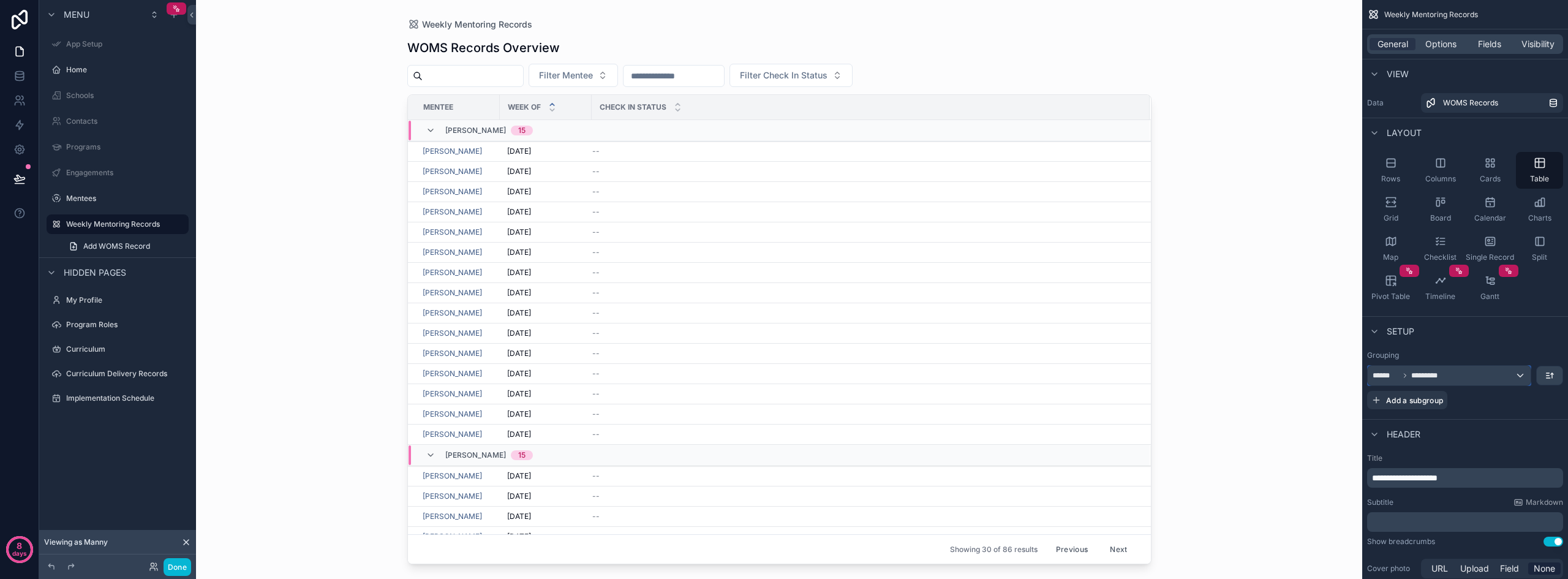
click at [1519, 375] on div "****** *********" at bounding box center [1449, 375] width 163 height 19
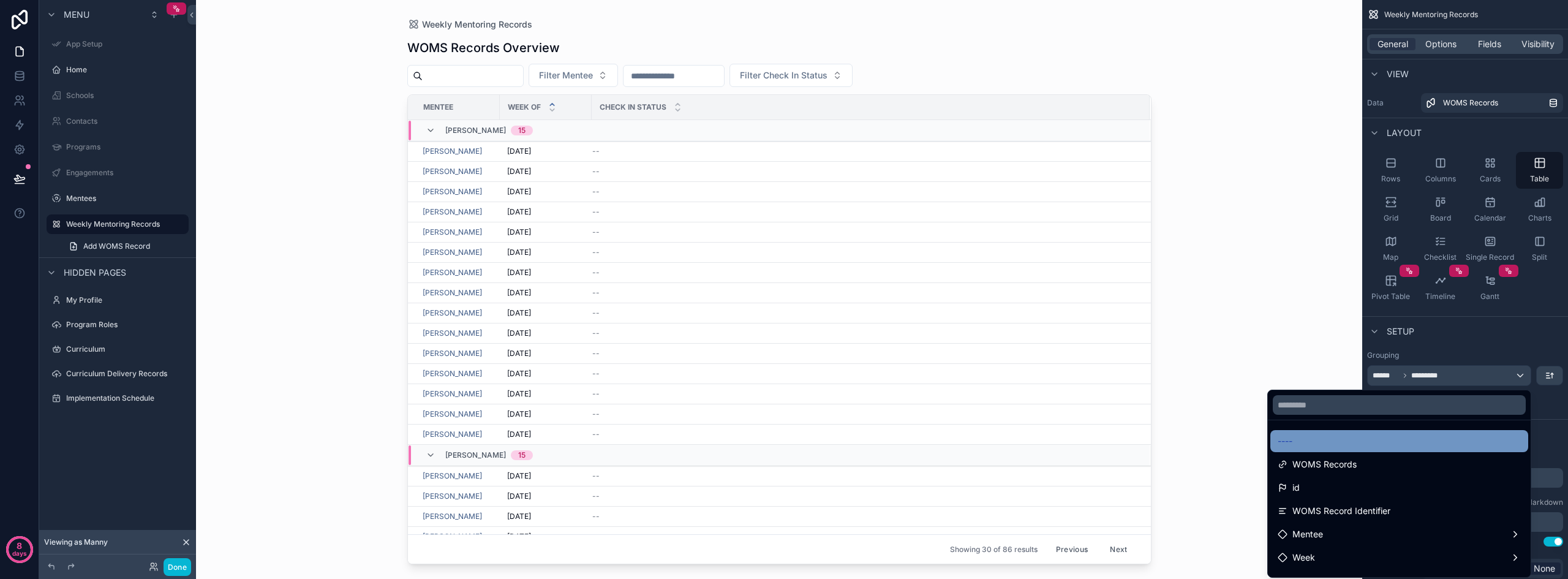
click at [1367, 437] on div "----" at bounding box center [1399, 441] width 243 height 14
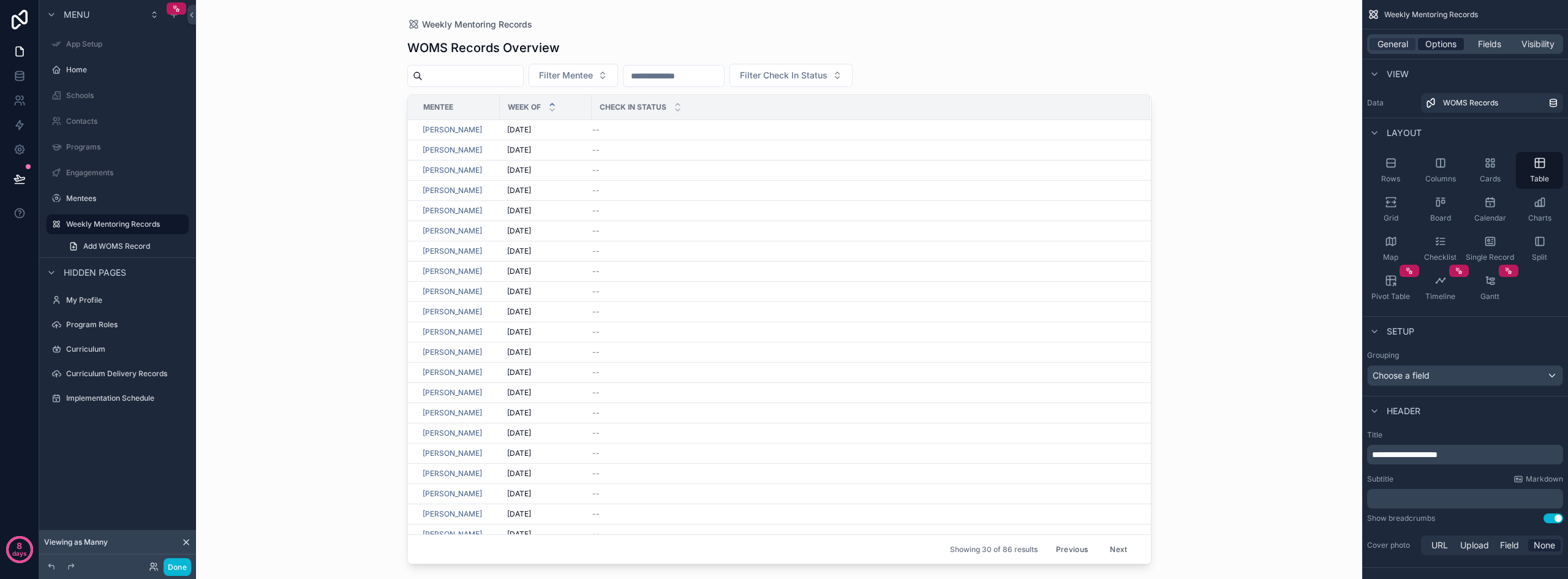
click at [1448, 46] on span "Options" at bounding box center [1440, 44] width 31 height 12
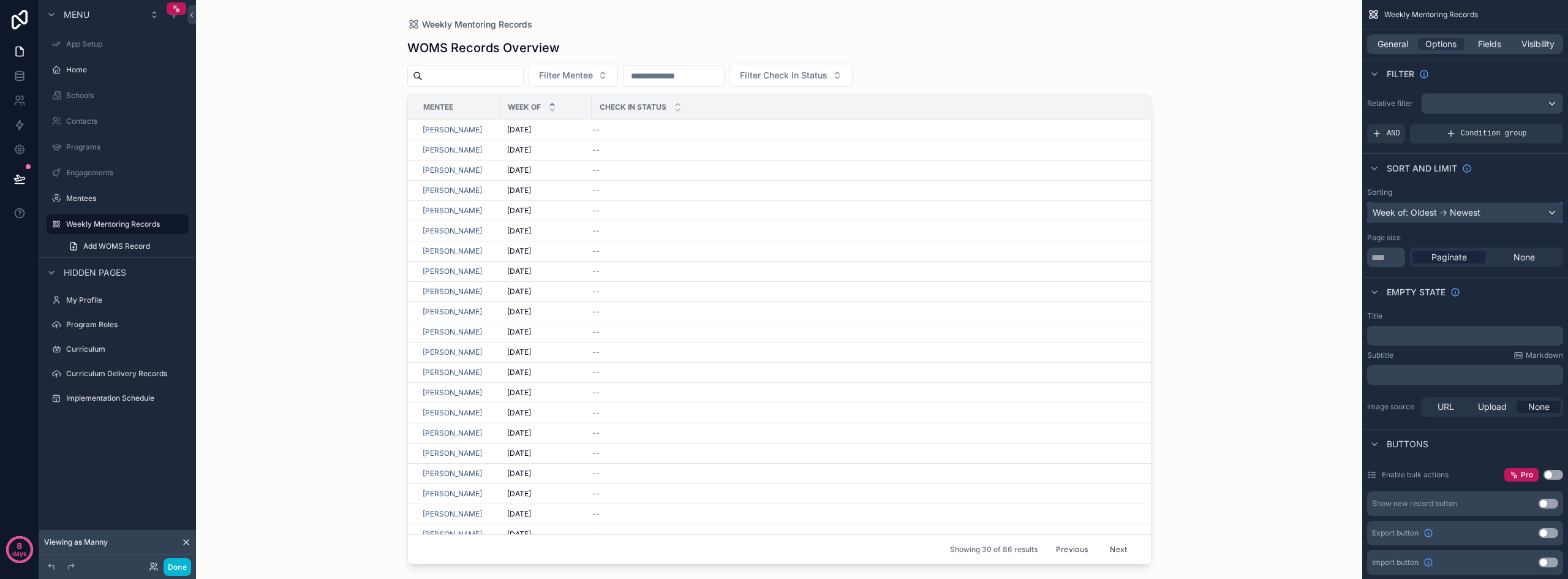
click at [1457, 209] on div "Week of: Oldest -> Newest" at bounding box center [1464, 212] width 195 height 19
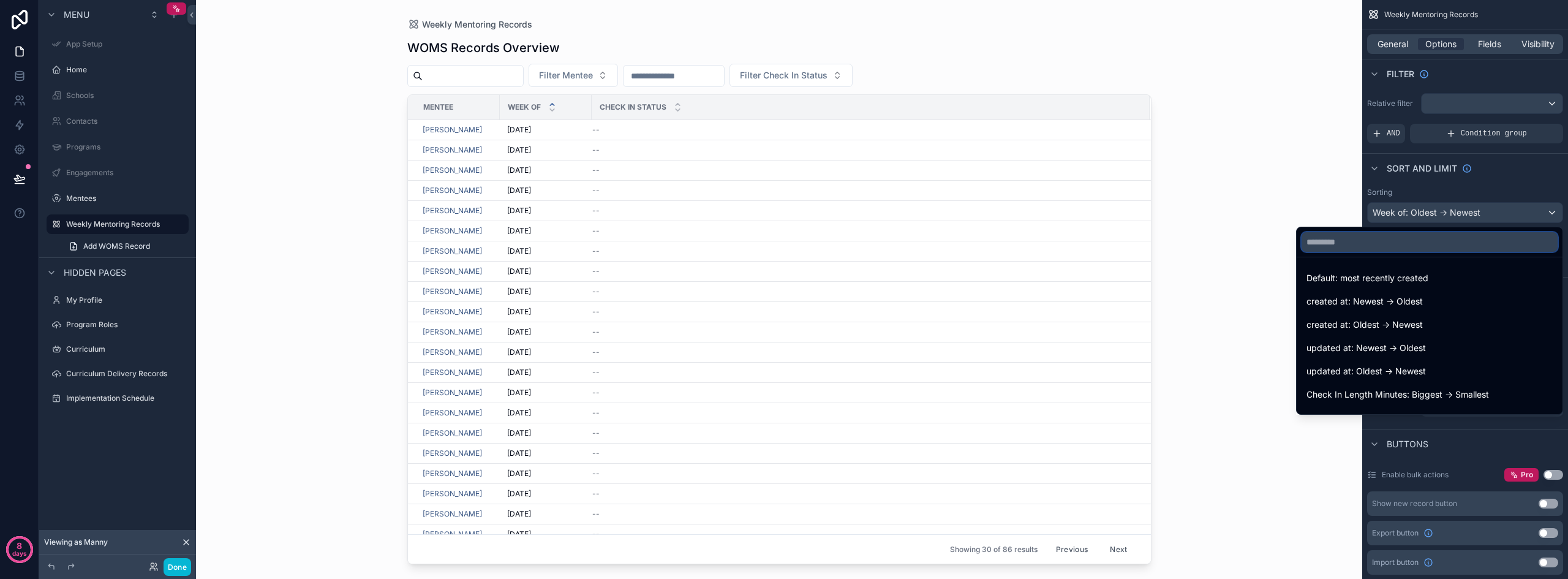
click at [1372, 245] on input "text" at bounding box center [1429, 242] width 256 height 19
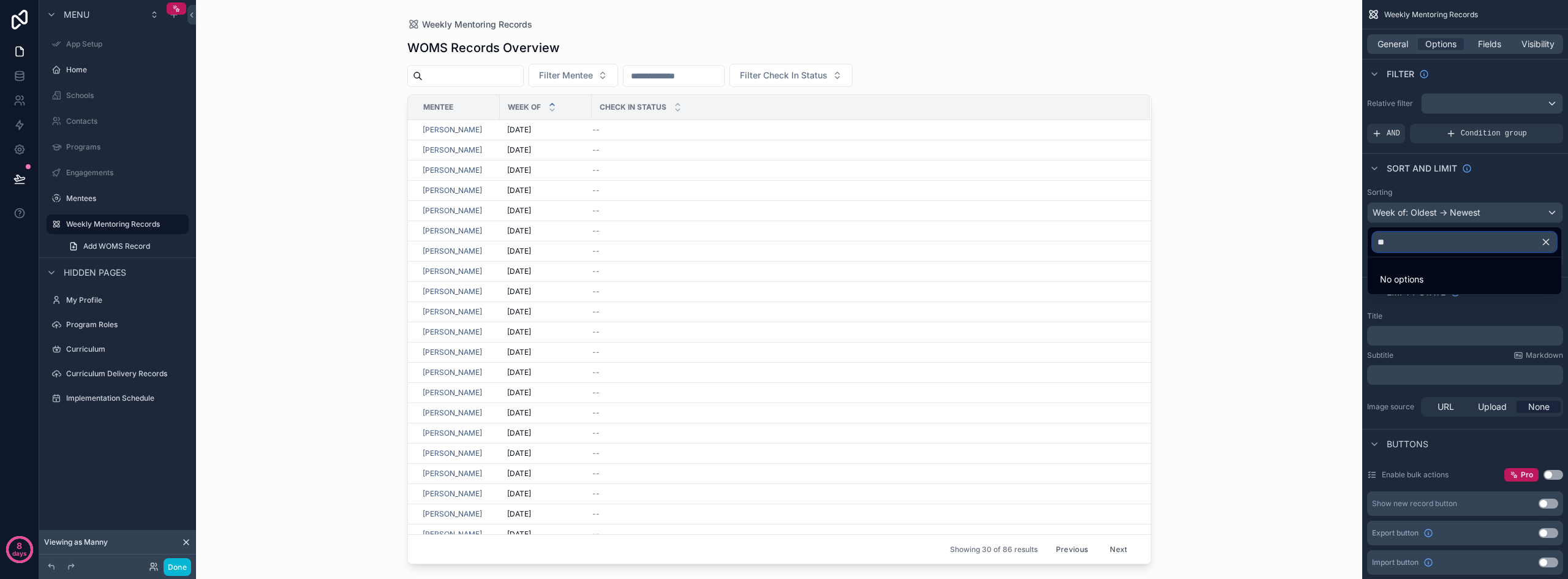
type input "*"
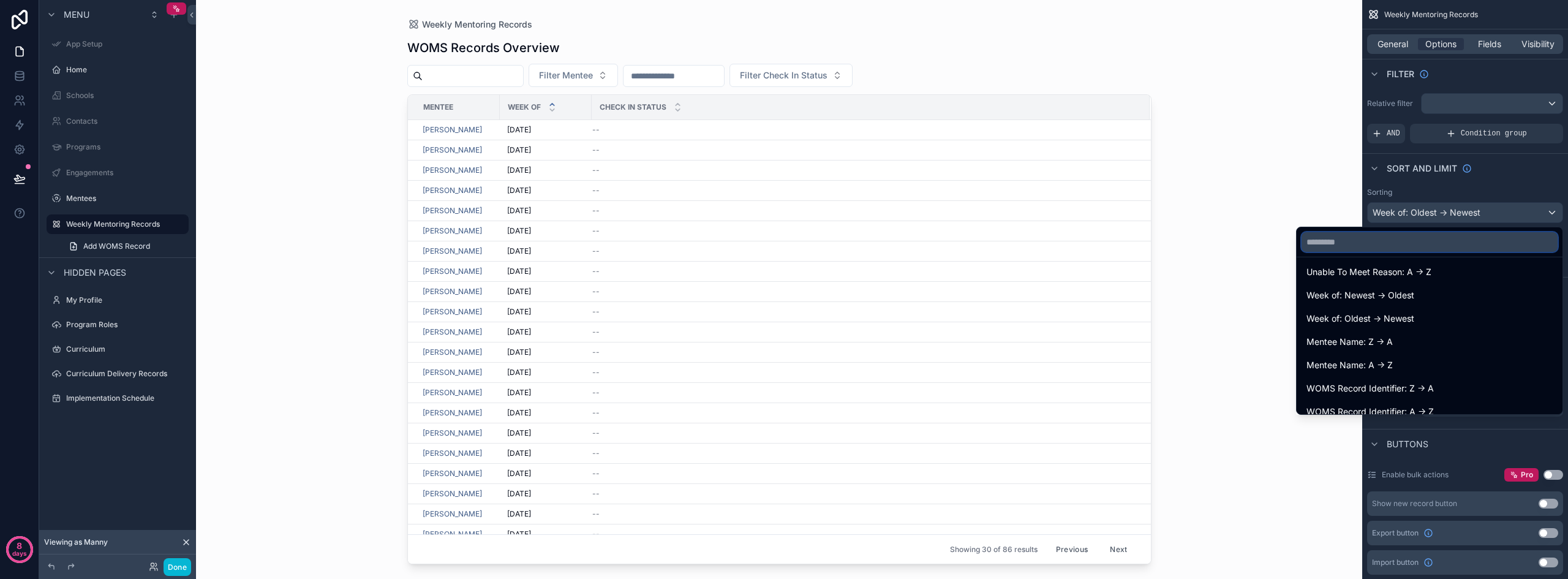
scroll to position [1041, 0]
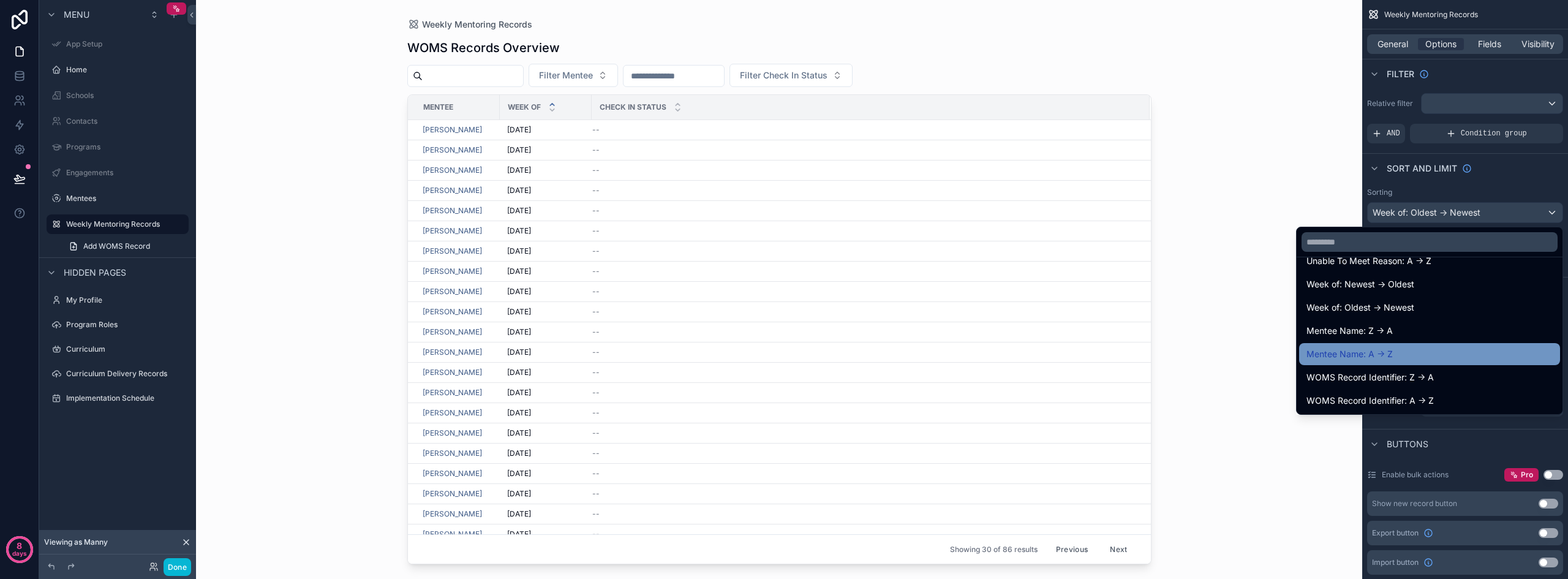
click at [1413, 356] on div "Mentee Name: A -> Z" at bounding box center [1429, 354] width 246 height 14
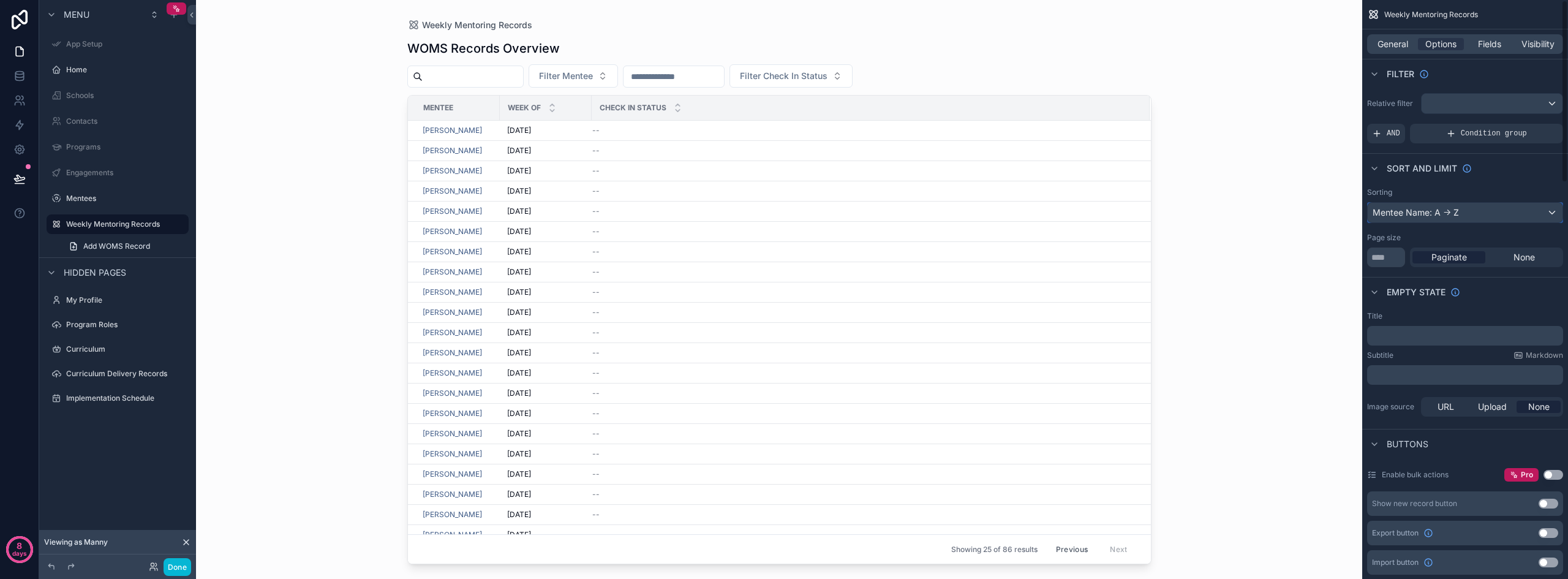
click at [1462, 214] on div "Mentee Name: A -> Z" at bounding box center [1464, 212] width 195 height 19
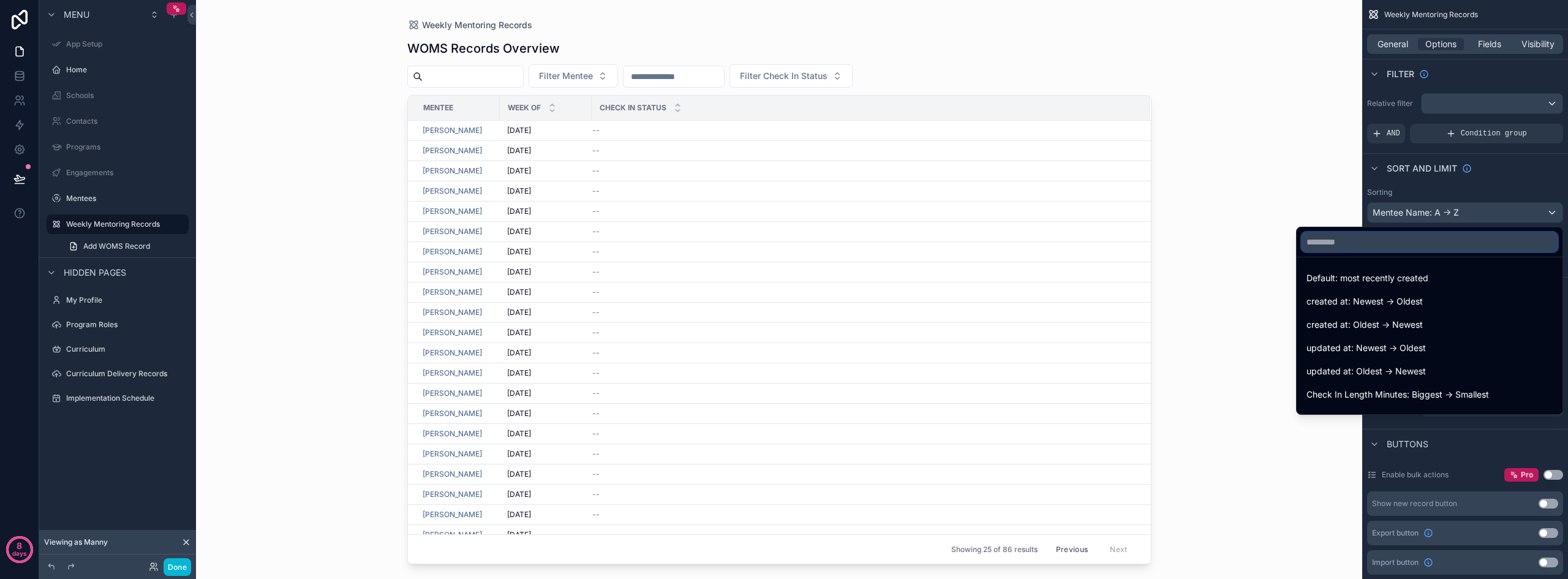
click at [1387, 250] on input "text" at bounding box center [1429, 242] width 256 height 19
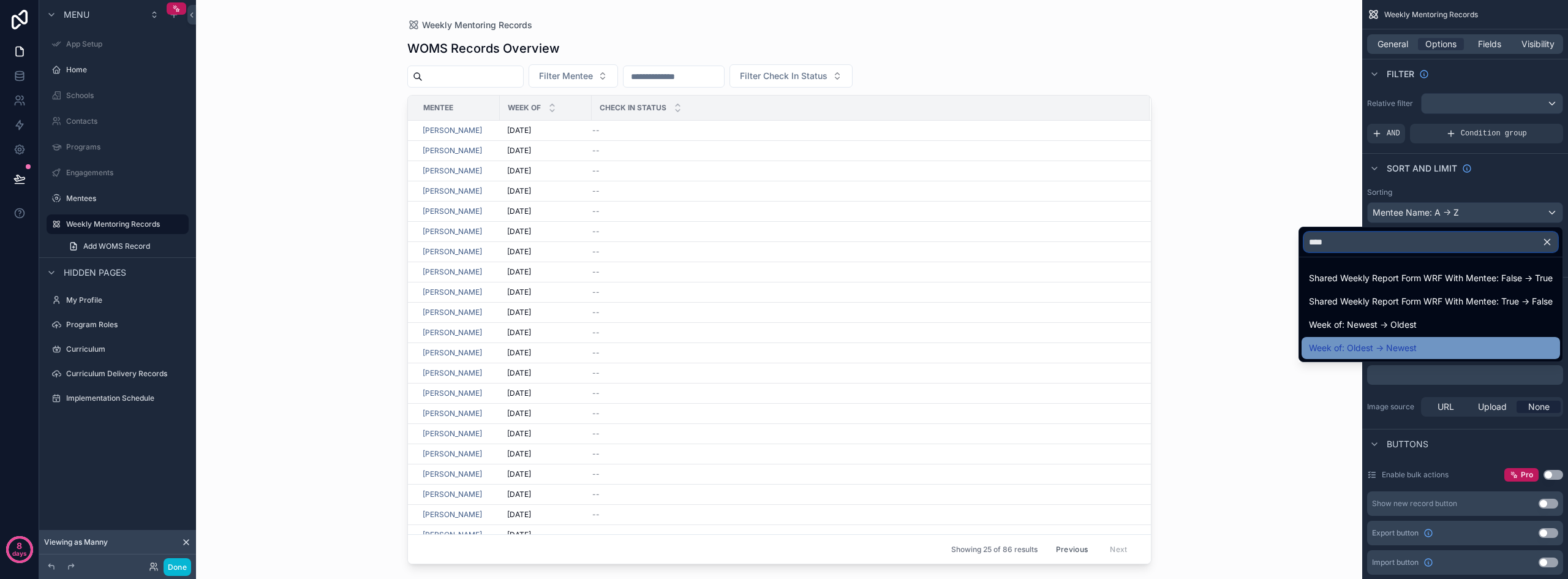
type input "****"
click at [1403, 345] on span "Week of: Oldest -> Newest" at bounding box center [1362, 347] width 108 height 14
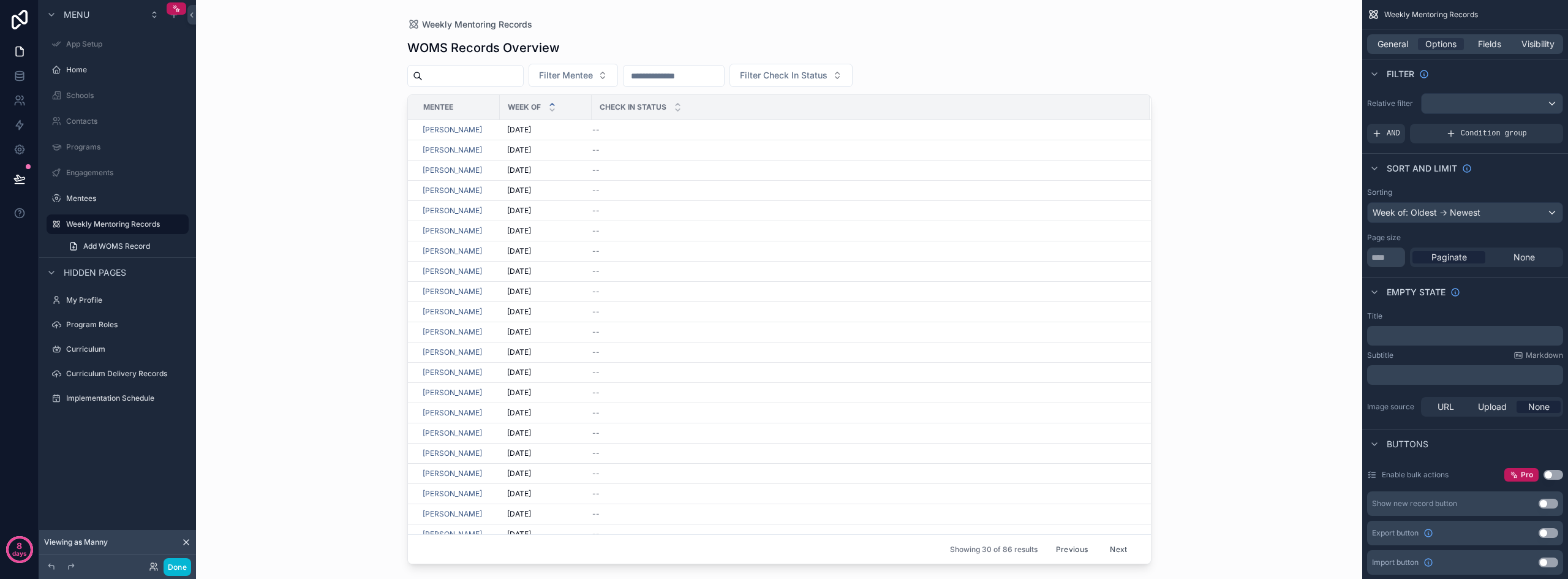
click at [1071, 550] on button "Previous" at bounding box center [1072, 549] width 49 height 19
click at [1065, 550] on div "Previous Next" at bounding box center [1091, 549] width 88 height 19
click at [1493, 212] on div "Week of: Oldest -> Newest" at bounding box center [1464, 212] width 195 height 19
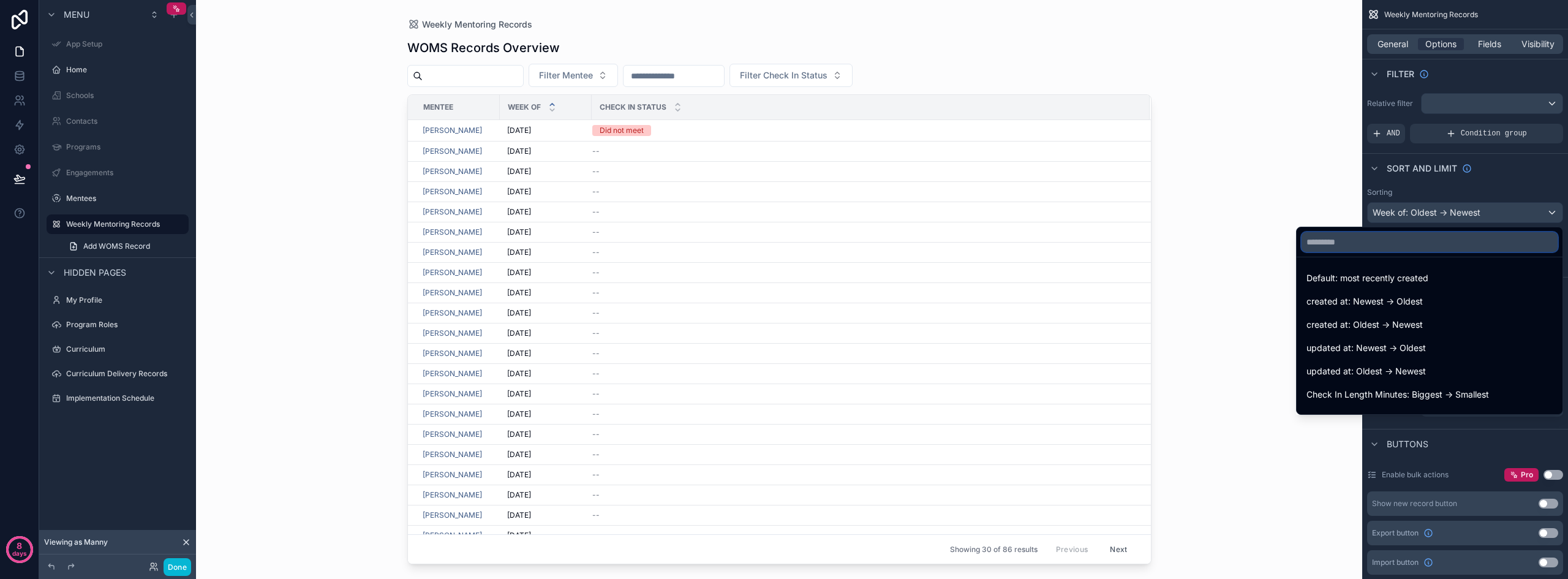
click at [1407, 250] on input "text" at bounding box center [1429, 242] width 256 height 19
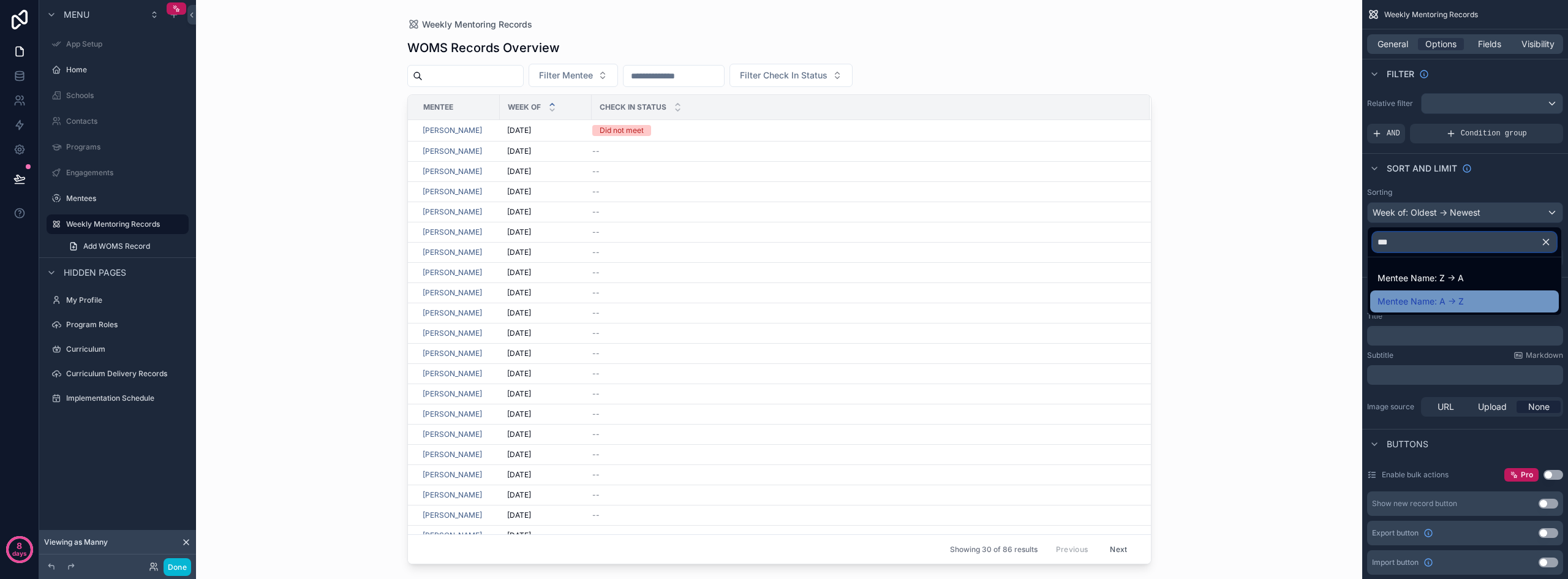
type input "***"
click at [1457, 301] on span "Mentee Name: A -> Z" at bounding box center [1421, 301] width 86 height 14
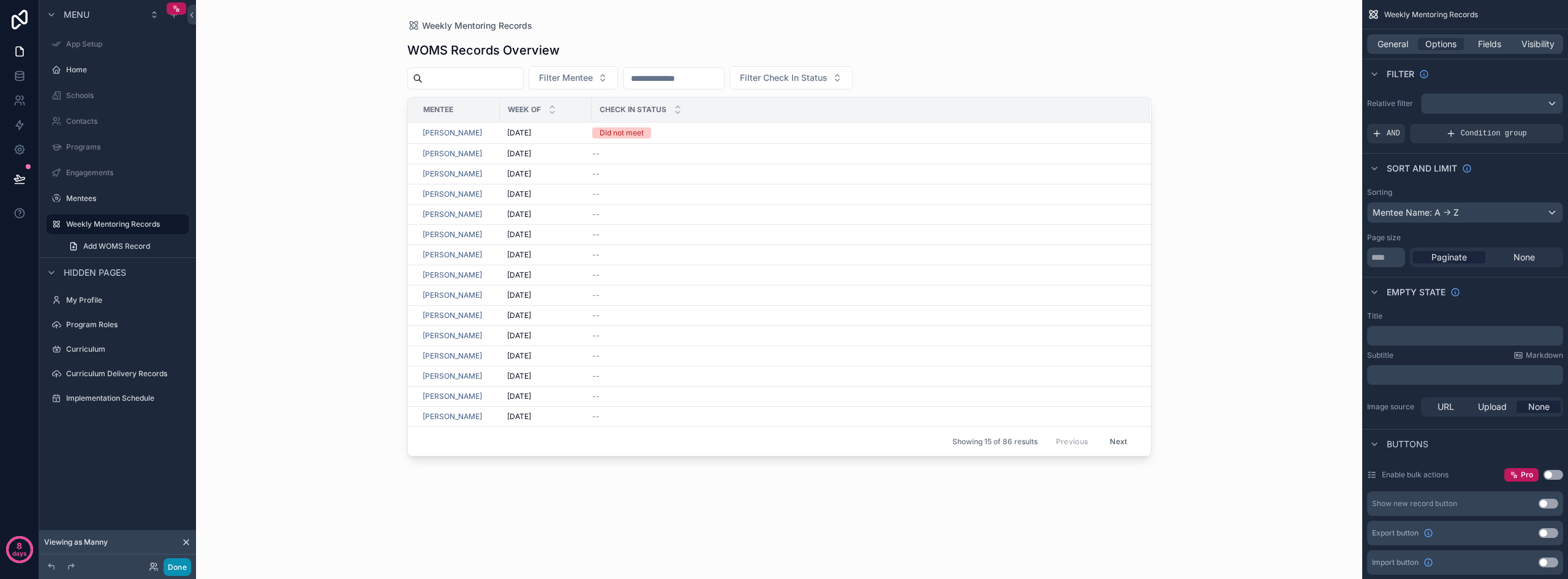
click at [184, 562] on button "Done" at bounding box center [177, 567] width 27 height 18
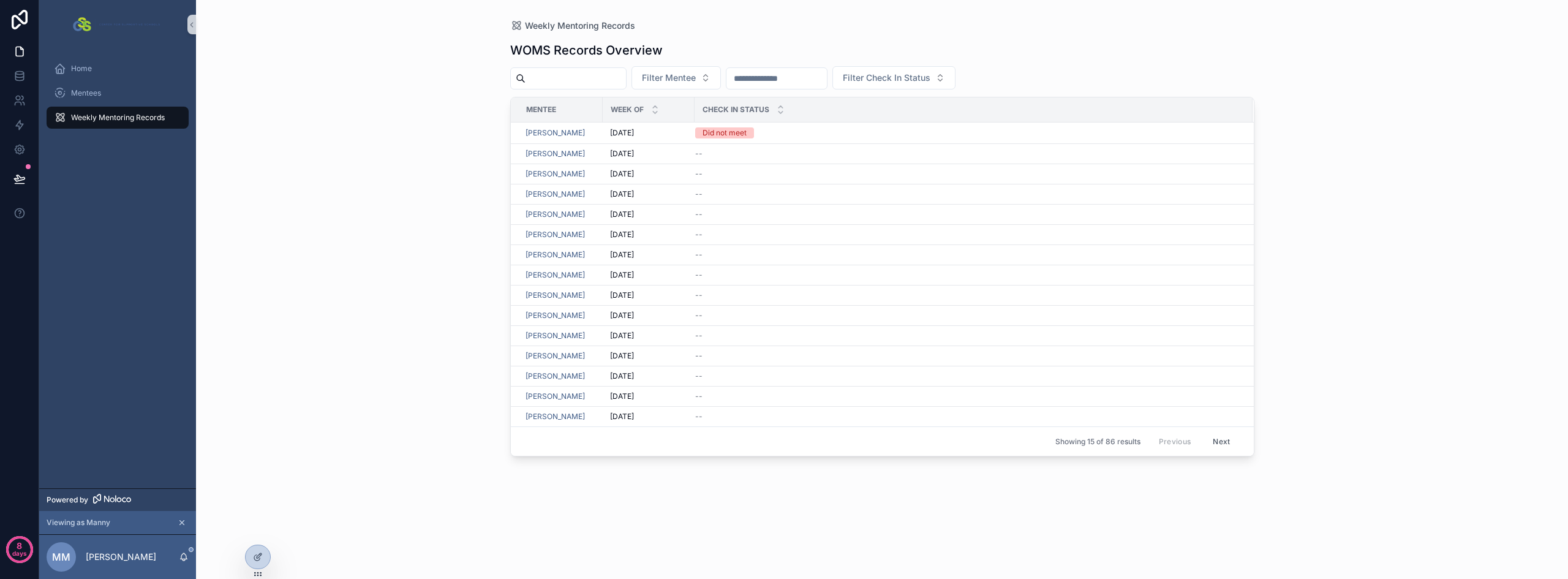
click at [1219, 439] on button "Next" at bounding box center [1221, 441] width 35 height 19
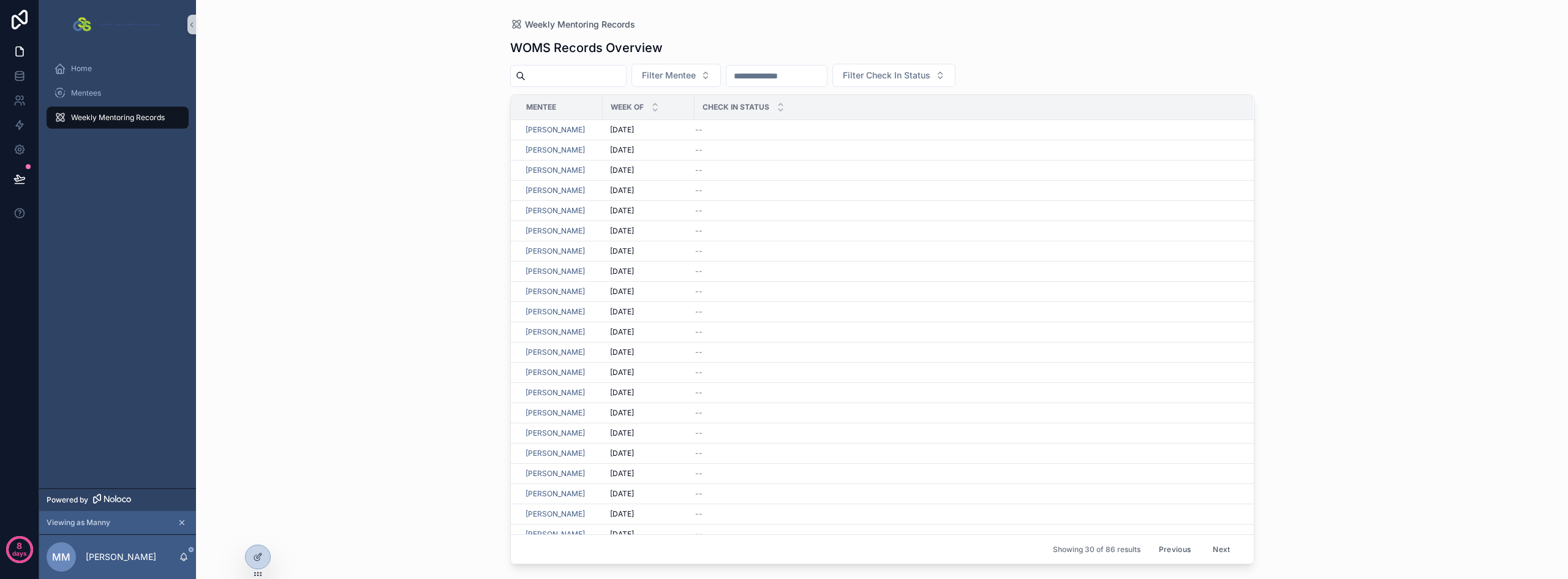
scroll to position [193, 0]
click at [1221, 549] on button "Next" at bounding box center [1221, 549] width 35 height 19
click at [696, 70] on span "Filter Mentee" at bounding box center [668, 75] width 54 height 12
click at [826, 81] on input "scrollable content" at bounding box center [777, 76] width 101 height 17
click at [930, 81] on span "Filter Check In Status" at bounding box center [886, 75] width 88 height 12
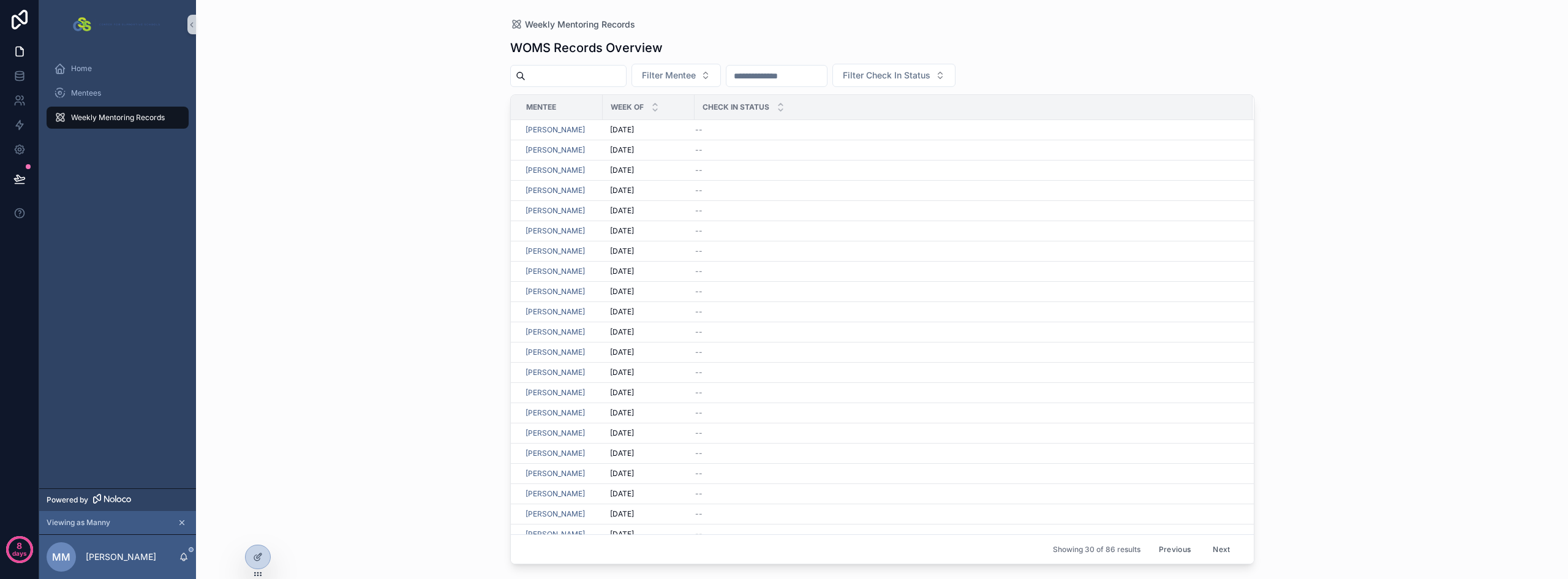
click at [1077, 47] on div "WOMS Records Overview" at bounding box center [882, 47] width 744 height 17
click at [626, 74] on input "scrollable content" at bounding box center [575, 76] width 101 height 17
type input "****"
click at [633, 76] on icon "Clear" at bounding box center [631, 76] width 5 height 5
click at [389, 142] on div "Weekly Mentoring Records WOMS Records Overview Filter Mentee Filter Check In St…" at bounding box center [881, 289] width 1372 height 579
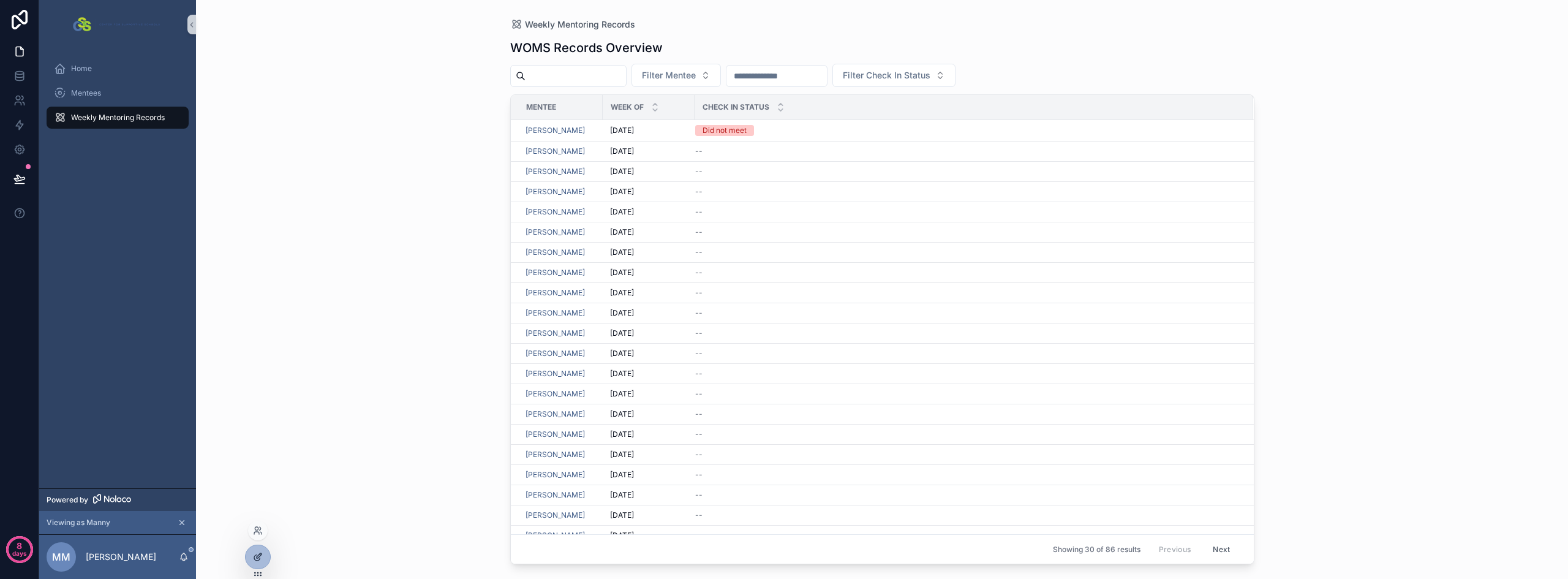
click at [265, 553] on div at bounding box center [257, 557] width 24 height 23
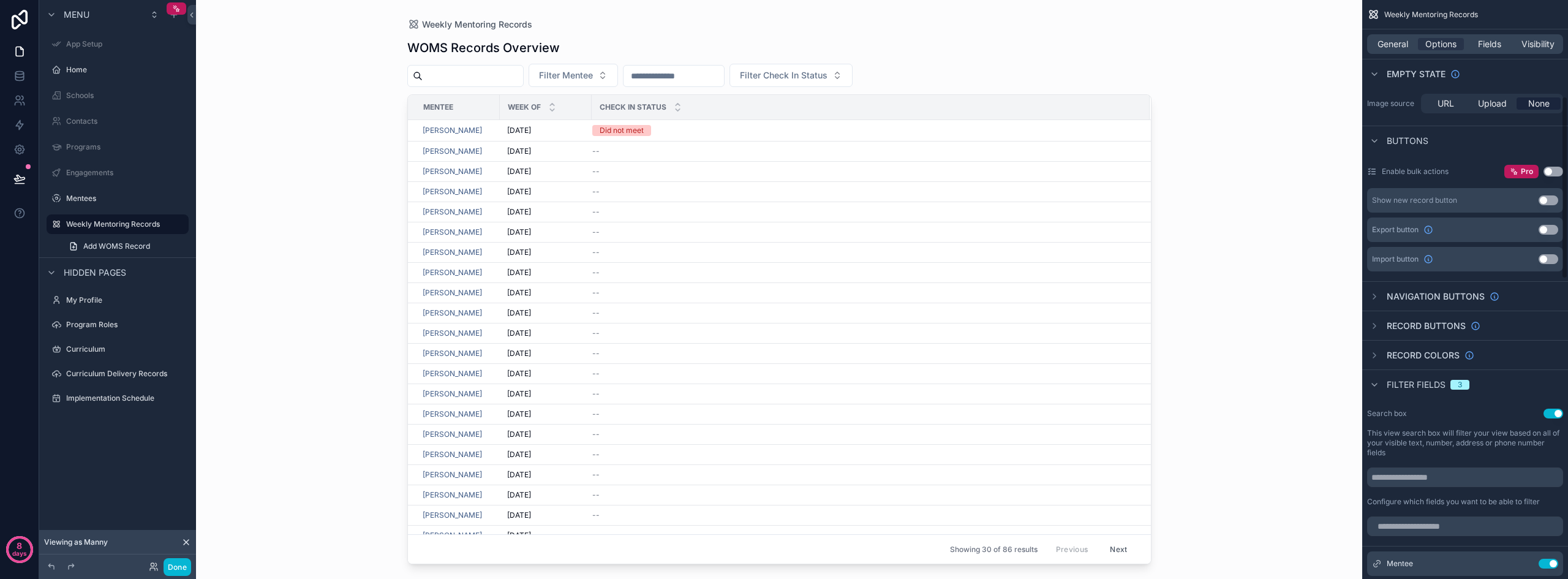
scroll to position [306, 0]
click at [1551, 405] on div "Search box Use setting This view search box will filter your view based on all …" at bounding box center [1464, 455] width 206 height 108
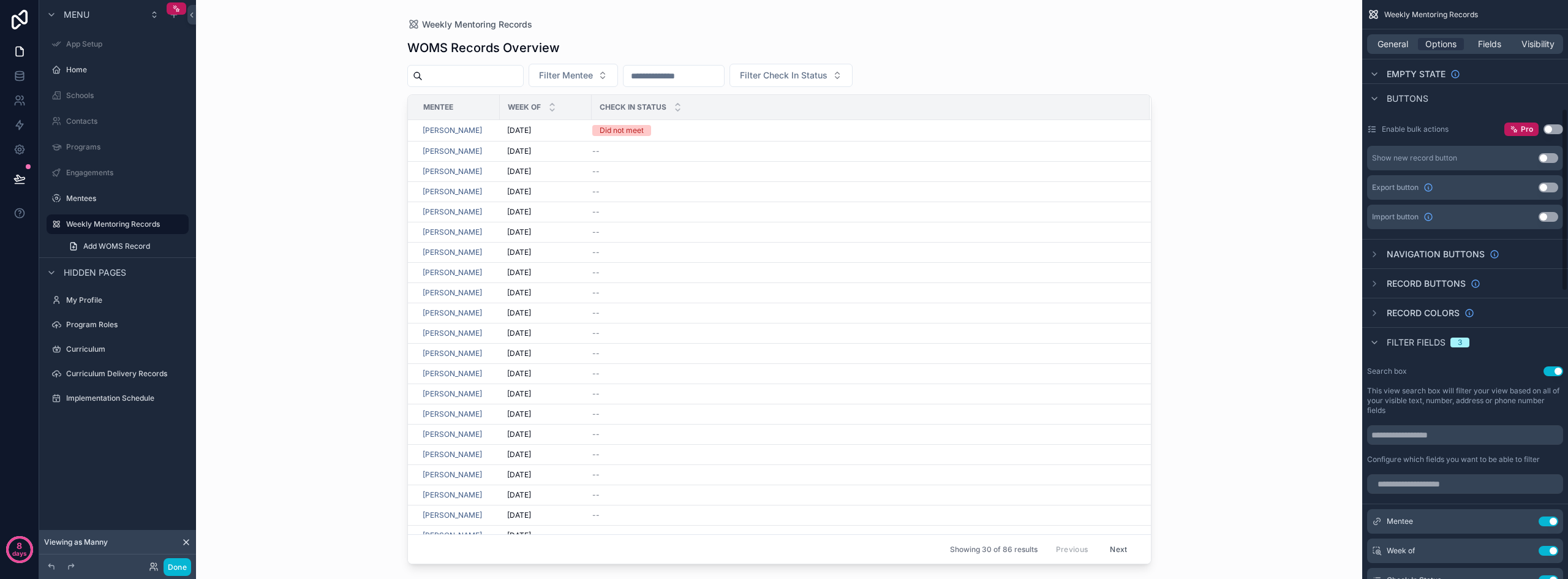
scroll to position [368, 0]
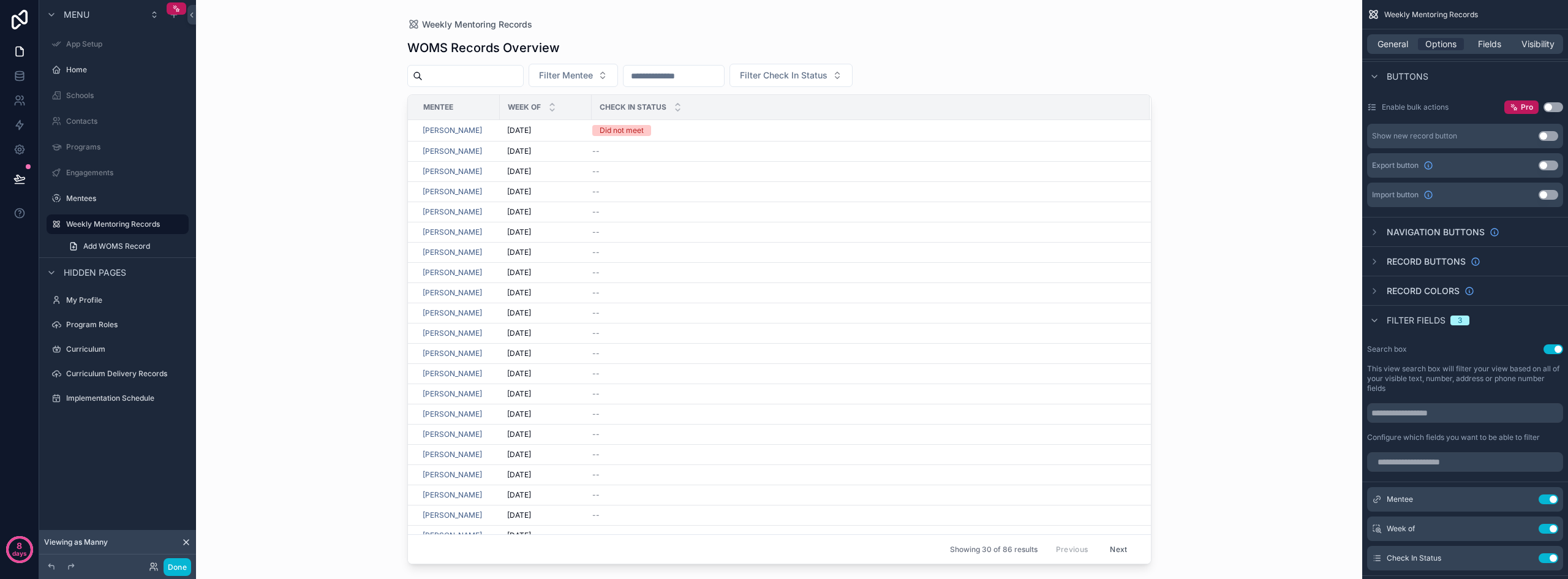
click at [1550, 346] on button "Use setting" at bounding box center [1552, 349] width 19 height 10
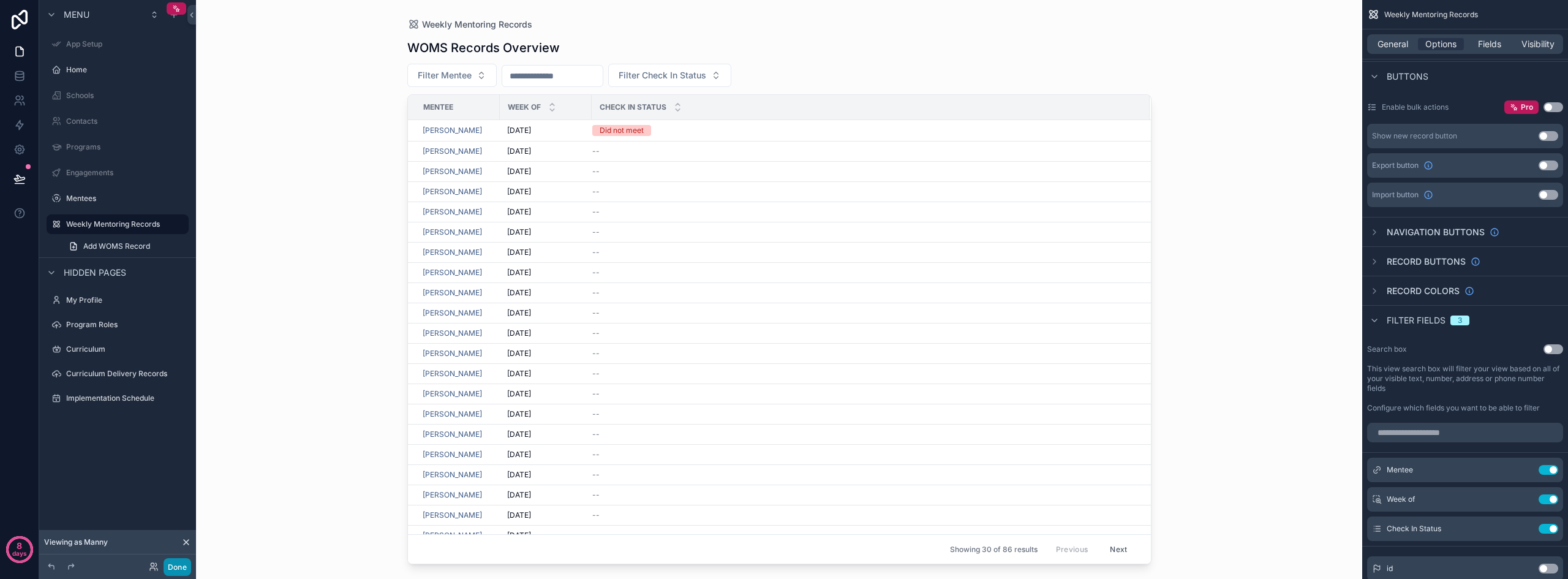
click at [175, 567] on button "Done" at bounding box center [177, 567] width 27 height 18
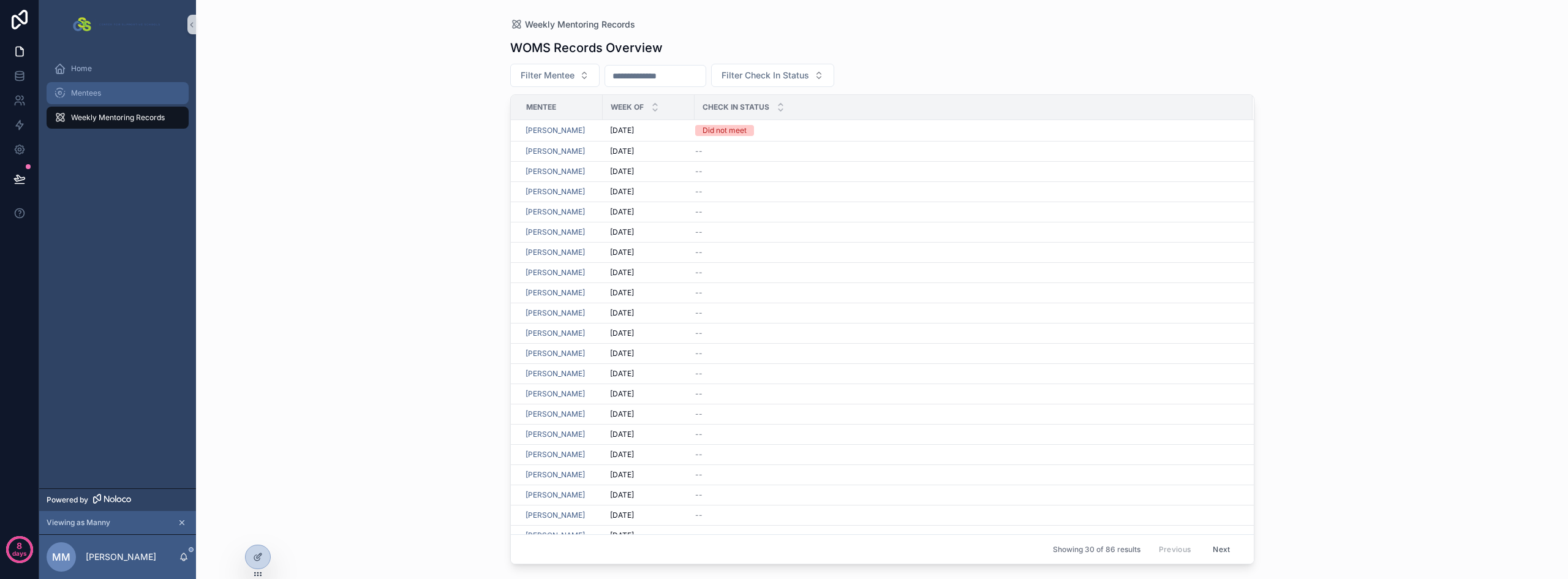
click at [114, 91] on div "Mentees" at bounding box center [117, 93] width 127 height 19
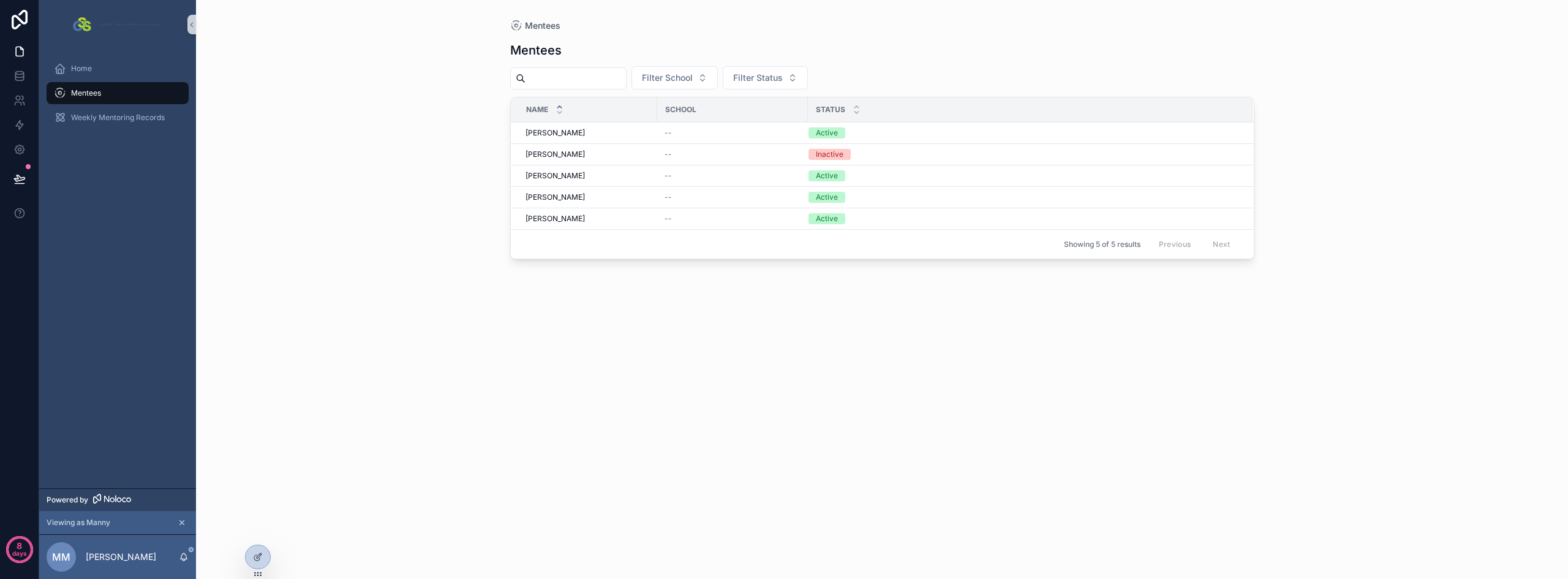
click at [626, 80] on input "scrollable content" at bounding box center [575, 78] width 101 height 17
type input "*"
click at [438, 199] on div "Mentees Mentees Filter School Filter Status Name School Status Ahmad Russell Ah…" at bounding box center [881, 289] width 1372 height 579
click at [129, 113] on span "Weekly Mentoring Records" at bounding box center [118, 118] width 94 height 10
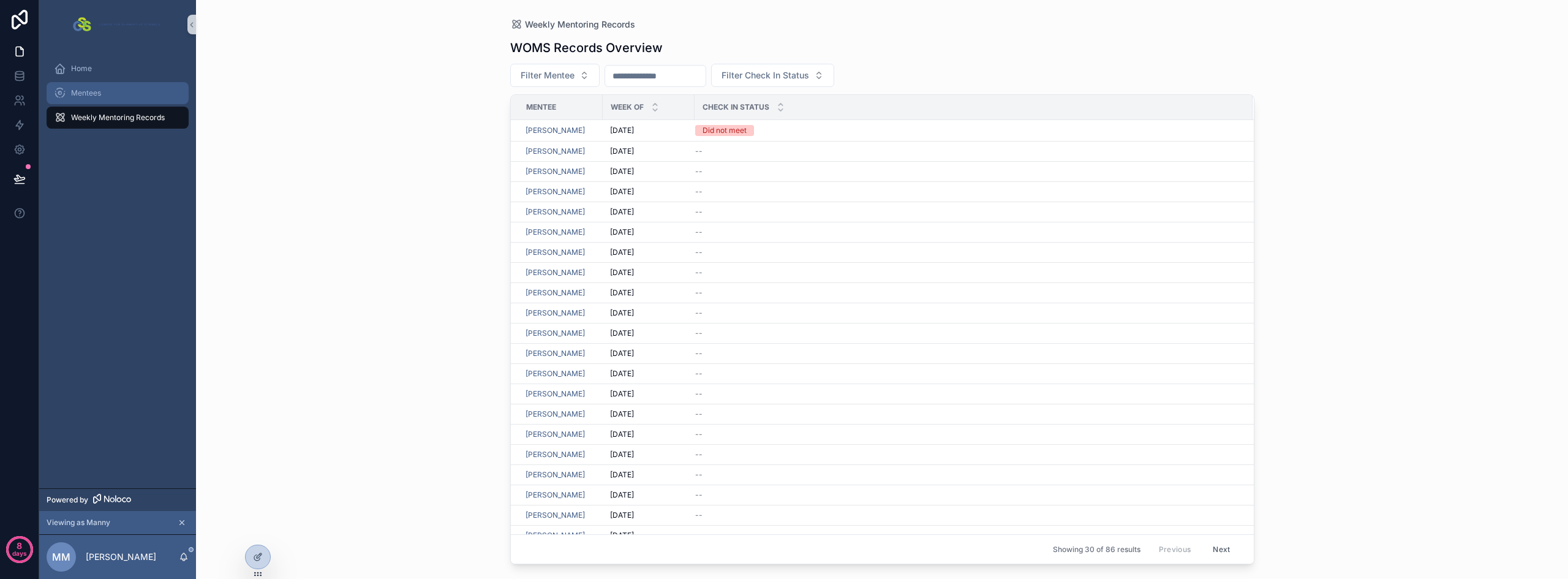
click at [109, 91] on div "Mentees" at bounding box center [117, 93] width 127 height 19
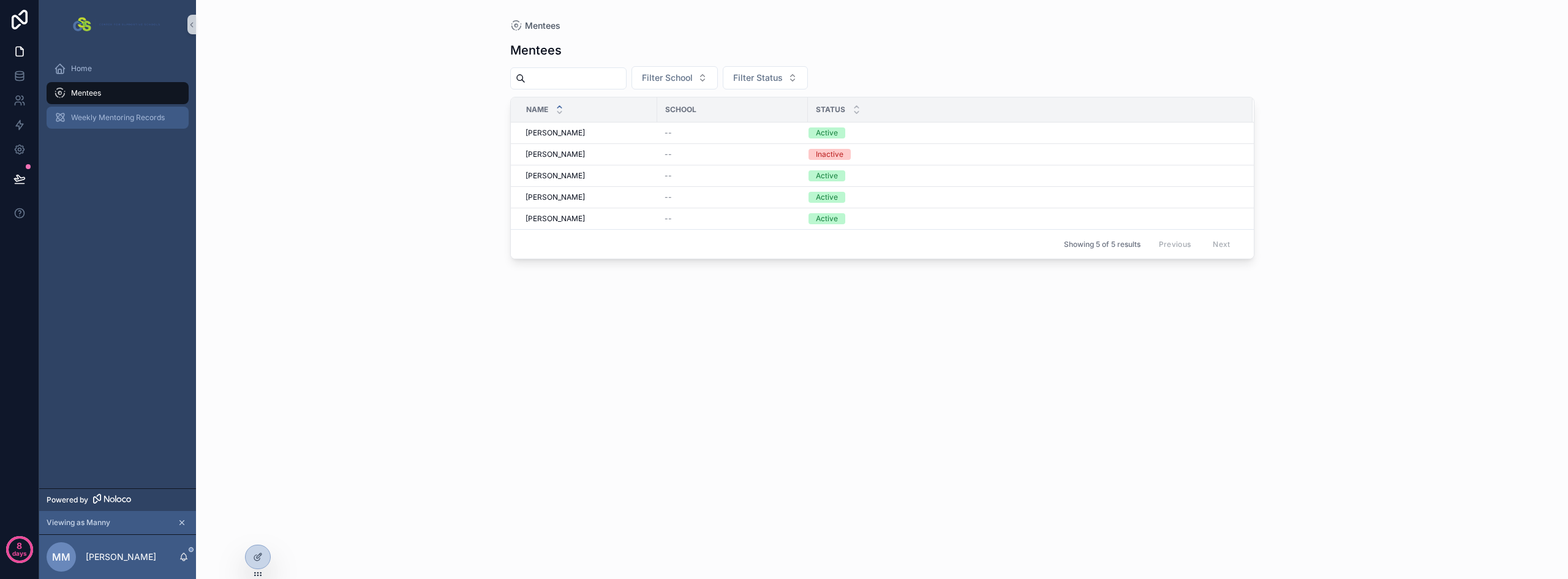
click at [109, 109] on div "Weekly Mentoring Records" at bounding box center [117, 117] width 127 height 19
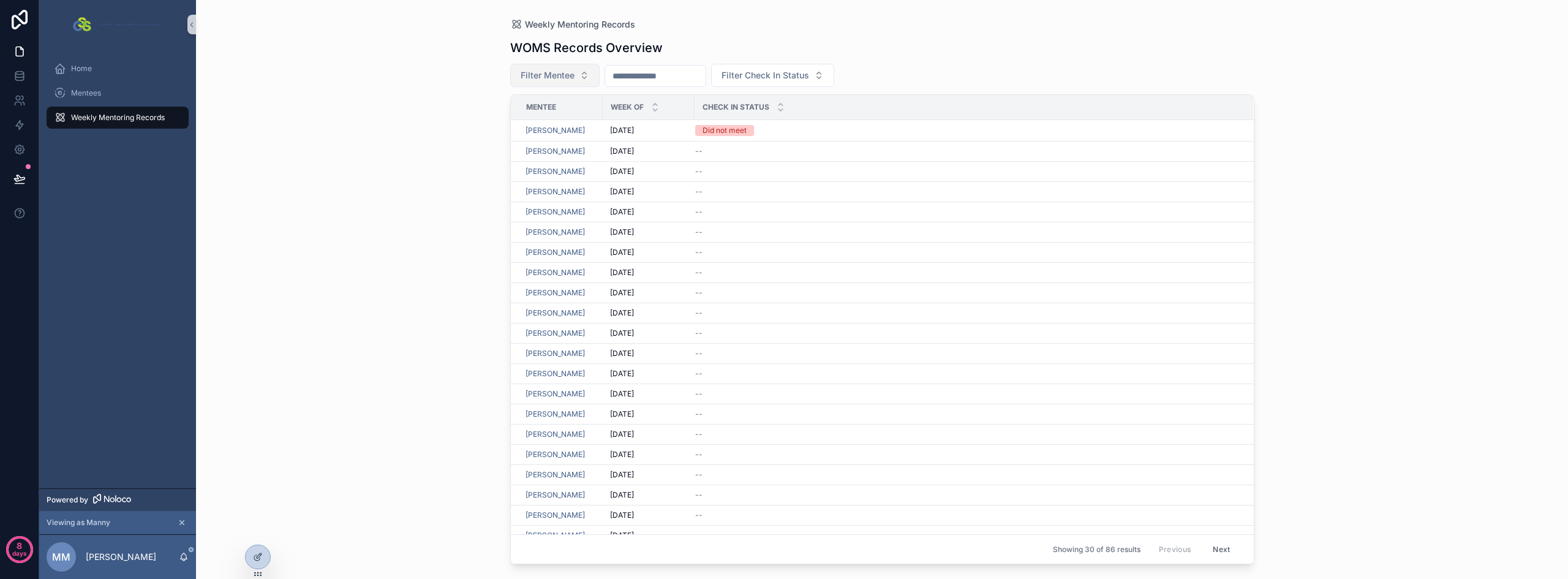
click at [554, 79] on span "Filter Mentee" at bounding box center [547, 75] width 54 height 12
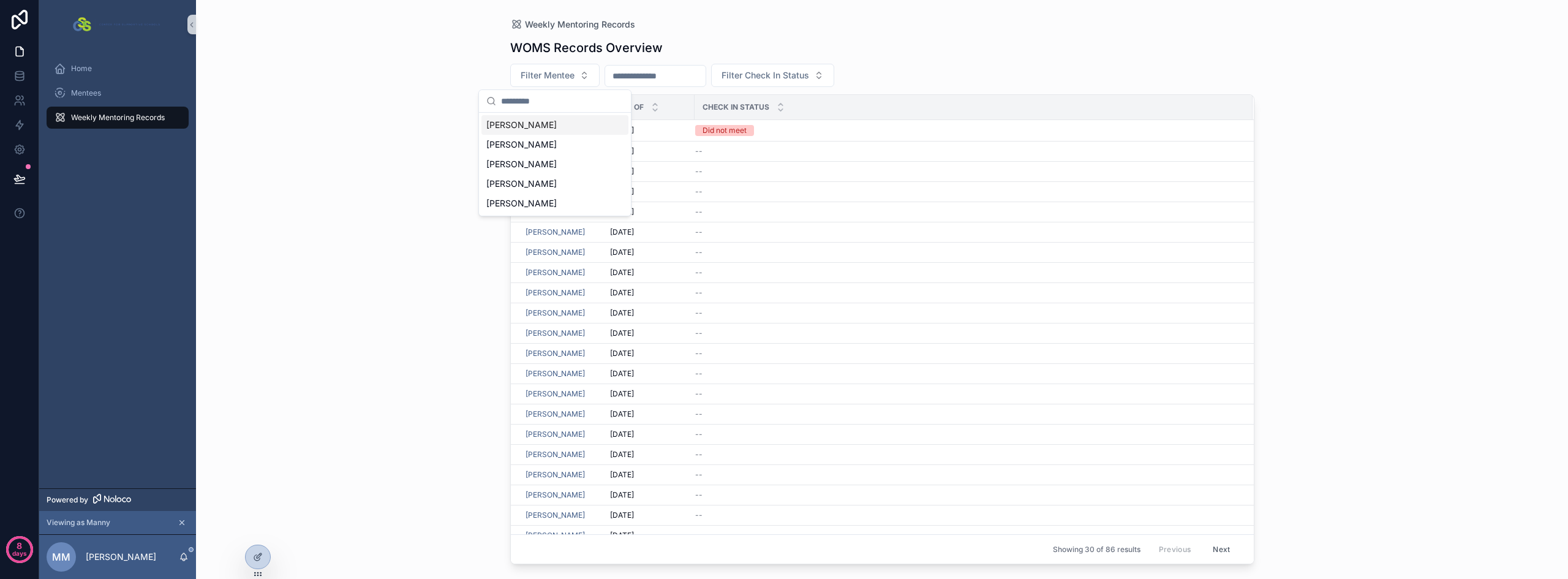
click at [377, 86] on div "Weekly Mentoring Records WOMS Records Overview Filter Mentee Filter Check In St…" at bounding box center [881, 289] width 1372 height 579
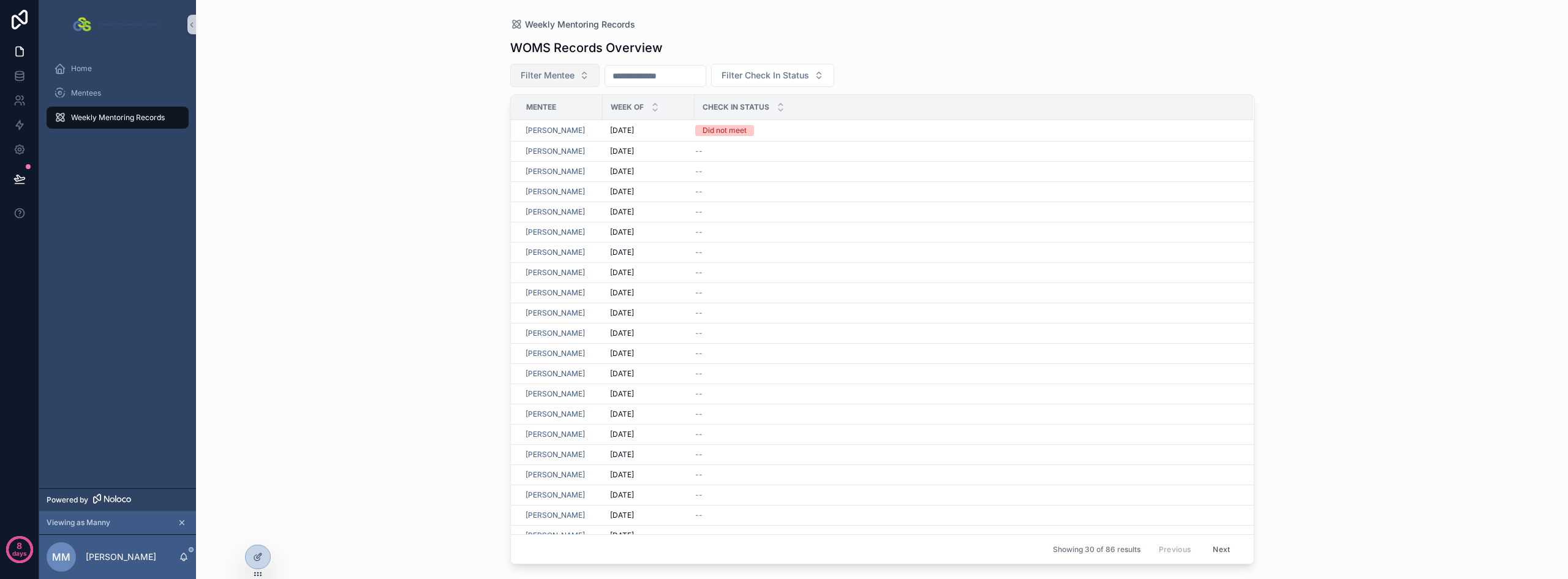
click at [560, 83] on button "Filter Mentee" at bounding box center [555, 76] width 89 height 23
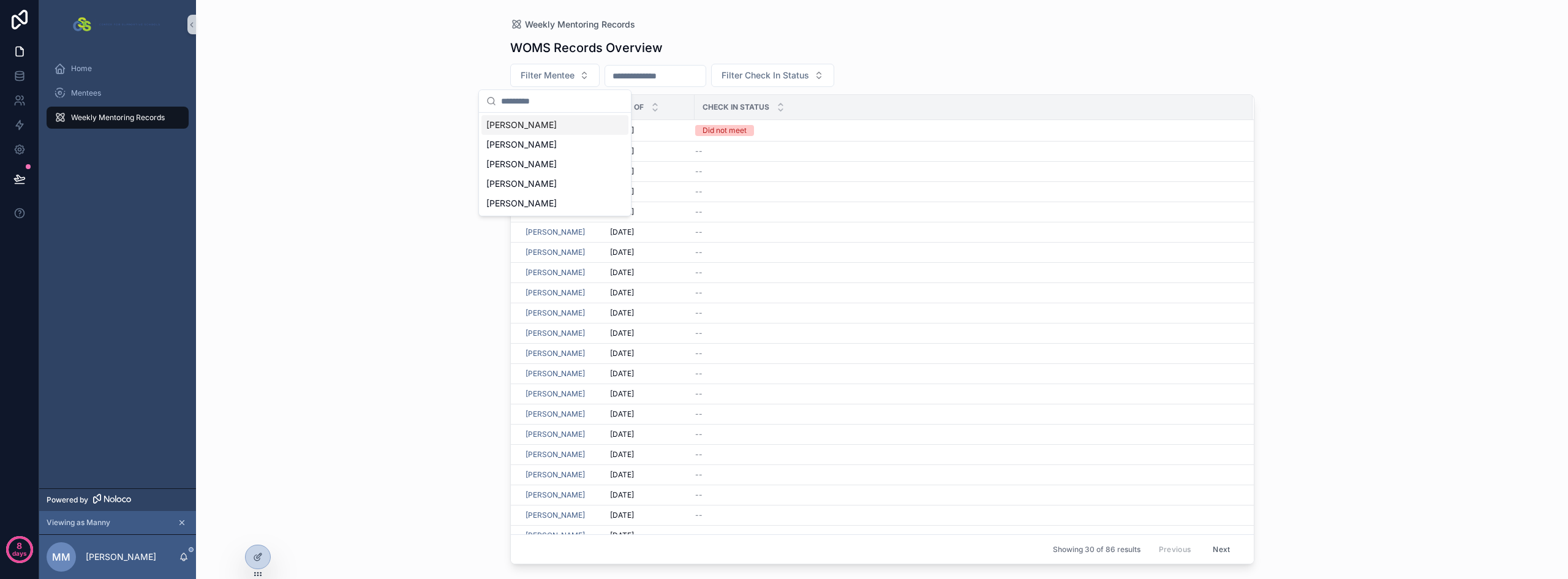
click at [381, 105] on div "Weekly Mentoring Records WOMS Records Overview Filter Mentee Filter Check In St…" at bounding box center [881, 289] width 1372 height 579
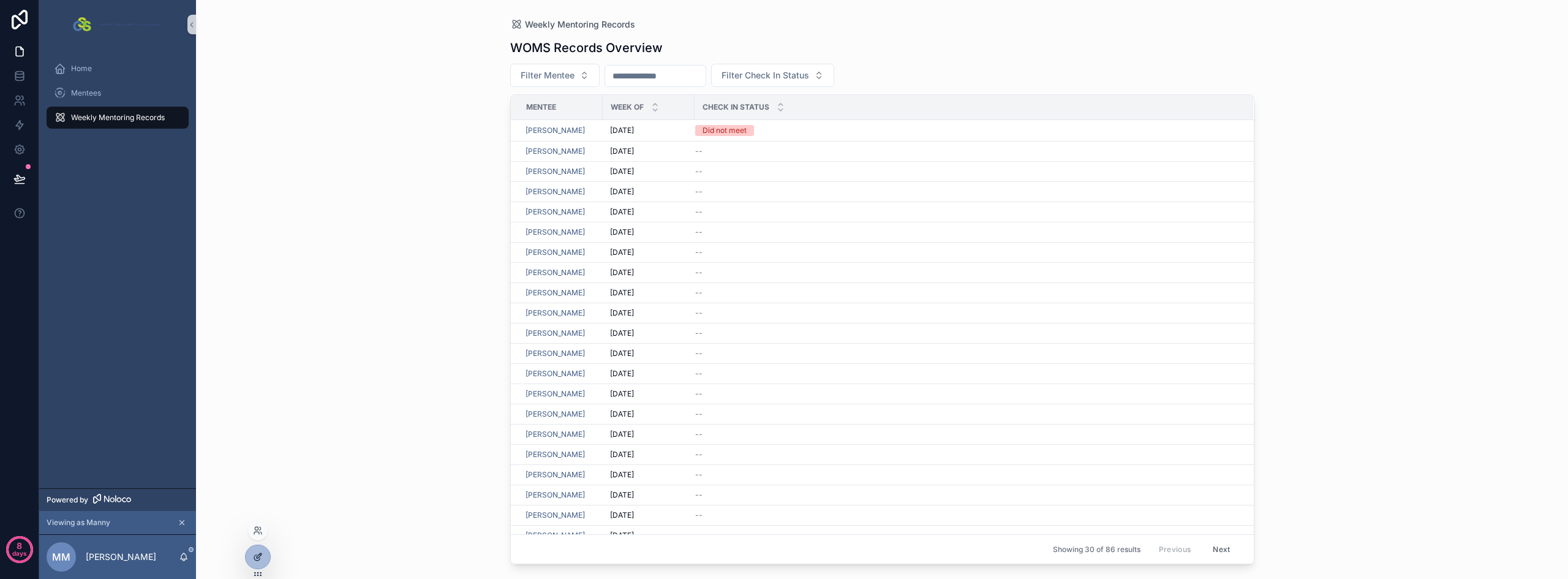
click at [263, 560] on div at bounding box center [257, 557] width 24 height 23
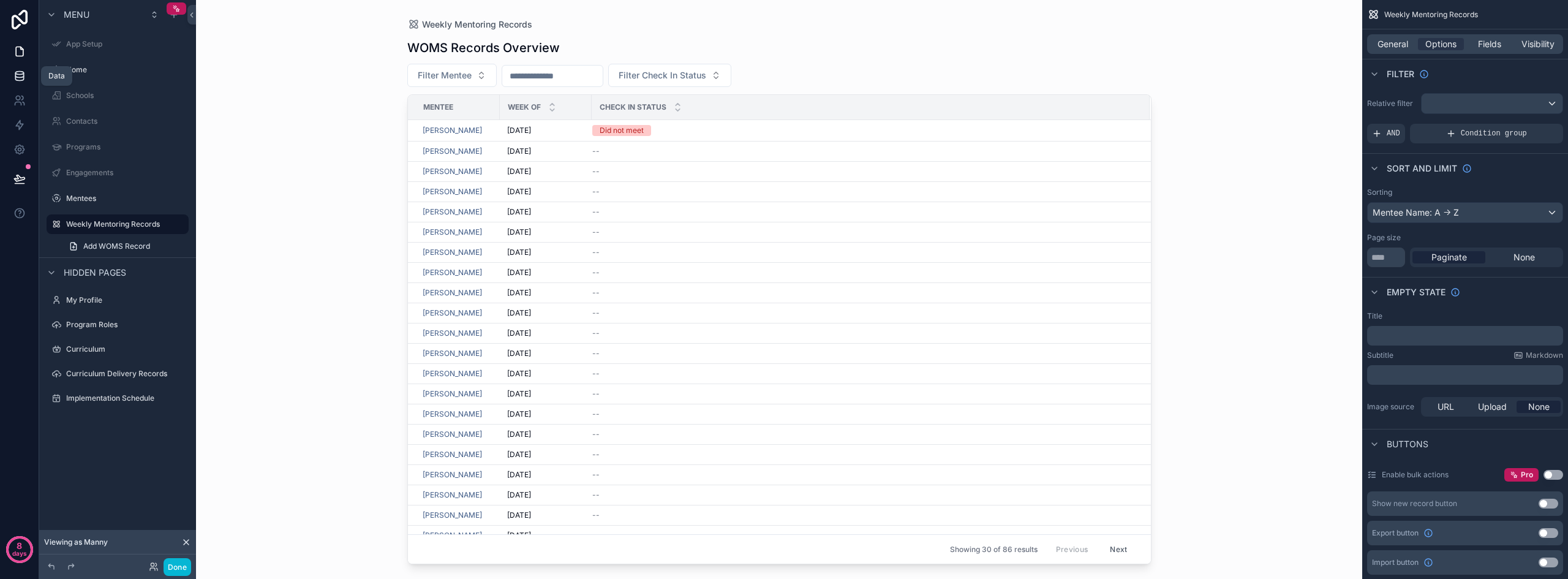
click at [21, 76] on icon at bounding box center [19, 76] width 12 height 12
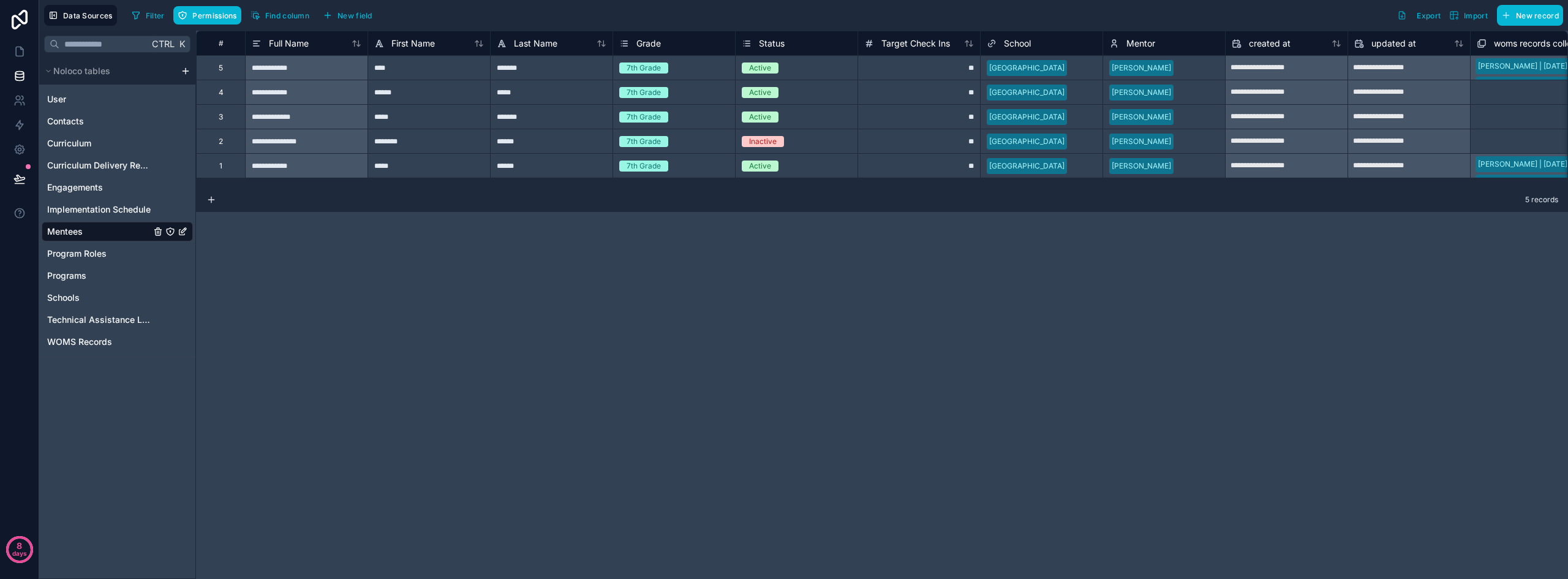
click at [1198, 65] on div "[PERSON_NAME]" at bounding box center [1163, 68] width 122 height 19
click at [12, 52] on link at bounding box center [19, 51] width 39 height 24
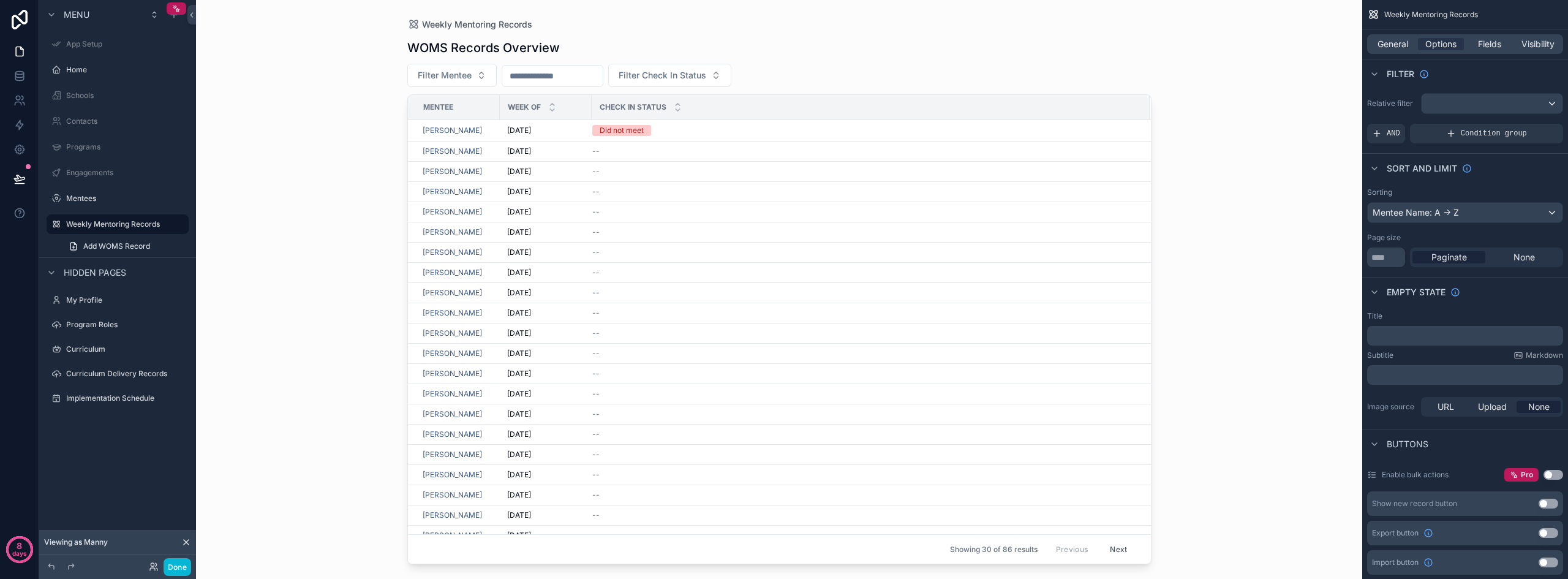
click at [1107, 550] on button "Next" at bounding box center [1118, 549] width 35 height 19
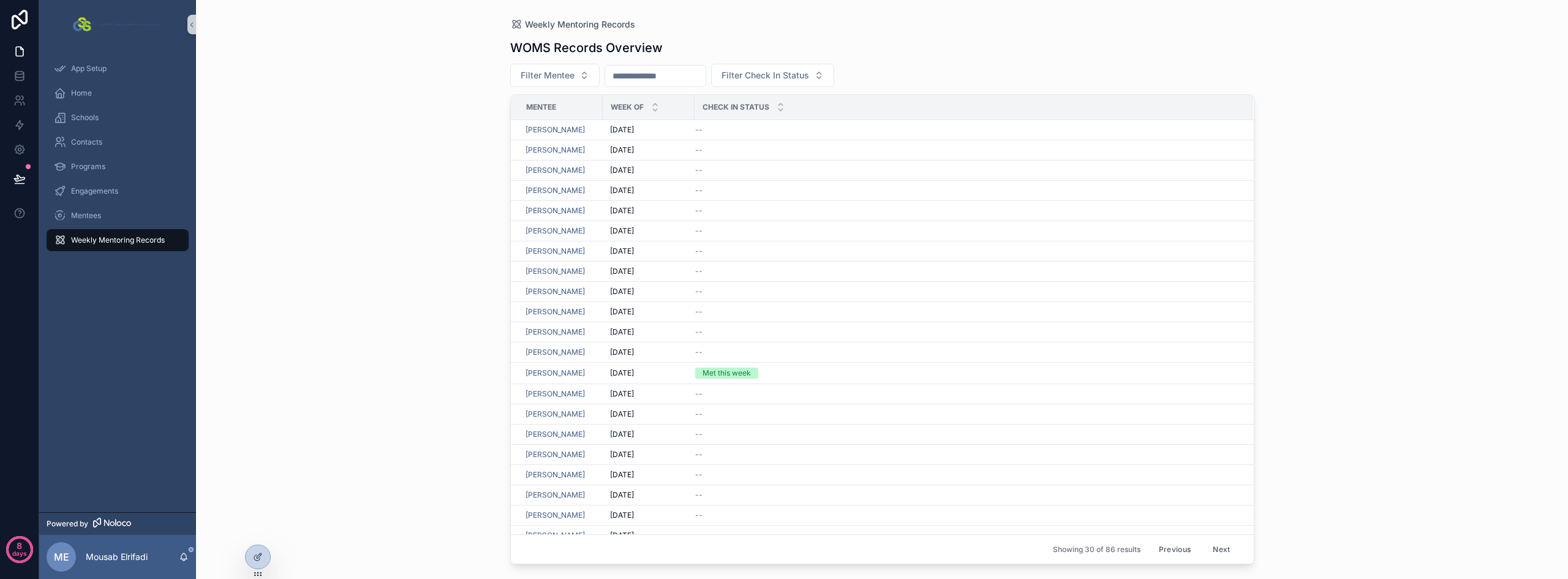
click at [1209, 550] on button "Next" at bounding box center [1221, 549] width 35 height 19
click at [258, 533] on icon at bounding box center [258, 530] width 10 height 10
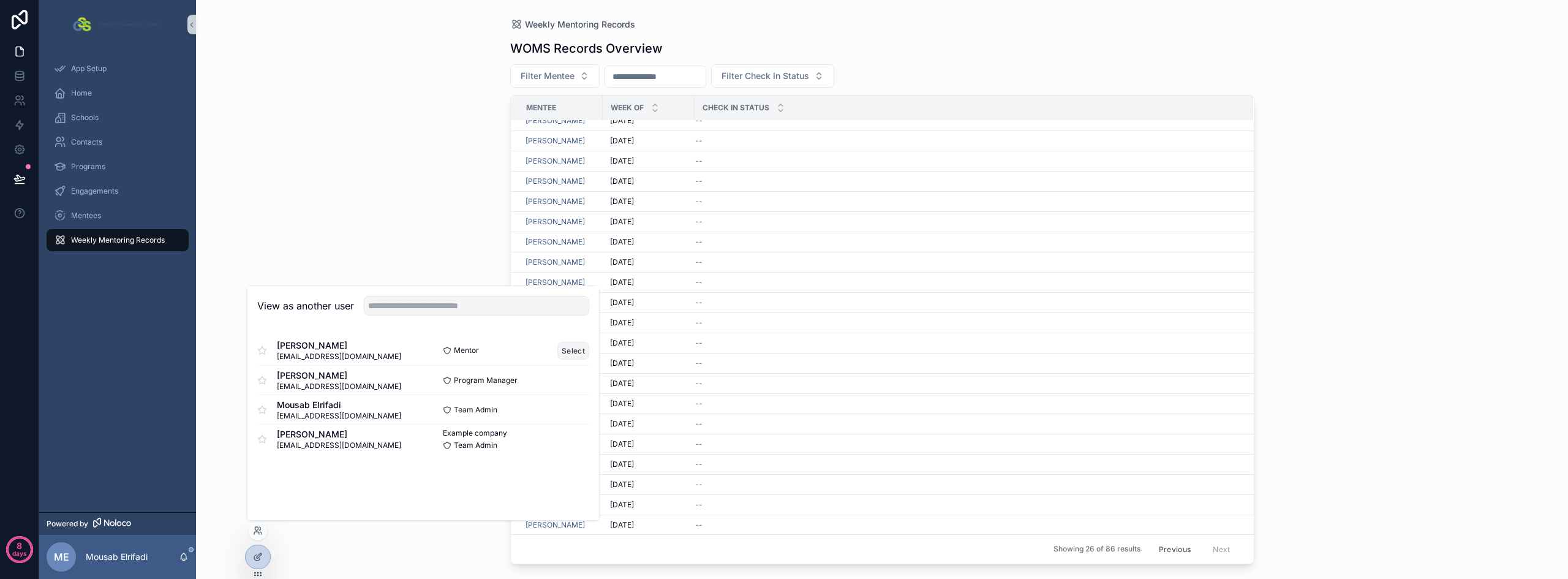
click at [578, 348] on button "Select" at bounding box center [573, 350] width 32 height 18
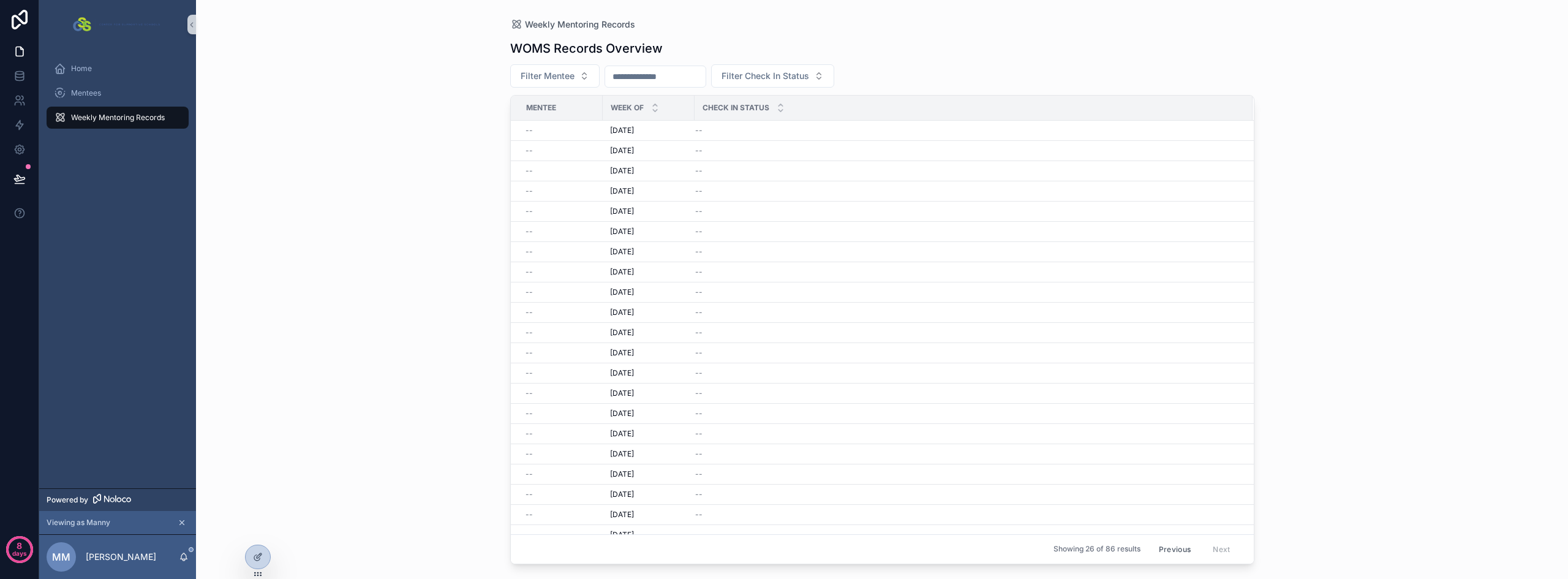
click at [1166, 549] on button "Previous" at bounding box center [1175, 549] width 49 height 19
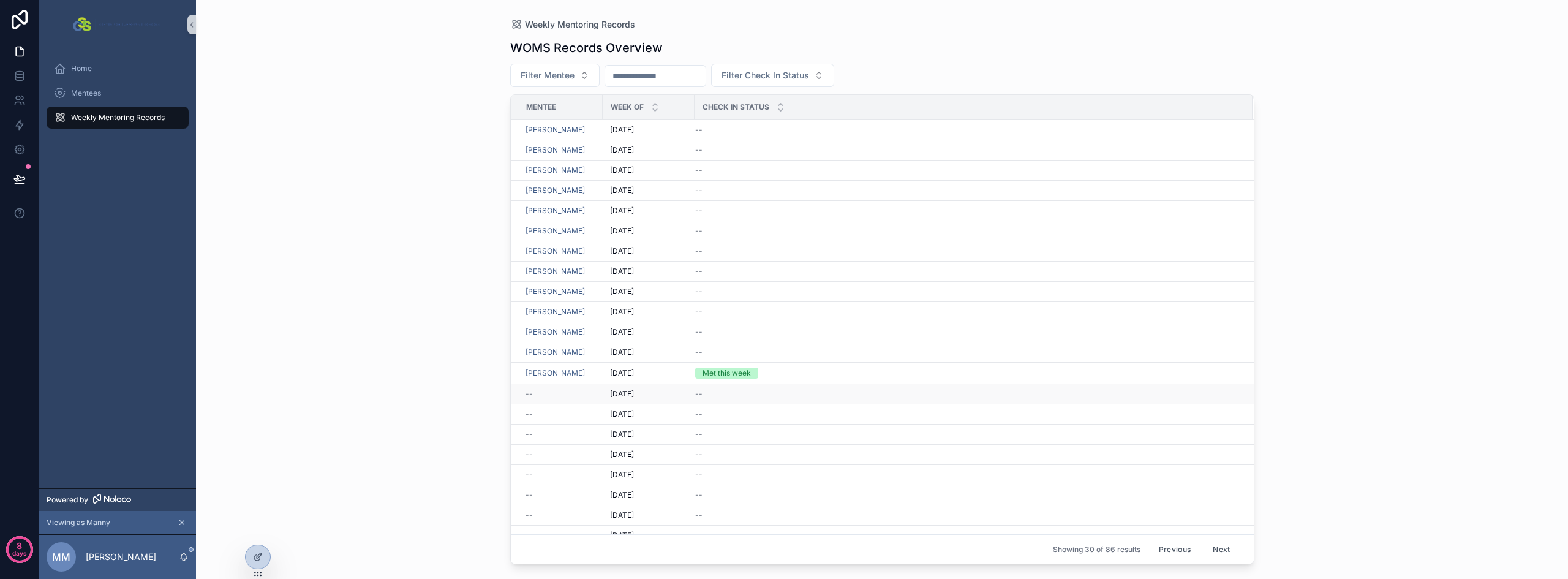
click at [583, 399] on td "--" at bounding box center [557, 394] width 92 height 20
click at [583, 393] on div "--" at bounding box center [560, 394] width 70 height 10
click at [98, 116] on span "Weekly Mentoring Records" at bounding box center [118, 118] width 94 height 10
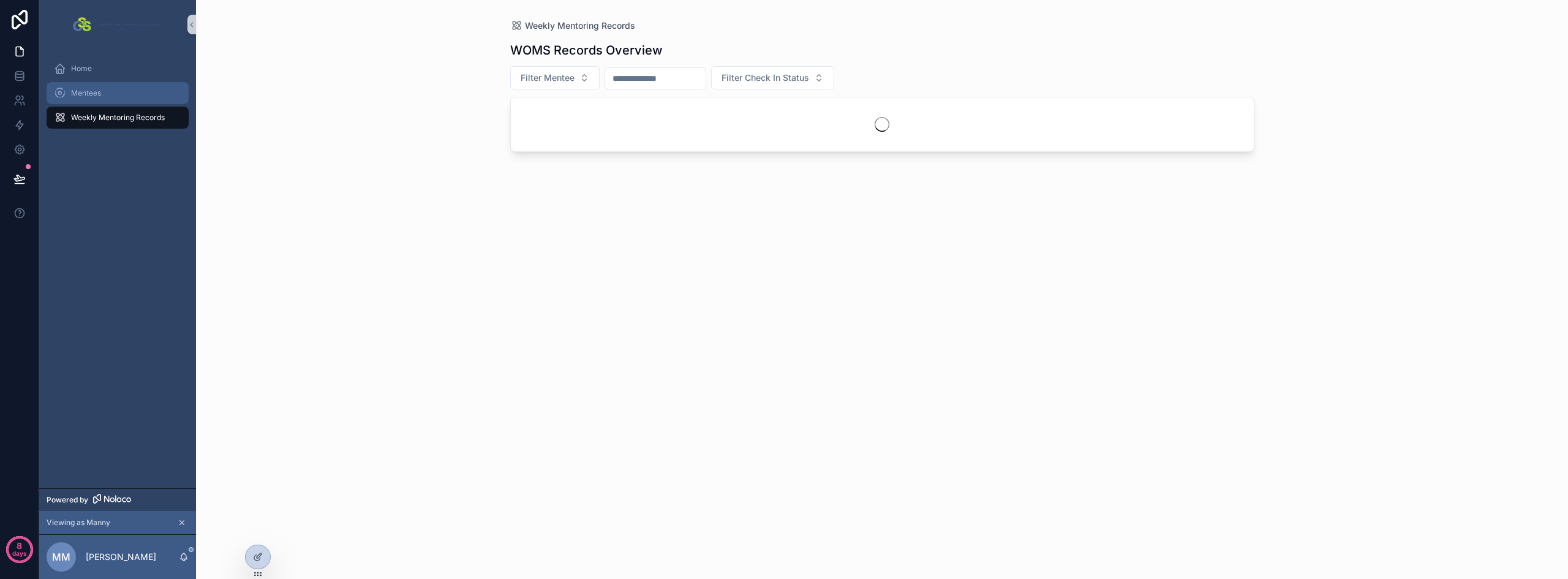
click at [98, 97] on span "Mentees" at bounding box center [86, 94] width 30 height 10
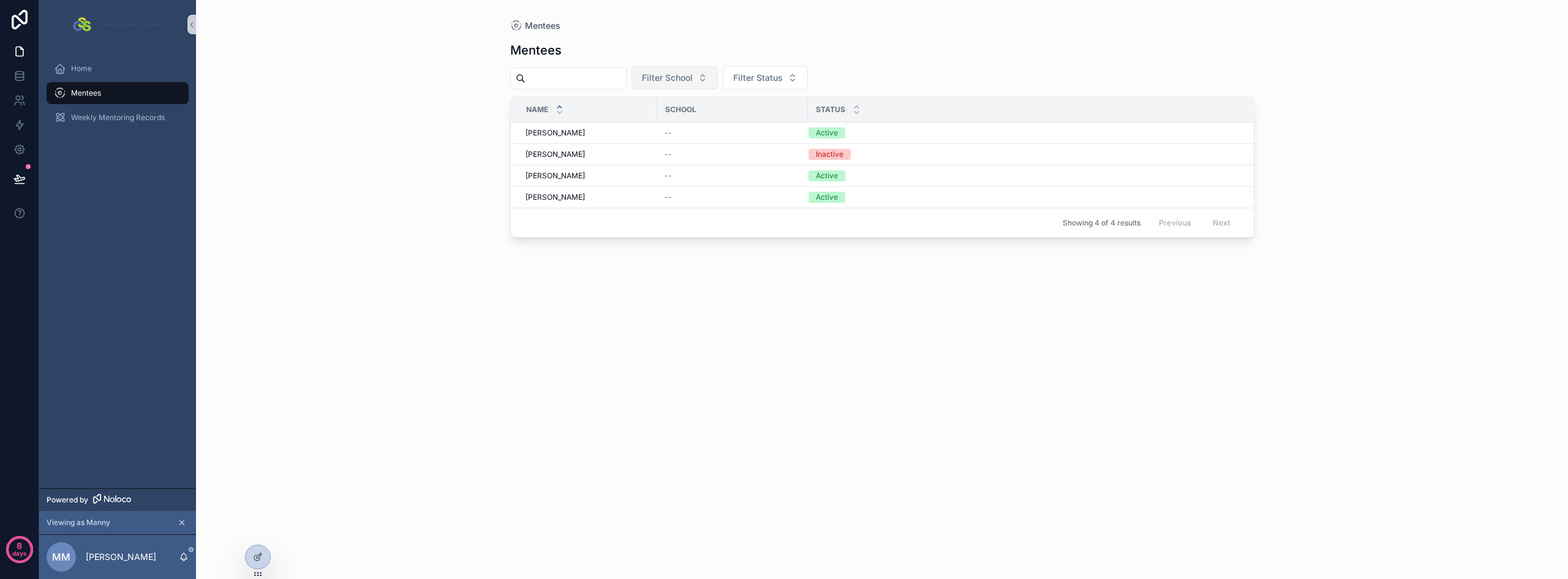
click at [693, 79] on span "Filter School" at bounding box center [667, 78] width 51 height 12
click at [693, 78] on span "Filter School" at bounding box center [667, 78] width 51 height 12
click at [783, 79] on span "Filter Status" at bounding box center [757, 78] width 50 height 12
click at [718, 78] on button "Filter School" at bounding box center [675, 78] width 86 height 23
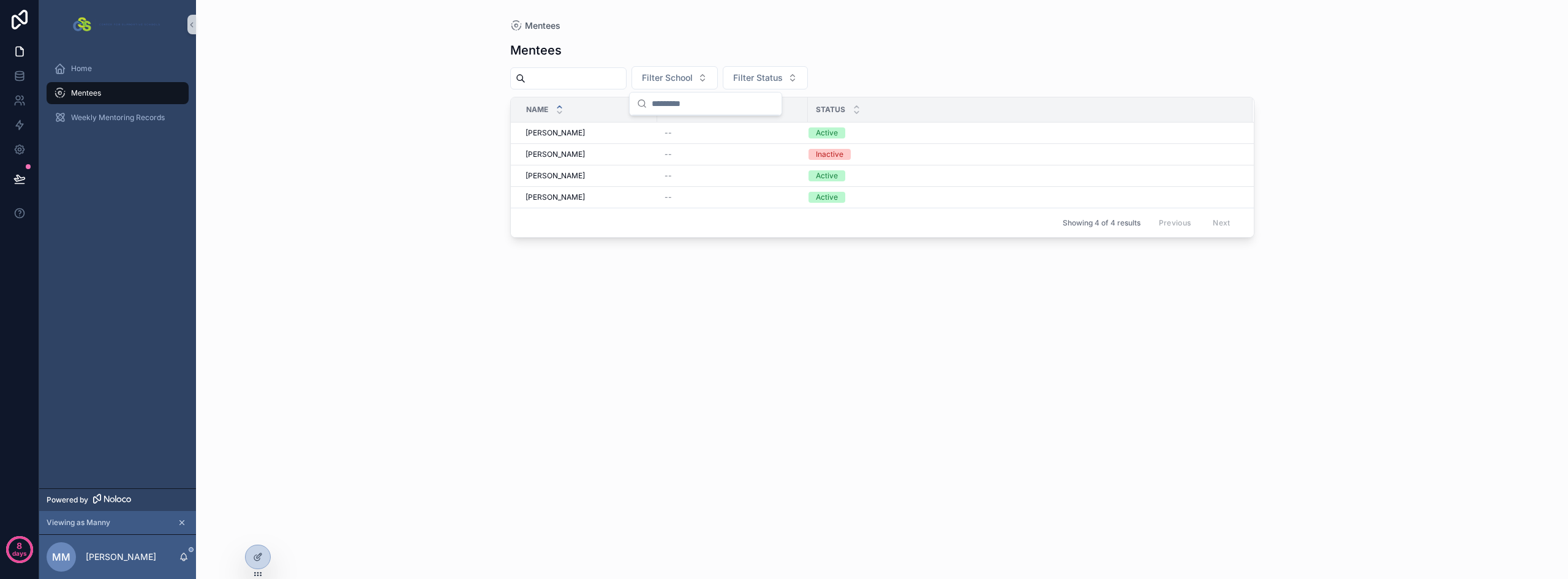
click at [726, 35] on div "Mentees Filter School Filter Status Name School Status Ahmad Russell Ahmad Russ…" at bounding box center [882, 298] width 744 height 532
click at [263, 559] on div at bounding box center [257, 557] width 24 height 23
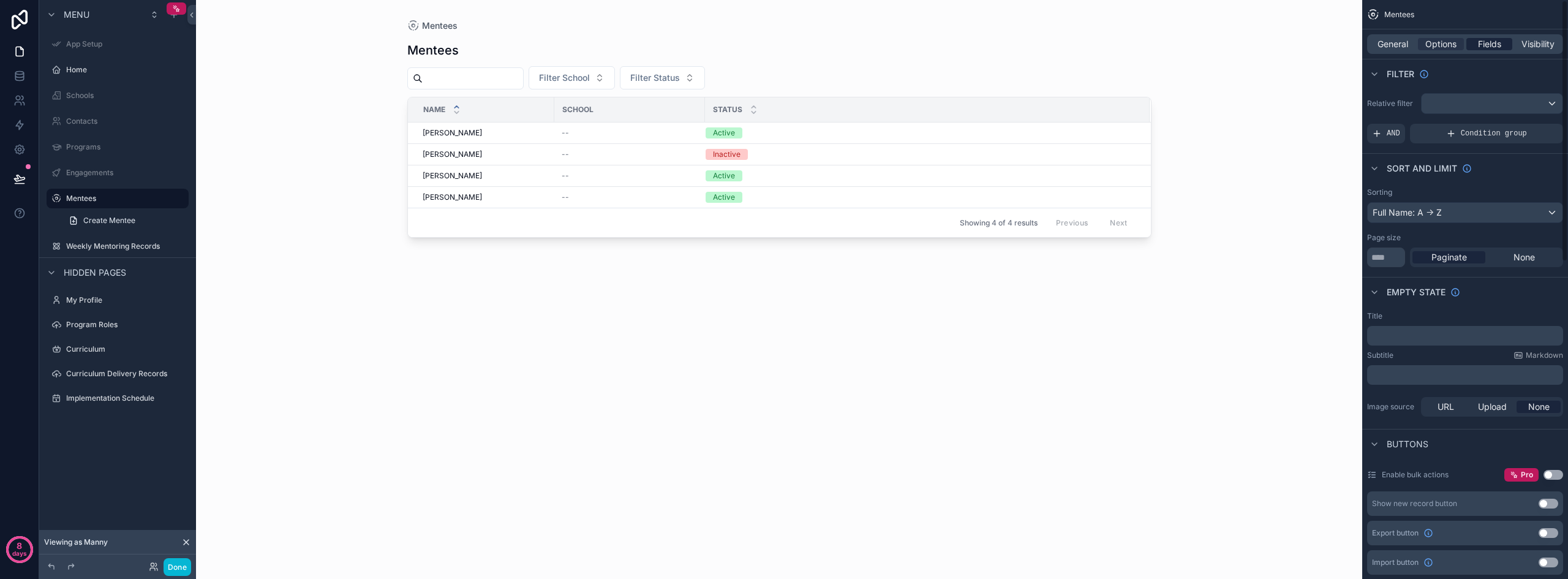
click at [1481, 42] on span "Fields" at bounding box center [1489, 44] width 23 height 12
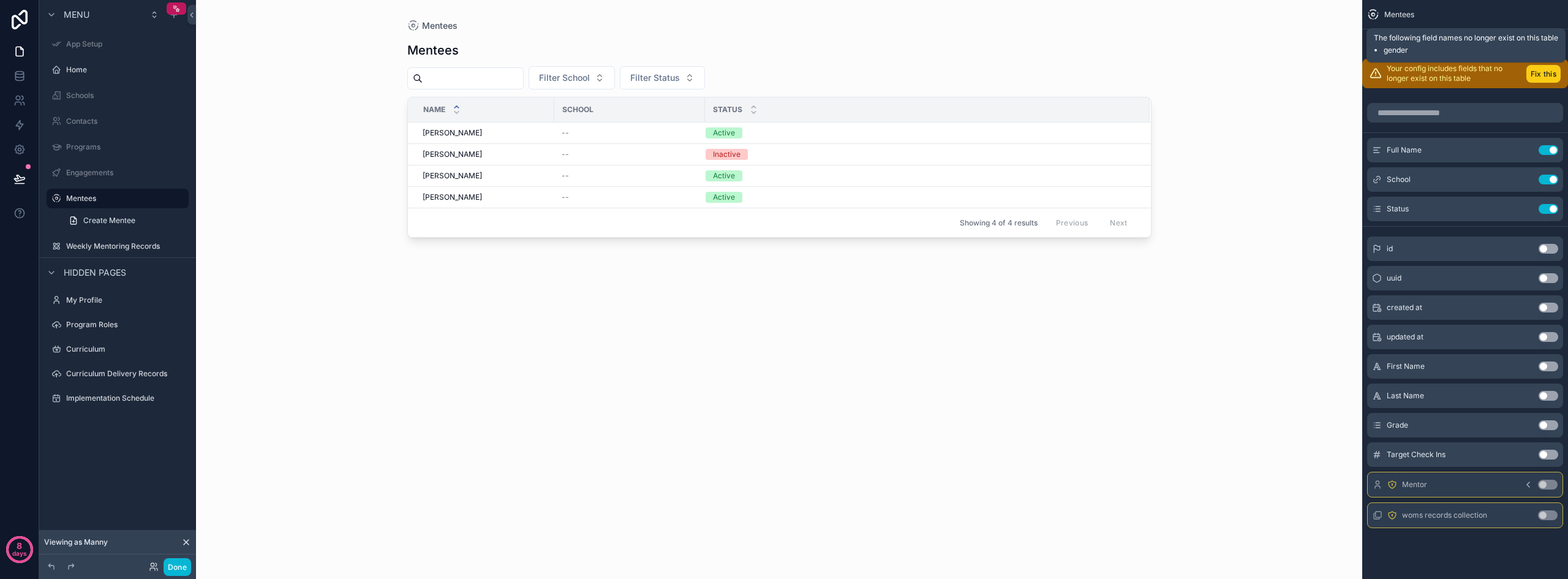
click at [1544, 75] on button "Fix this" at bounding box center [1544, 73] width 35 height 18
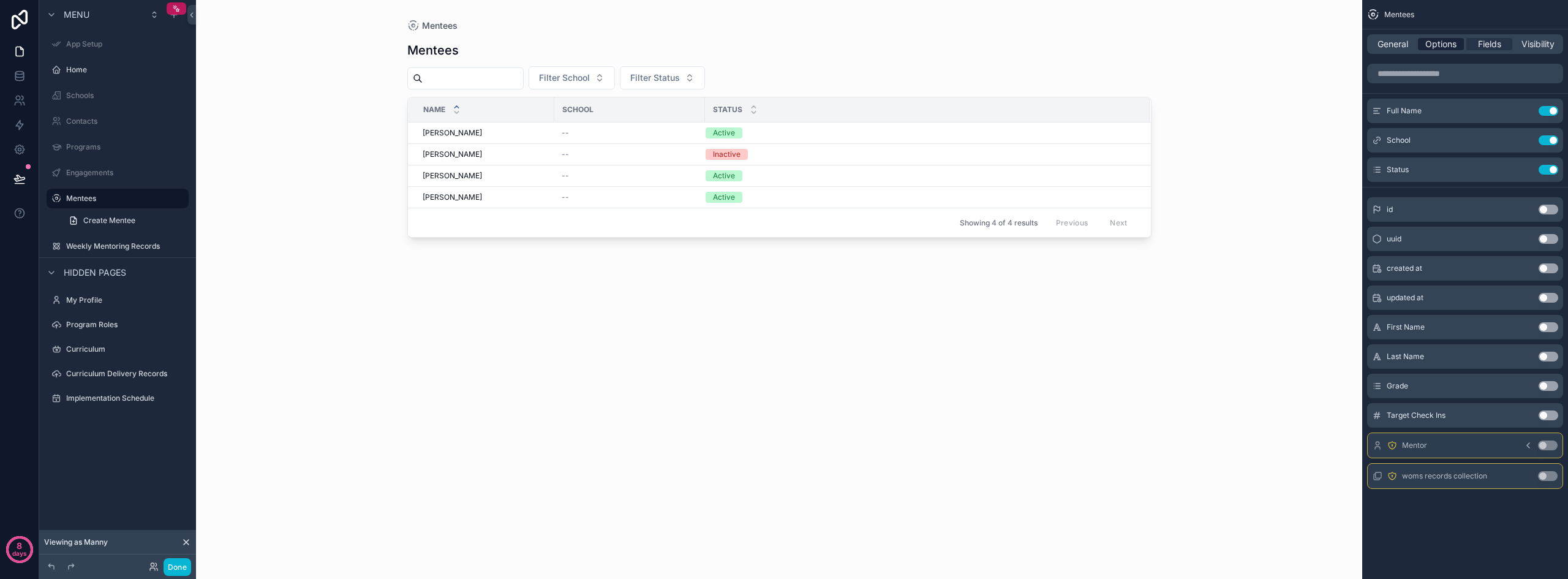
click at [1440, 43] on span "Options" at bounding box center [1440, 44] width 31 height 12
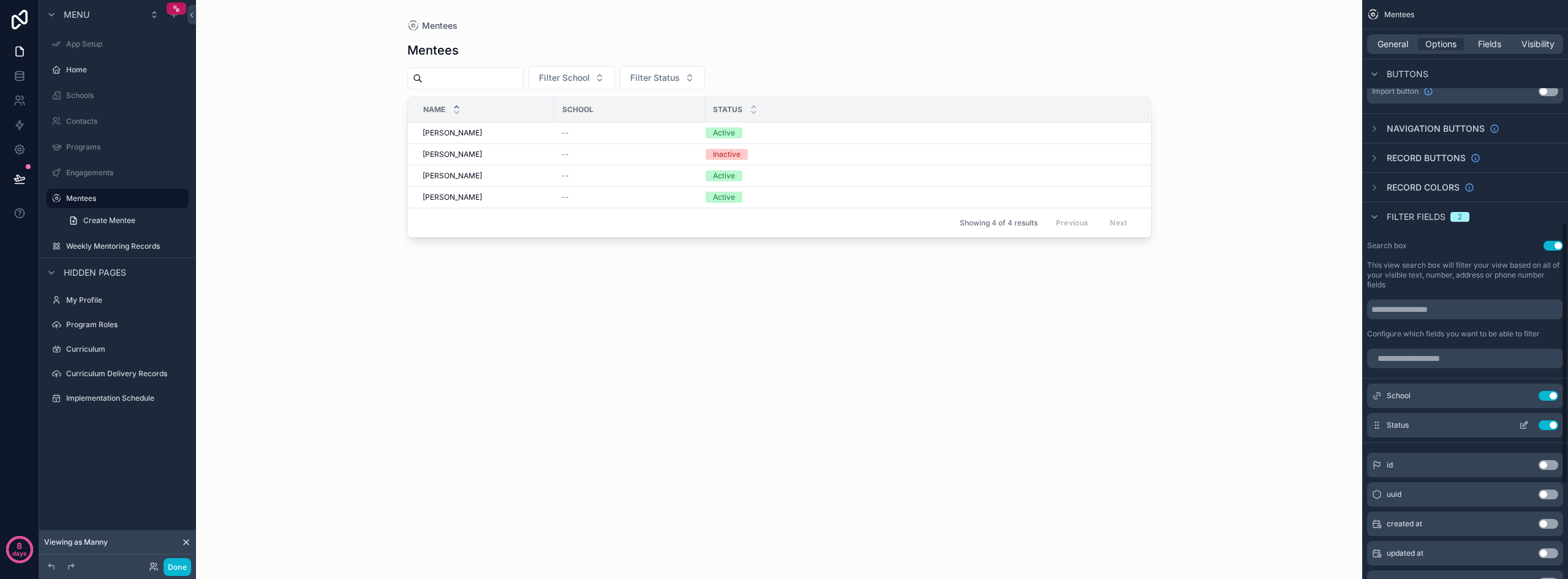
scroll to position [490, 0]
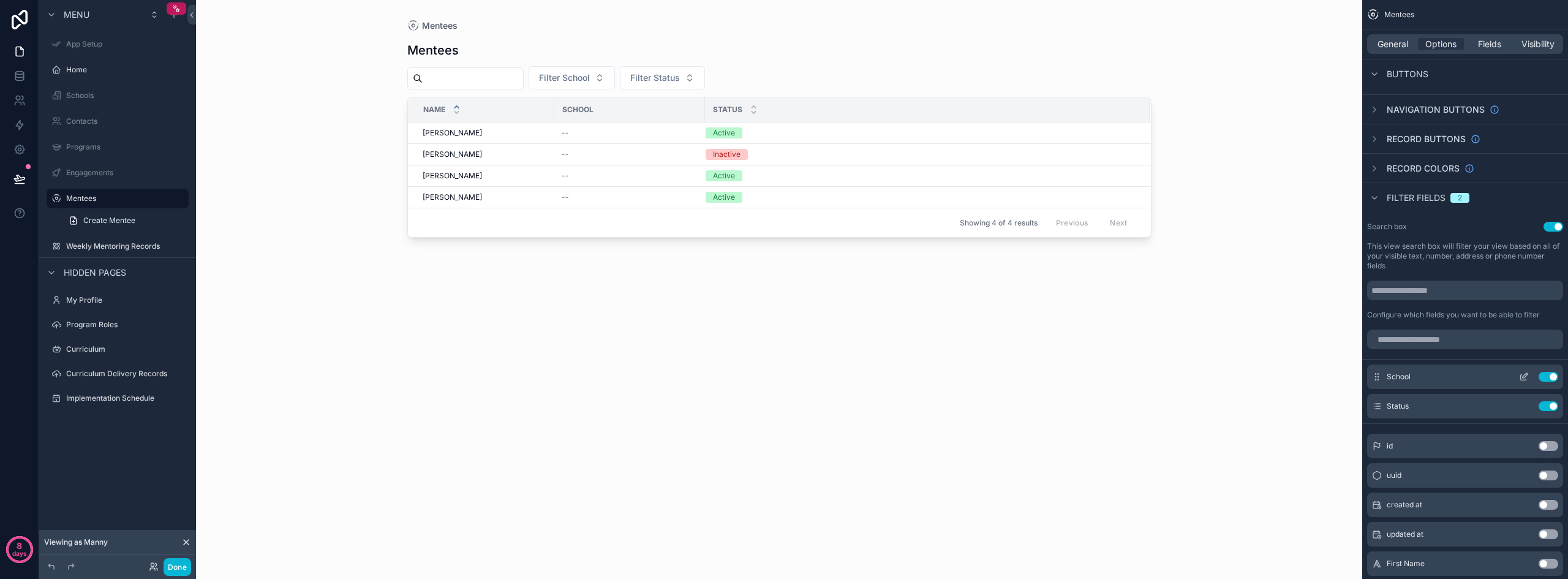
click at [1523, 375] on icon "scrollable content" at bounding box center [1523, 377] width 10 height 10
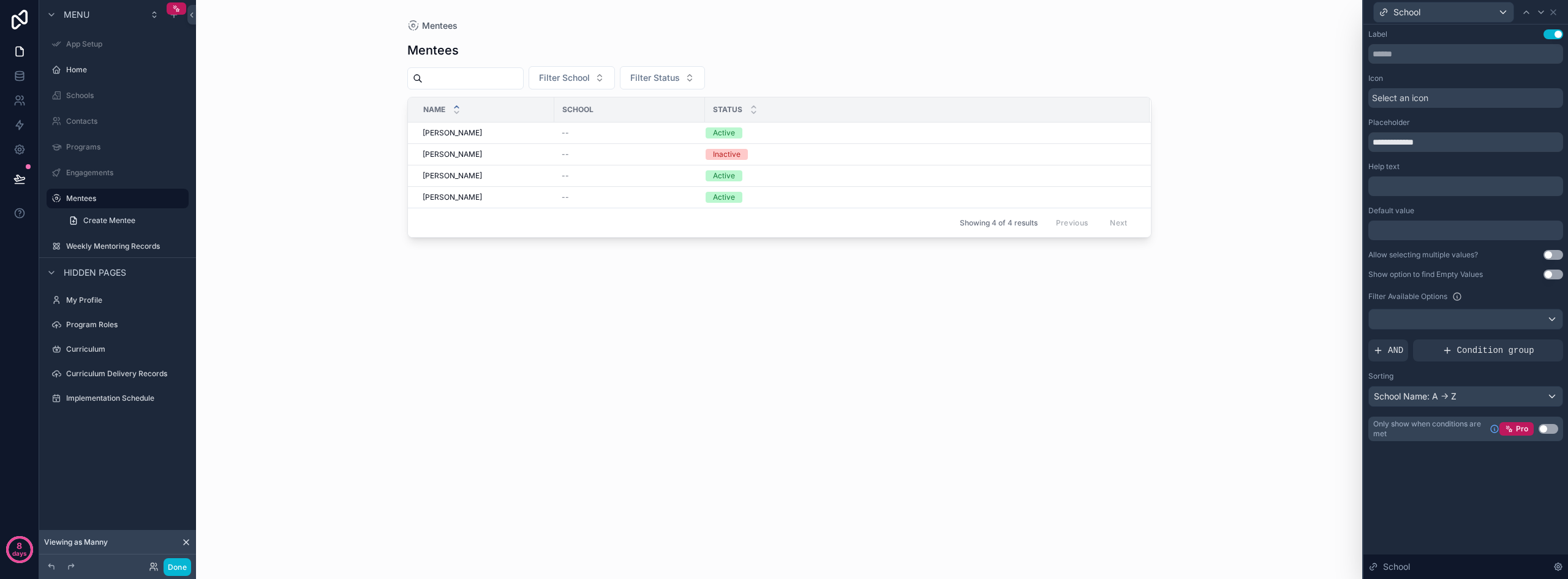
scroll to position [551, 0]
click at [1554, 8] on icon at bounding box center [1553, 12] width 10 height 10
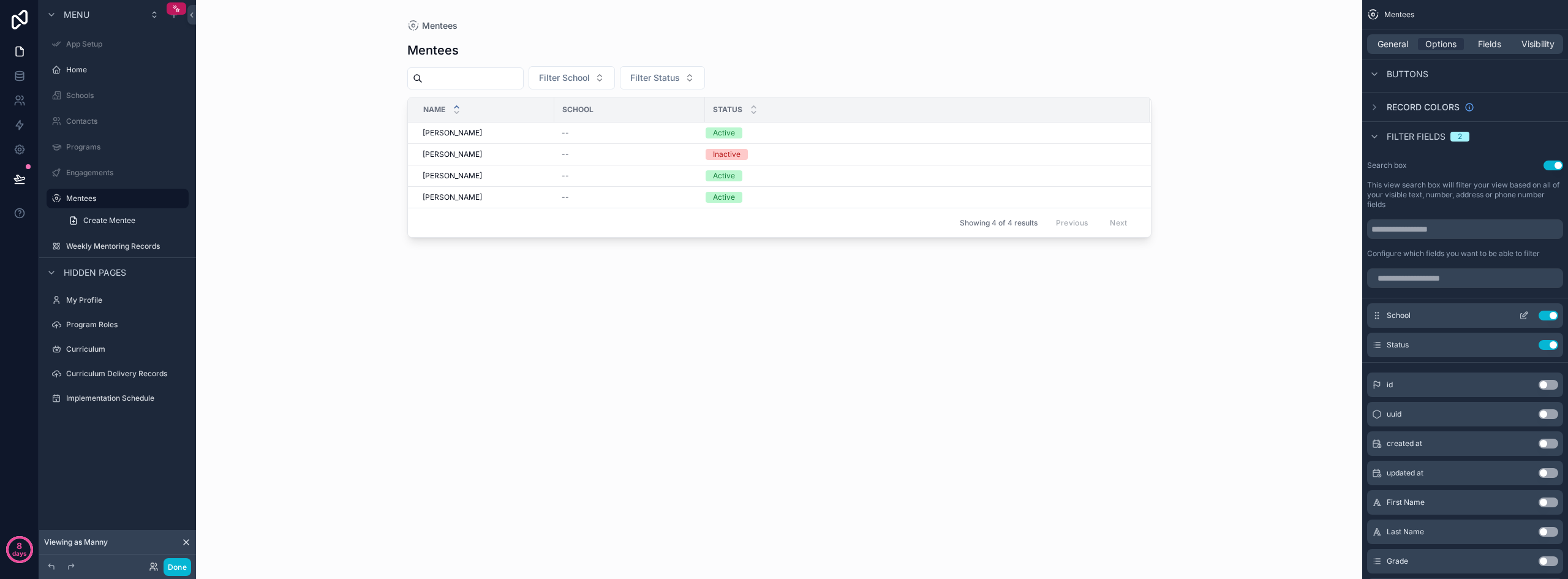
click at [1523, 314] on icon "scrollable content" at bounding box center [1523, 316] width 10 height 10
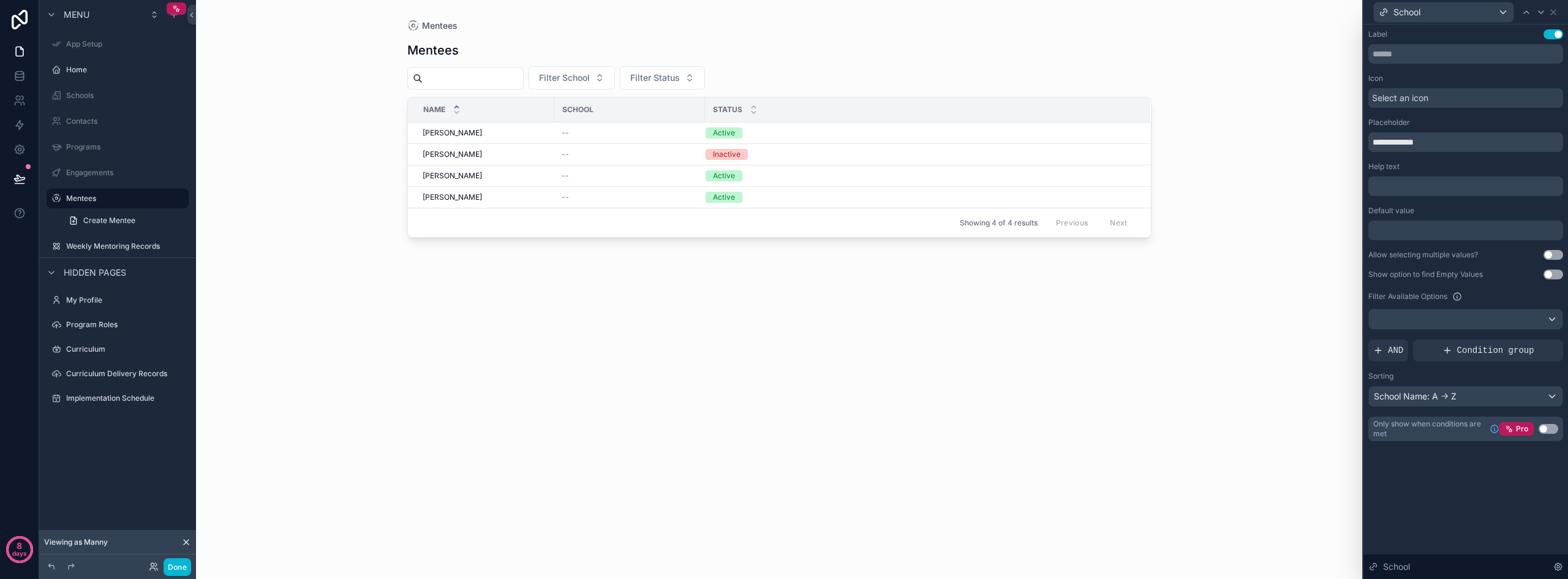
click at [1554, 427] on button "Use setting" at bounding box center [1548, 429] width 19 height 10
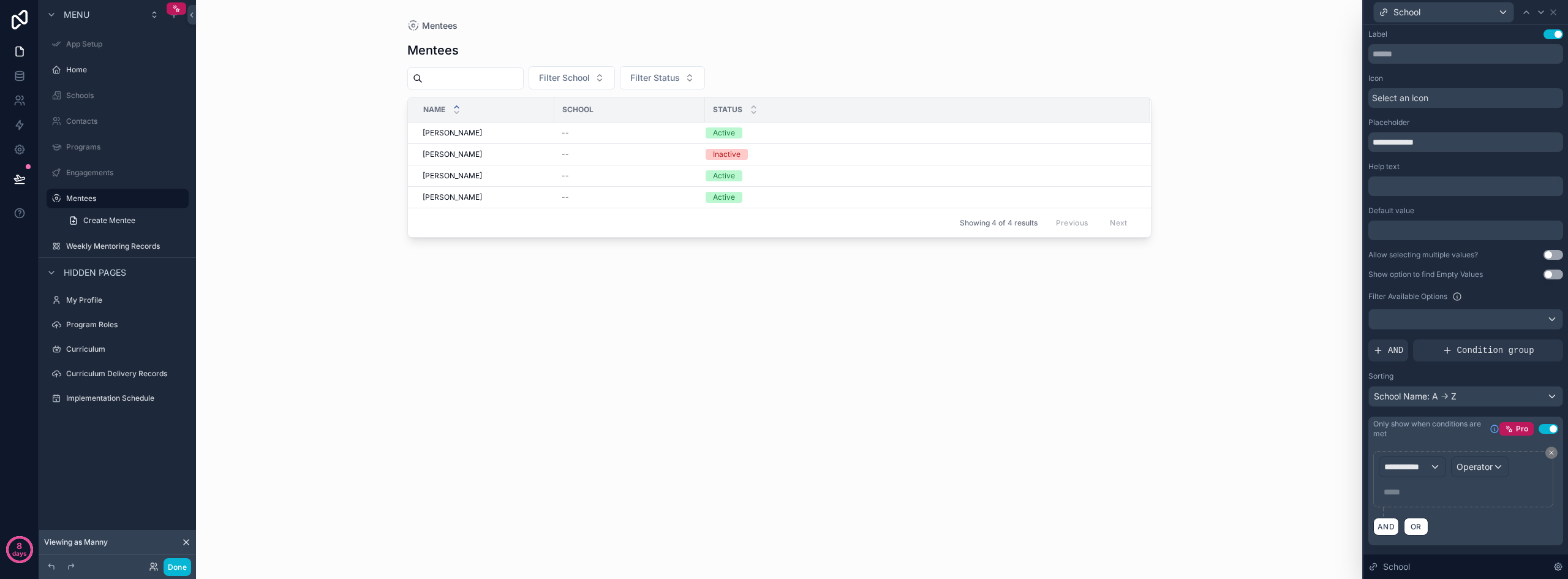
scroll to position [674, 0]
click at [1421, 467] on span "**********" at bounding box center [1406, 466] width 45 height 12
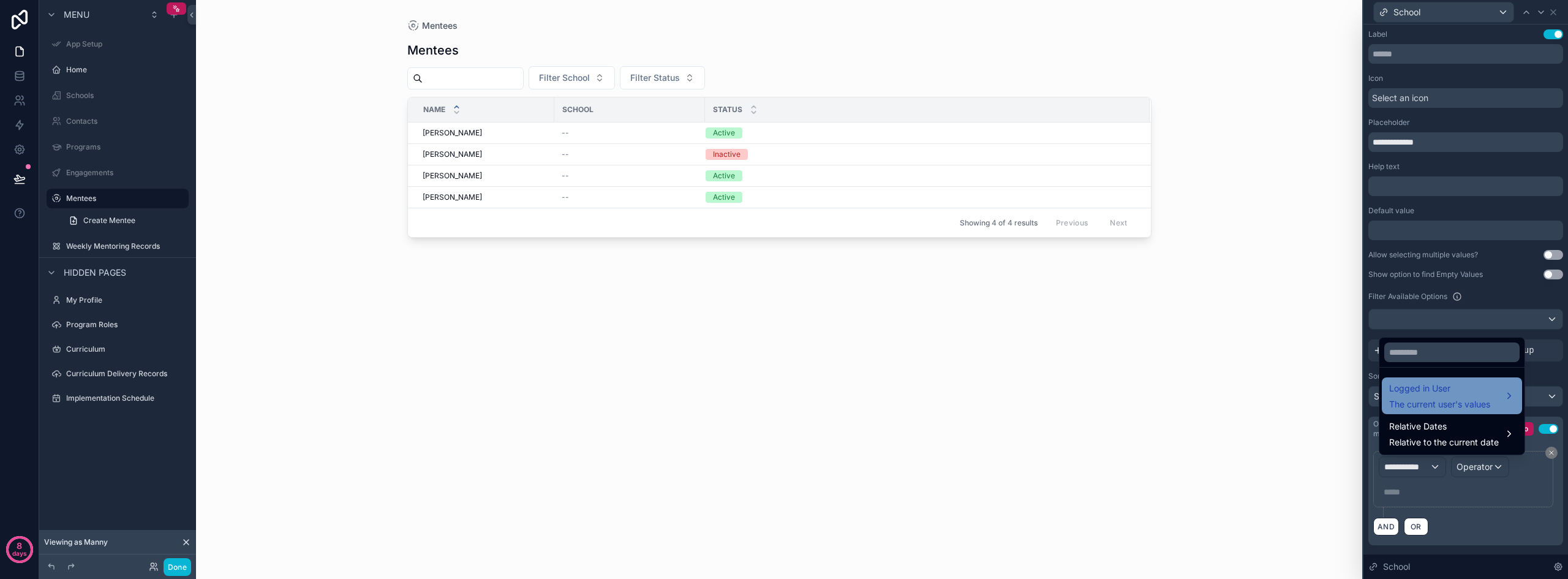
click at [1428, 398] on span "The current user's values" at bounding box center [1439, 404] width 101 height 12
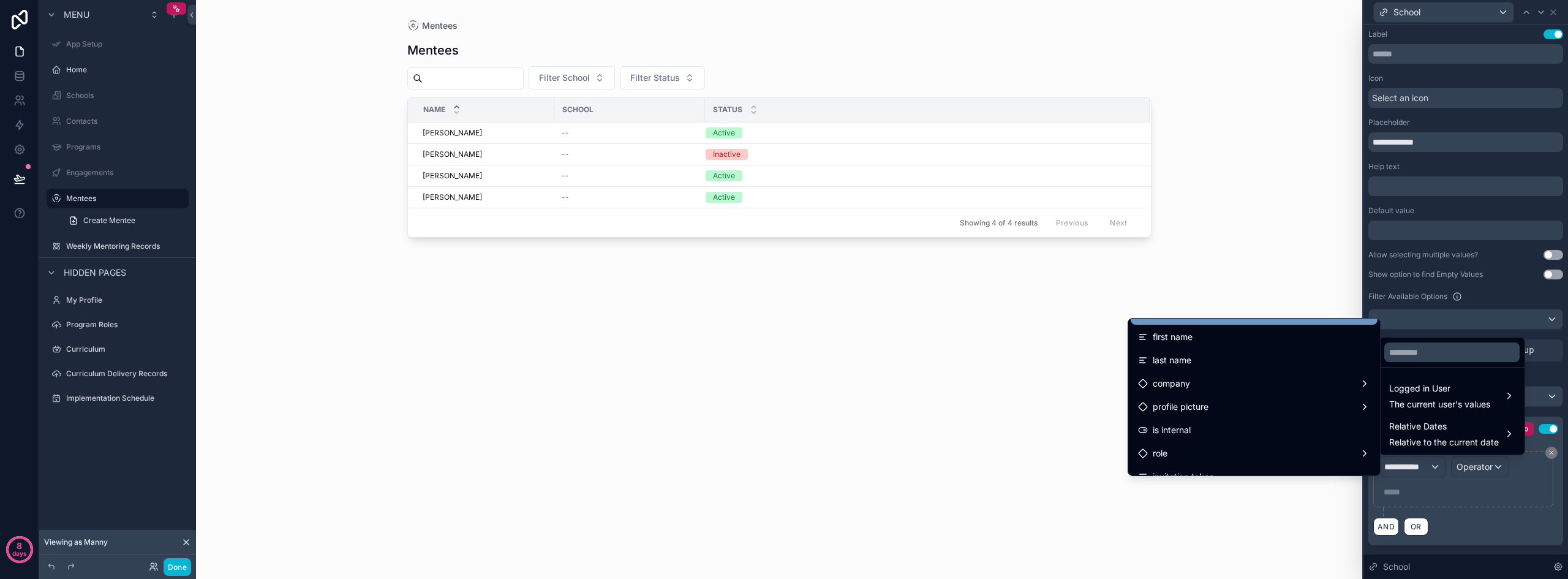
scroll to position [61, 0]
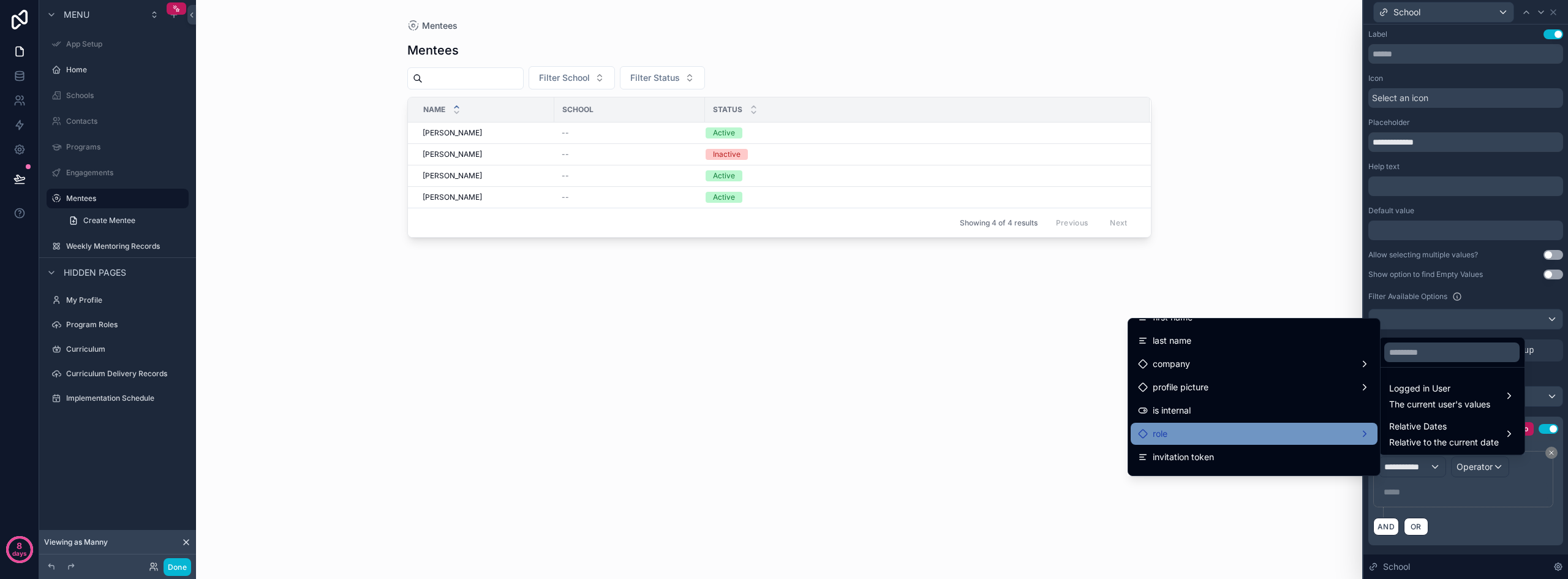
click at [1199, 432] on div "role" at bounding box center [1254, 434] width 232 height 14
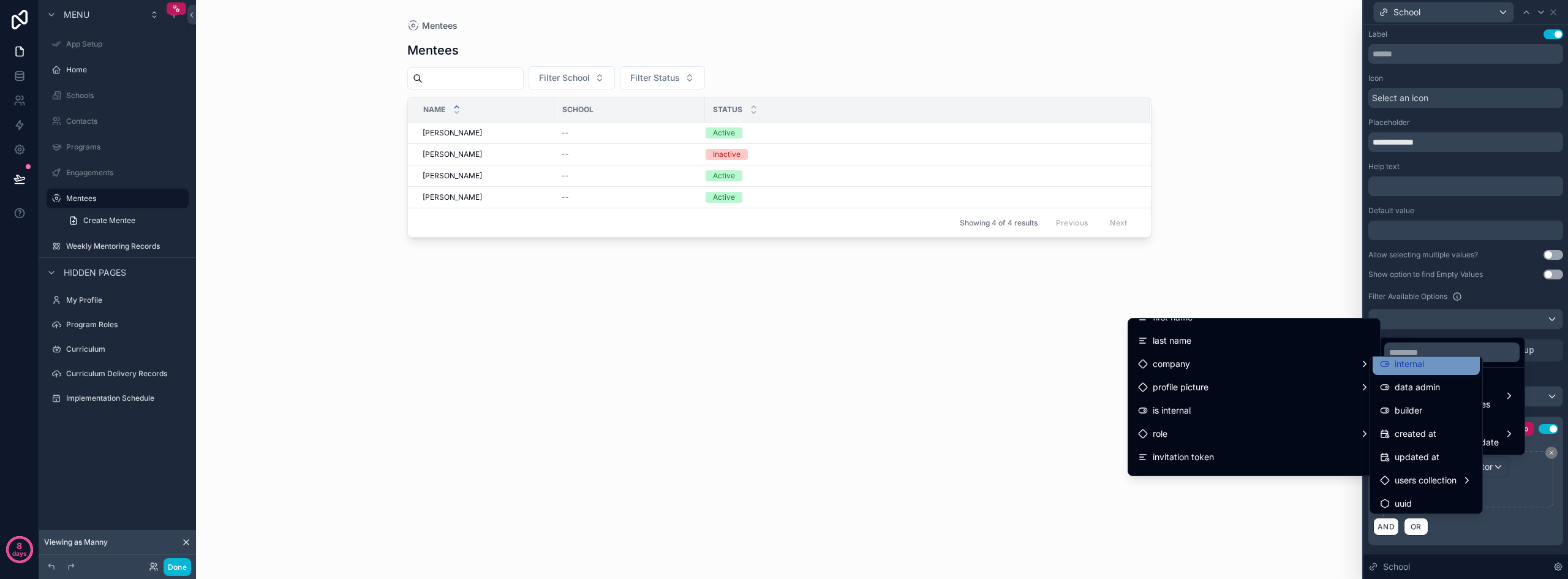
scroll to position [80, 0]
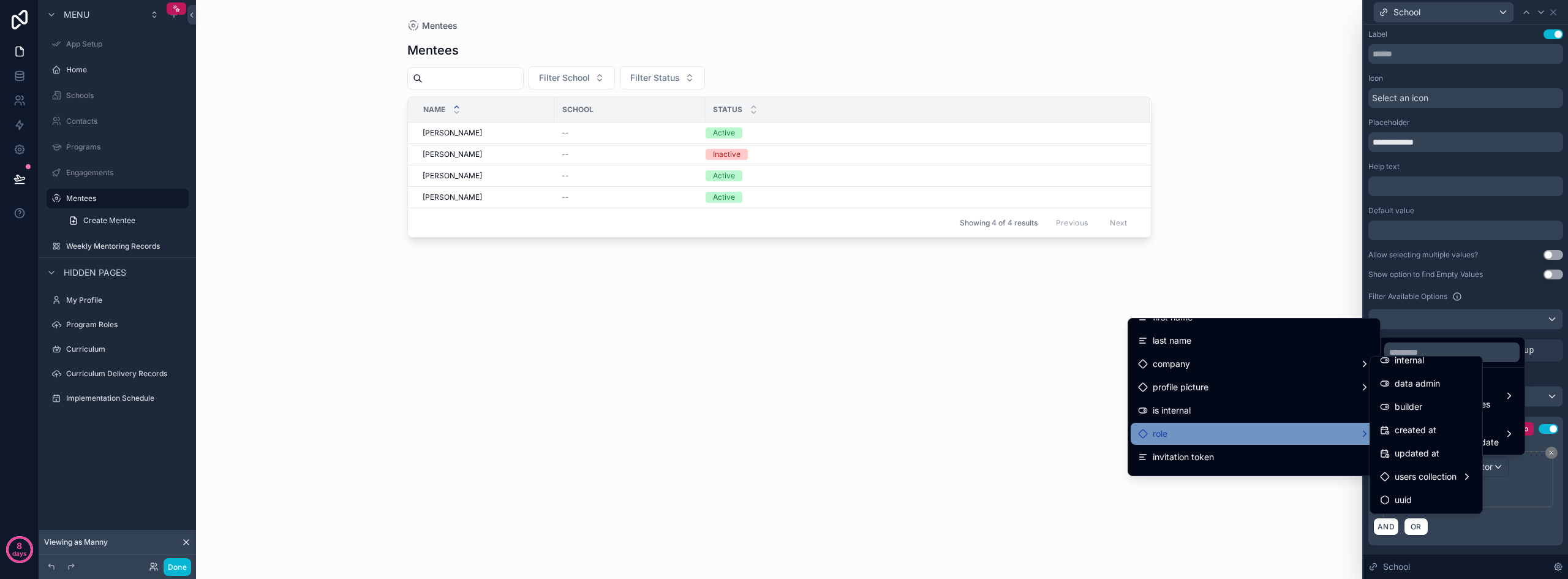
click at [1211, 430] on div "role" at bounding box center [1254, 434] width 232 height 14
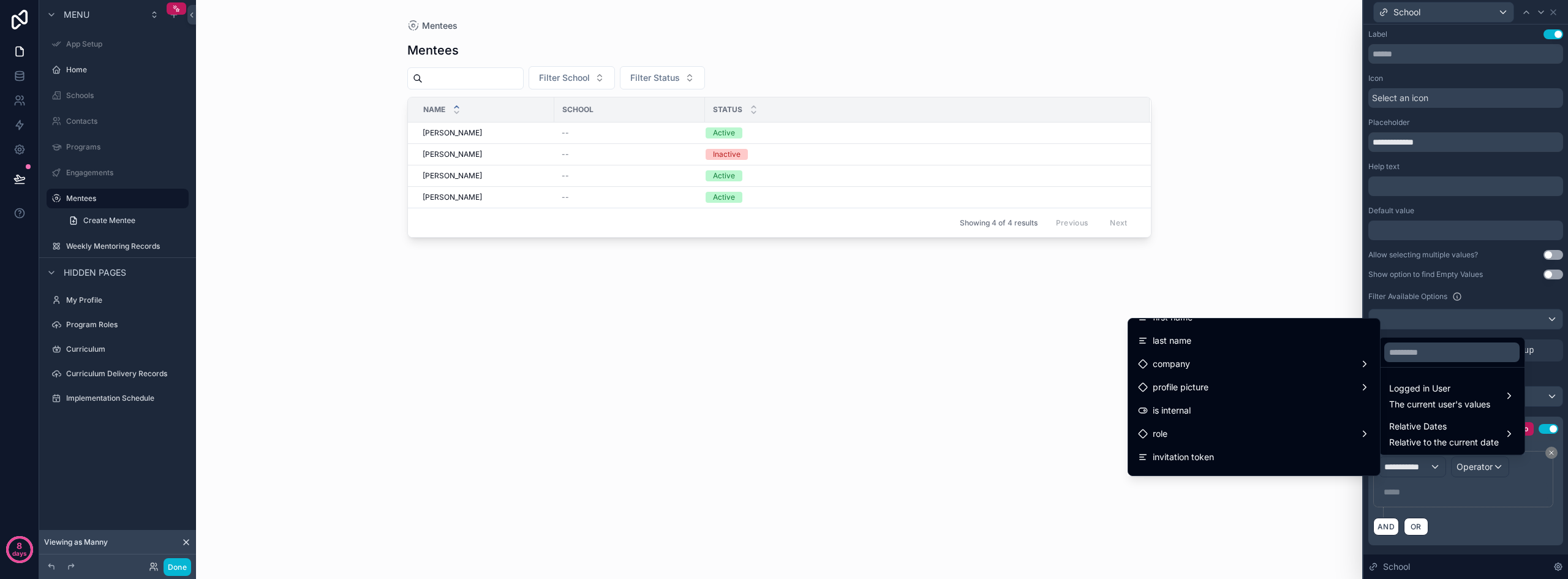
click at [1547, 484] on div at bounding box center [1465, 289] width 204 height 579
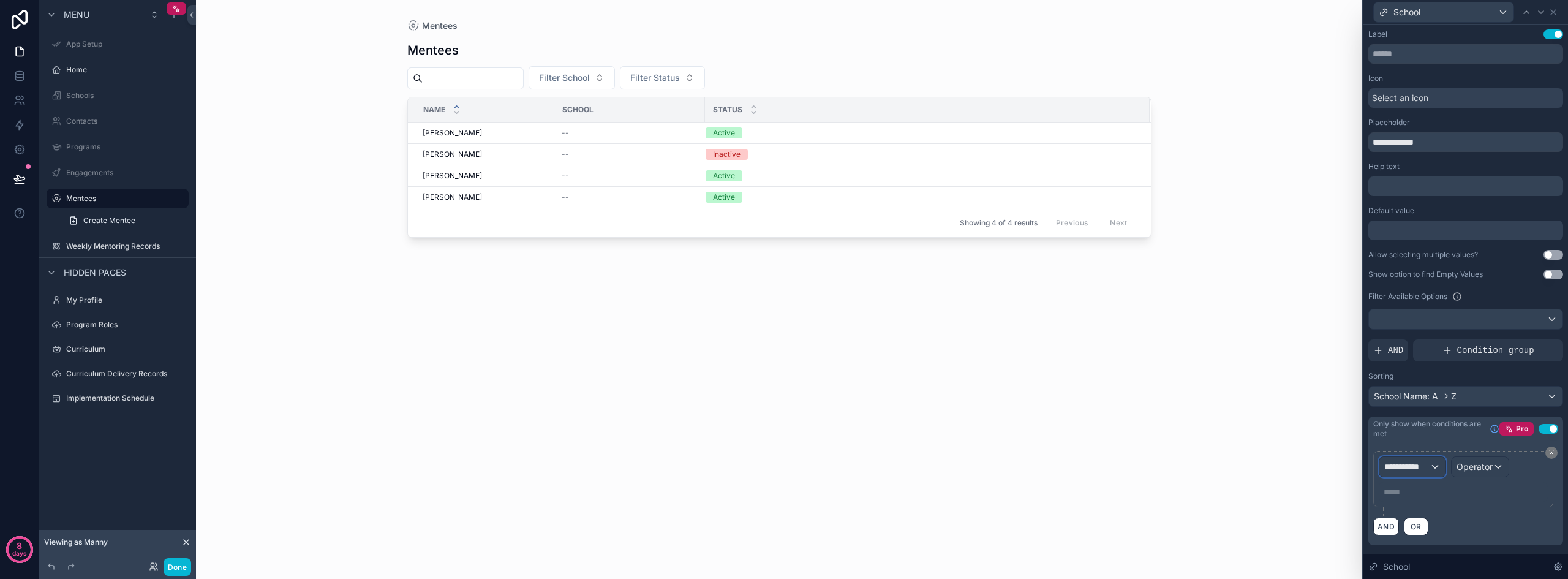
click at [1419, 465] on span "**********" at bounding box center [1406, 466] width 45 height 12
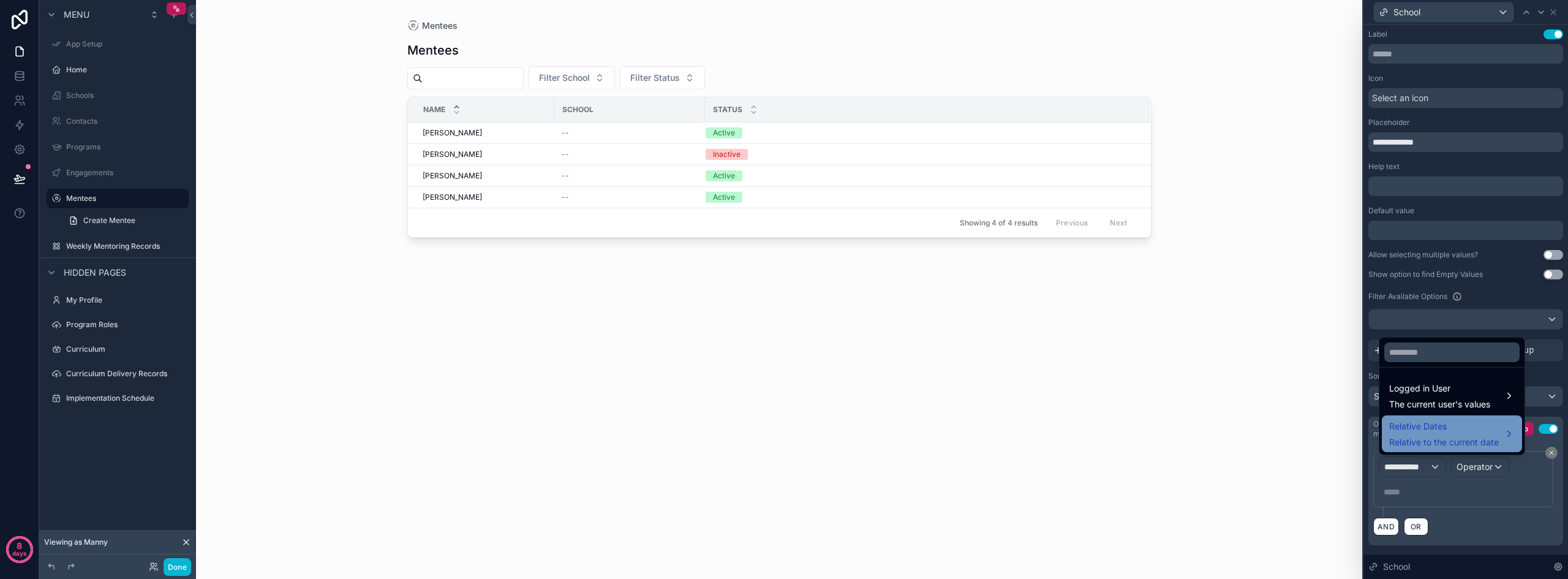
click at [1424, 423] on span "Relative Dates" at bounding box center [1444, 426] width 109 height 14
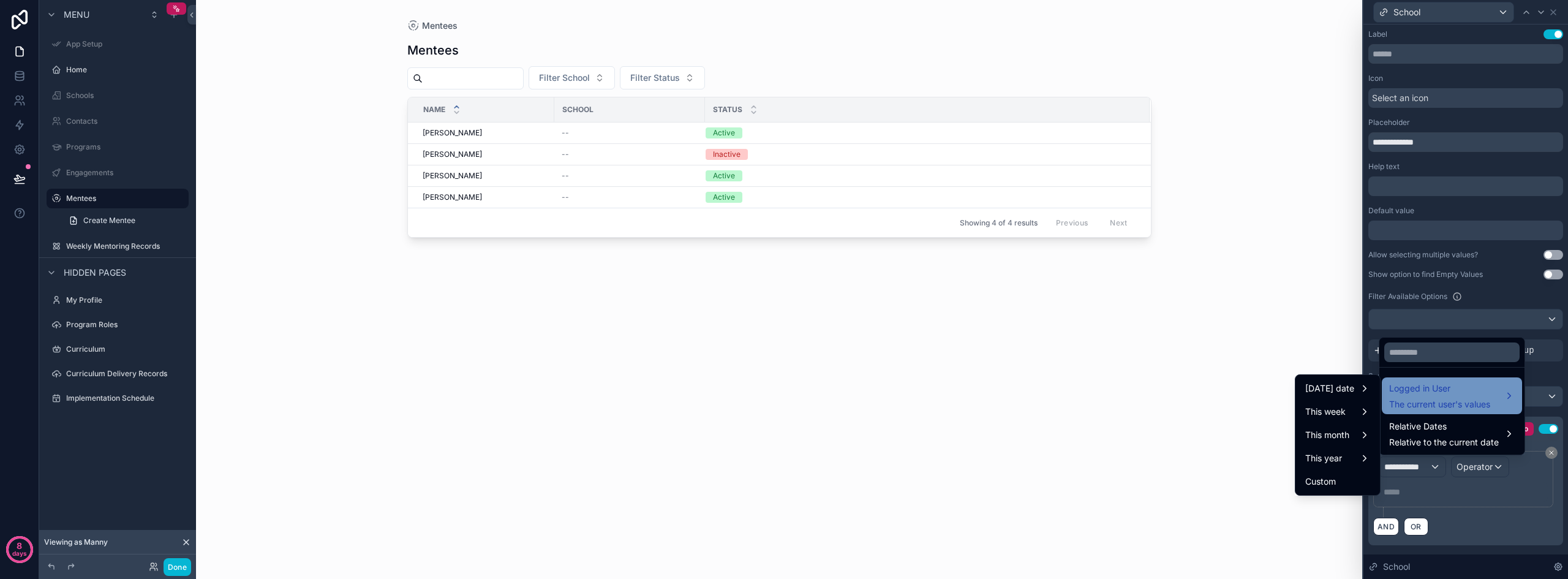
click at [1425, 407] on span "The current user's values" at bounding box center [1439, 404] width 101 height 12
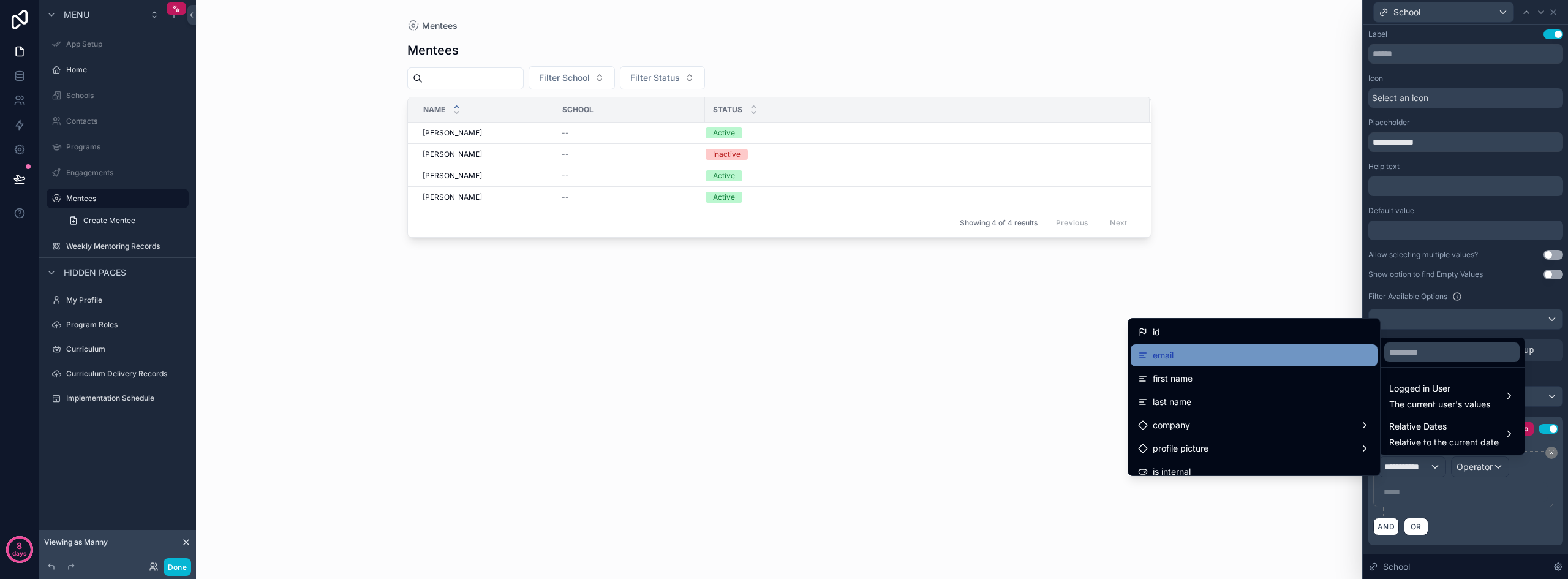
scroll to position [61, 0]
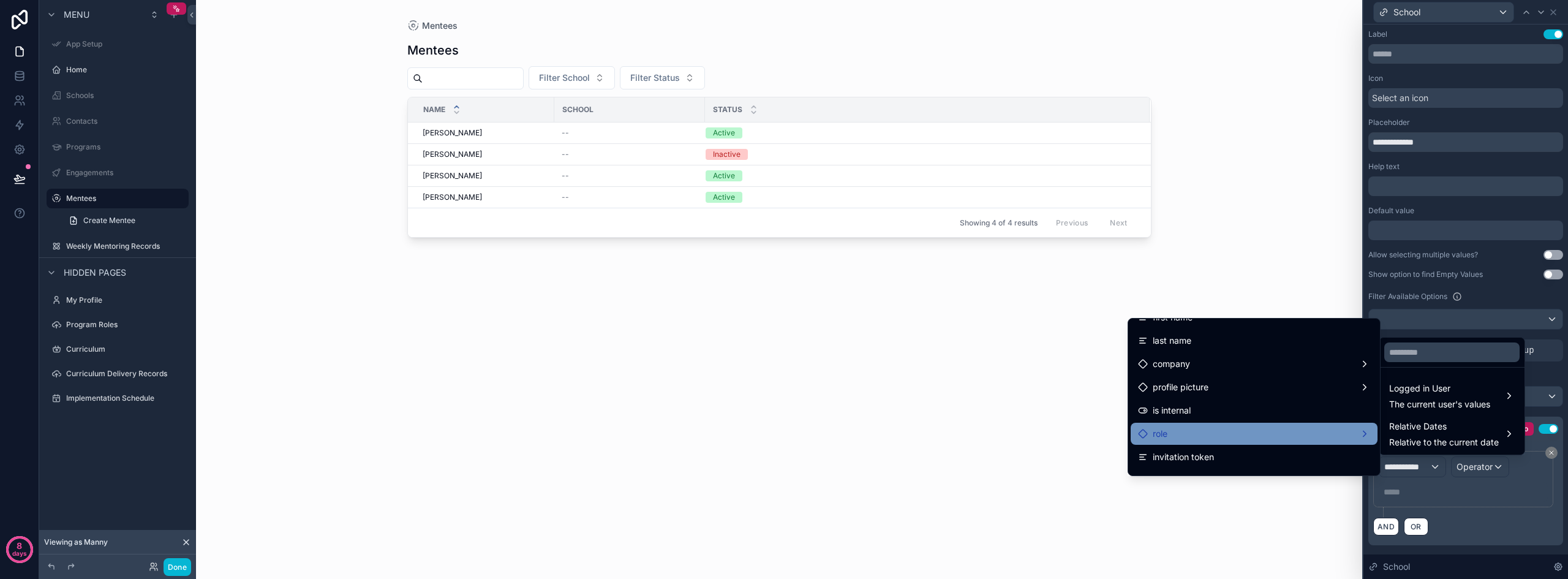
click at [1138, 432] on div "role" at bounding box center [1152, 434] width 29 height 14
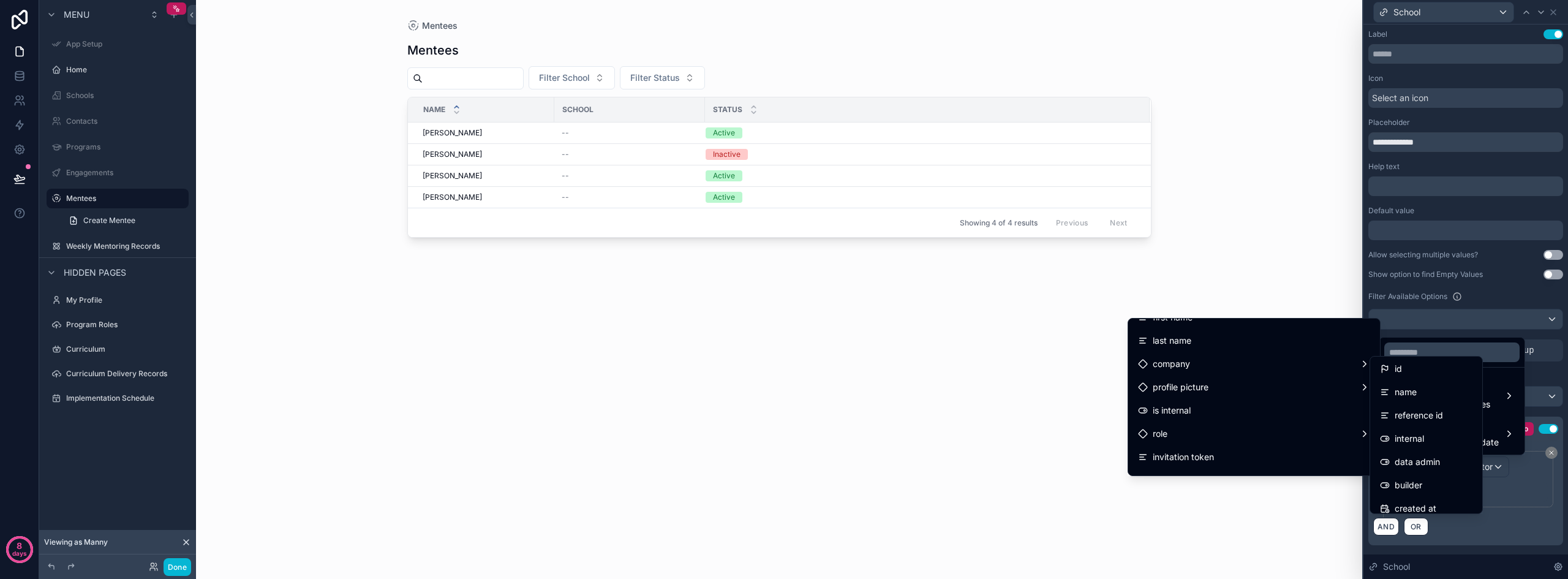
scroll to position [0, 0]
click at [1425, 396] on div "name" at bounding box center [1426, 393] width 93 height 14
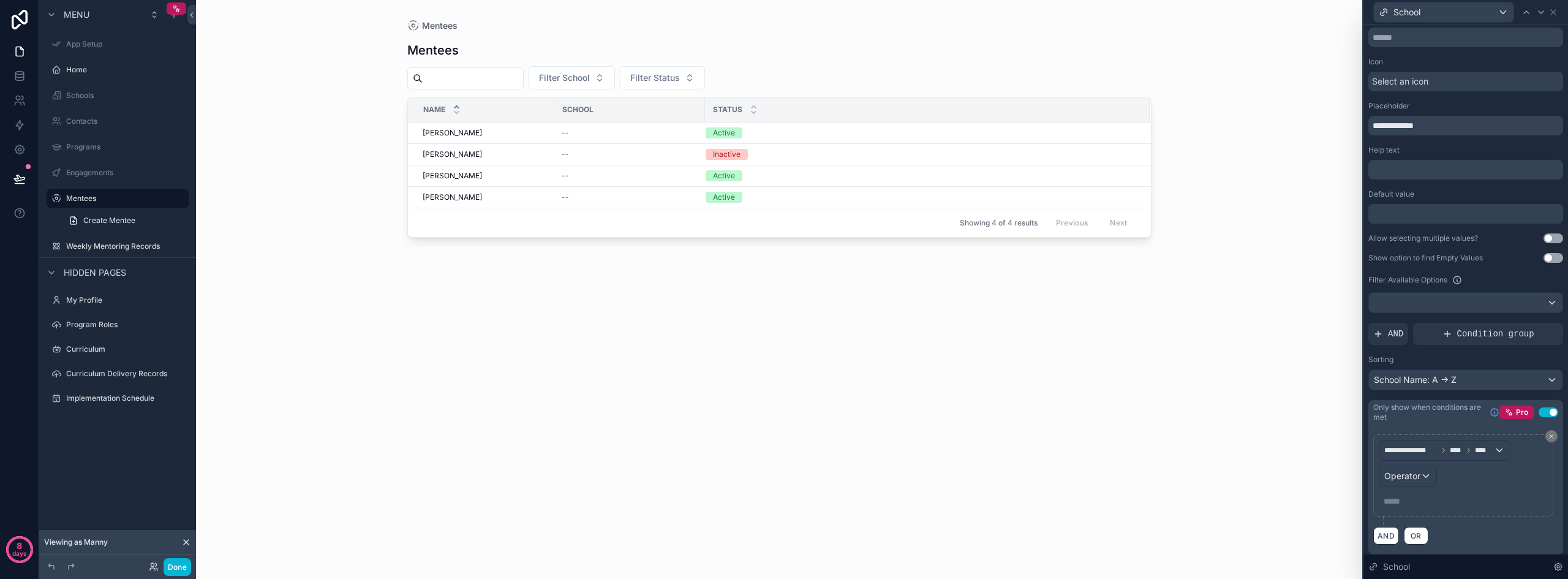
scroll to position [22, 0]
click at [1413, 465] on span "Operator" at bounding box center [1402, 470] width 36 height 12
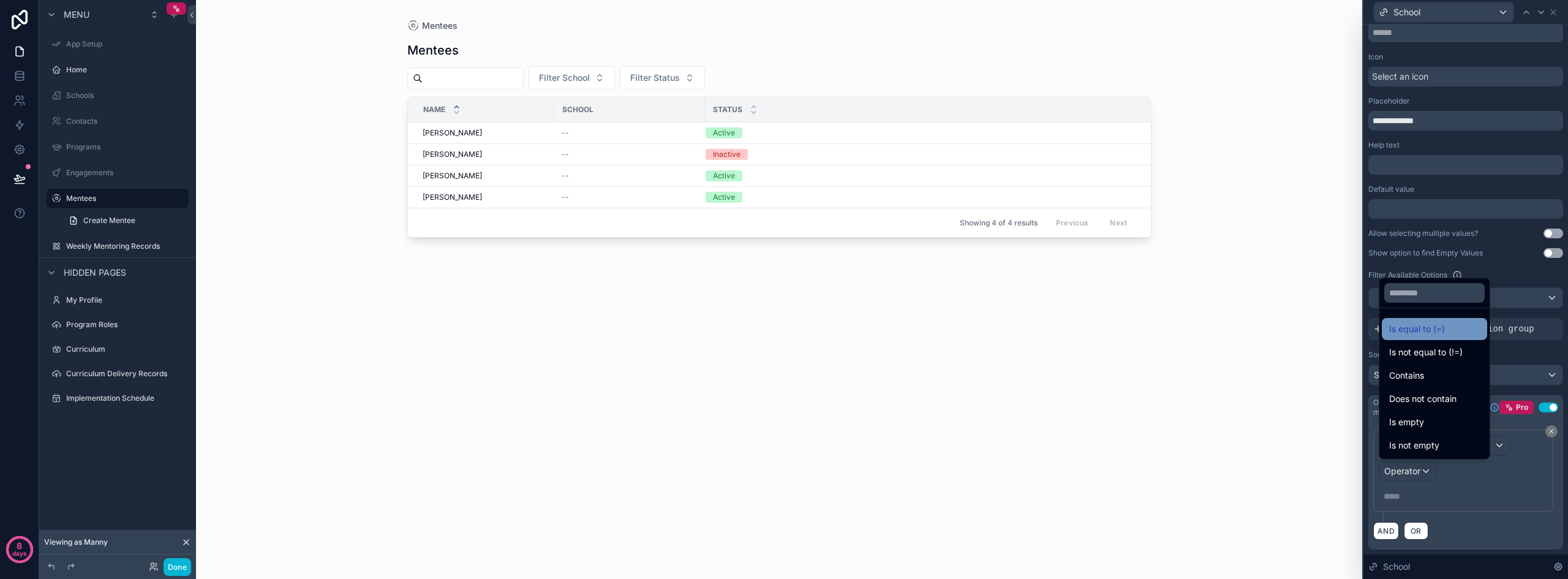
click at [1430, 332] on span "Is equal to (=)" at bounding box center [1416, 329] width 55 height 14
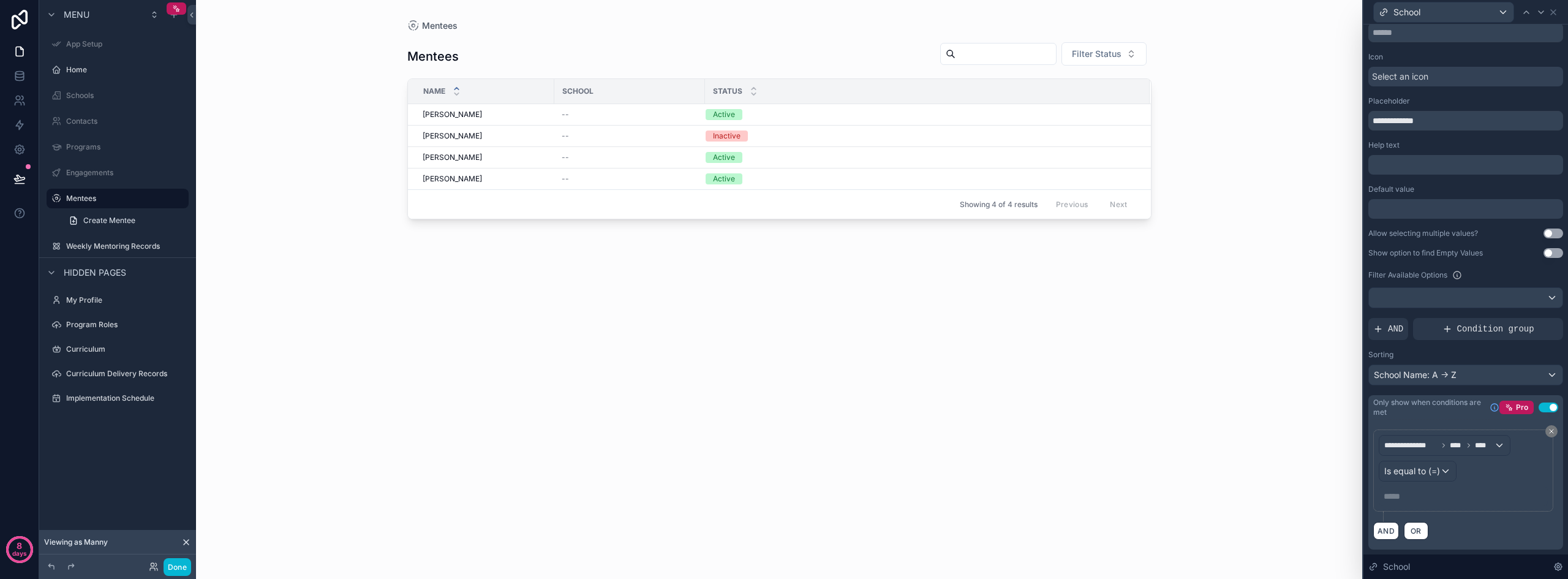
click at [1405, 493] on p "***** ﻿" at bounding box center [1464, 496] width 162 height 12
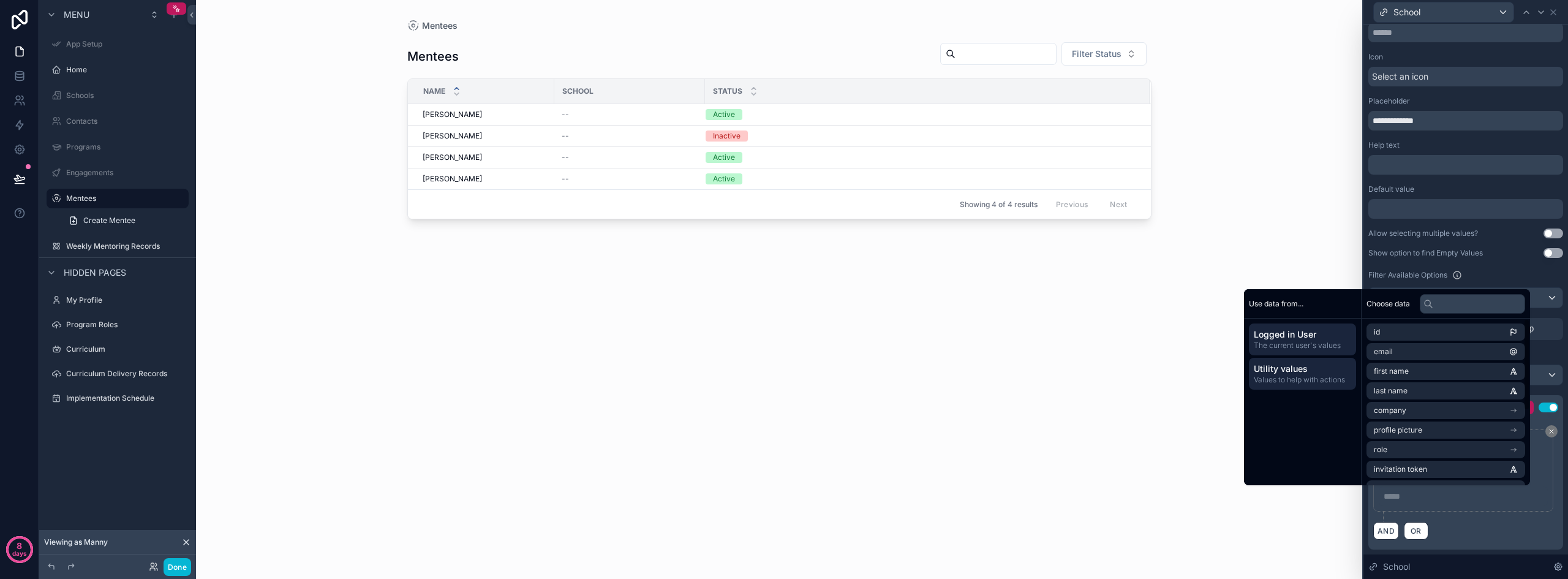
click at [1306, 375] on span "Values to help with actions" at bounding box center [1302, 380] width 97 height 10
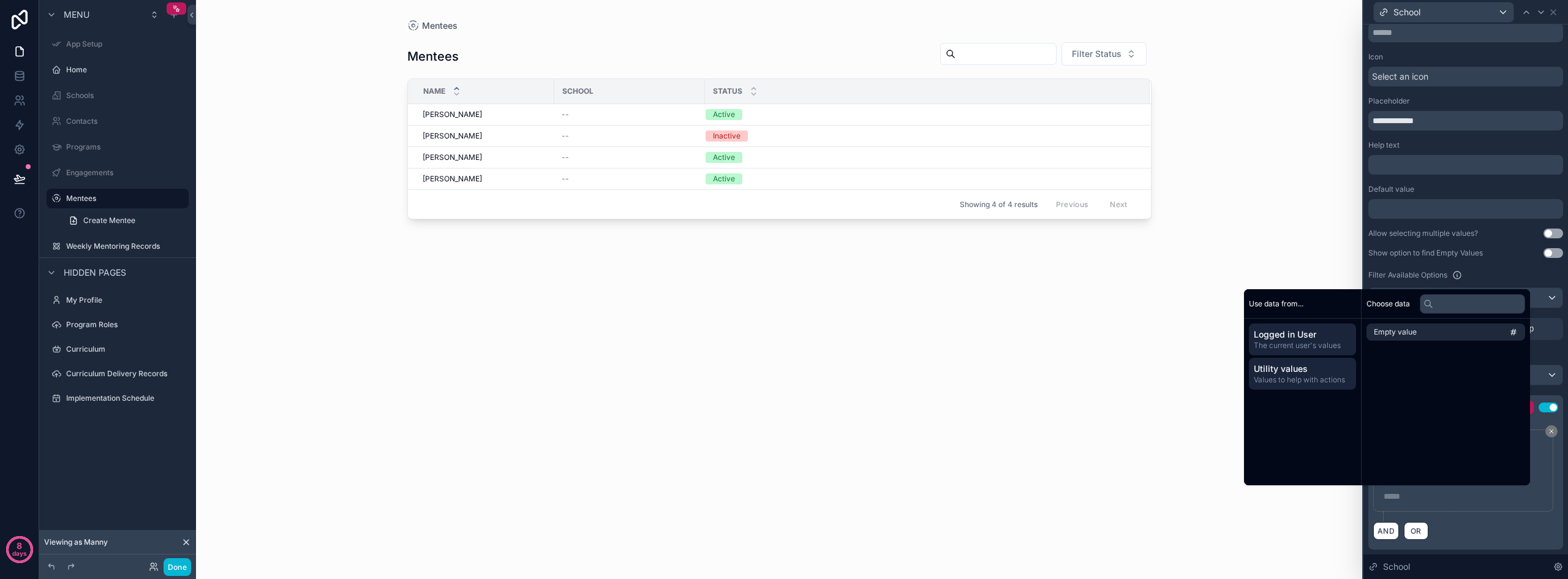
click at [1312, 343] on span "The current user's values" at bounding box center [1302, 345] width 97 height 10
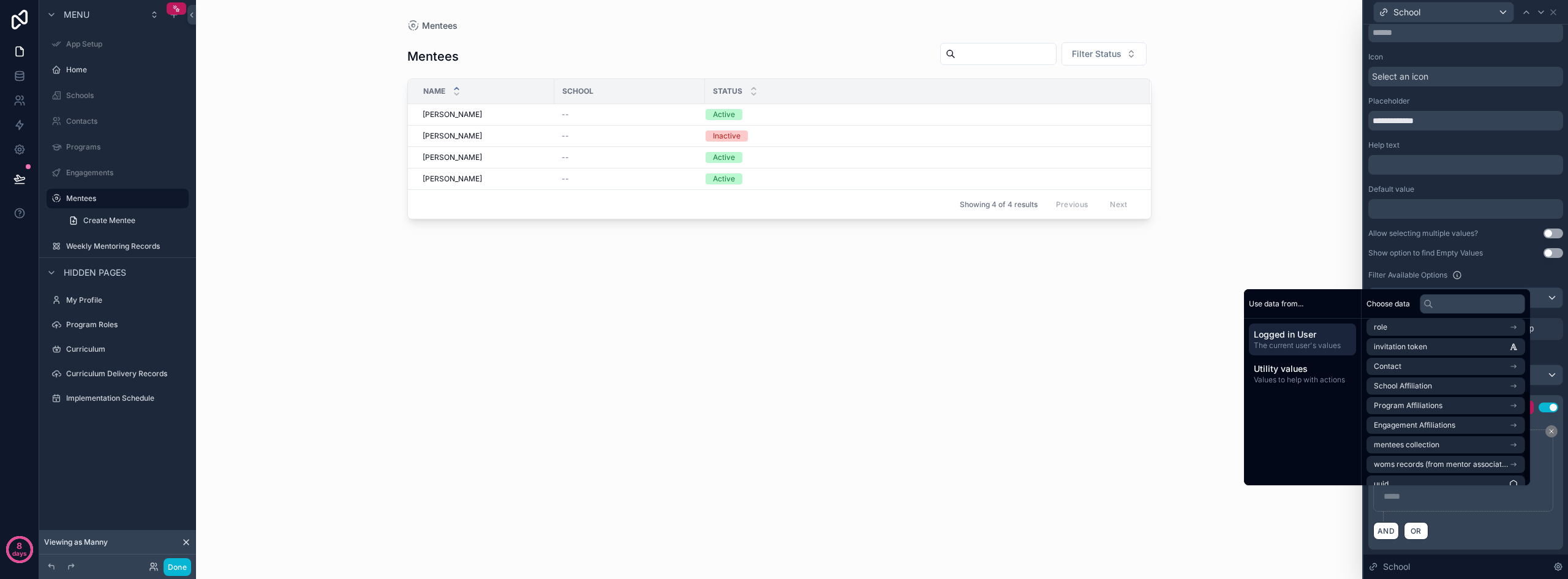
scroll to position [135, 0]
click at [1306, 438] on div "Use data from... Logged in User The current user's values Utility values Values…" at bounding box center [1302, 387] width 117 height 196
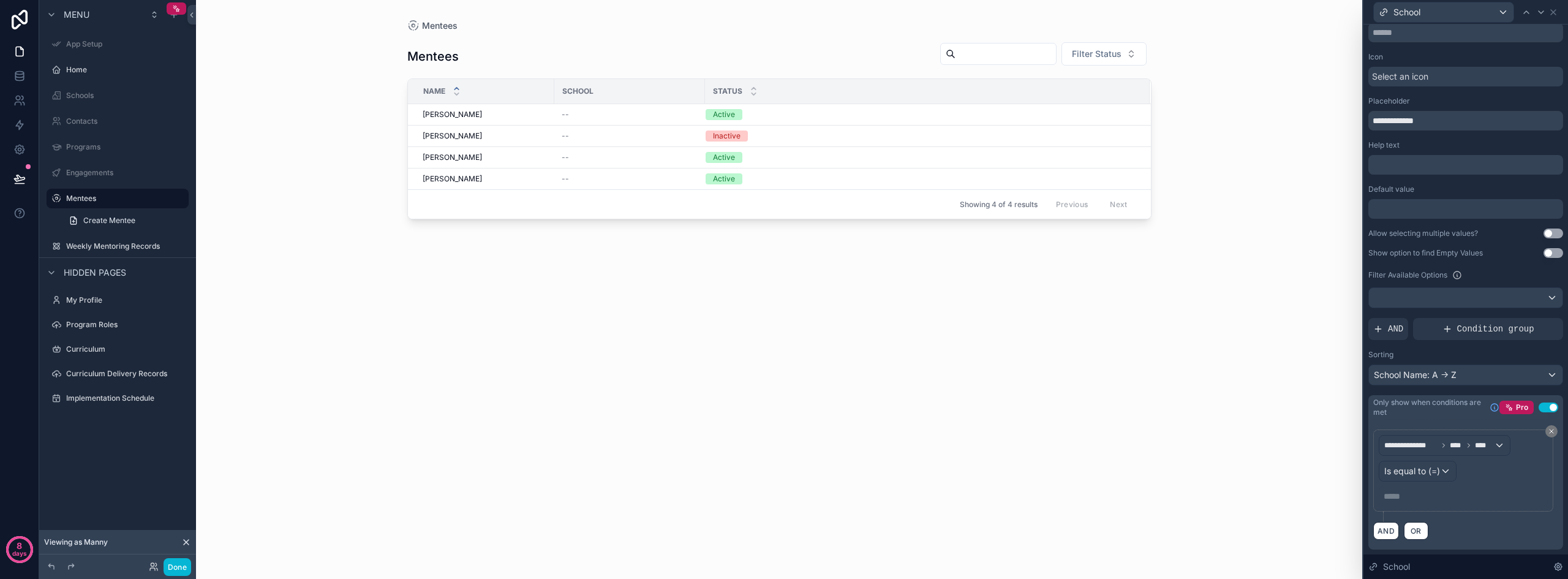
click at [1549, 524] on div "**********" at bounding box center [1465, 484] width 195 height 129
click at [1536, 414] on div "Pro Use setting" at bounding box center [1528, 407] width 59 height 14
click at [1539, 408] on button "Use setting" at bounding box center [1548, 407] width 19 height 10
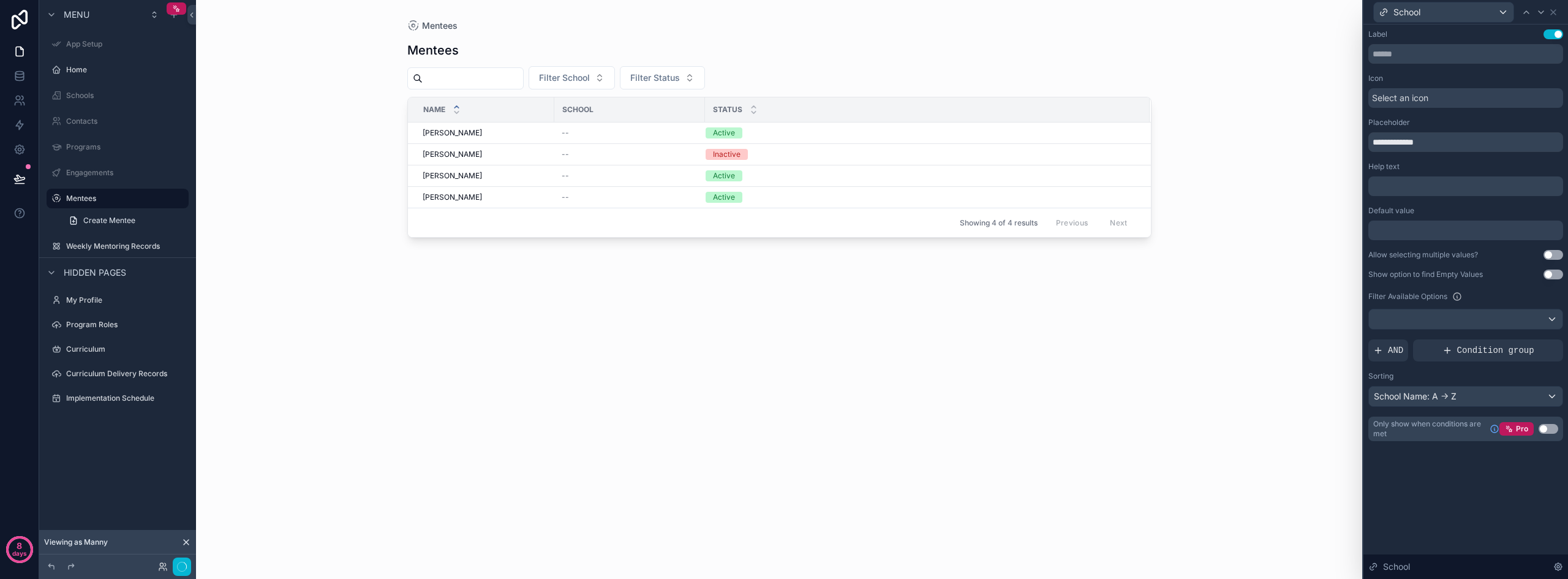
scroll to position [0, 0]
click at [1556, 12] on icon at bounding box center [1553, 12] width 10 height 10
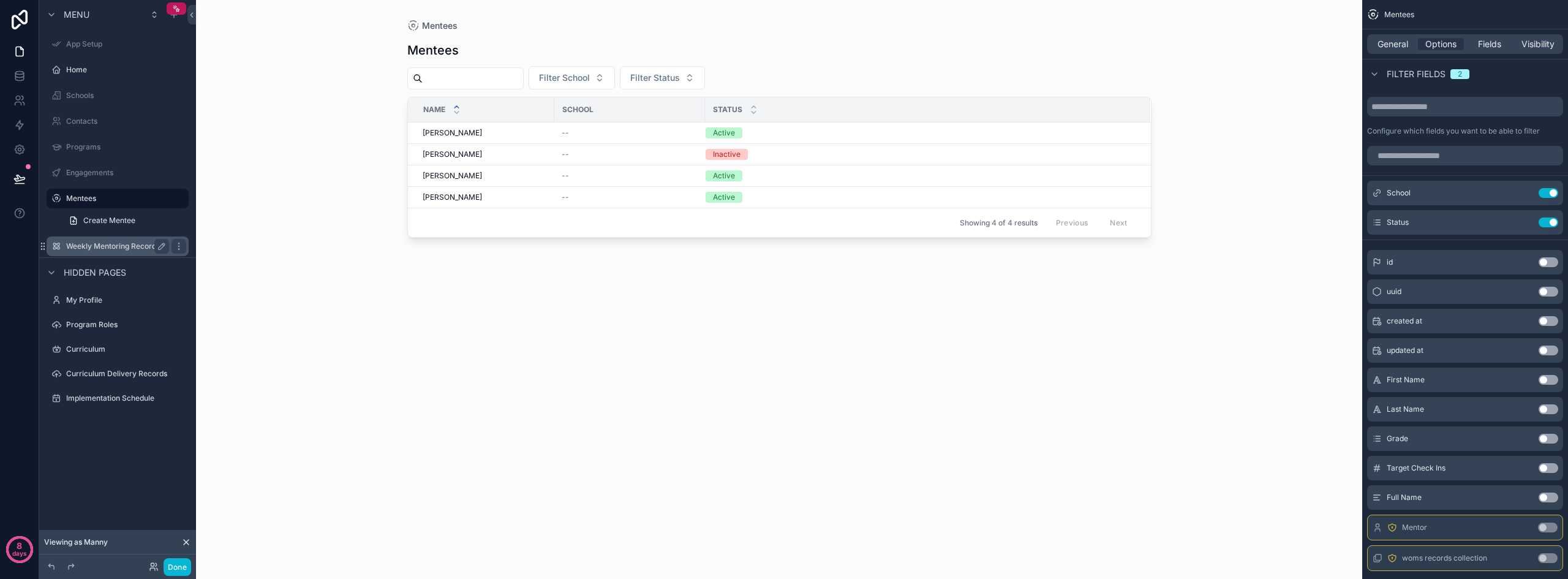
click at [119, 248] on label "Weekly Mentoring Records" at bounding box center [115, 246] width 98 height 10
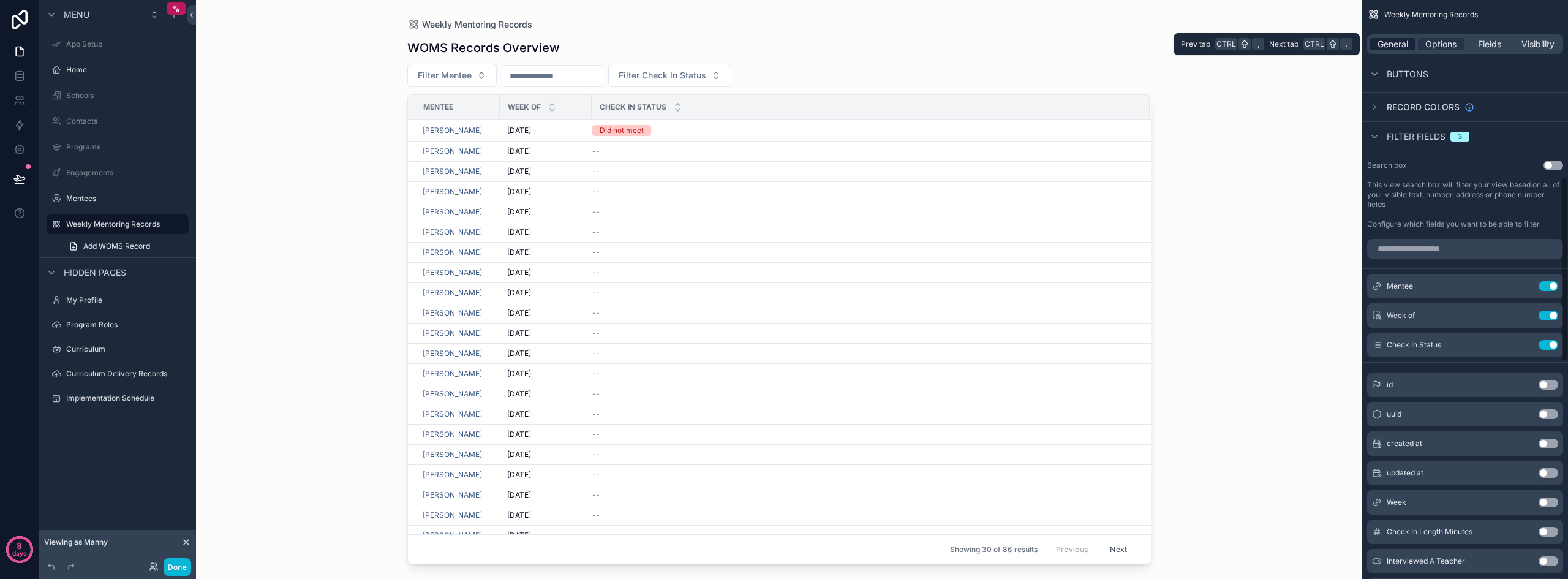
click at [1395, 43] on span "General" at bounding box center [1392, 44] width 31 height 12
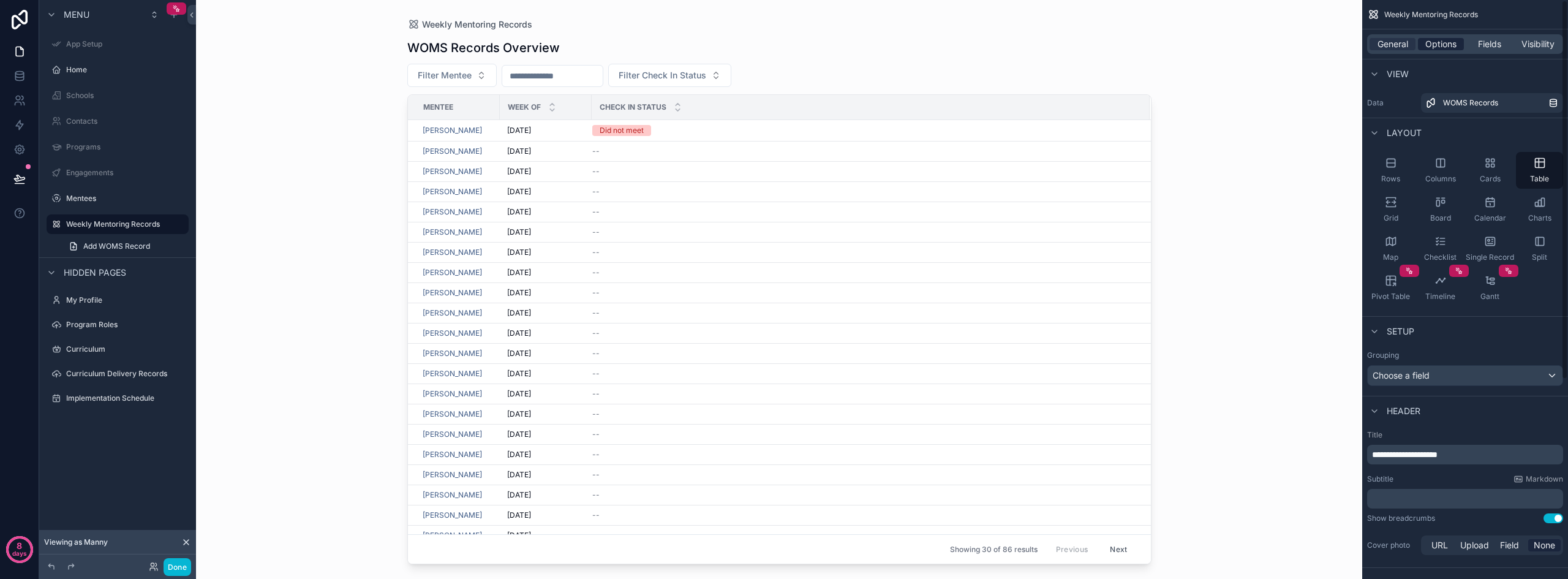
click at [1440, 45] on span "Options" at bounding box center [1440, 44] width 31 height 12
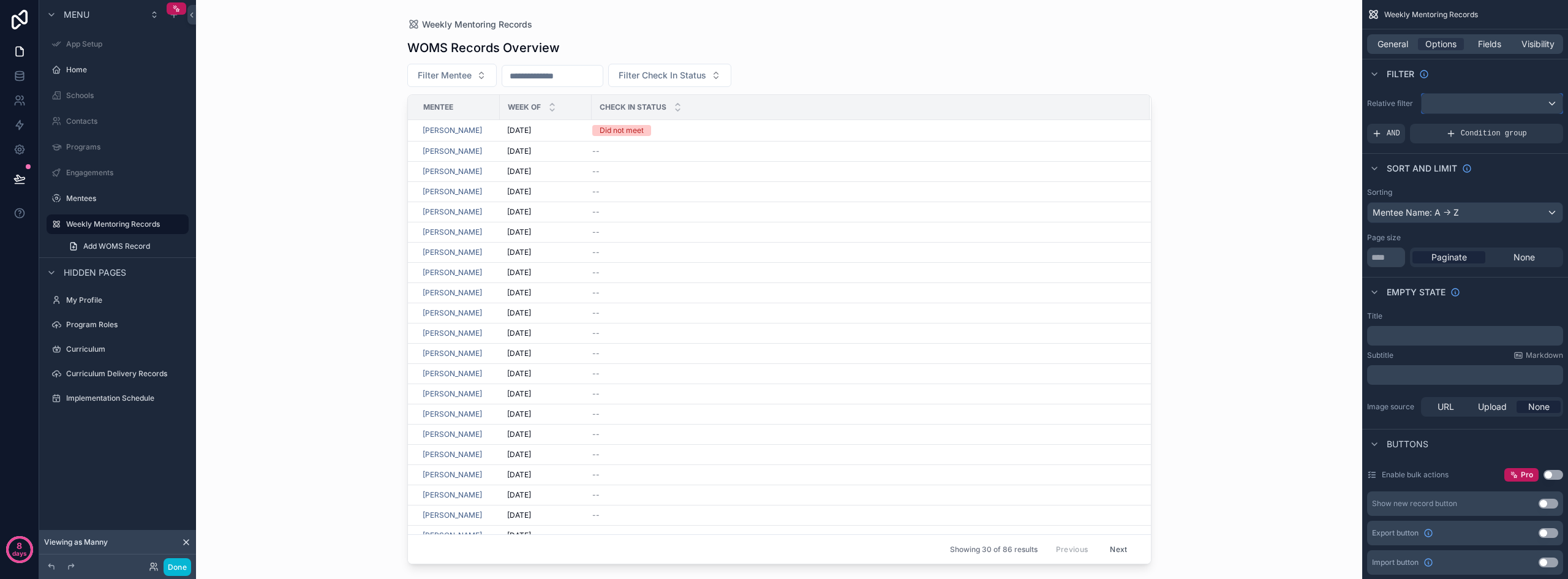
click at [1466, 101] on div "scrollable content" at bounding box center [1492, 103] width 141 height 19
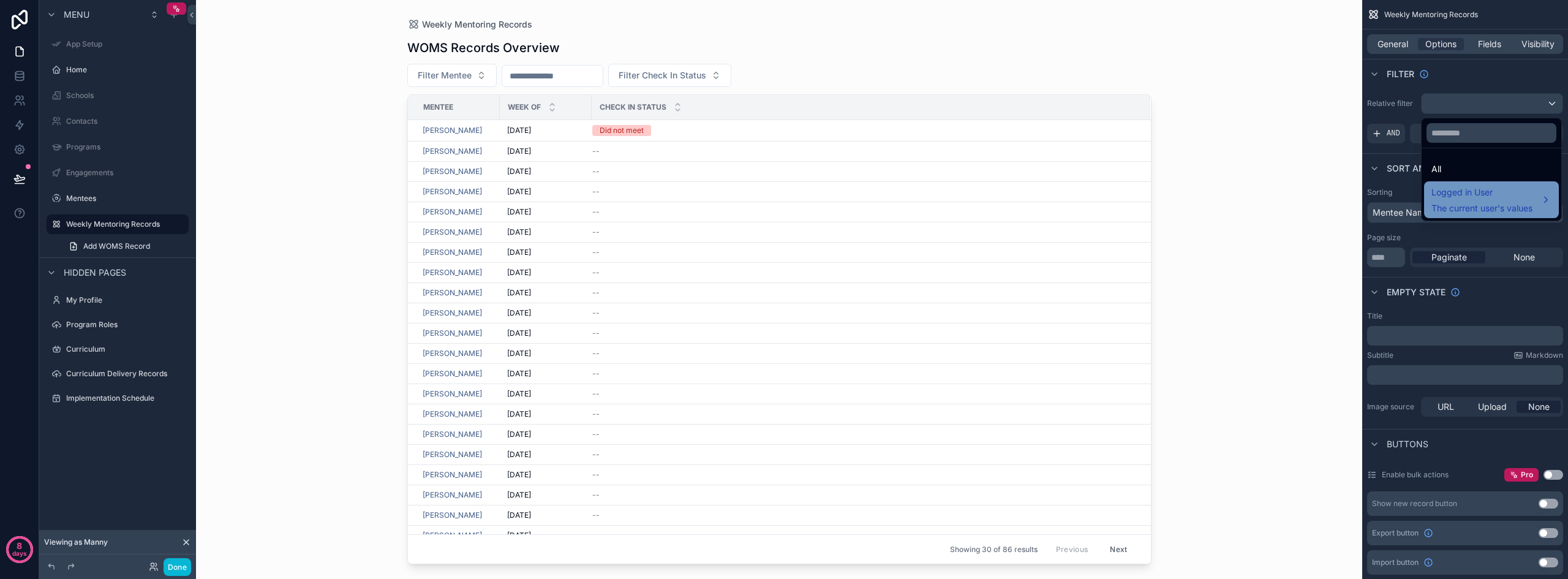
click at [1479, 191] on span "Logged in User" at bounding box center [1482, 192] width 101 height 14
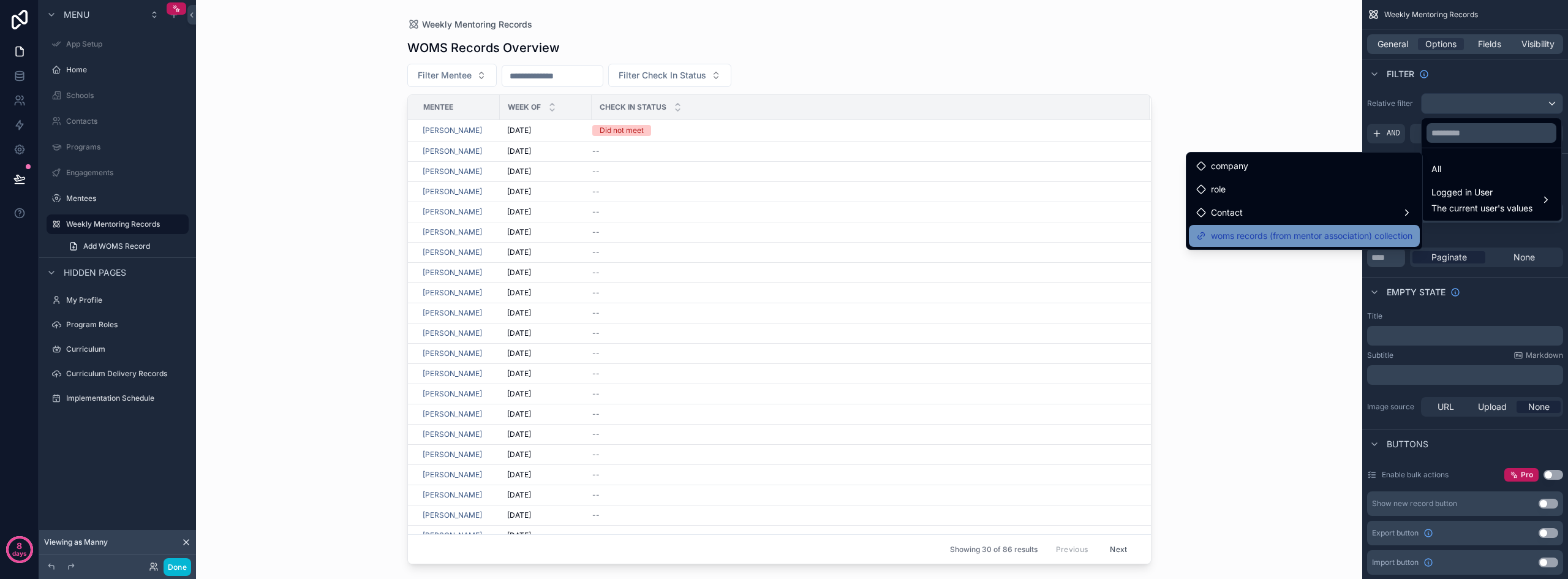
click at [1302, 240] on span "woms records (from mentor association) collection" at bounding box center [1311, 236] width 201 height 14
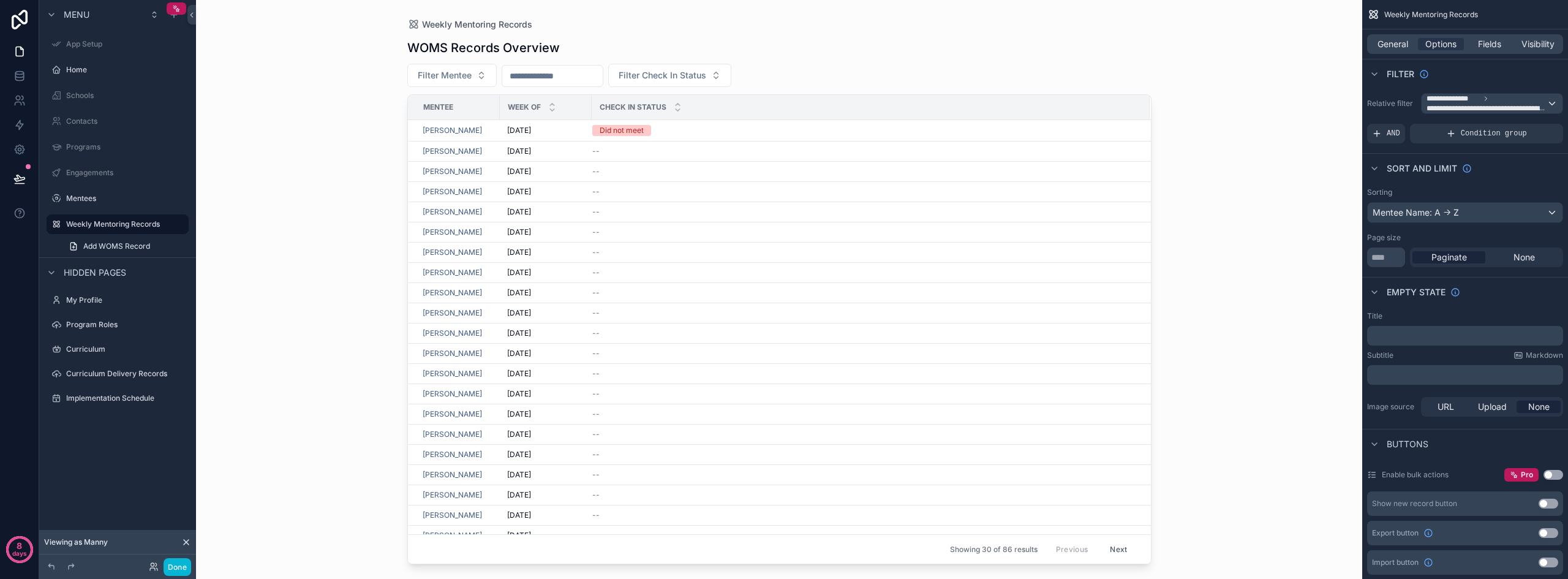
click at [1216, 224] on div "Weekly Mentoring Records WOMS Records Overview Filter Mentee Filter Check In St…" at bounding box center [778, 289] width 1166 height 579
click at [178, 567] on button "Done" at bounding box center [177, 567] width 27 height 18
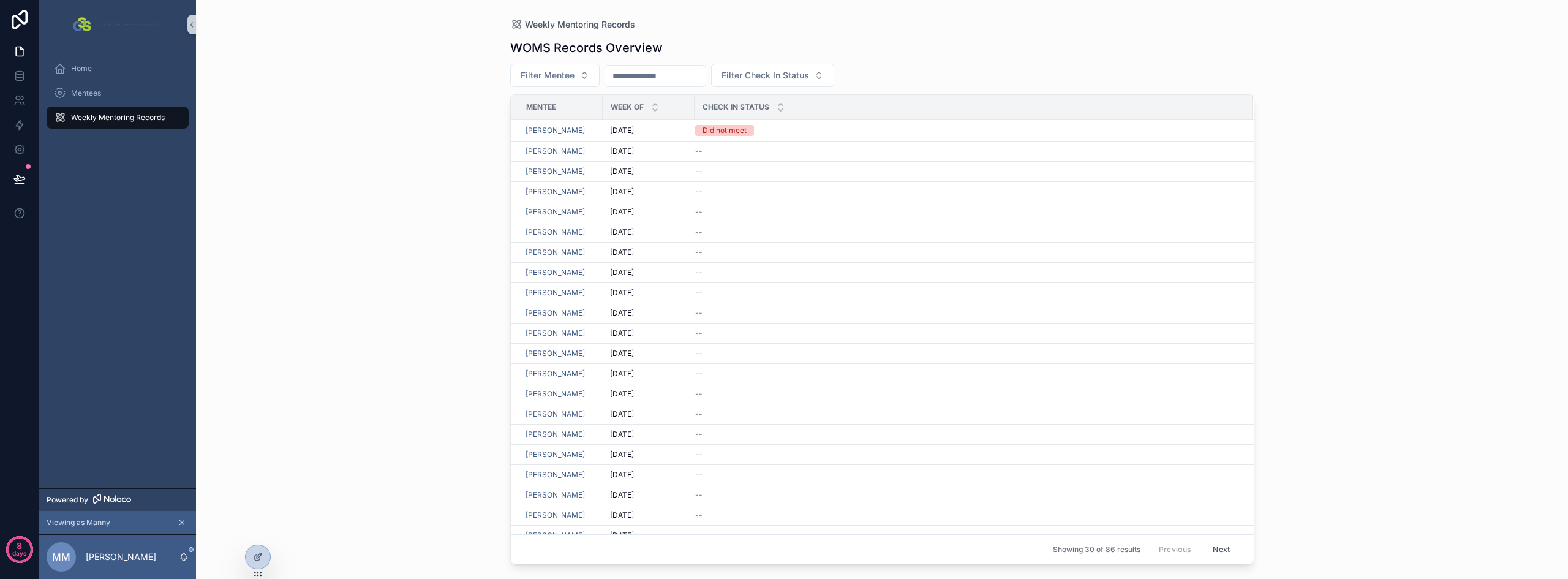
click at [1218, 555] on button "Next" at bounding box center [1221, 549] width 35 height 19
click at [1170, 554] on button "Previous" at bounding box center [1175, 549] width 49 height 19
click at [100, 114] on span "Weekly Mentoring Records" at bounding box center [118, 118] width 94 height 10
click at [105, 92] on div "Mentees" at bounding box center [117, 93] width 127 height 19
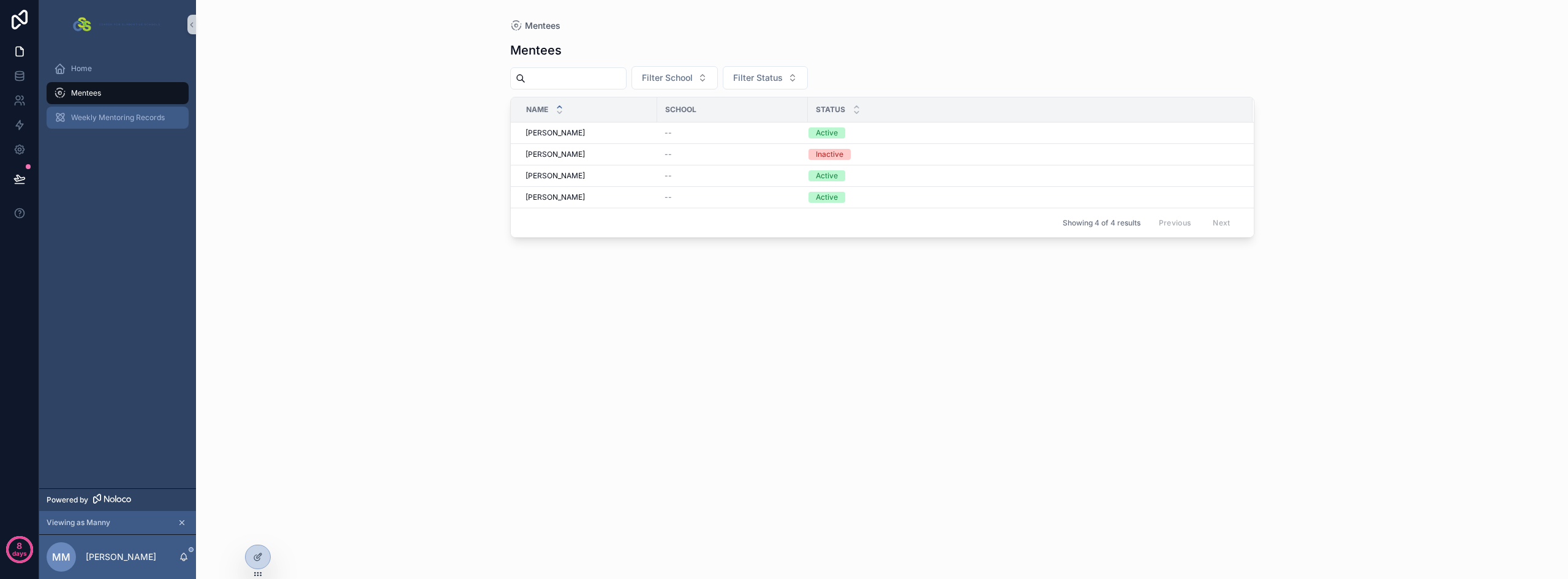
click at [108, 114] on span "Weekly Mentoring Records" at bounding box center [118, 118] width 94 height 10
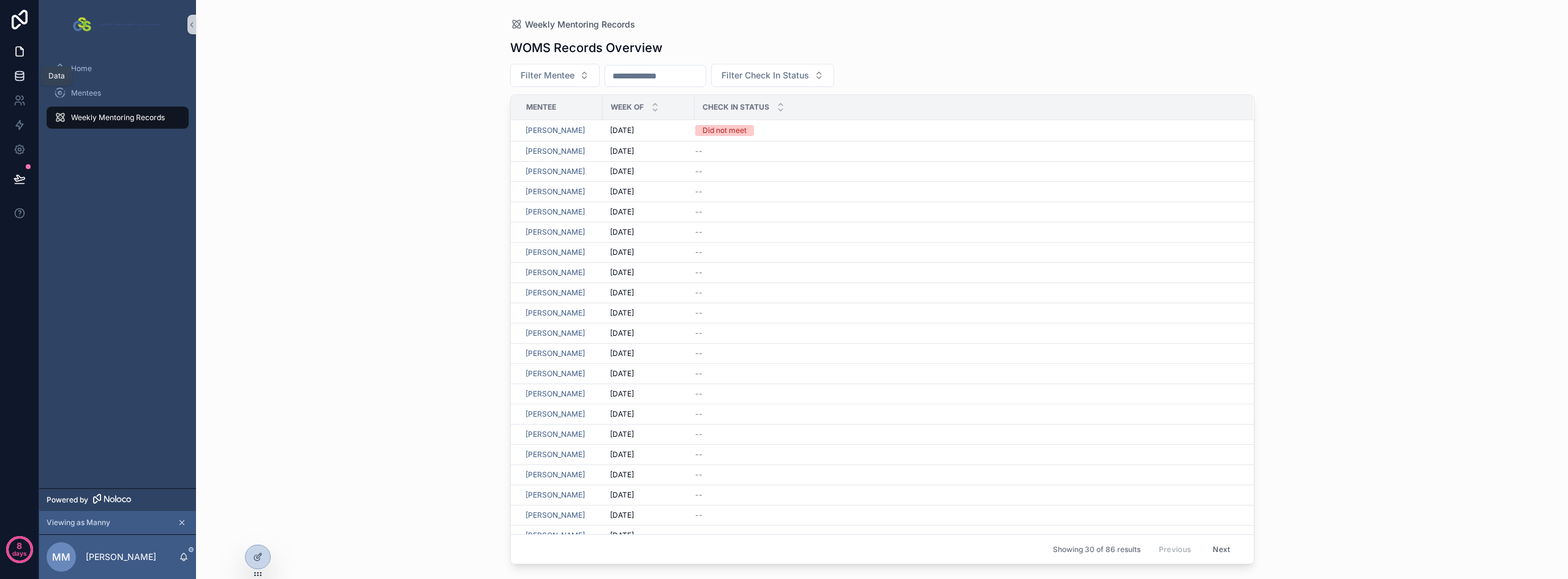
click at [20, 75] on icon at bounding box center [19, 73] width 8 height 3
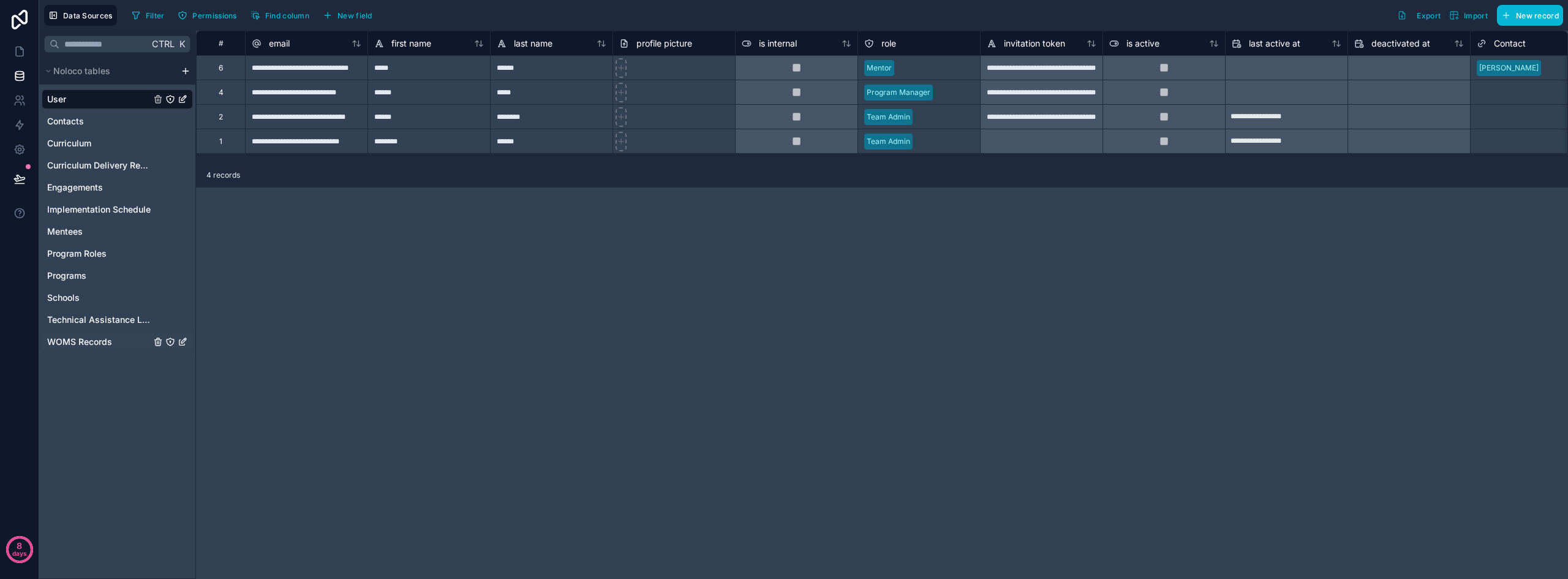
click at [170, 340] on icon "WOMS Records" at bounding box center [170, 342] width 10 height 10
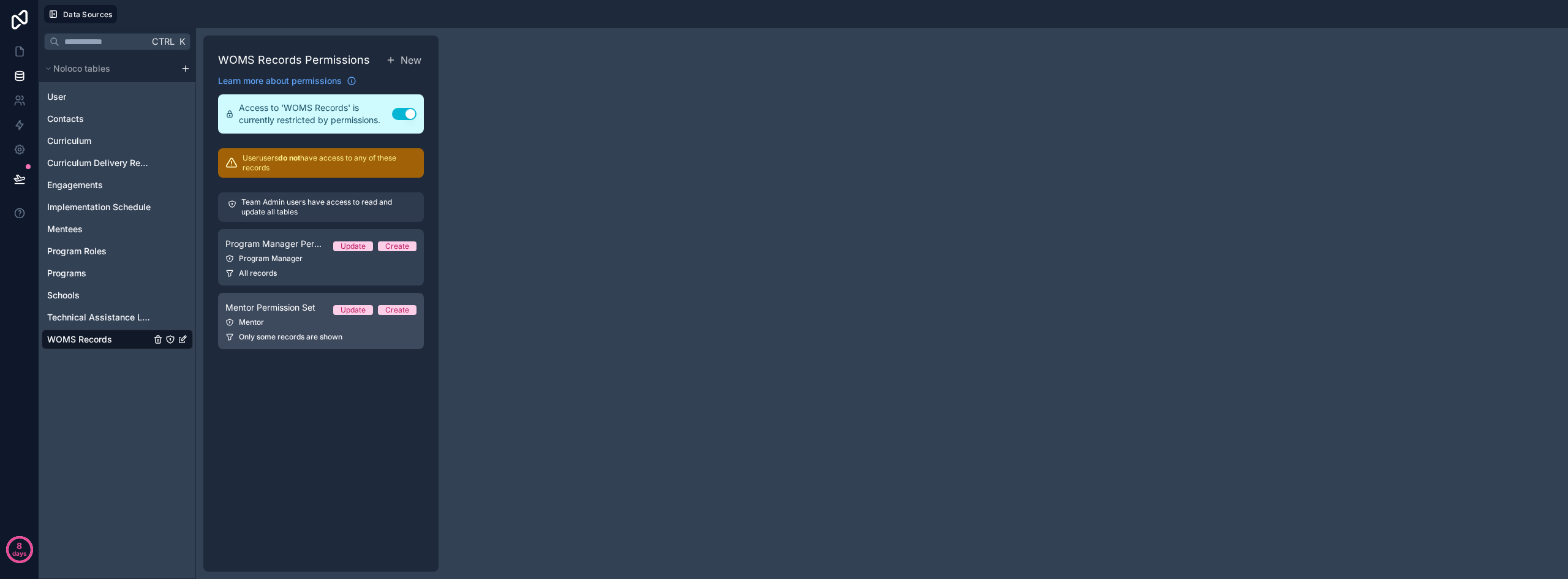
click at [290, 322] on div "Mentor" at bounding box center [321, 322] width 191 height 10
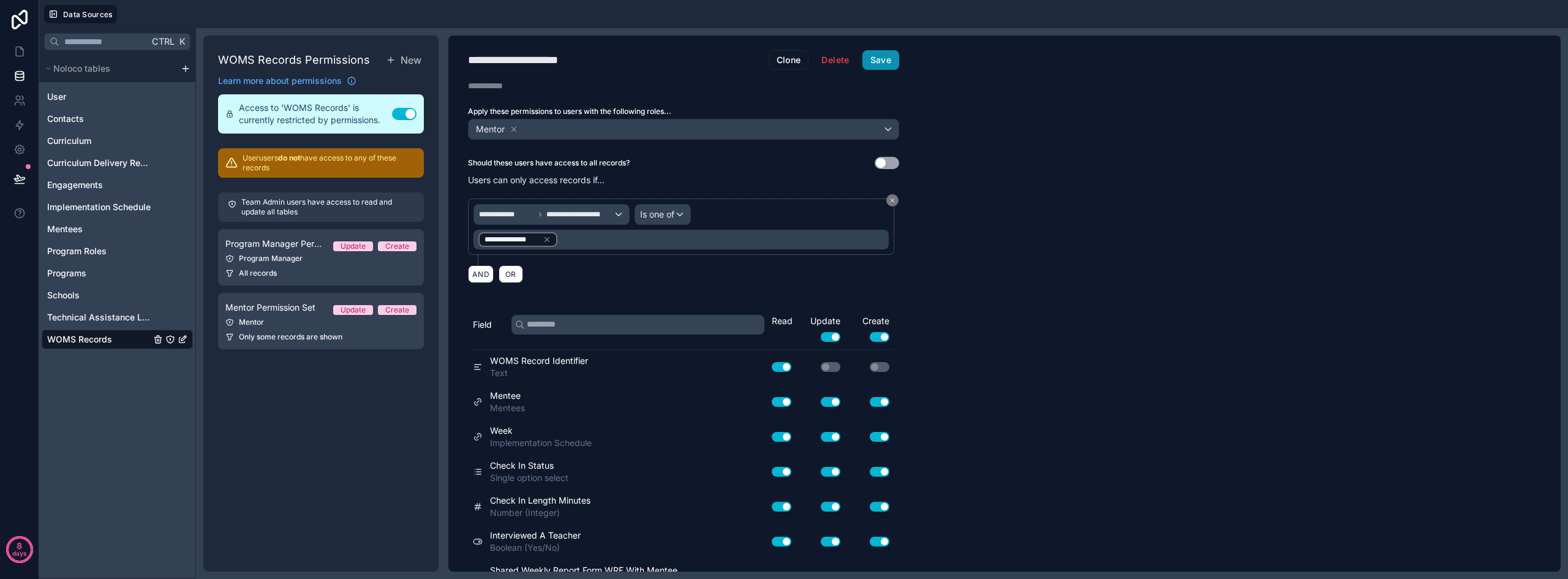
click at [889, 62] on button "Save" at bounding box center [880, 60] width 37 height 19
click at [91, 343] on span "WOMS Records" at bounding box center [80, 339] width 65 height 12
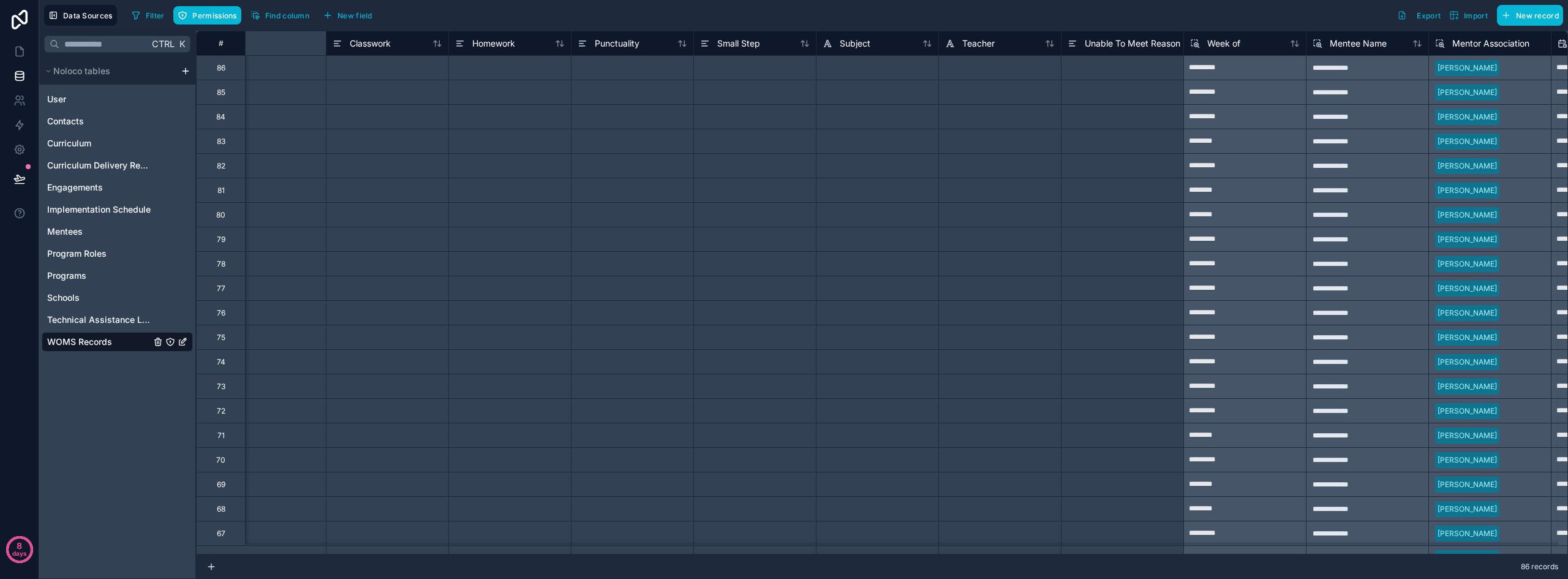
scroll to position [0, 2484]
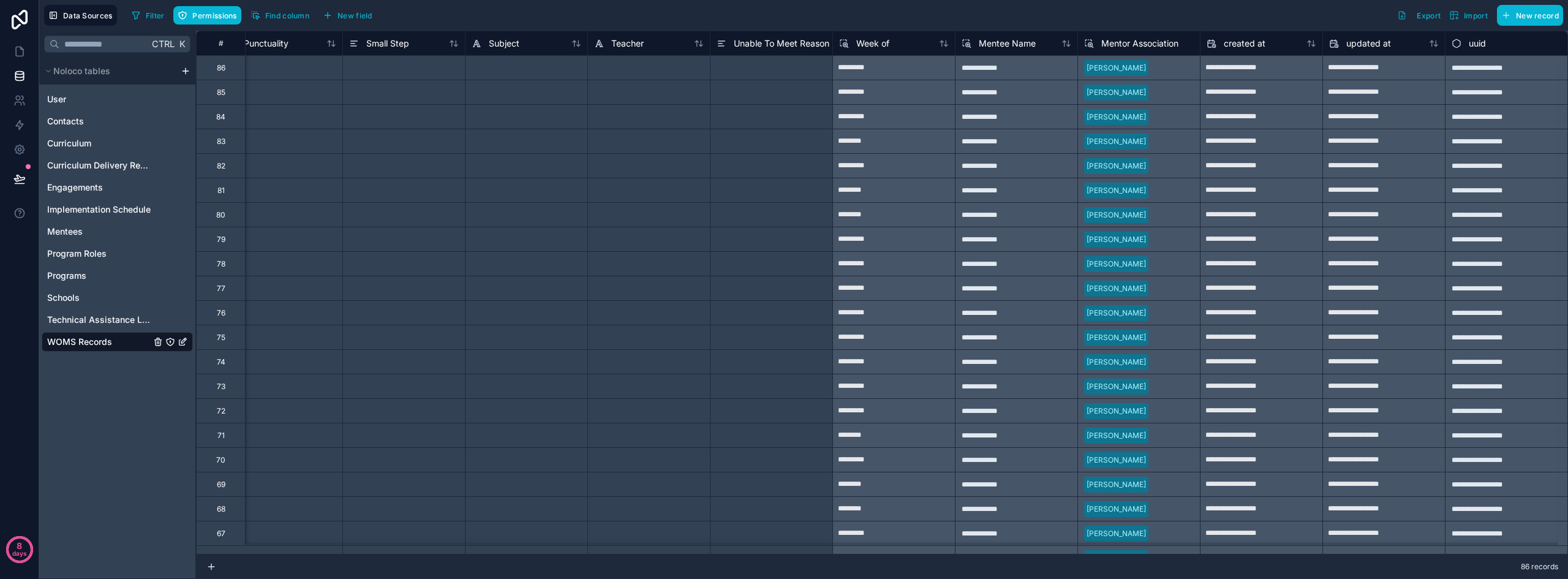
click at [1161, 73] on div "[PERSON_NAME]" at bounding box center [1139, 68] width 122 height 24
click at [1158, 70] on div "[PERSON_NAME]" at bounding box center [1139, 68] width 122 height 24
click at [1147, 47] on span "Mentor Association" at bounding box center [1139, 43] width 77 height 12
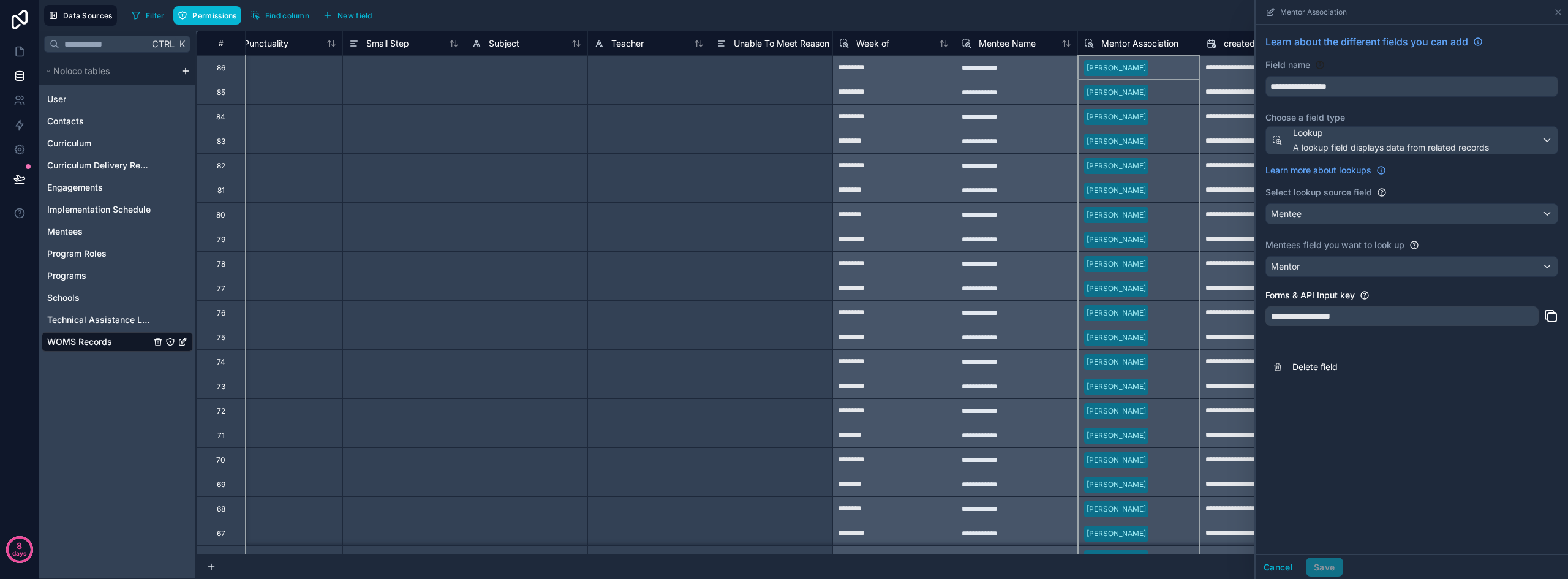
click at [770, 114] on div at bounding box center [771, 117] width 122 height 24
click at [772, 86] on div at bounding box center [771, 92] width 122 height 24
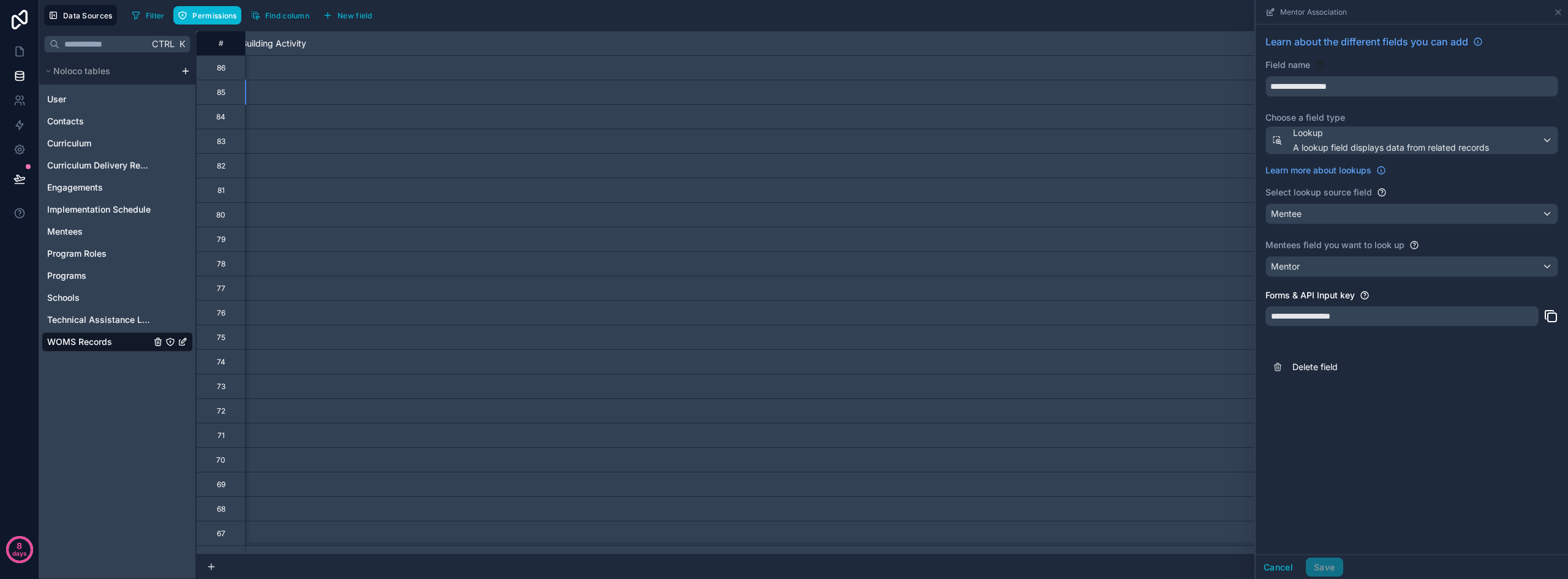
scroll to position [0, 122]
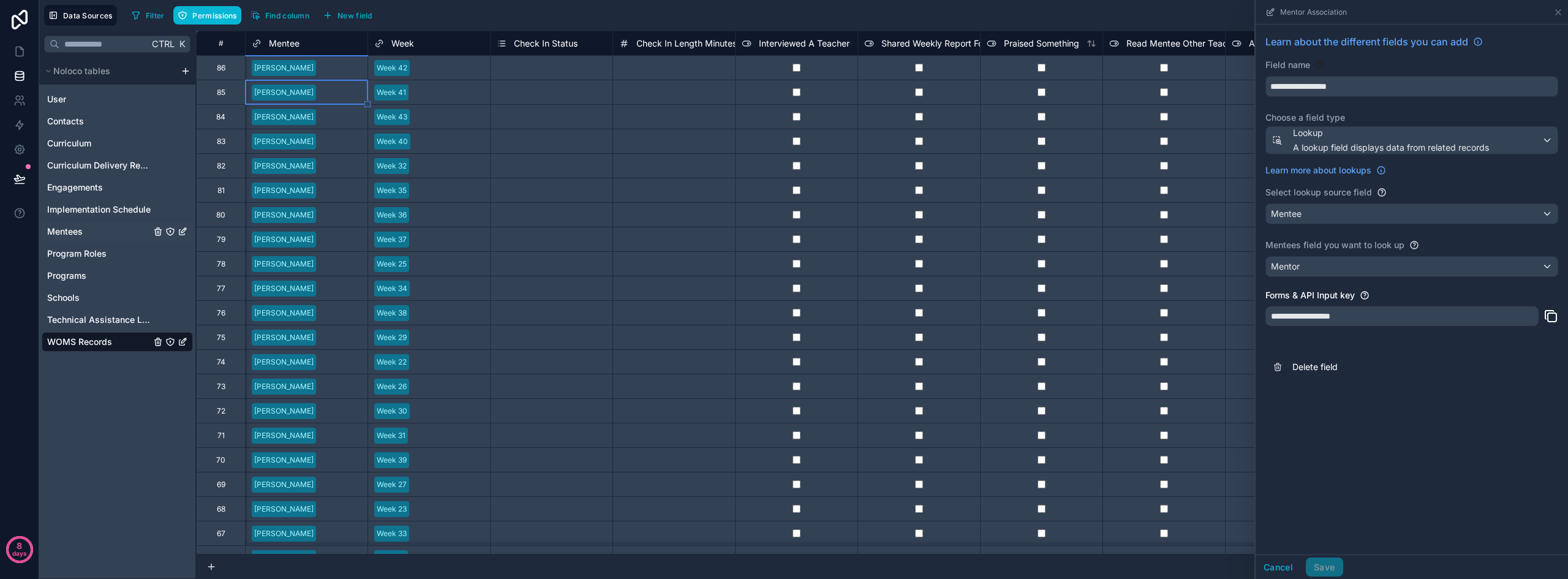
click at [74, 233] on span "Mentees" at bounding box center [65, 231] width 35 height 12
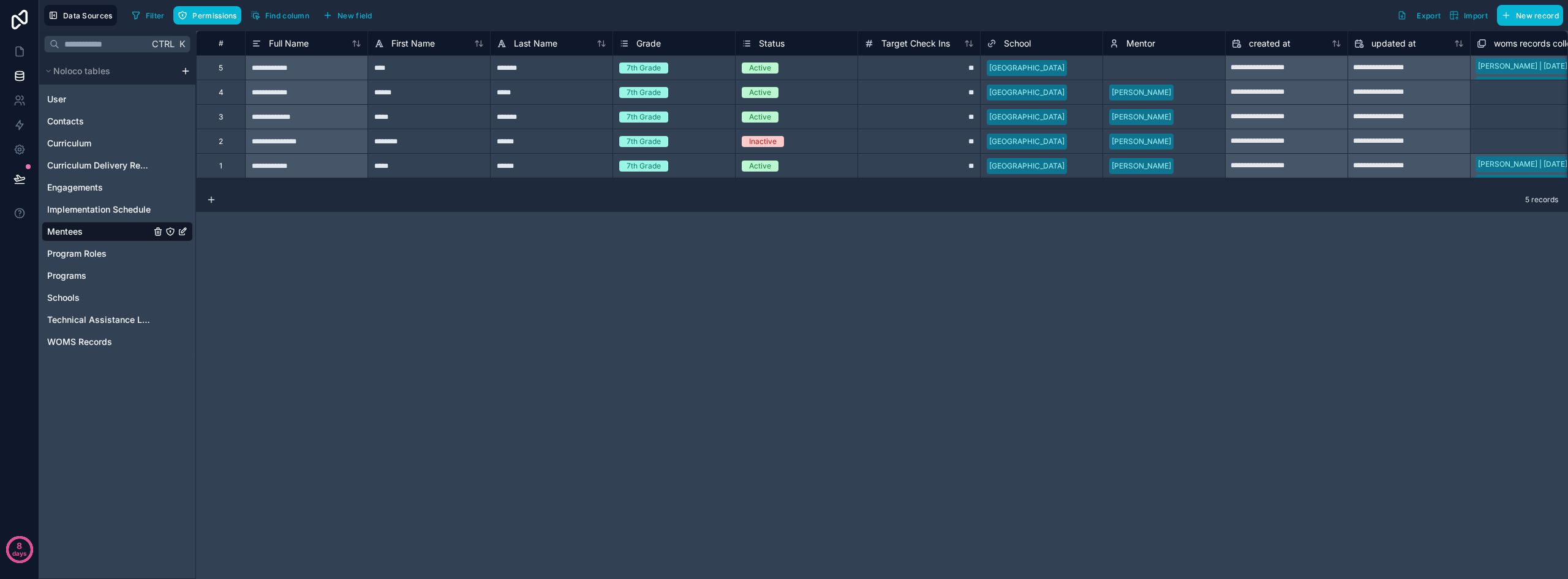
click at [1170, 73] on div "Select a Mentor" at bounding box center [1163, 68] width 122 height 12
click at [8, 55] on link at bounding box center [19, 51] width 39 height 24
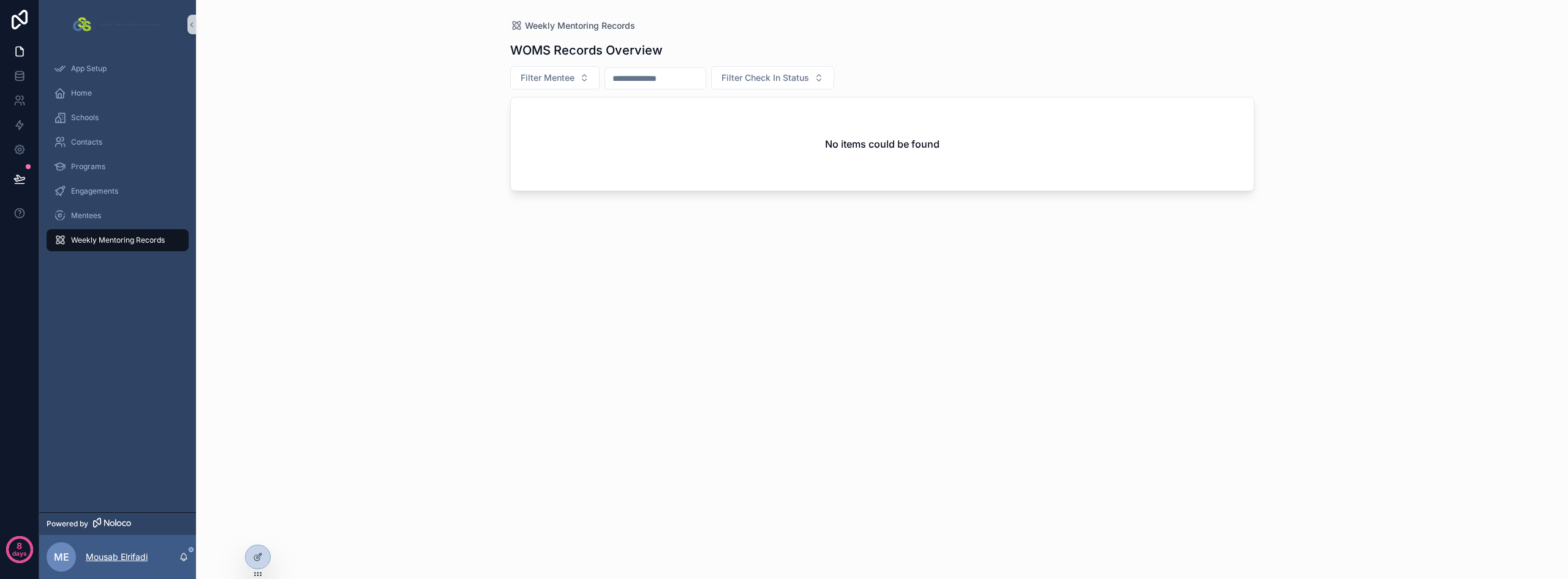
click at [135, 560] on p "Mousab Elrifadi" at bounding box center [117, 556] width 62 height 12
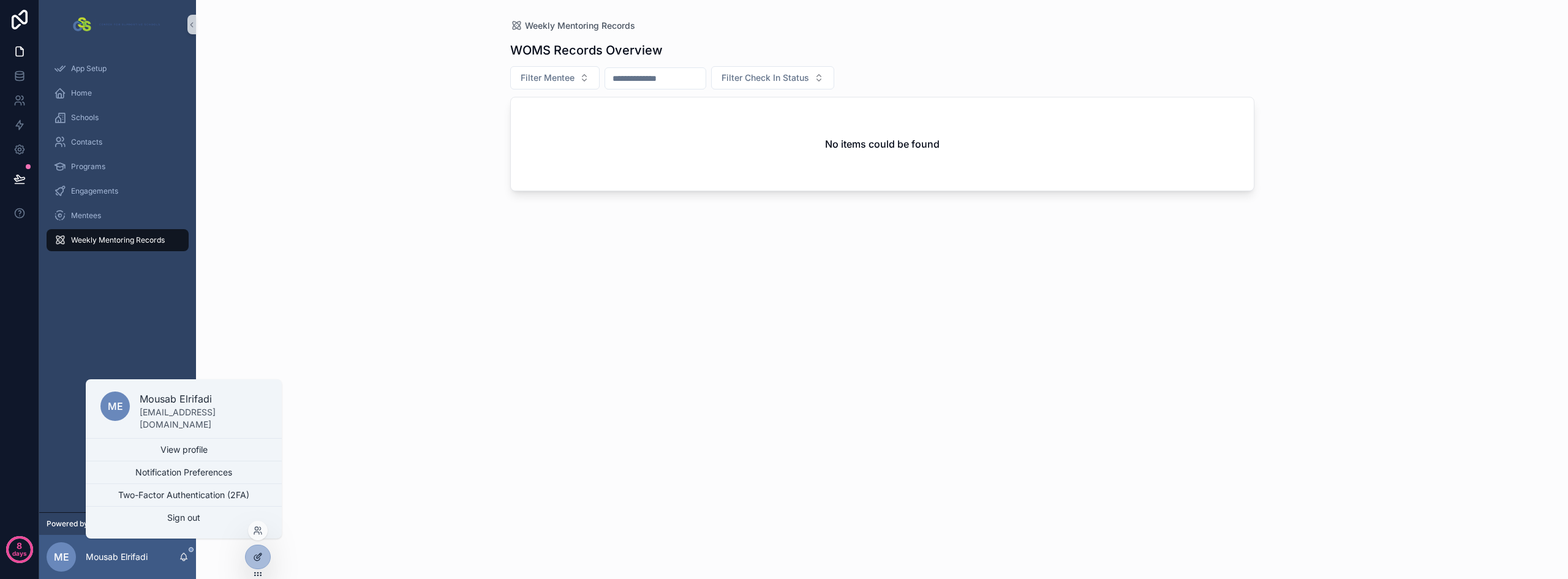
click at [262, 555] on icon at bounding box center [258, 557] width 10 height 10
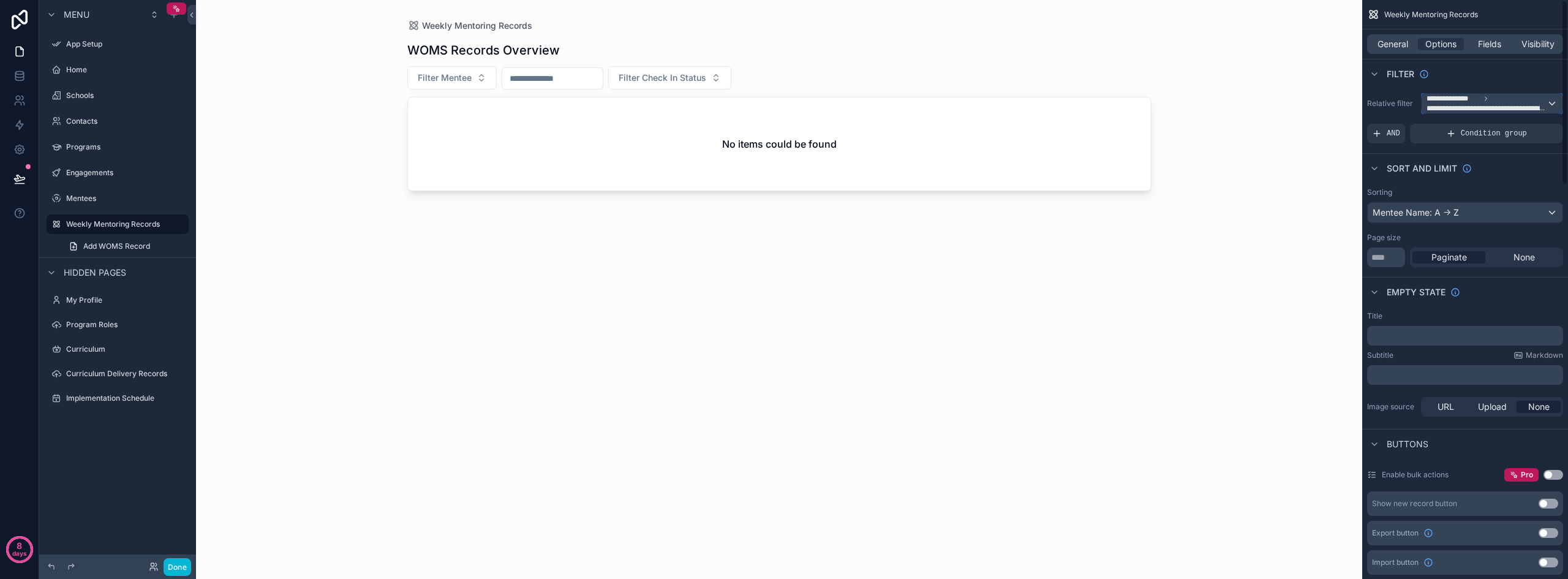
click at [1551, 101] on div "**********" at bounding box center [1492, 103] width 141 height 19
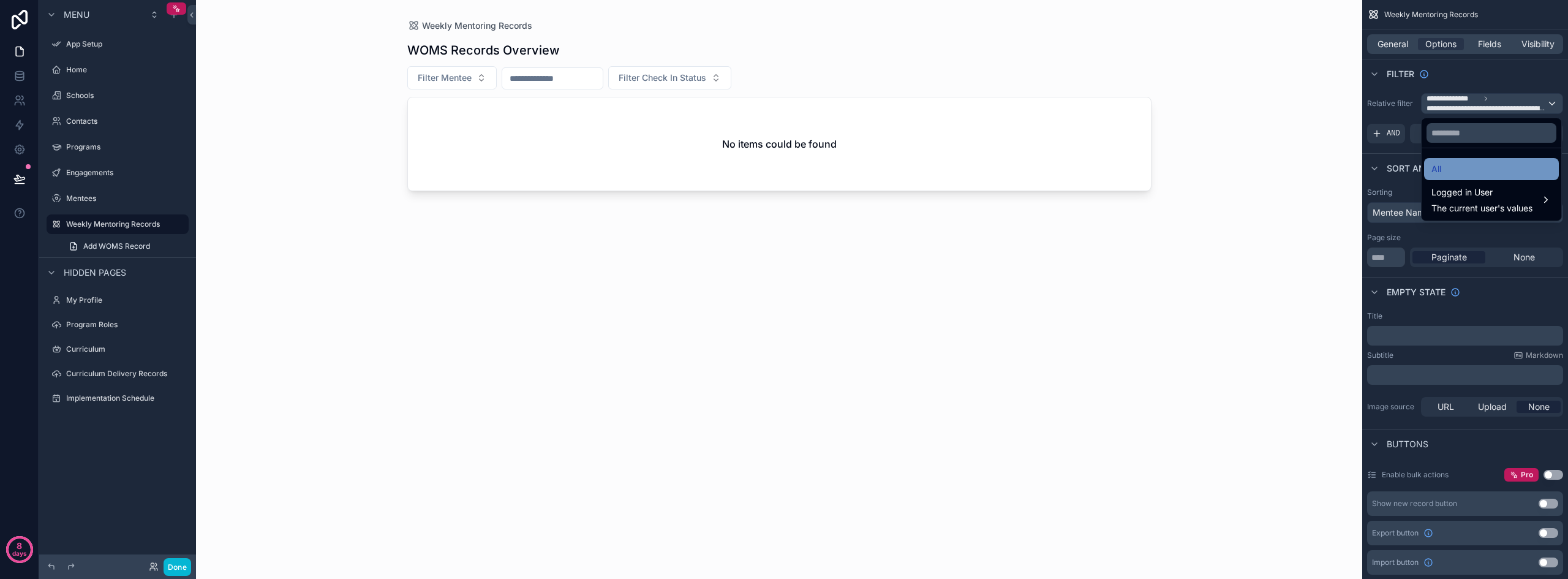
click at [1472, 169] on div "All" at bounding box center [1491, 169] width 120 height 14
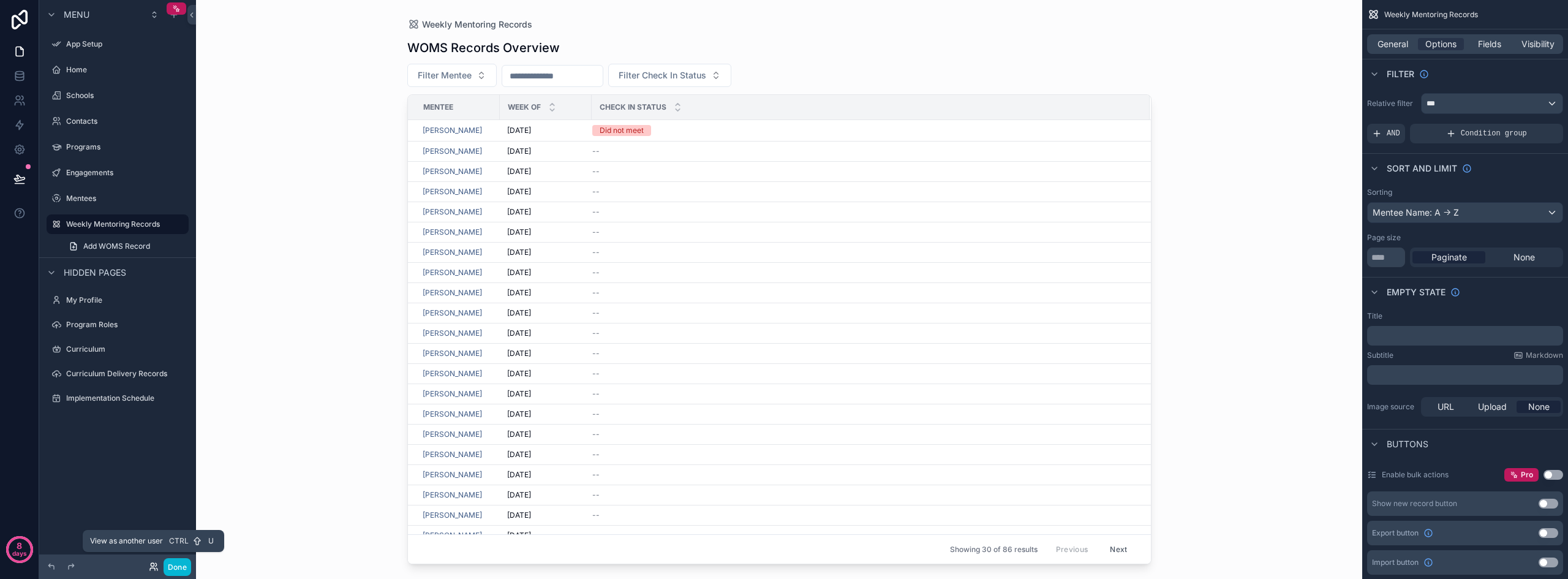
click at [156, 565] on icon at bounding box center [155, 564] width 1 height 3
click at [309, 233] on div "Weekly Mentoring Records WOMS Records Overview Filter Mentee Filter Check In St…" at bounding box center [778, 289] width 1166 height 579
click at [183, 567] on button "Done" at bounding box center [177, 567] width 27 height 18
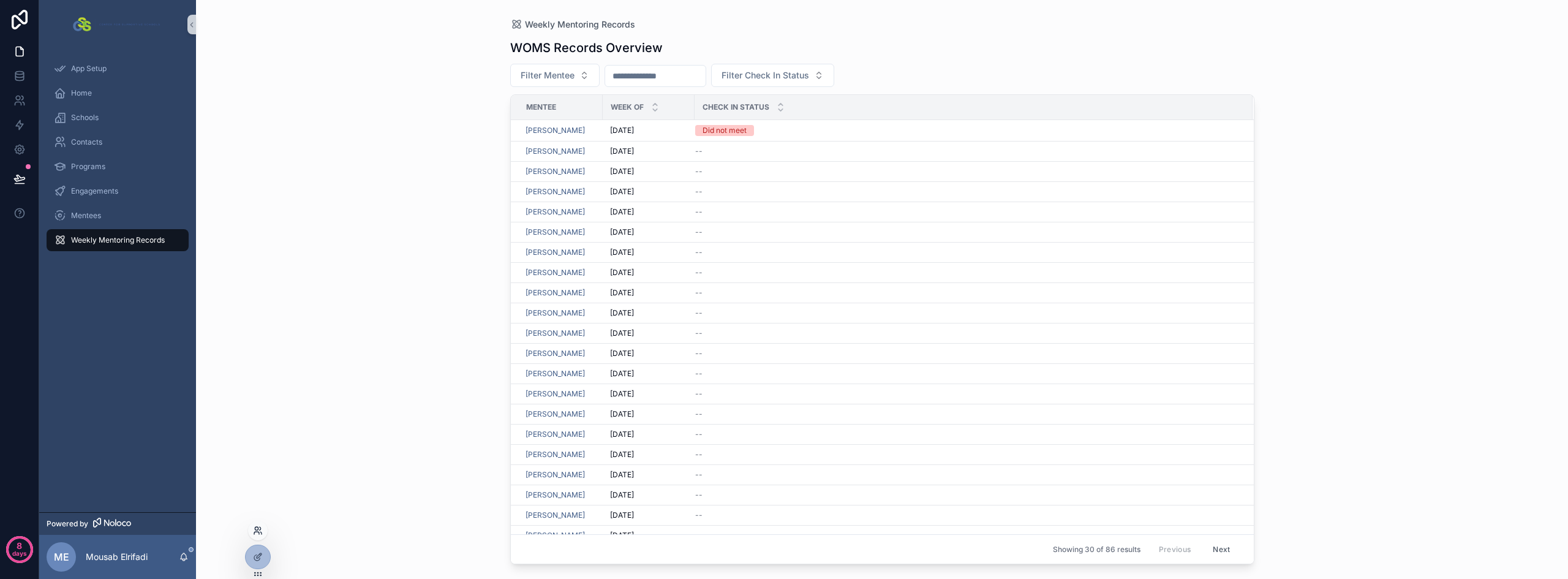
click at [260, 526] on icon at bounding box center [260, 528] width 1 height 3
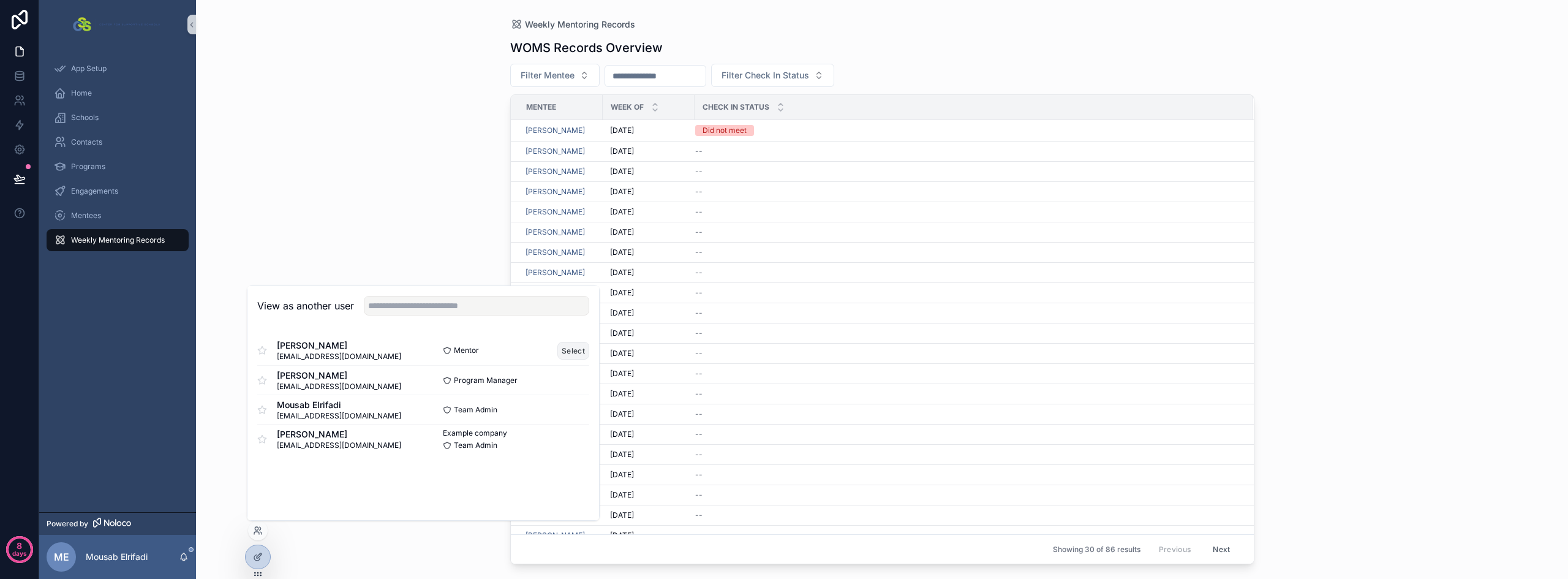
click at [569, 348] on button "Select" at bounding box center [573, 350] width 32 height 18
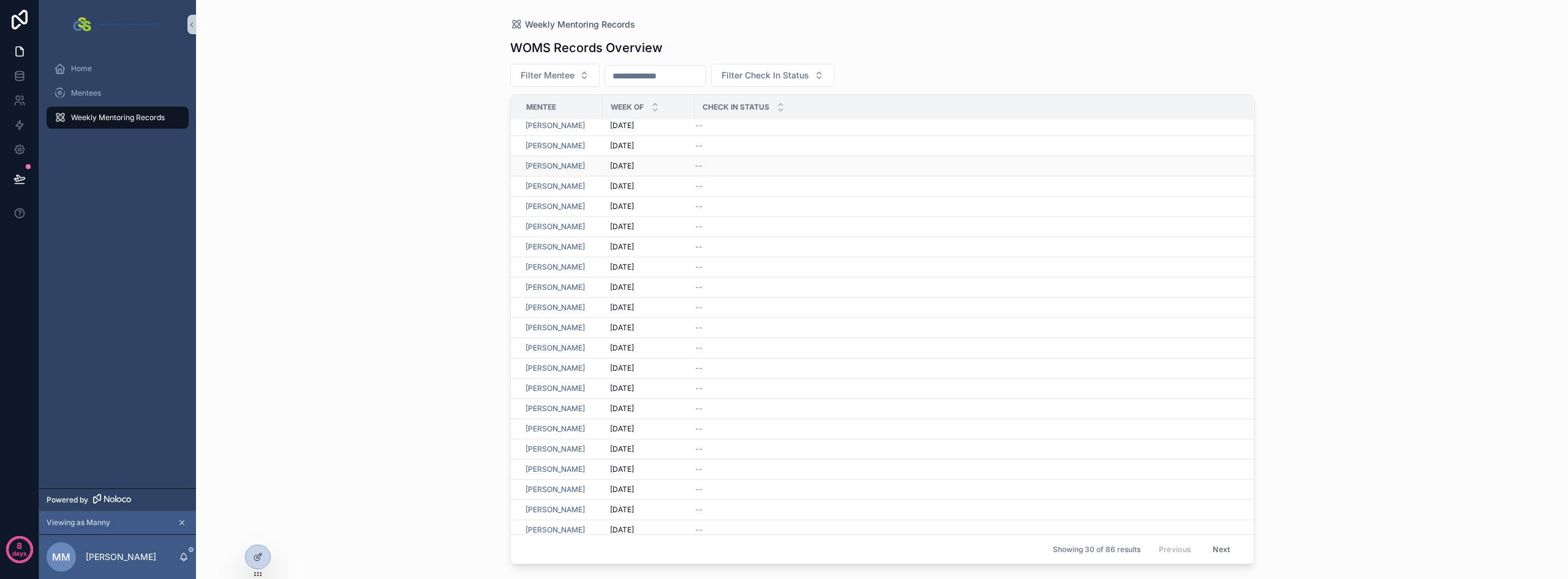
scroll to position [193, 0]
click at [1209, 544] on button "Next" at bounding box center [1221, 549] width 35 height 19
click at [1209, 547] on button "Next" at bounding box center [1221, 549] width 35 height 19
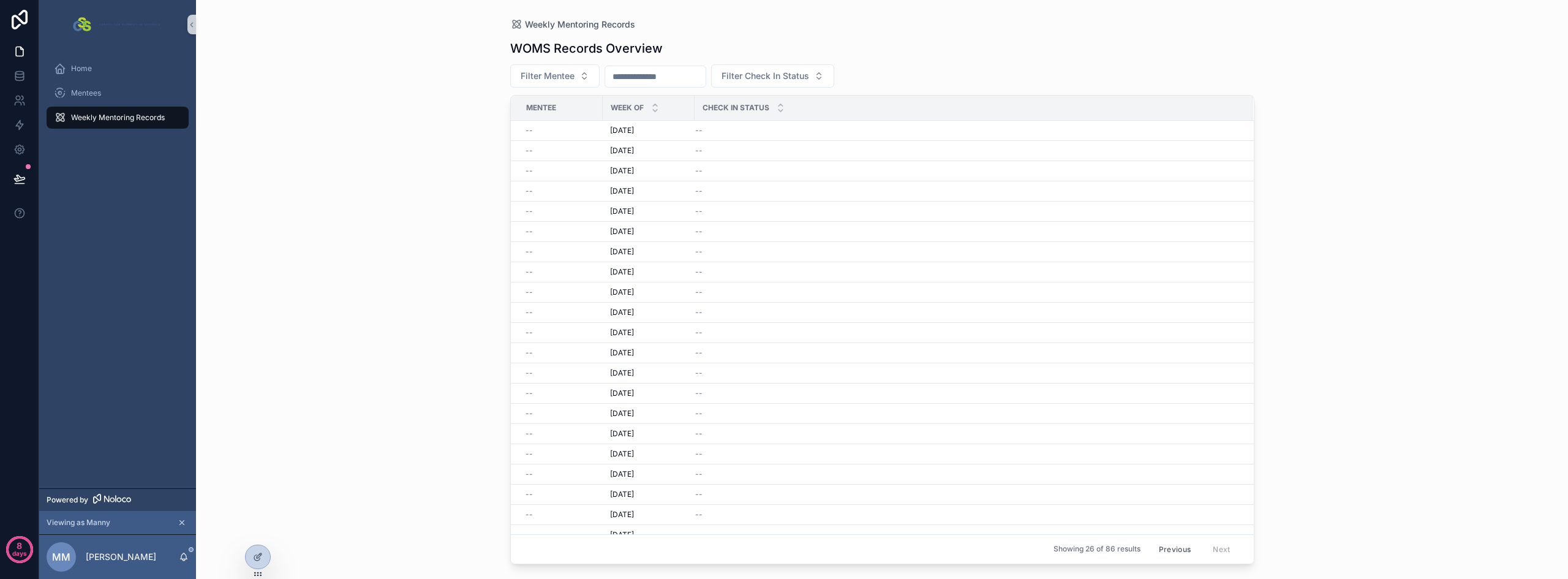
click at [1176, 550] on button "Previous" at bounding box center [1175, 549] width 49 height 19
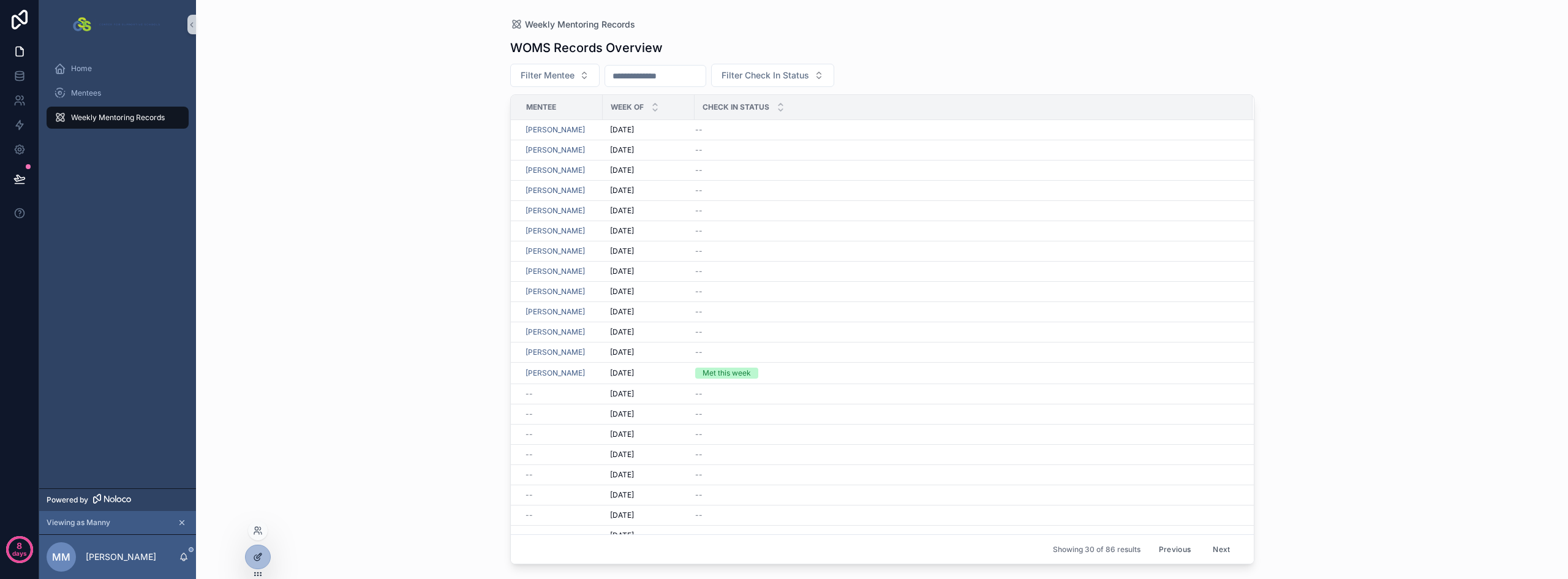
click at [256, 554] on icon at bounding box center [258, 557] width 10 height 10
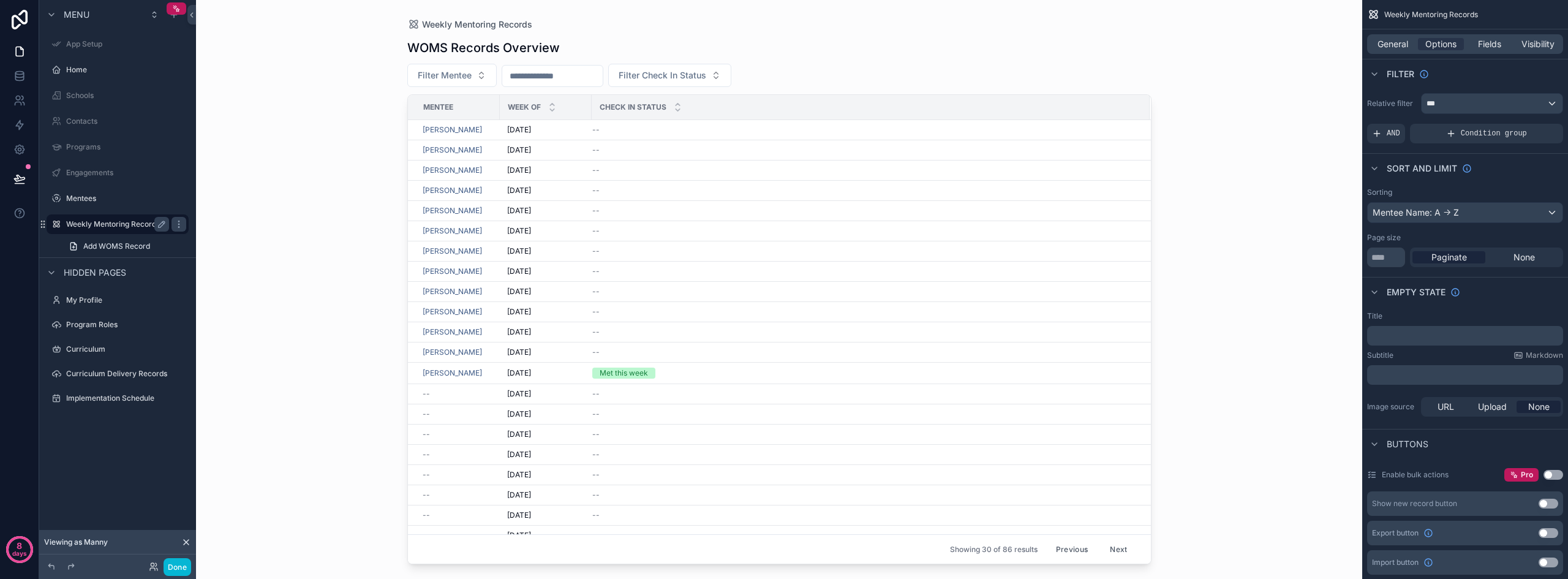
click at [93, 220] on label "Weekly Mentoring Records" at bounding box center [115, 224] width 98 height 10
click at [19, 74] on icon at bounding box center [19, 73] width 8 height 3
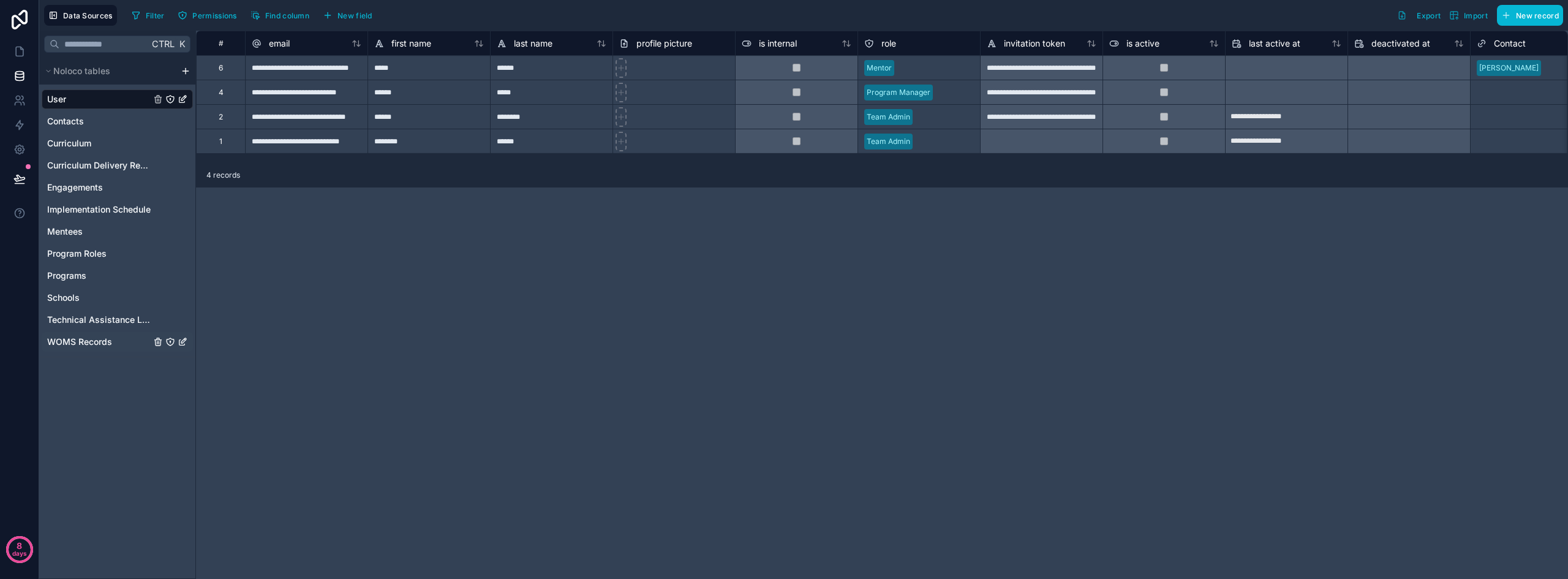
click at [79, 342] on span "WOMS Records" at bounding box center [80, 342] width 65 height 12
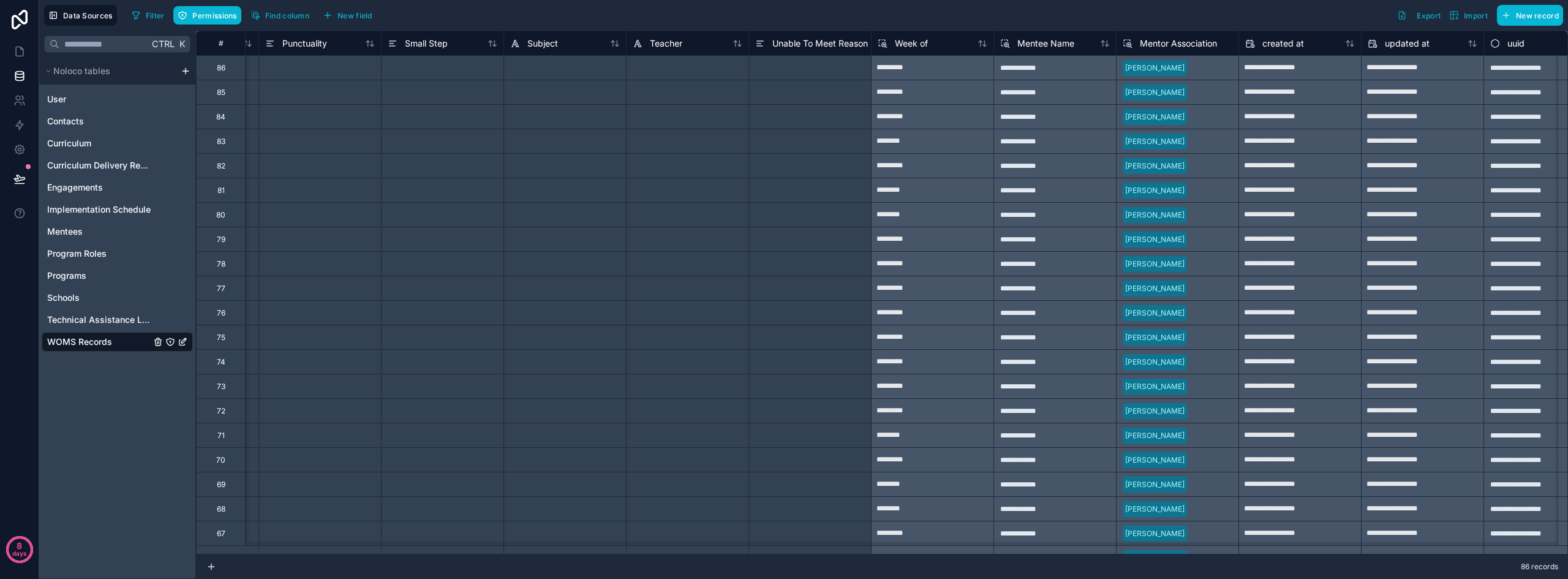
scroll to position [0, 2484]
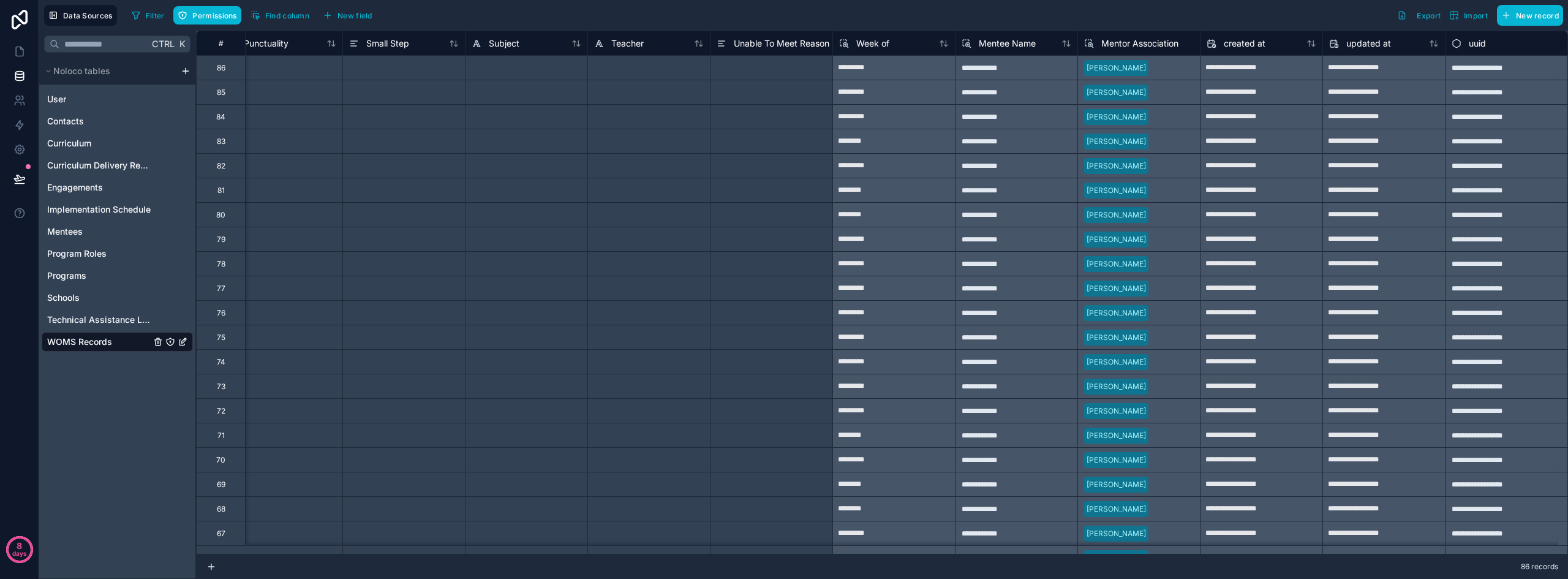
click at [1162, 43] on span "Mentor Association" at bounding box center [1139, 43] width 77 height 12
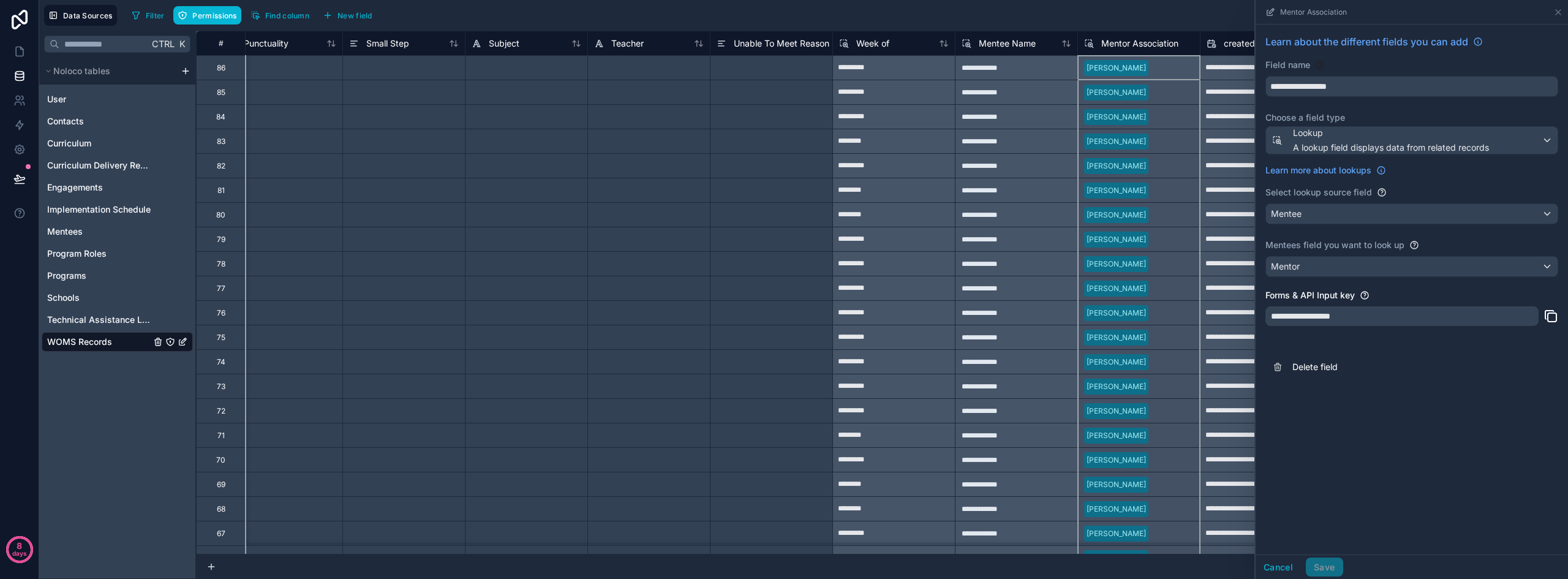
click at [1376, 485] on div "**********" at bounding box center [1411, 289] width 312 height 529
click at [1282, 562] on button "Cancel" at bounding box center [1277, 567] width 45 height 19
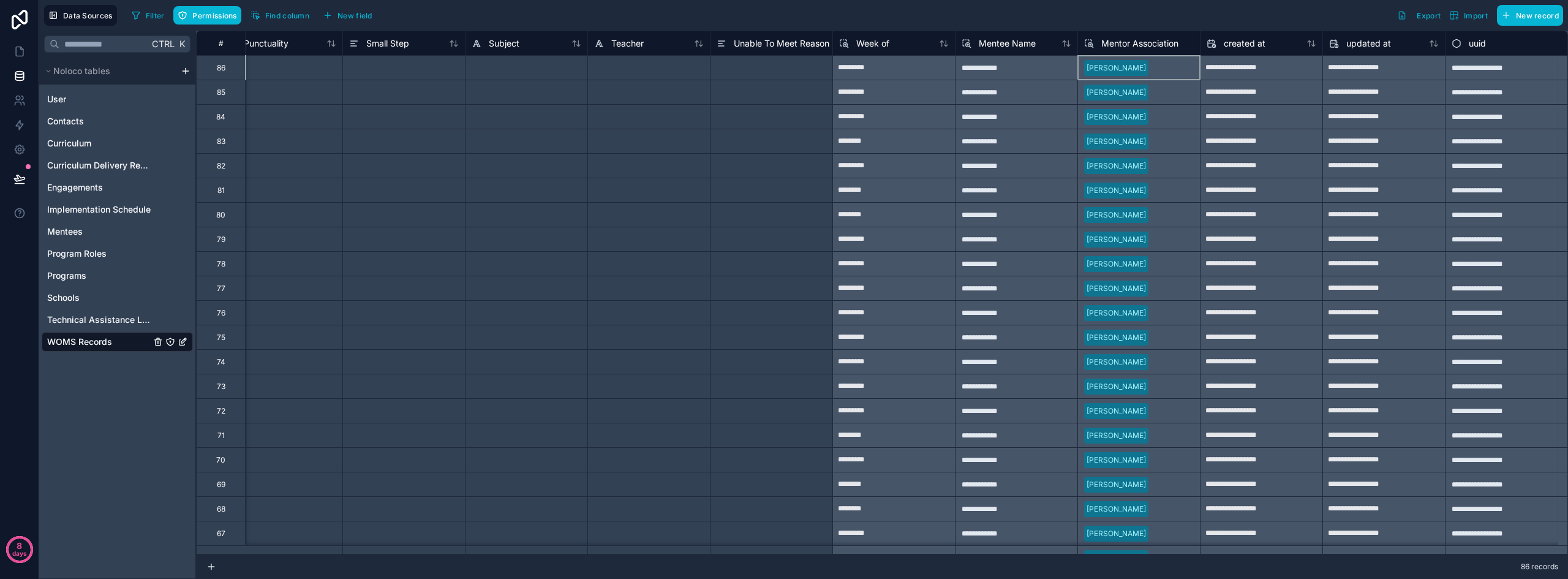
click at [1149, 72] on div "[PERSON_NAME]" at bounding box center [1139, 68] width 122 height 24
click at [64, 231] on span "Mentees" at bounding box center [65, 231] width 35 height 12
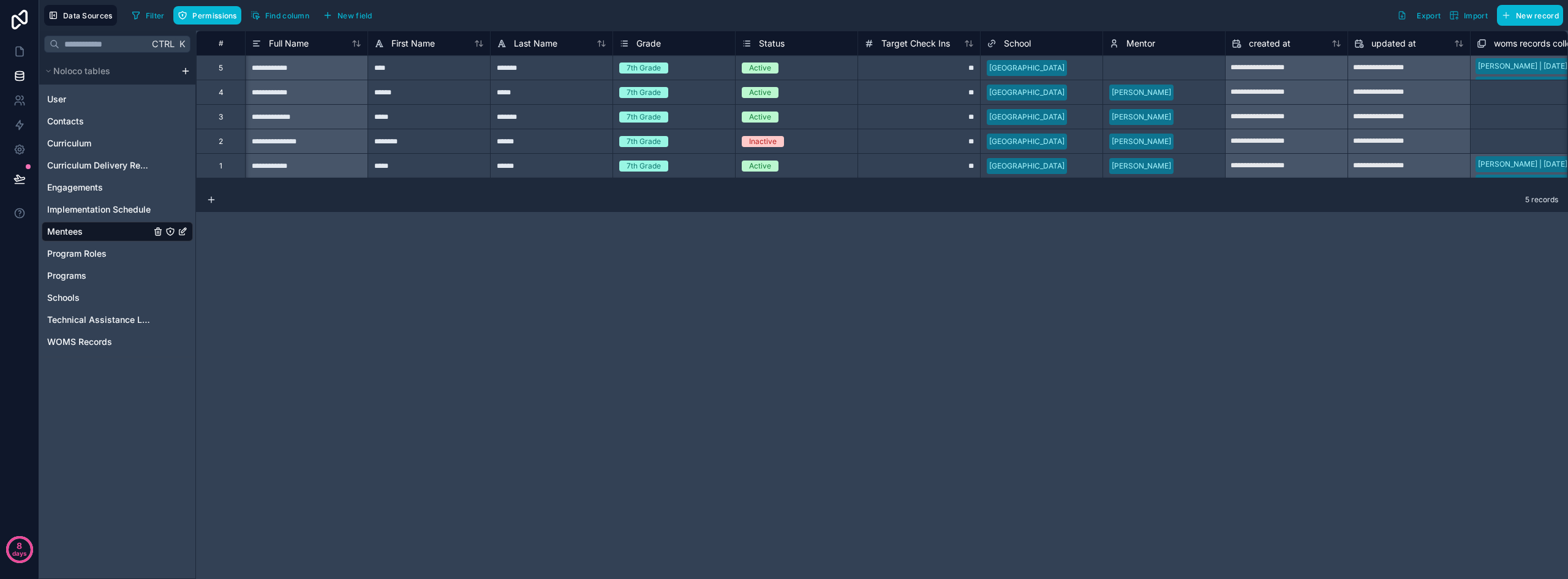
scroll to position [0, 147]
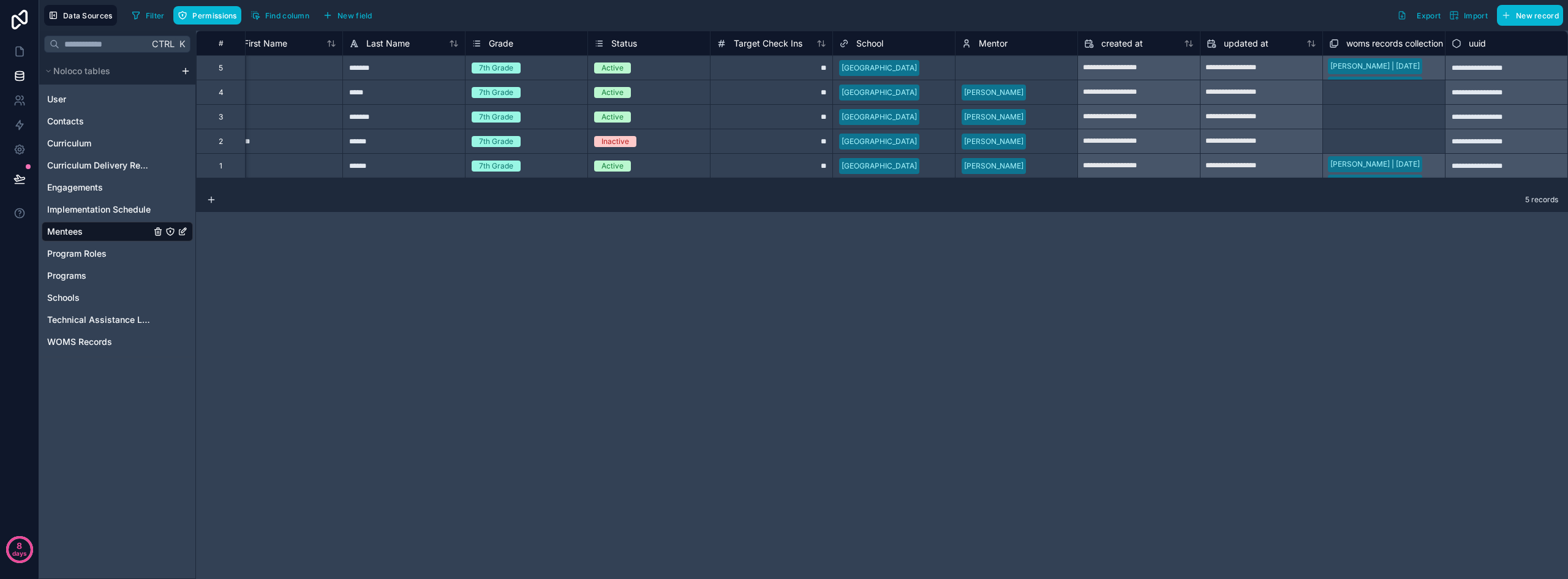
click at [1000, 65] on div "Select a Mentor" at bounding box center [989, 68] width 55 height 10
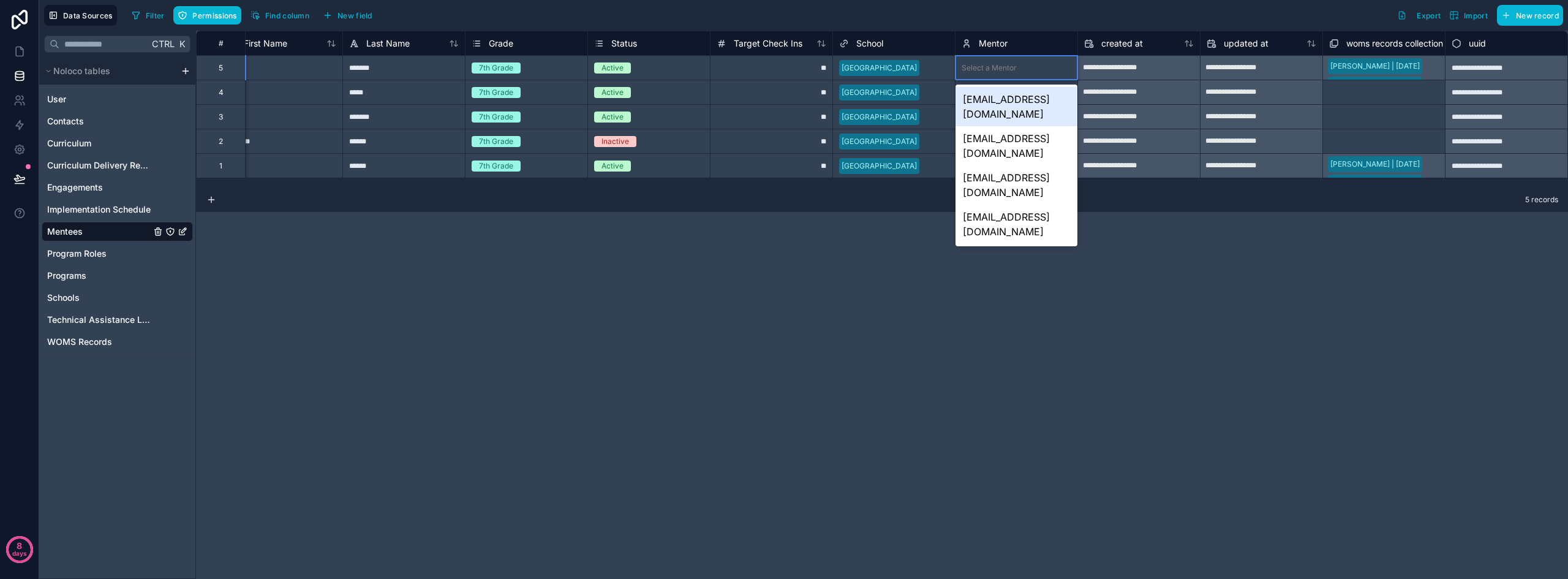
click at [1011, 102] on div "[EMAIL_ADDRESS][DOMAIN_NAME]" at bounding box center [1016, 106] width 122 height 39
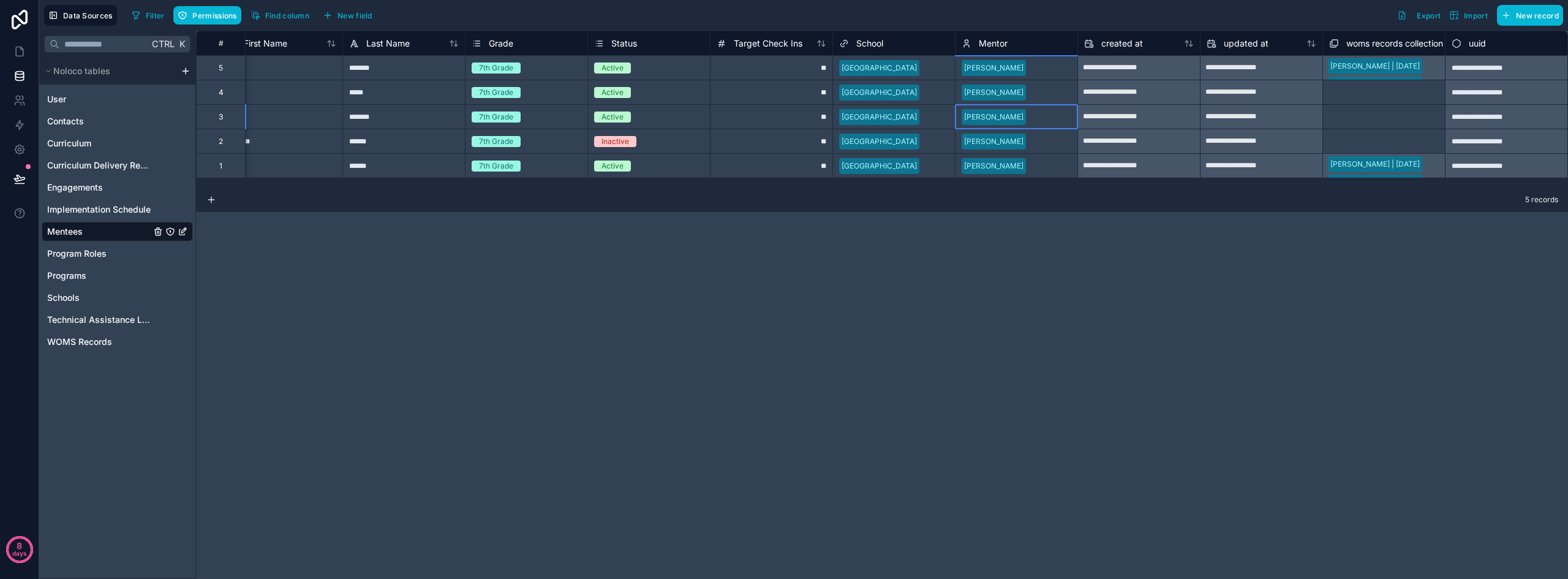
click at [1063, 125] on div "[PERSON_NAME]" at bounding box center [1016, 117] width 122 height 19
click at [92, 345] on span "WOMS Records" at bounding box center [80, 342] width 65 height 12
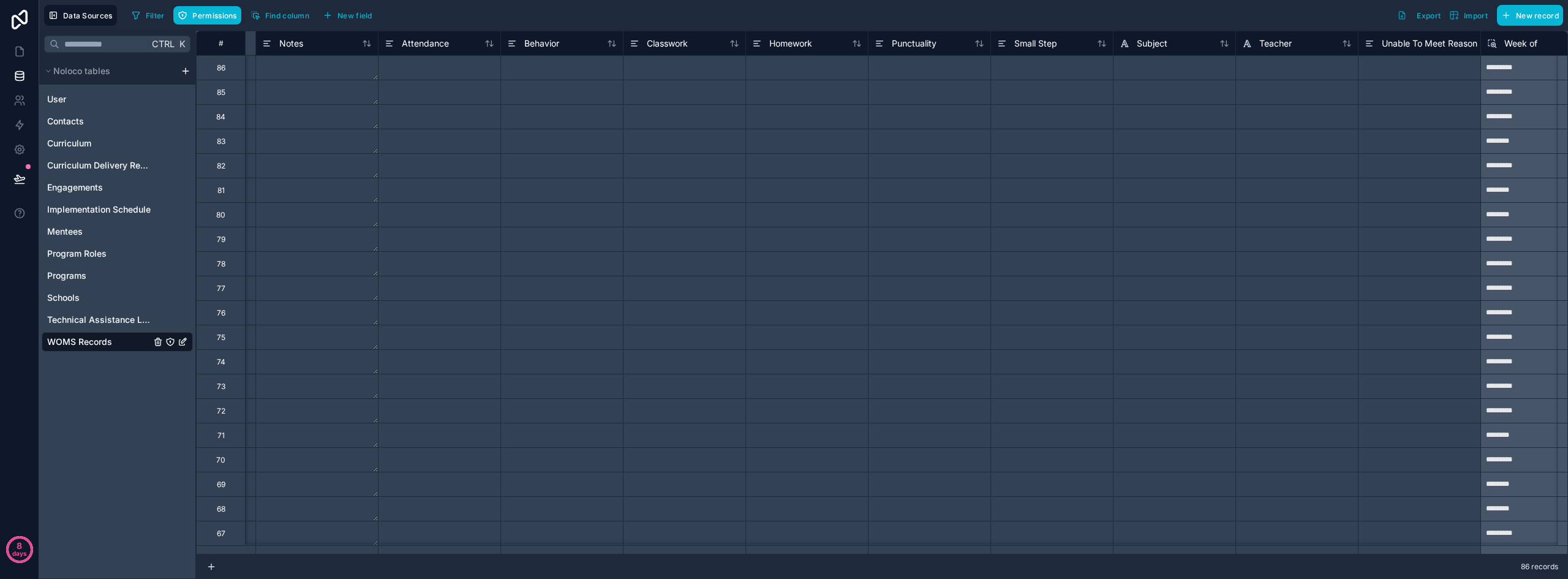
scroll to position [0, 2484]
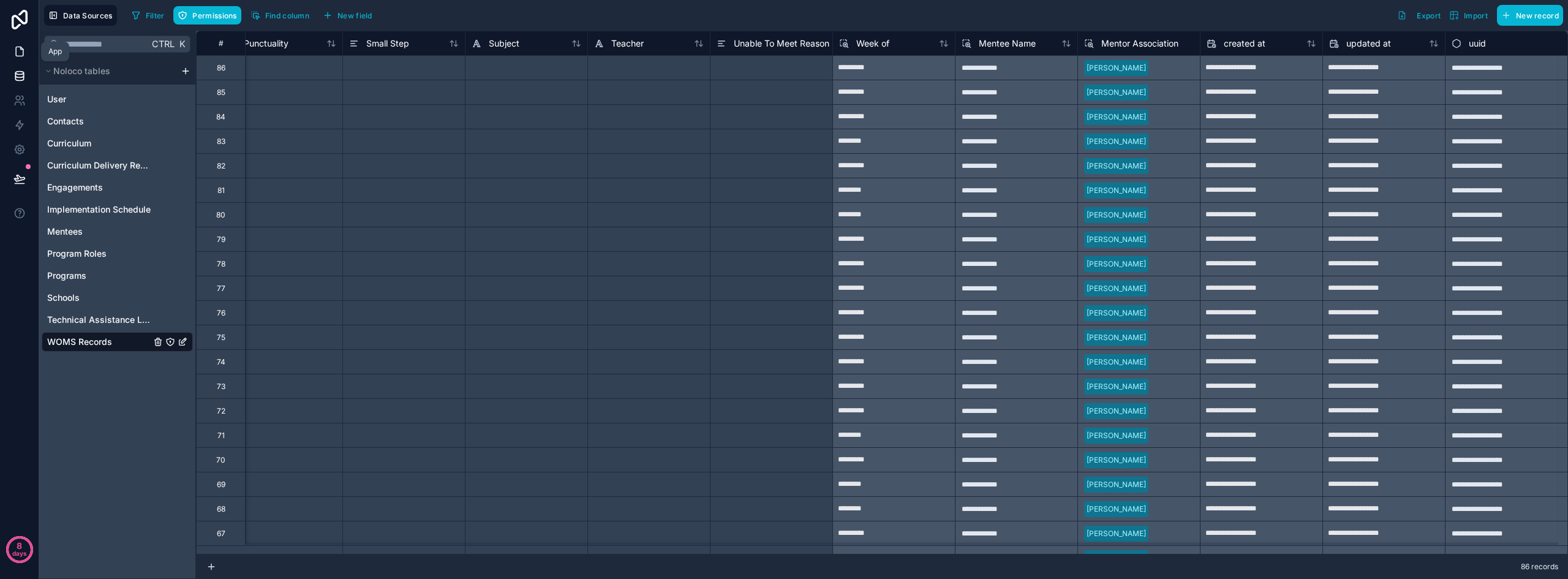
click at [12, 53] on link at bounding box center [19, 51] width 39 height 24
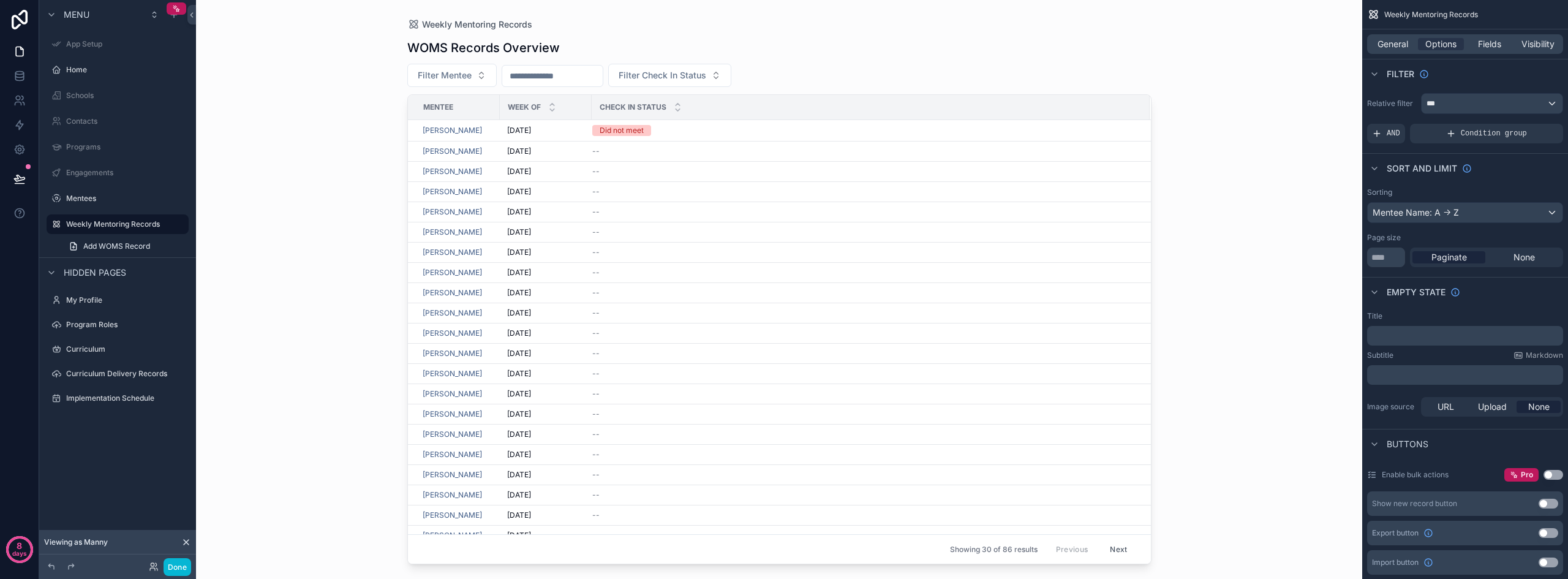
click at [1113, 545] on button "Next" at bounding box center [1118, 549] width 35 height 19
click at [729, 393] on div "--" at bounding box center [863, 394] width 542 height 10
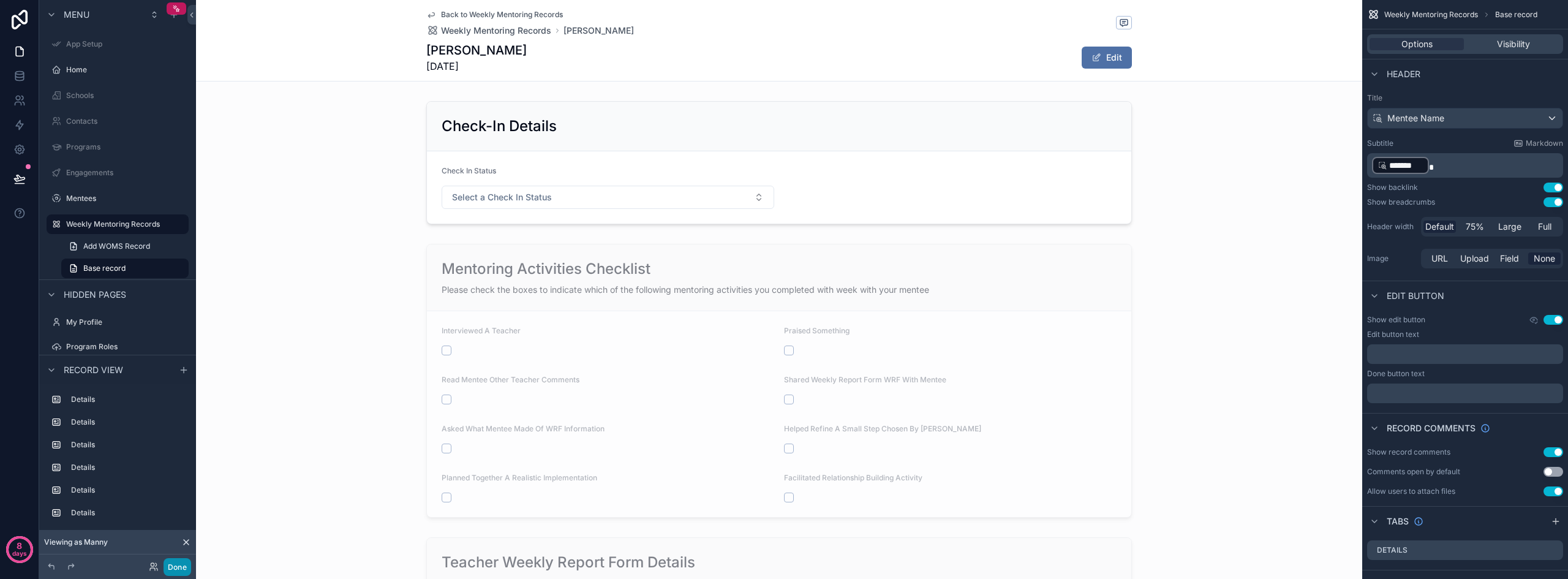
click at [177, 564] on button "Done" at bounding box center [177, 567] width 27 height 18
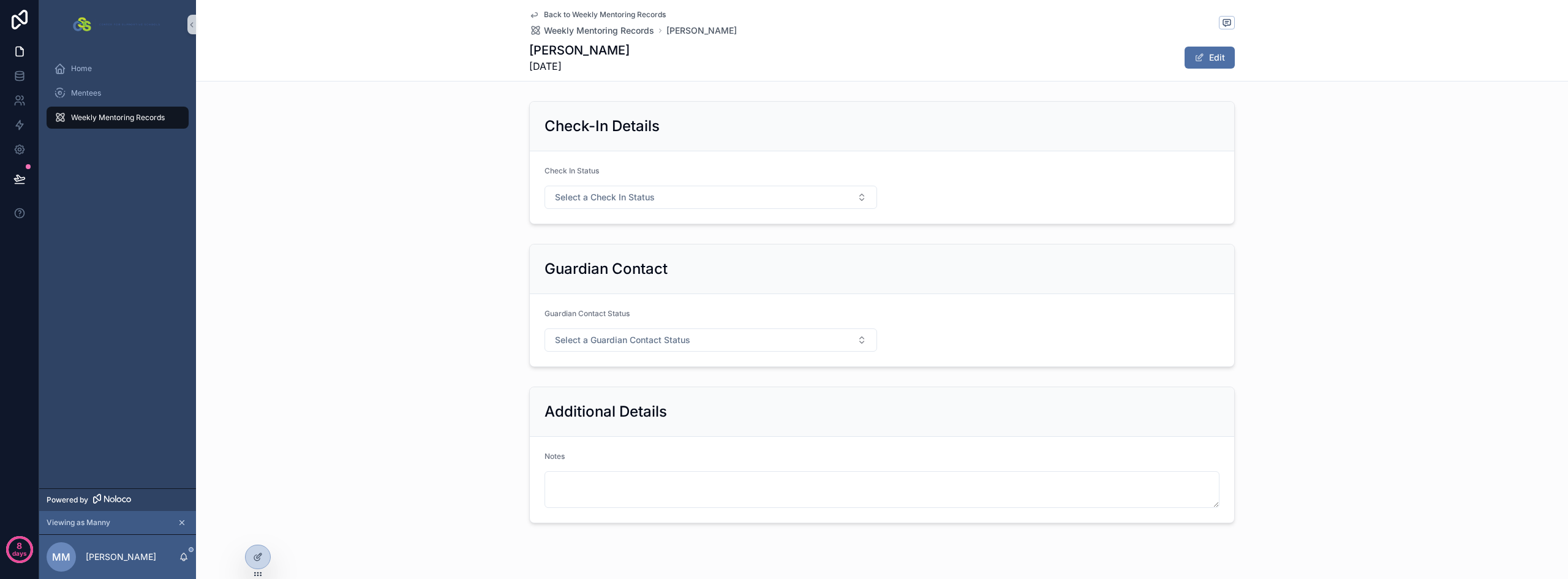
click at [101, 112] on div "Weekly Mentoring Records" at bounding box center [117, 117] width 127 height 19
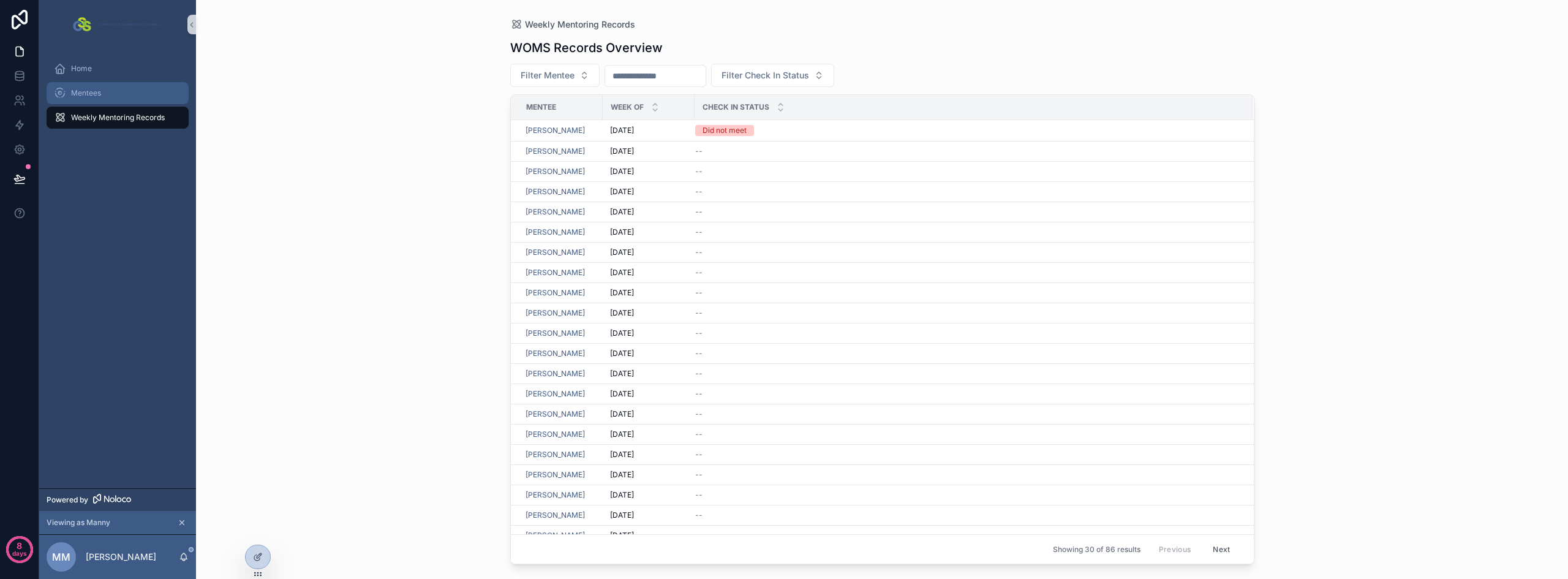
click at [88, 94] on span "Mentees" at bounding box center [86, 94] width 30 height 10
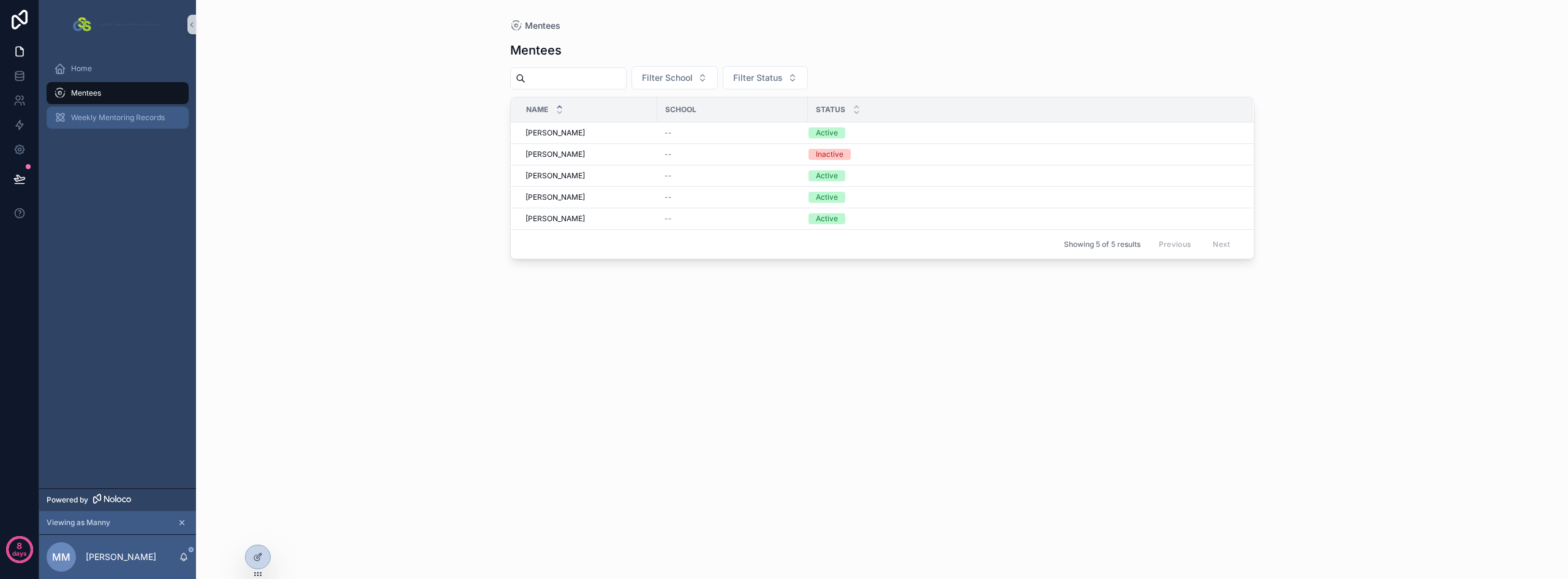
click at [106, 114] on span "Weekly Mentoring Records" at bounding box center [118, 118] width 94 height 10
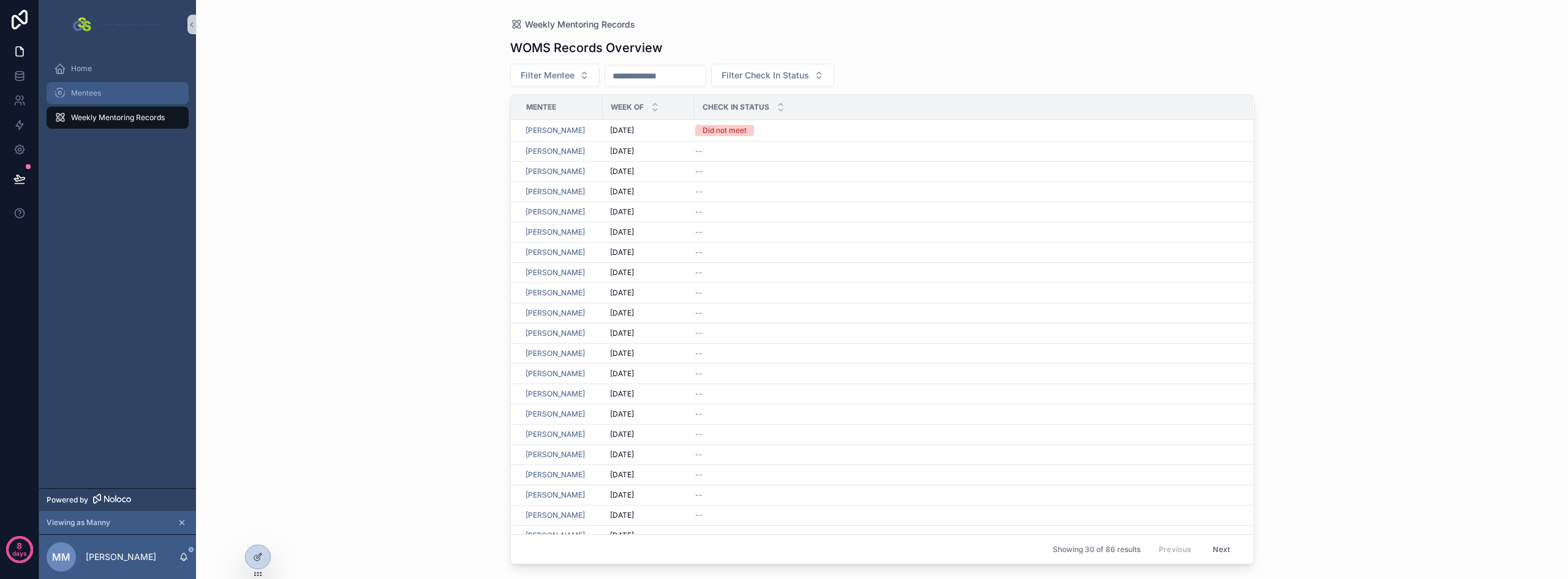
click at [97, 92] on span "Mentees" at bounding box center [86, 94] width 30 height 10
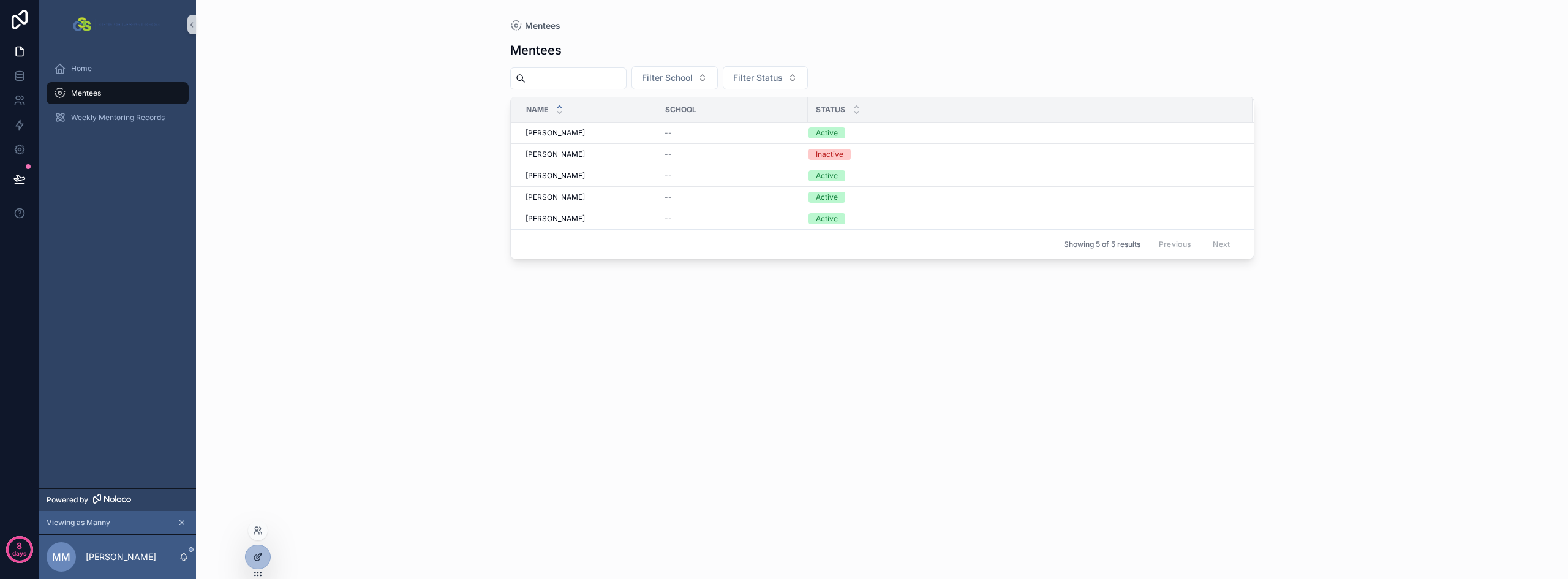
click at [258, 554] on icon at bounding box center [258, 557] width 10 height 10
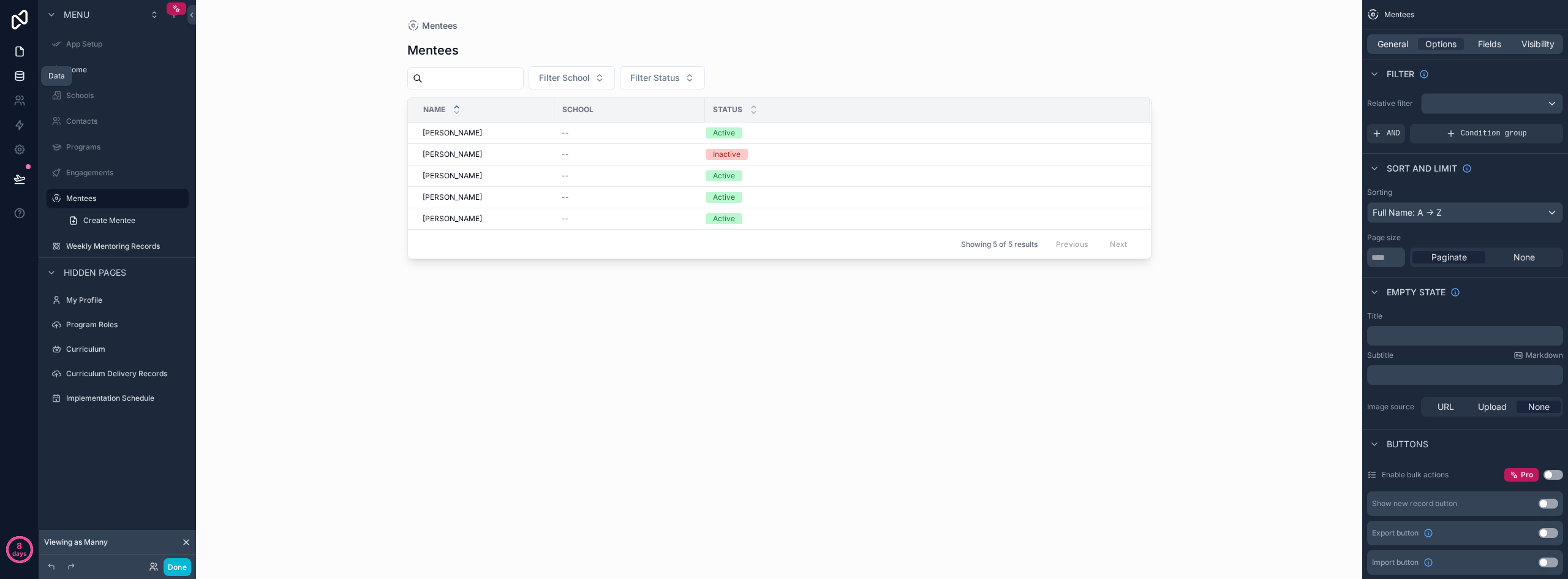
click at [23, 79] on icon at bounding box center [19, 78] width 8 height 5
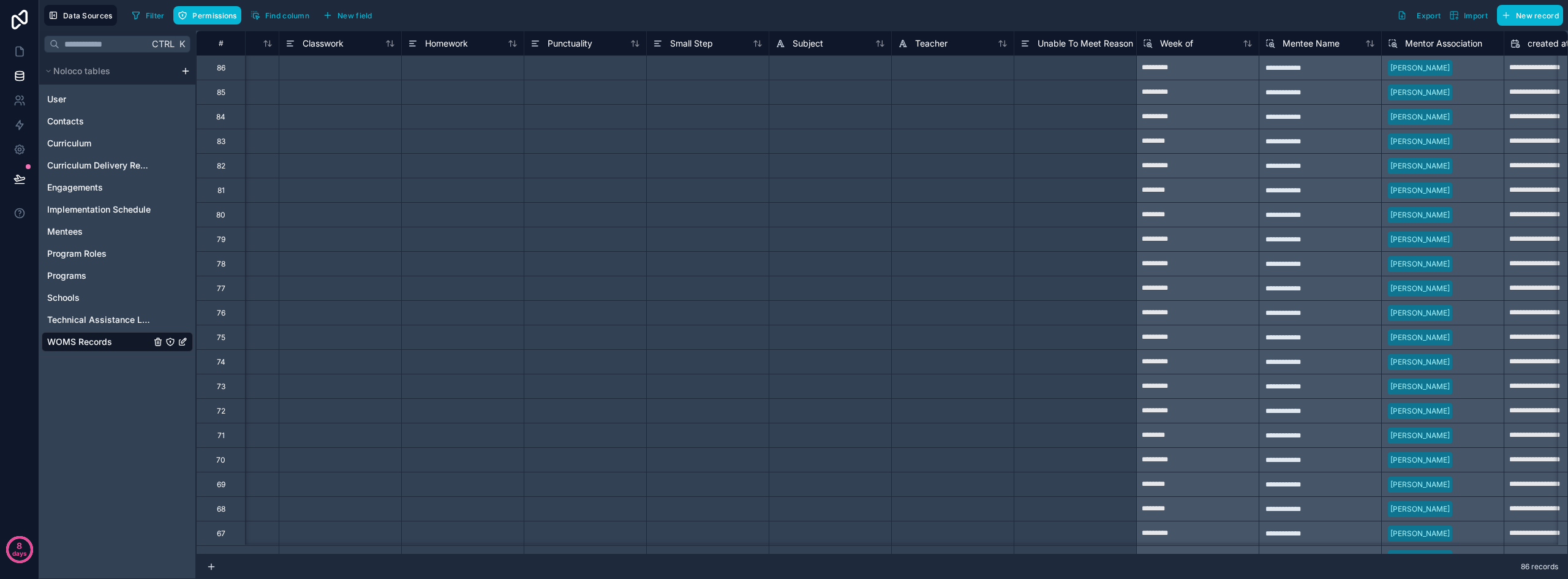
scroll to position [0, 2484]
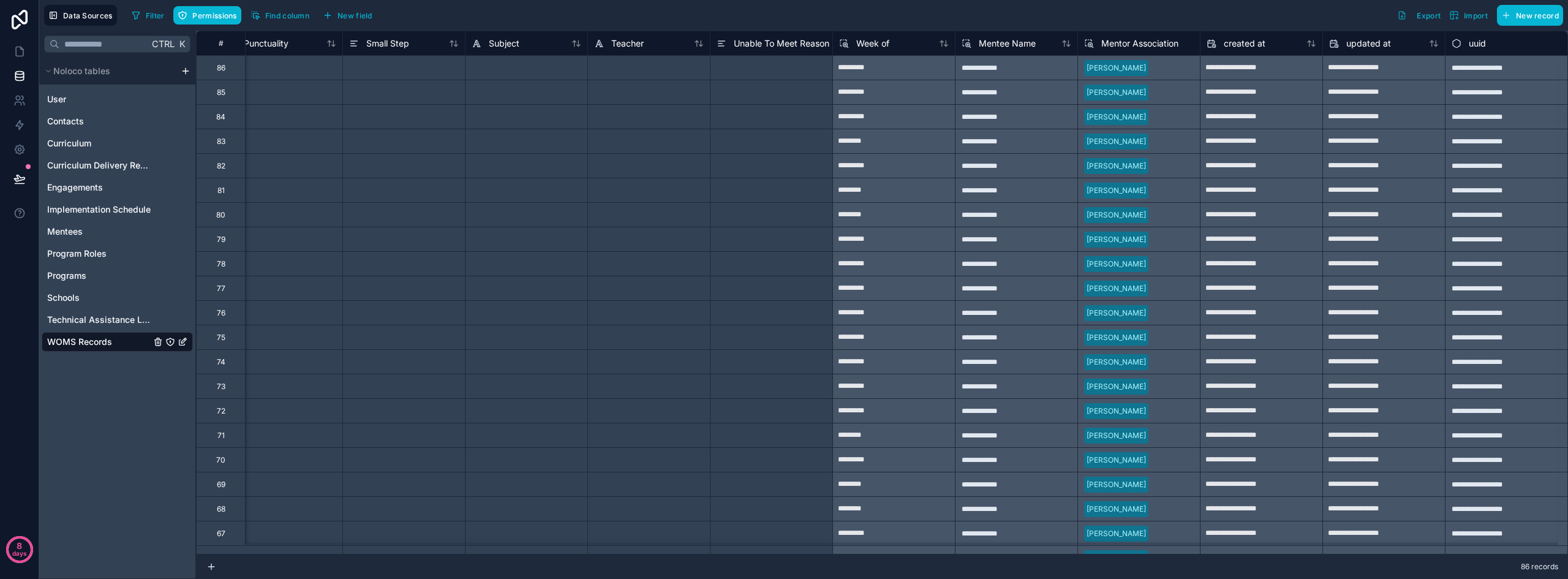
click at [1121, 46] on span "Mentor Association" at bounding box center [1139, 43] width 77 height 12
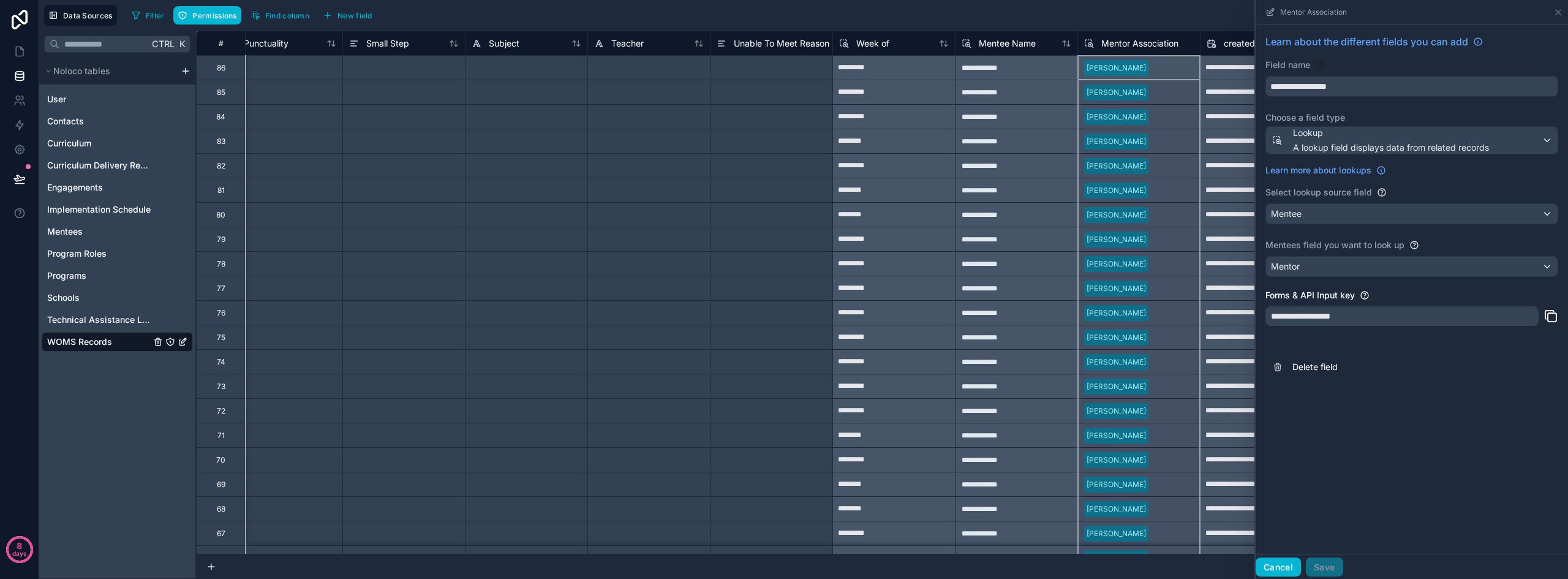
click at [1271, 564] on button "Cancel" at bounding box center [1277, 567] width 45 height 19
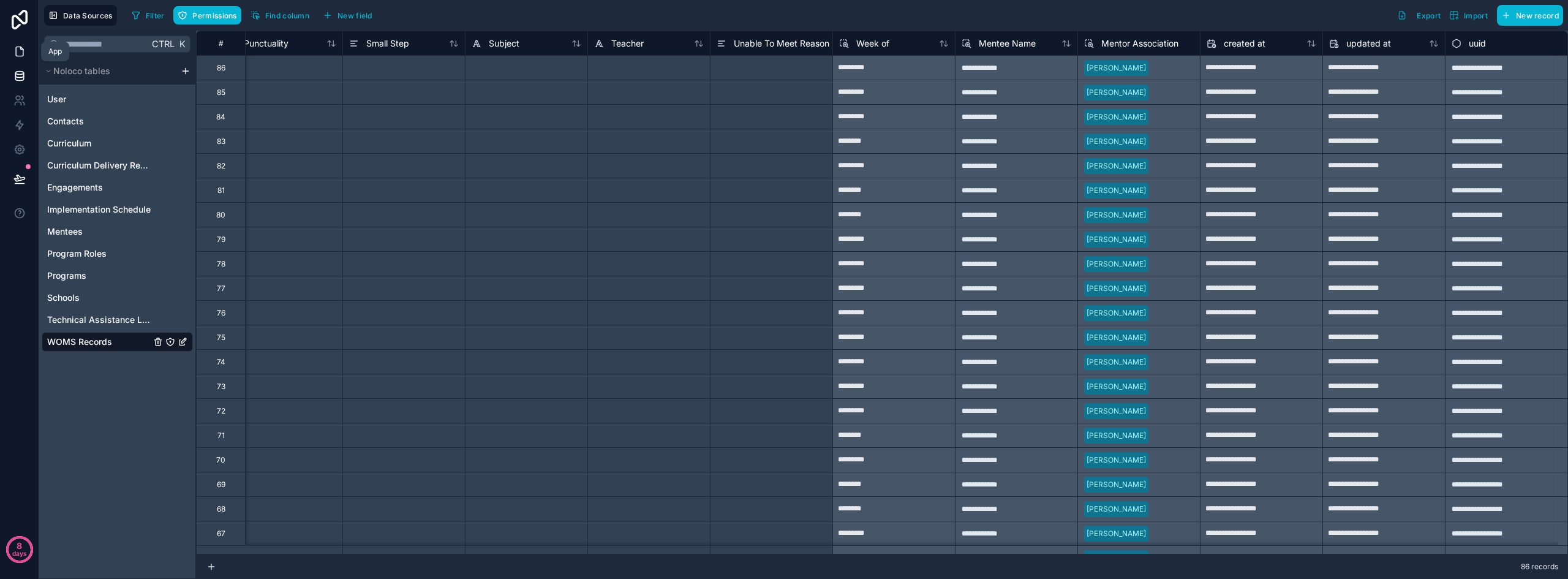
click at [14, 49] on icon at bounding box center [19, 51] width 12 height 12
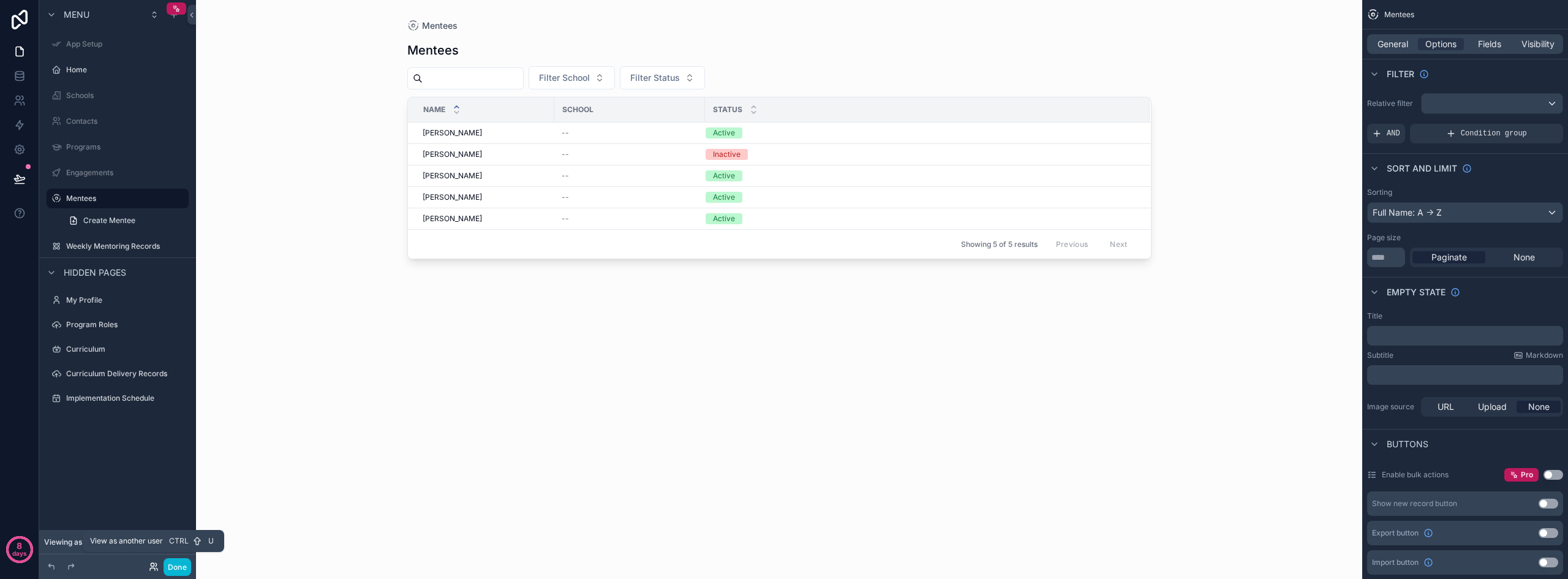
click at [154, 567] on icon at bounding box center [154, 567] width 10 height 10
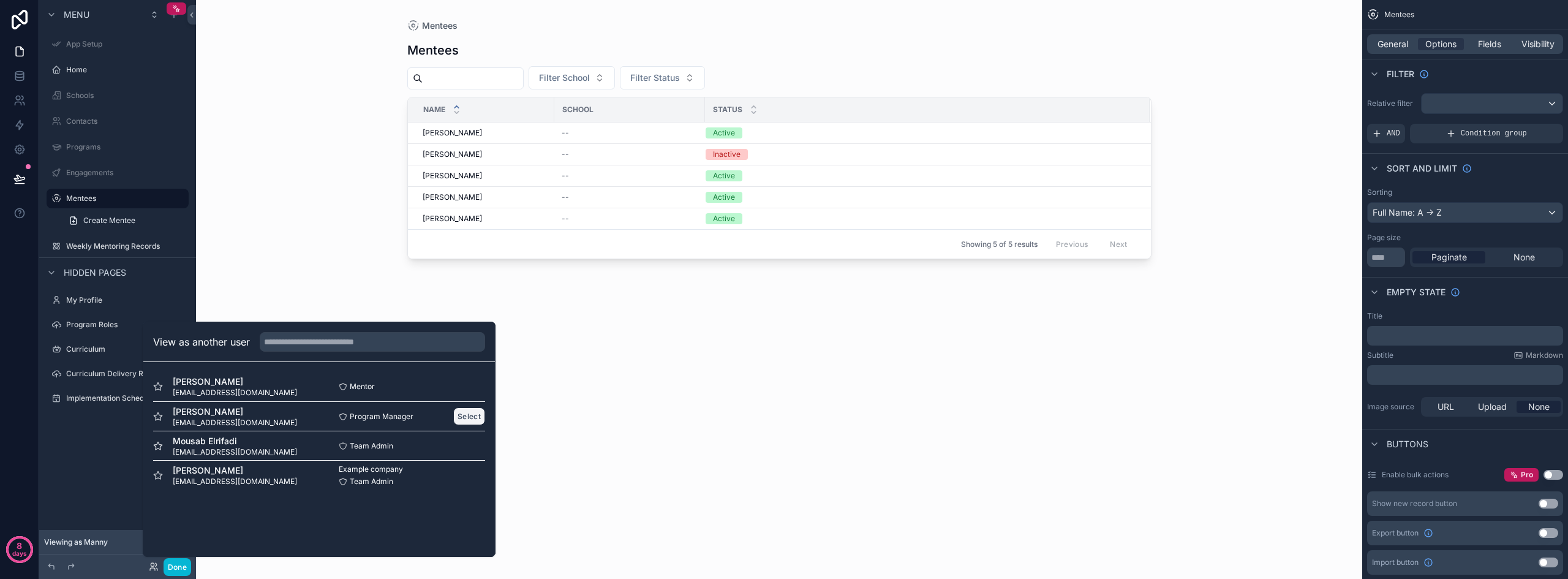
click at [468, 416] on button "Select" at bounding box center [469, 416] width 32 height 18
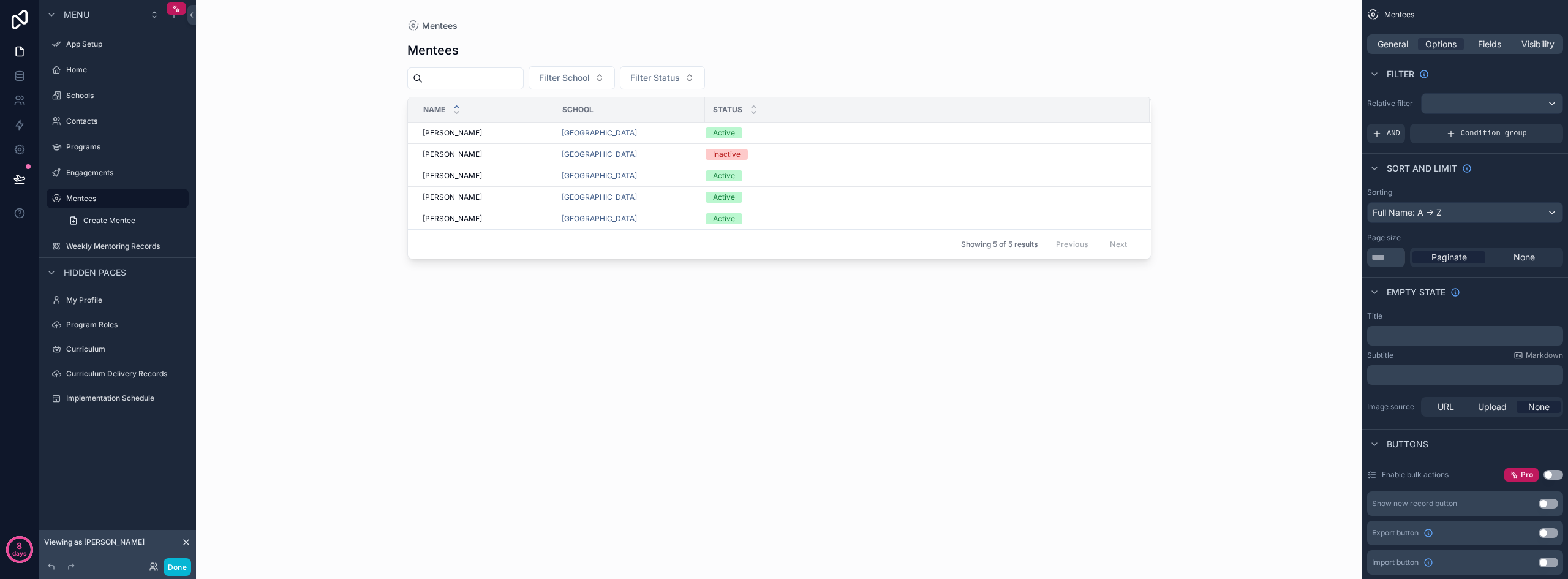
click at [463, 373] on div "scrollable content" at bounding box center [779, 282] width 783 height 564
click at [174, 563] on button "Done" at bounding box center [177, 567] width 27 height 18
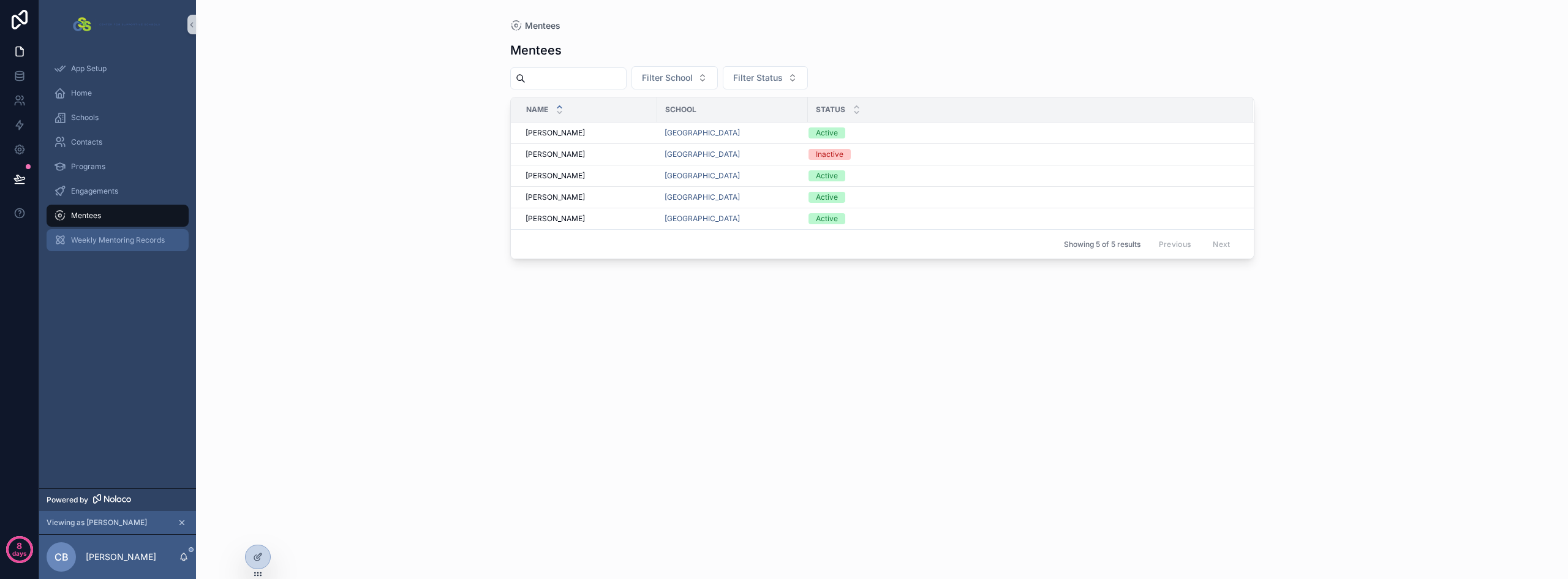
click at [101, 238] on span "Weekly Mentoring Records" at bounding box center [118, 240] width 94 height 10
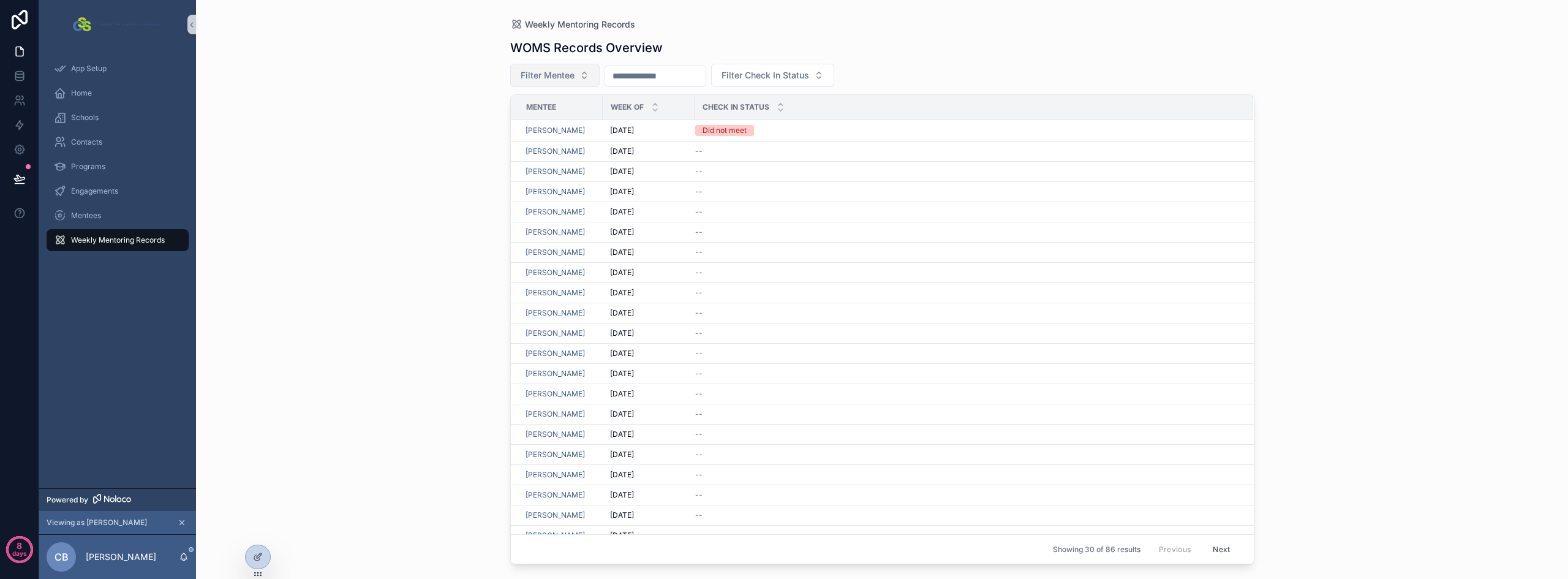
click at [544, 70] on span "Filter Mentee" at bounding box center [547, 75] width 54 height 12
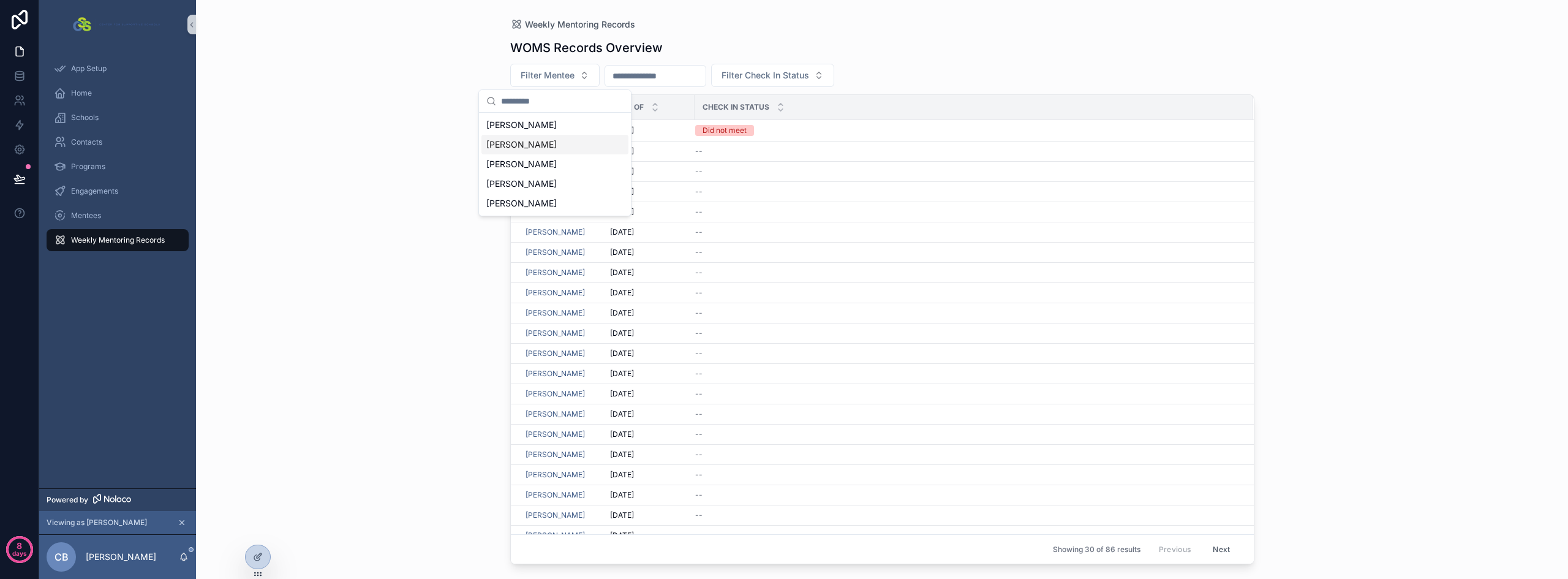
click at [406, 160] on div "Weekly Mentoring Records WOMS Records Overview Filter Mentee Filter Check In St…" at bounding box center [881, 289] width 1372 height 579
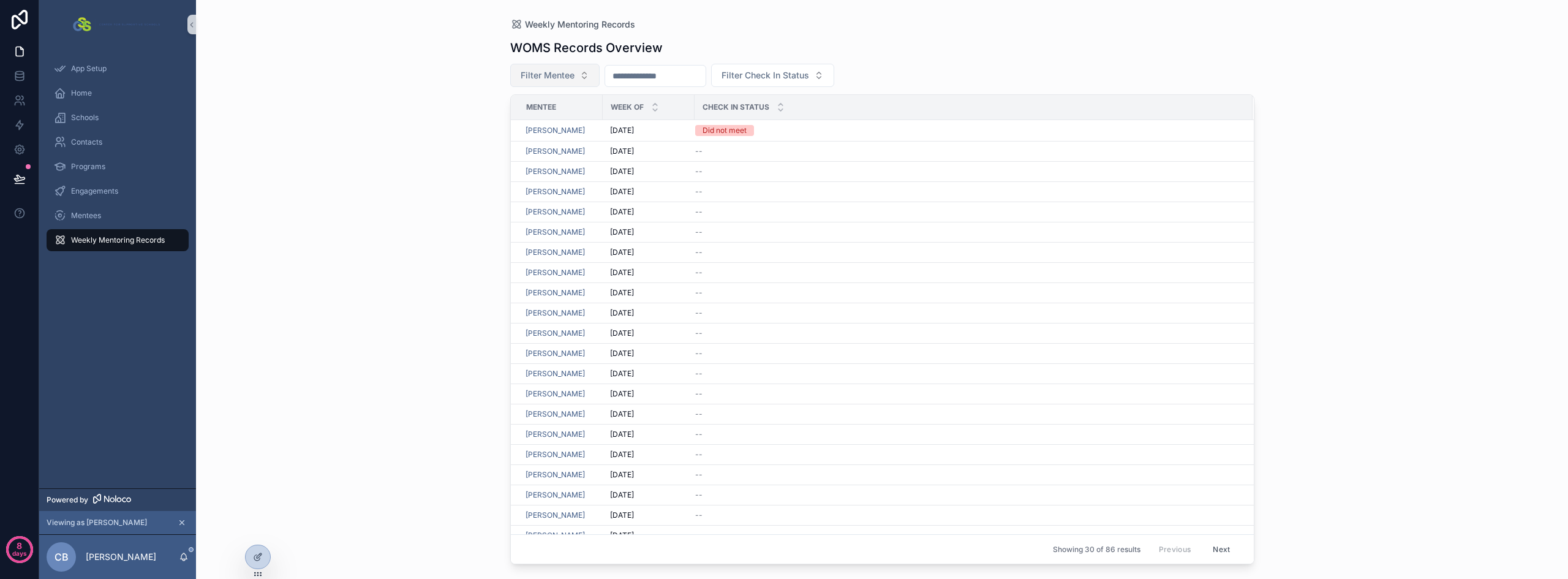
click at [549, 70] on span "Filter Mentee" at bounding box center [547, 75] width 54 height 12
click at [424, 80] on div "Weekly Mentoring Records WOMS Records Overview Filter Mentee Filter Check In St…" at bounding box center [881, 289] width 1372 height 579
click at [96, 222] on div "Mentees" at bounding box center [117, 215] width 127 height 19
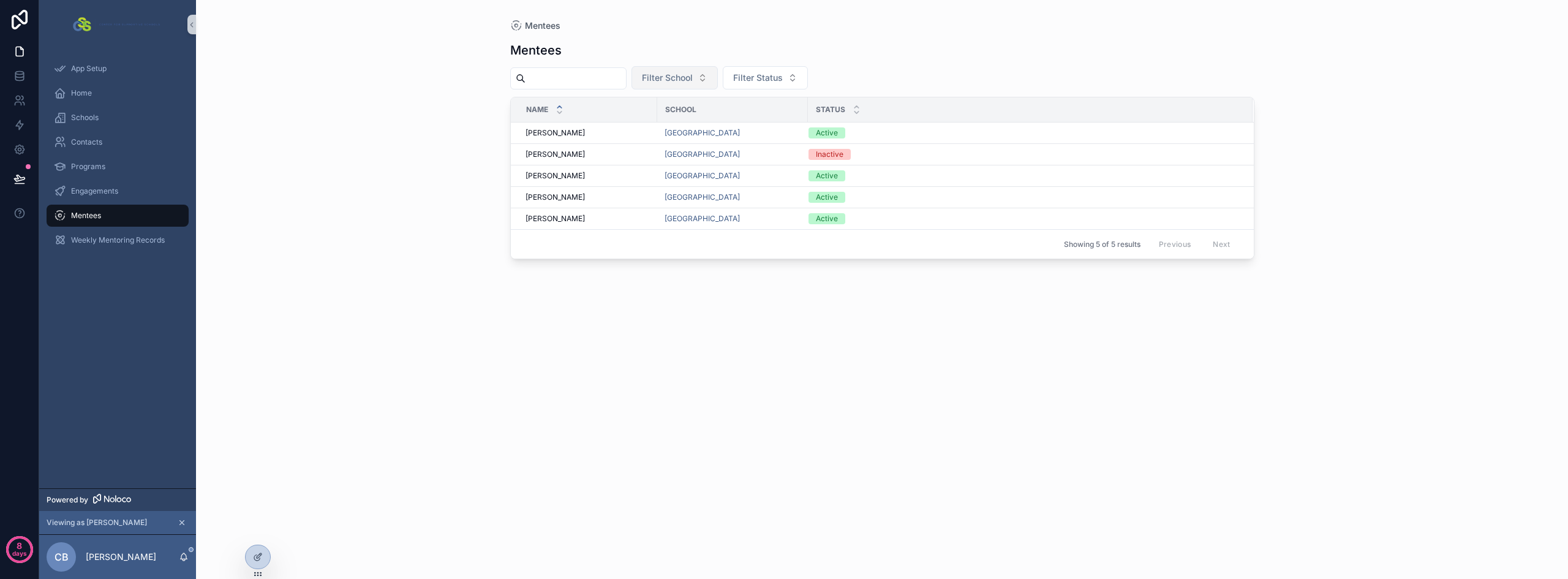
click at [711, 86] on button "Filter School" at bounding box center [675, 78] width 86 height 23
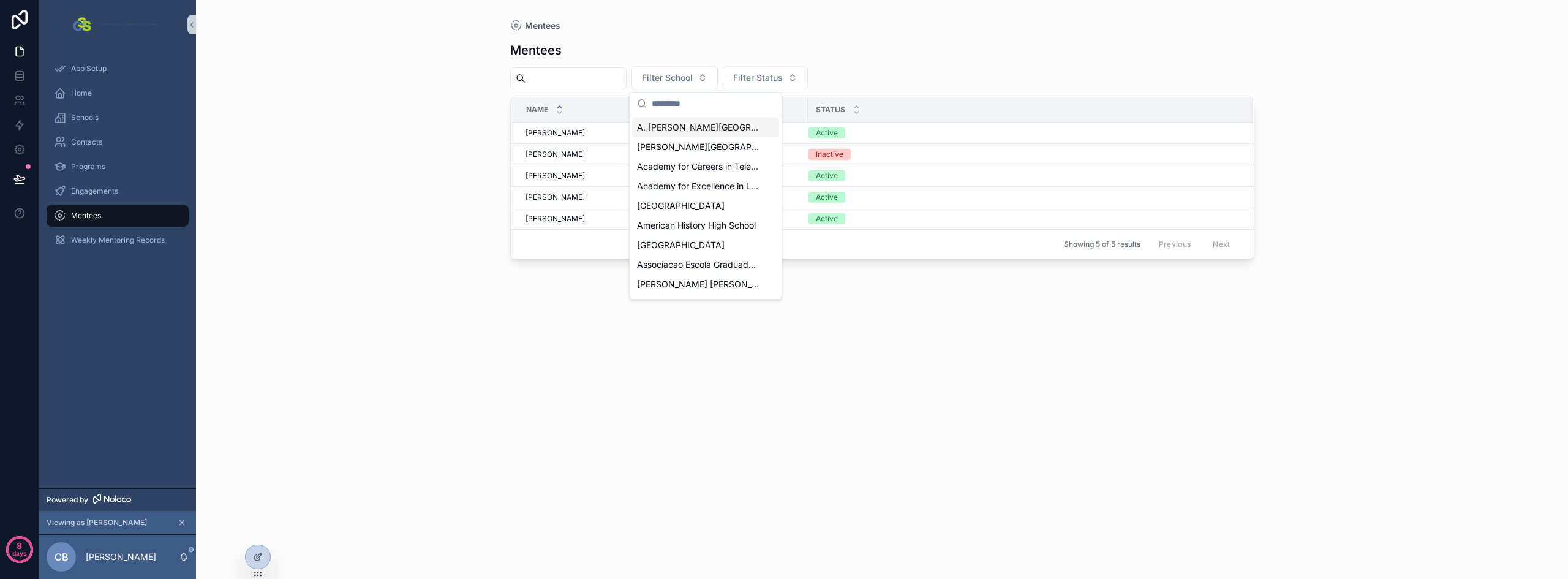
click at [397, 171] on div "Mentees Mentees Filter School Filter Status Name School Status [PERSON_NAME] [P…" at bounding box center [881, 289] width 1372 height 579
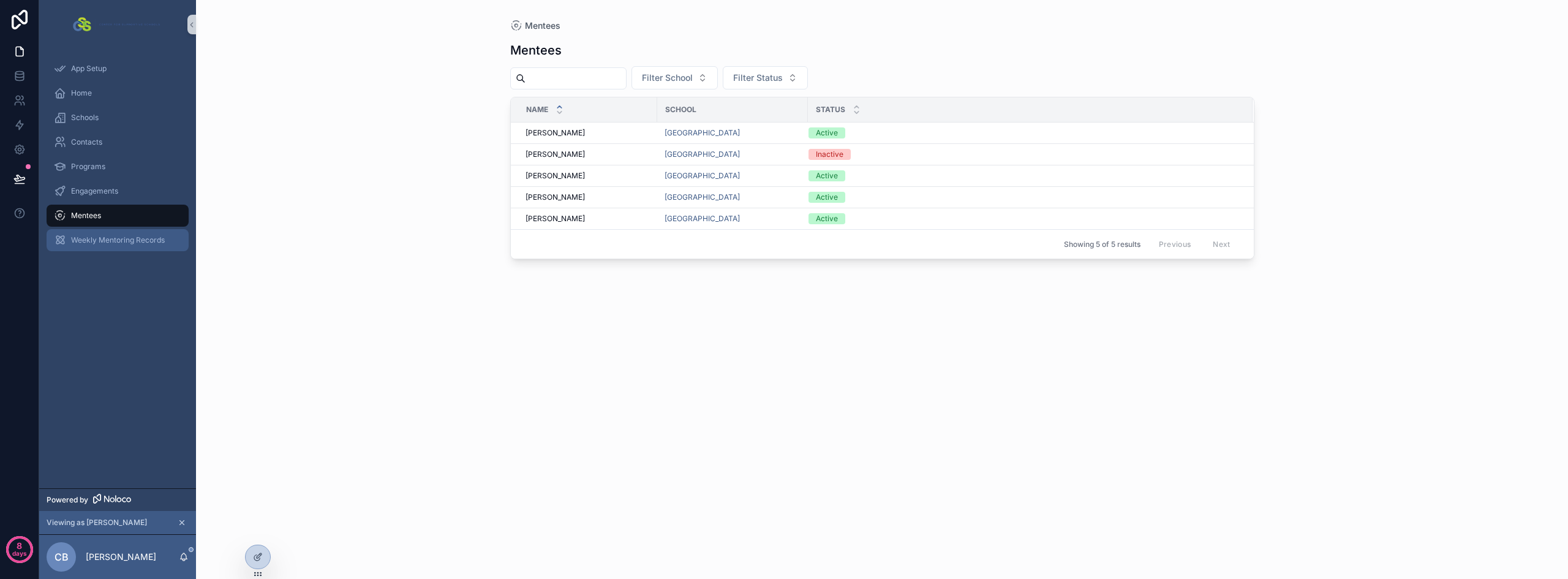
click at [134, 245] on span "Weekly Mentoring Records" at bounding box center [118, 240] width 94 height 10
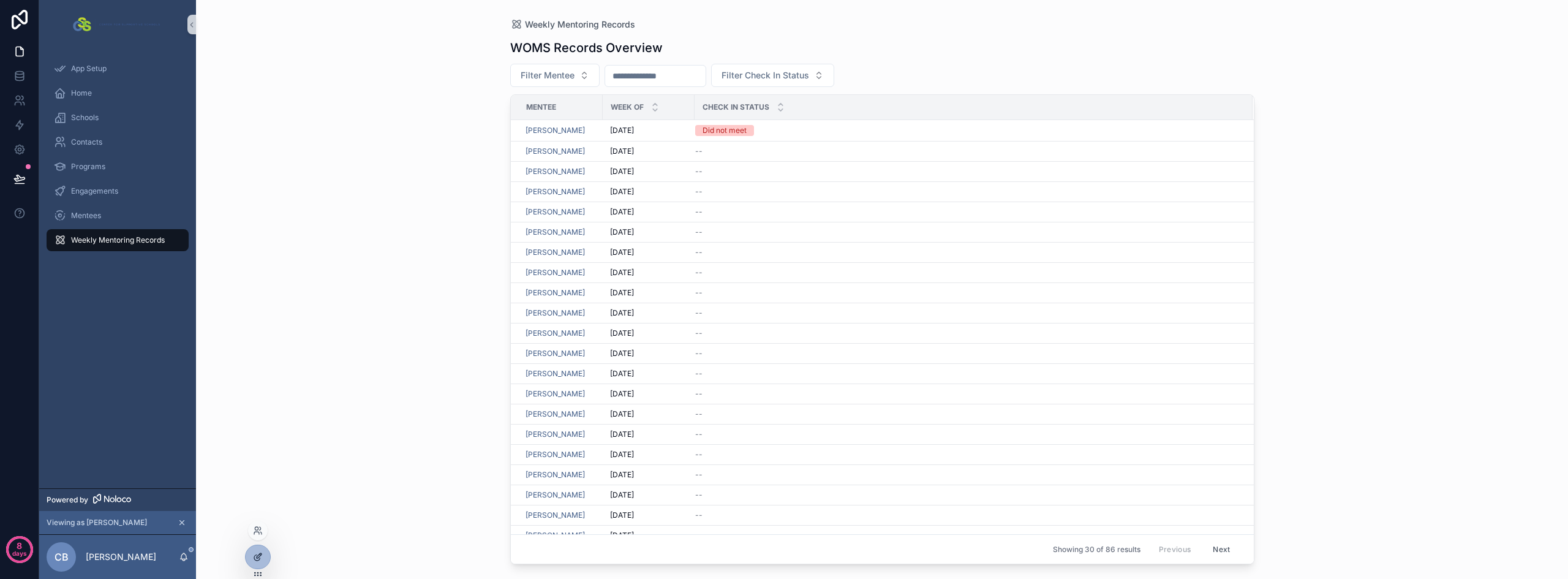
click at [255, 554] on icon at bounding box center [258, 557] width 10 height 10
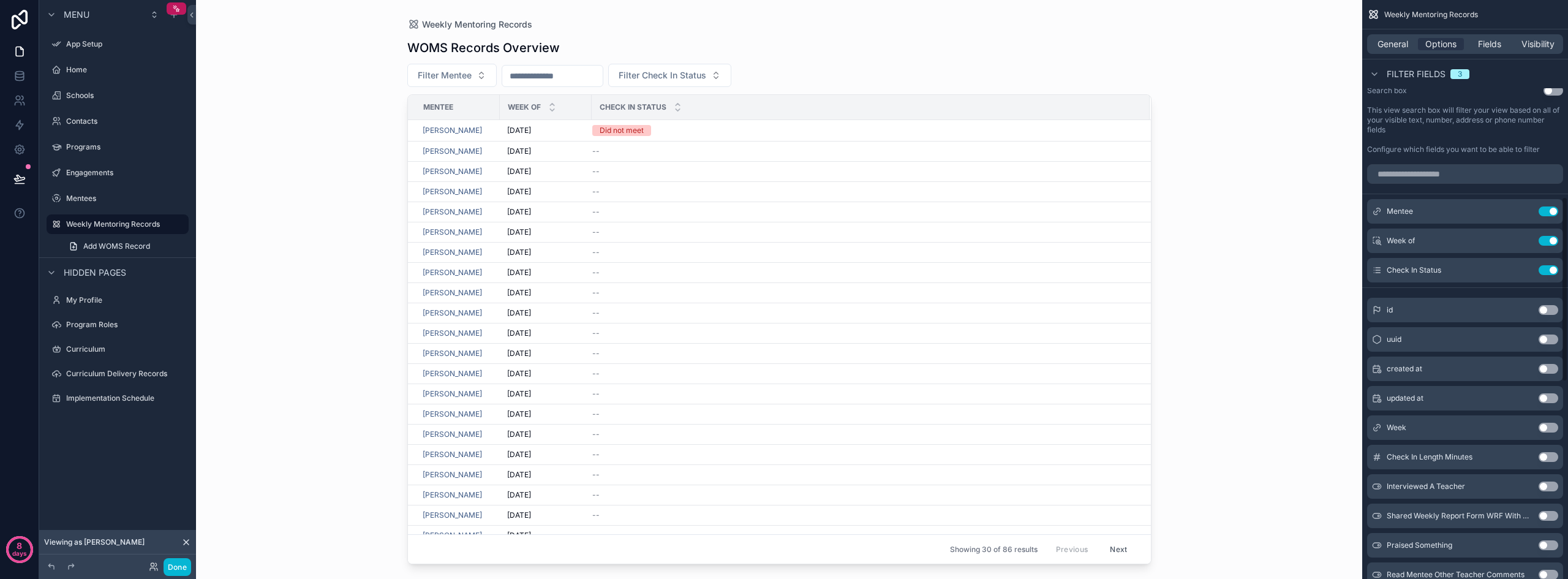
scroll to position [612, 0]
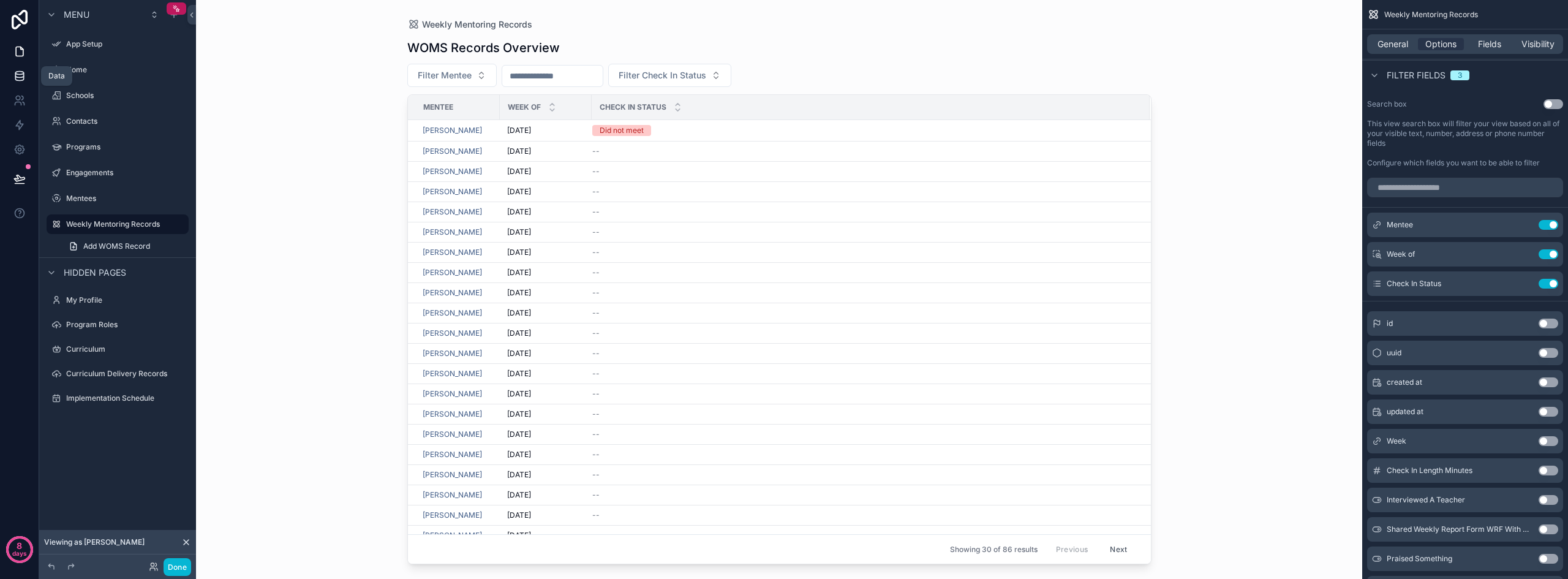
click at [17, 73] on icon at bounding box center [19, 73] width 8 height 3
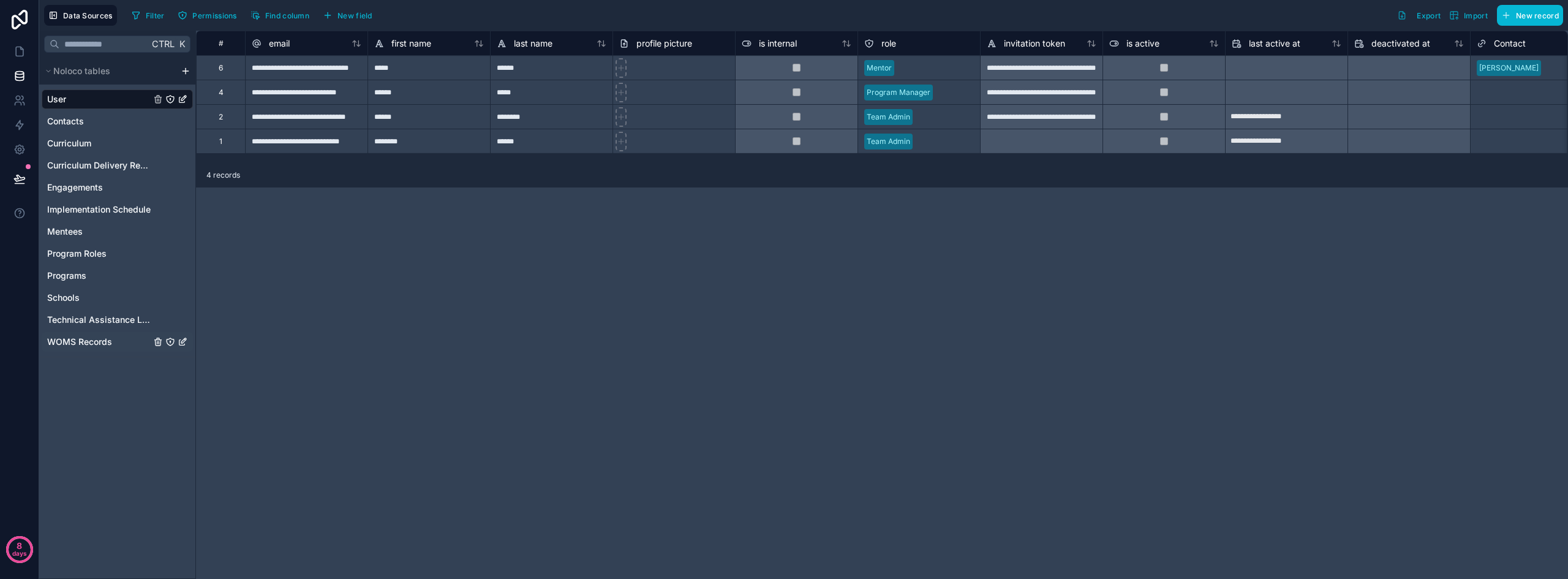
click at [94, 344] on span "WOMS Records" at bounding box center [80, 342] width 65 height 12
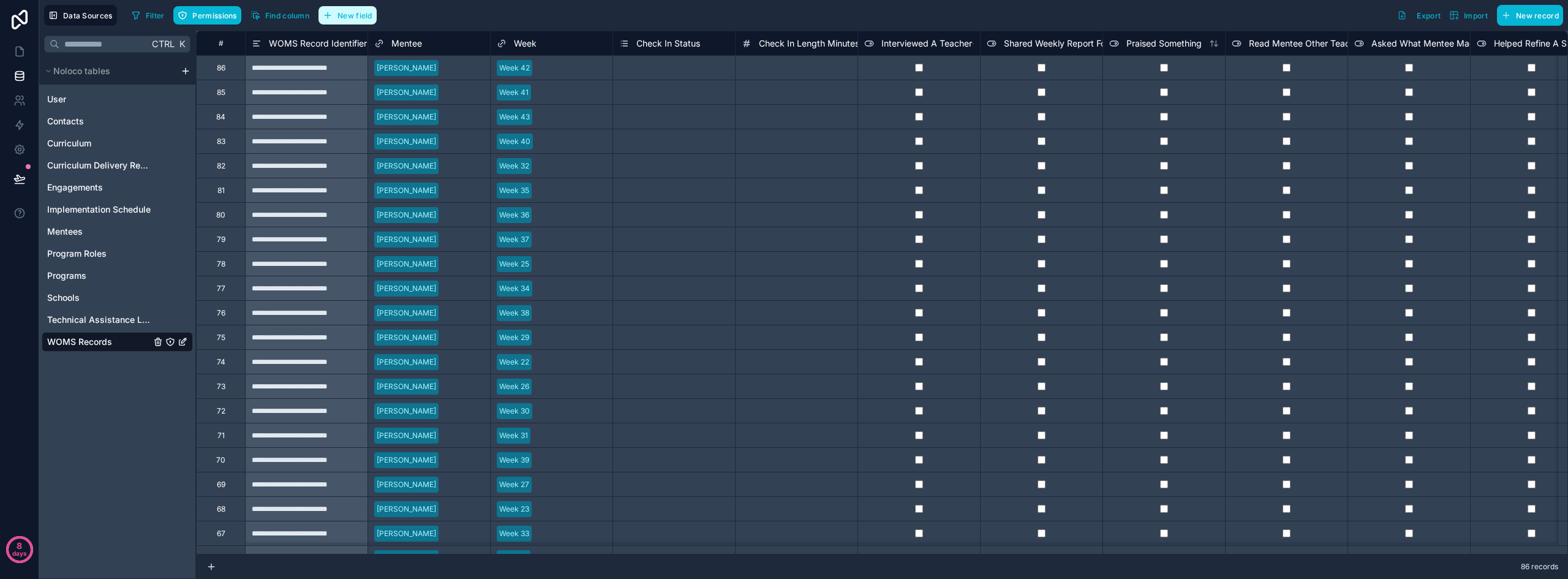
click at [355, 21] on button "New field" at bounding box center [347, 16] width 58 height 19
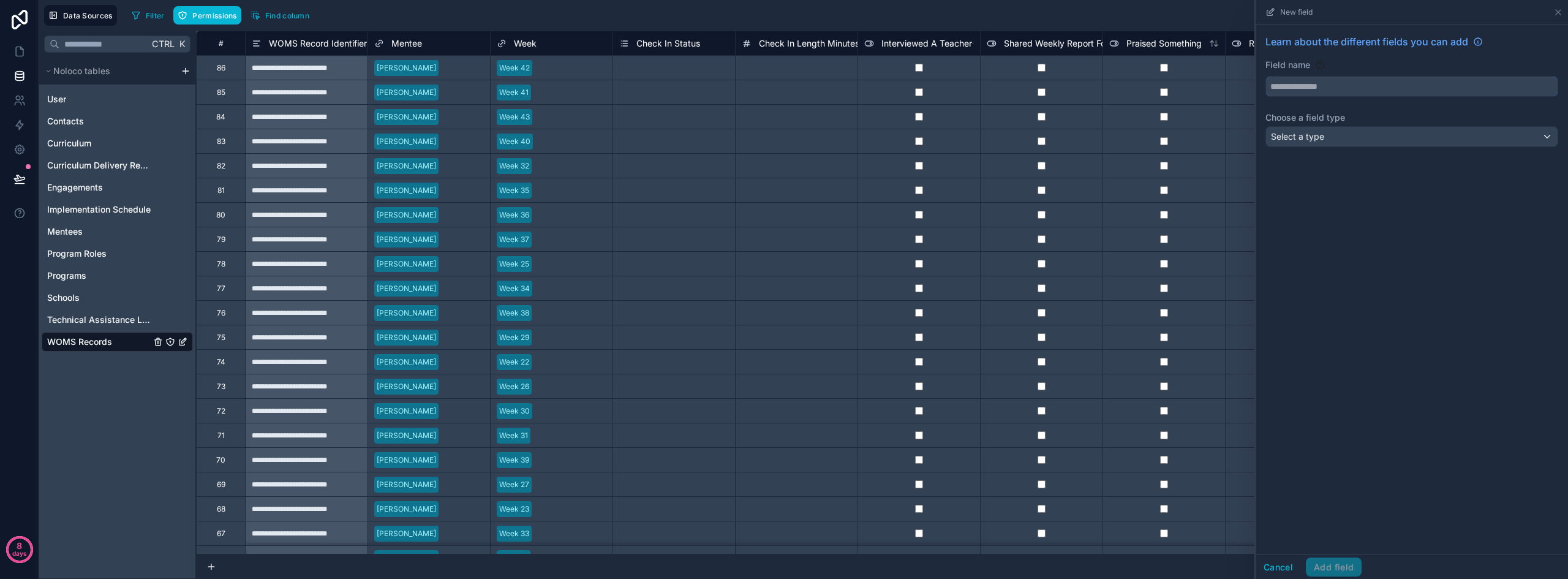
click at [1295, 84] on input "text" at bounding box center [1411, 86] width 291 height 19
type input "******"
click at [1336, 134] on div "Select a type" at bounding box center [1411, 136] width 291 height 19
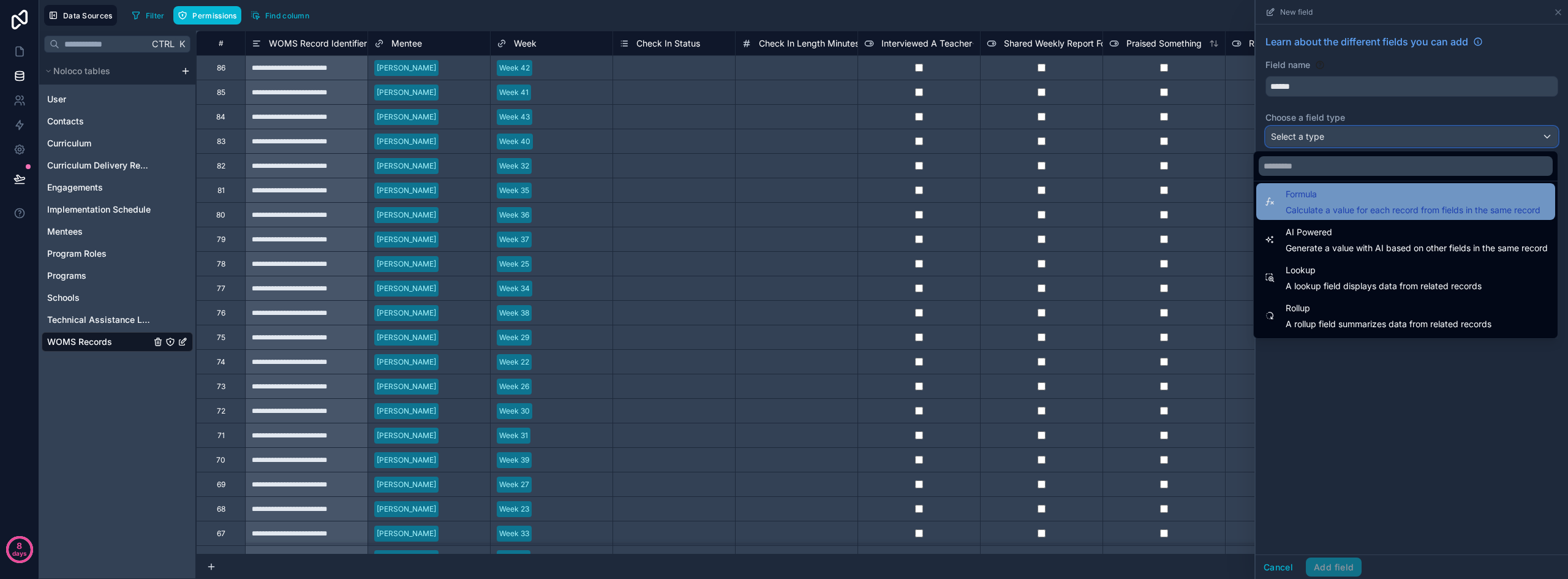
scroll to position [355, 0]
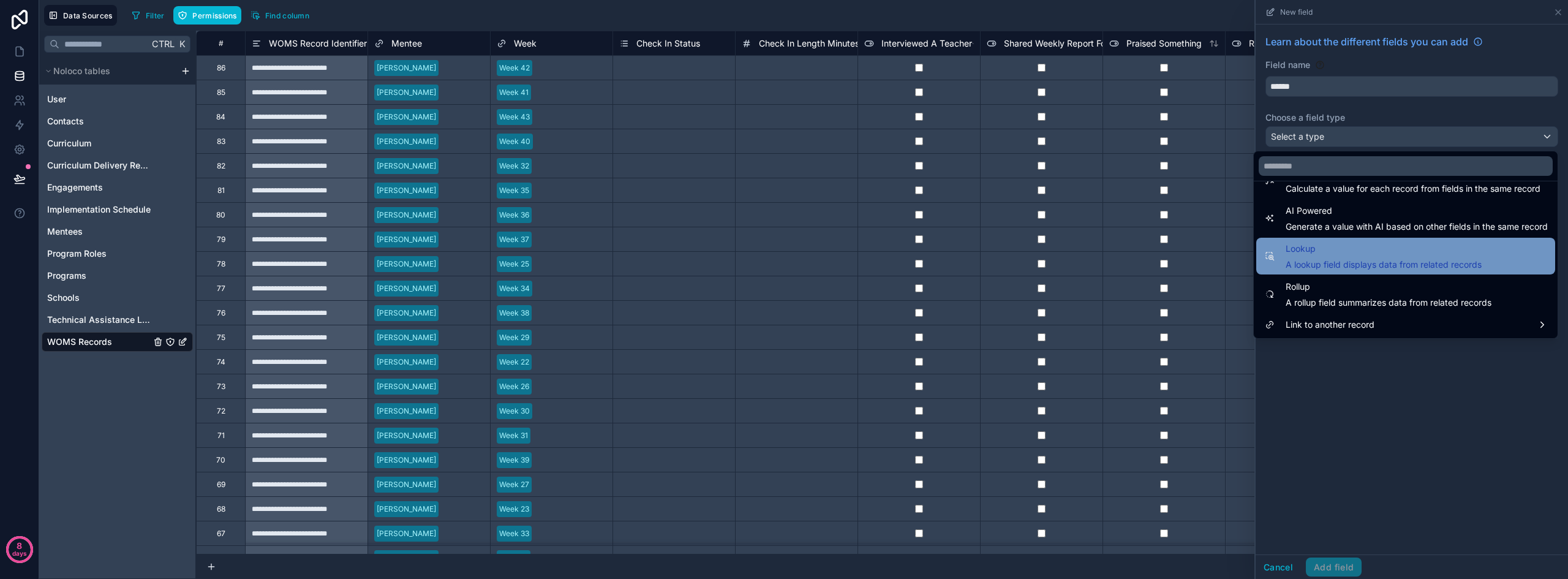
click at [1290, 260] on span "A lookup field displays data from related records" at bounding box center [1383, 264] width 196 height 12
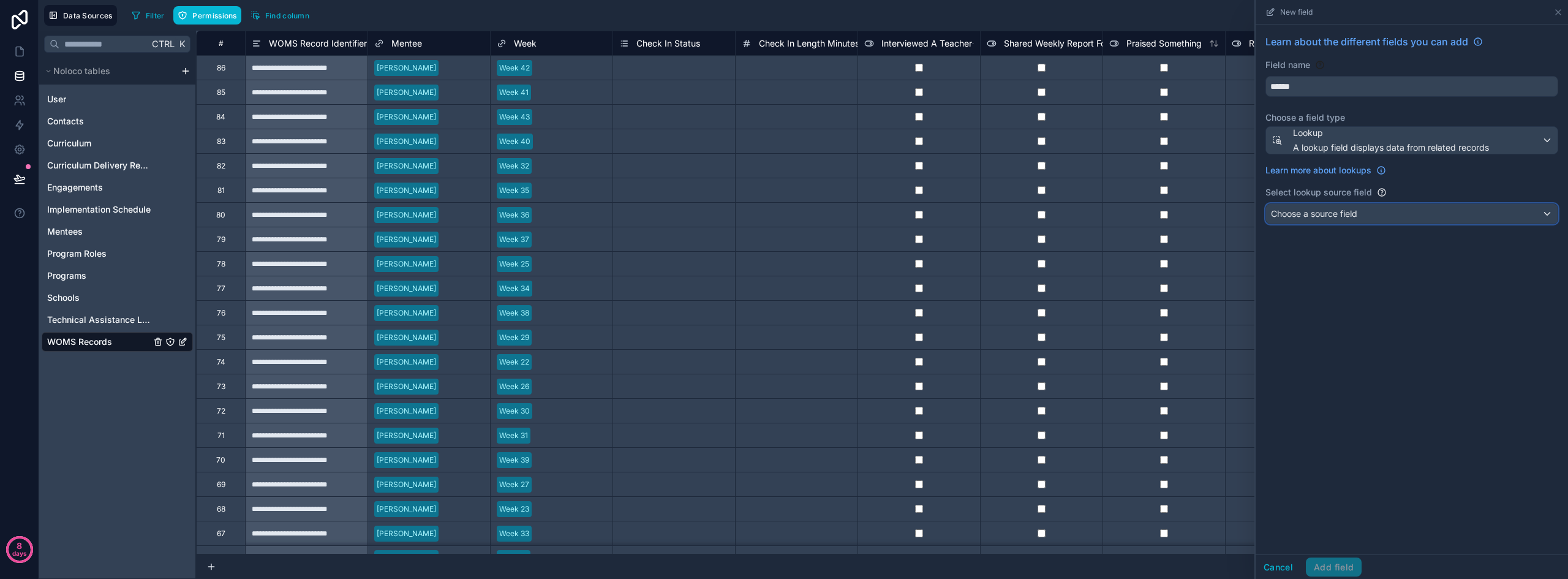
click at [1305, 214] on span "Choose a source field" at bounding box center [1314, 213] width 86 height 10
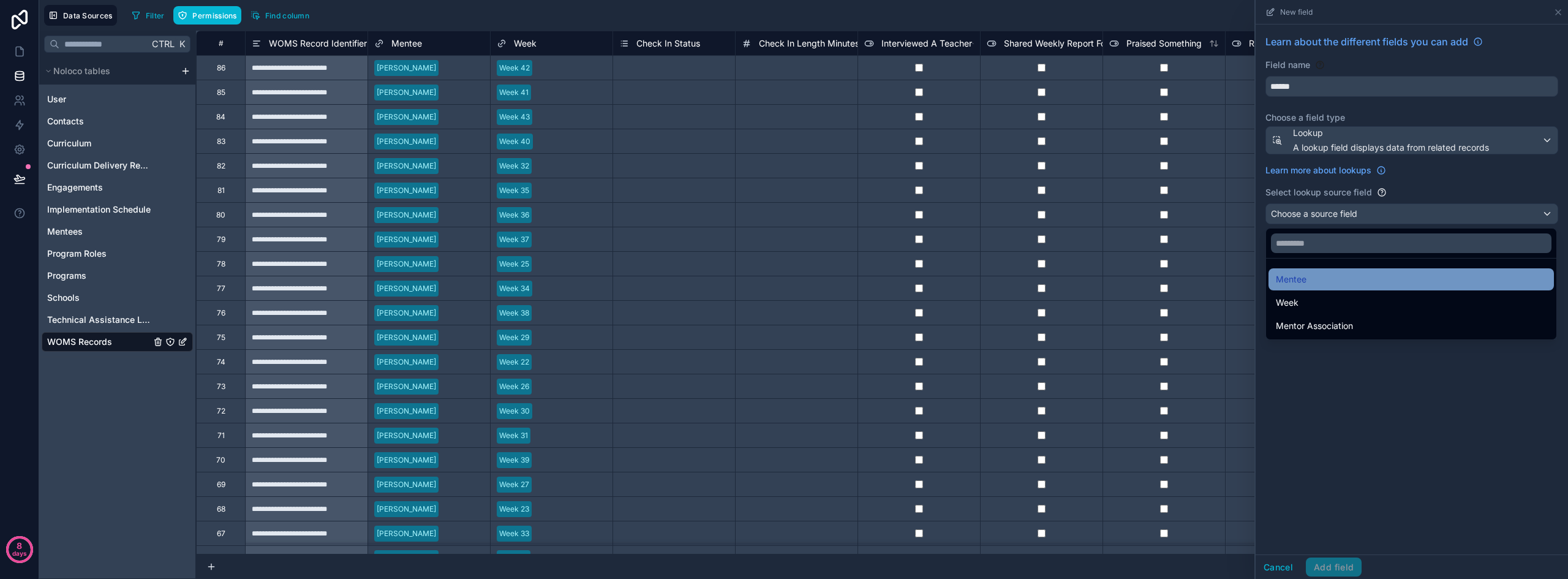
click at [1307, 278] on div "Mentee" at bounding box center [1410, 279] width 270 height 14
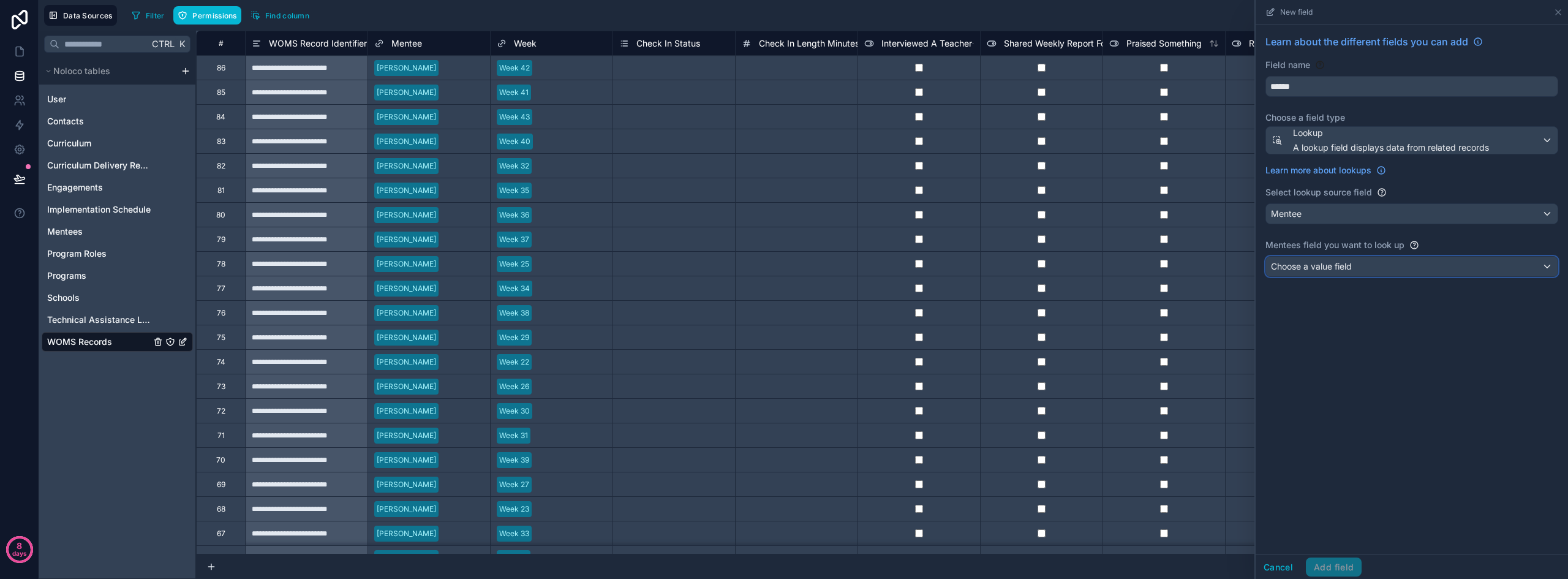
click at [1309, 268] on span "Choose a value field" at bounding box center [1311, 266] width 81 height 10
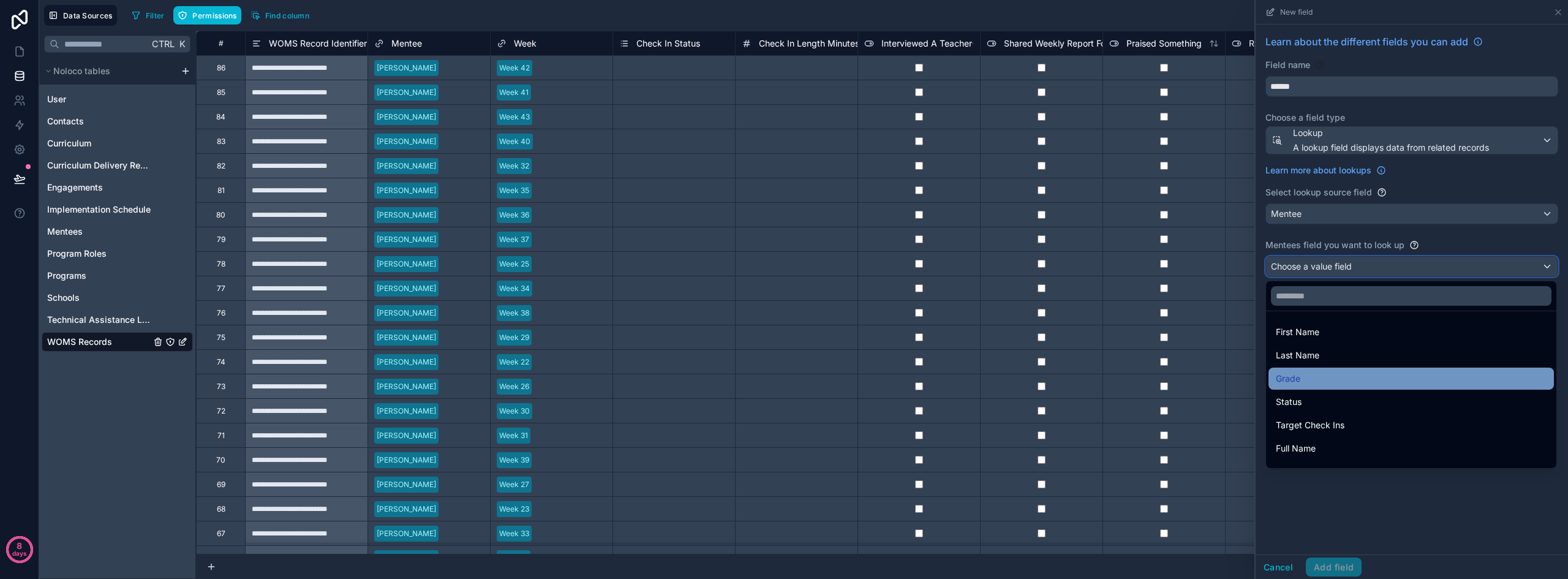
scroll to position [40, 0]
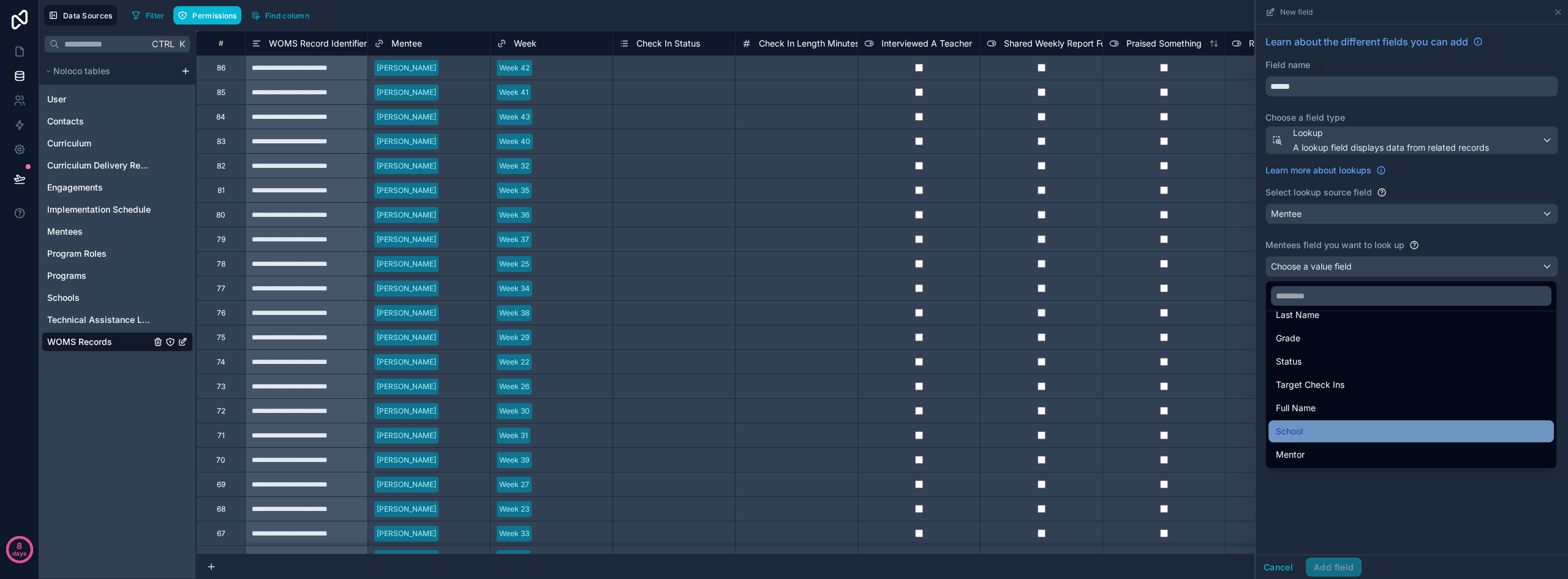
click at [1297, 429] on span "School" at bounding box center [1288, 431] width 27 height 14
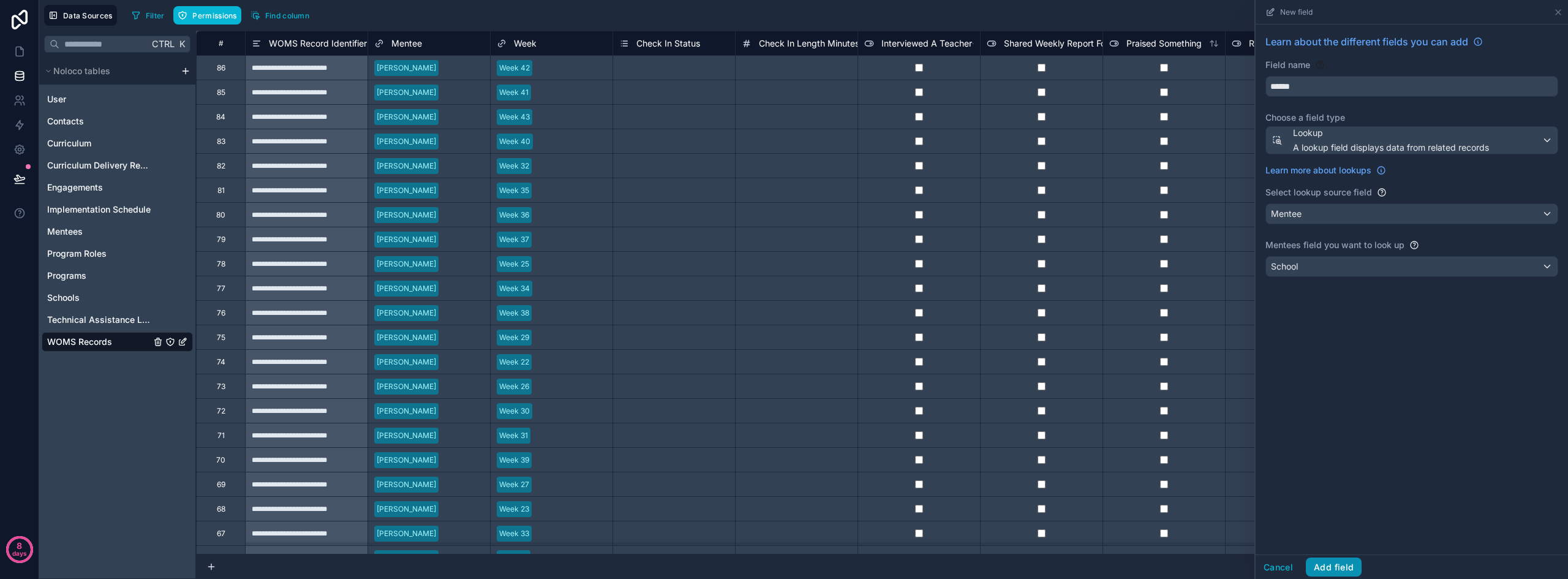
click at [1334, 565] on button "Add field" at bounding box center [1333, 567] width 55 height 19
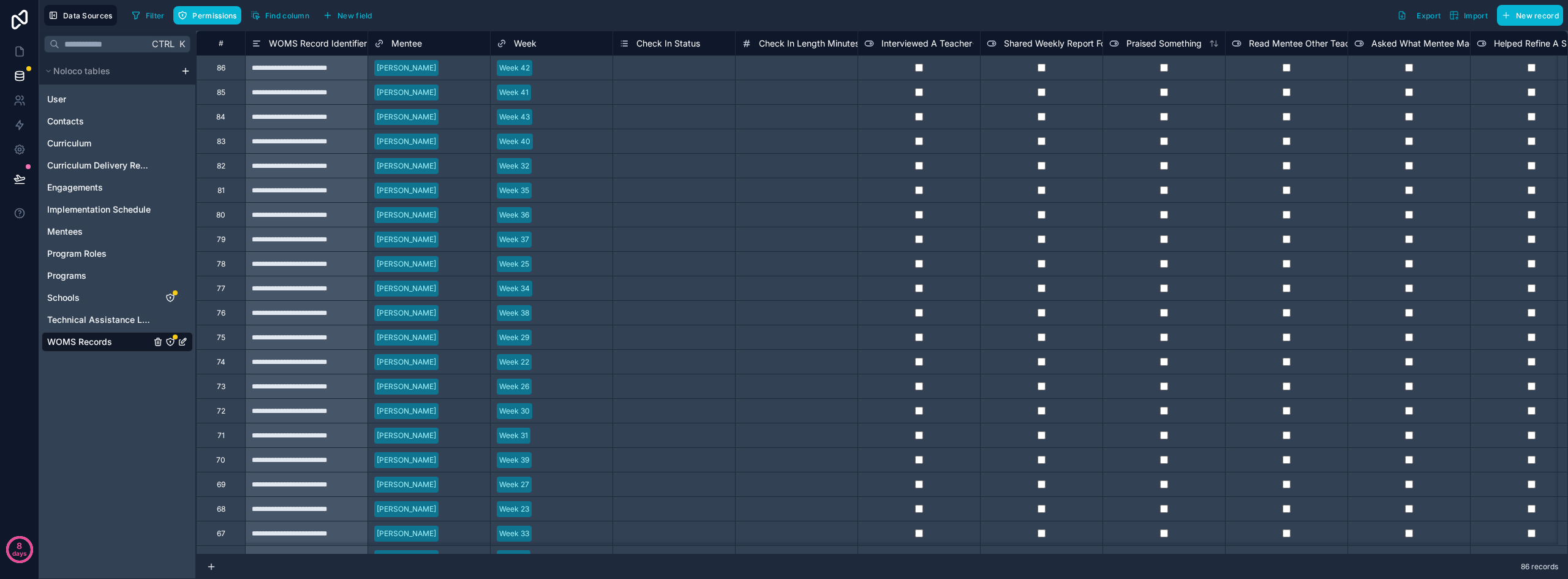
click at [170, 342] on icon "WOMS Records" at bounding box center [170, 341] width 1 height 1
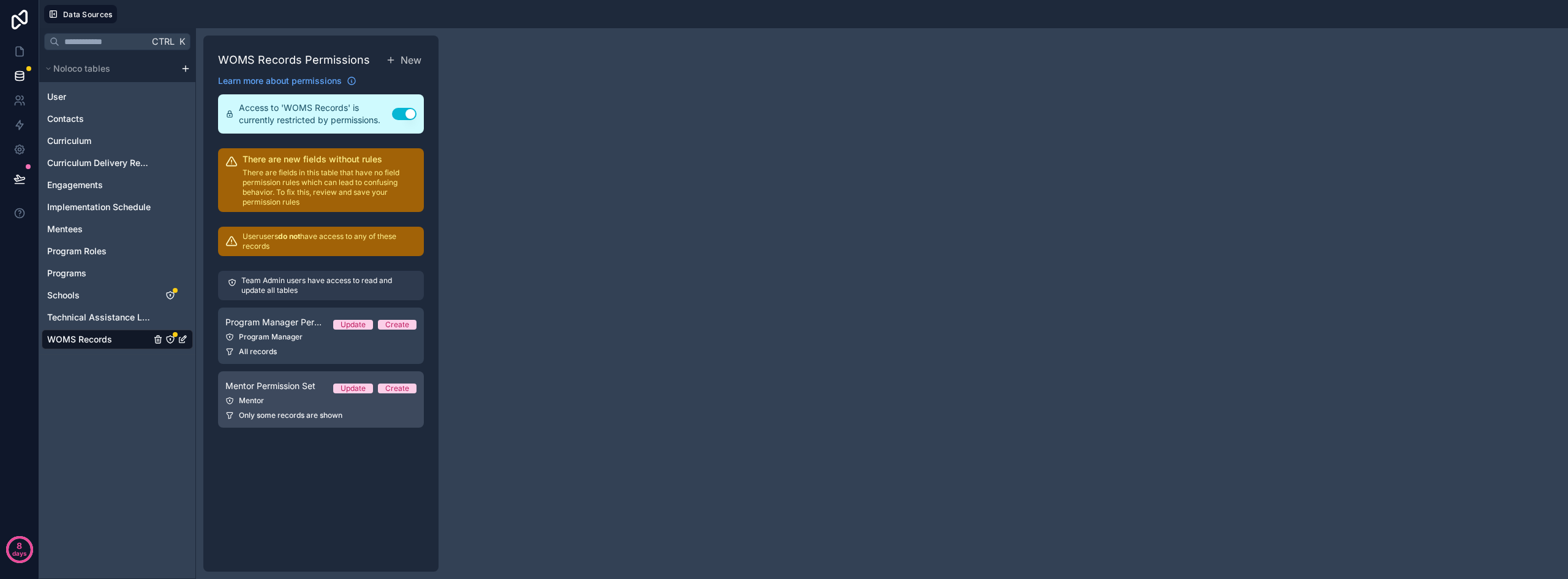
click at [282, 396] on div "Mentor" at bounding box center [321, 401] width 191 height 10
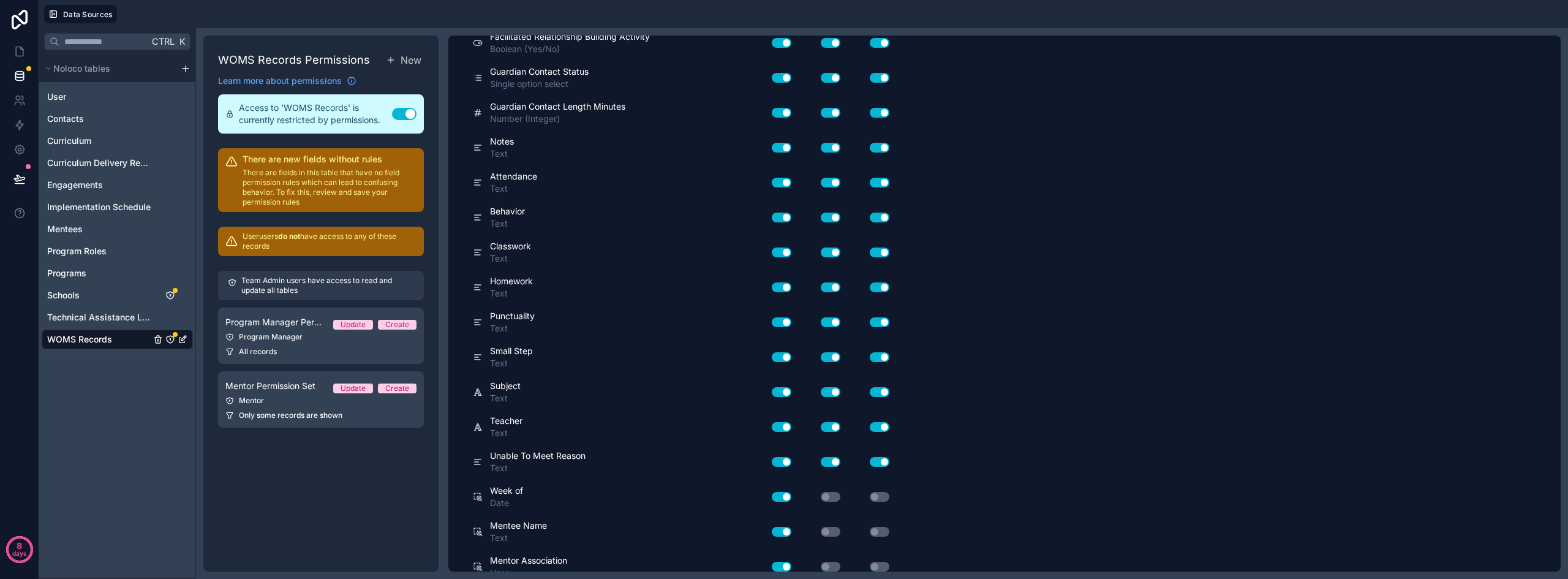
scroll to position [790, 0]
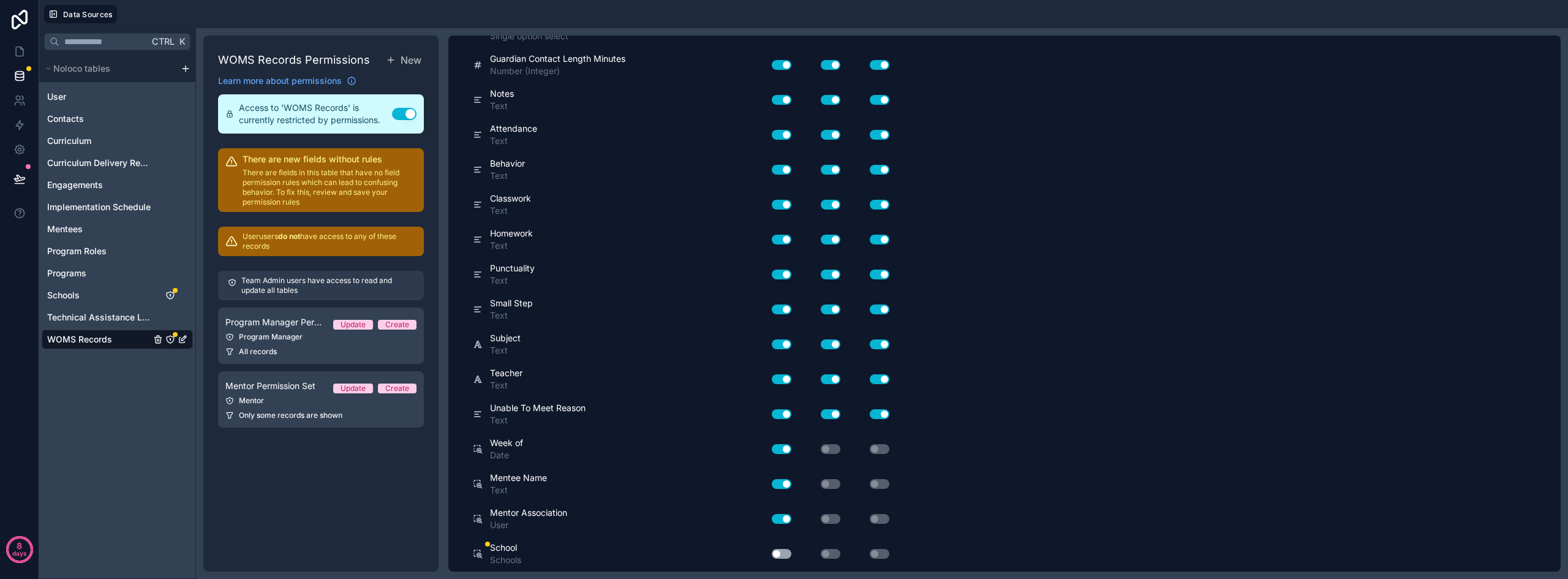
click at [774, 550] on button "Use setting" at bounding box center [781, 554] width 19 height 10
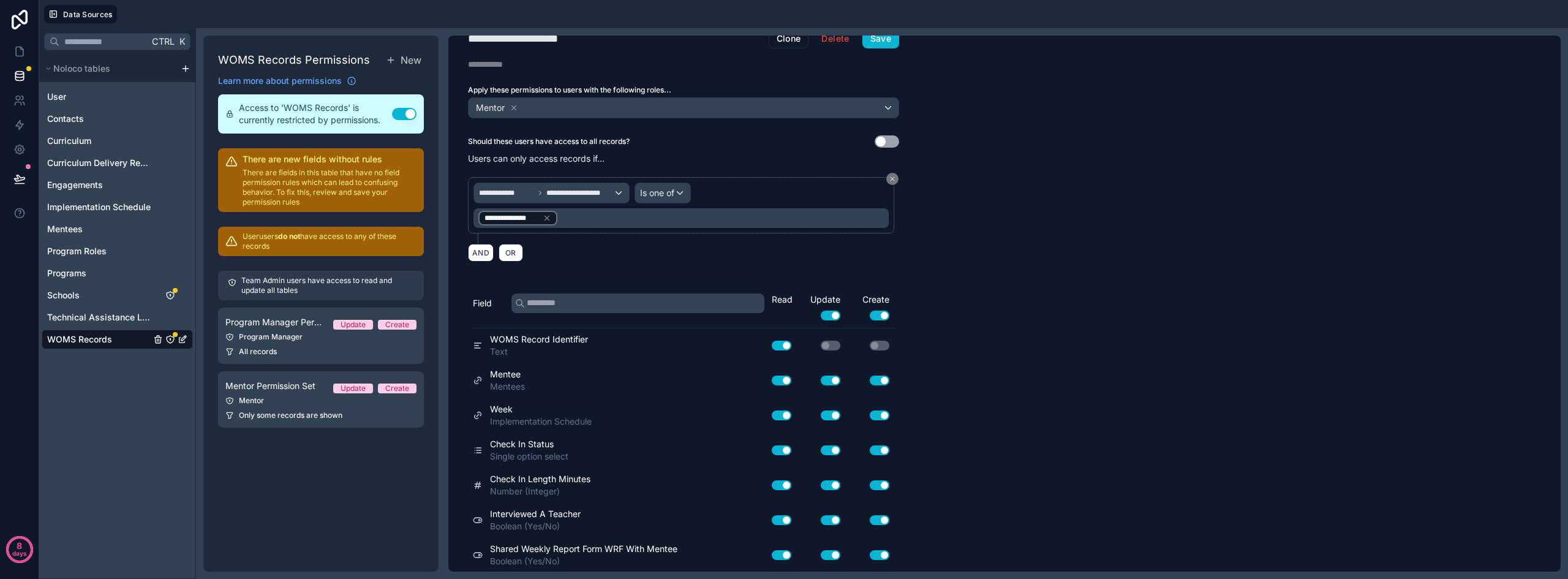
scroll to position [0, 0]
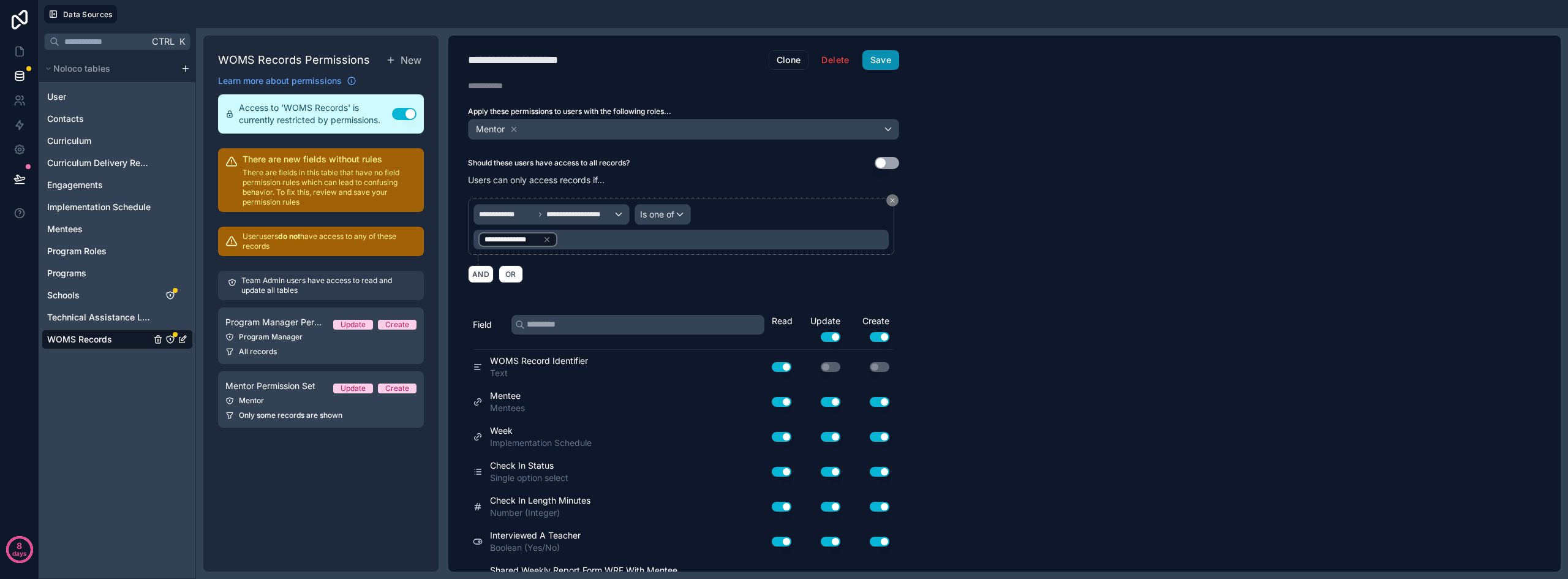
click at [883, 63] on button "Save" at bounding box center [880, 60] width 37 height 19
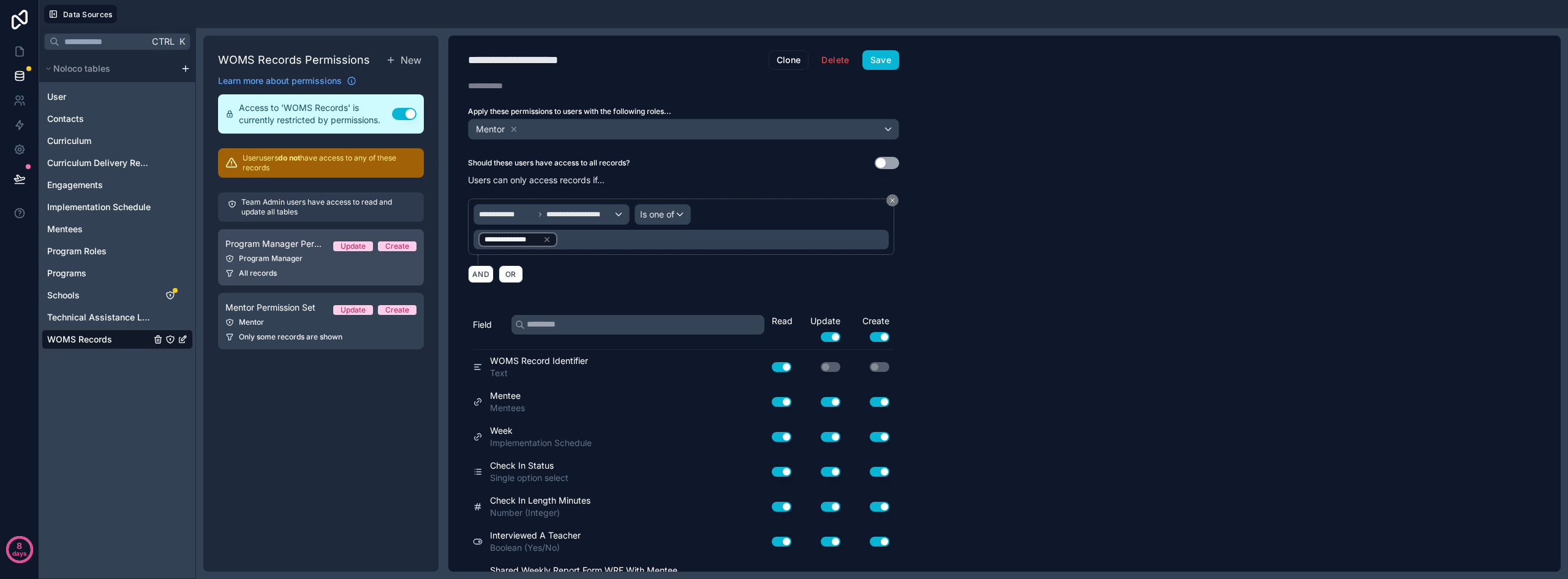
click at [282, 262] on div "Program Manager" at bounding box center [321, 258] width 191 height 10
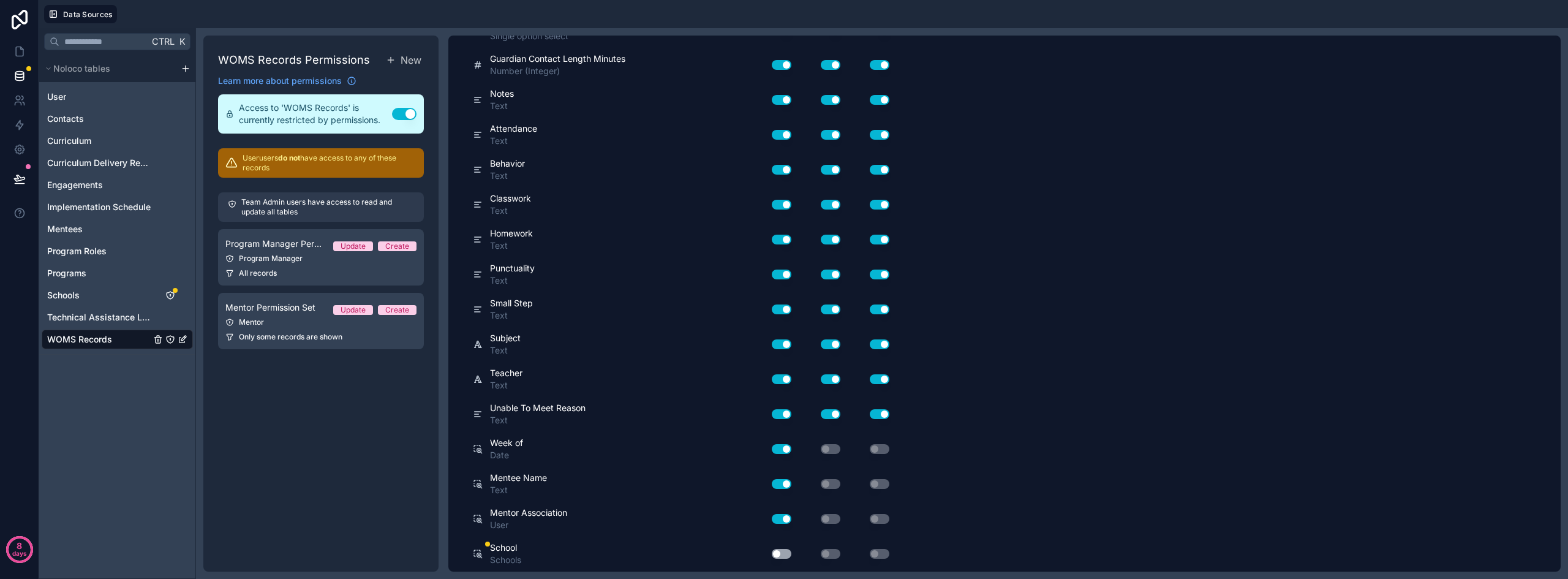
scroll to position [686, 0]
click at [783, 552] on button "Use setting" at bounding box center [781, 554] width 19 height 10
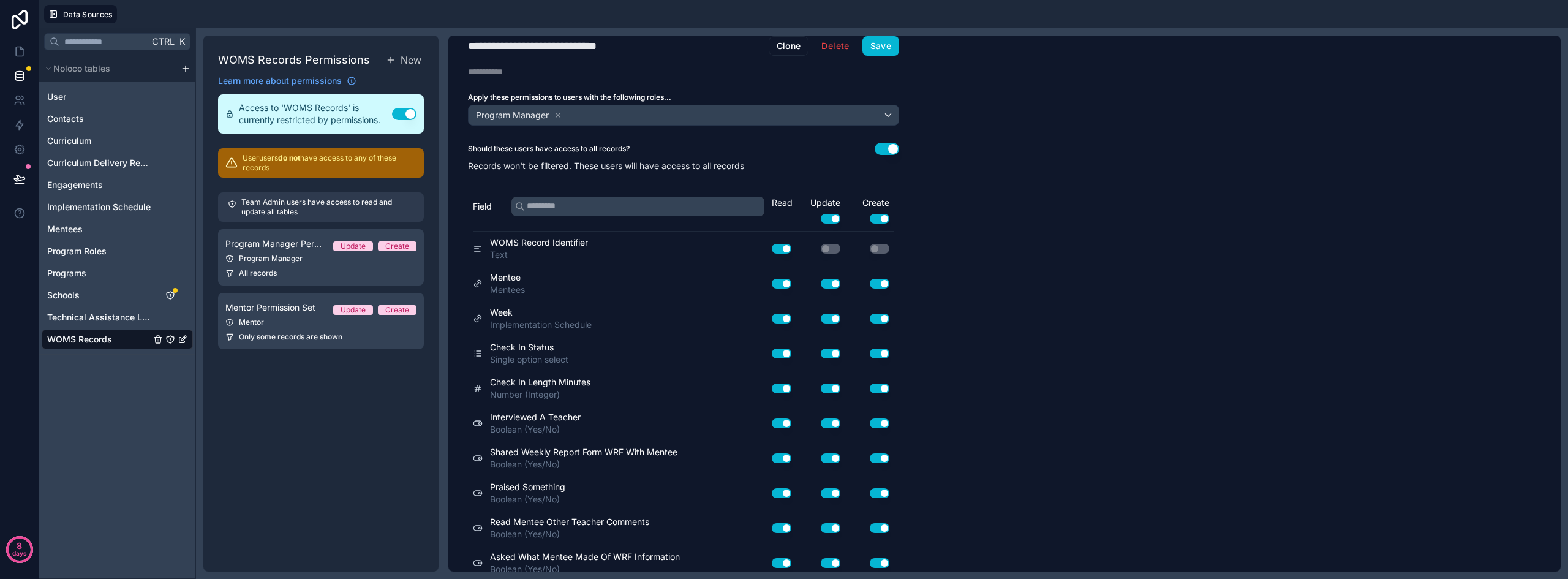
scroll to position [0, 0]
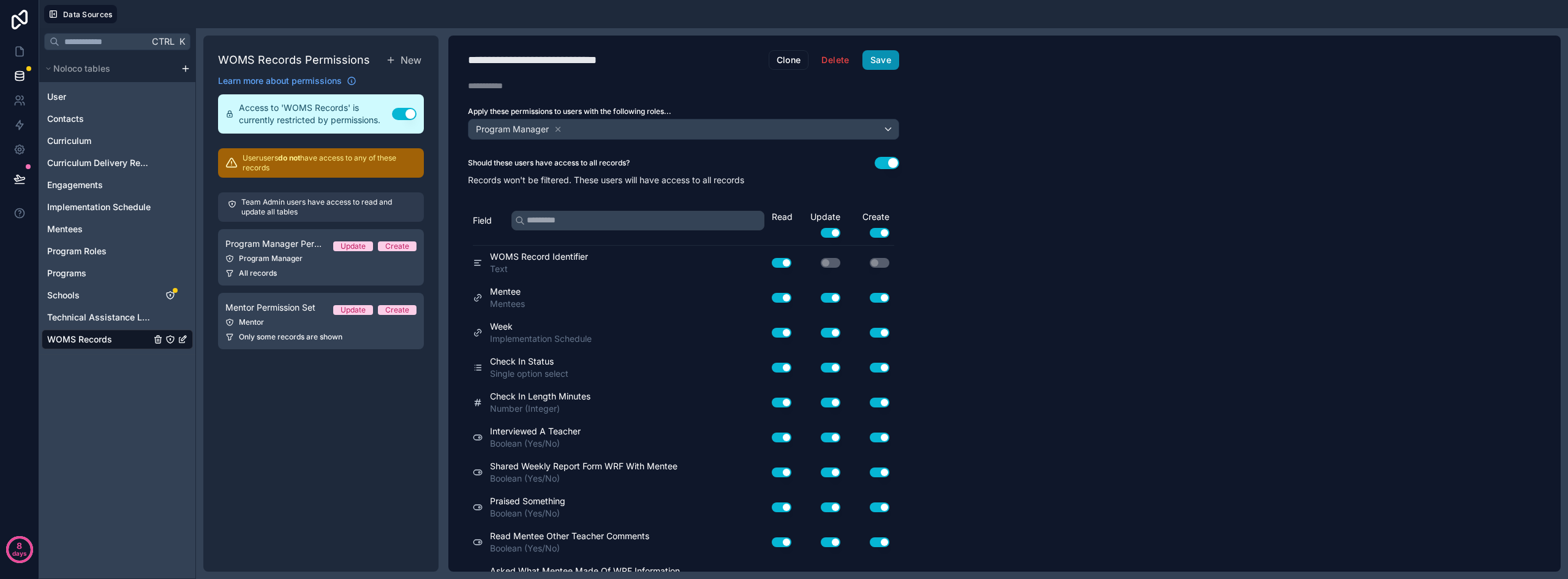
click at [885, 57] on button "Save" at bounding box center [880, 60] width 37 height 19
click at [169, 295] on icon "Schools" at bounding box center [170, 296] width 10 height 10
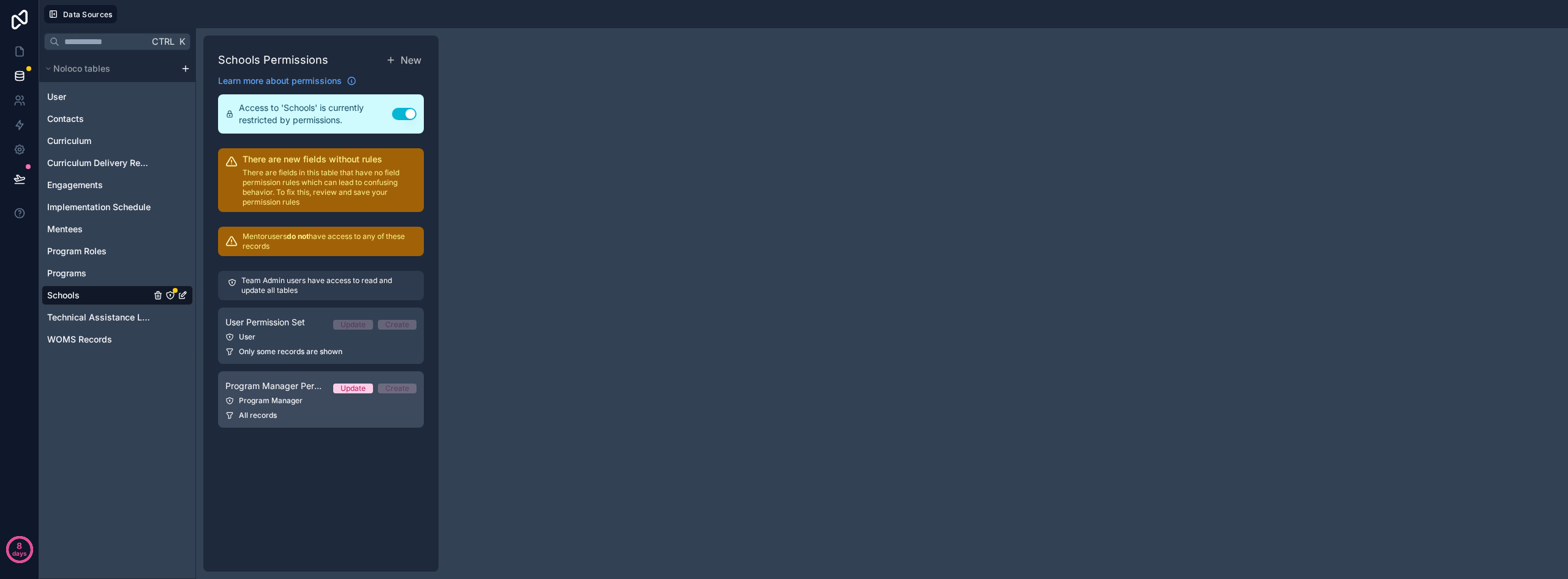
click at [286, 406] on link "Program Manager Permission Set Update Create Program Manager All records" at bounding box center [321, 399] width 206 height 56
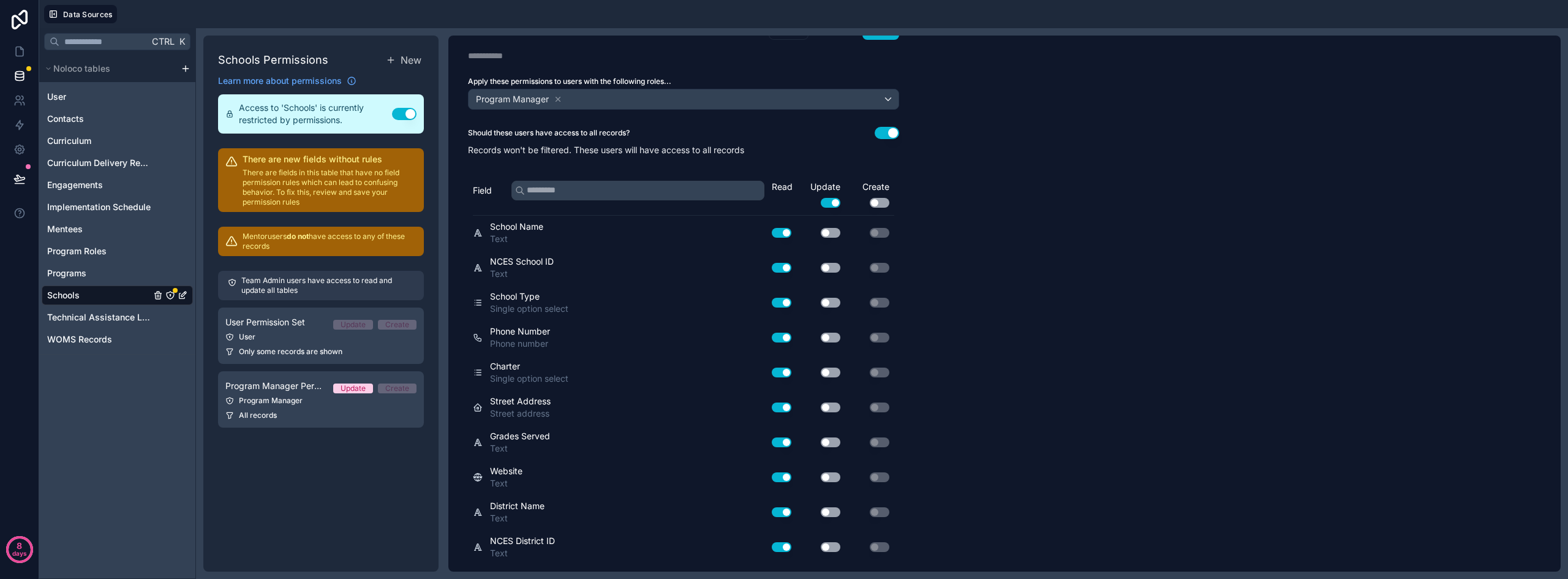
scroll to position [407, 0]
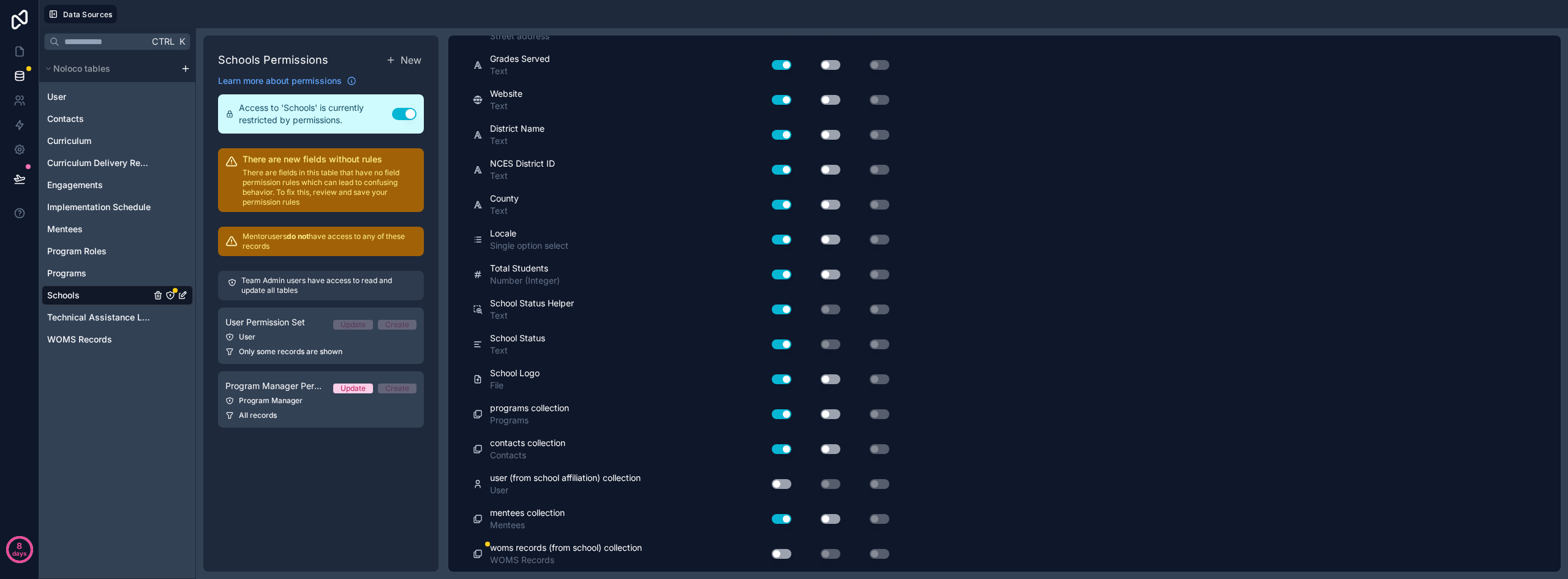
click at [776, 554] on button "Use setting" at bounding box center [781, 554] width 19 height 10
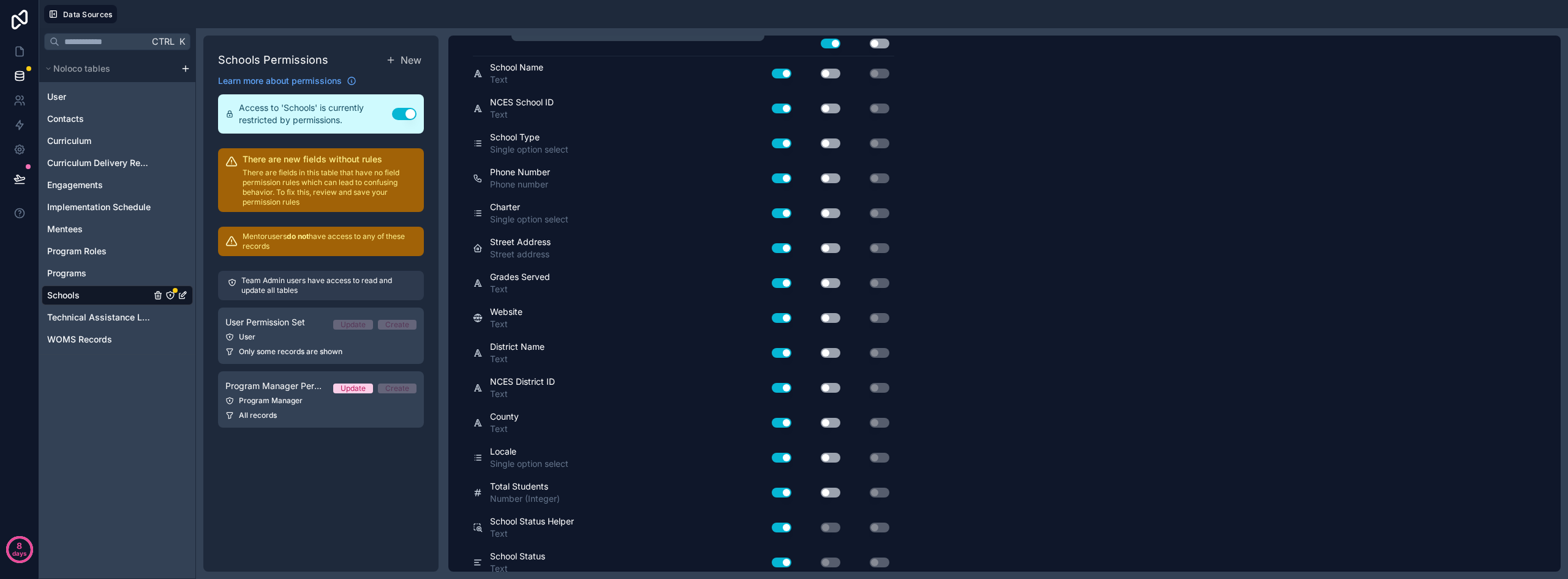
scroll to position [0, 0]
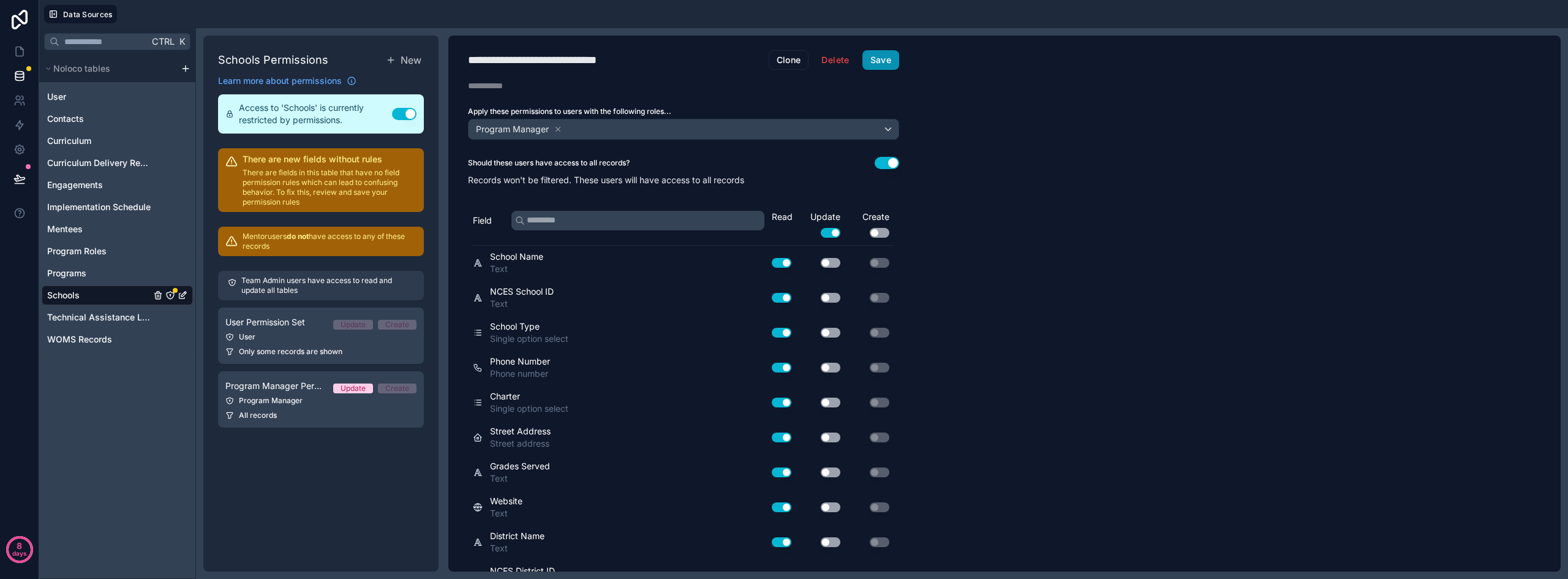
click at [890, 64] on button "Save" at bounding box center [880, 60] width 37 height 19
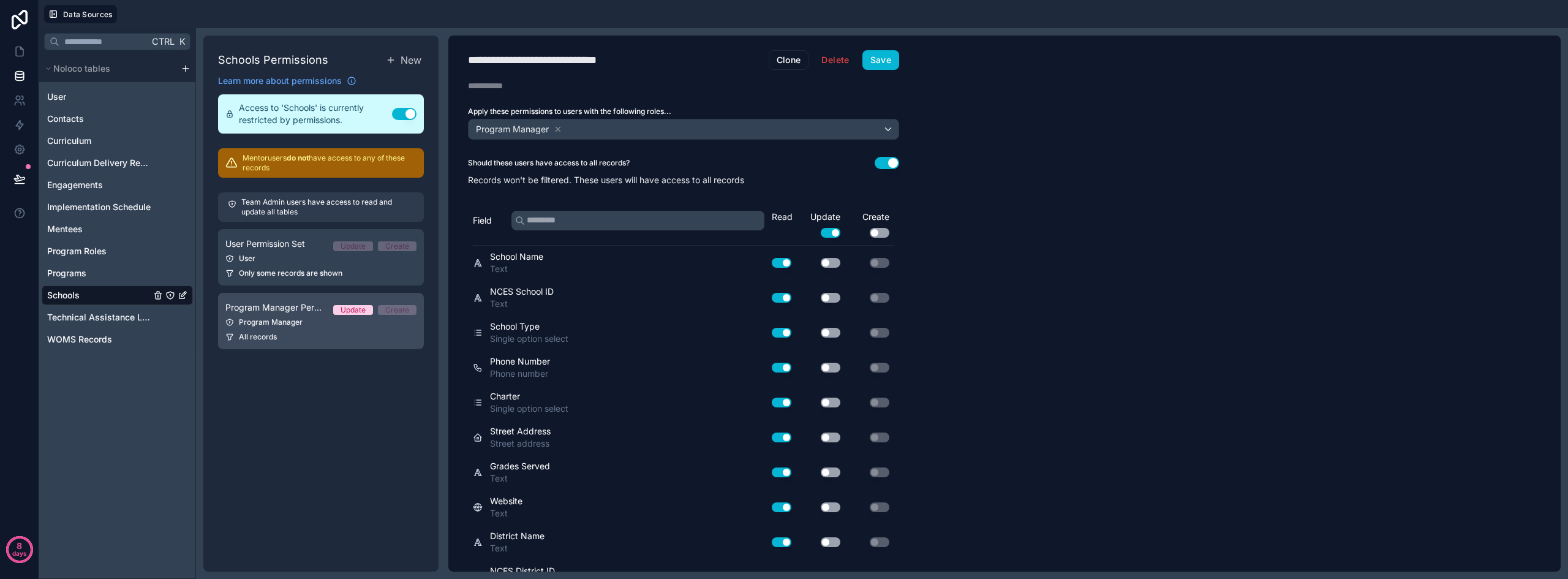
click at [295, 312] on span "Program Manager Permission Set" at bounding box center [274, 307] width 98 height 12
click at [309, 262] on div "User" at bounding box center [321, 258] width 191 height 10
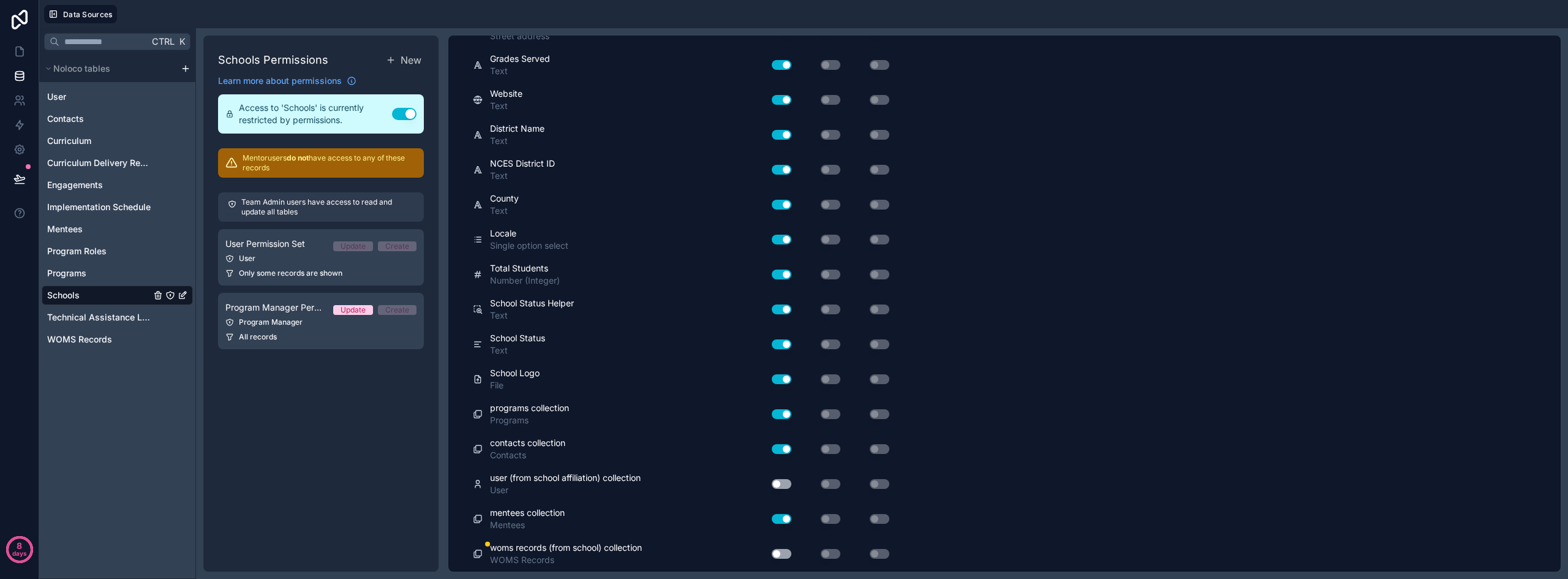
scroll to position [511, 0]
click at [782, 554] on button "Use setting" at bounding box center [781, 554] width 19 height 10
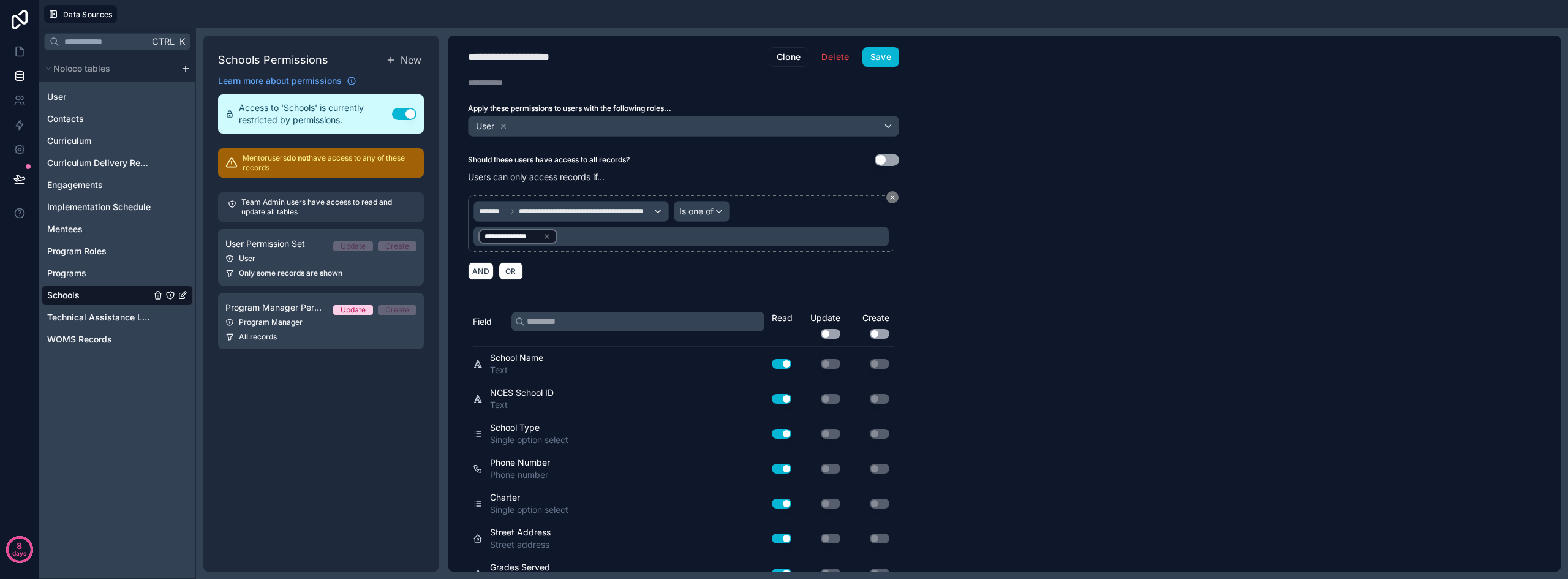
scroll to position [0, 0]
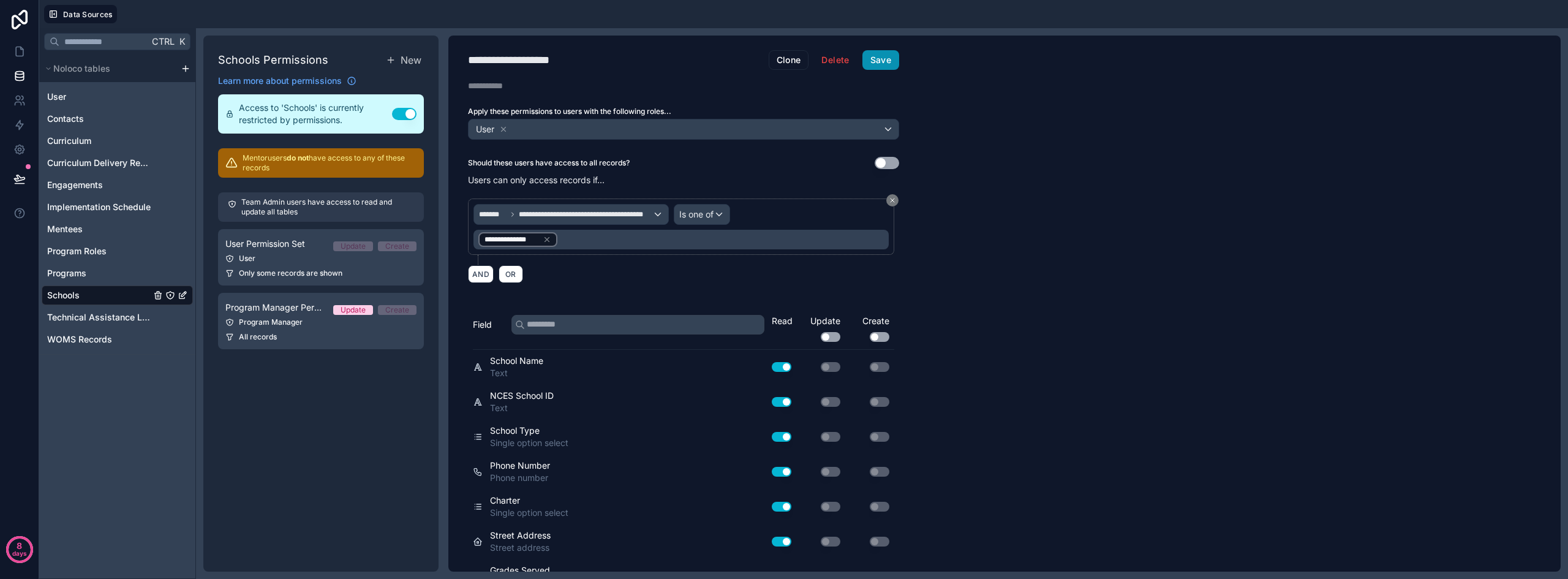
click at [895, 60] on button "Save" at bounding box center [880, 60] width 37 height 19
click at [78, 278] on span "Programs" at bounding box center [67, 273] width 39 height 12
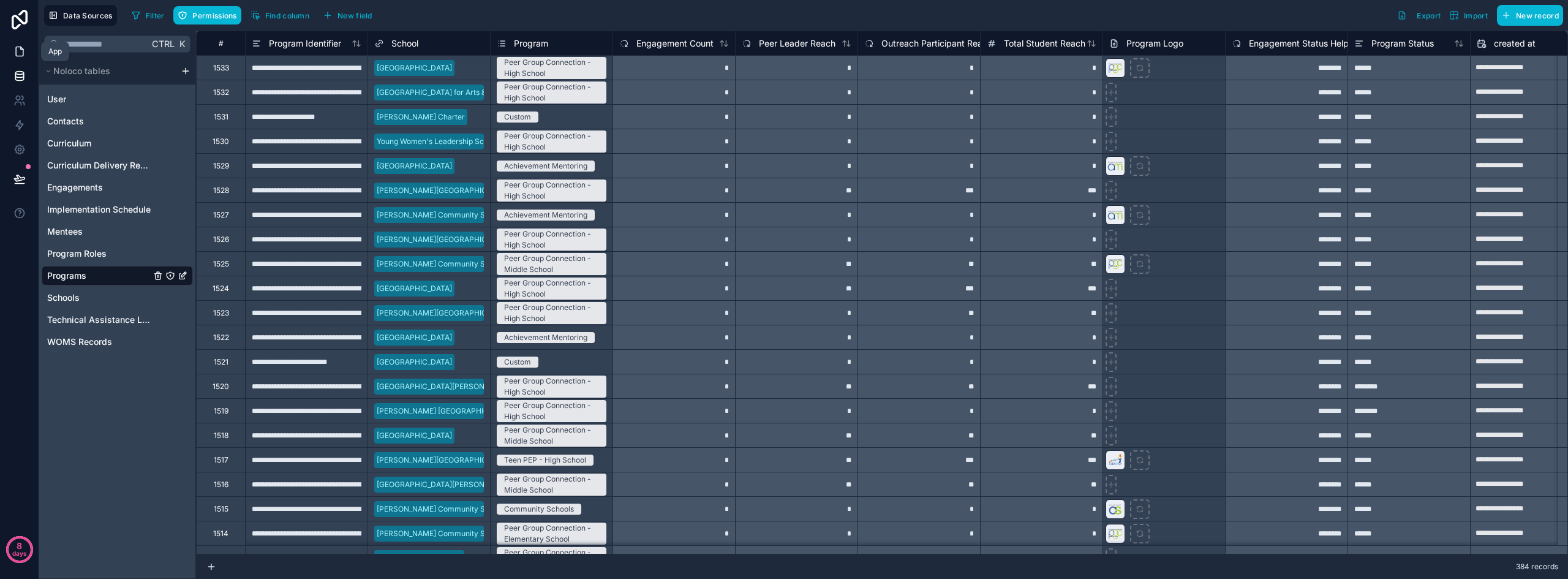
click at [14, 50] on icon at bounding box center [19, 51] width 12 height 12
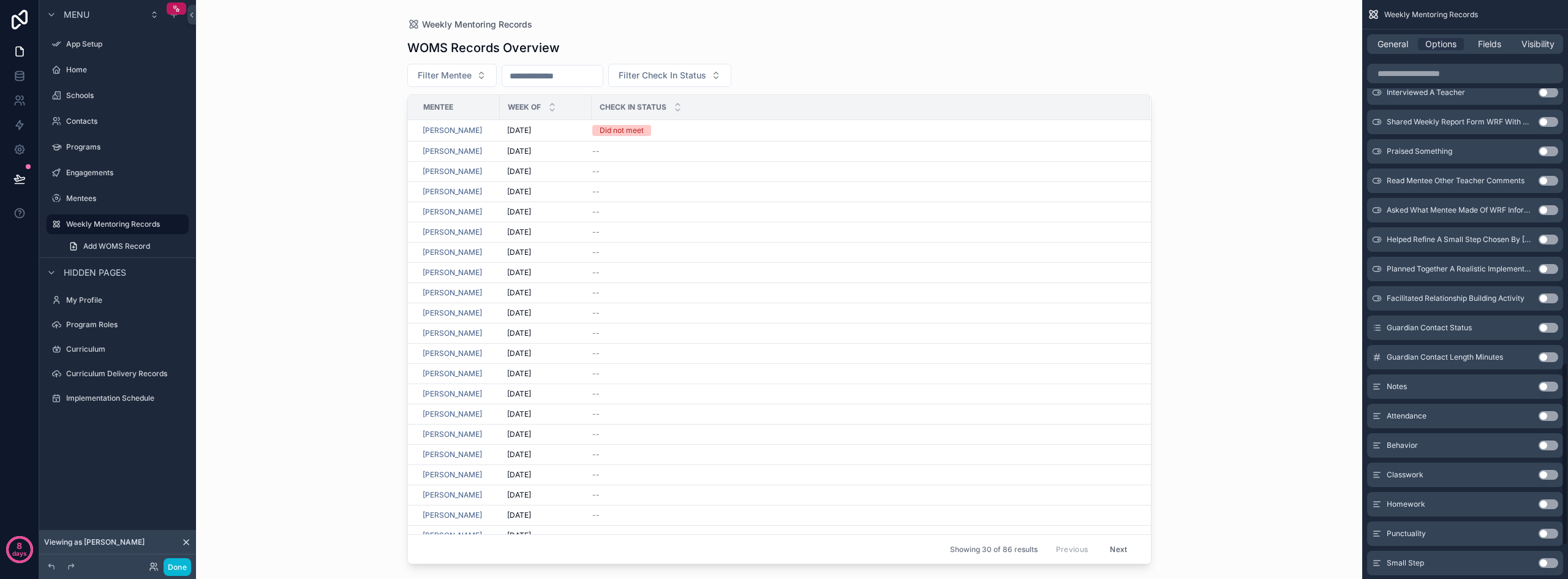
scroll to position [1256, 0]
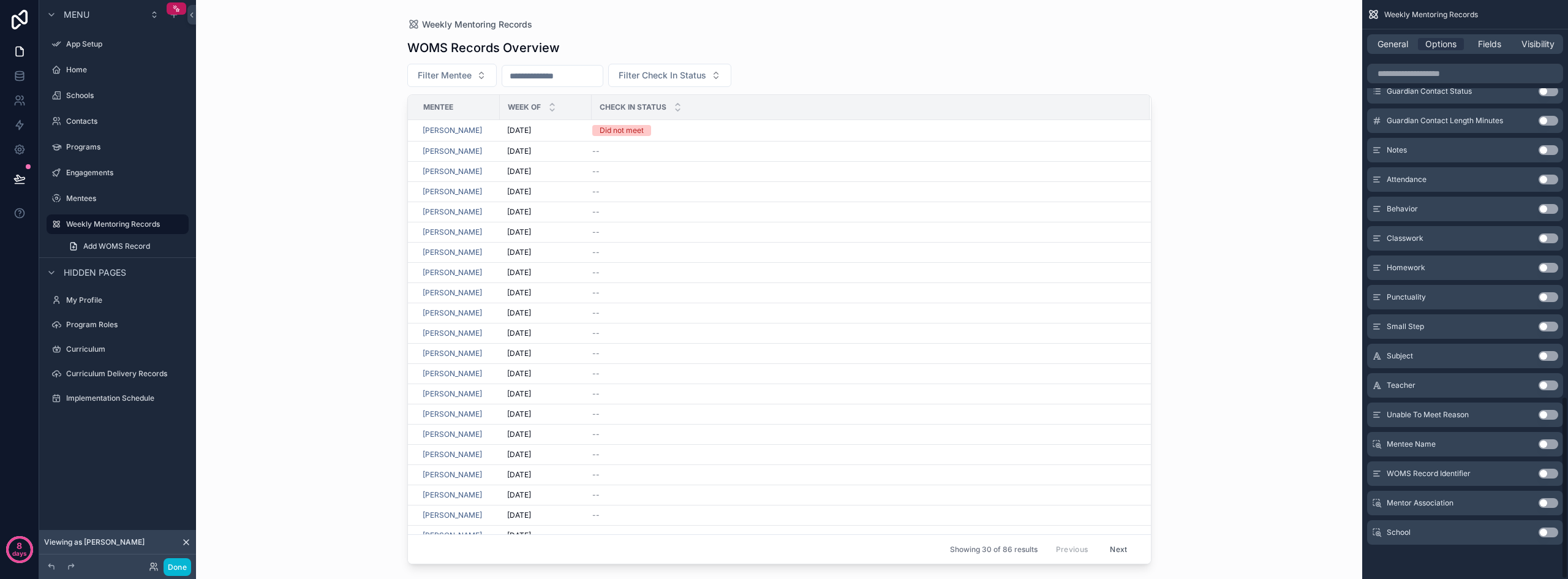
click at [1548, 530] on button "Use setting" at bounding box center [1548, 532] width 19 height 10
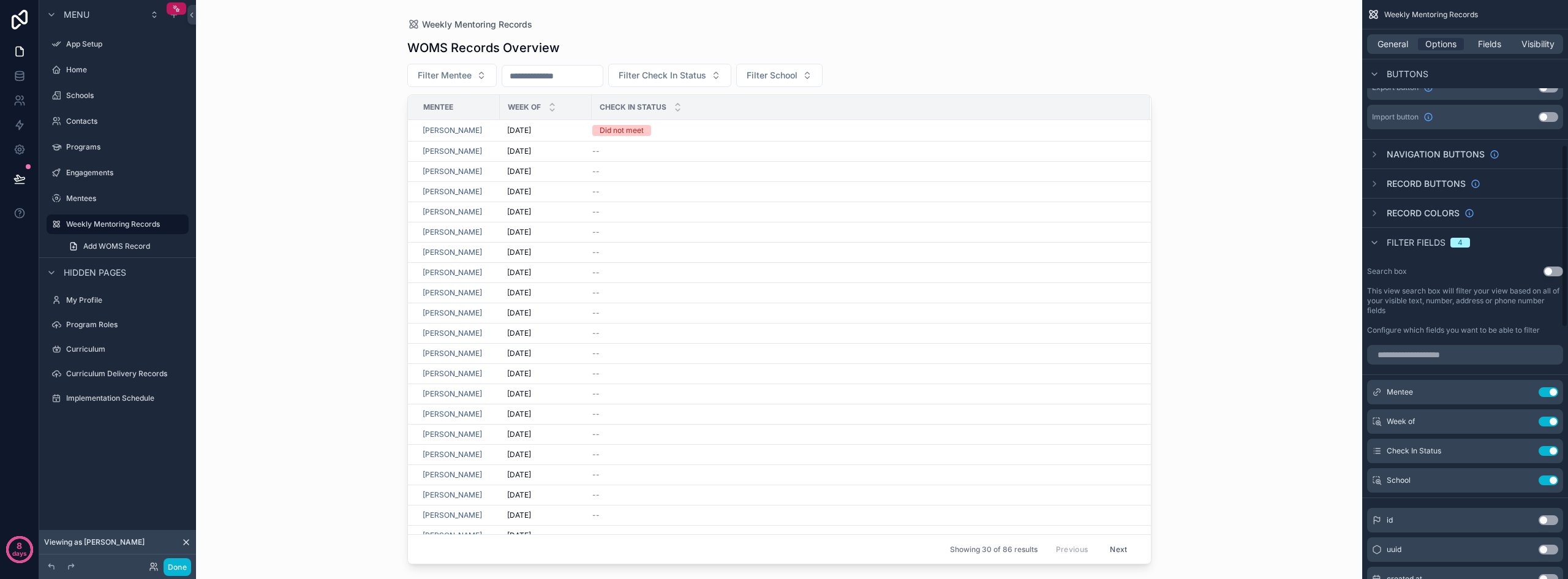
scroll to position [460, 0]
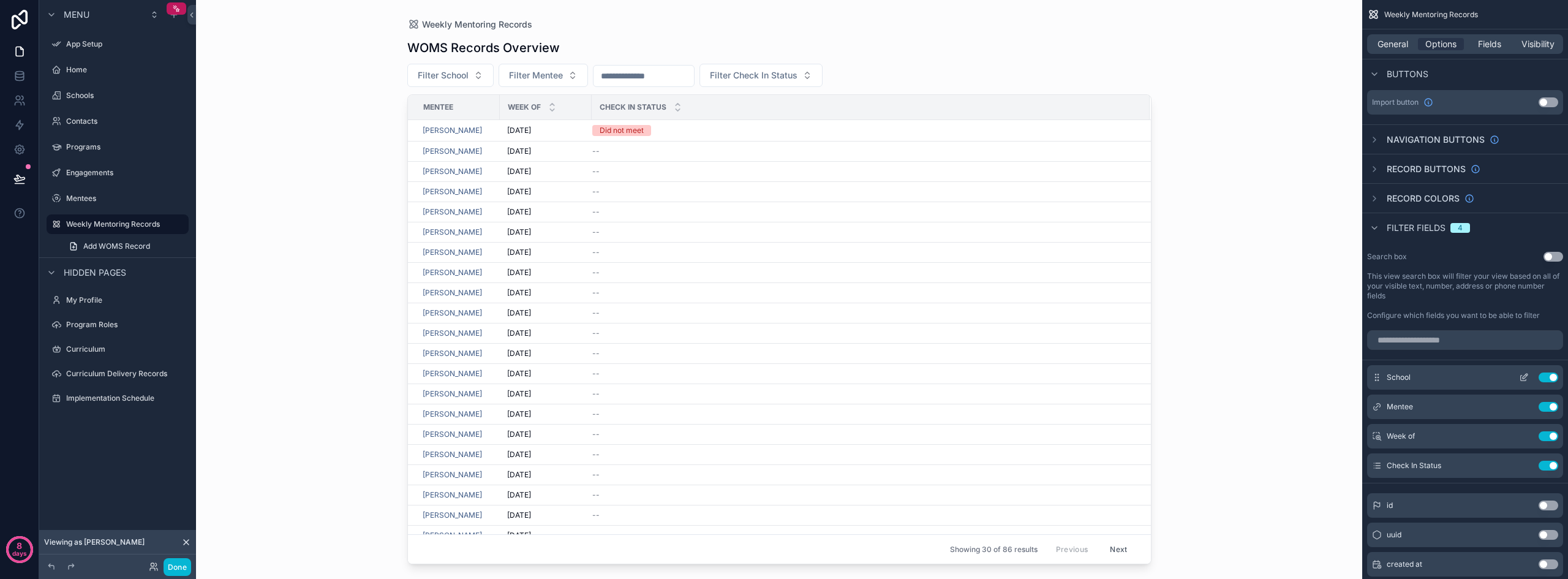
click at [1523, 375] on icon "scrollable content" at bounding box center [1523, 378] width 10 height 10
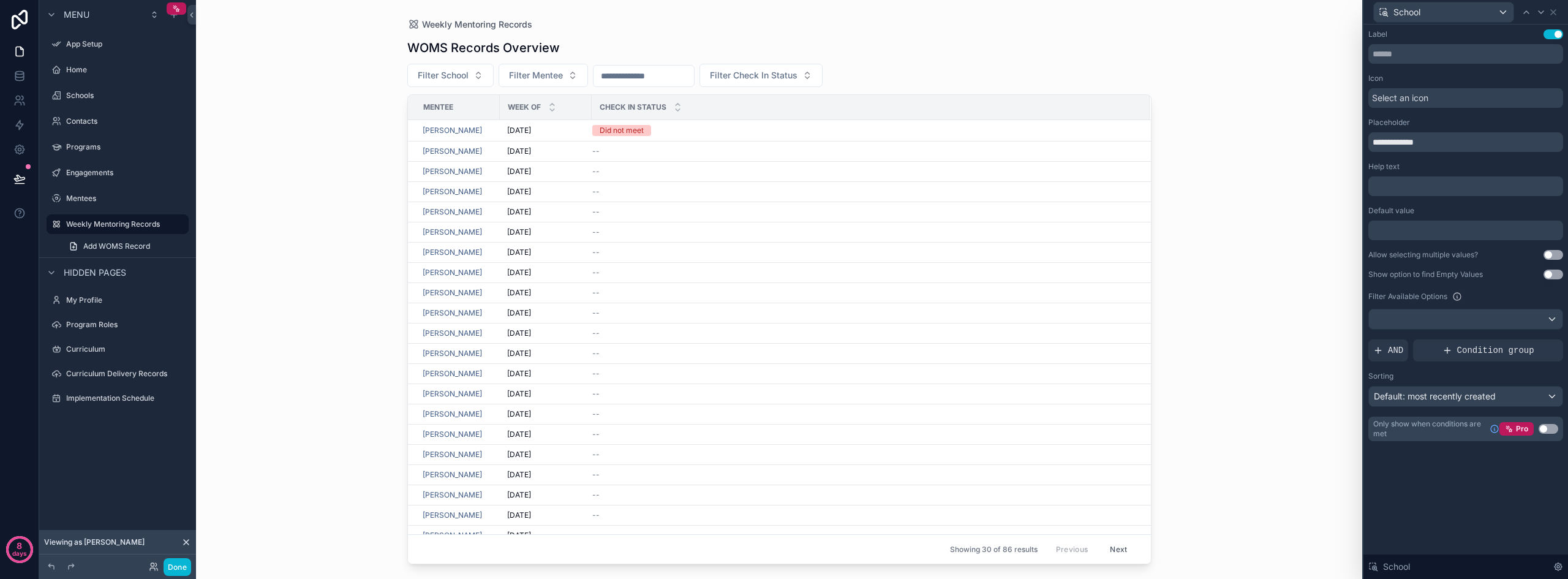
click at [1551, 425] on button "Use setting" at bounding box center [1548, 429] width 19 height 10
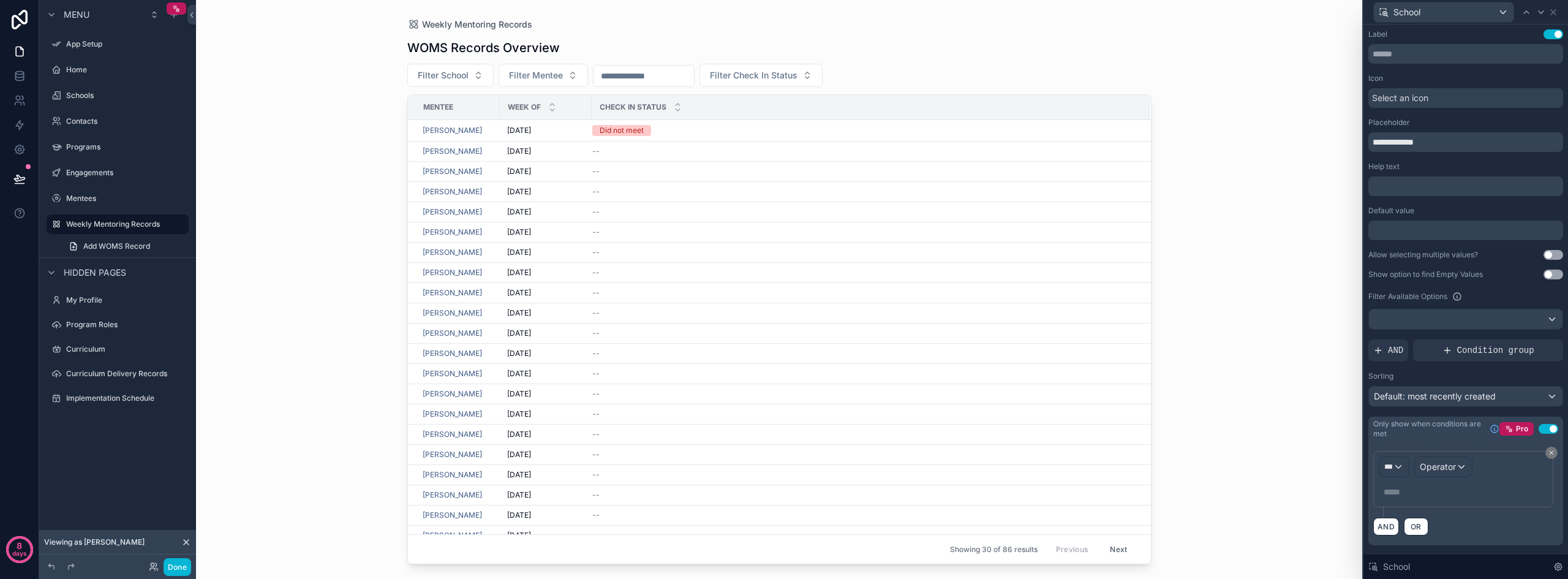
scroll to position [521, 0]
click at [1395, 468] on div "***" at bounding box center [1393, 466] width 29 height 19
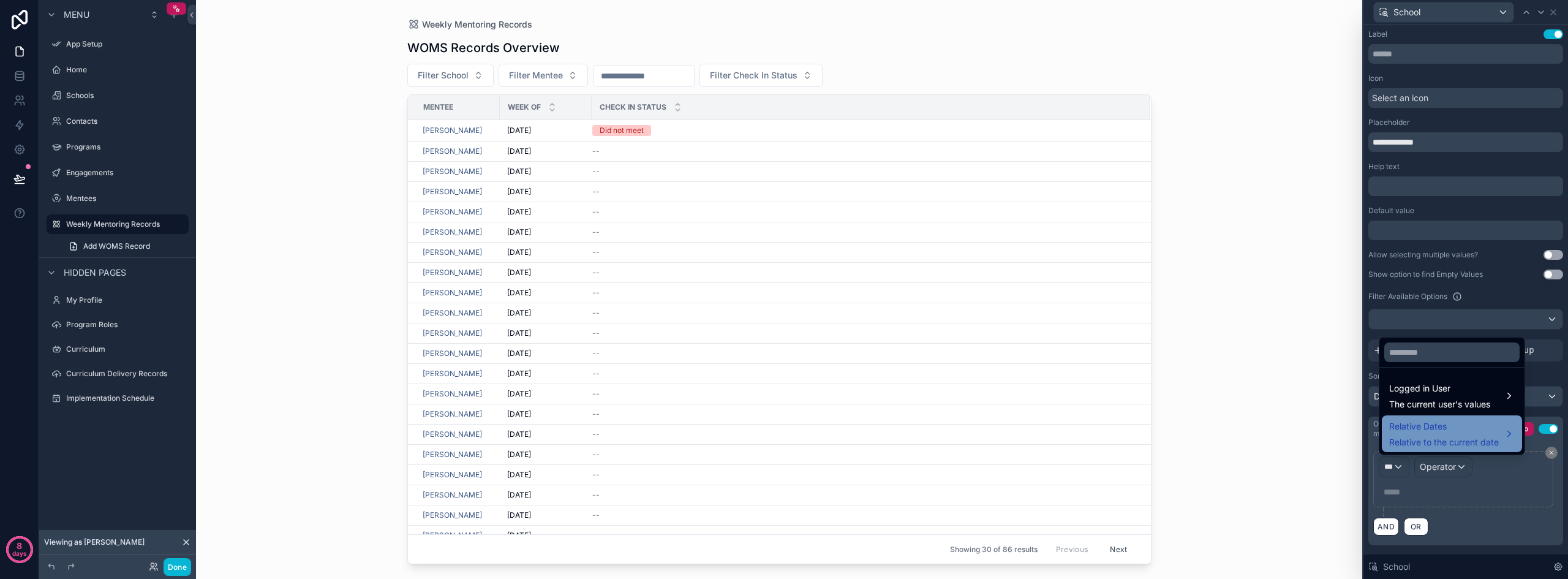
click at [1494, 425] on span "Relative Dates" at bounding box center [1444, 426] width 109 height 14
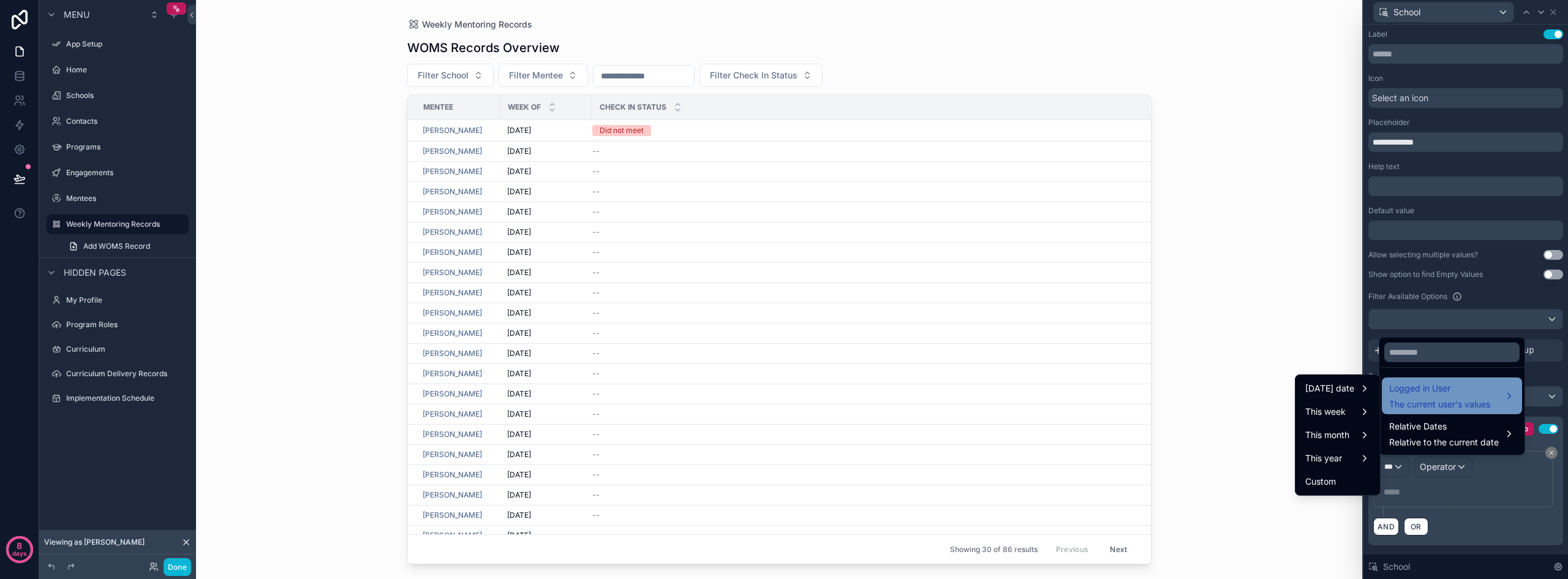
click at [1474, 409] on span "The current user's values" at bounding box center [1439, 404] width 101 height 12
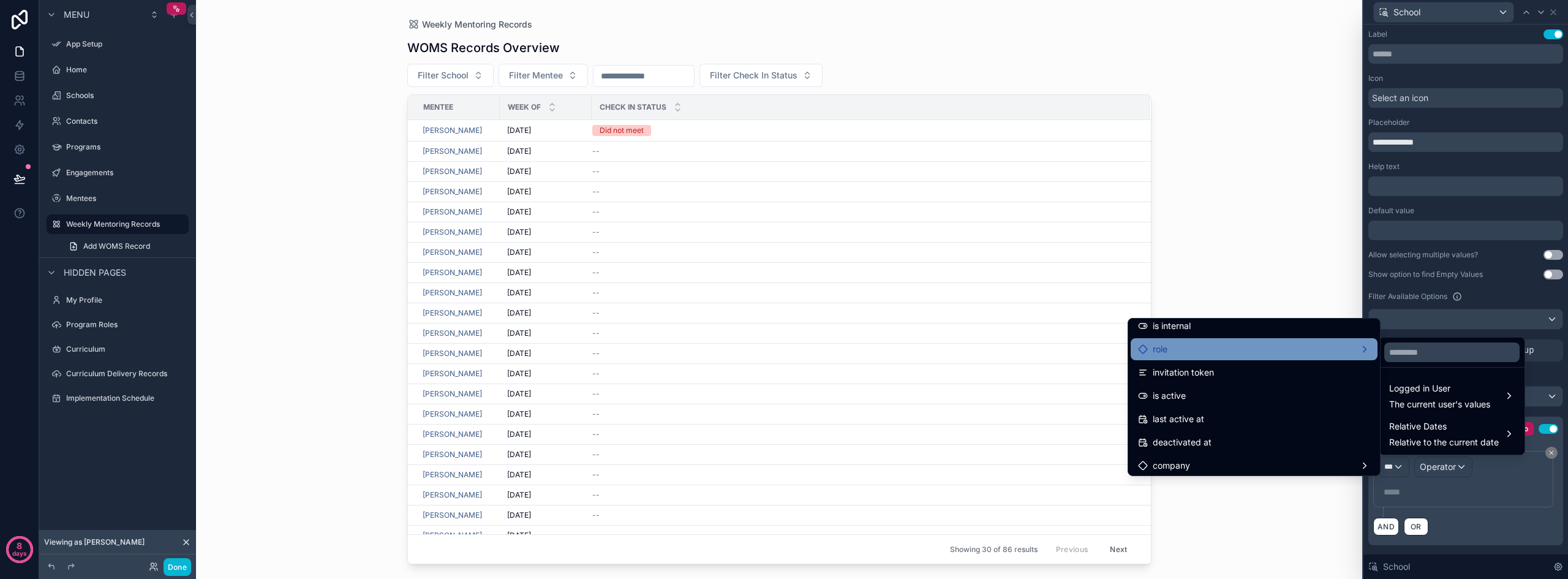
scroll to position [61, 0]
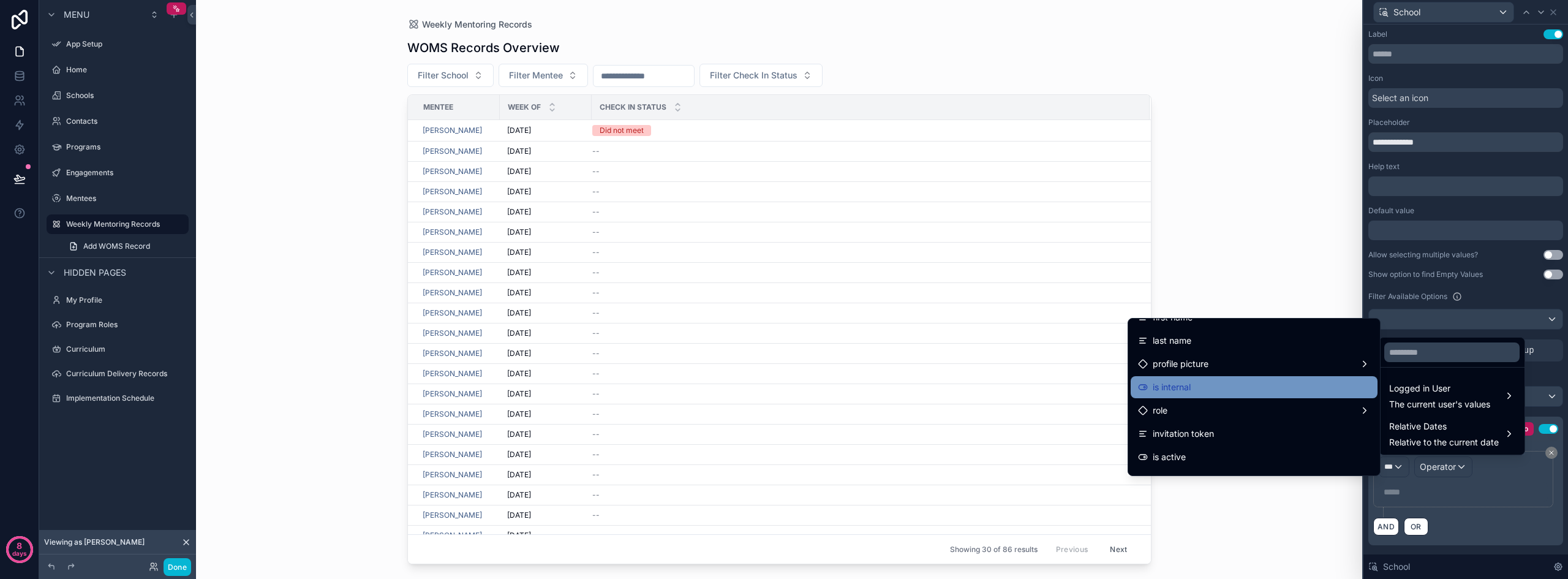
click at [1254, 391] on div "is internal" at bounding box center [1254, 387] width 232 height 14
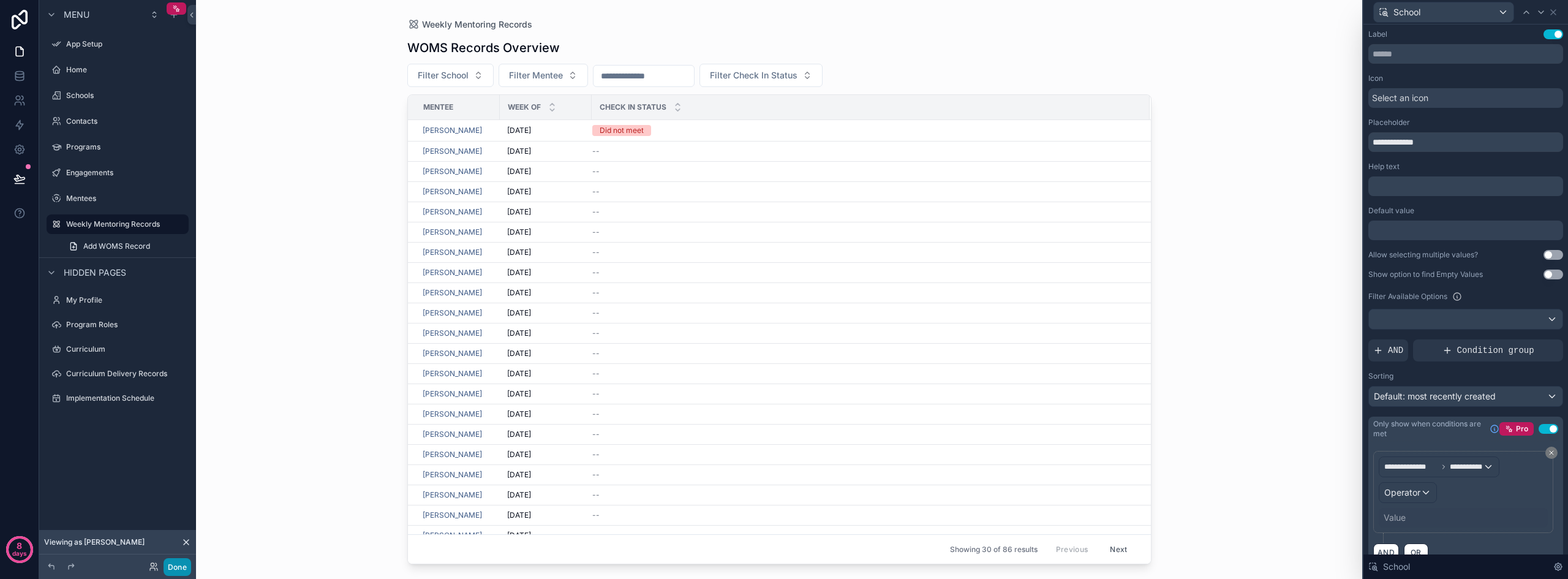
click at [173, 568] on button "Done" at bounding box center [177, 567] width 27 height 18
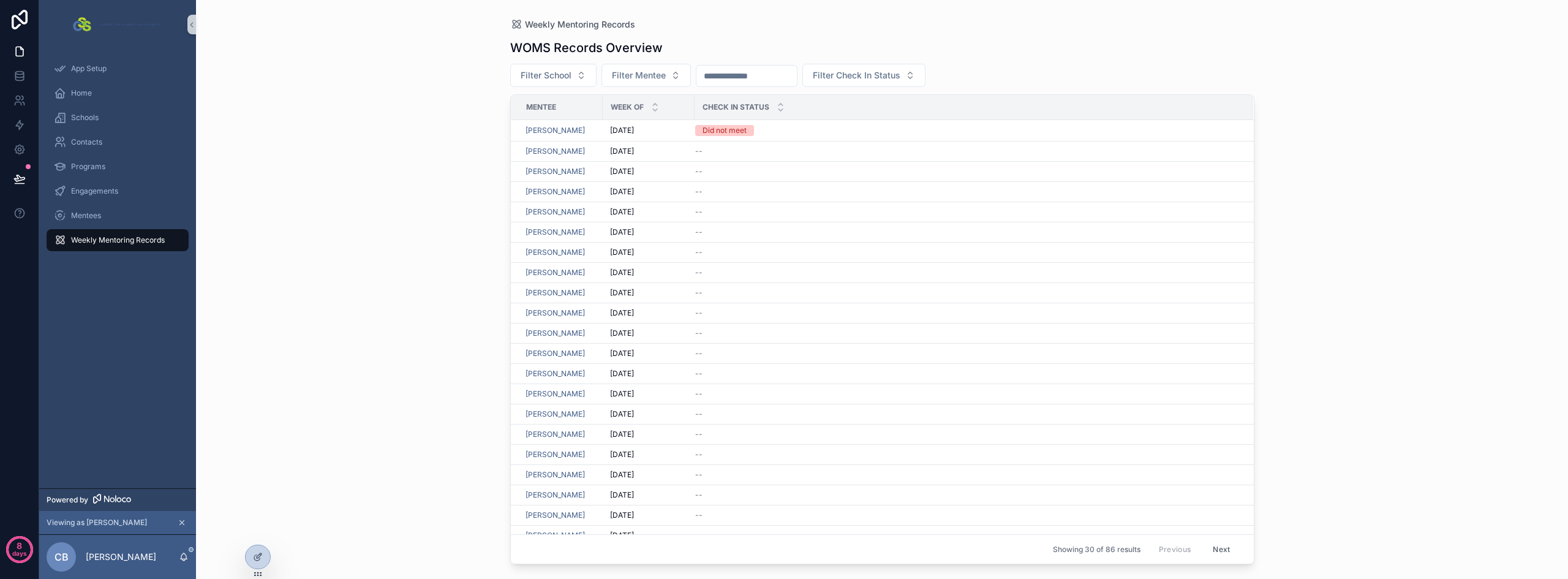
click at [406, 366] on div "Weekly Mentoring Records WOMS Records Overview Filter School Filter Mentee Filt…" at bounding box center [881, 289] width 1372 height 579
click at [534, 76] on span "Filter School" at bounding box center [546, 75] width 51 height 12
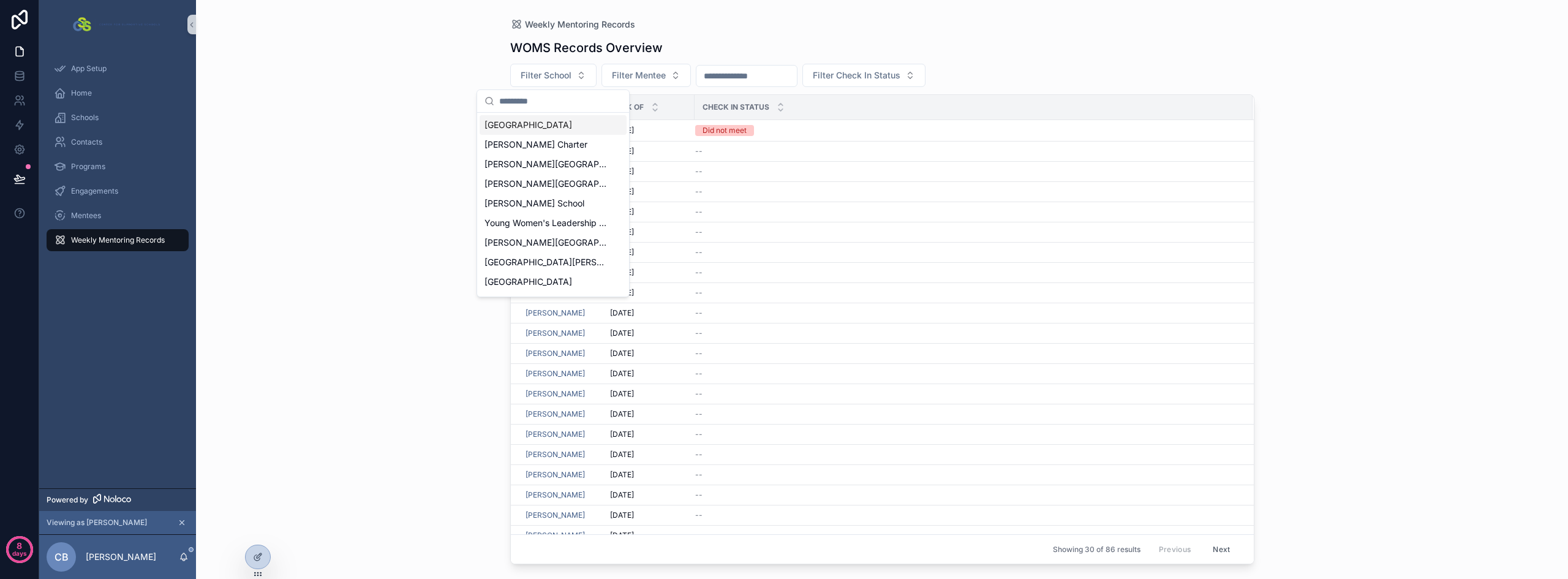
click at [418, 91] on div "Weekly Mentoring Records WOMS Records Overview Filter School Filter Mentee Filt…" at bounding box center [881, 289] width 1372 height 579
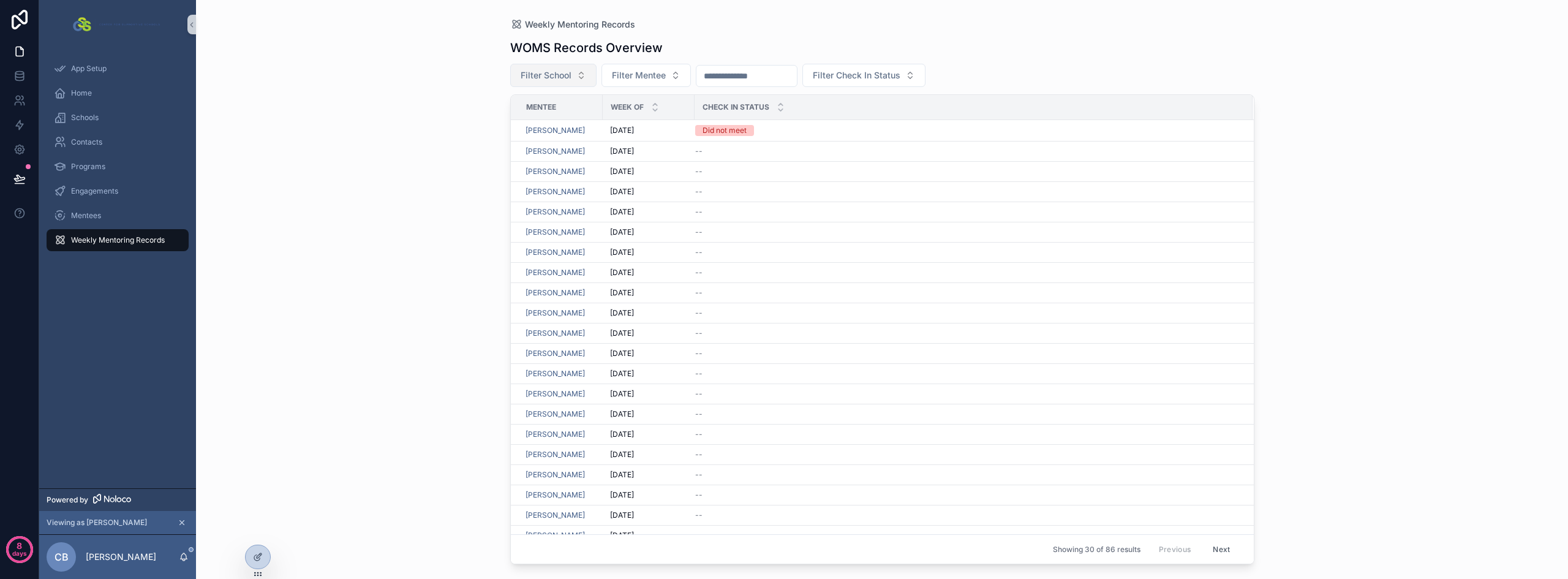
click at [547, 75] on span "Filter School" at bounding box center [546, 75] width 51 height 12
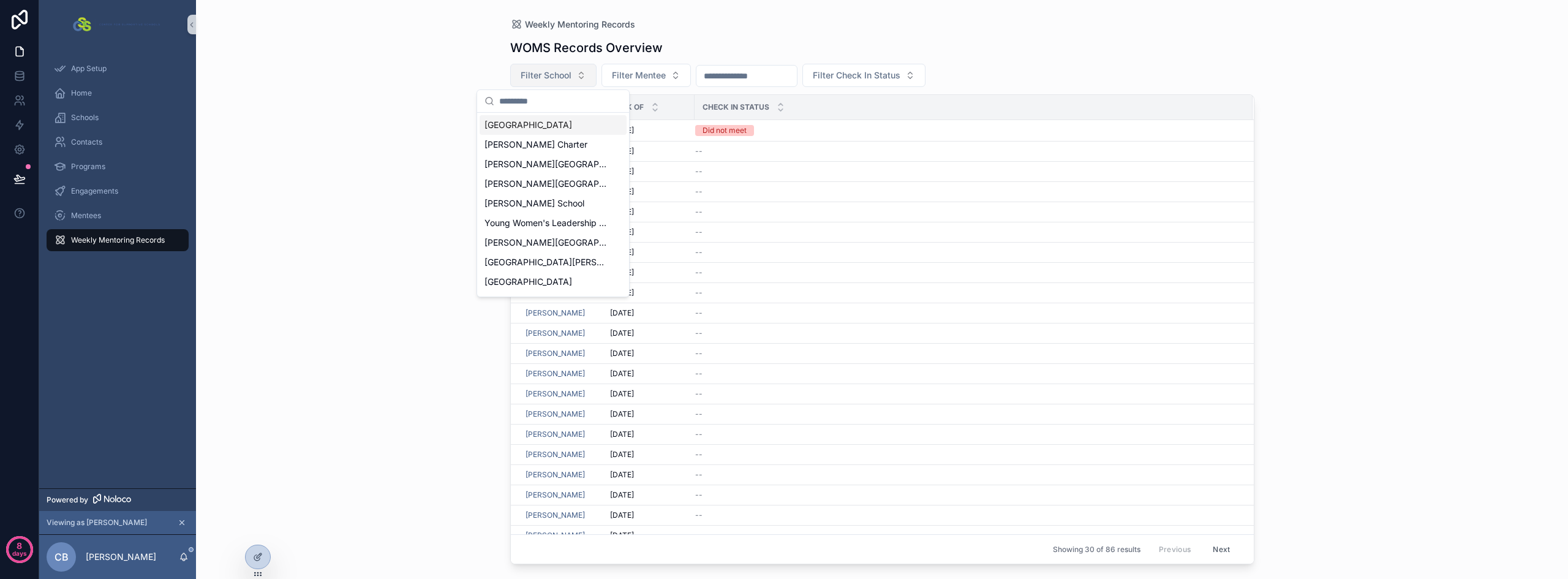
click at [547, 75] on span "Filter School" at bounding box center [546, 75] width 51 height 12
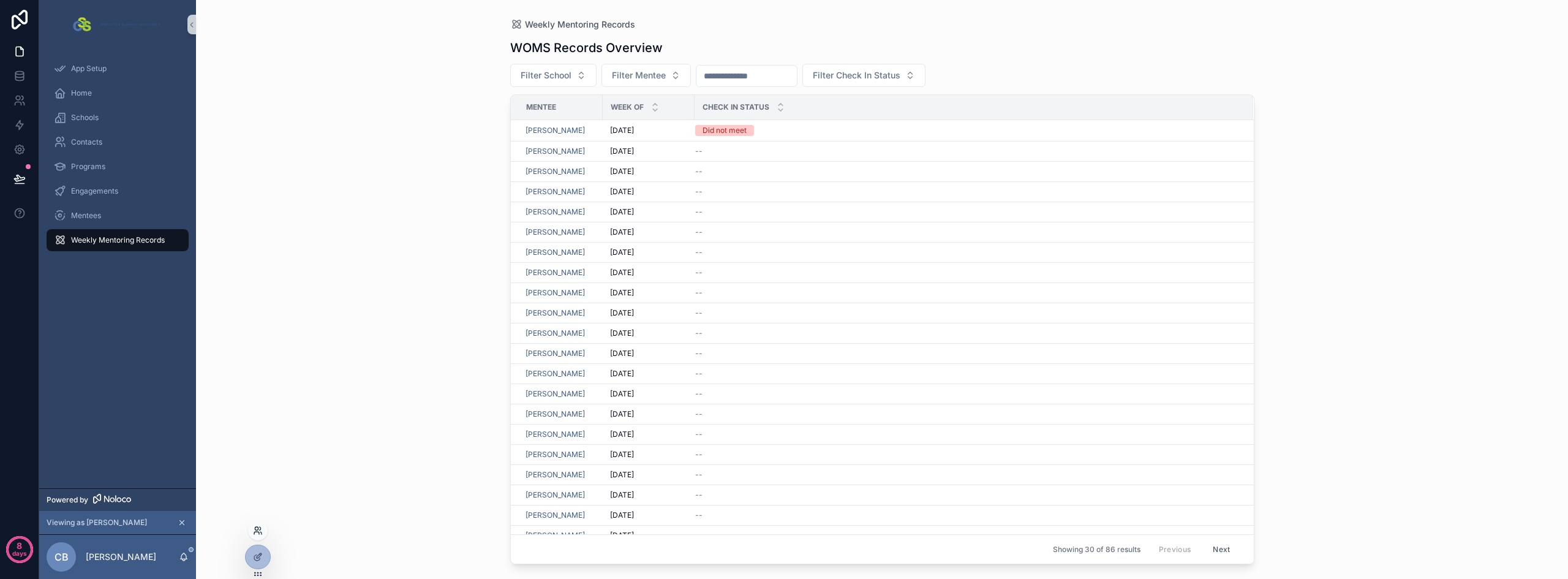
click at [255, 532] on icon at bounding box center [256, 532] width 5 height 2
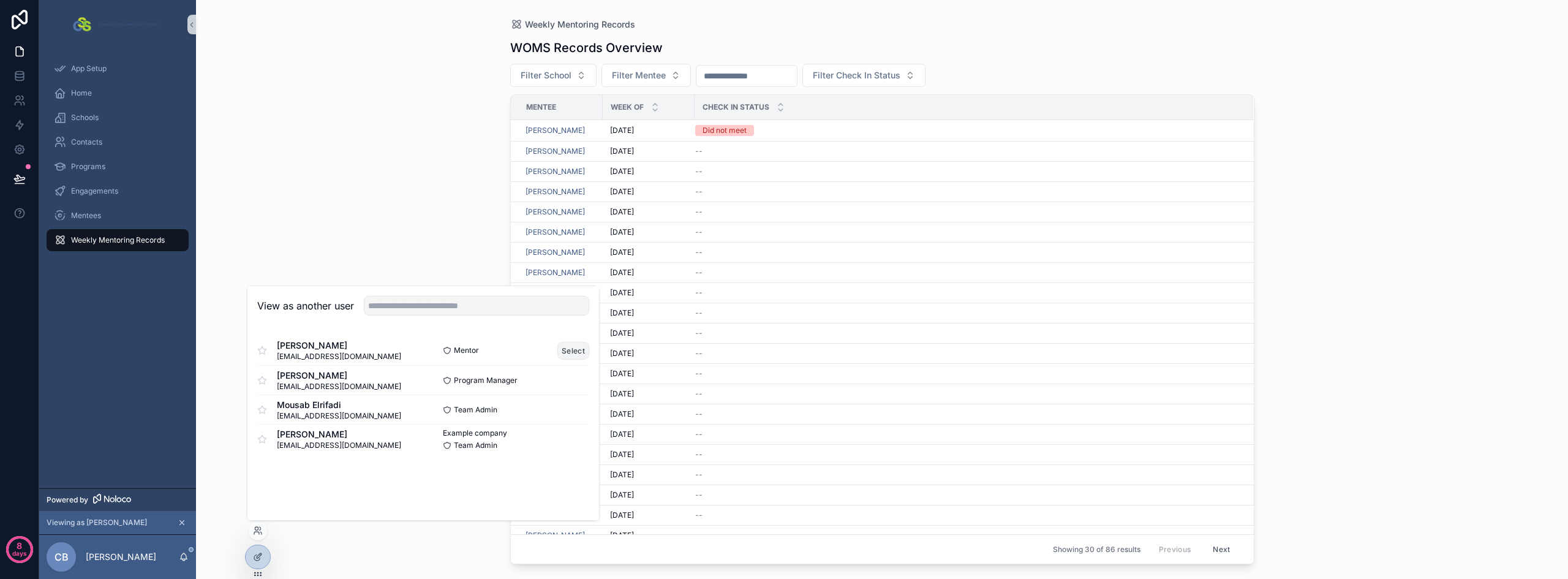
click at [575, 348] on button "Select" at bounding box center [573, 350] width 32 height 18
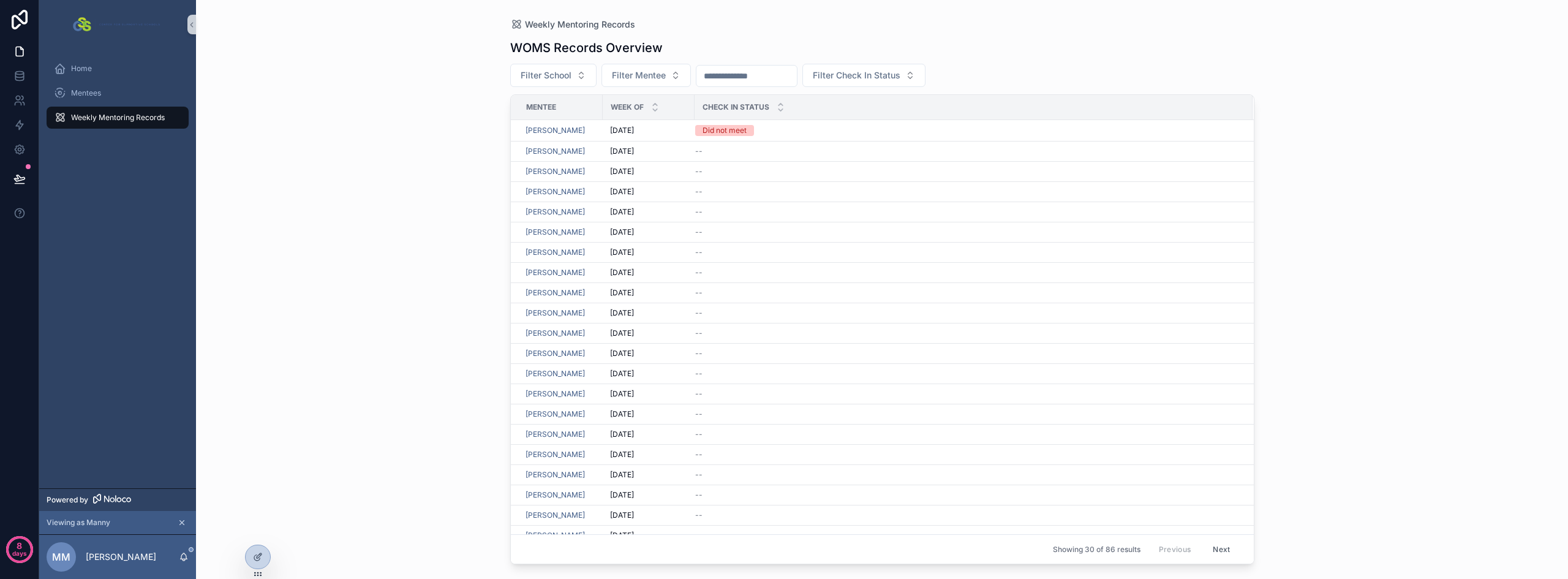
click at [367, 183] on div "Weekly Mentoring Records WOMS Records Overview Filter School Filter Mentee Filt…" at bounding box center [881, 289] width 1372 height 579
click at [394, 206] on div "Weekly Mentoring Records WOMS Records Overview Filter School Filter Mentee Filt…" at bounding box center [881, 289] width 1372 height 579
click at [552, 74] on span "Filter School" at bounding box center [546, 75] width 51 height 12
click at [379, 128] on div "Weekly Mentoring Records WOMS Records Overview Filter School Filter Mentee Filt…" at bounding box center [881, 289] width 1372 height 579
click at [76, 93] on span "Mentees" at bounding box center [86, 94] width 30 height 10
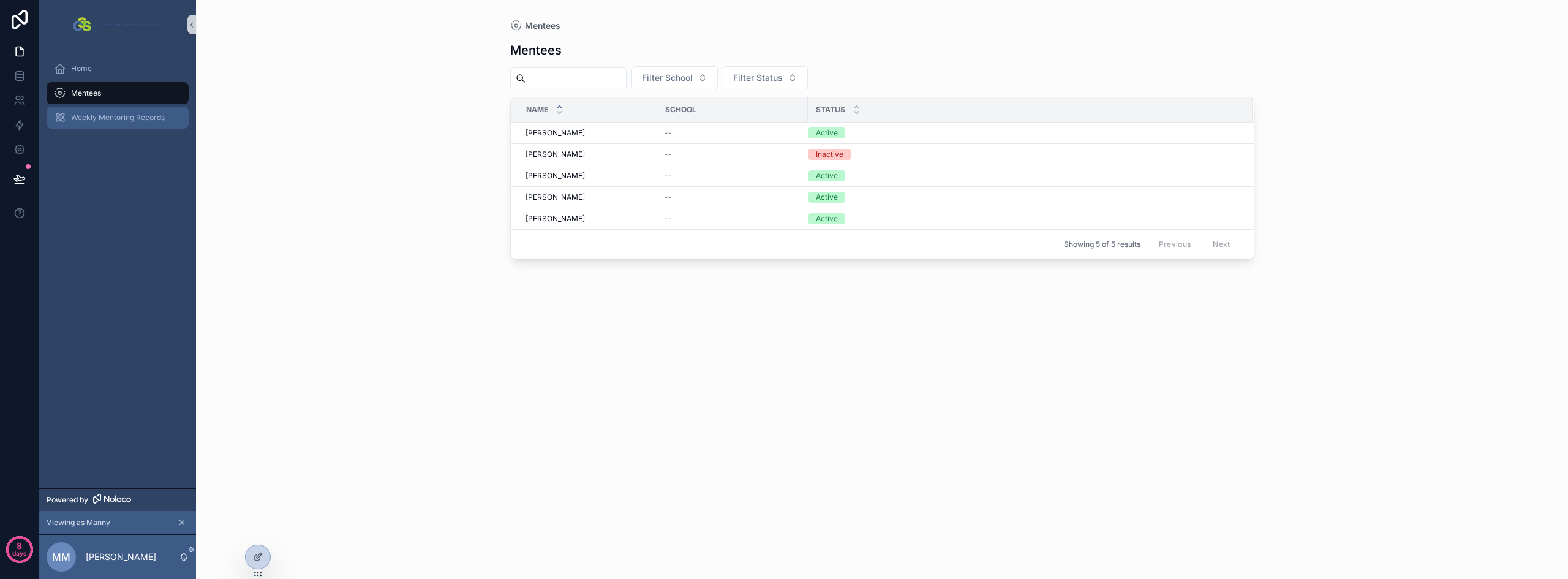
click at [96, 112] on div "Weekly Mentoring Records" at bounding box center [117, 117] width 127 height 19
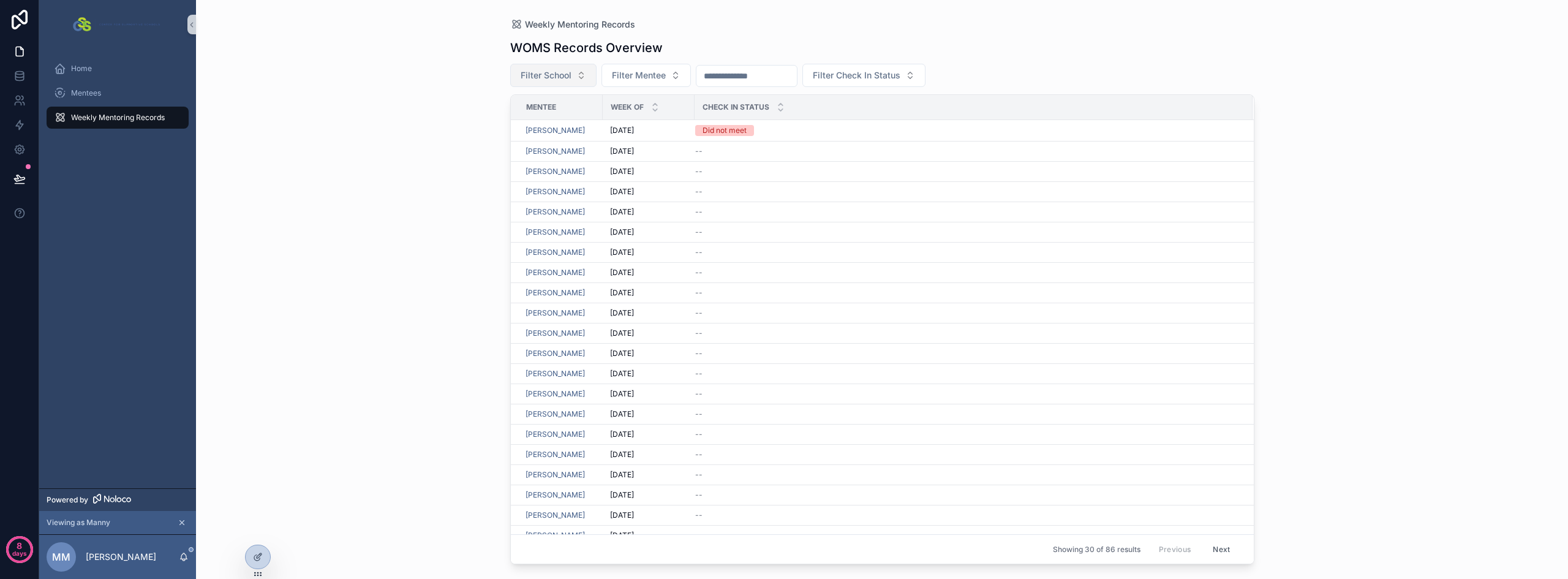
click at [577, 76] on button "Filter School" at bounding box center [553, 76] width 86 height 23
click at [389, 94] on div "Weekly Mentoring Records WOMS Records Overview Filter School Filter Mentee Filt…" at bounding box center [881, 289] width 1372 height 579
click at [568, 78] on span "Filter School" at bounding box center [546, 75] width 51 height 12
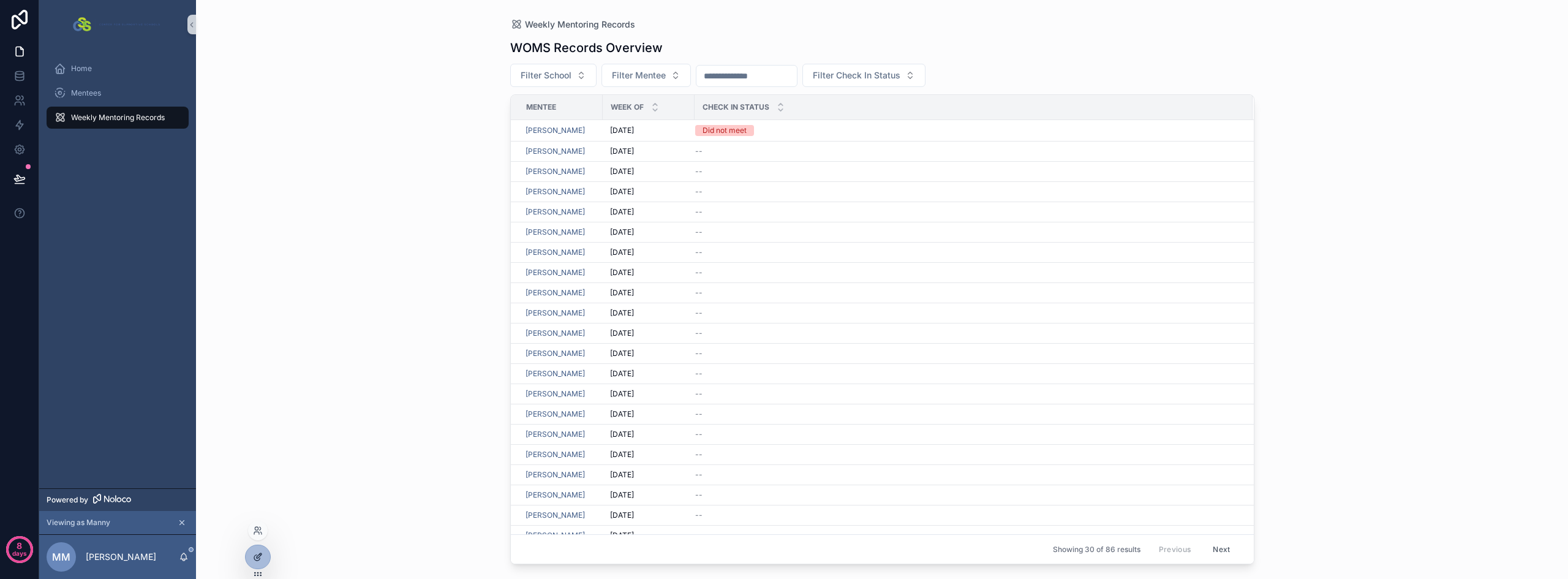
click at [260, 561] on icon at bounding box center [258, 557] width 10 height 10
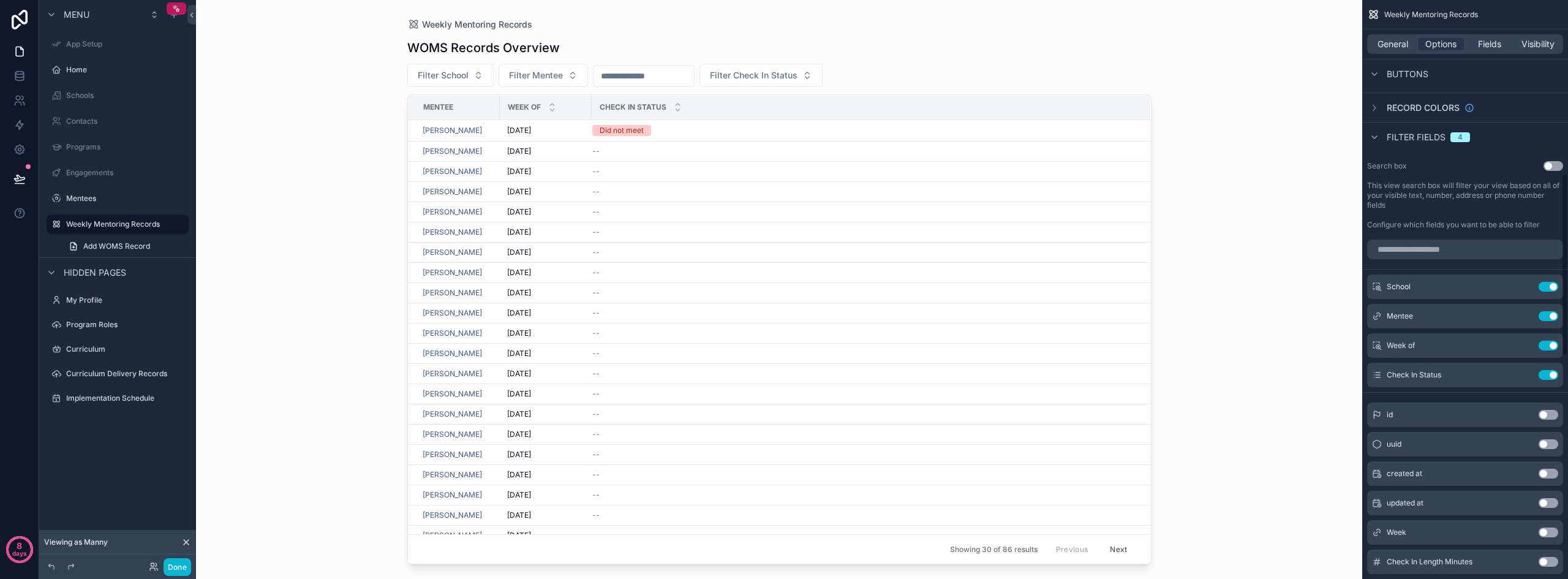
scroll to position [551, 0]
click at [1523, 288] on icon "scrollable content" at bounding box center [1523, 286] width 10 height 10
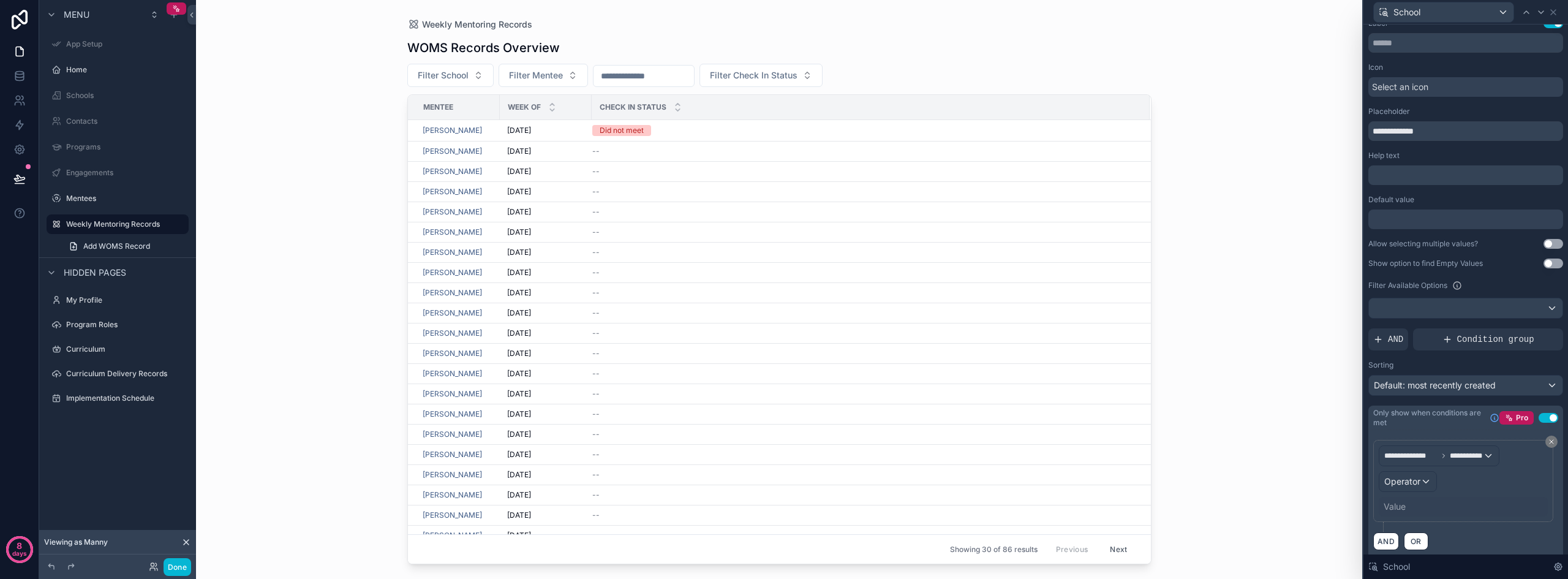
scroll to position [22, 0]
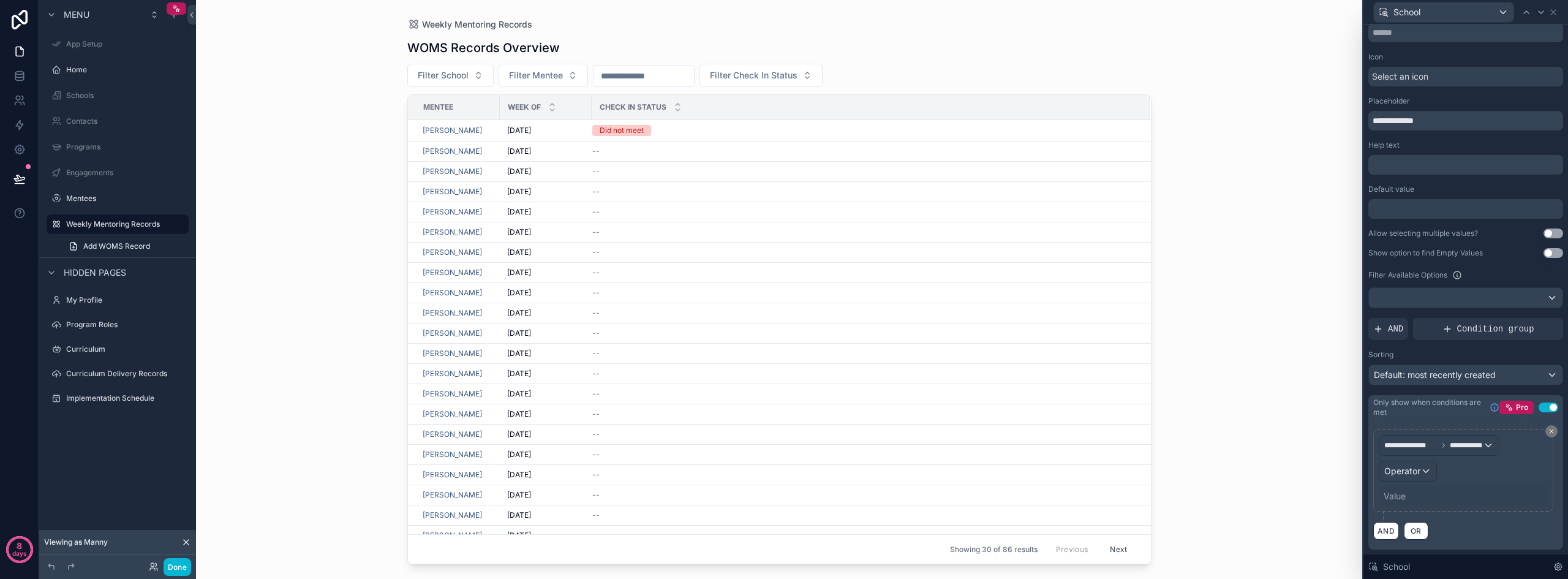
click at [1397, 496] on div "Value" at bounding box center [1394, 496] width 22 height 12
click at [1401, 492] on div "Value" at bounding box center [1394, 496] width 22 height 12
click at [1400, 496] on div "Value" at bounding box center [1394, 496] width 22 height 12
click at [1412, 480] on div "Operator" at bounding box center [1407, 470] width 57 height 19
click at [1433, 443] on div at bounding box center [1465, 289] width 204 height 579
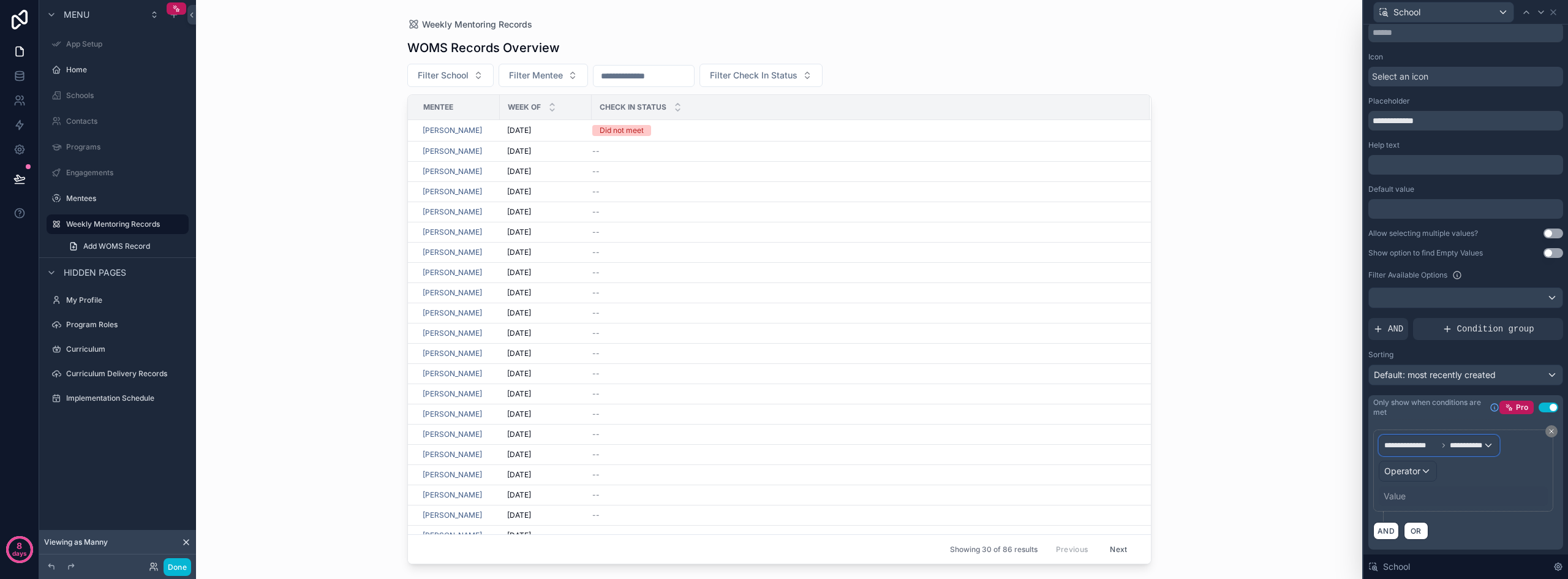
click at [1433, 443] on span "**********" at bounding box center [1410, 445] width 53 height 10
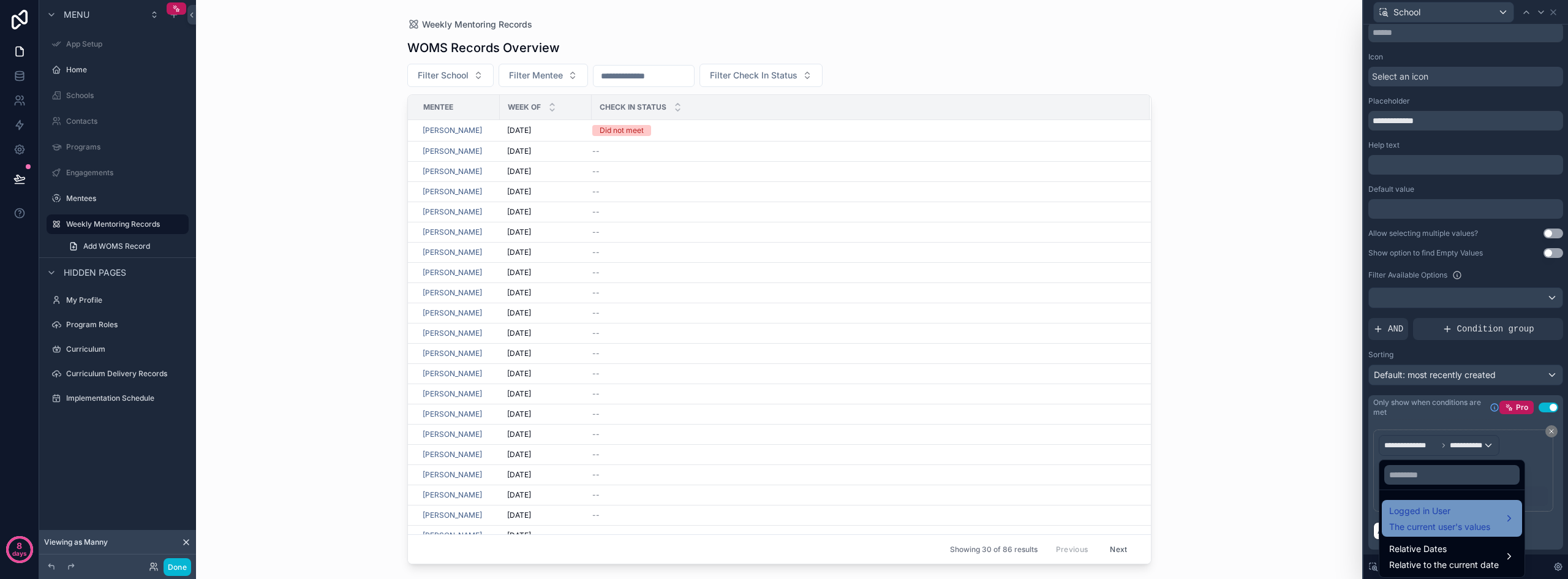
click at [1446, 516] on span "Logged in User" at bounding box center [1439, 511] width 101 height 14
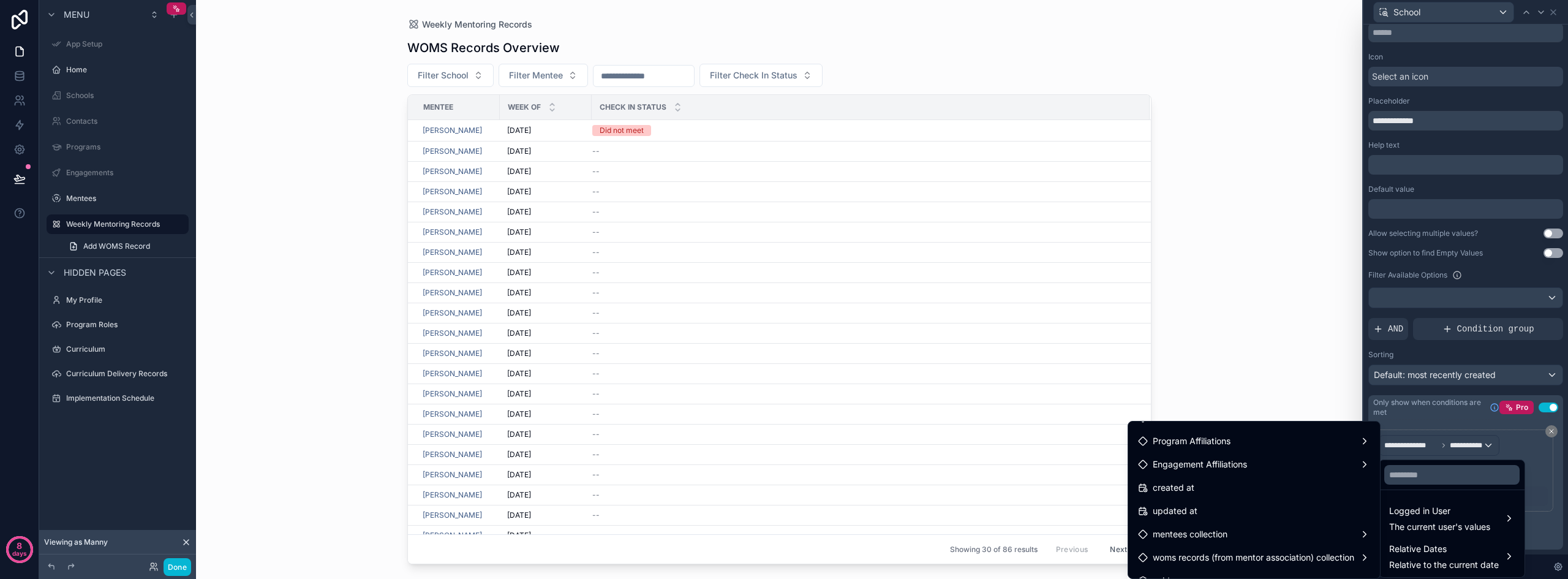
scroll to position [336, 0]
click at [1541, 410] on div at bounding box center [1465, 289] width 204 height 579
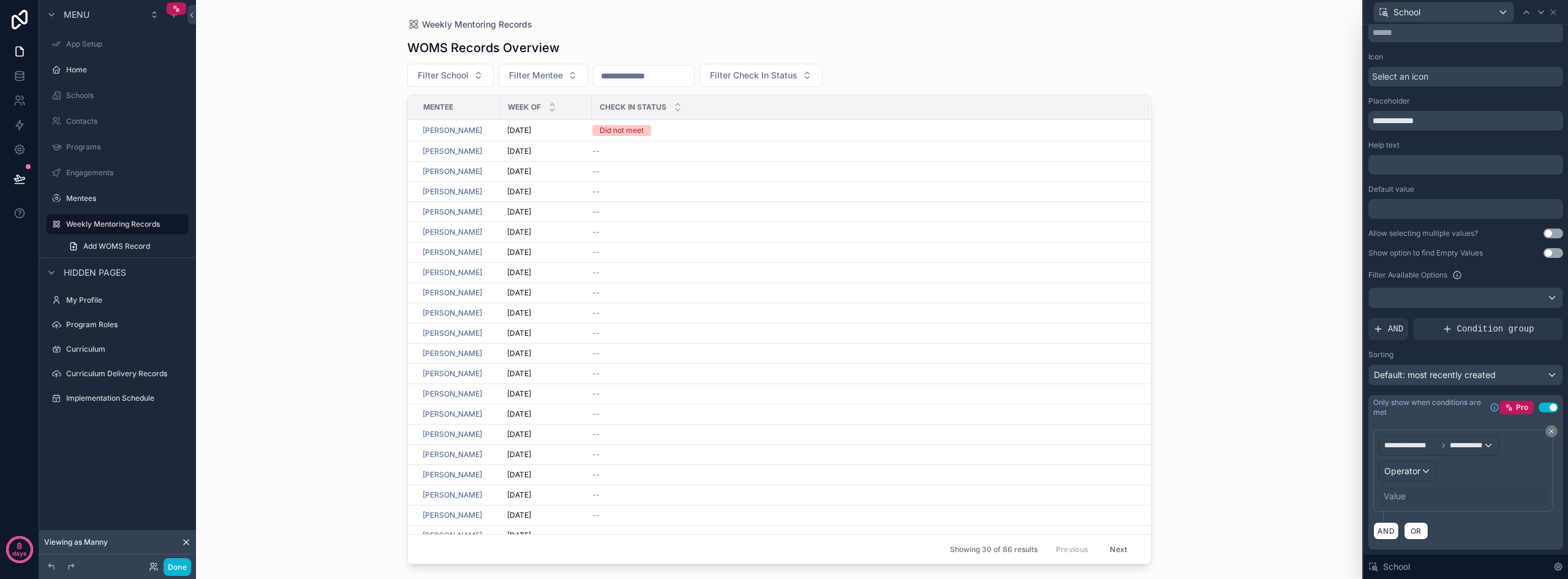
click at [1539, 409] on button "Use setting" at bounding box center [1548, 407] width 19 height 10
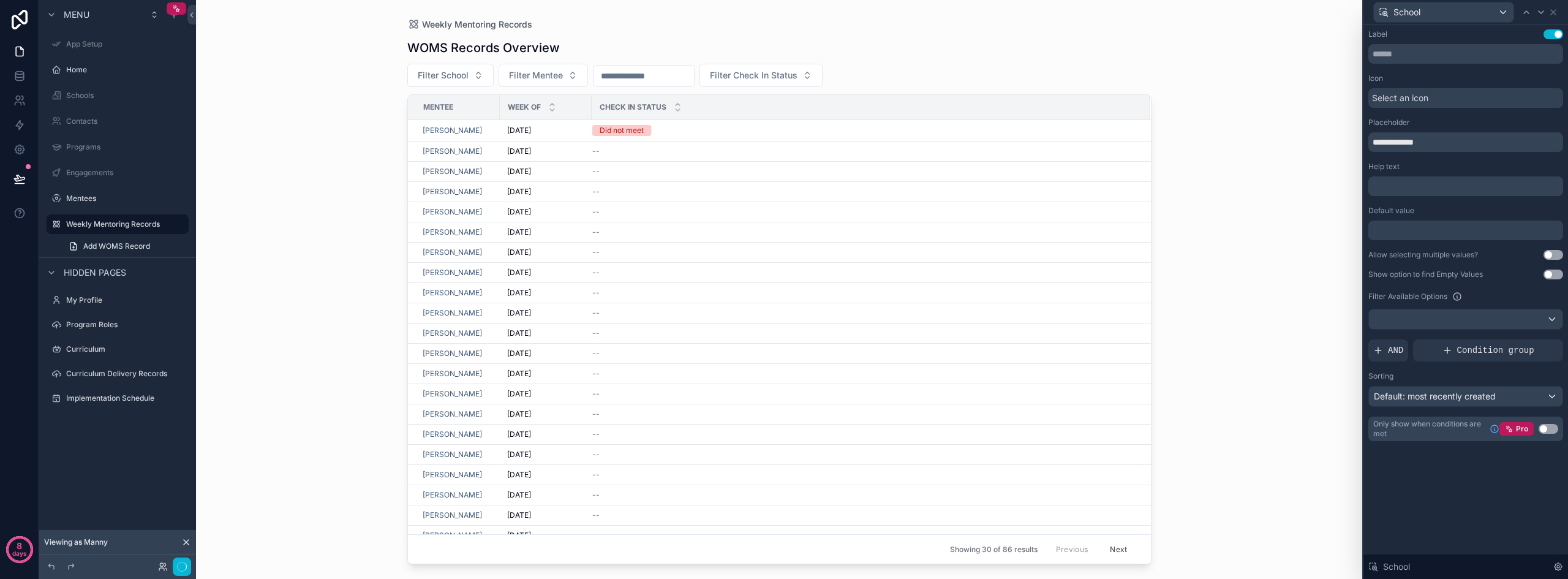
scroll to position [0, 0]
click at [177, 558] on button "Done" at bounding box center [177, 567] width 27 height 18
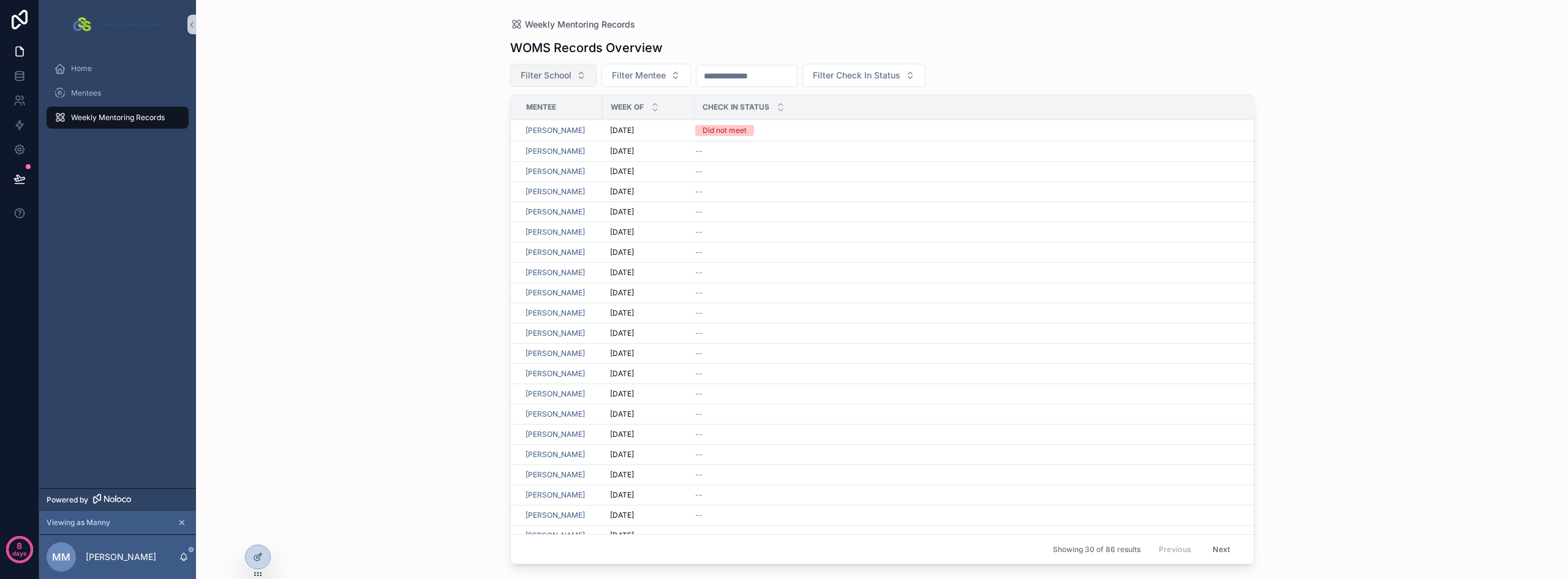
click at [573, 74] on button "Filter School" at bounding box center [553, 76] width 86 height 23
click at [422, 169] on div "Weekly Mentoring Records WOMS Records Overview Filter School Filter Mentee Filt…" at bounding box center [881, 289] width 1372 height 579
click at [658, 81] on span "Filter Mentee" at bounding box center [639, 75] width 54 height 12
click at [772, 76] on input "scrollable content" at bounding box center [747, 76] width 101 height 17
click at [881, 79] on span "Filter Check In Status" at bounding box center [857, 75] width 88 height 12
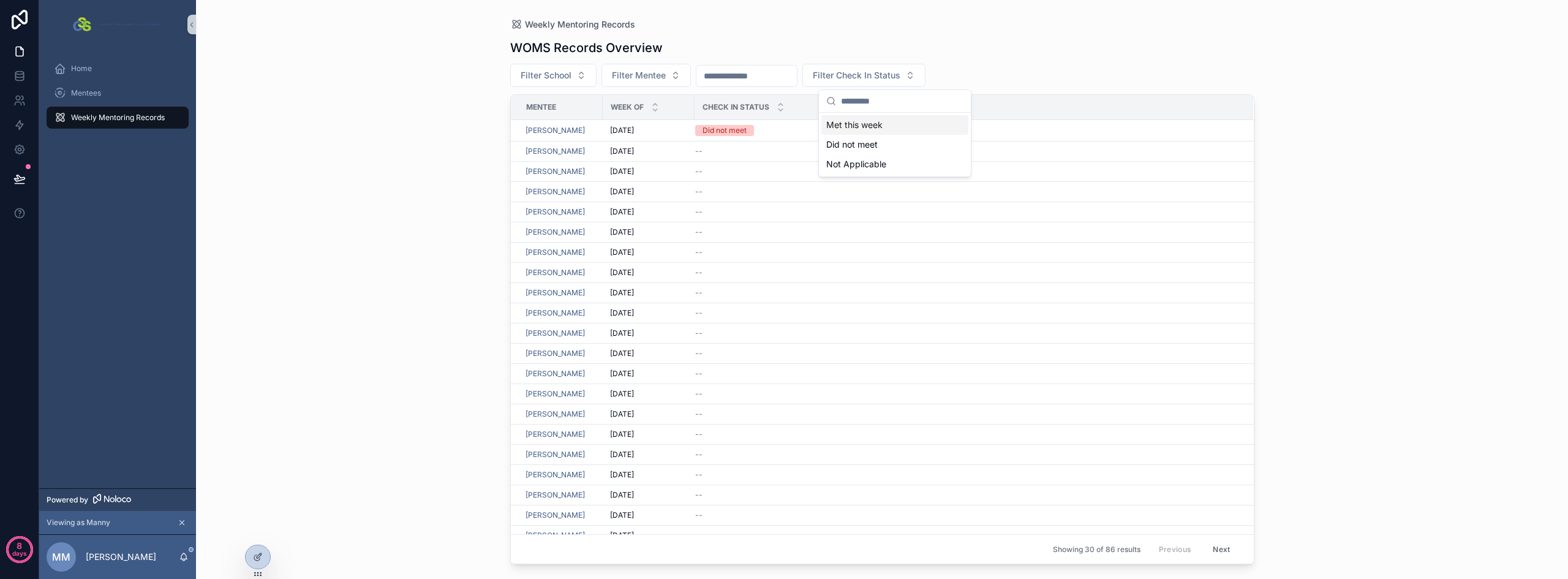
click at [431, 187] on div "Weekly Mentoring Records WOMS Records Overview Filter School Filter Mentee Filt…" at bounding box center [881, 289] width 1372 height 579
click at [19, 60] on link at bounding box center [19, 51] width 39 height 24
click at [135, 67] on div "Home" at bounding box center [117, 68] width 127 height 19
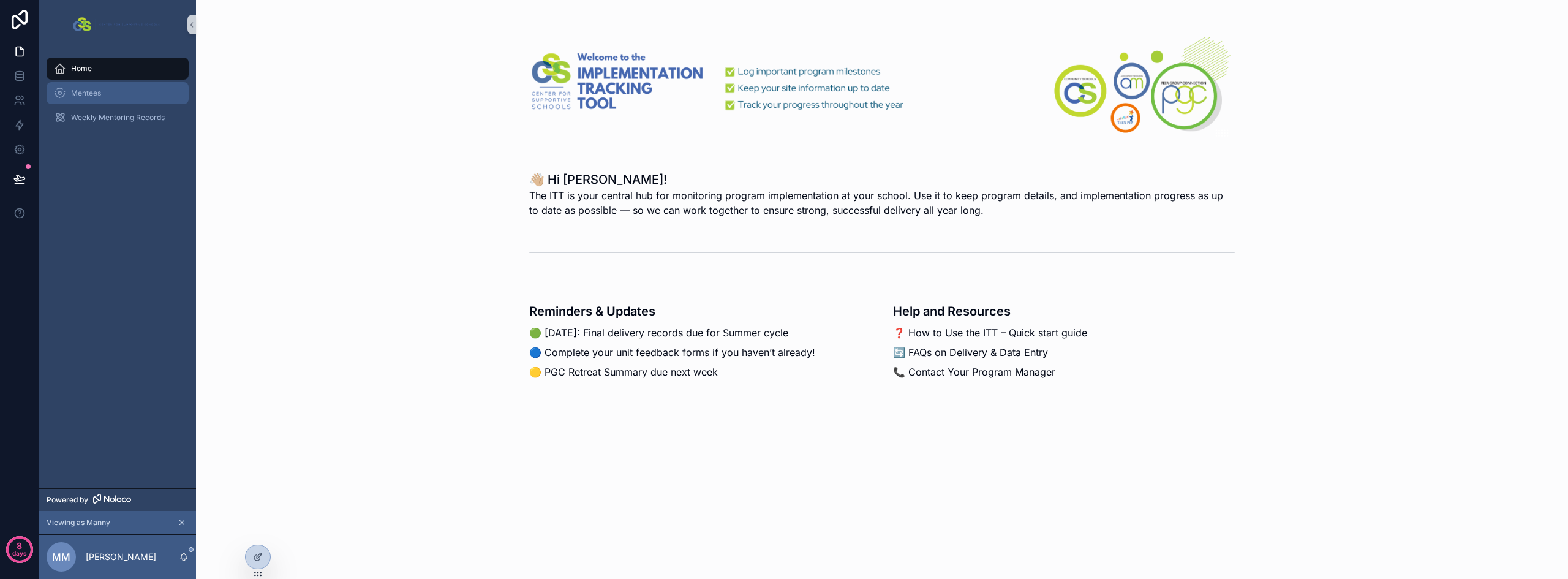
click at [85, 93] on span "Mentees" at bounding box center [86, 94] width 30 height 10
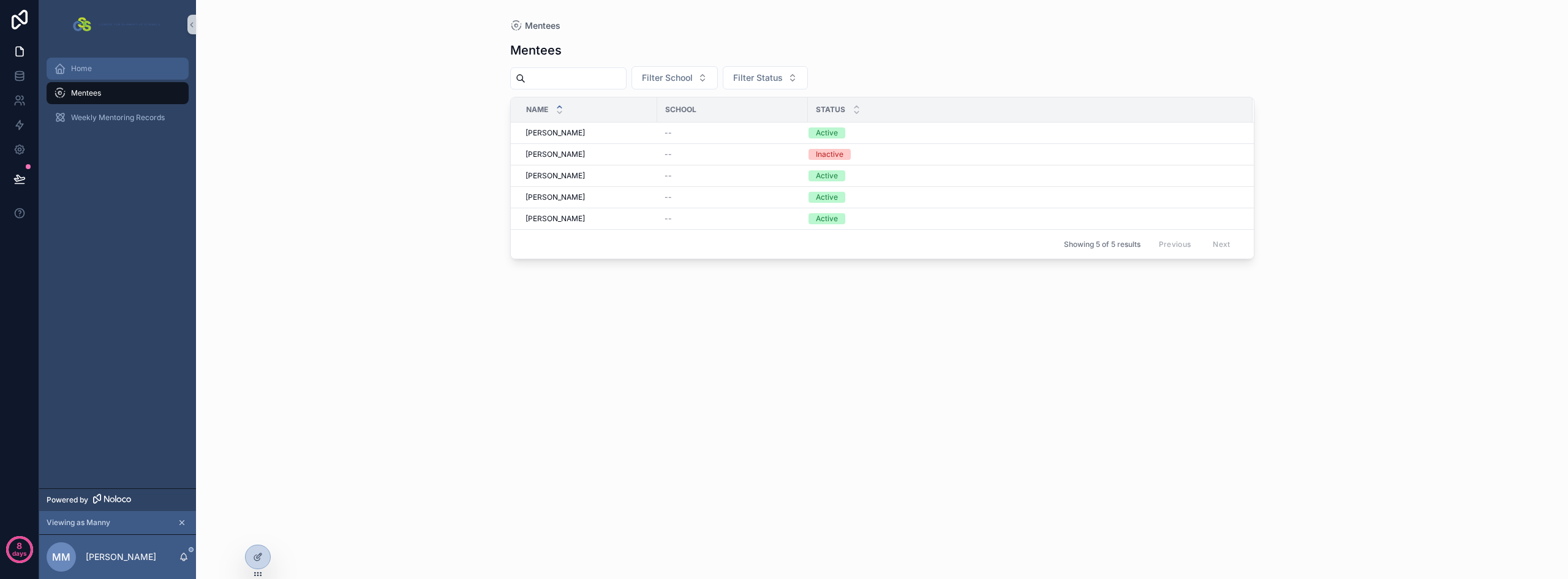
click at [88, 76] on div "Home" at bounding box center [117, 68] width 127 height 19
